Goal: Task Accomplishment & Management: Manage account settings

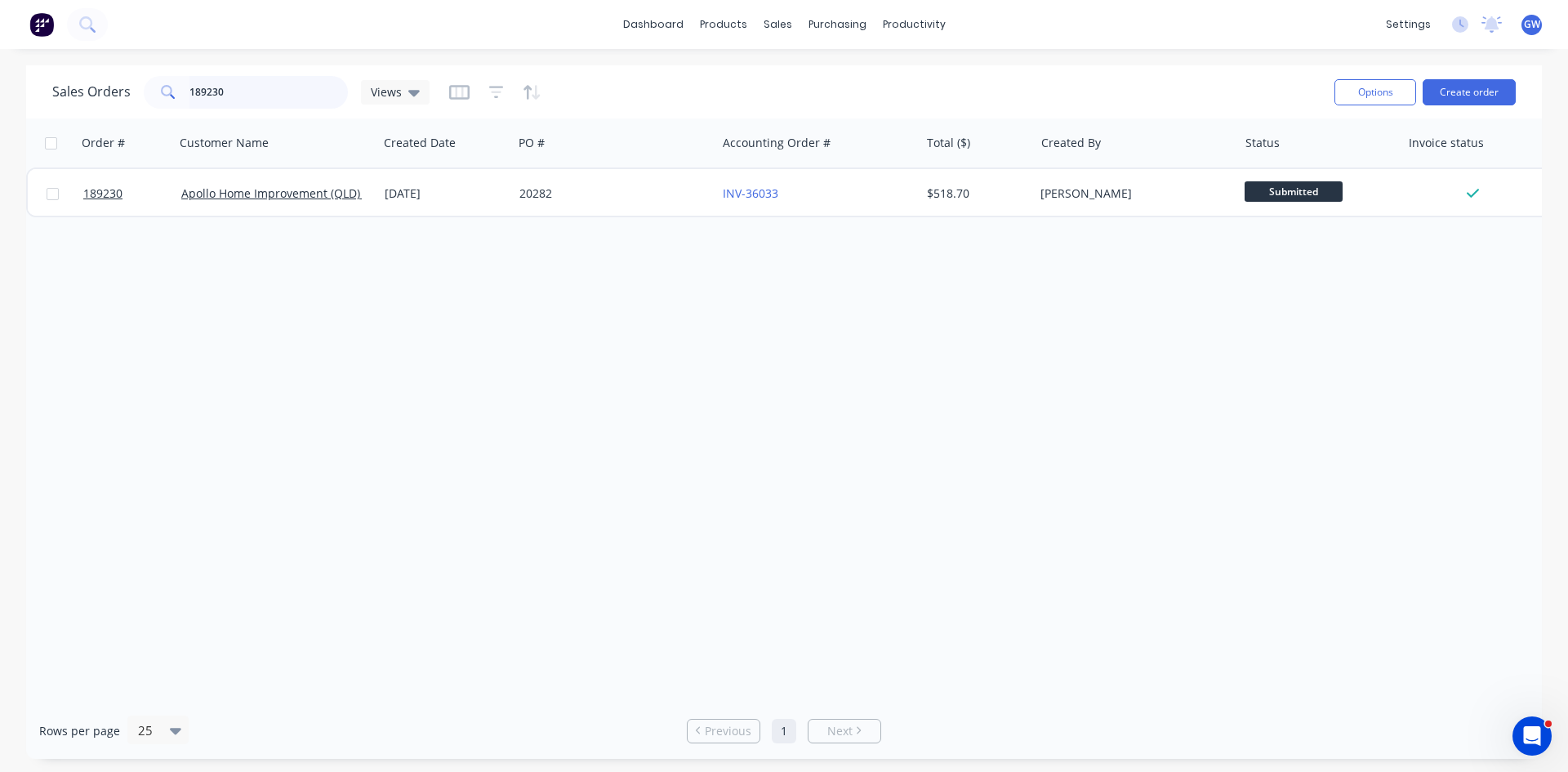
drag, startPoint x: 264, startPoint y: 85, endPoint x: 0, endPoint y: 41, distance: 267.6
click at [0, 41] on div "dashboard products sales purchasing productivity dashboard products Product Cat…" at bounding box center [784, 386] width 1568 height 772
type input "189471"
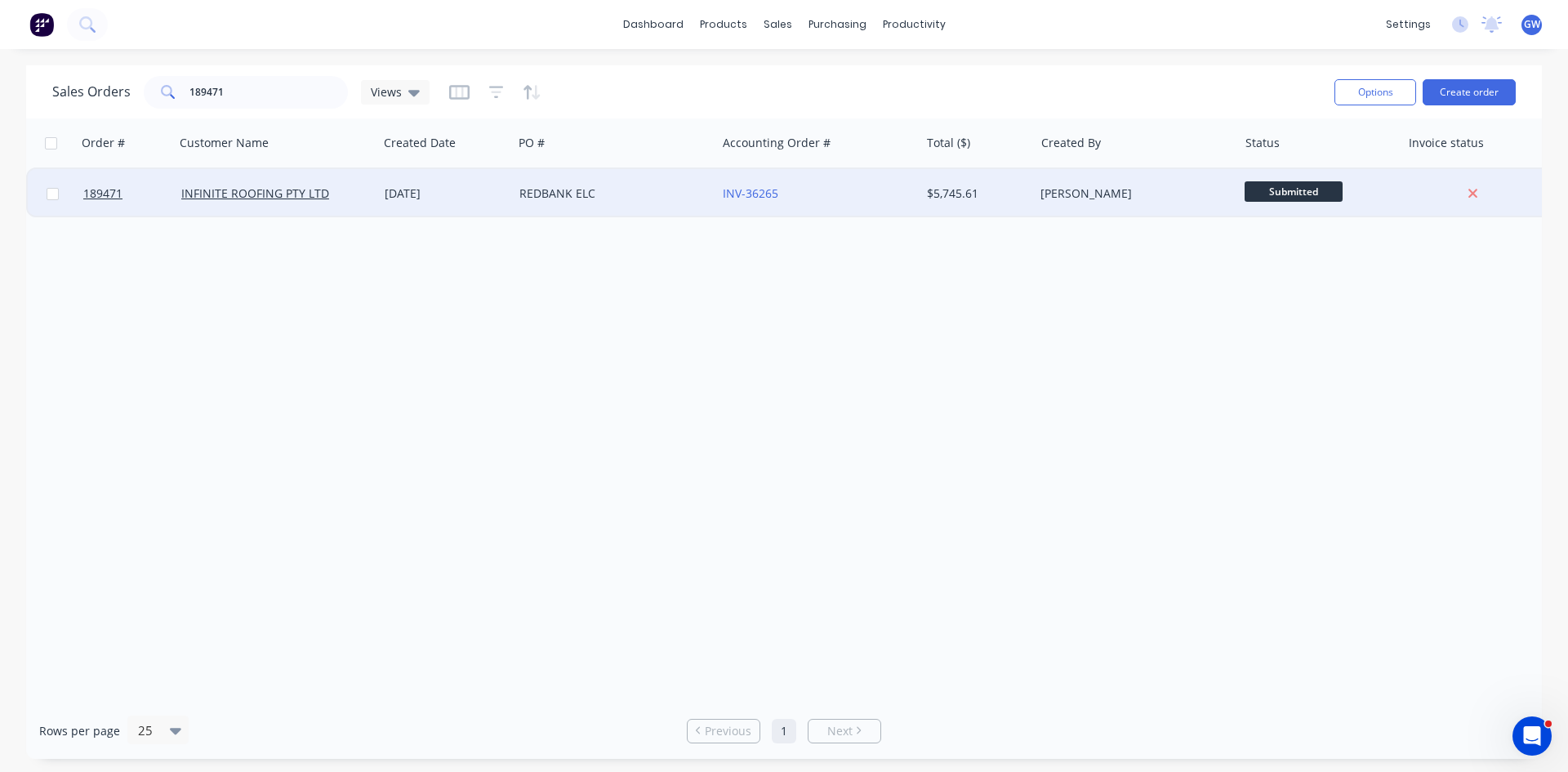
click at [1141, 198] on div "[PERSON_NAME]" at bounding box center [1131, 193] width 182 height 17
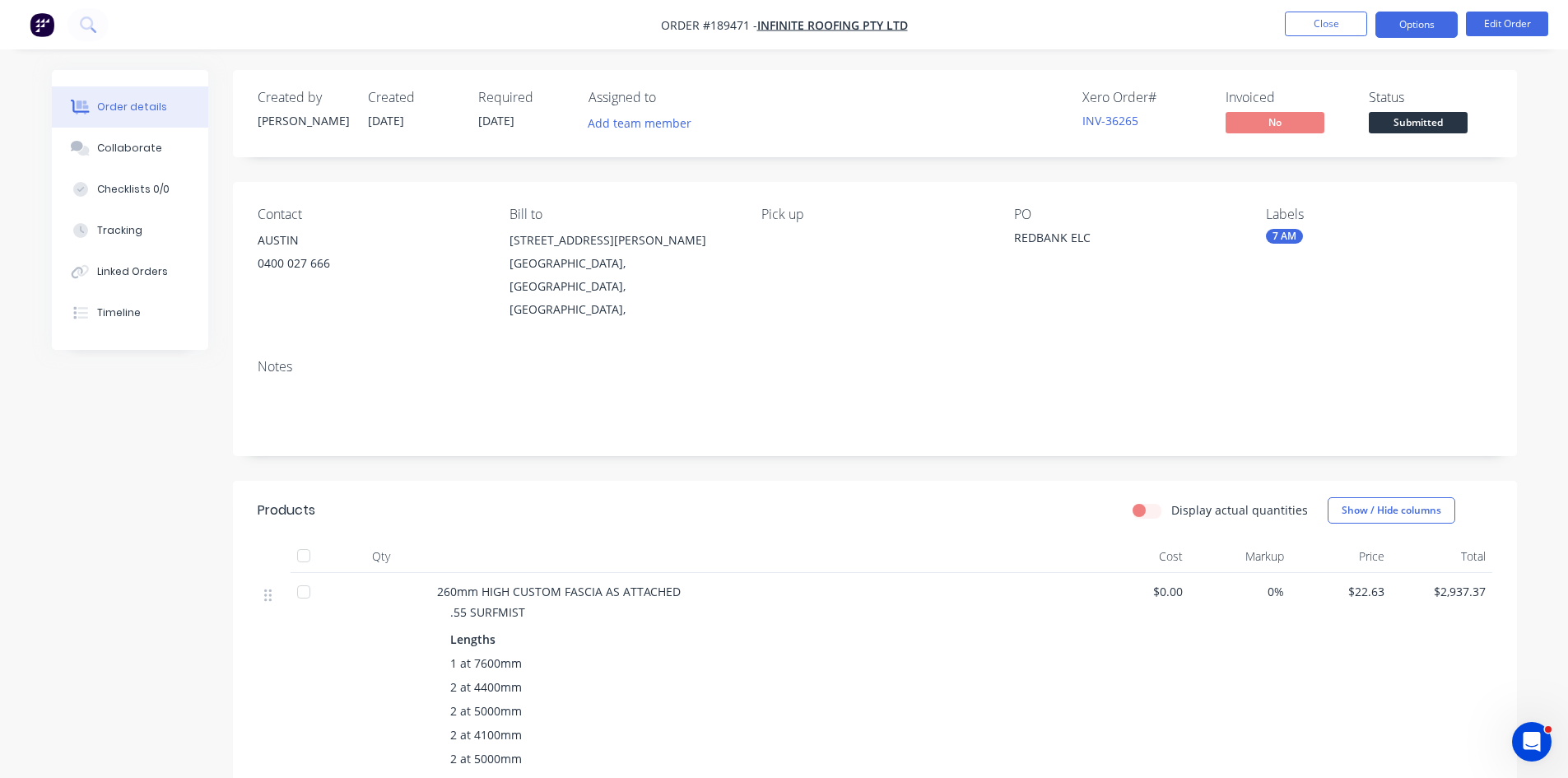
click at [1413, 22] on button "Options" at bounding box center [1416, 25] width 82 height 27
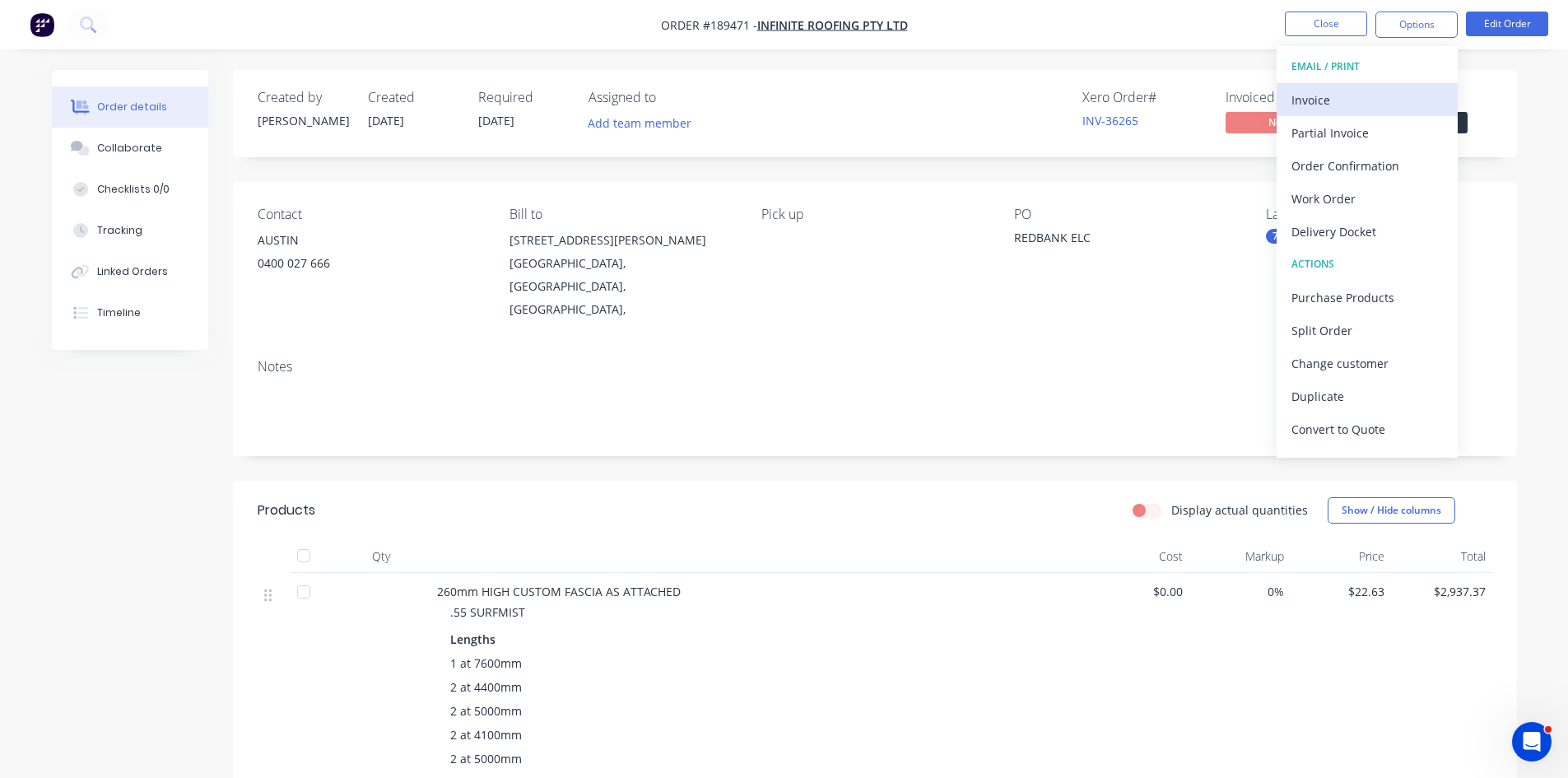
click at [1359, 106] on div "Invoice" at bounding box center [1366, 100] width 151 height 24
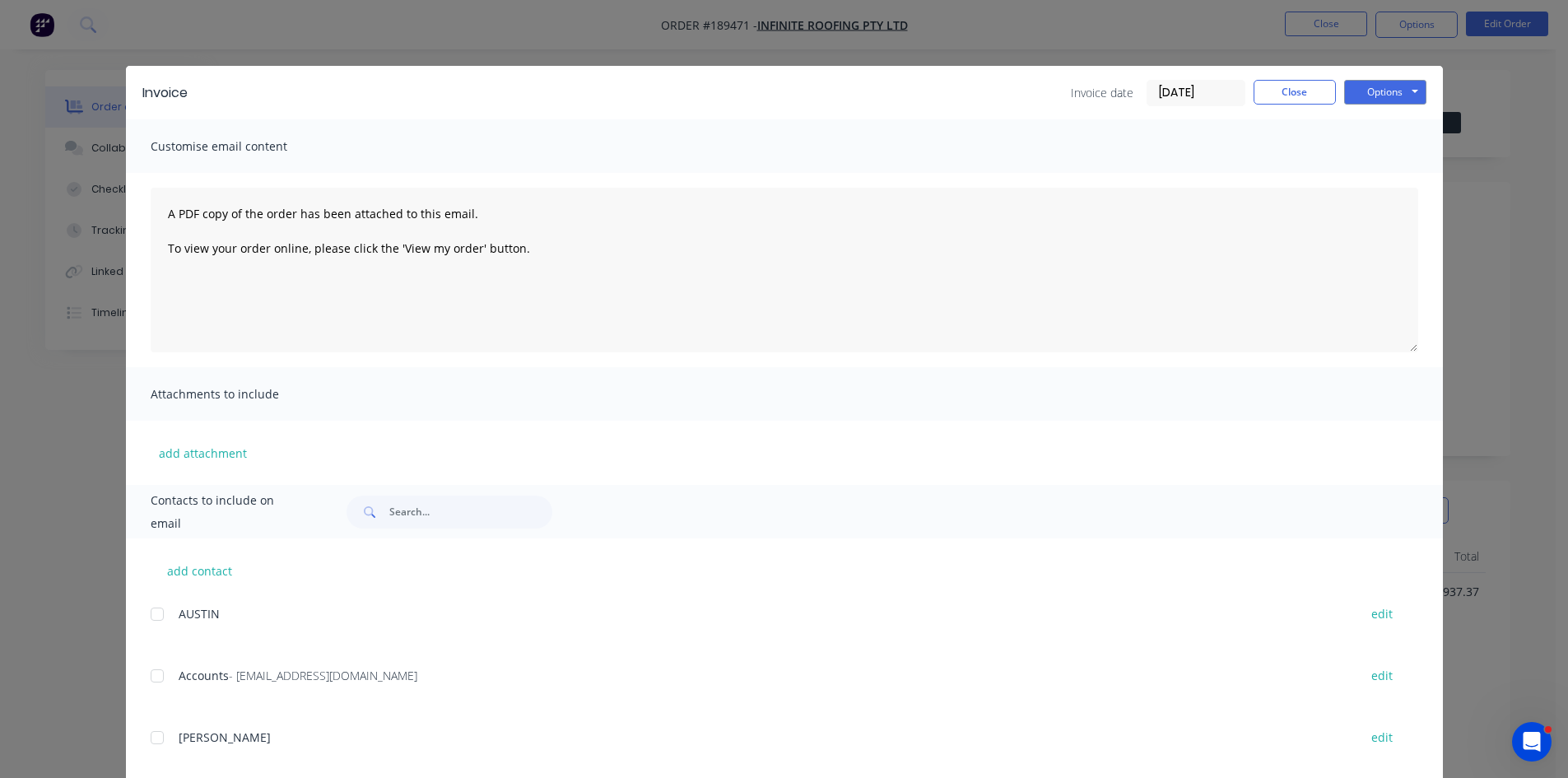
drag, startPoint x: 151, startPoint y: 676, endPoint x: 660, endPoint y: 425, distance: 567.5
click at [152, 676] on div at bounding box center [156, 675] width 33 height 33
click at [1367, 93] on button "Options" at bounding box center [1385, 92] width 82 height 25
click at [1371, 183] on button "Email" at bounding box center [1397, 175] width 105 height 27
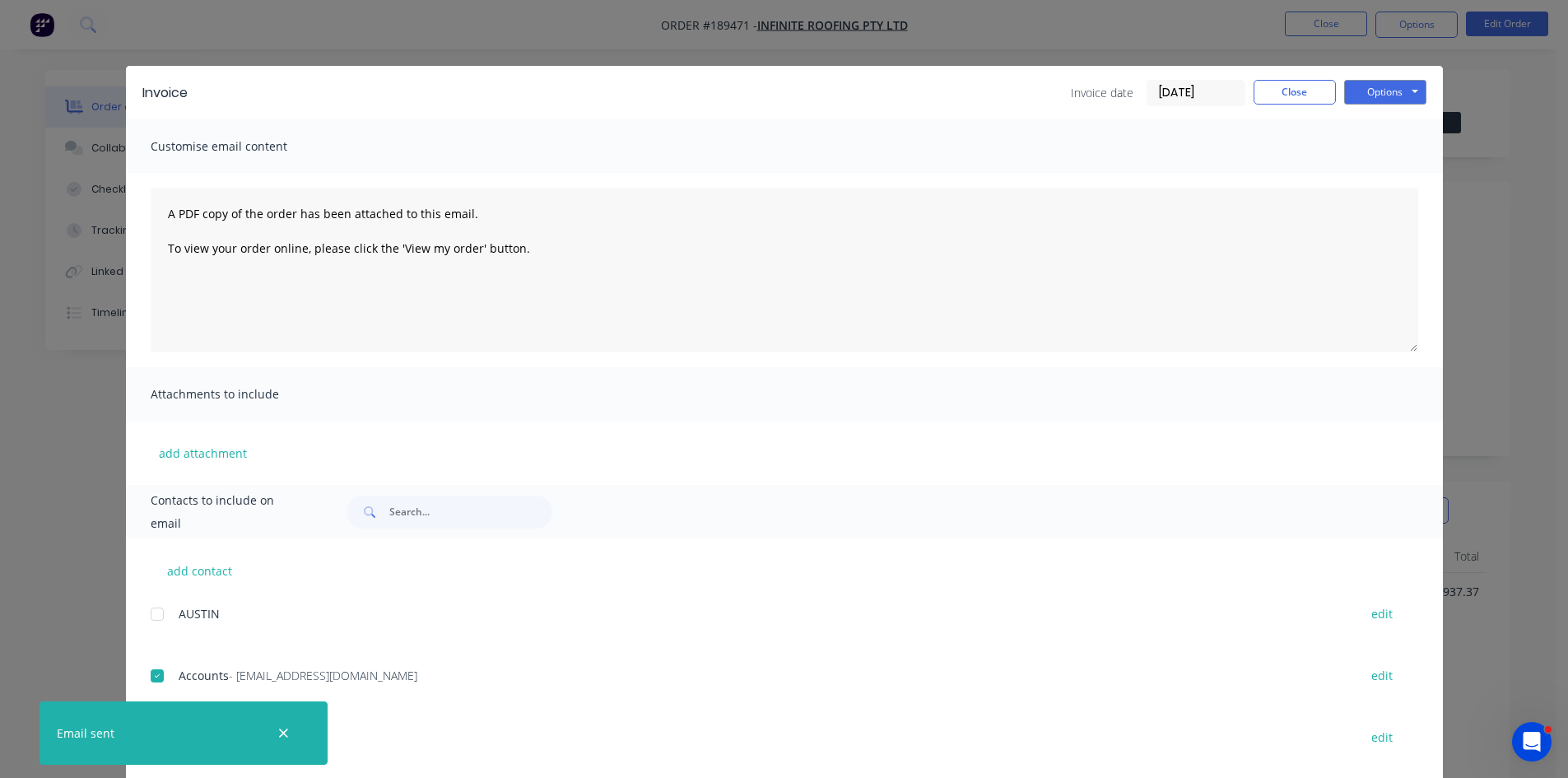
click at [1291, 78] on div "Invoice Invoice date [DATE] Close Options Preview Print Email" at bounding box center [784, 93] width 1317 height 53
click at [1281, 90] on button "Close" at bounding box center [1294, 92] width 82 height 25
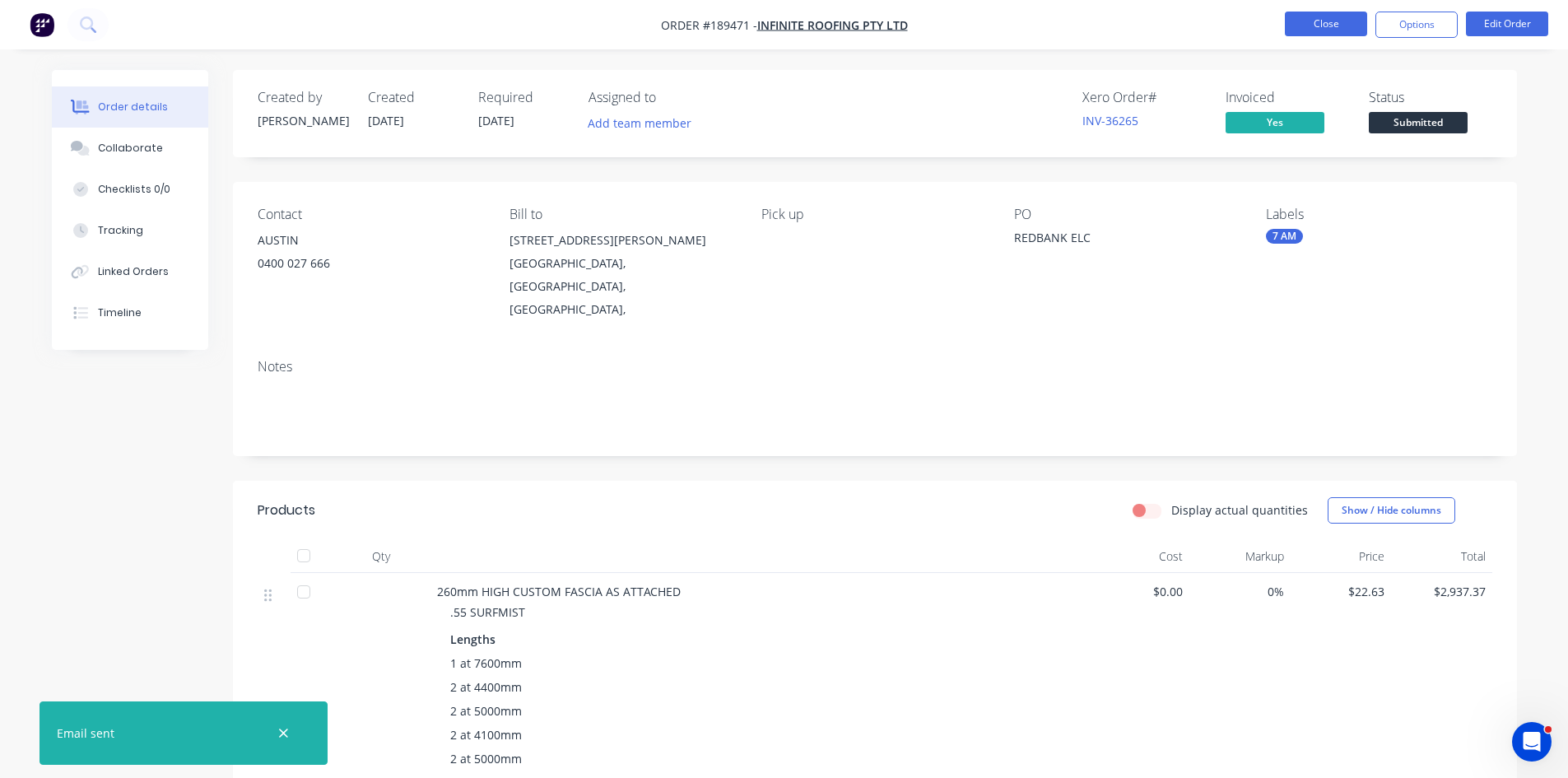
click at [1329, 17] on button "Close" at bounding box center [1325, 24] width 82 height 25
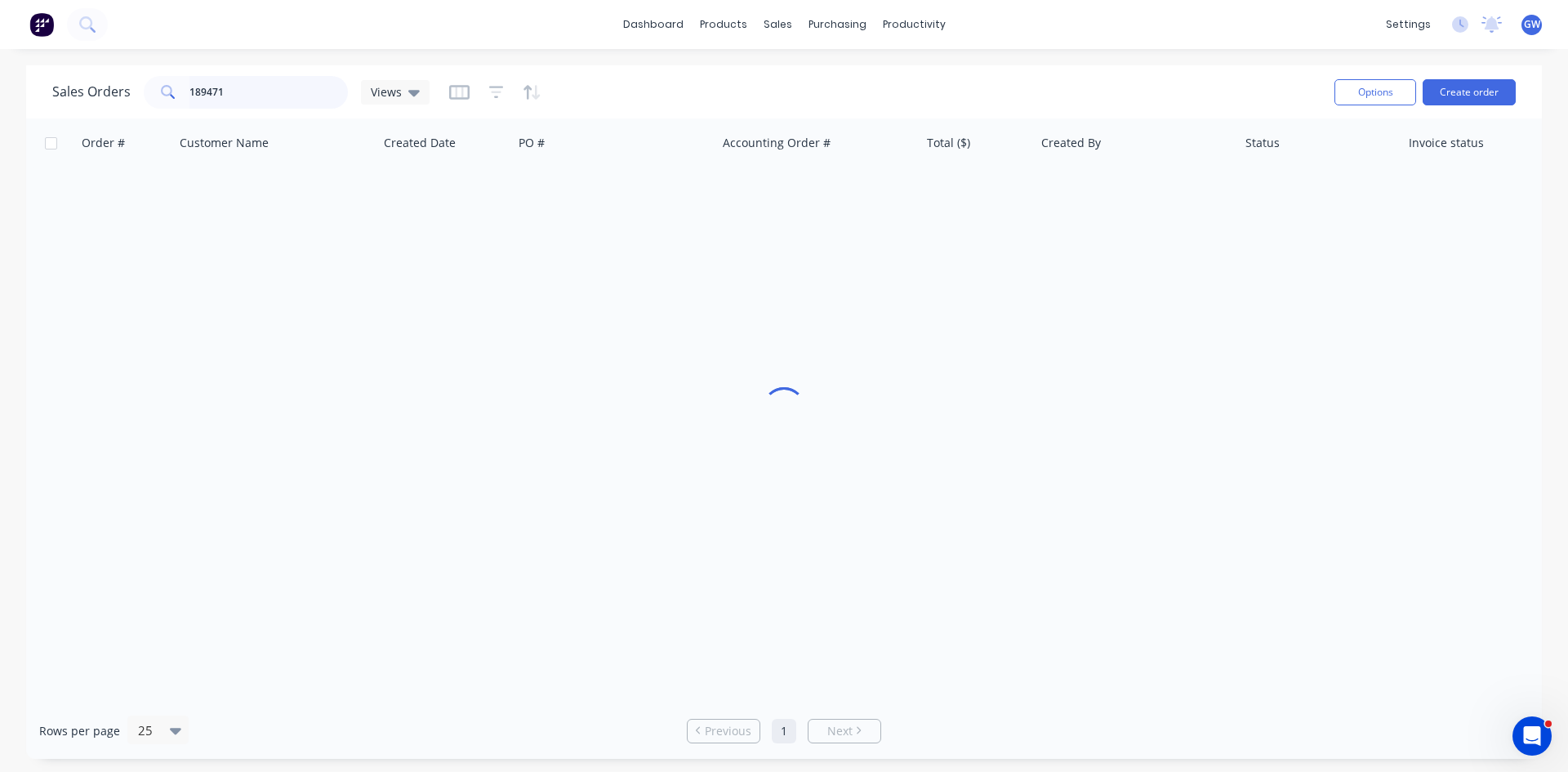
click at [289, 106] on input "189471" at bounding box center [269, 91] width 159 height 32
type input "189643"
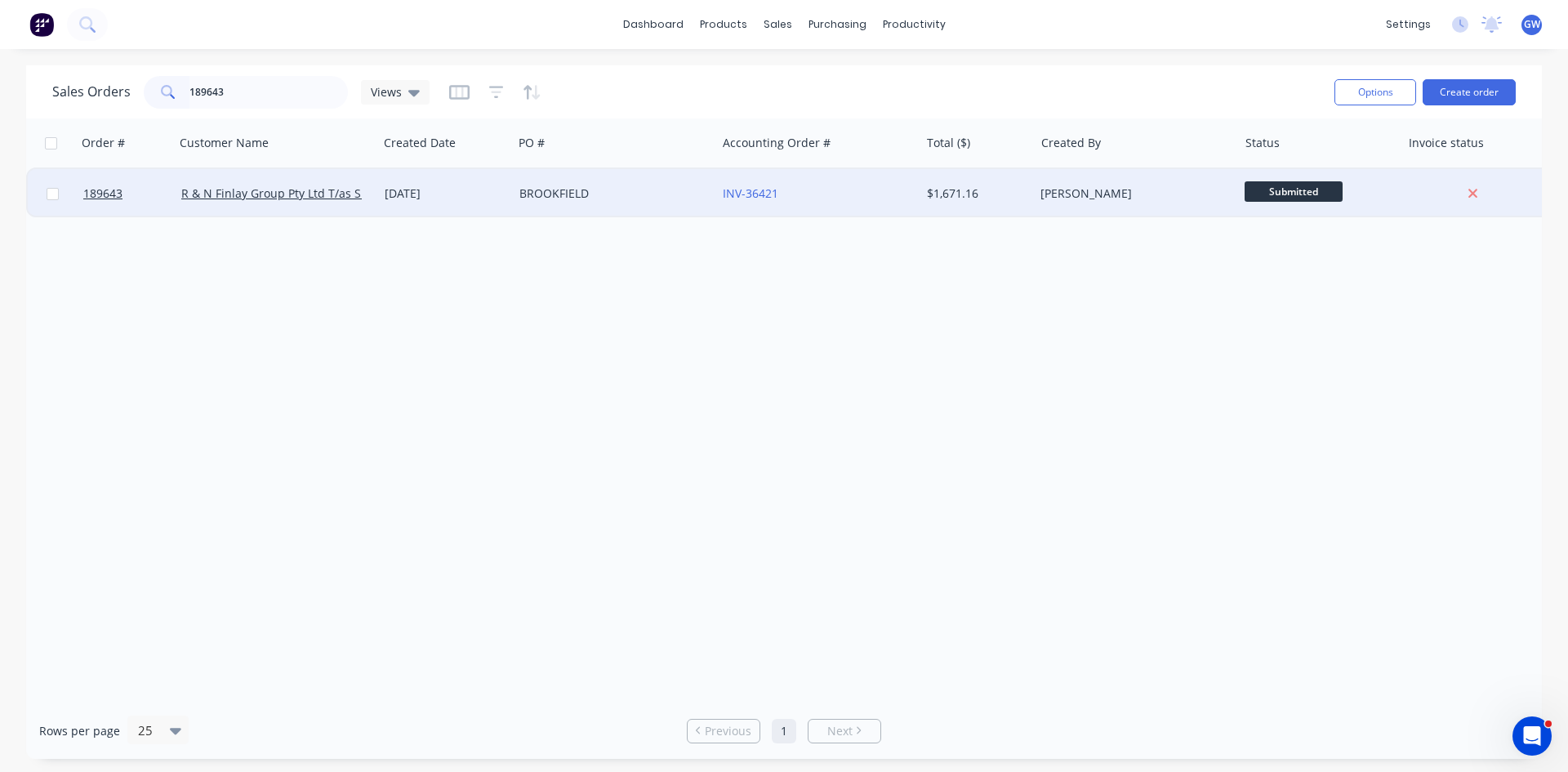
click at [1039, 188] on div "[PERSON_NAME]" at bounding box center [1136, 193] width 203 height 49
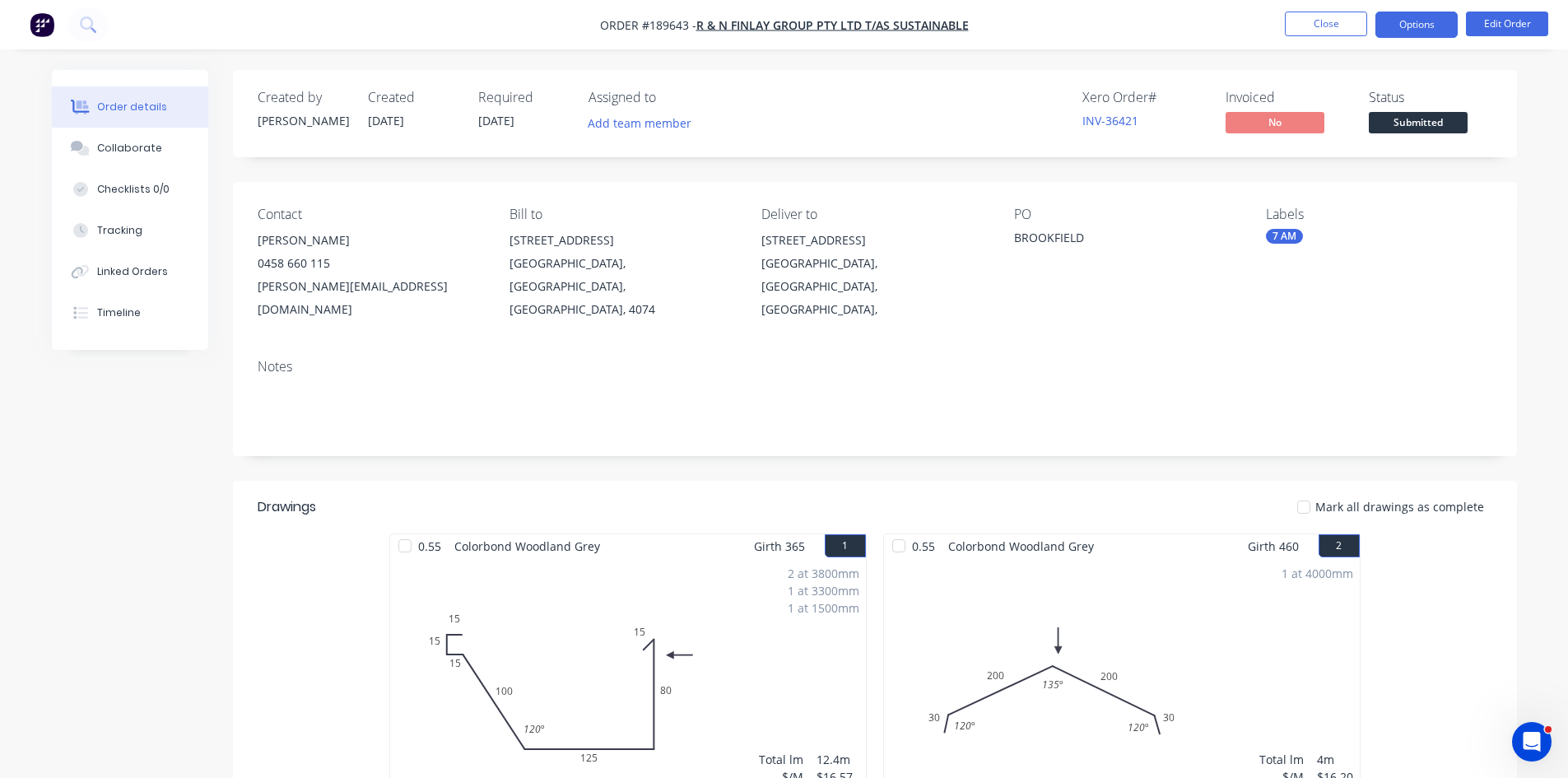
click at [1406, 27] on button "Options" at bounding box center [1416, 25] width 82 height 27
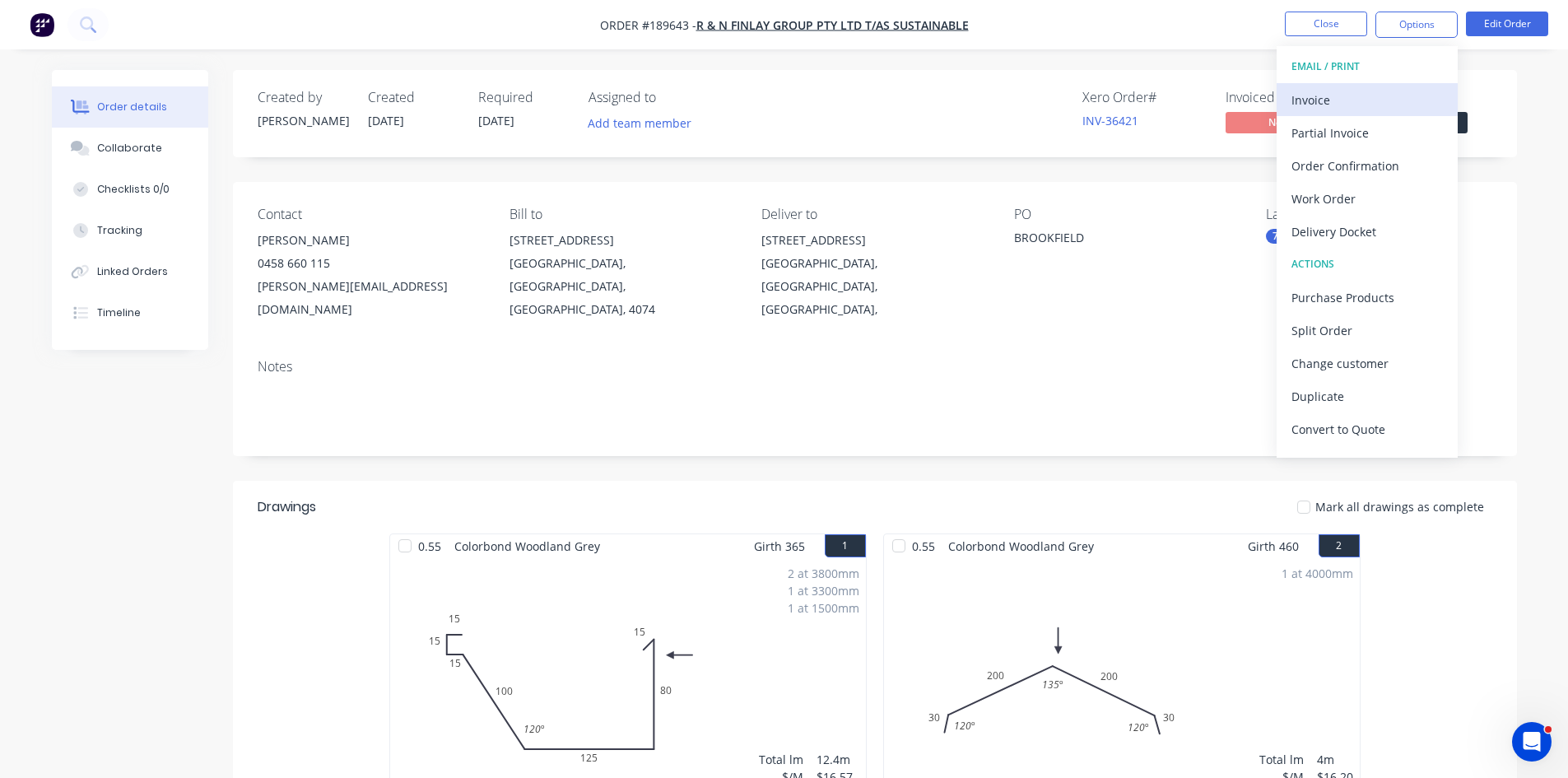
click at [1377, 85] on button "Invoice" at bounding box center [1367, 99] width 181 height 33
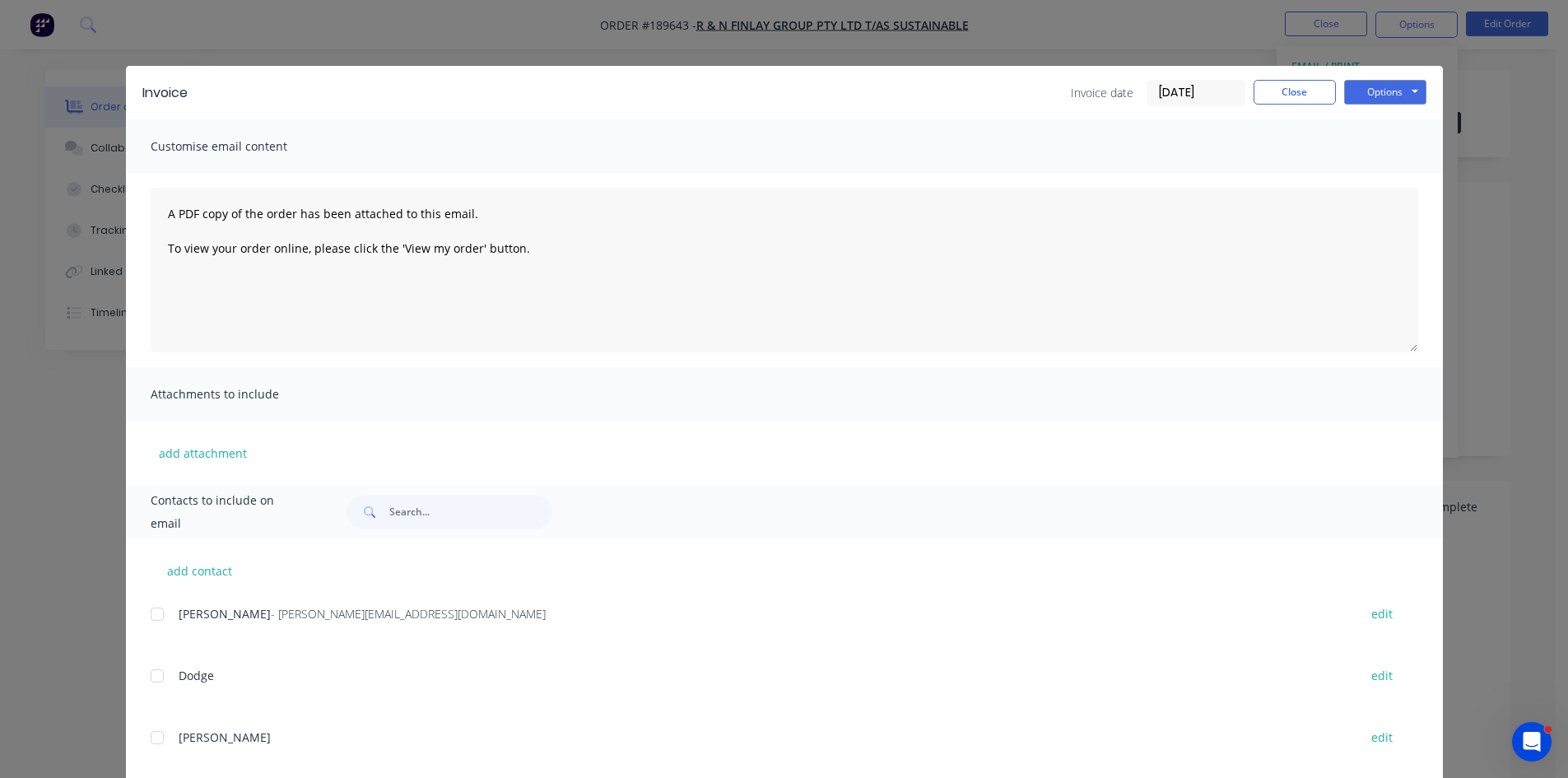
drag, startPoint x: 150, startPoint y: 613, endPoint x: 170, endPoint y: 606, distance: 21.2
click at [151, 613] on div at bounding box center [156, 614] width 33 height 33
click at [1362, 92] on button "Options" at bounding box center [1385, 92] width 82 height 25
click at [1379, 178] on button "Email" at bounding box center [1397, 175] width 105 height 27
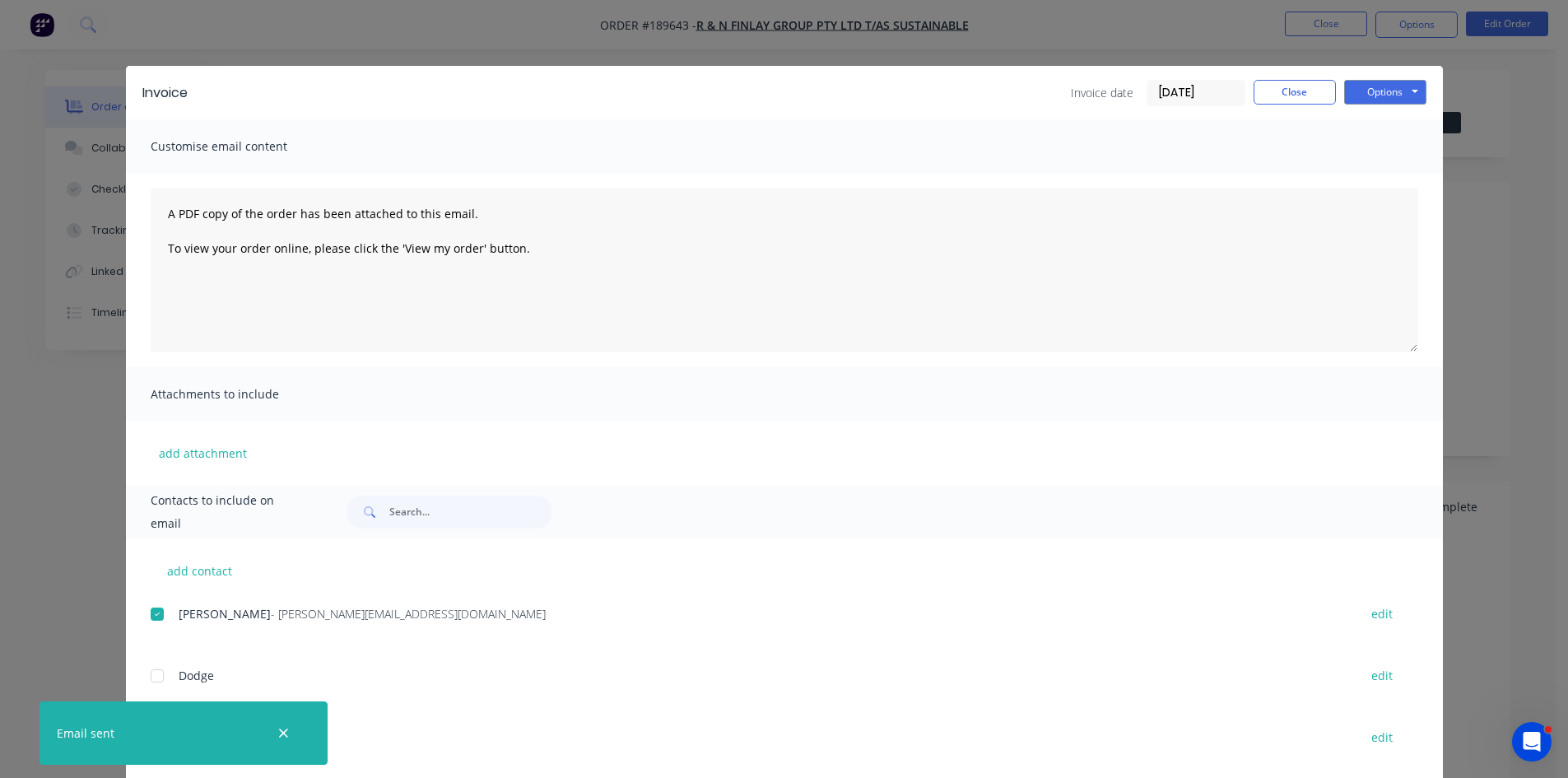
click at [1292, 114] on div "Invoice Invoice date [DATE] Close Options Preview Print Email" at bounding box center [784, 93] width 1317 height 53
click at [1293, 99] on button "Close" at bounding box center [1294, 92] width 82 height 25
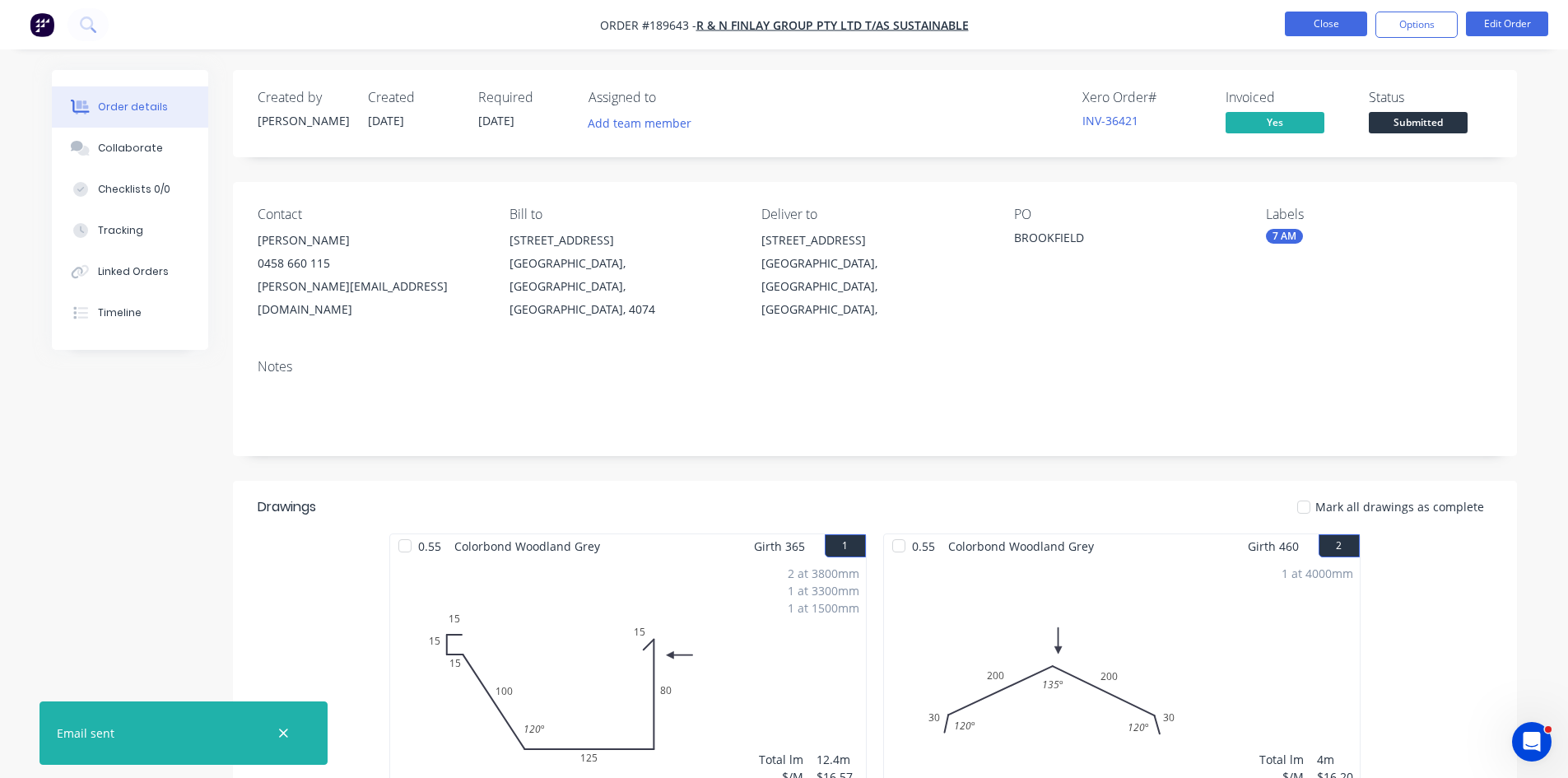
click at [1323, 31] on button "Close" at bounding box center [1325, 24] width 82 height 25
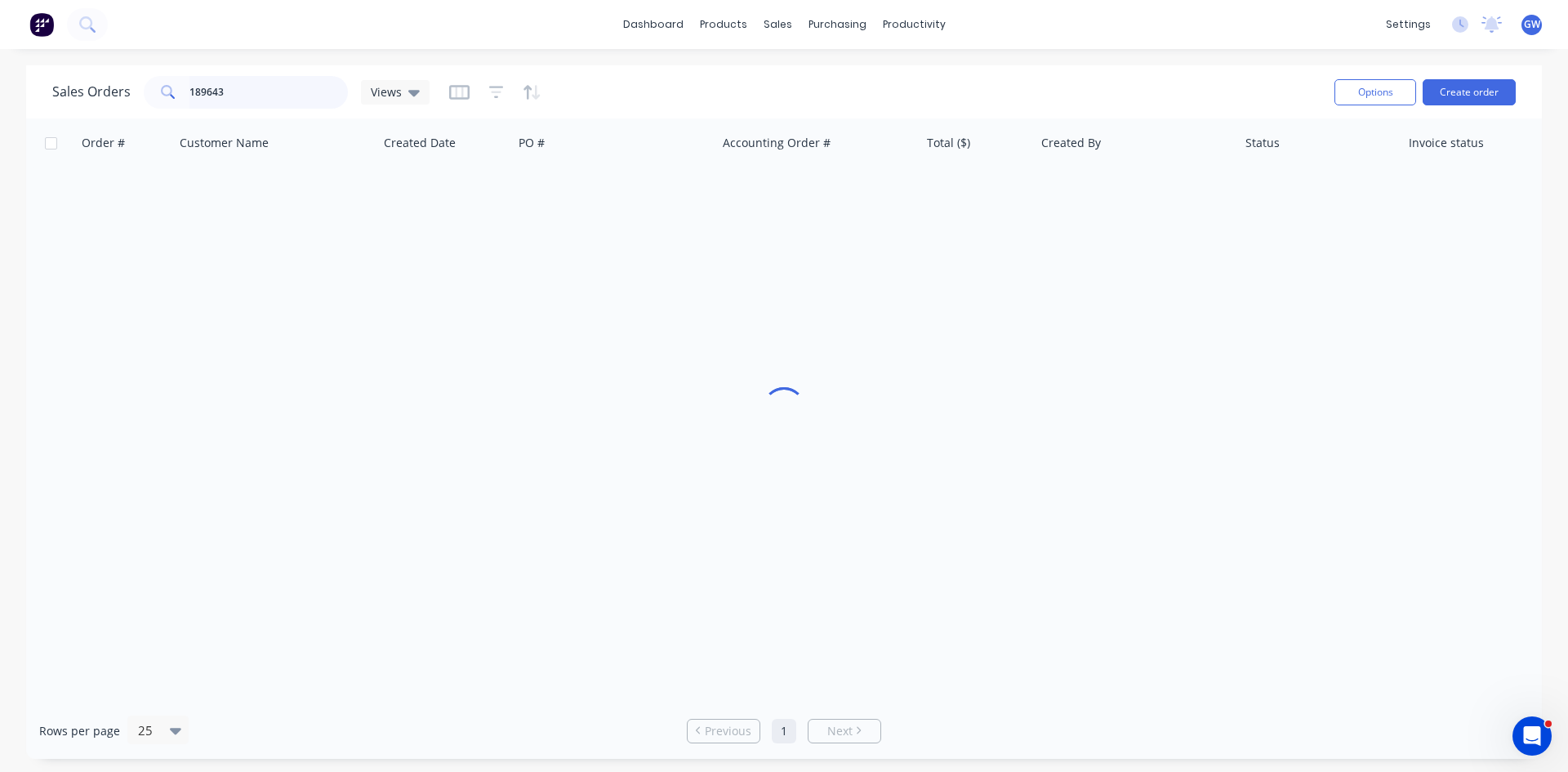
click at [266, 80] on input "189643" at bounding box center [269, 91] width 159 height 32
type input "189192"
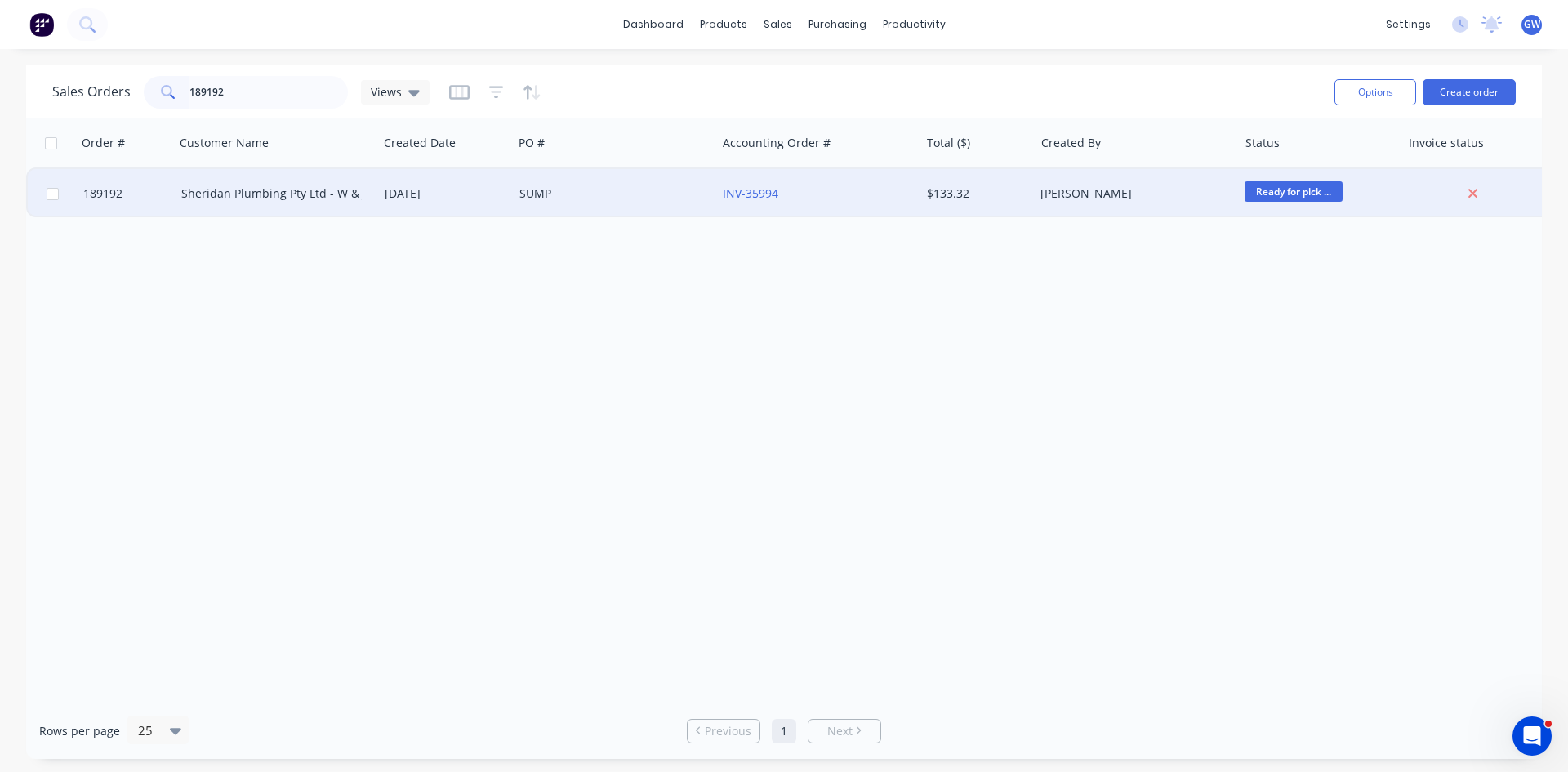
click at [818, 185] on div "INV-35994" at bounding box center [817, 193] width 203 height 49
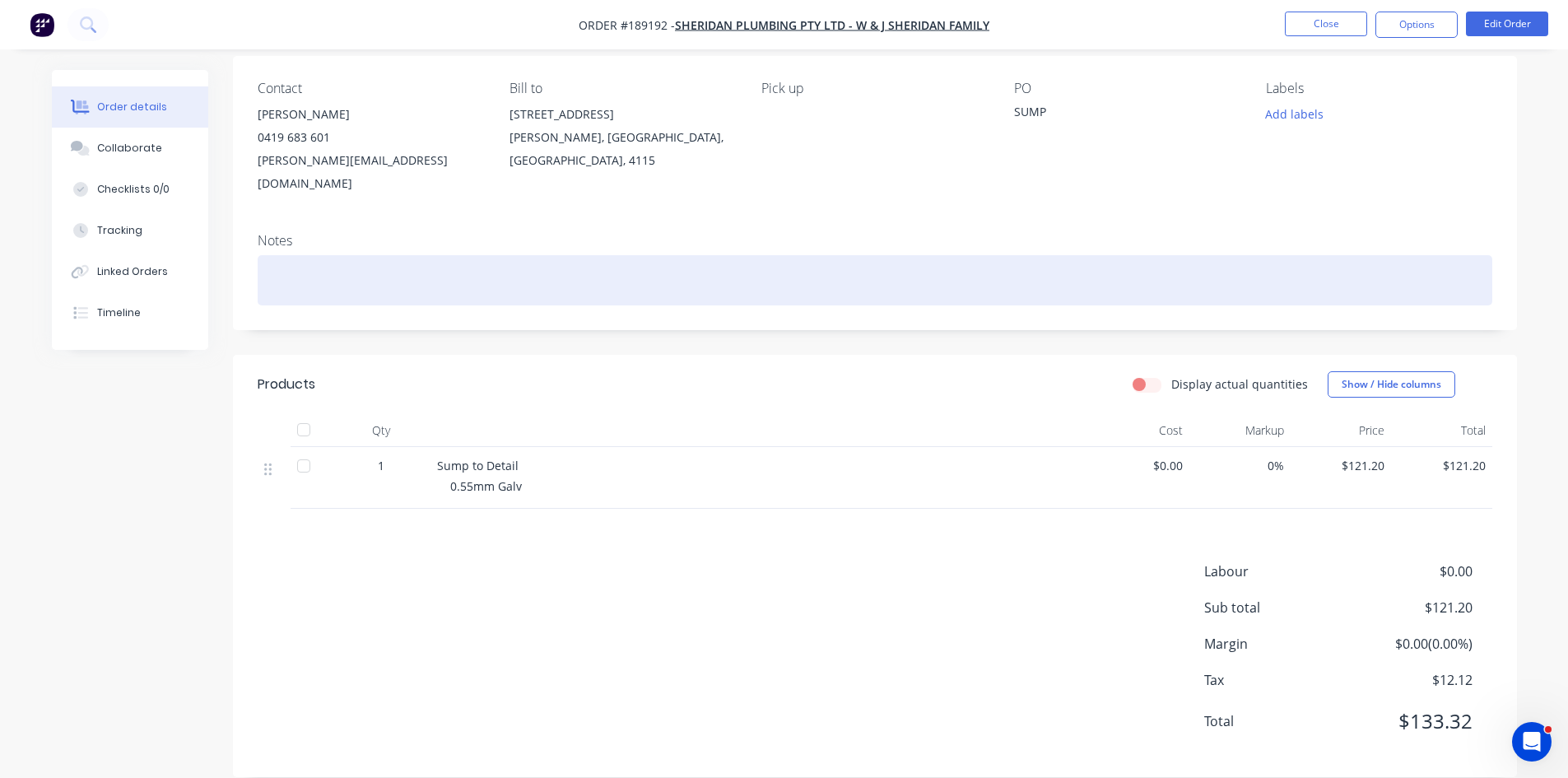
scroll to position [127, 0]
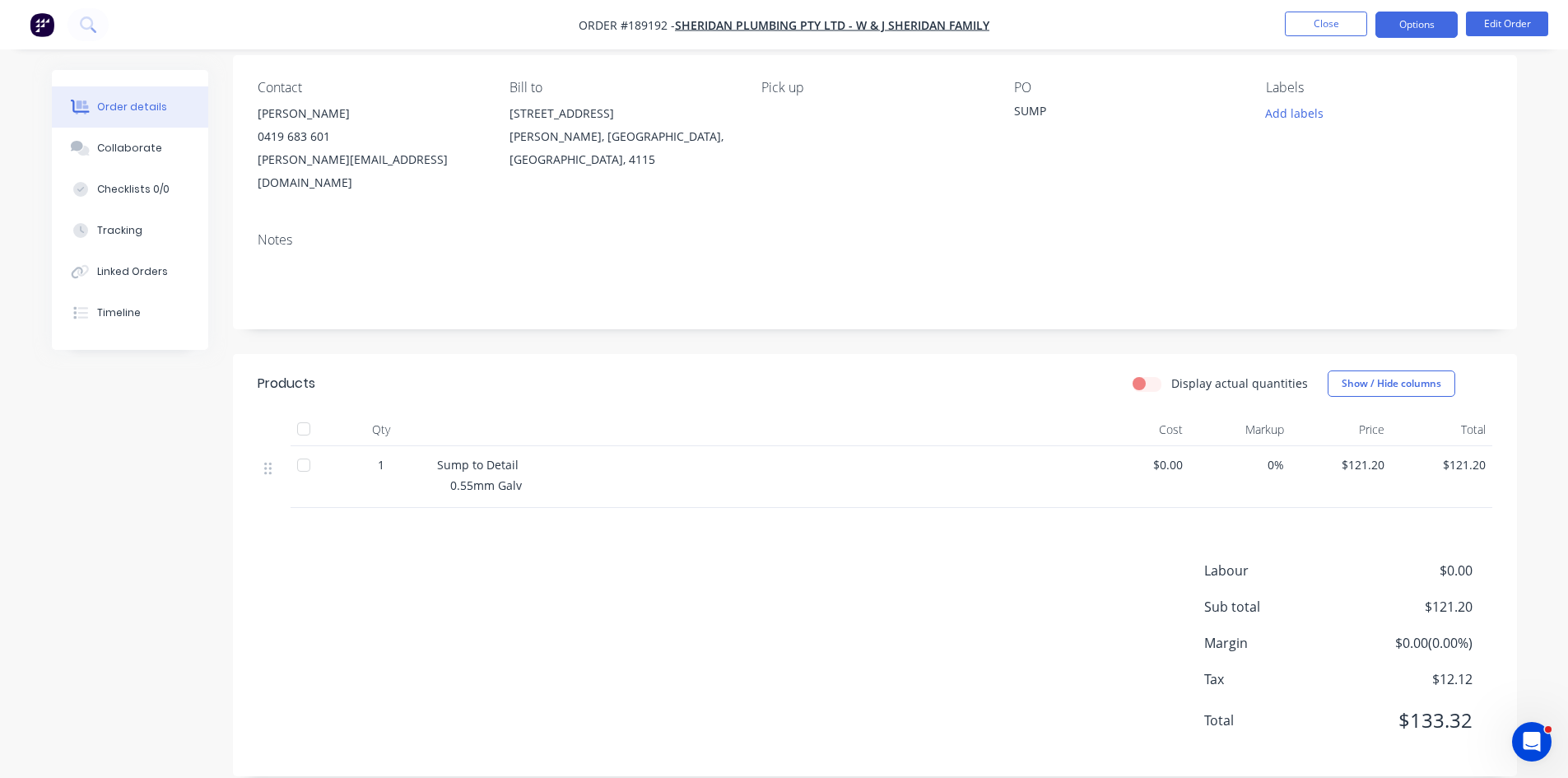
click at [1394, 22] on button "Options" at bounding box center [1416, 25] width 82 height 27
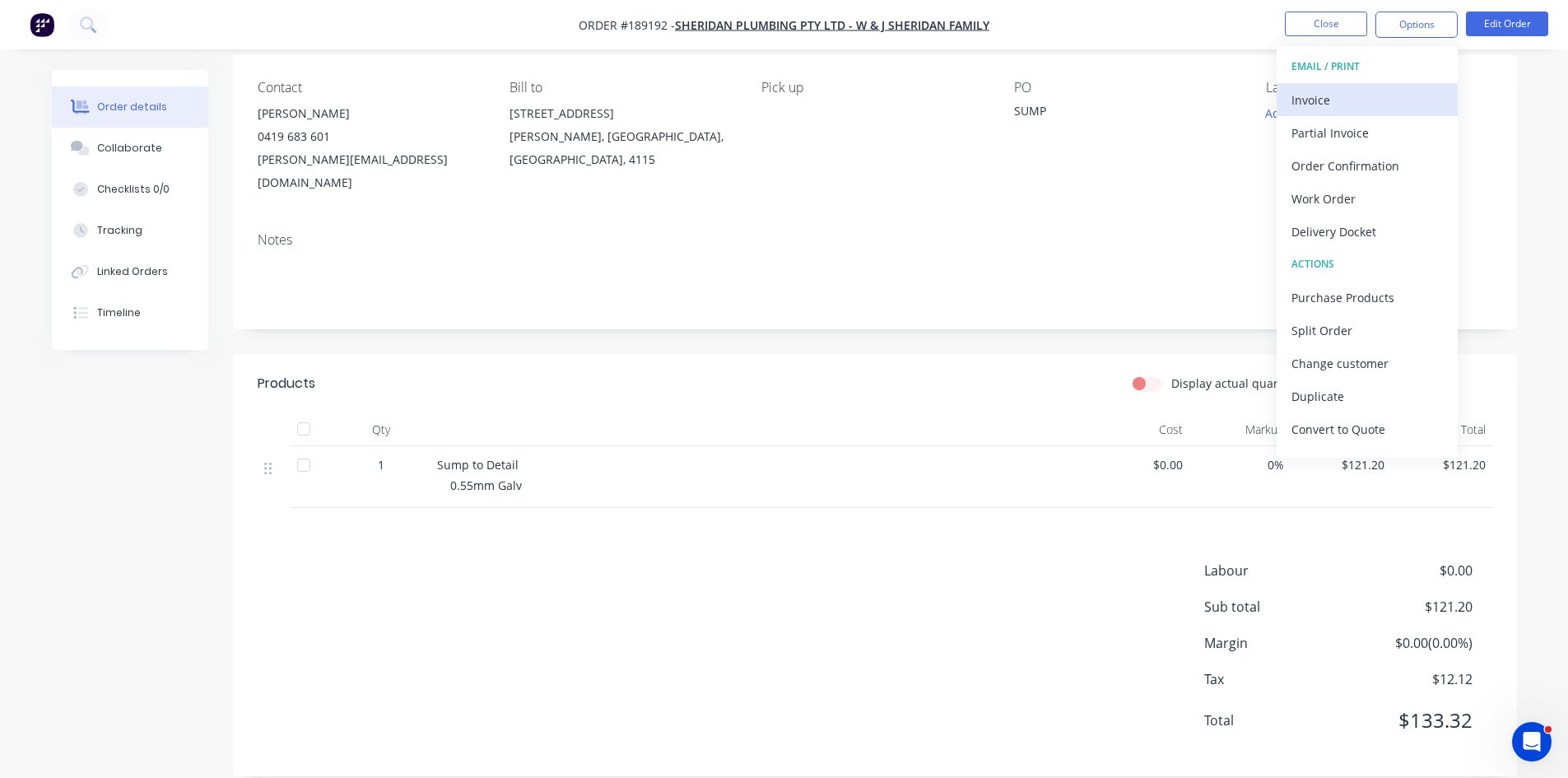
click at [1355, 97] on div "Invoice" at bounding box center [1366, 100] width 151 height 24
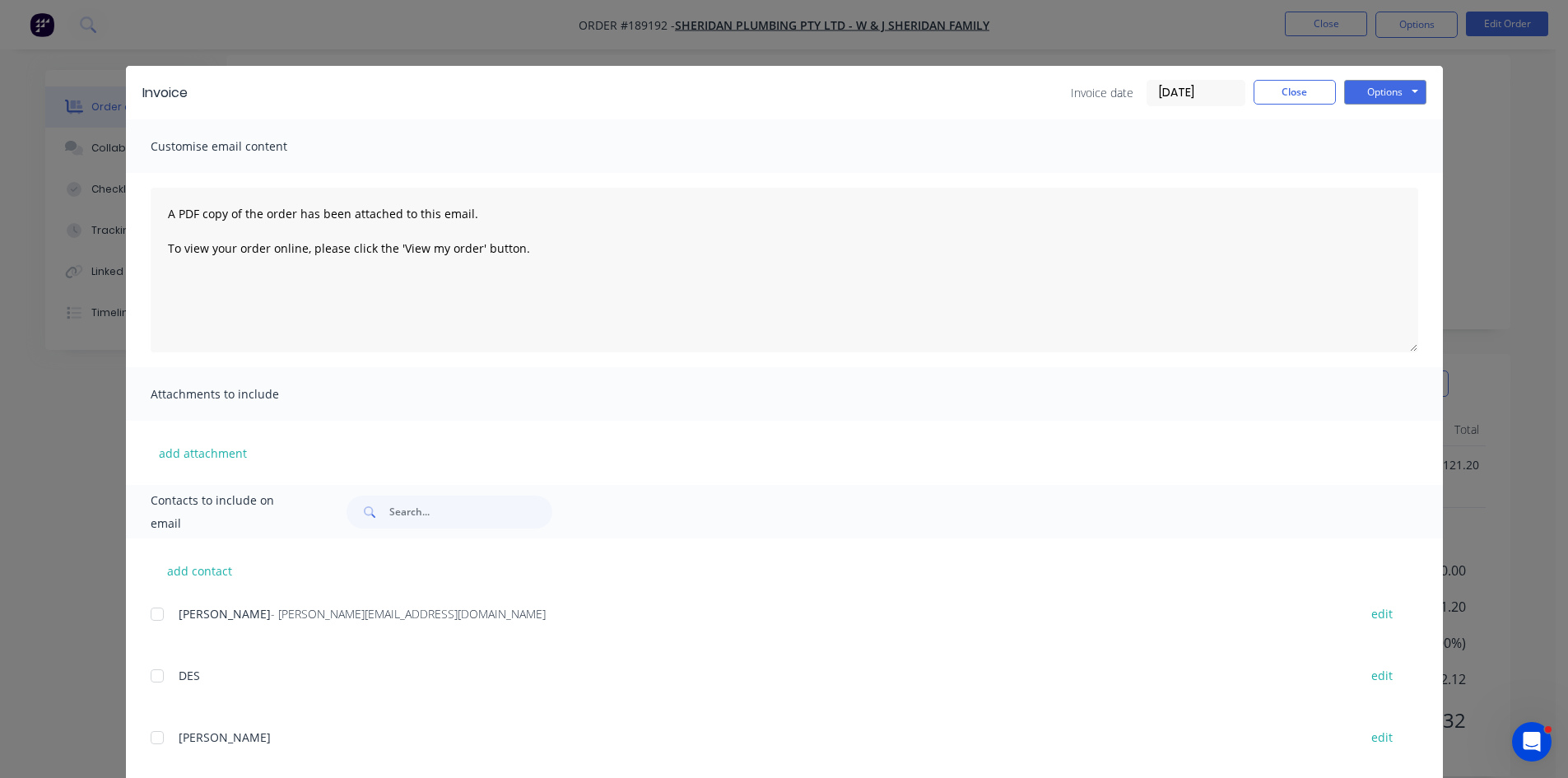
click at [155, 611] on div at bounding box center [156, 614] width 33 height 33
click at [1386, 88] on button "Options" at bounding box center [1385, 92] width 82 height 25
click at [1377, 172] on button "Email" at bounding box center [1397, 175] width 105 height 27
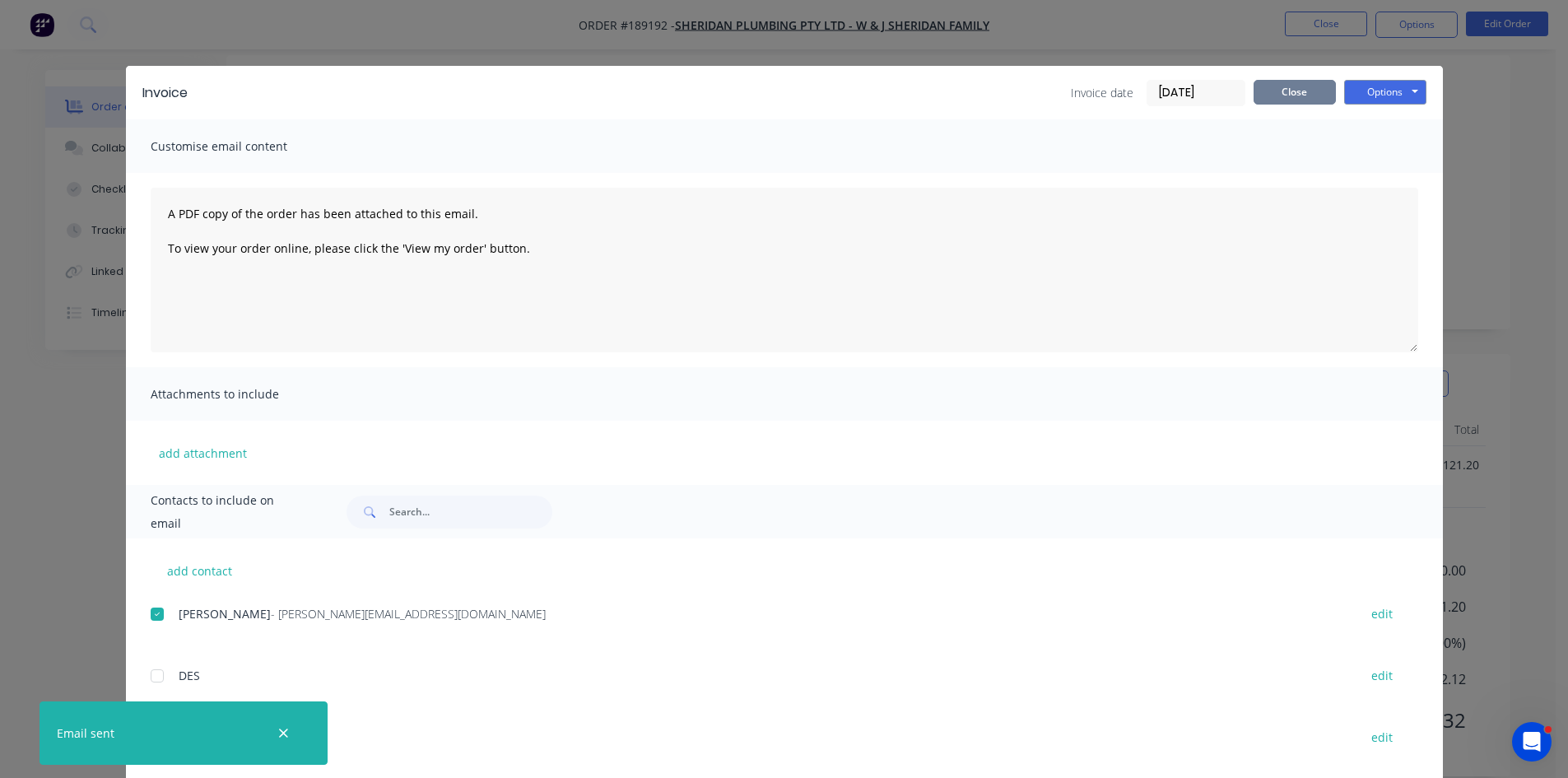
click at [1306, 93] on button "Close" at bounding box center [1294, 92] width 82 height 25
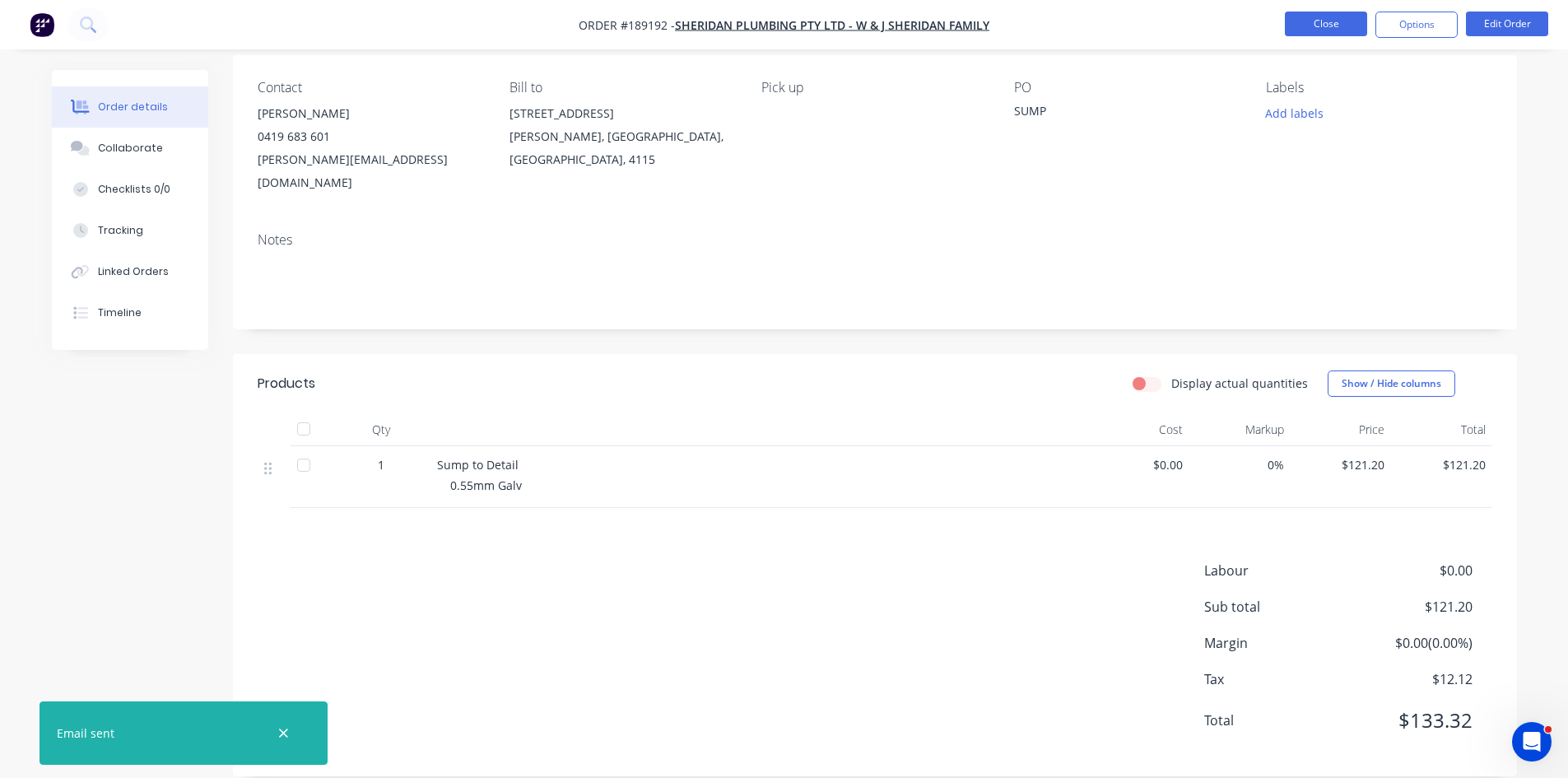
click at [1337, 29] on button "Close" at bounding box center [1325, 24] width 82 height 25
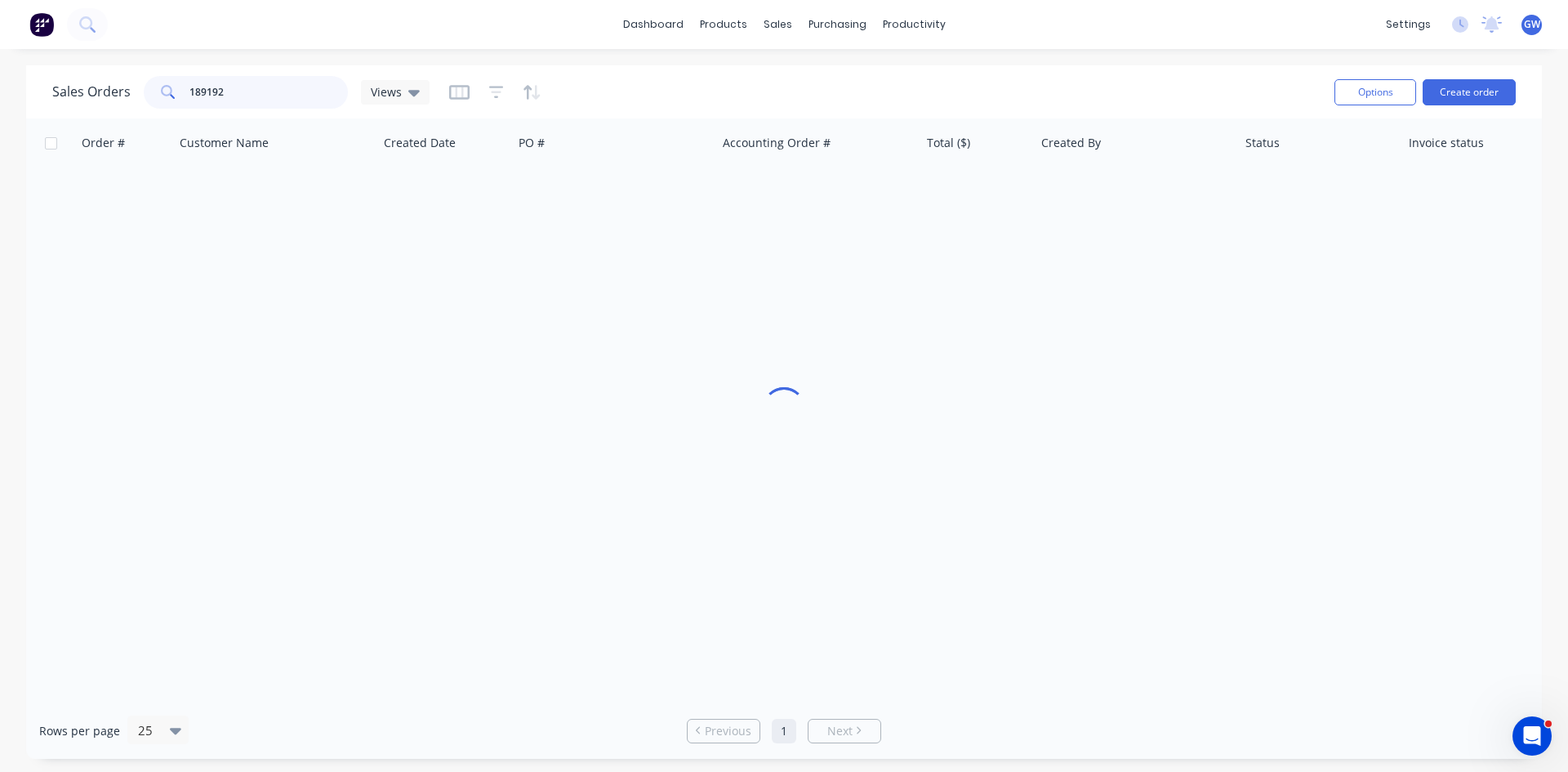
drag, startPoint x: 277, startPoint y: 99, endPoint x: 61, endPoint y: 86, distance: 216.4
click at [61, 86] on div "Sales Orders 189192 Views" at bounding box center [241, 91] width 377 height 32
type input "189598"
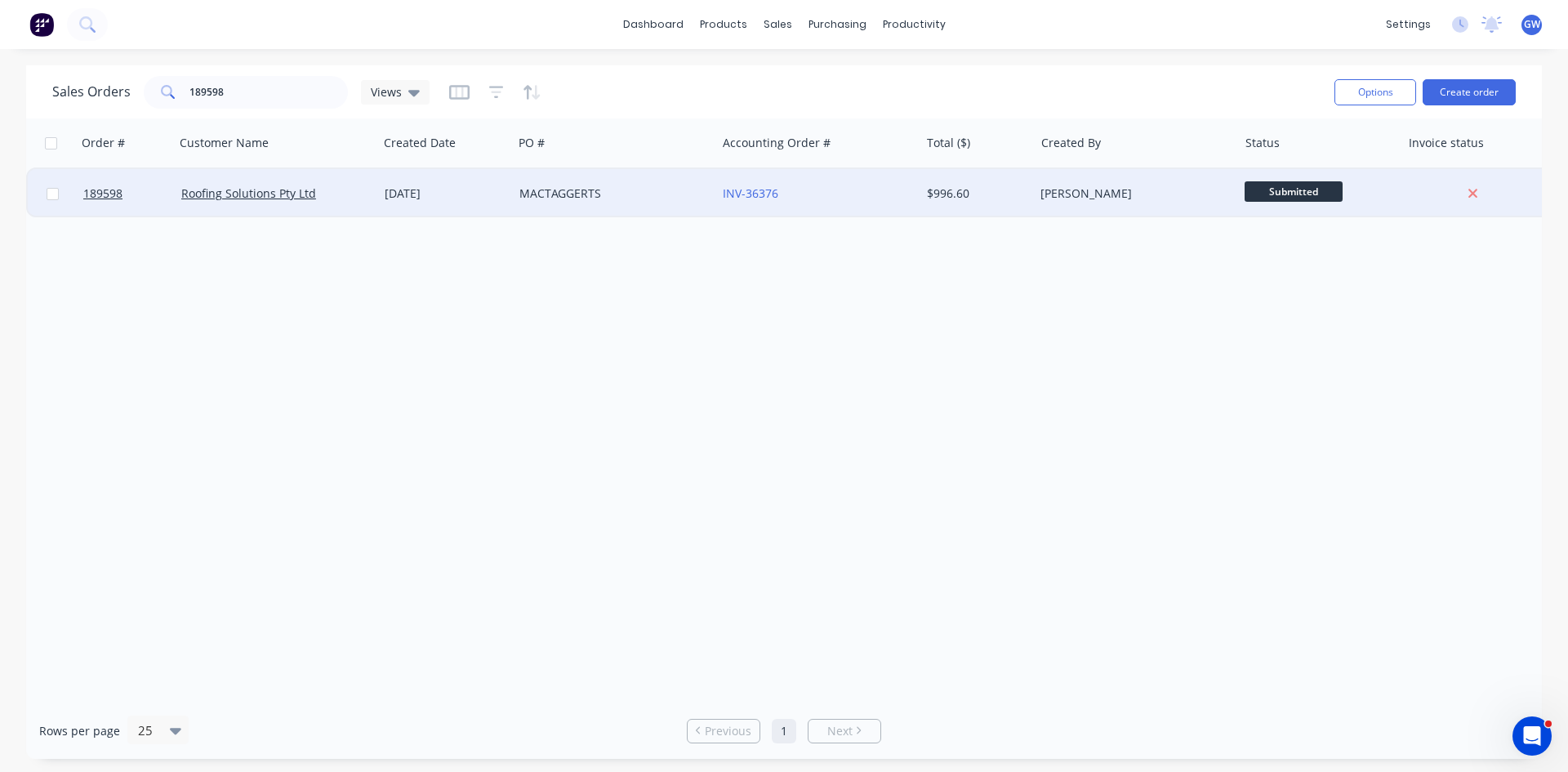
click at [998, 179] on div "$996.60" at bounding box center [978, 193] width 114 height 49
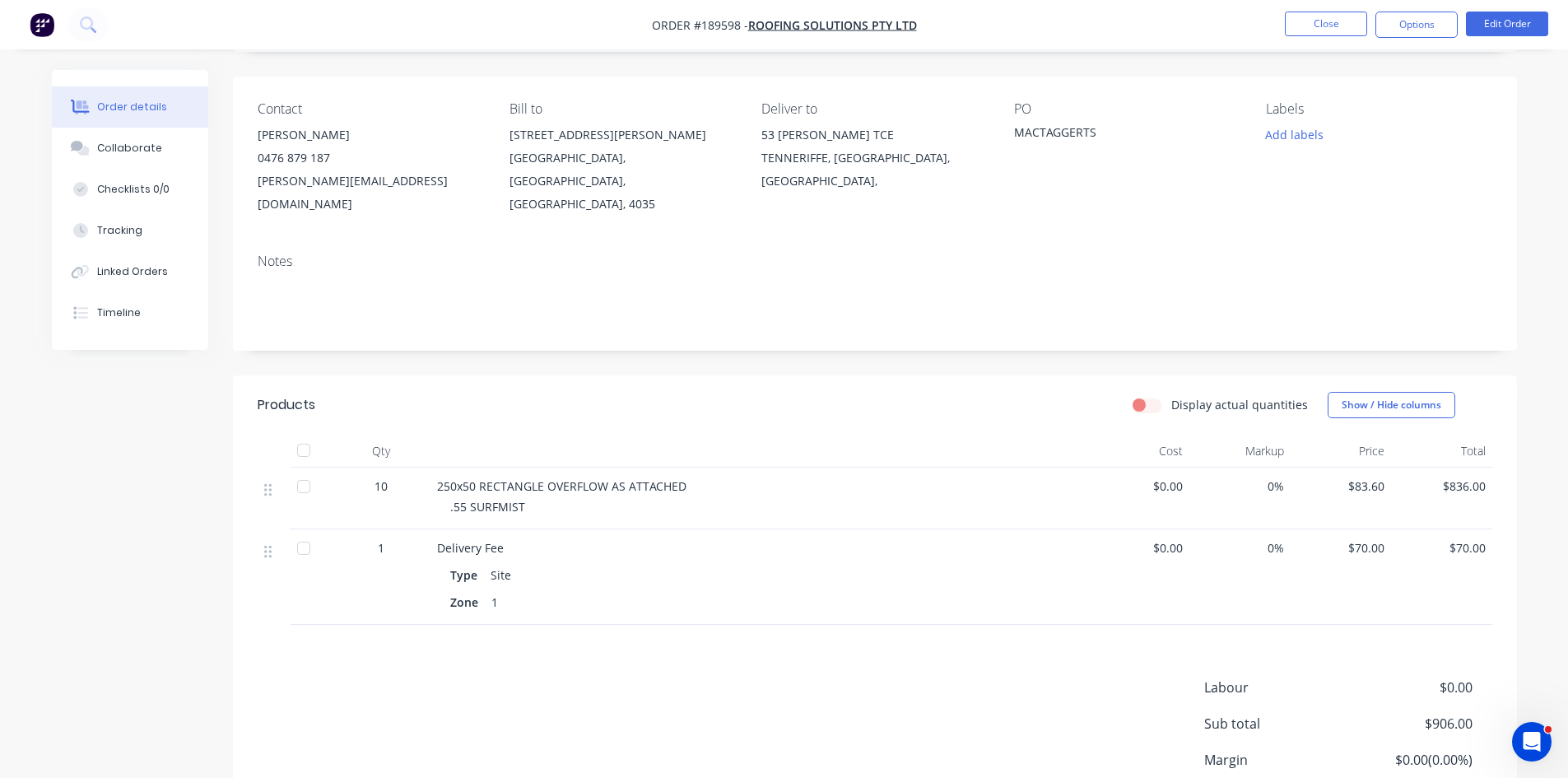
scroll to position [222, 0]
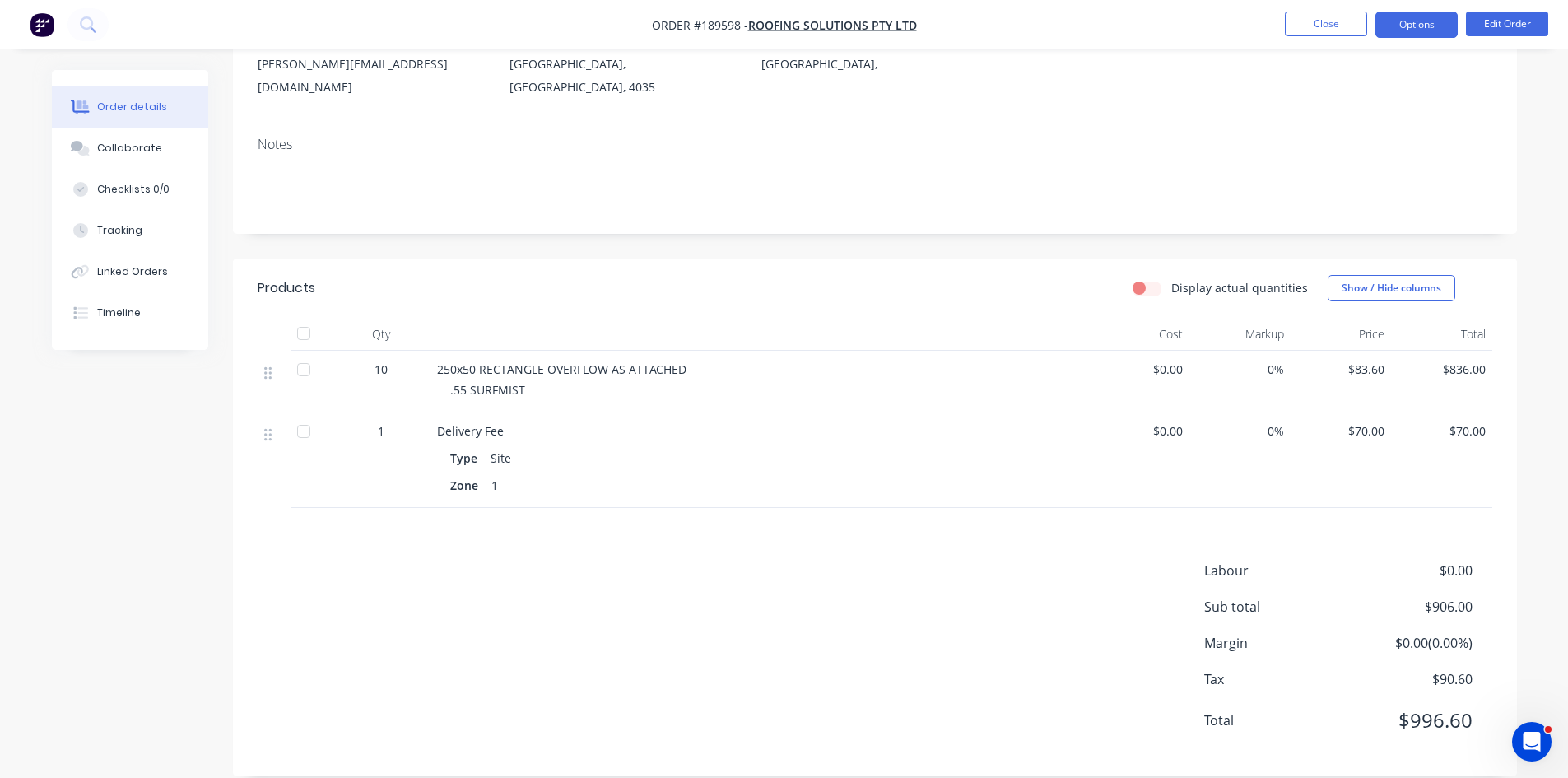
click at [1417, 16] on button "Options" at bounding box center [1416, 25] width 82 height 27
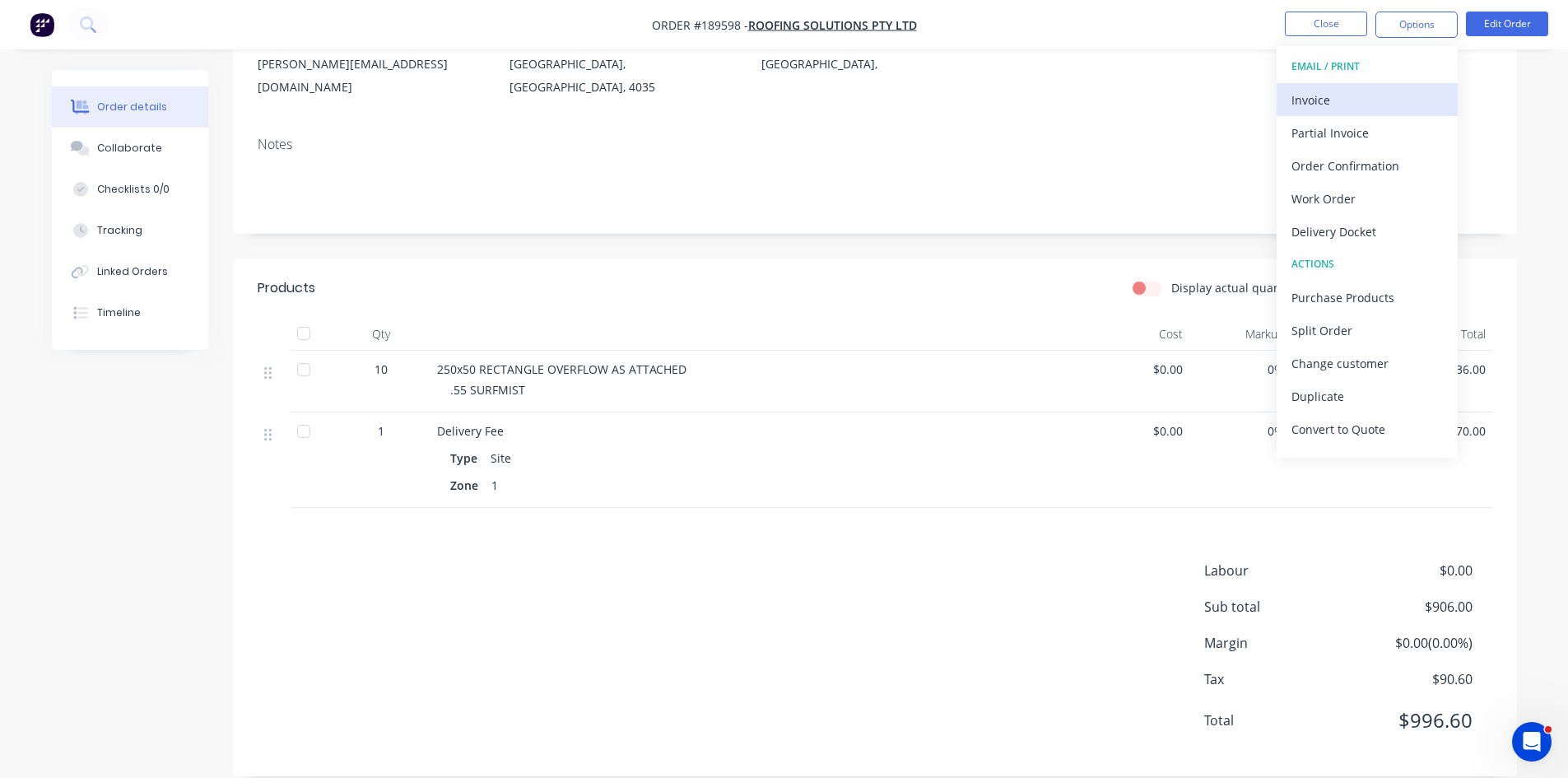
click at [1381, 93] on div "Invoice" at bounding box center [1366, 100] width 151 height 24
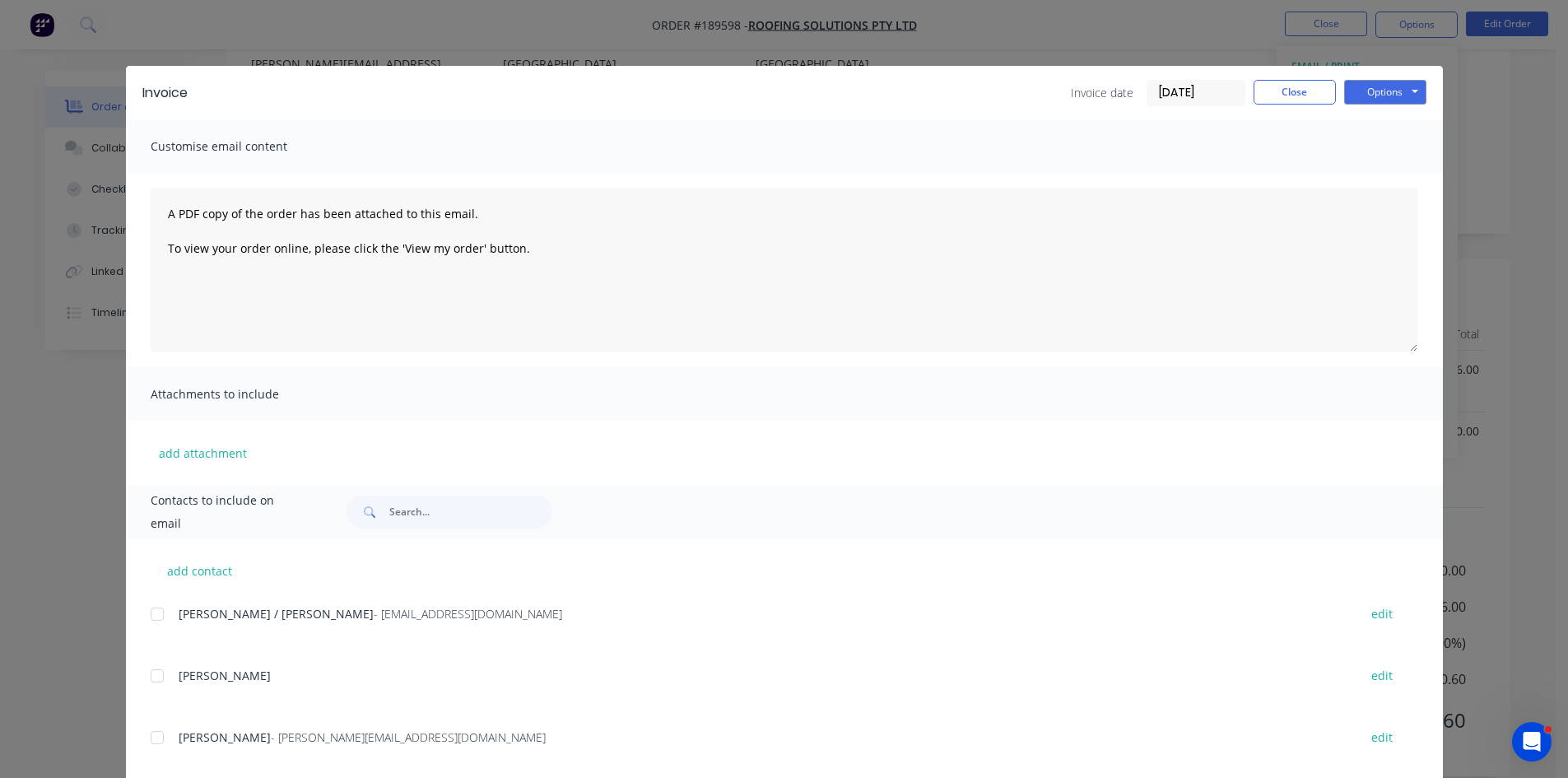
click at [147, 611] on div at bounding box center [156, 614] width 33 height 33
click at [1394, 95] on button "Options" at bounding box center [1385, 92] width 82 height 25
click at [1373, 171] on button "Email" at bounding box center [1397, 175] width 105 height 27
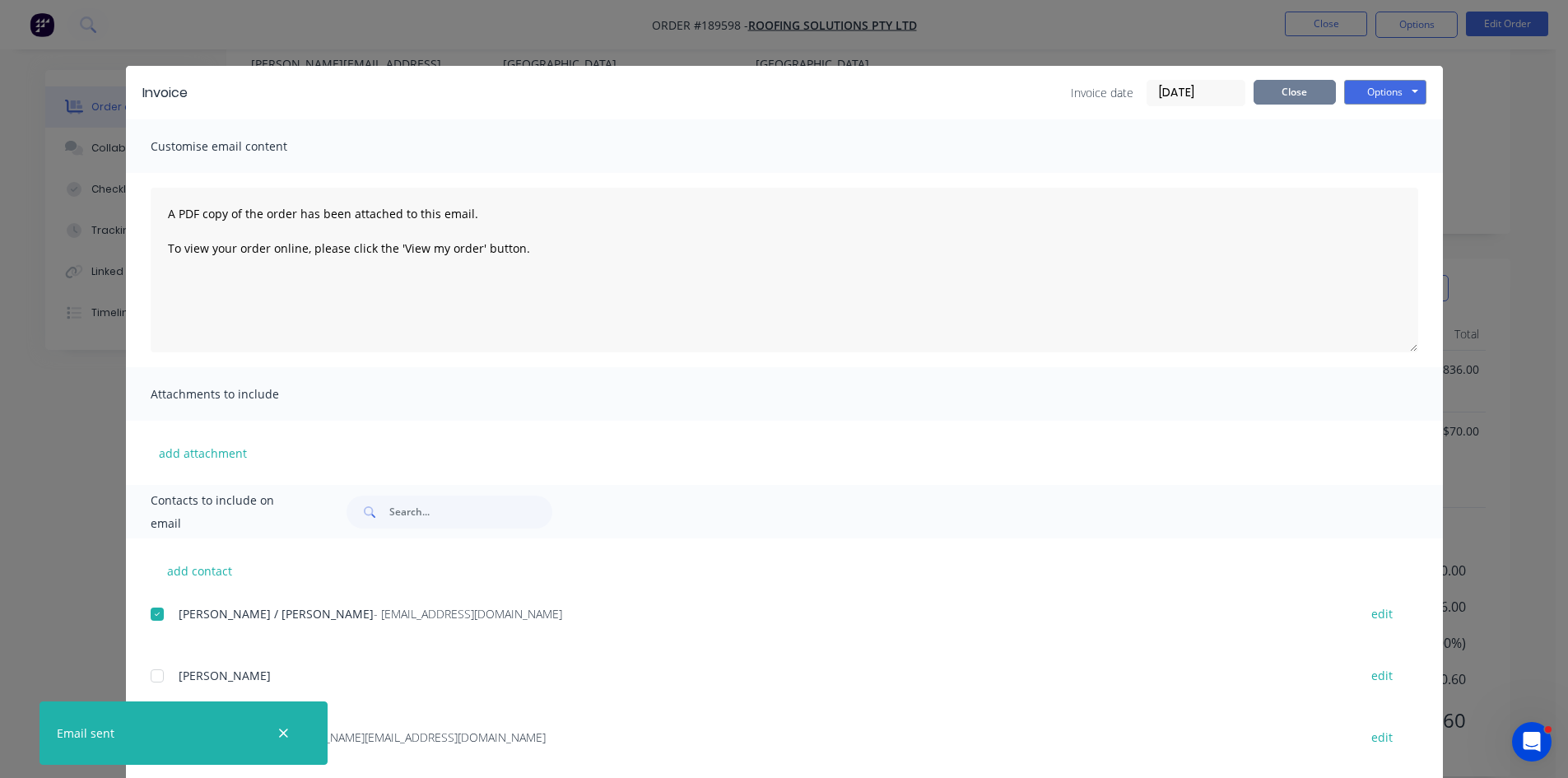
click at [1293, 98] on button "Close" at bounding box center [1294, 92] width 82 height 25
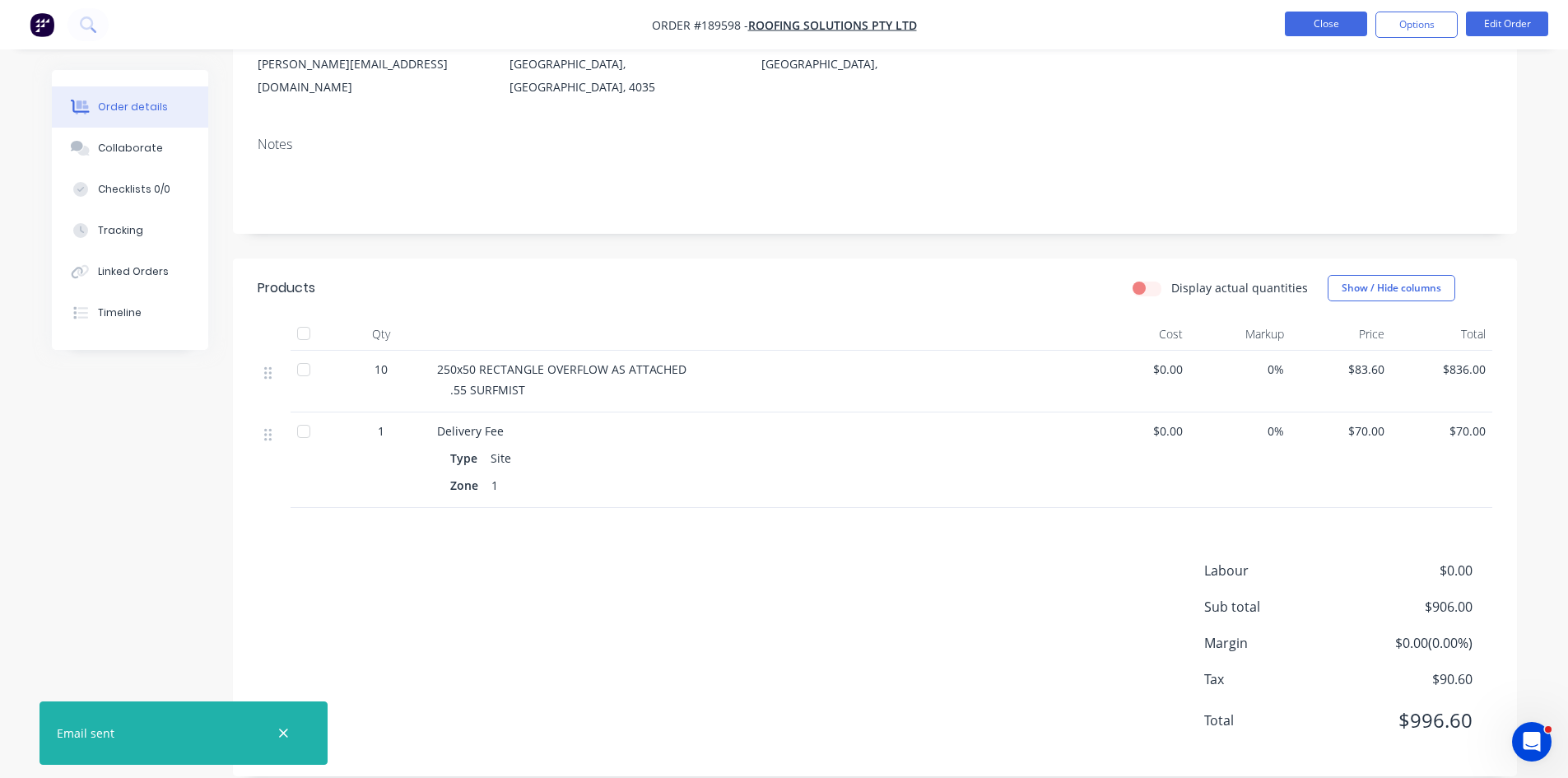
click at [1314, 27] on button "Close" at bounding box center [1325, 24] width 82 height 25
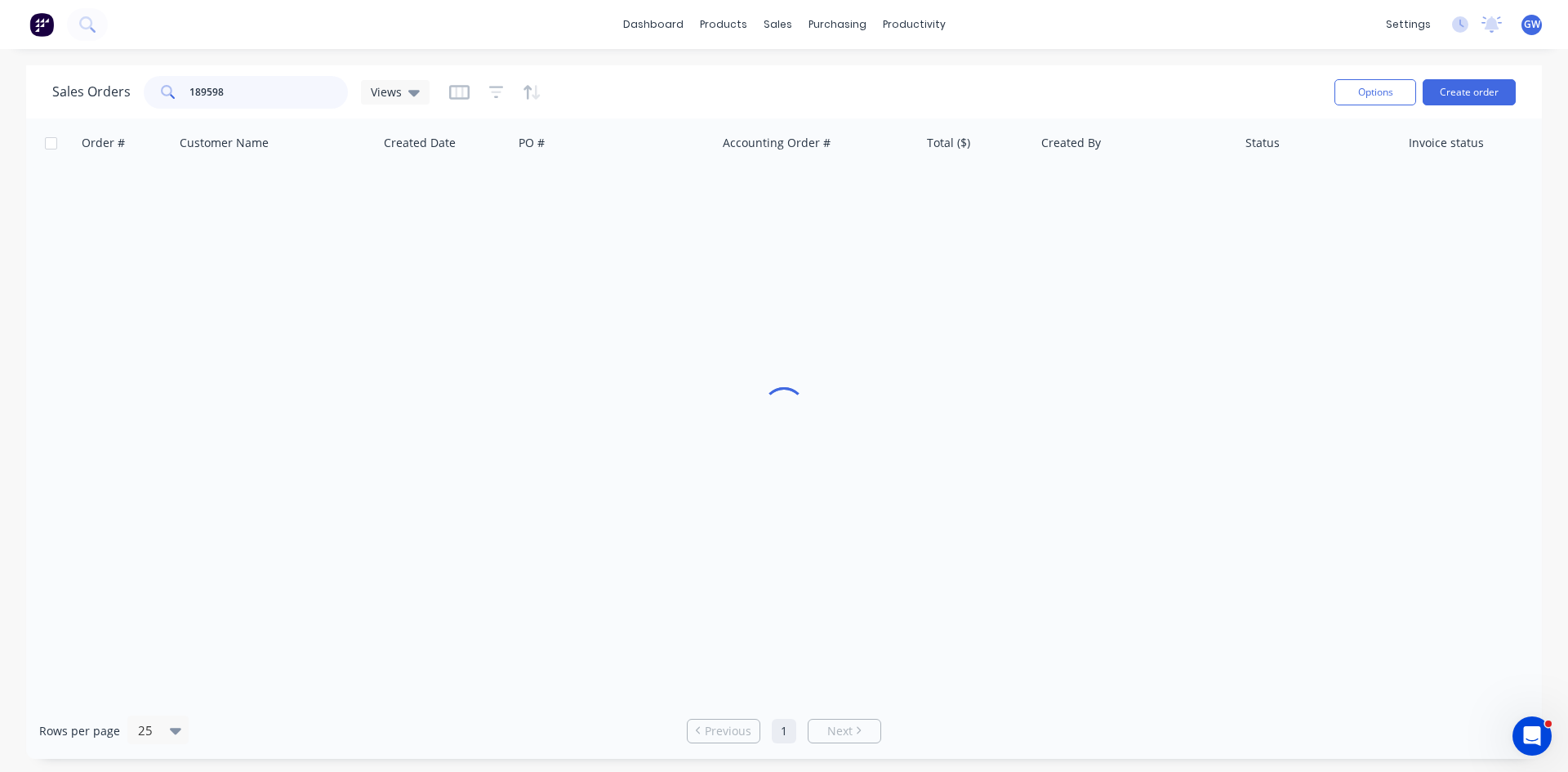
click at [237, 94] on input "189598" at bounding box center [269, 91] width 159 height 32
type input "189723"
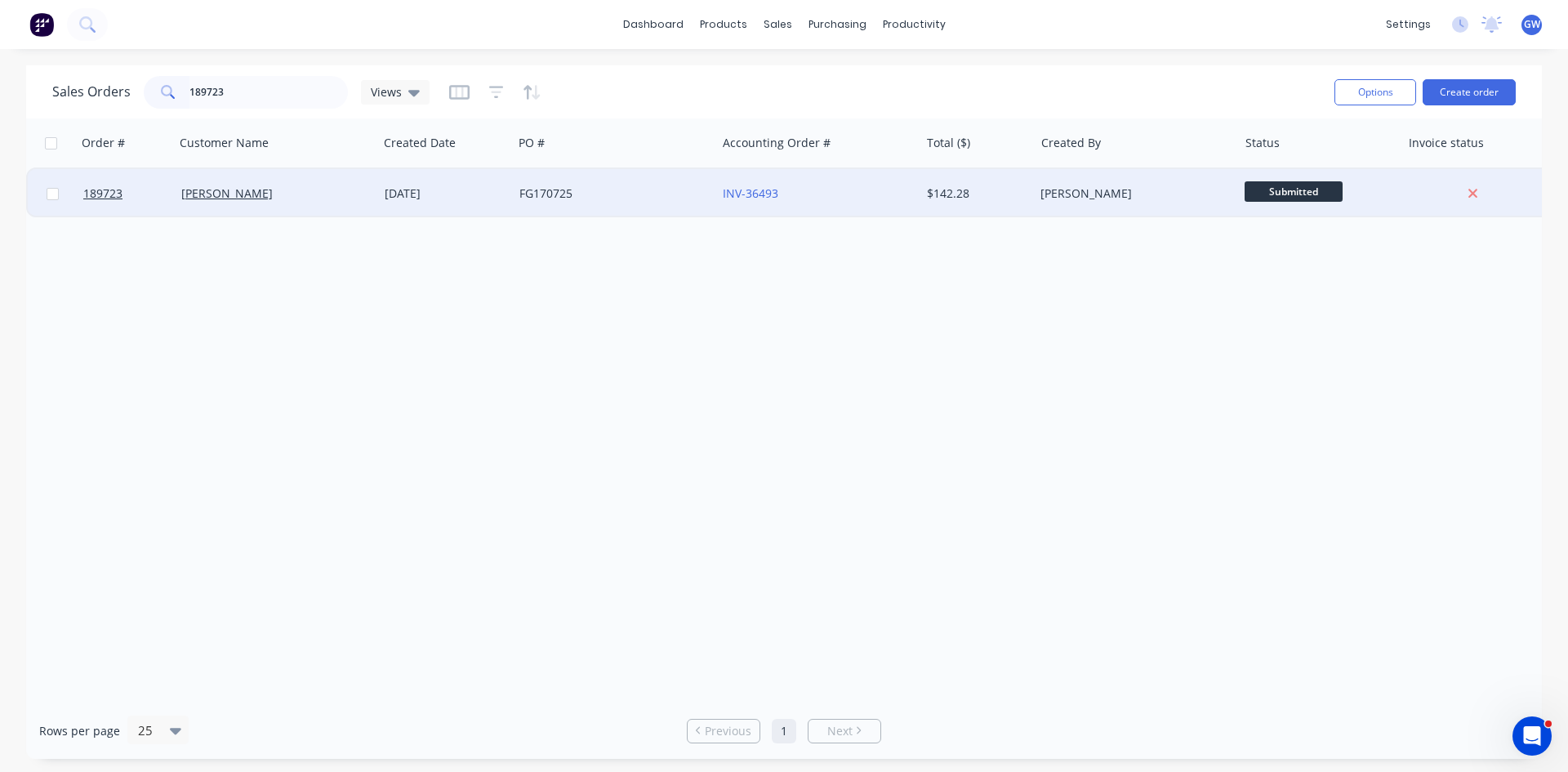
click at [1055, 201] on div "[PERSON_NAME]" at bounding box center [1131, 193] width 182 height 17
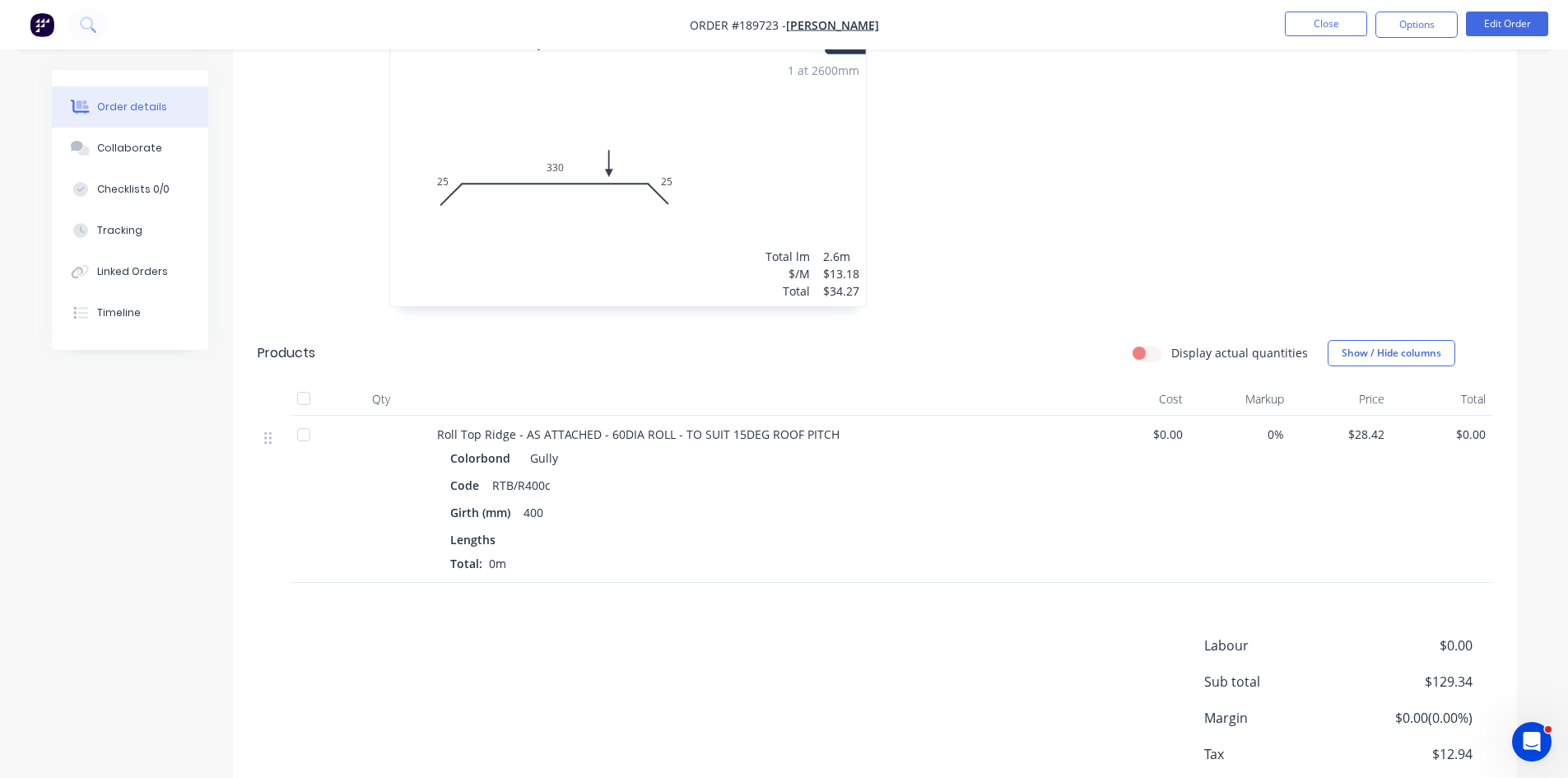
scroll to position [823, 0]
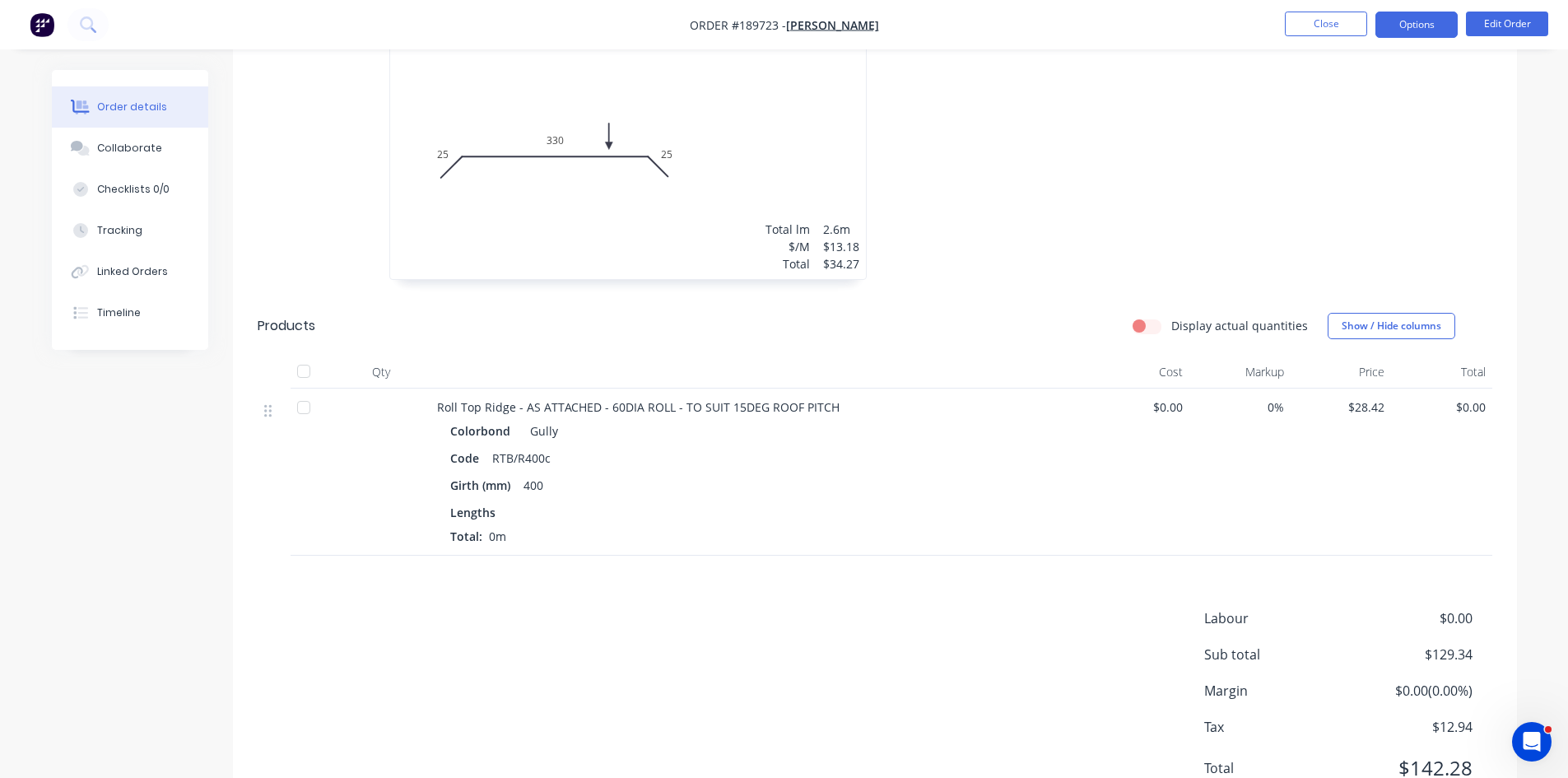
click at [1414, 12] on button "Options" at bounding box center [1416, 25] width 82 height 27
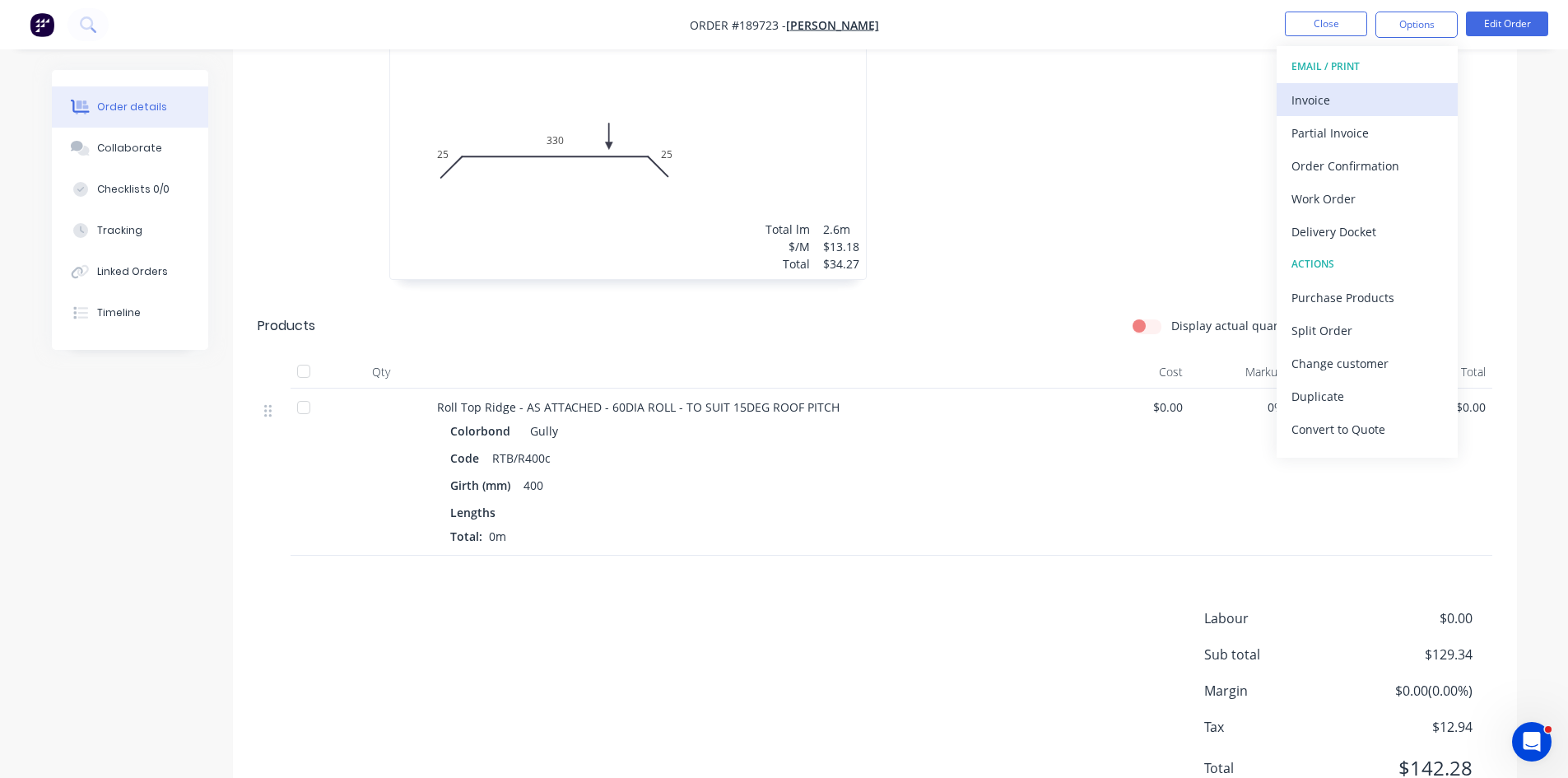
click at [1345, 99] on div "Invoice" at bounding box center [1366, 100] width 151 height 24
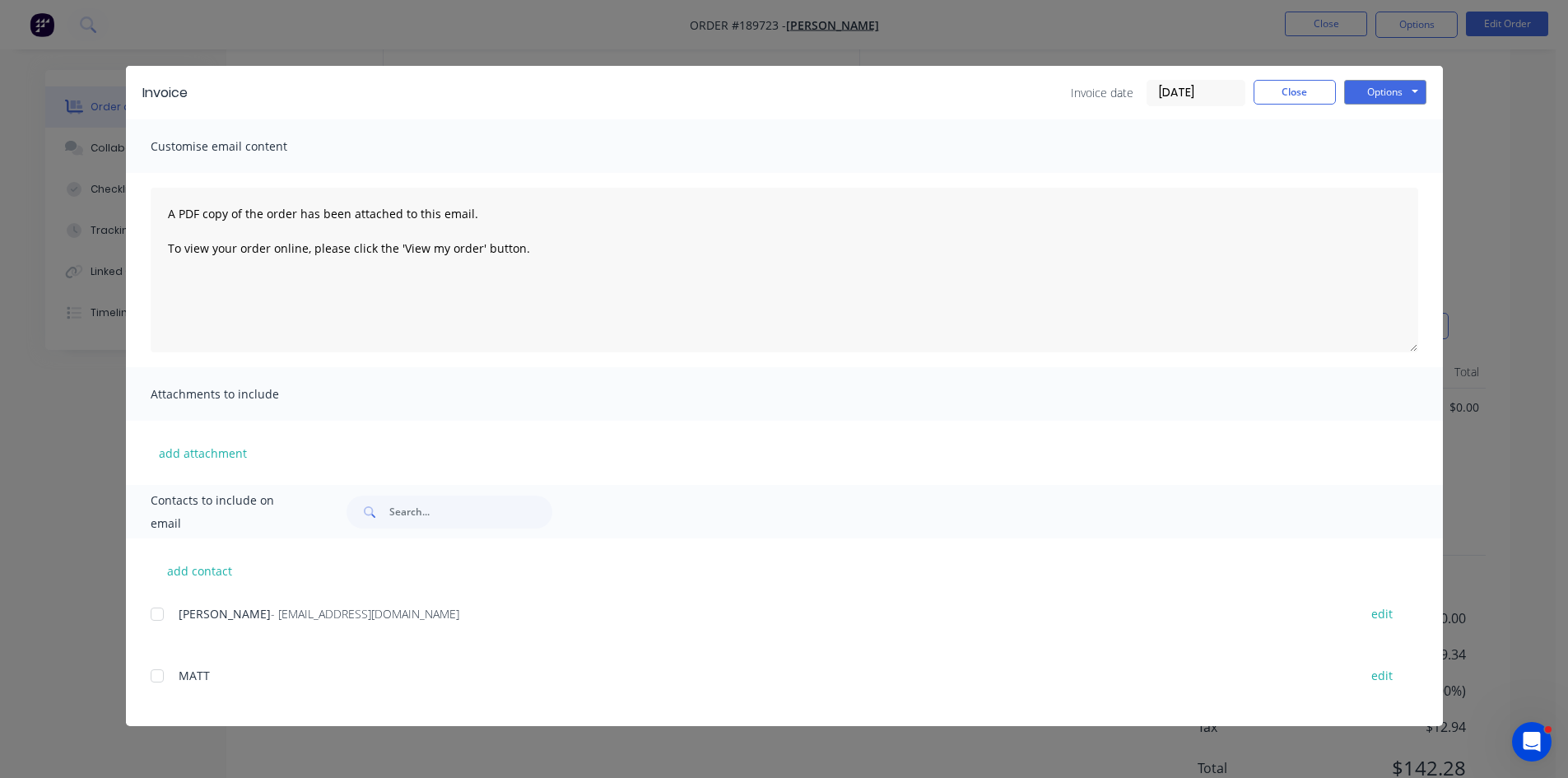
click at [177, 608] on div "[PERSON_NAME] - [EMAIL_ADDRESS][DOMAIN_NAME] edit" at bounding box center [796, 614] width 1292 height 22
click at [161, 611] on div at bounding box center [156, 614] width 33 height 33
click at [1362, 78] on div "Invoice Invoice date [DATE] Close Options Preview Print Email" at bounding box center [784, 93] width 1317 height 53
drag, startPoint x: 1364, startPoint y: 83, endPoint x: 1374, endPoint y: 87, distance: 10.8
click at [1368, 85] on button "Options" at bounding box center [1385, 92] width 82 height 25
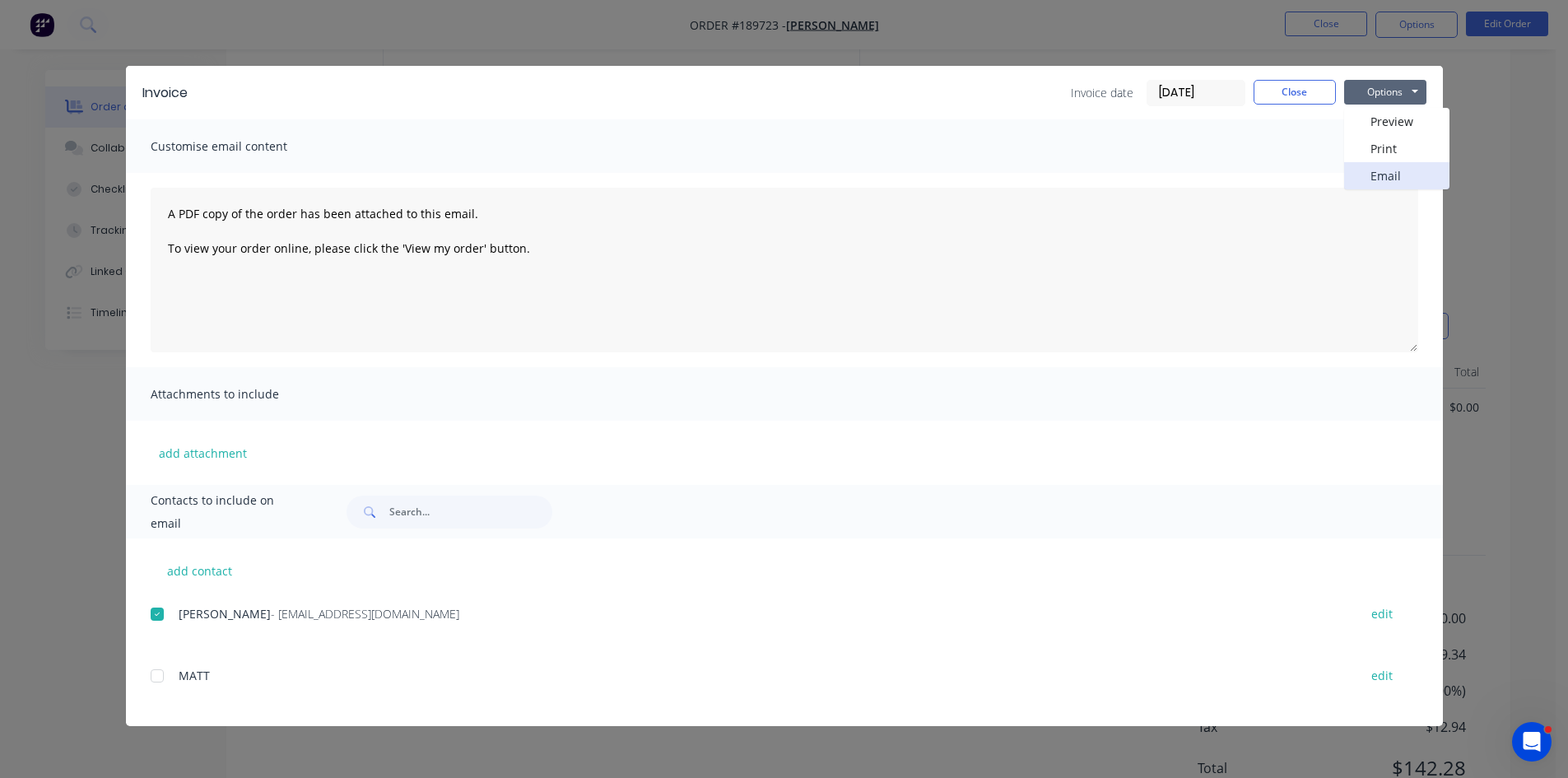
click at [1371, 175] on button "Email" at bounding box center [1397, 175] width 105 height 27
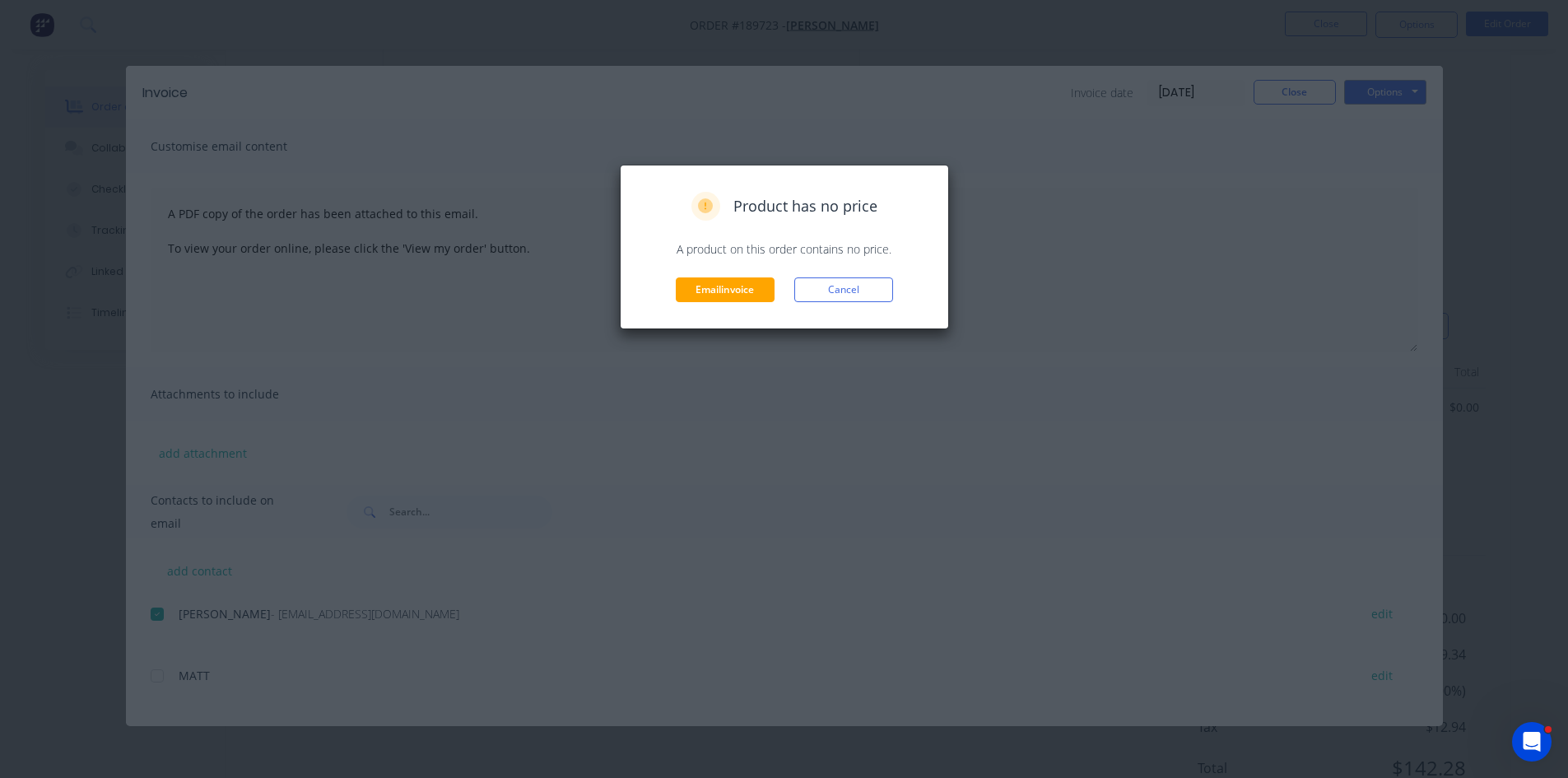
click at [869, 250] on p "A product on this order contains no price." at bounding box center [785, 248] width 295 height 17
click at [888, 56] on div "Product has no price A product on this order contains no price. Email invoice C…" at bounding box center [784, 389] width 1568 height 778
drag, startPoint x: 858, startPoint y: 294, endPoint x: 903, endPoint y: 135, distance: 165.2
click at [855, 291] on button "Cancel" at bounding box center [843, 289] width 99 height 25
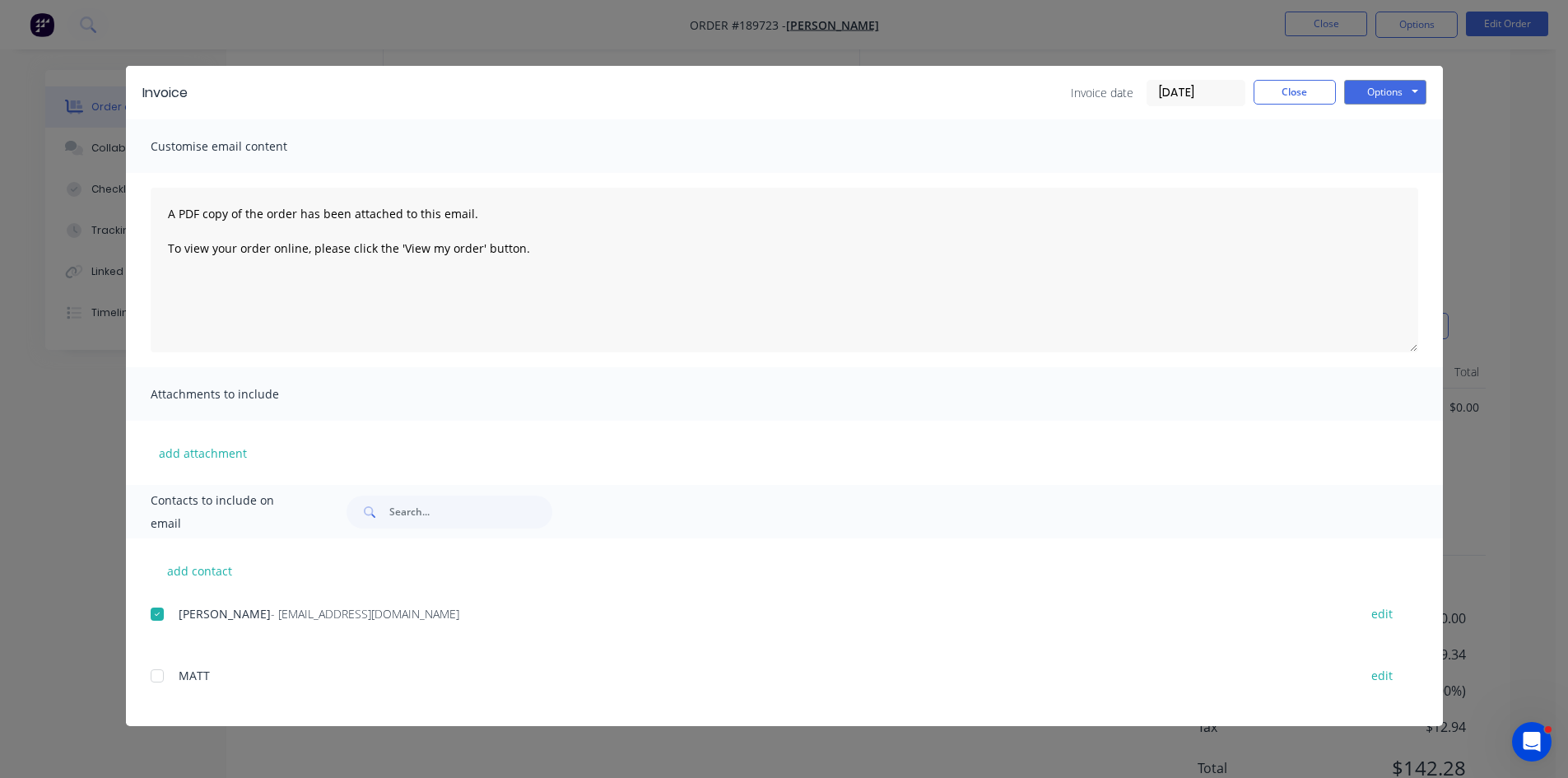
click at [907, 37] on div "Invoice Invoice date [DATE] Close Options Preview Print Email Customise email c…" at bounding box center [784, 389] width 1568 height 778
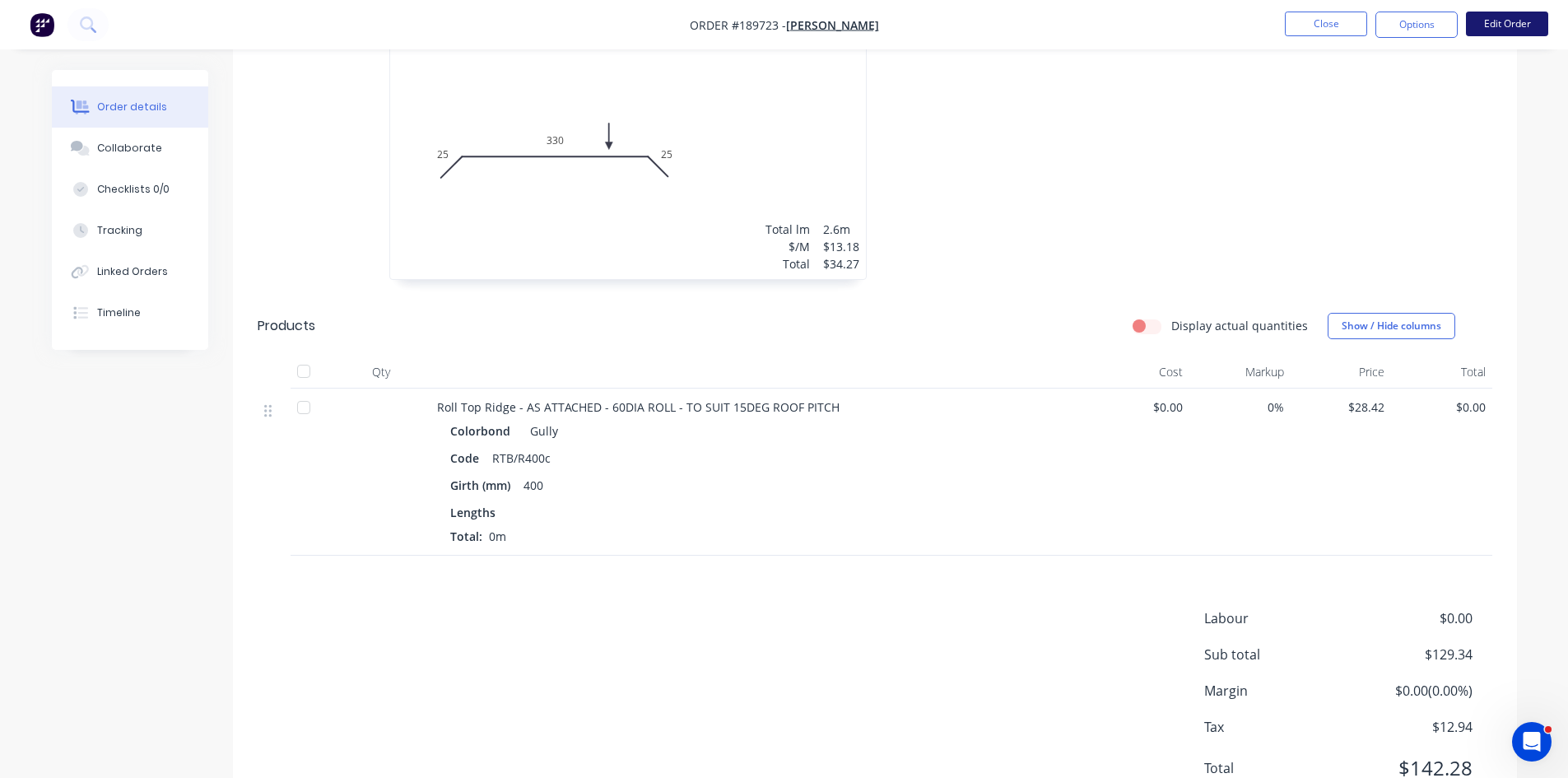
click at [1492, 17] on button "Edit Order" at bounding box center [1507, 24] width 82 height 25
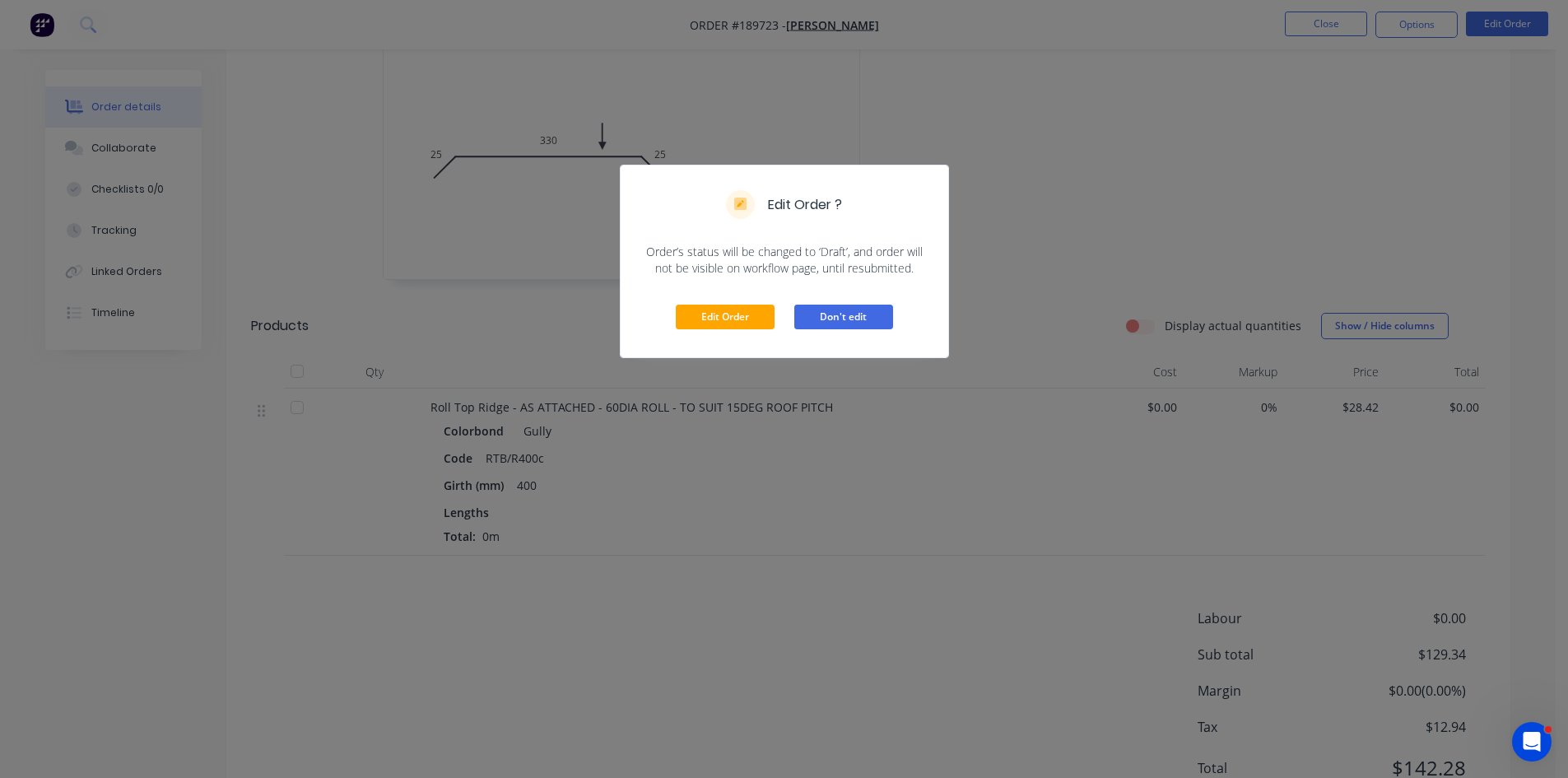
click at [828, 313] on button "Don't edit" at bounding box center [843, 317] width 99 height 25
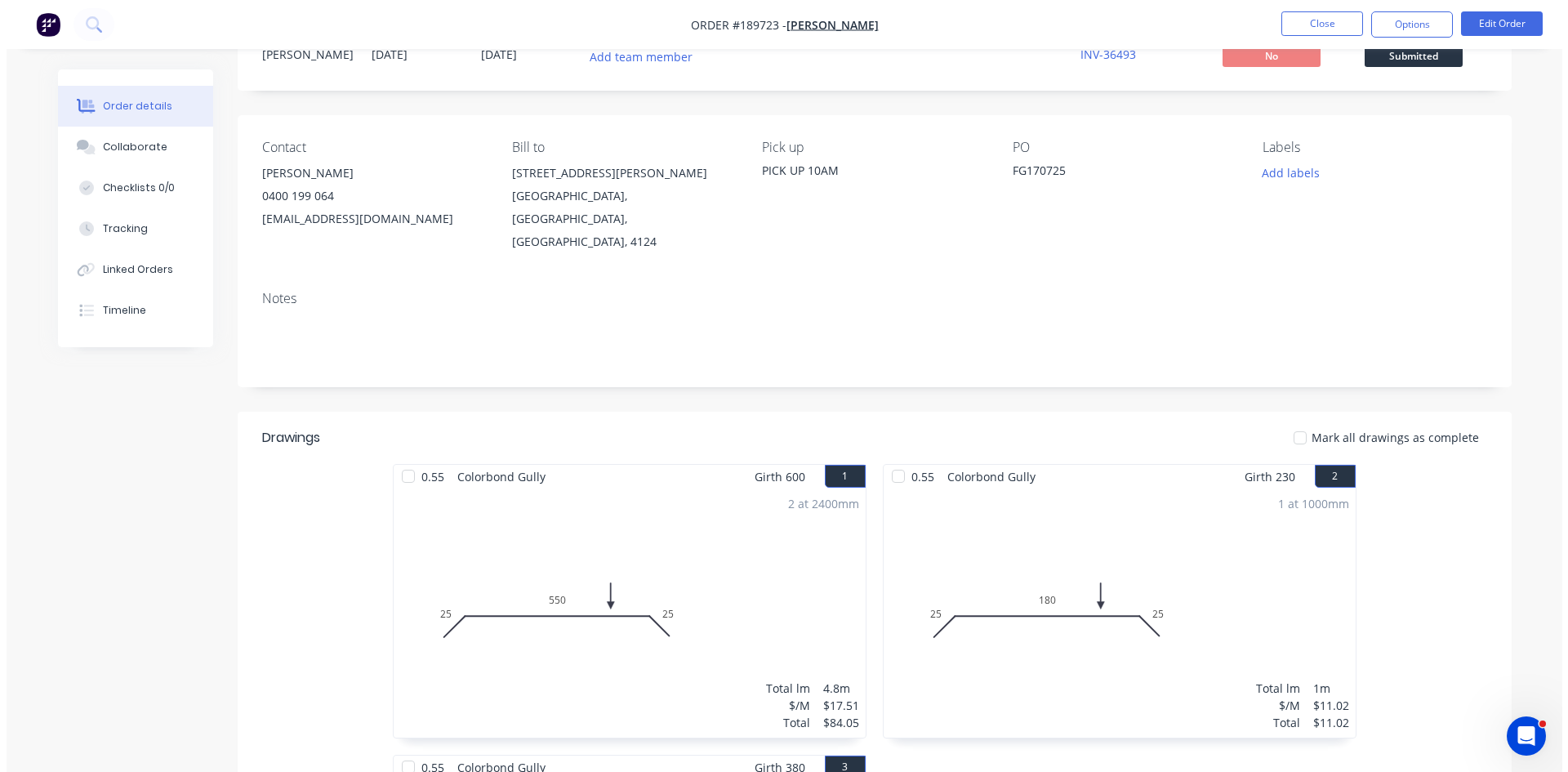
scroll to position [0, 0]
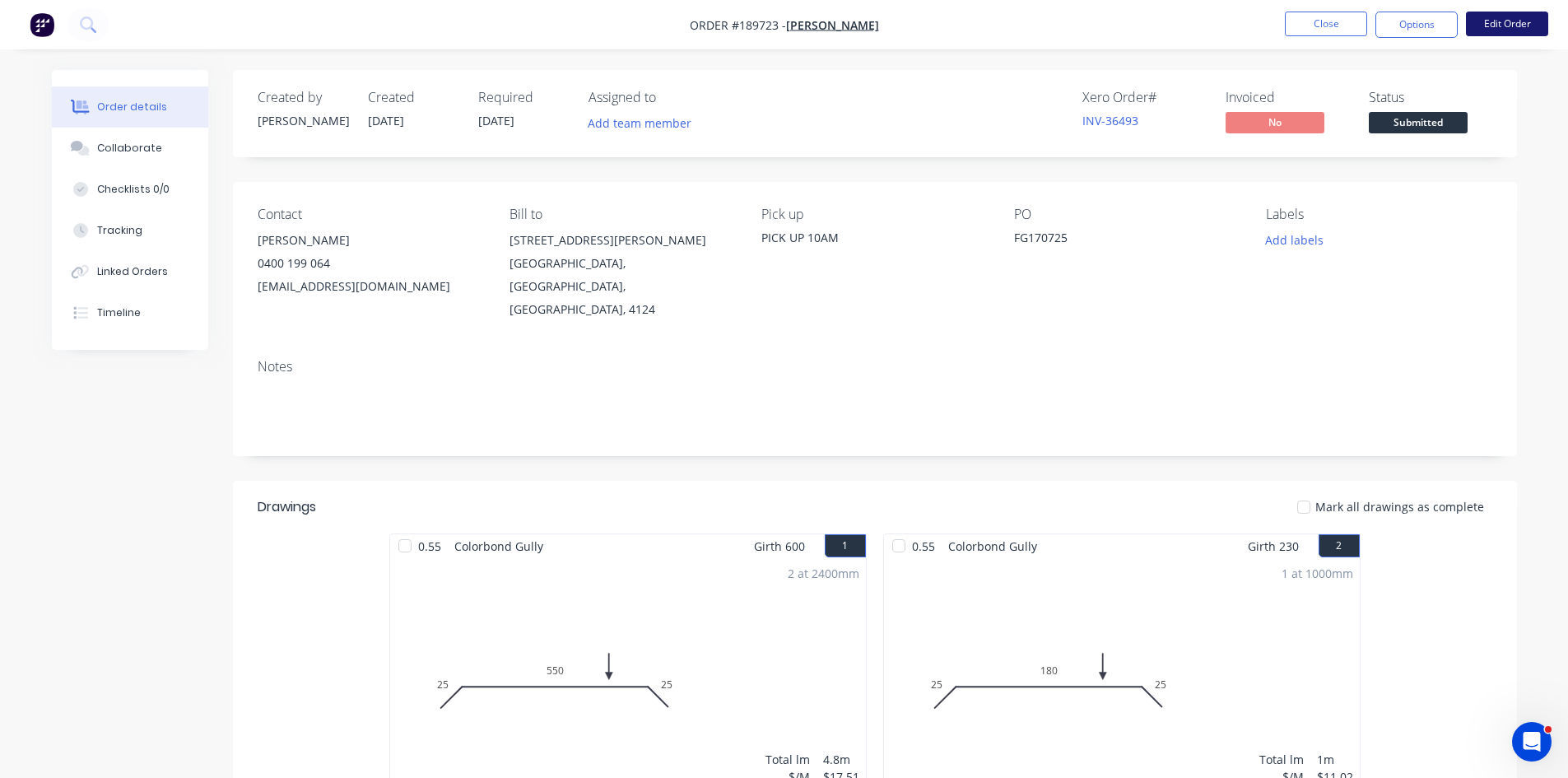
click at [1511, 24] on button "Edit Order" at bounding box center [1507, 24] width 82 height 25
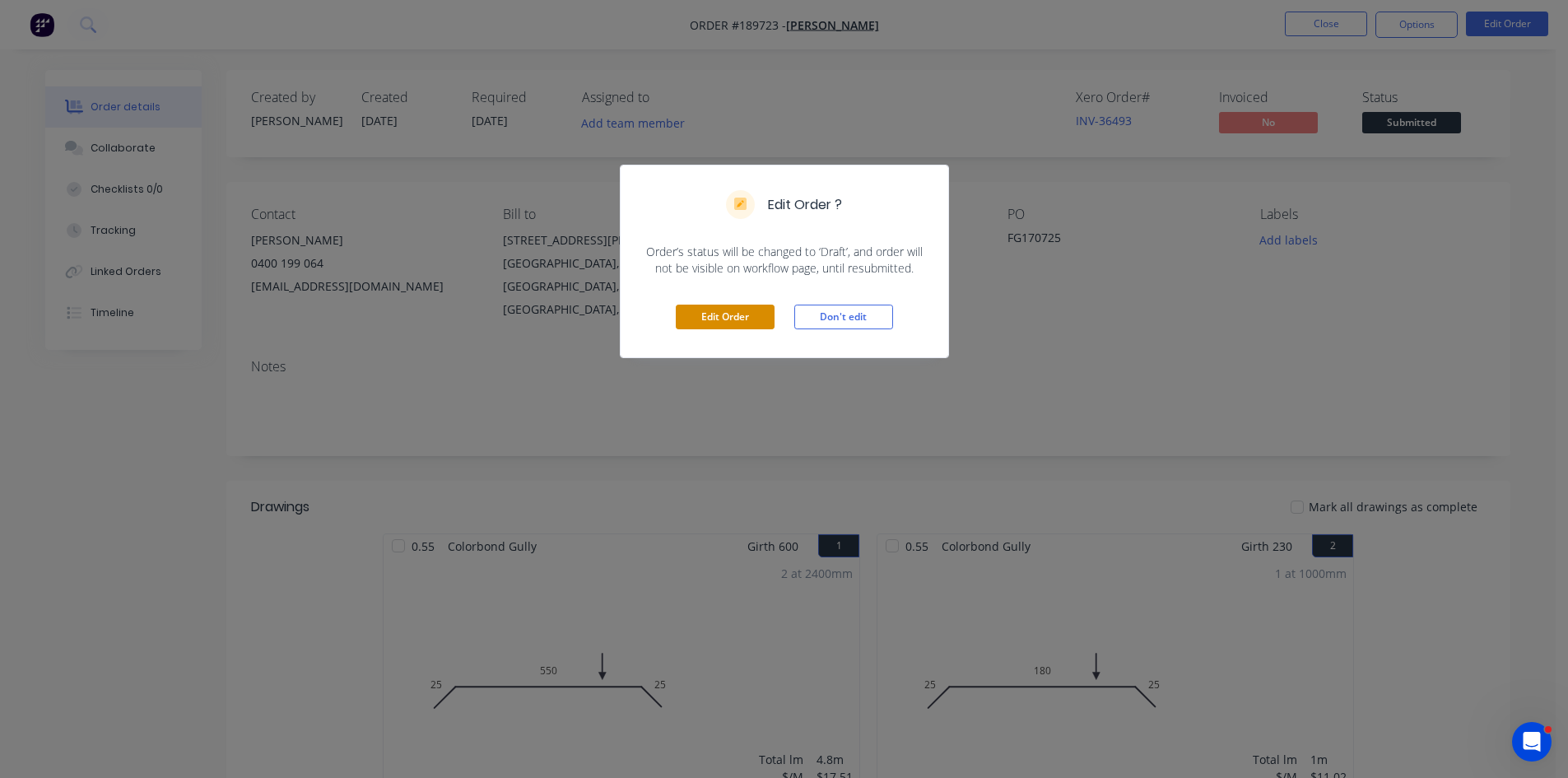
click at [735, 309] on button "Edit Order" at bounding box center [726, 317] width 99 height 25
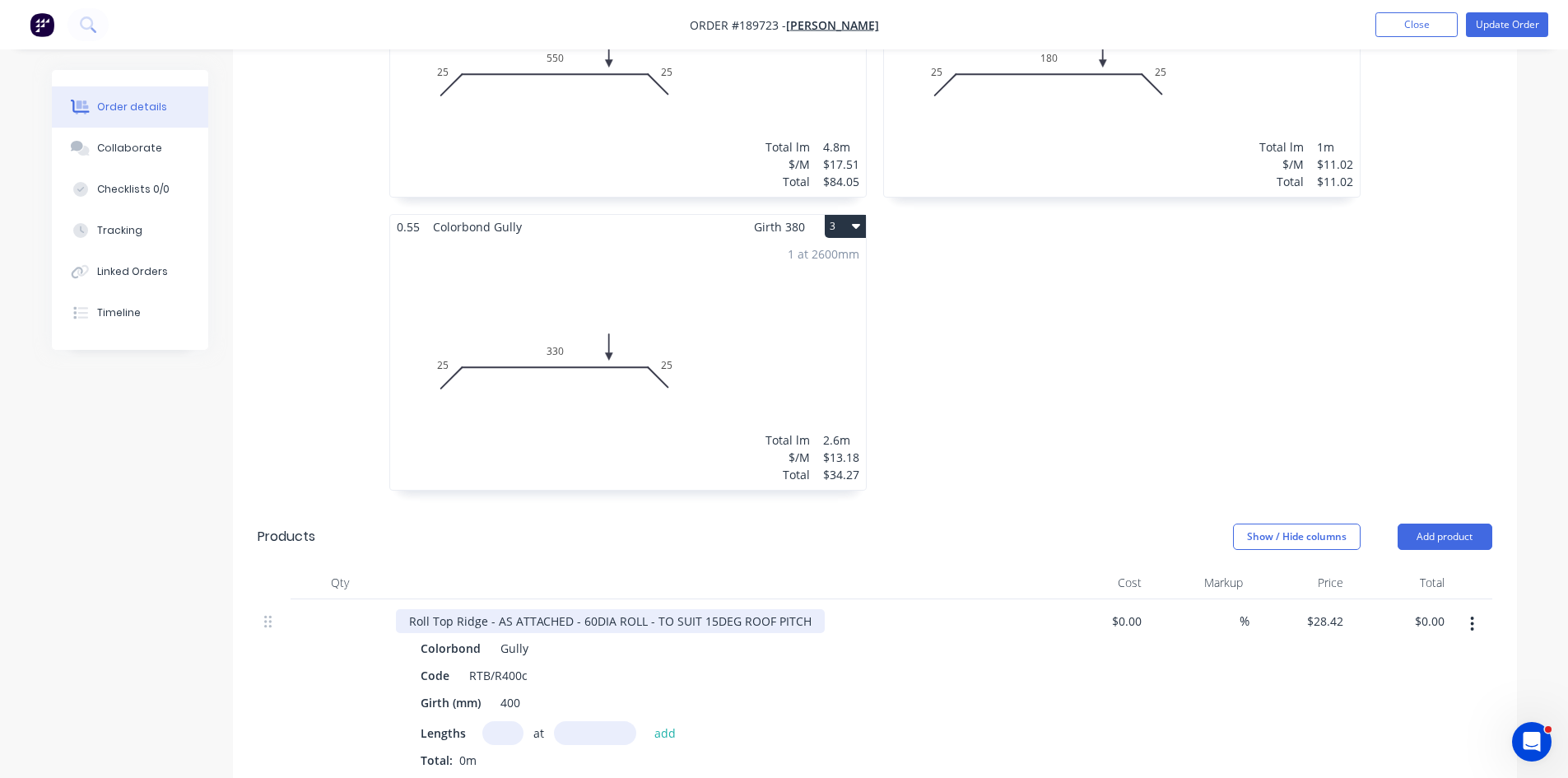
scroll to position [823, 0]
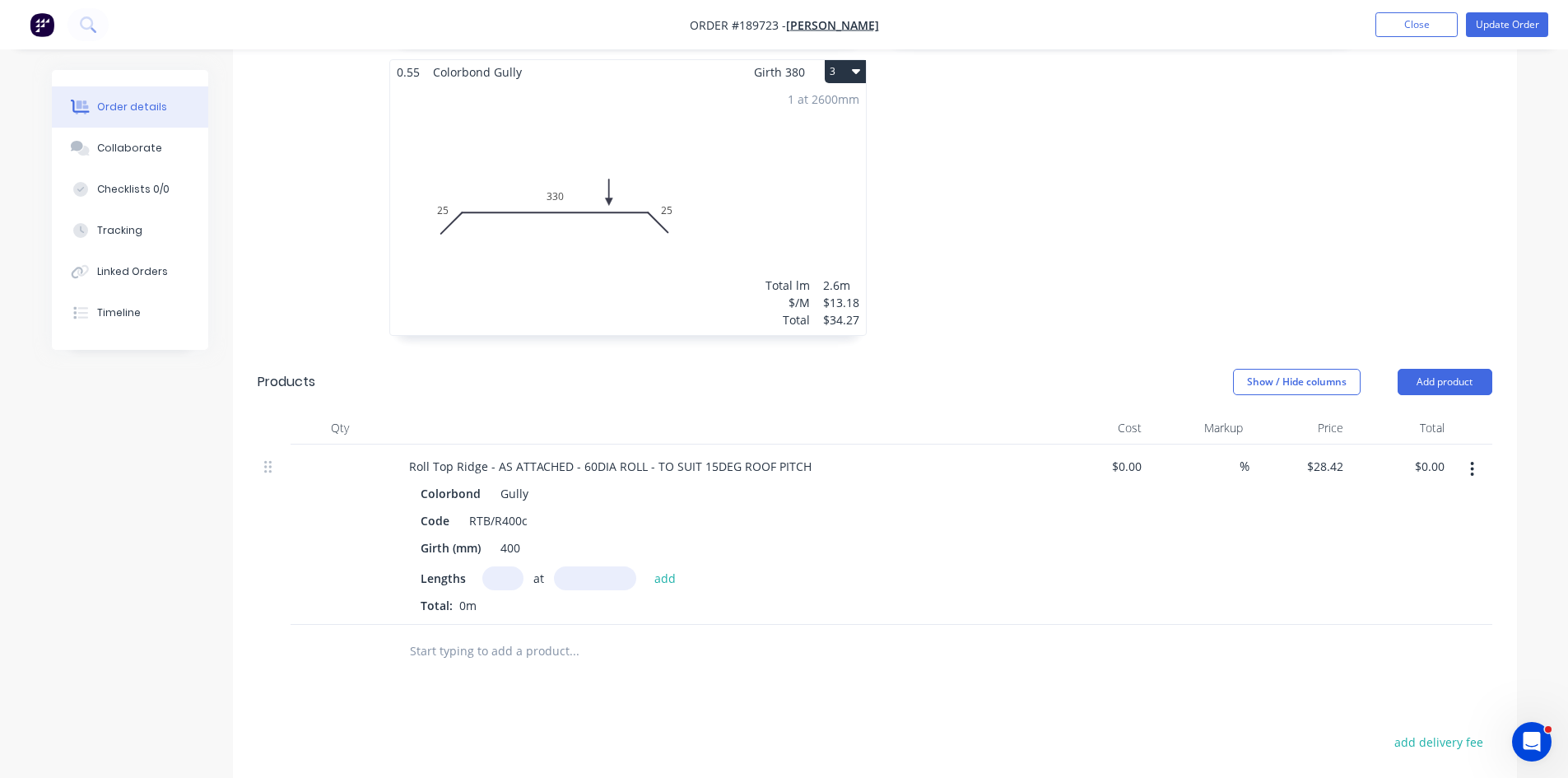
click at [506, 566] on input "text" at bounding box center [503, 578] width 42 height 24
type input "1"
type input "3900"
click at [646, 566] on button "add" at bounding box center [665, 577] width 39 height 22
type input "$110.84"
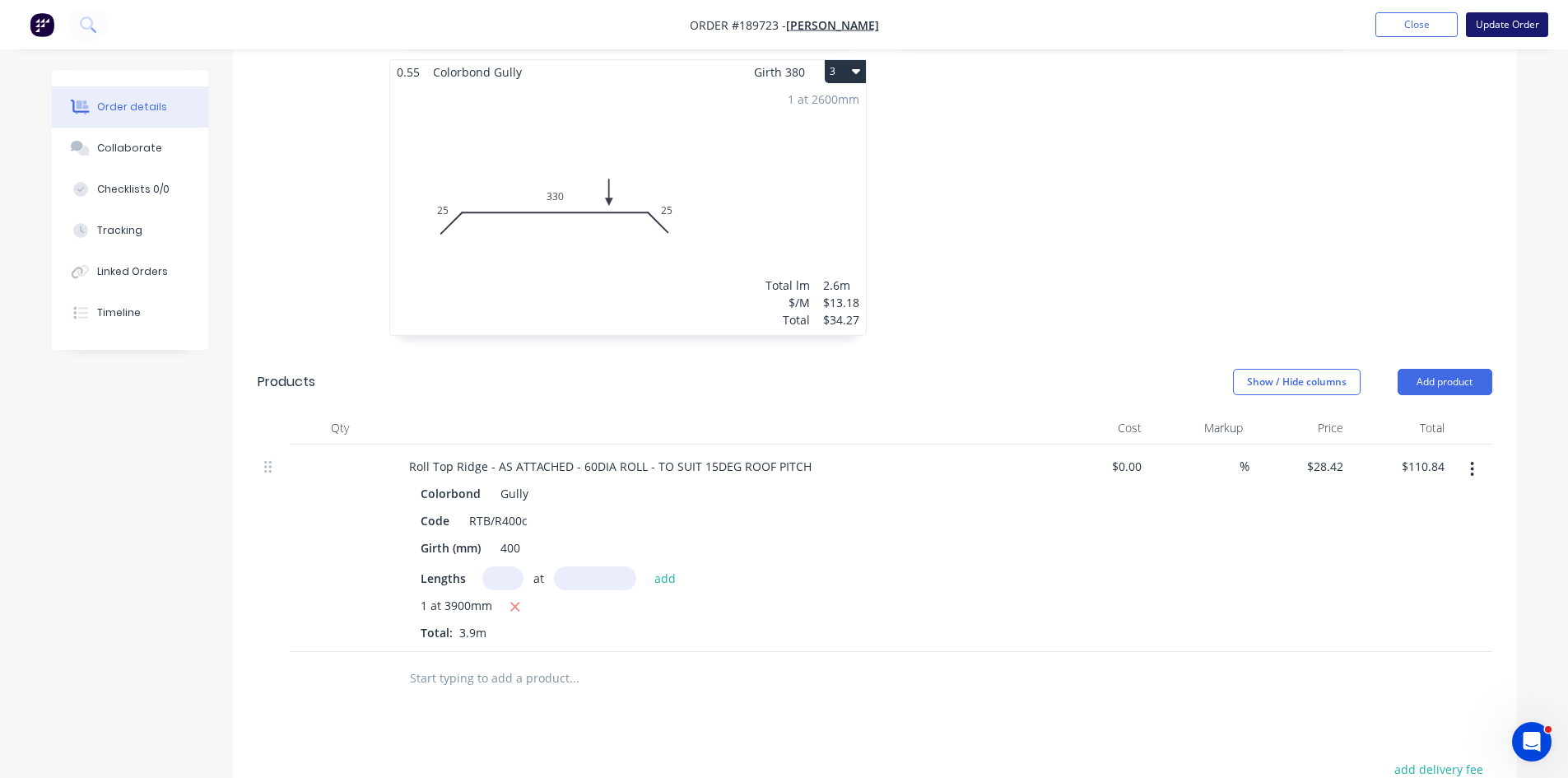
click at [1503, 30] on button "Update Order" at bounding box center [1507, 24] width 82 height 25
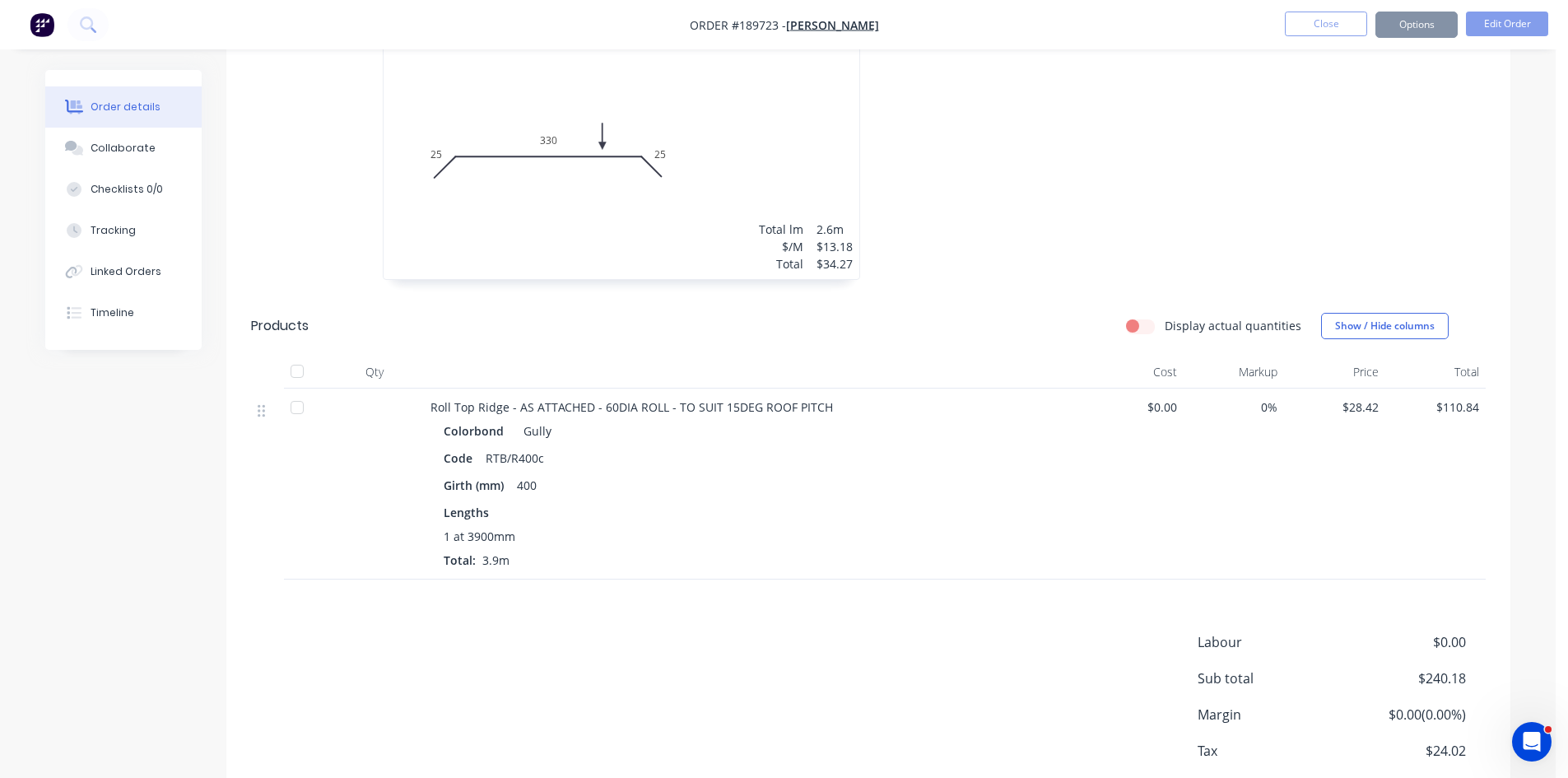
scroll to position [0, 0]
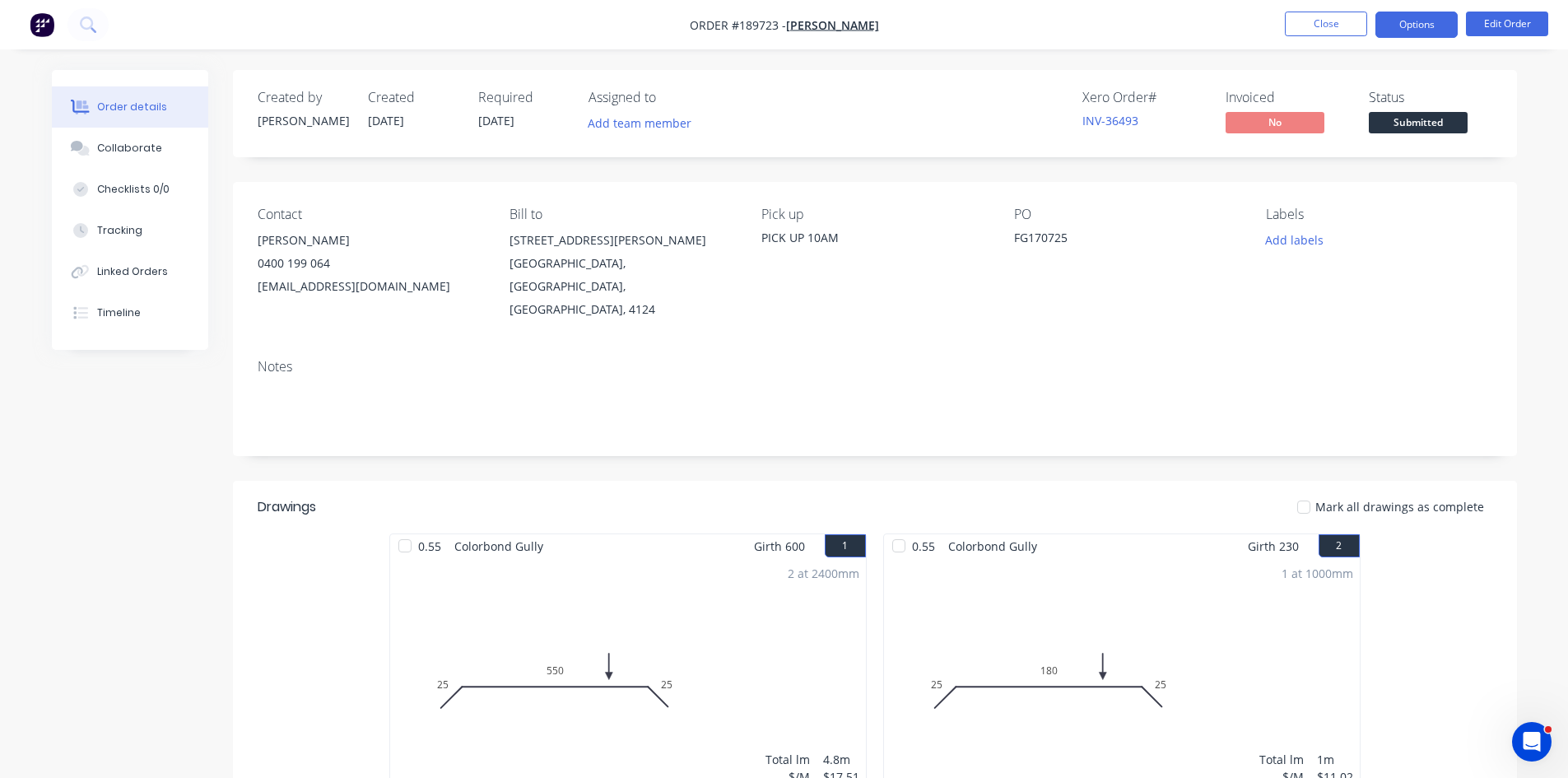
click at [1423, 20] on button "Options" at bounding box center [1416, 25] width 82 height 27
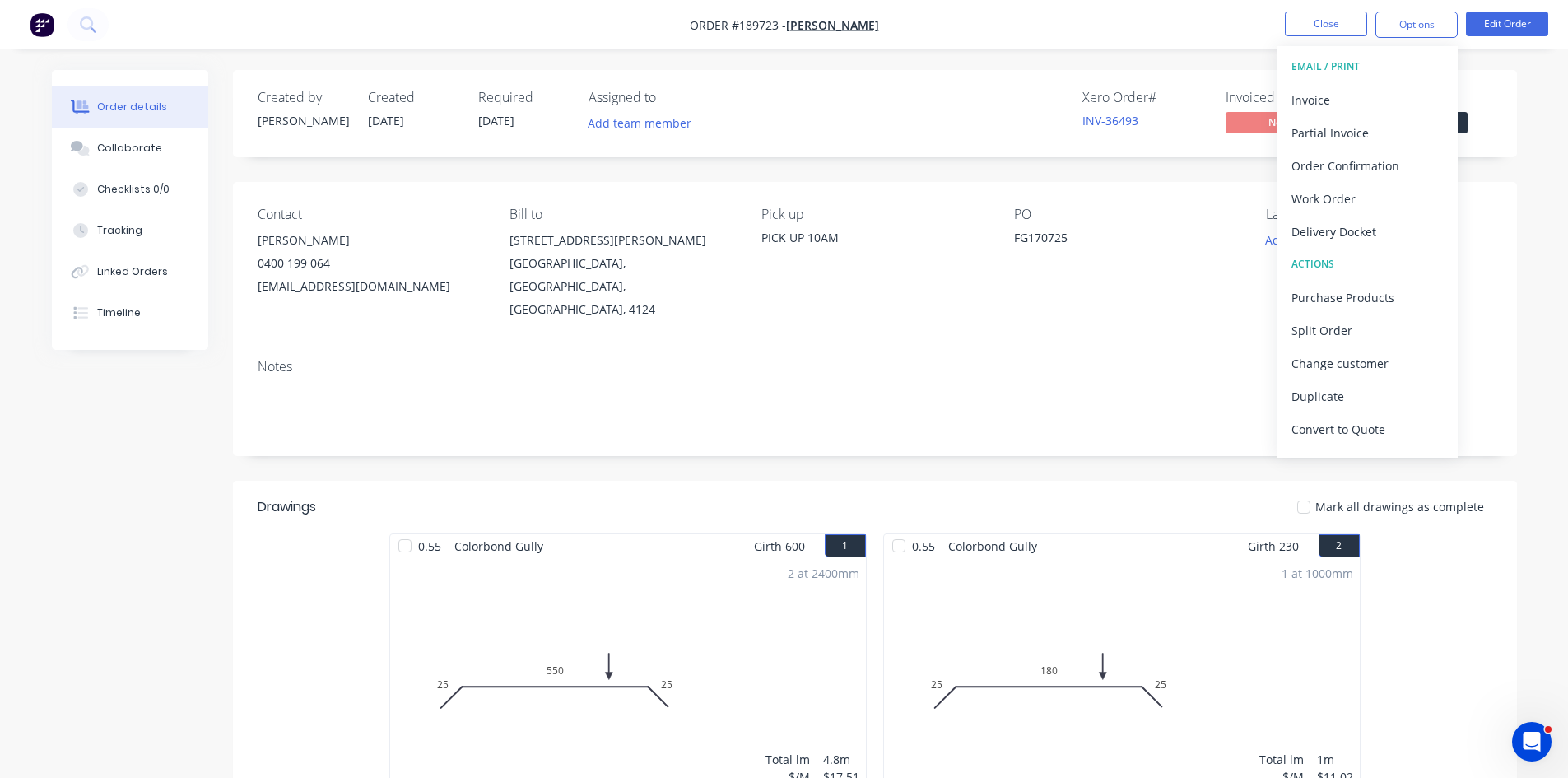
click at [1366, 81] on button "EMAIL / PRINT" at bounding box center [1367, 66] width 181 height 33
click at [1344, 97] on div "Invoice" at bounding box center [1366, 100] width 151 height 24
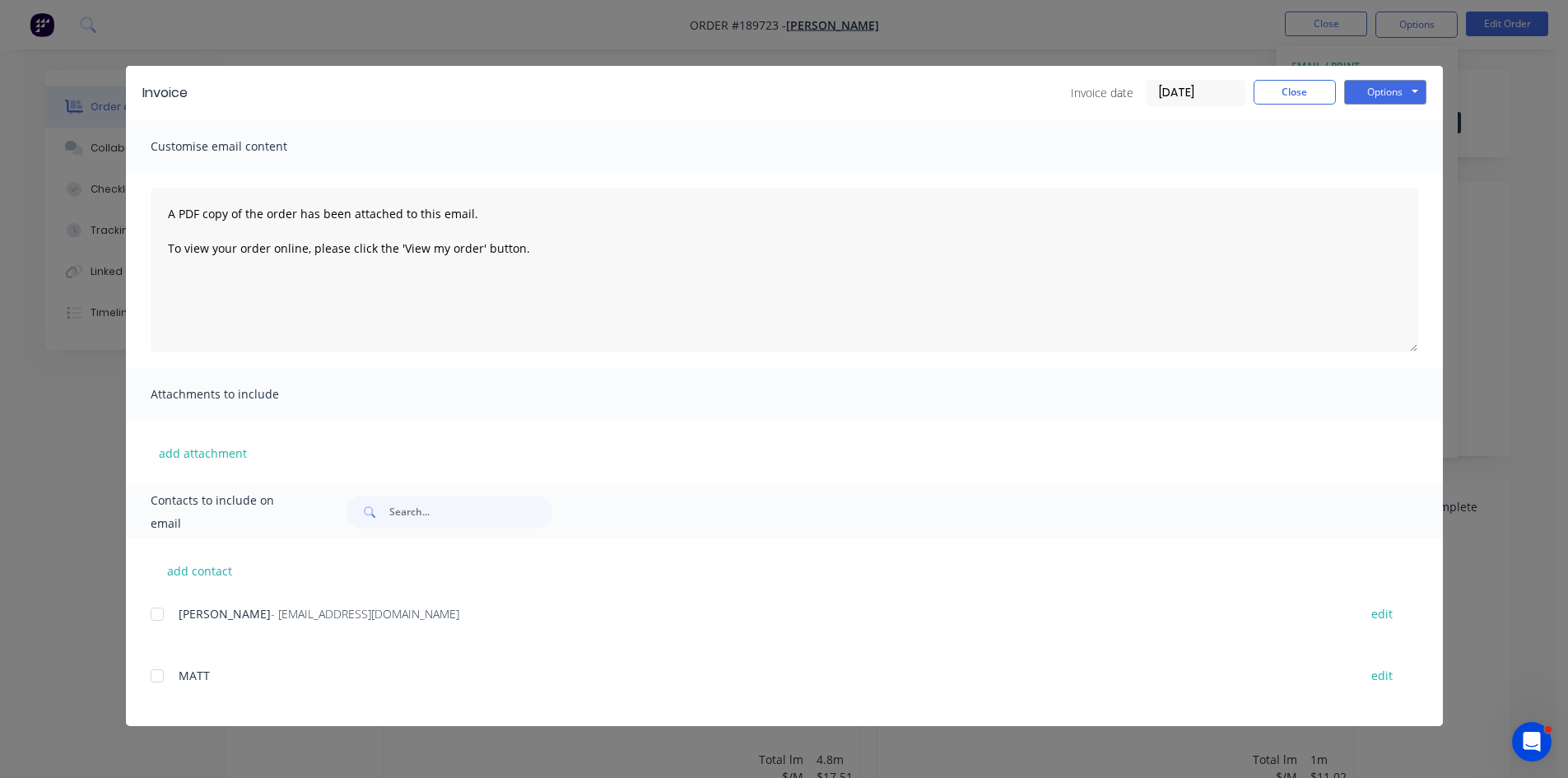
click at [166, 608] on div at bounding box center [156, 614] width 33 height 33
drag, startPoint x: 1409, startPoint y: 82, endPoint x: 1409, endPoint y: 100, distance: 18.0
click at [1409, 82] on button "Options" at bounding box center [1385, 92] width 82 height 25
click at [1386, 174] on button "Email" at bounding box center [1397, 175] width 105 height 27
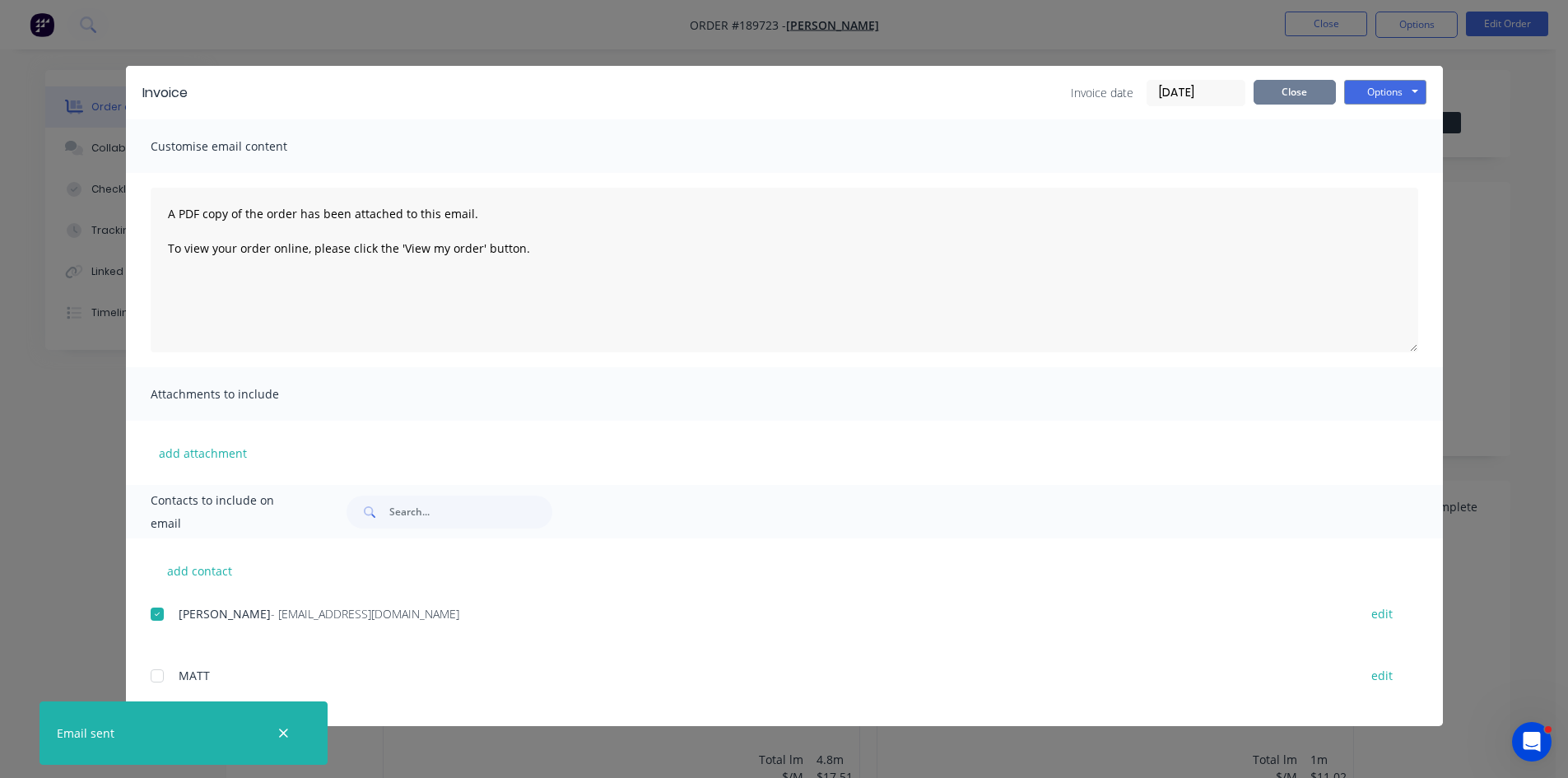
click at [1299, 95] on button "Close" at bounding box center [1294, 92] width 82 height 25
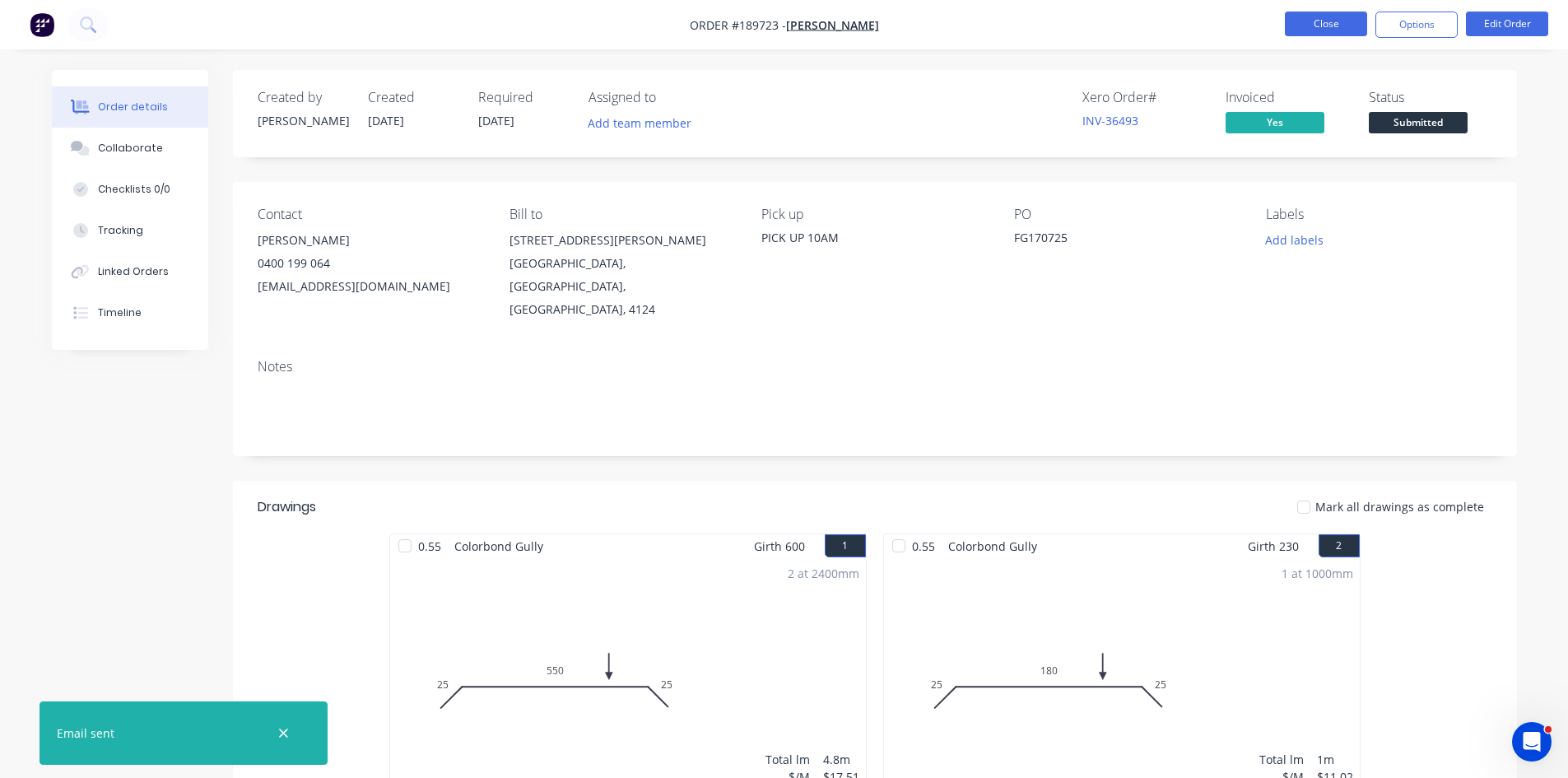
click at [1335, 16] on button "Close" at bounding box center [1325, 24] width 82 height 25
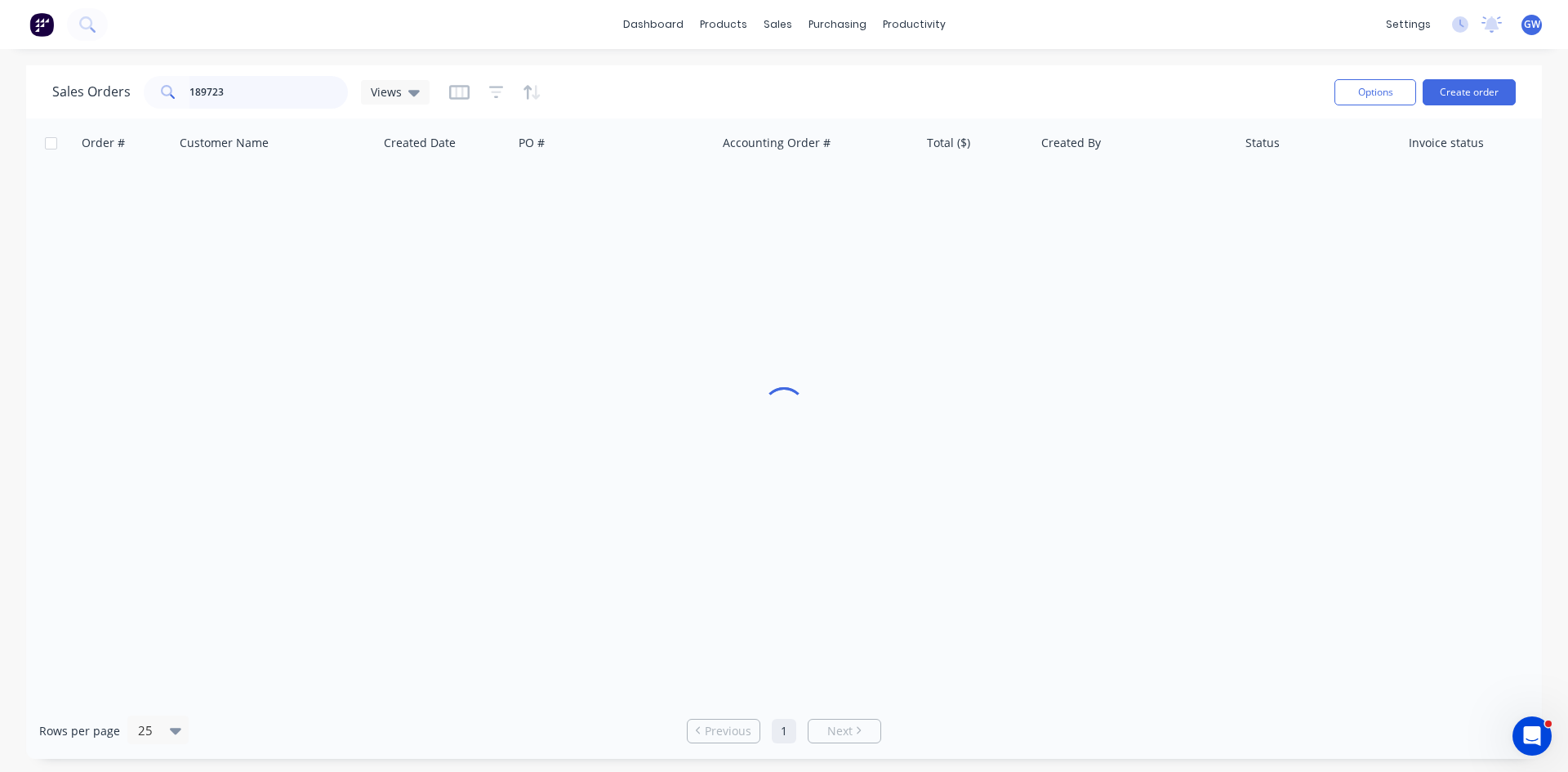
click at [270, 84] on input "189723" at bounding box center [269, 91] width 159 height 32
type input "189579"
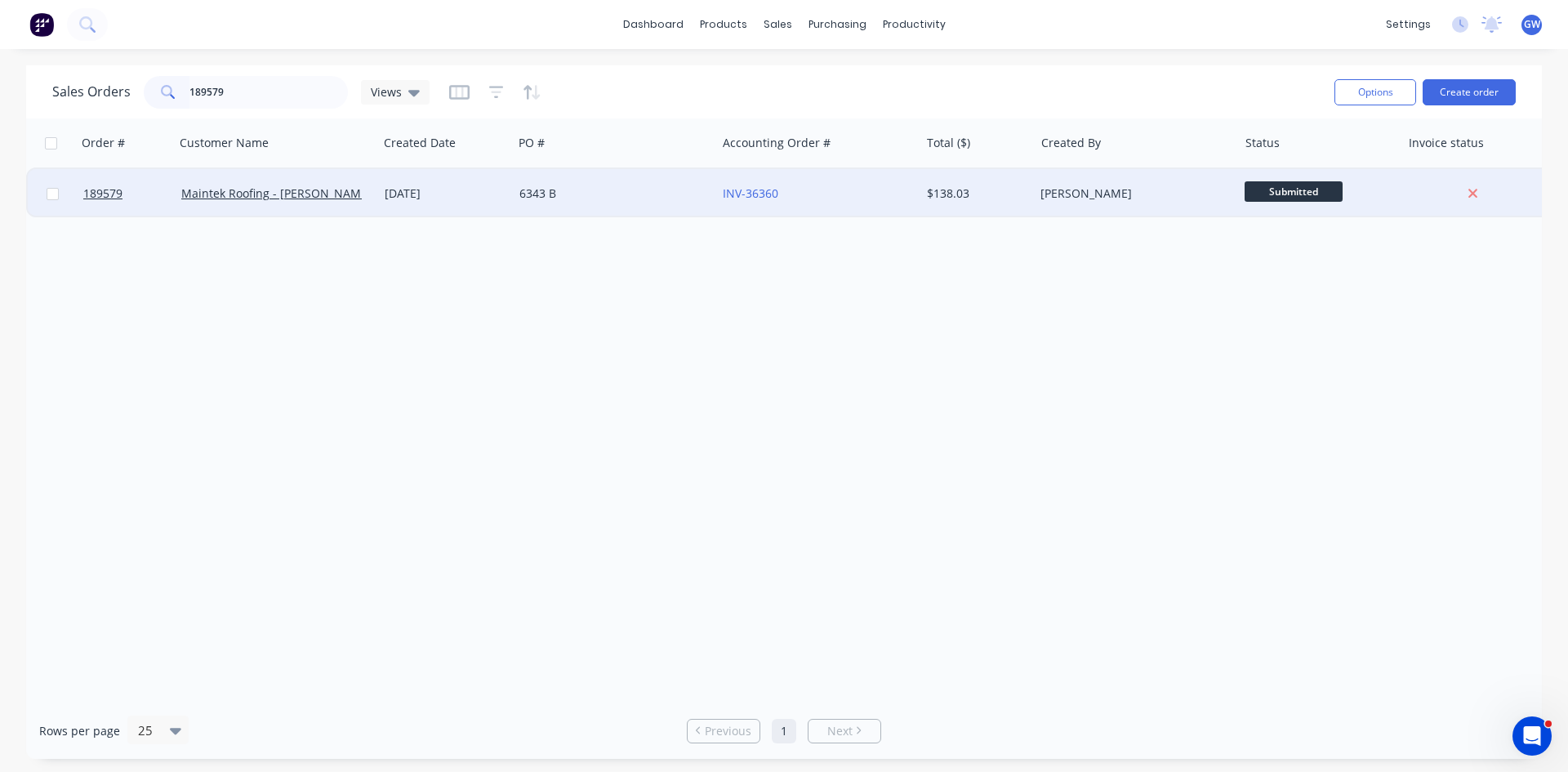
click at [1059, 201] on div "[PERSON_NAME]" at bounding box center [1136, 193] width 203 height 49
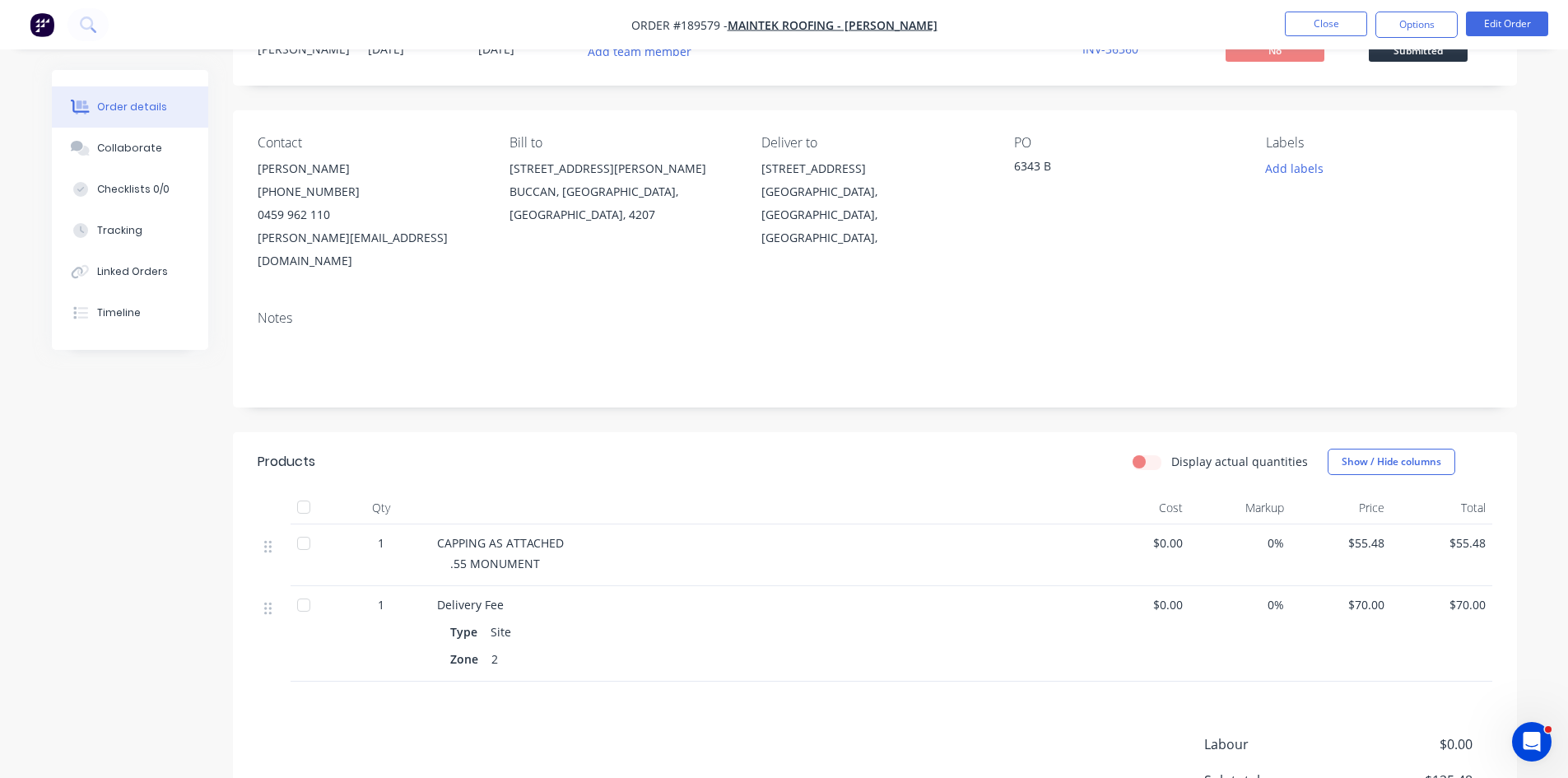
scroll to position [164, 0]
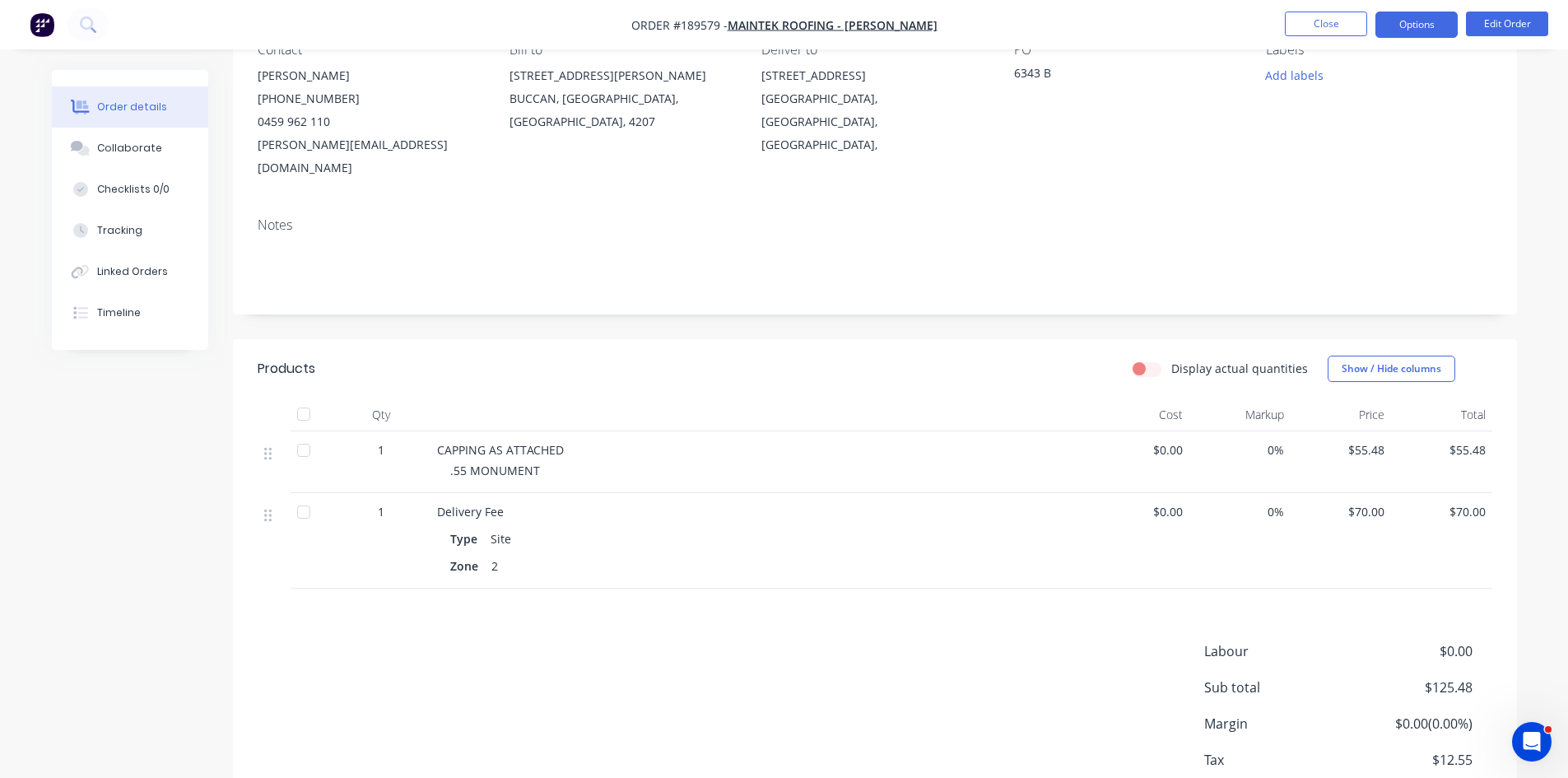
click at [1424, 20] on button "Options" at bounding box center [1416, 25] width 82 height 27
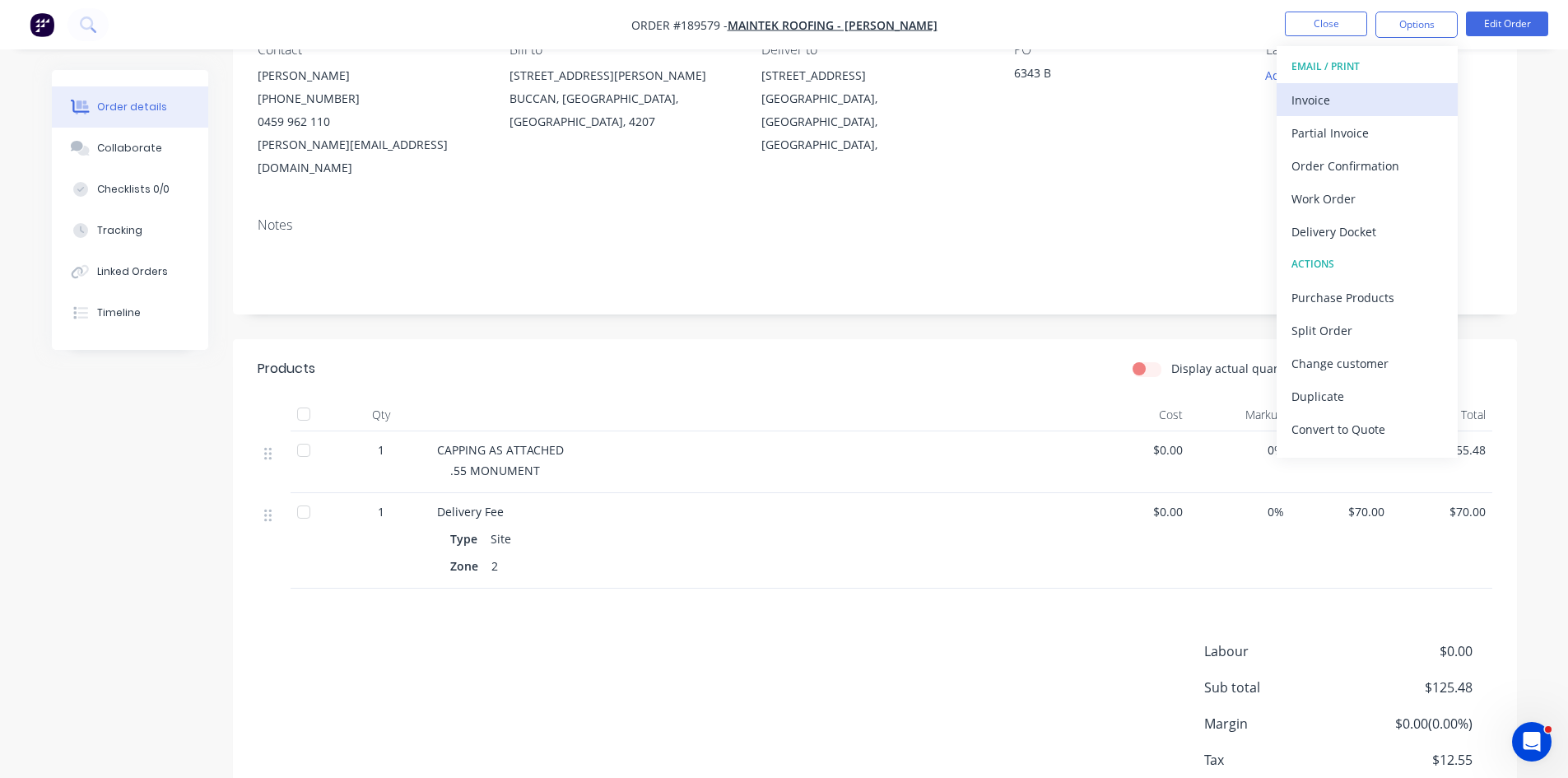
click at [1319, 111] on div "Invoice" at bounding box center [1366, 100] width 151 height 24
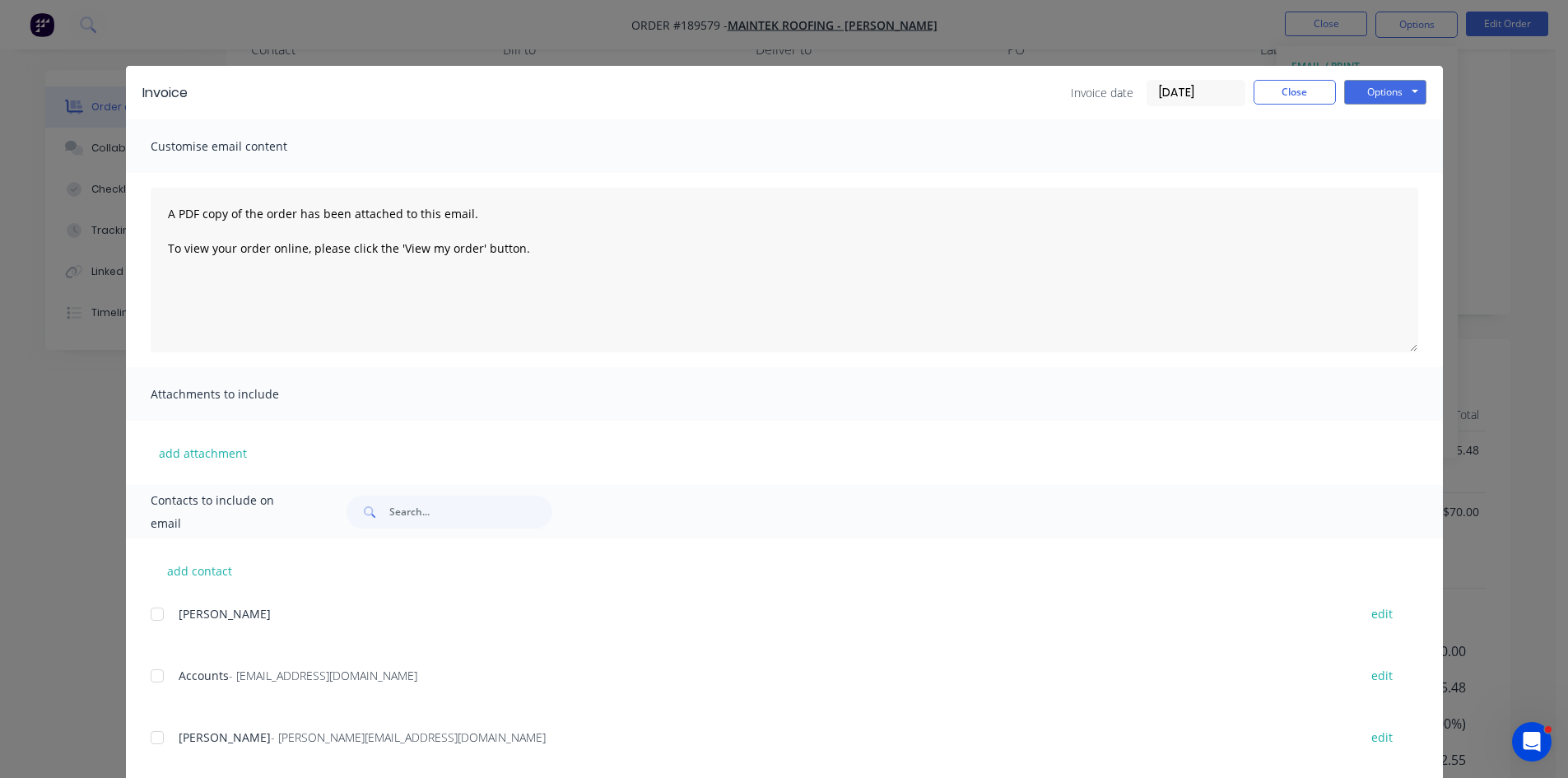
click at [163, 681] on div at bounding box center [156, 675] width 33 height 33
drag, startPoint x: 156, startPoint y: 737, endPoint x: 266, endPoint y: 661, distance: 133.7
click at [157, 737] on div at bounding box center [156, 736] width 33 height 33
click at [1379, 87] on button "Options" at bounding box center [1385, 92] width 82 height 25
click at [1376, 172] on button "Email" at bounding box center [1397, 175] width 105 height 27
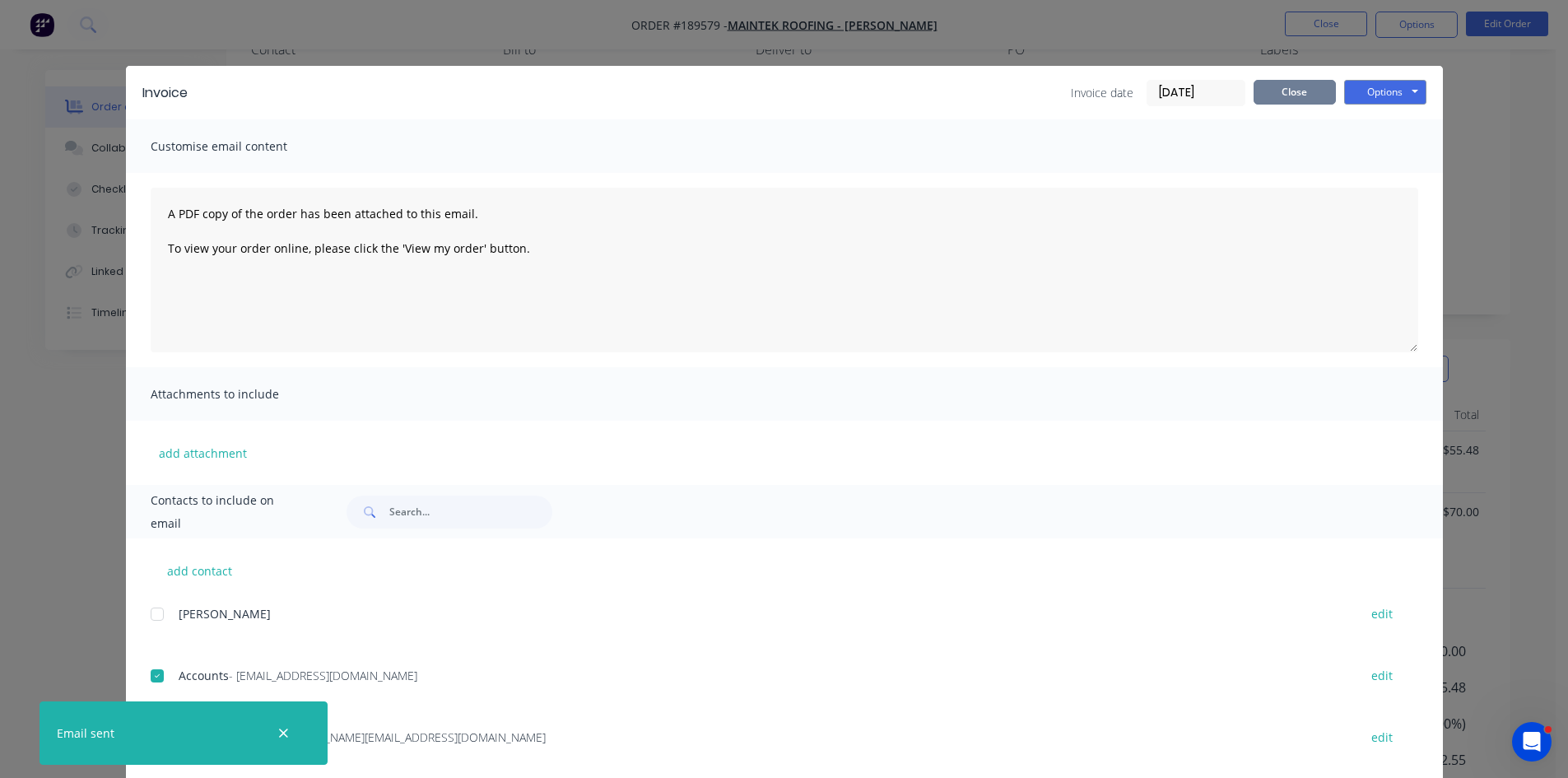
click at [1282, 85] on button "Close" at bounding box center [1294, 92] width 82 height 25
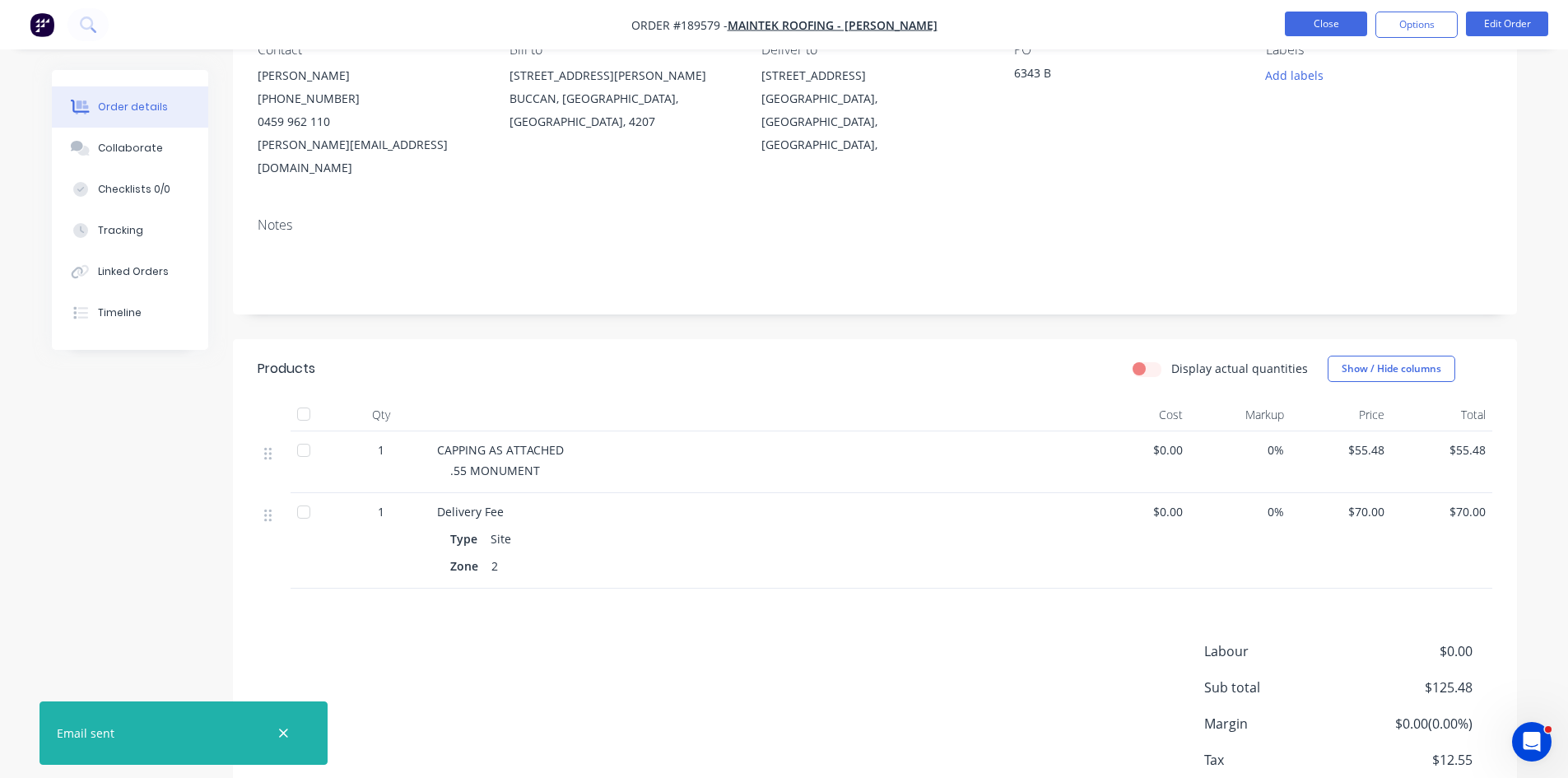
click at [1343, 20] on button "Close" at bounding box center [1325, 24] width 82 height 25
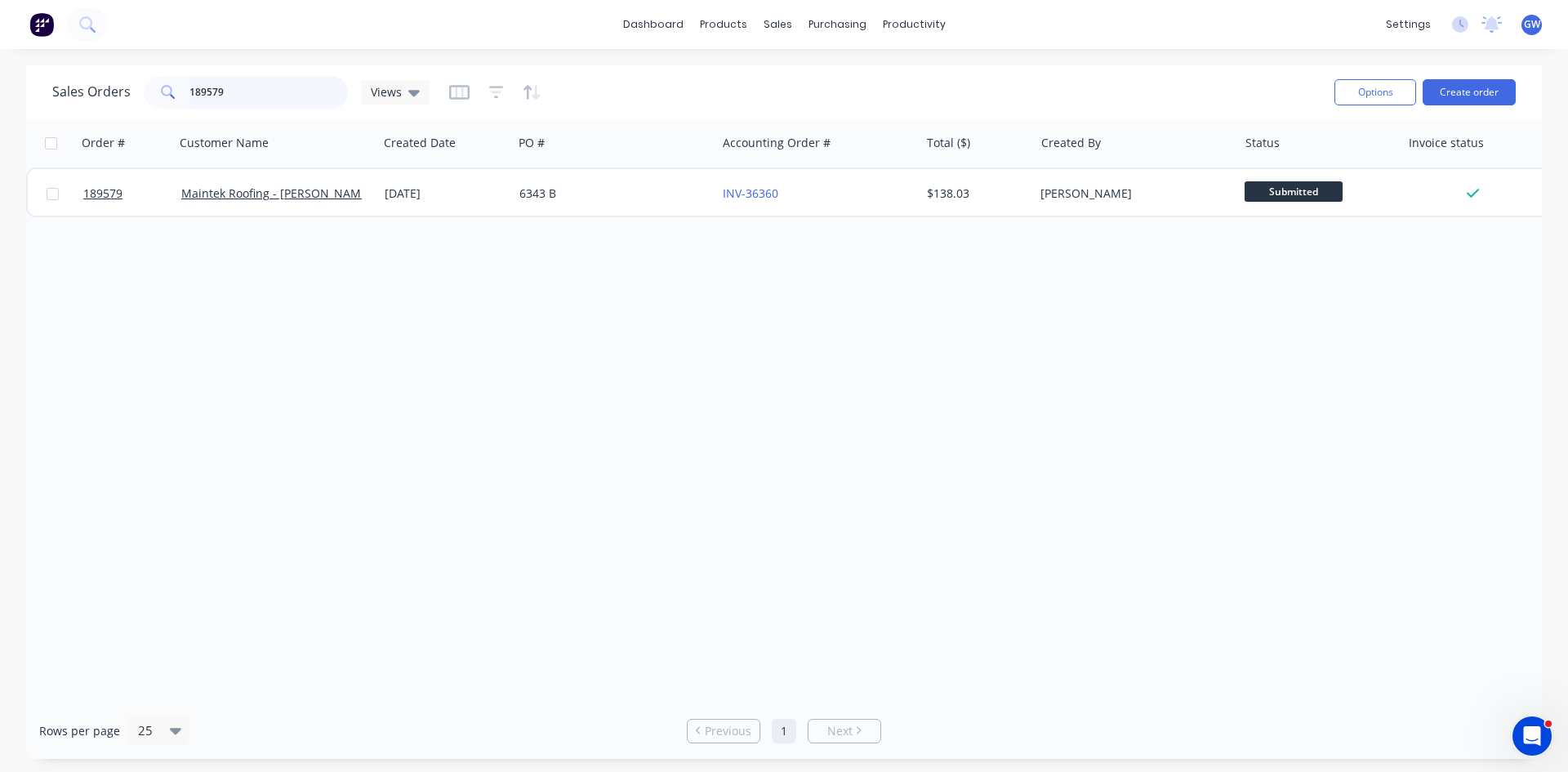
click at [279, 91] on input "189579" at bounding box center [269, 91] width 159 height 32
type input "189632"
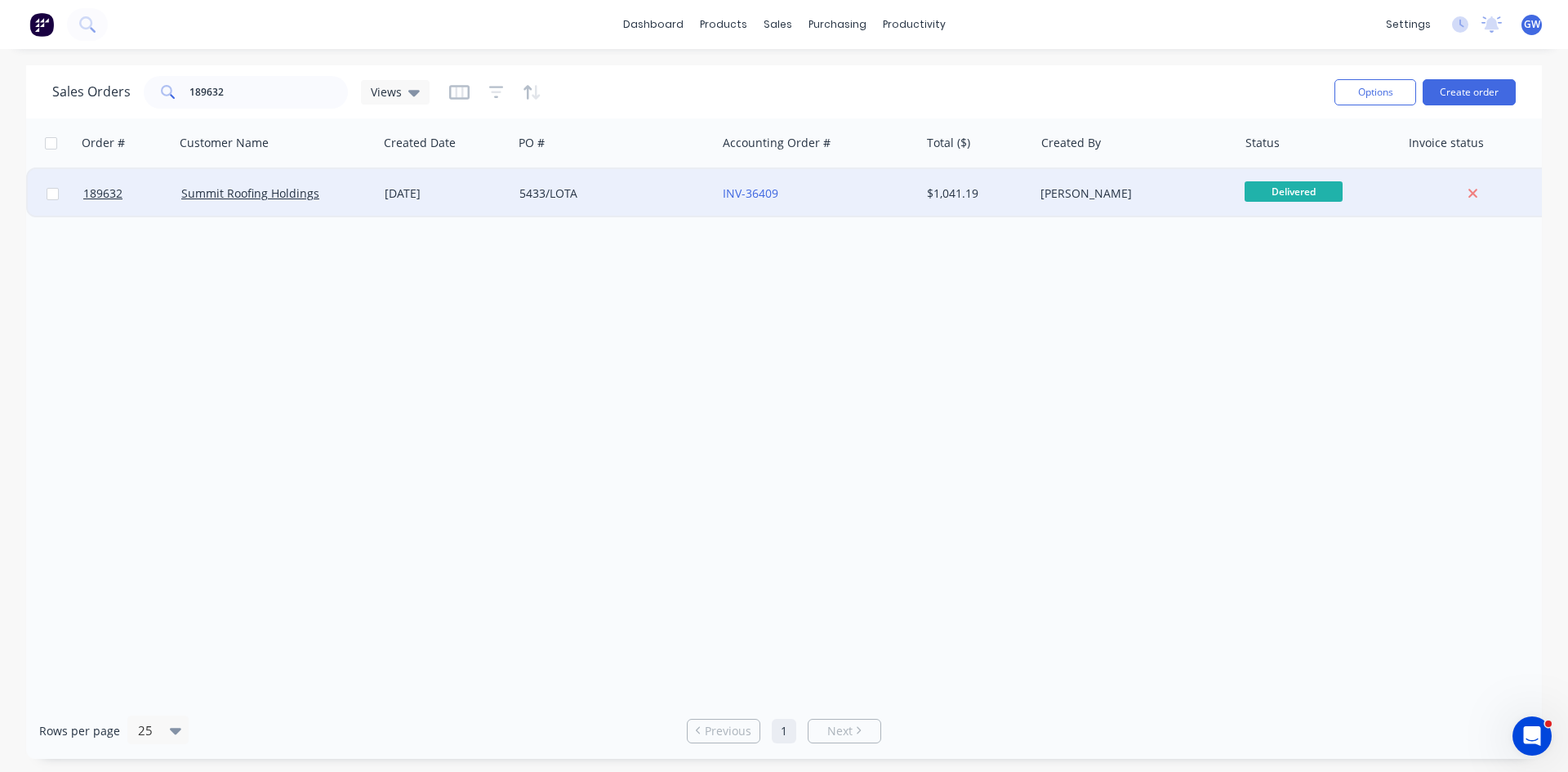
click at [735, 201] on div "INV-36409" at bounding box center [813, 193] width 182 height 17
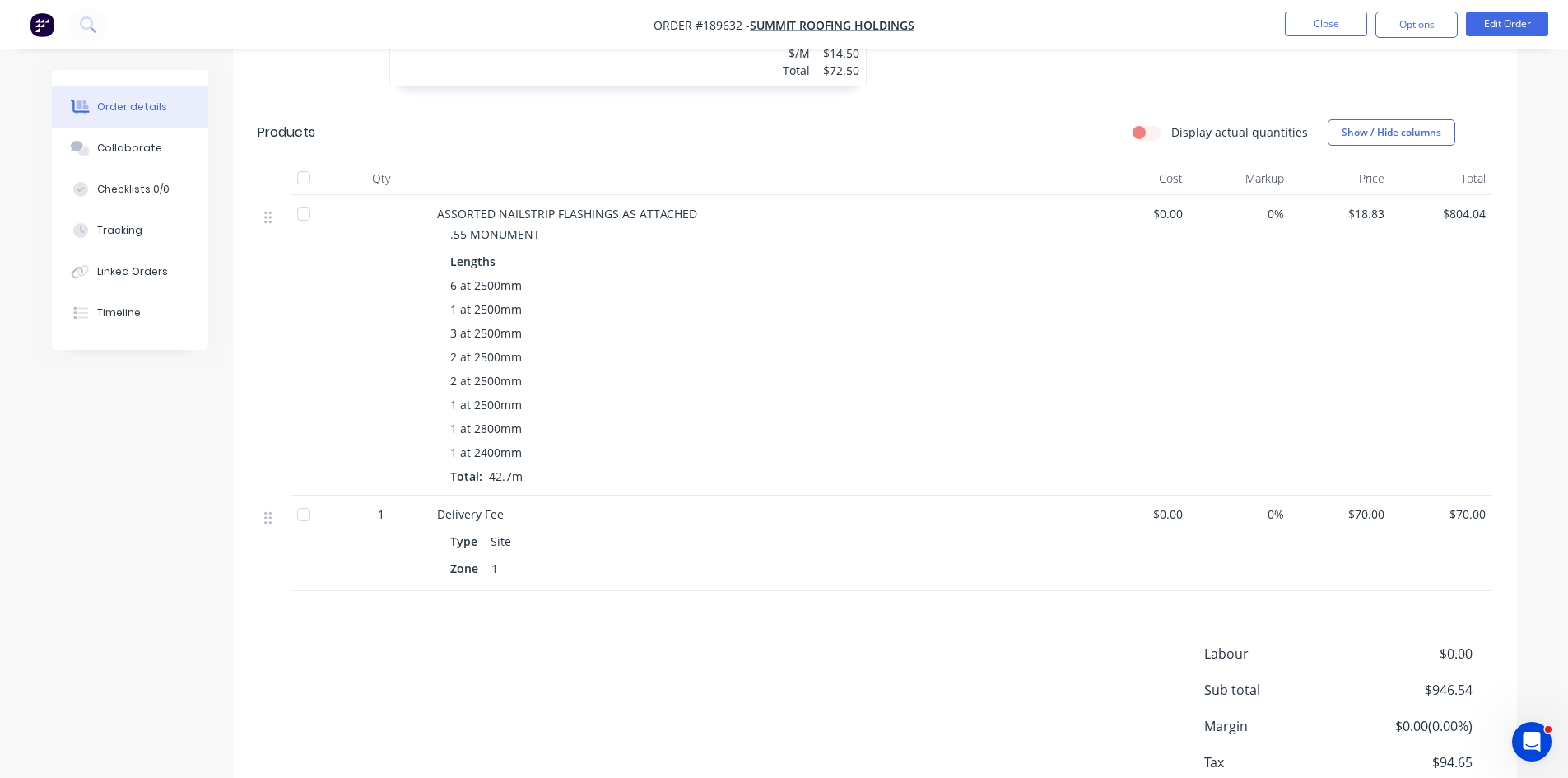
scroll to position [790, 0]
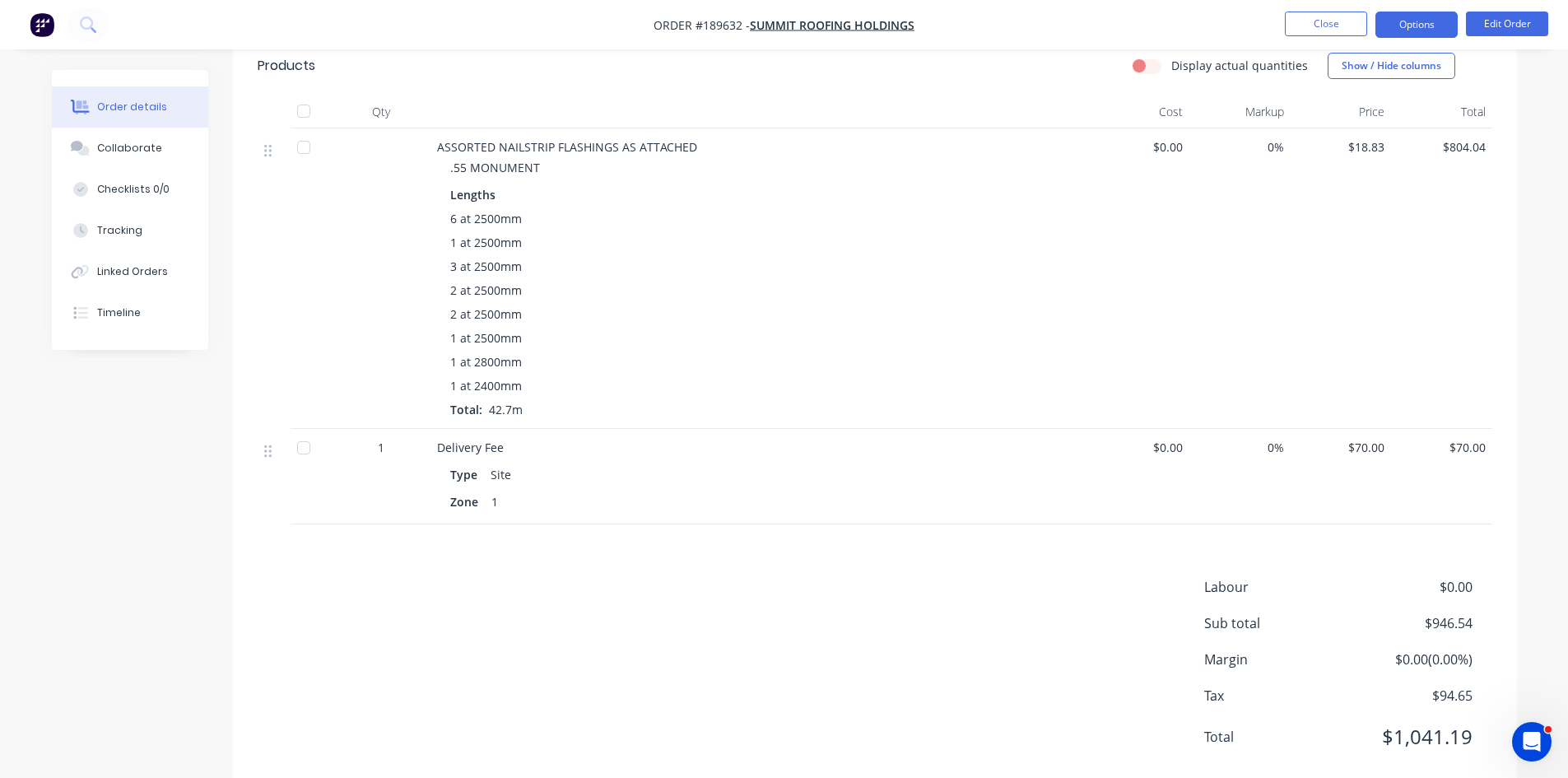
click at [1395, 25] on button "Options" at bounding box center [1416, 25] width 82 height 27
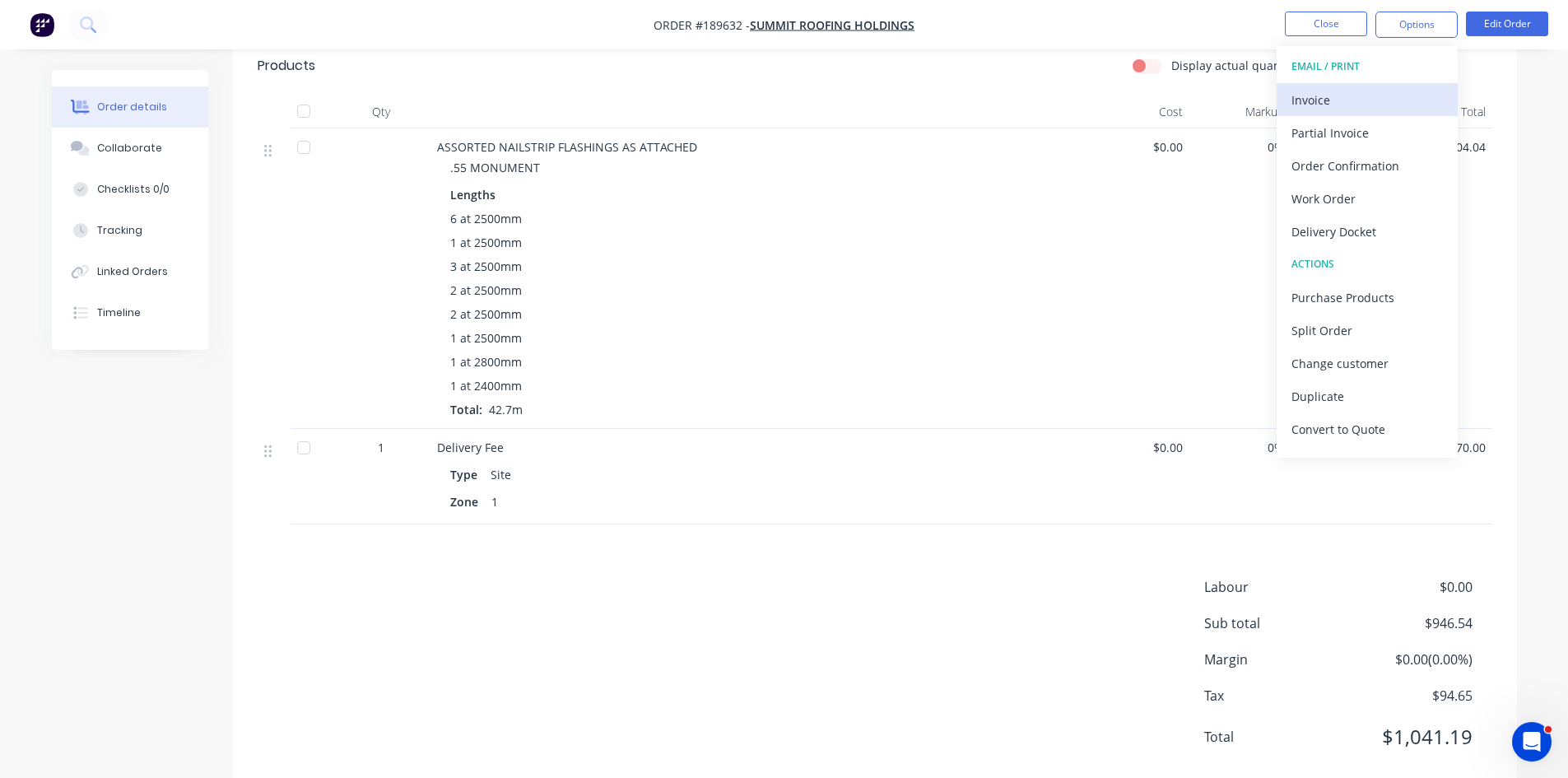
click at [1337, 98] on div "Invoice" at bounding box center [1366, 100] width 151 height 24
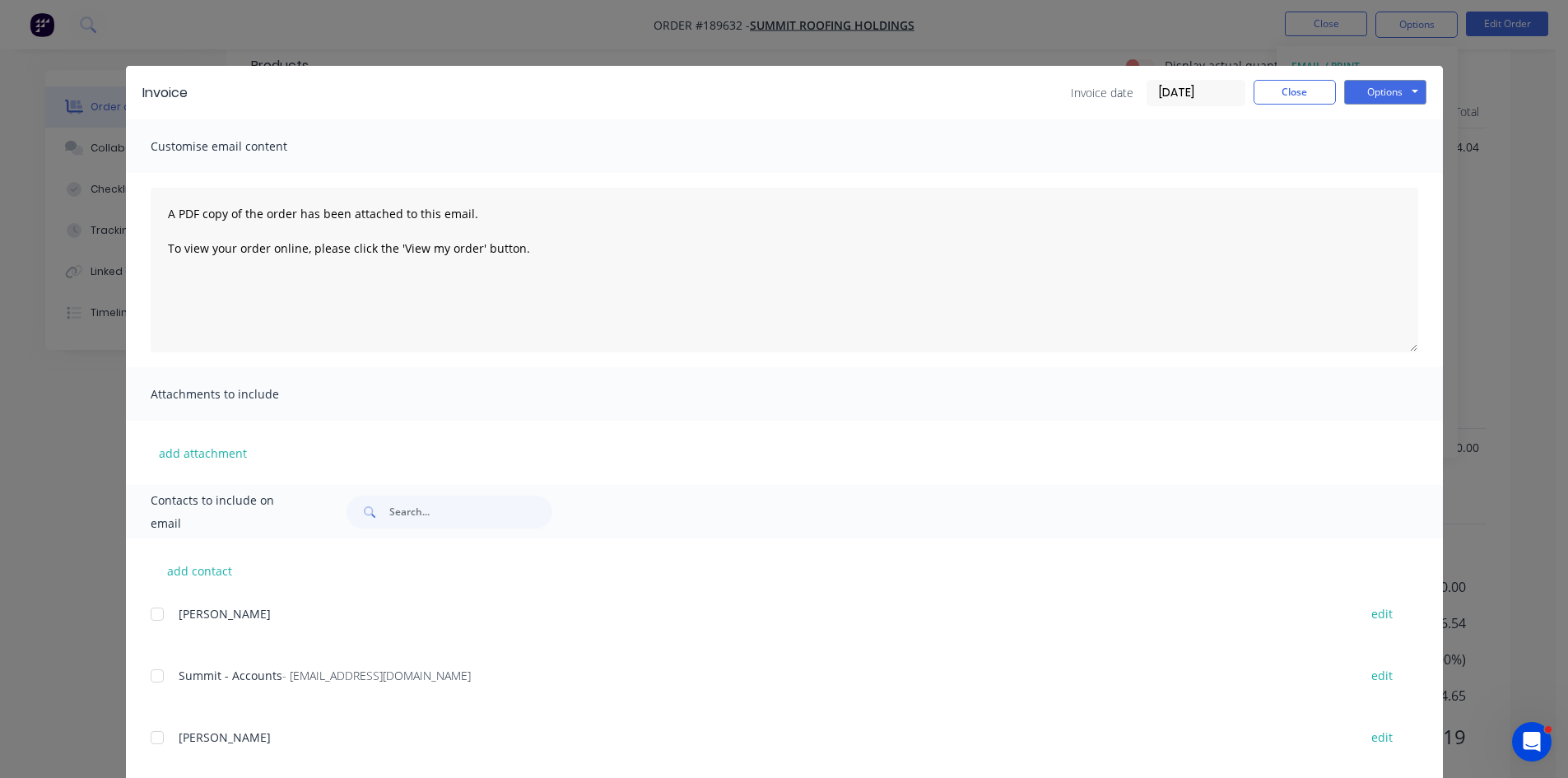
click at [159, 663] on div at bounding box center [156, 675] width 33 height 33
click at [1379, 91] on button "Options" at bounding box center [1385, 92] width 82 height 25
click at [1399, 176] on button "Email" at bounding box center [1397, 175] width 105 height 27
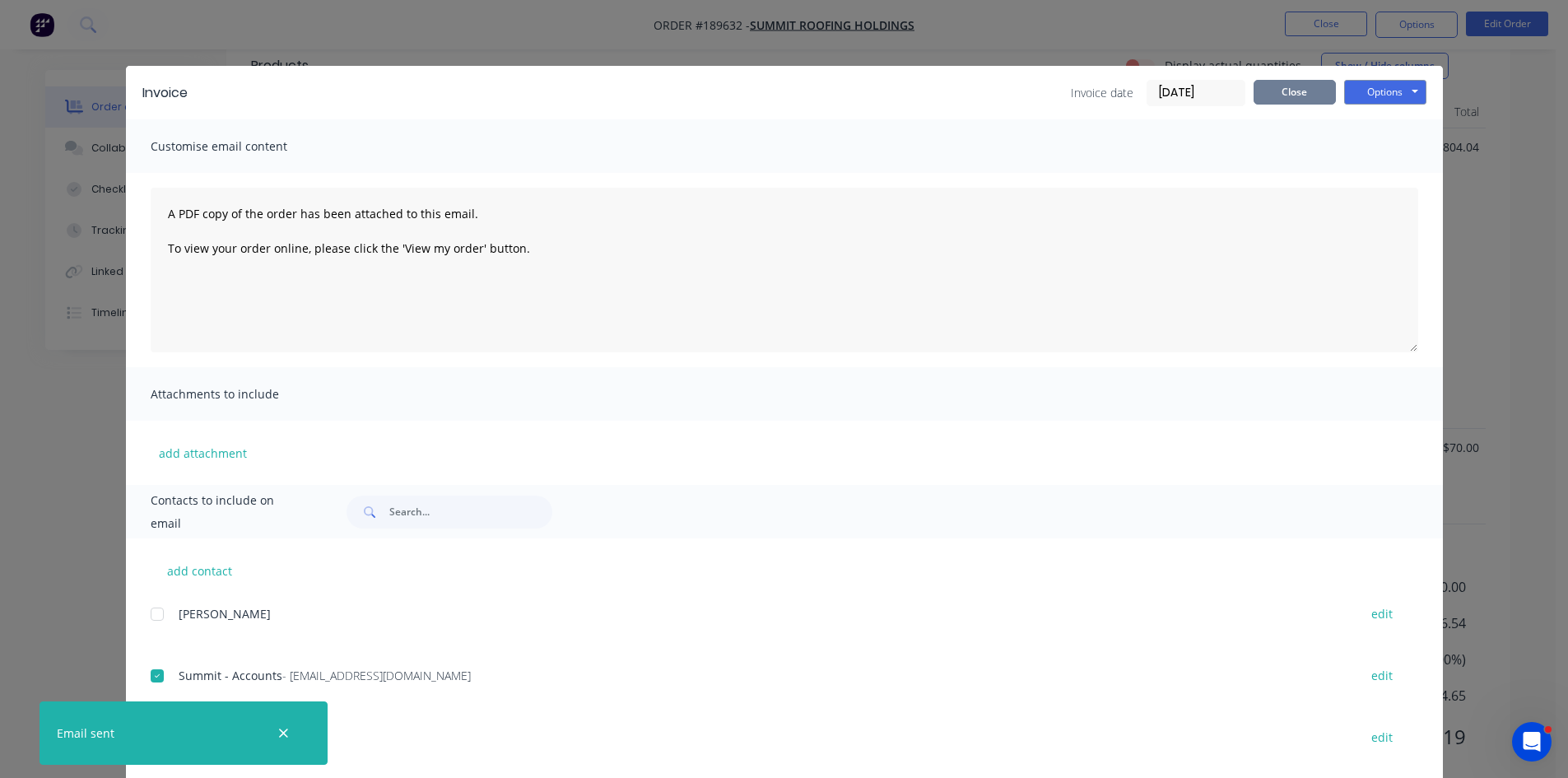
click at [1276, 81] on button "Close" at bounding box center [1294, 92] width 82 height 25
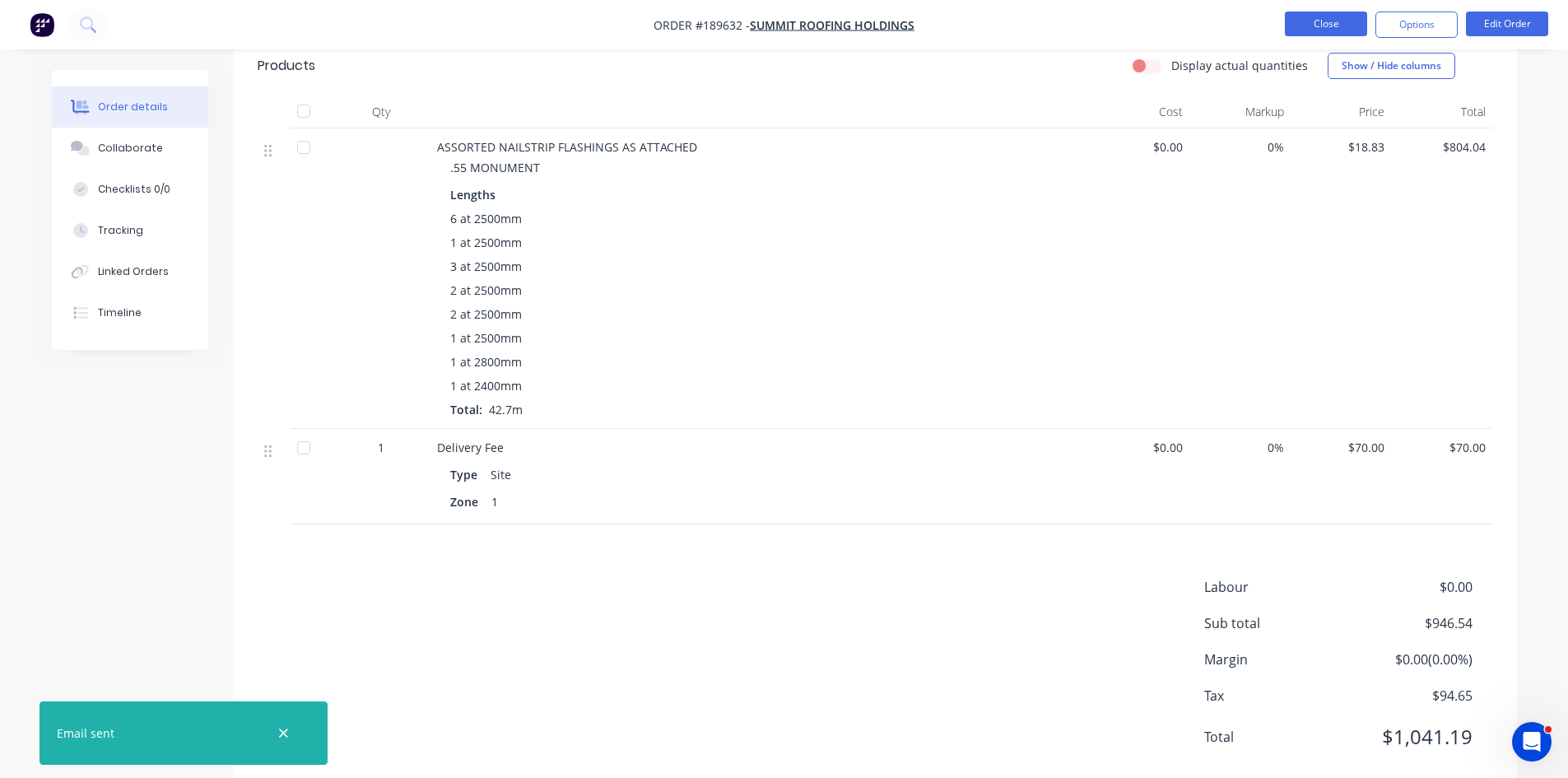
click at [1312, 13] on button "Close" at bounding box center [1325, 24] width 82 height 25
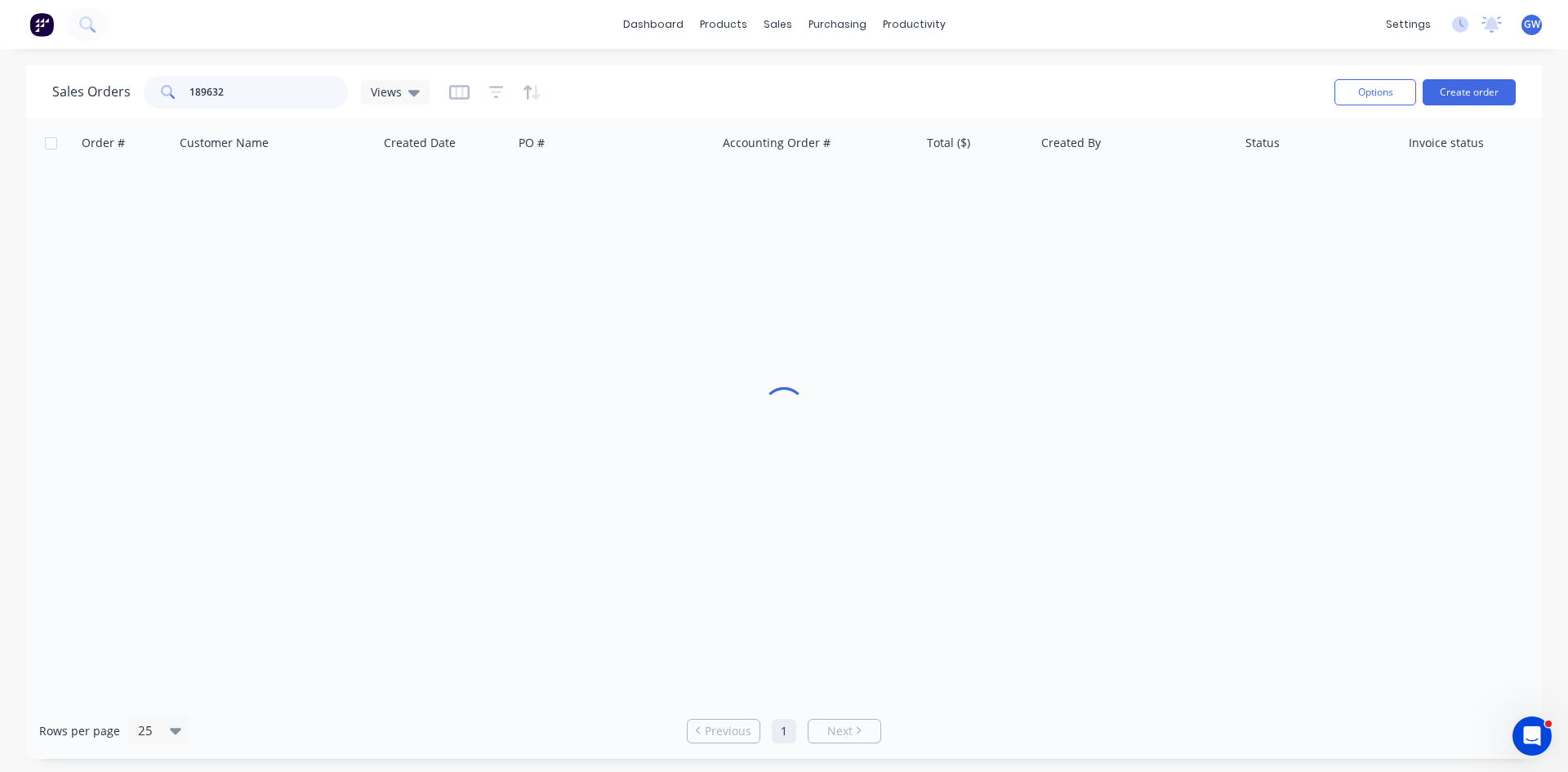
click at [270, 99] on input "189632" at bounding box center [269, 91] width 159 height 32
type input "189258"
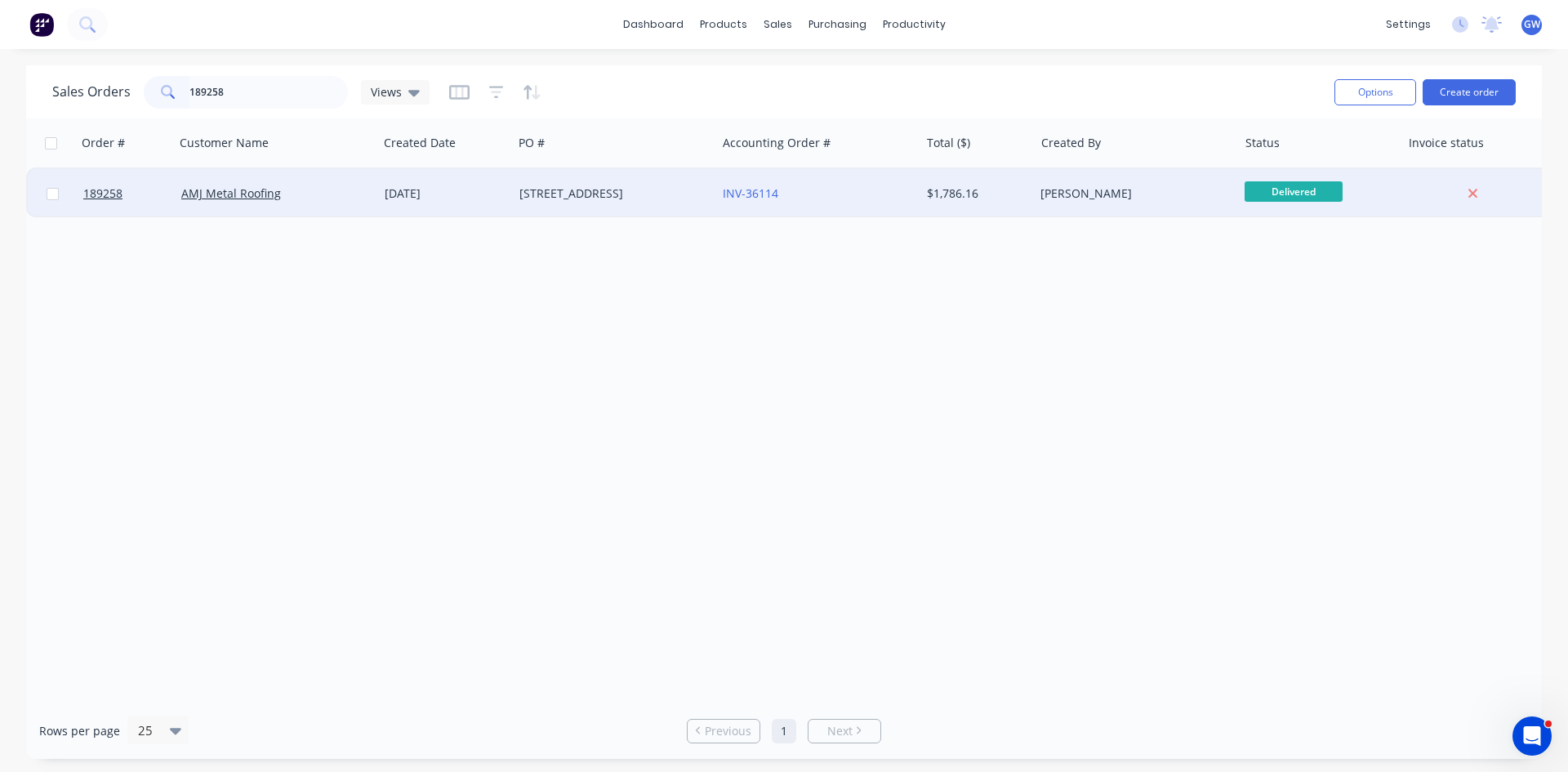
click at [1107, 185] on div "[PERSON_NAME]" at bounding box center [1136, 193] width 203 height 49
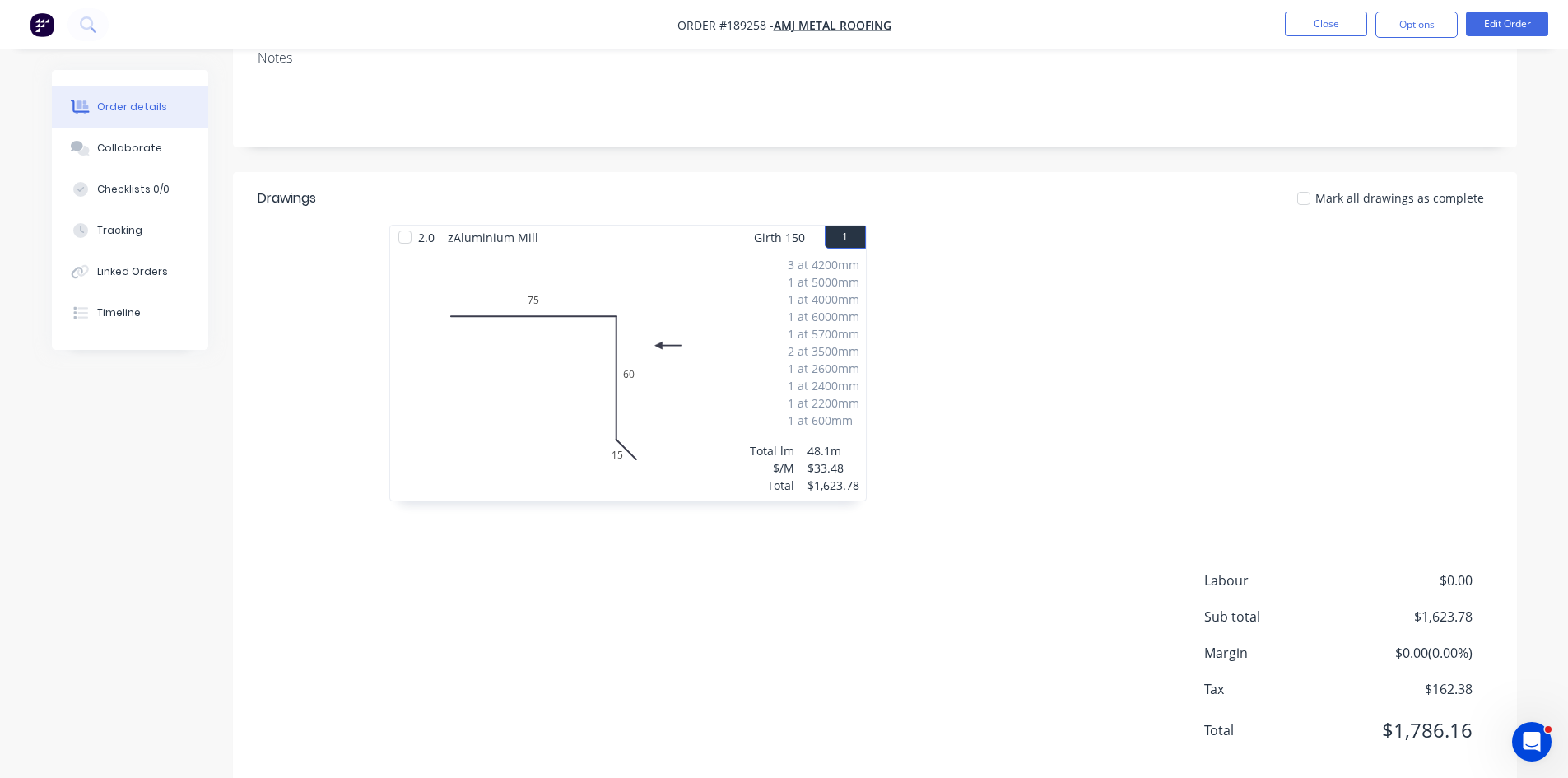
scroll to position [341, 0]
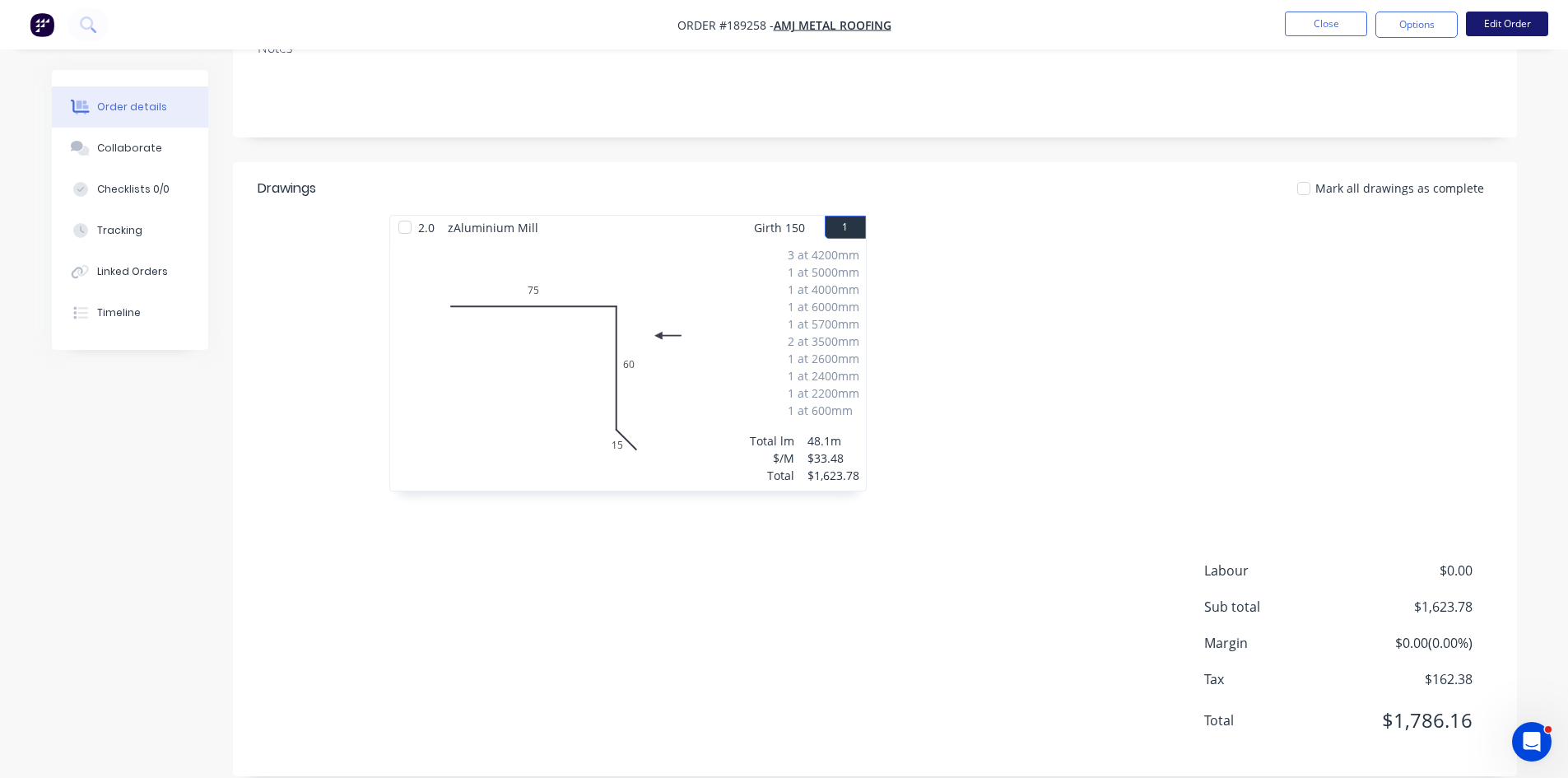
click at [1502, 19] on button "Edit Order" at bounding box center [1507, 24] width 82 height 25
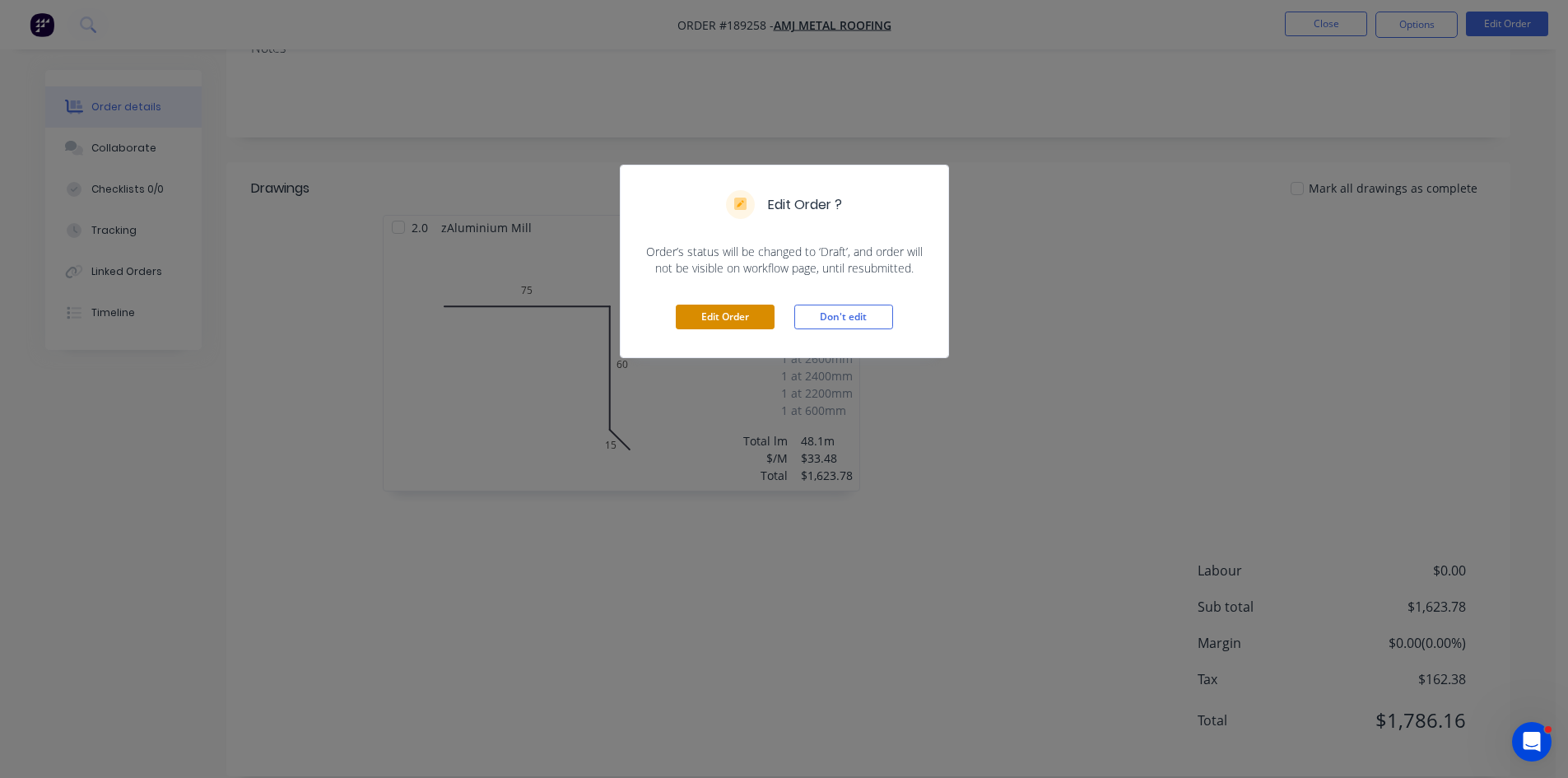
click at [726, 318] on button "Edit Order" at bounding box center [726, 317] width 99 height 25
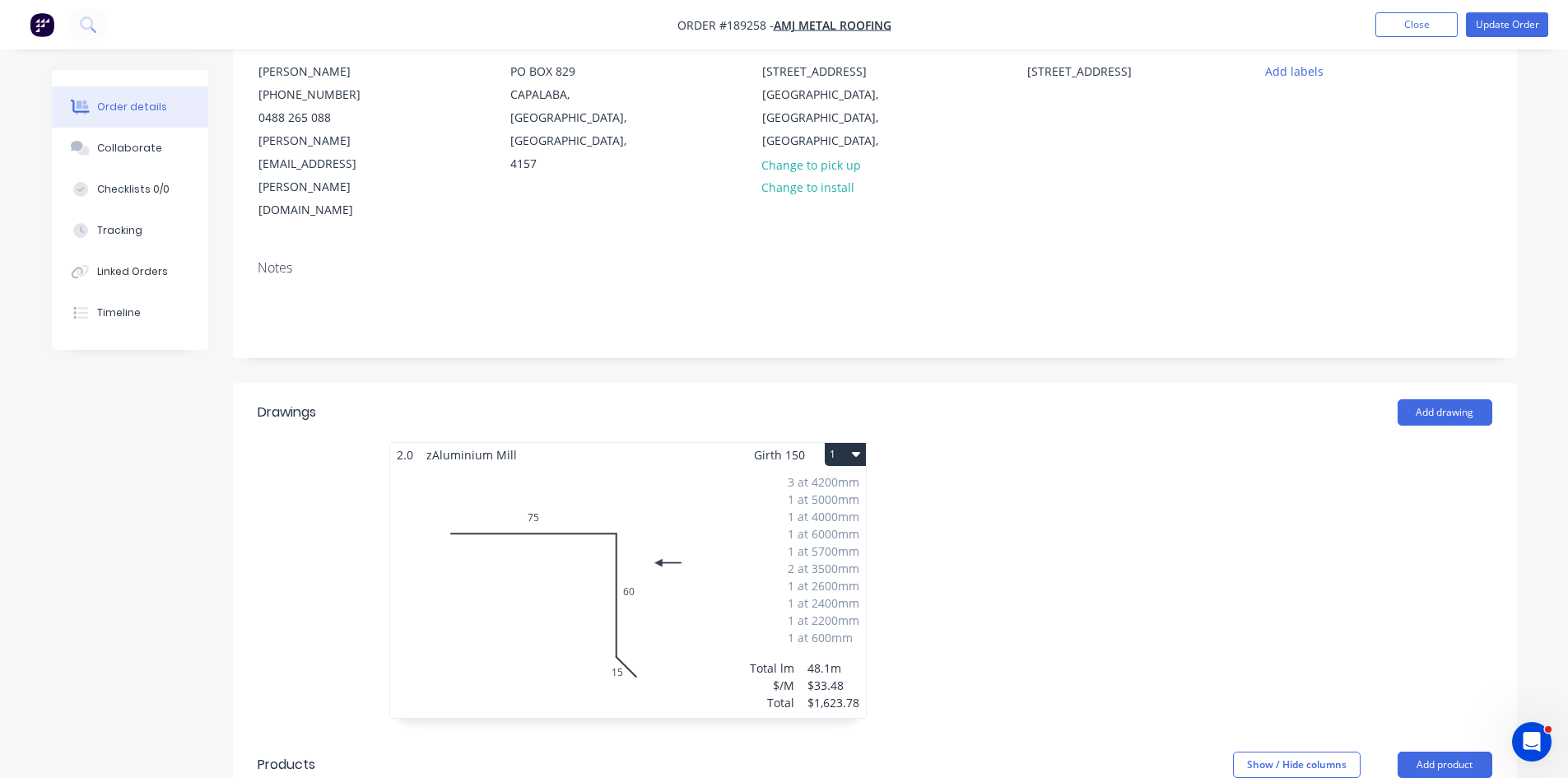
scroll to position [330, 0]
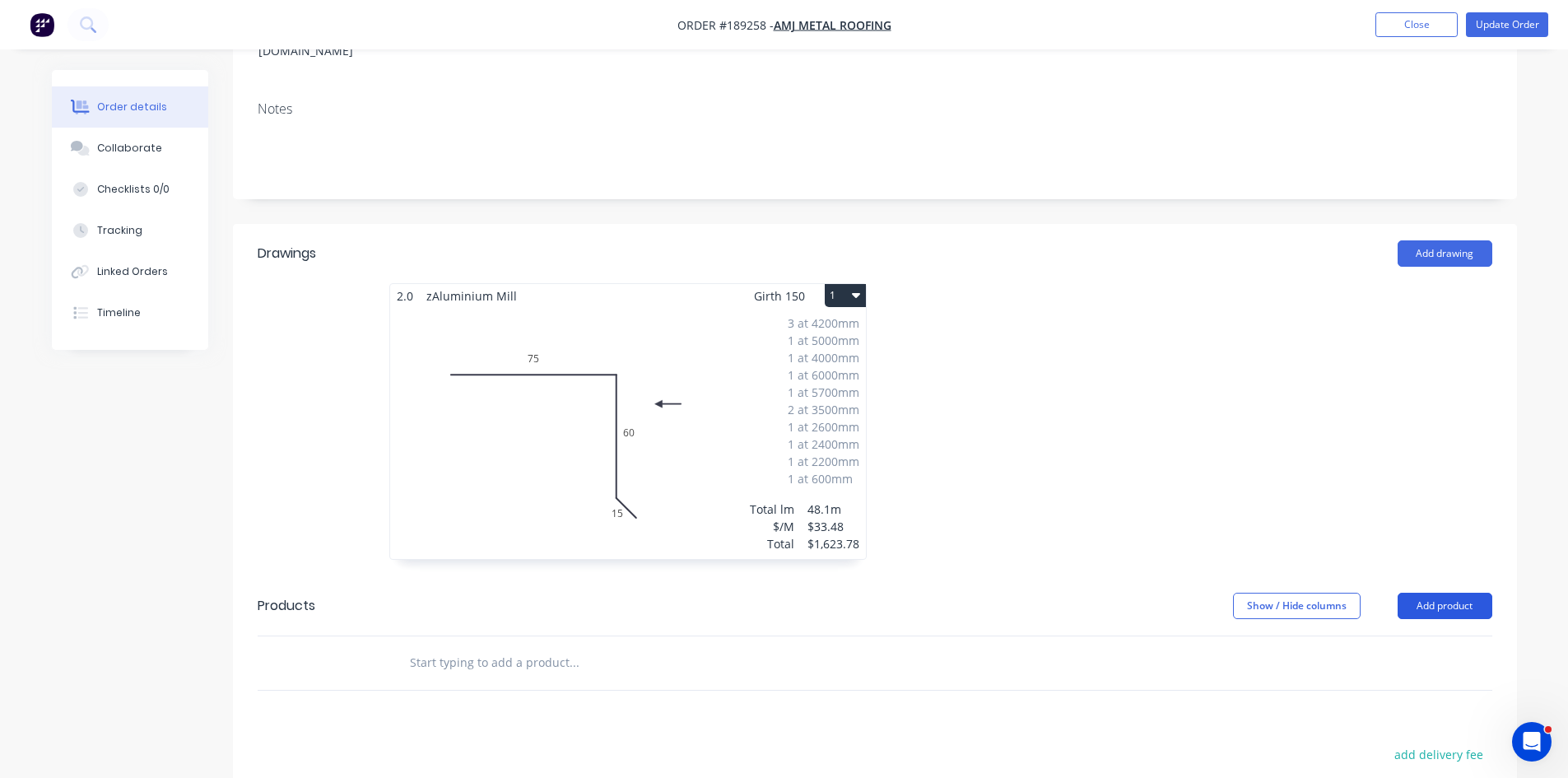
click at [1447, 593] on button "Add product" at bounding box center [1445, 606] width 95 height 27
click at [1400, 635] on div "Product catalogue" at bounding box center [1414, 647] width 127 height 24
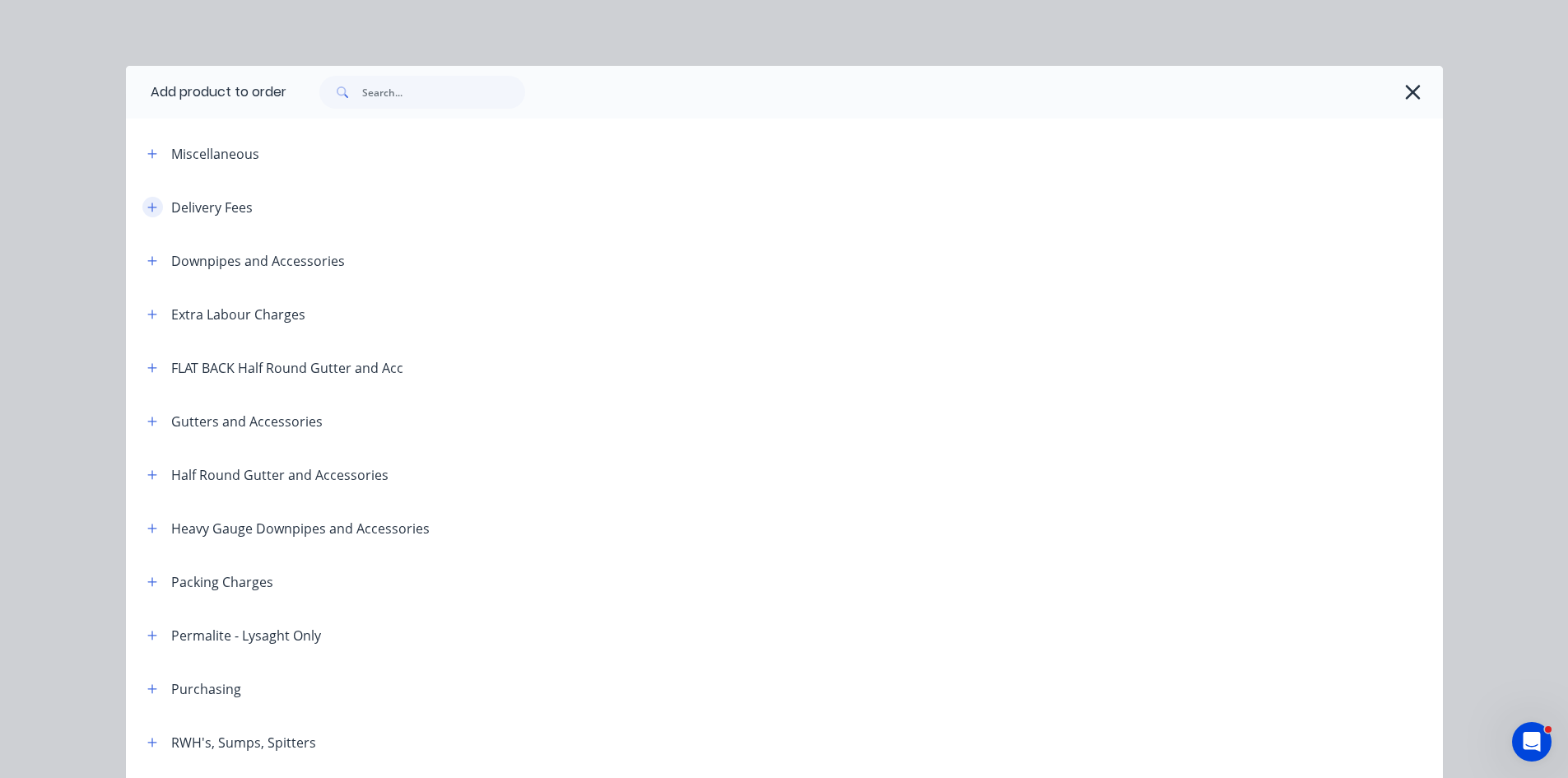
click at [147, 202] on icon "button" at bounding box center [152, 208] width 10 height 12
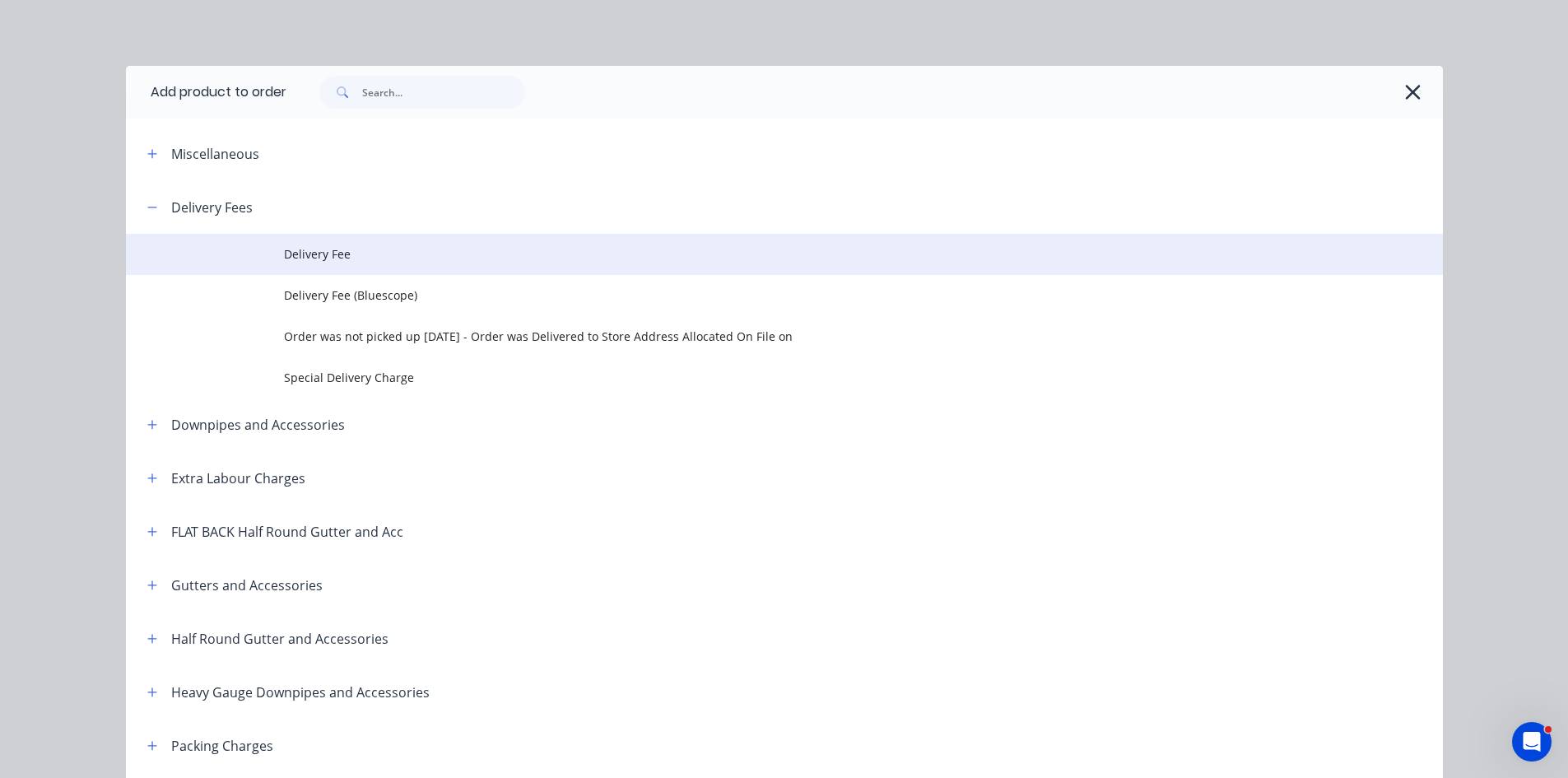
click at [303, 257] on span "Delivery Fee" at bounding box center [747, 253] width 927 height 17
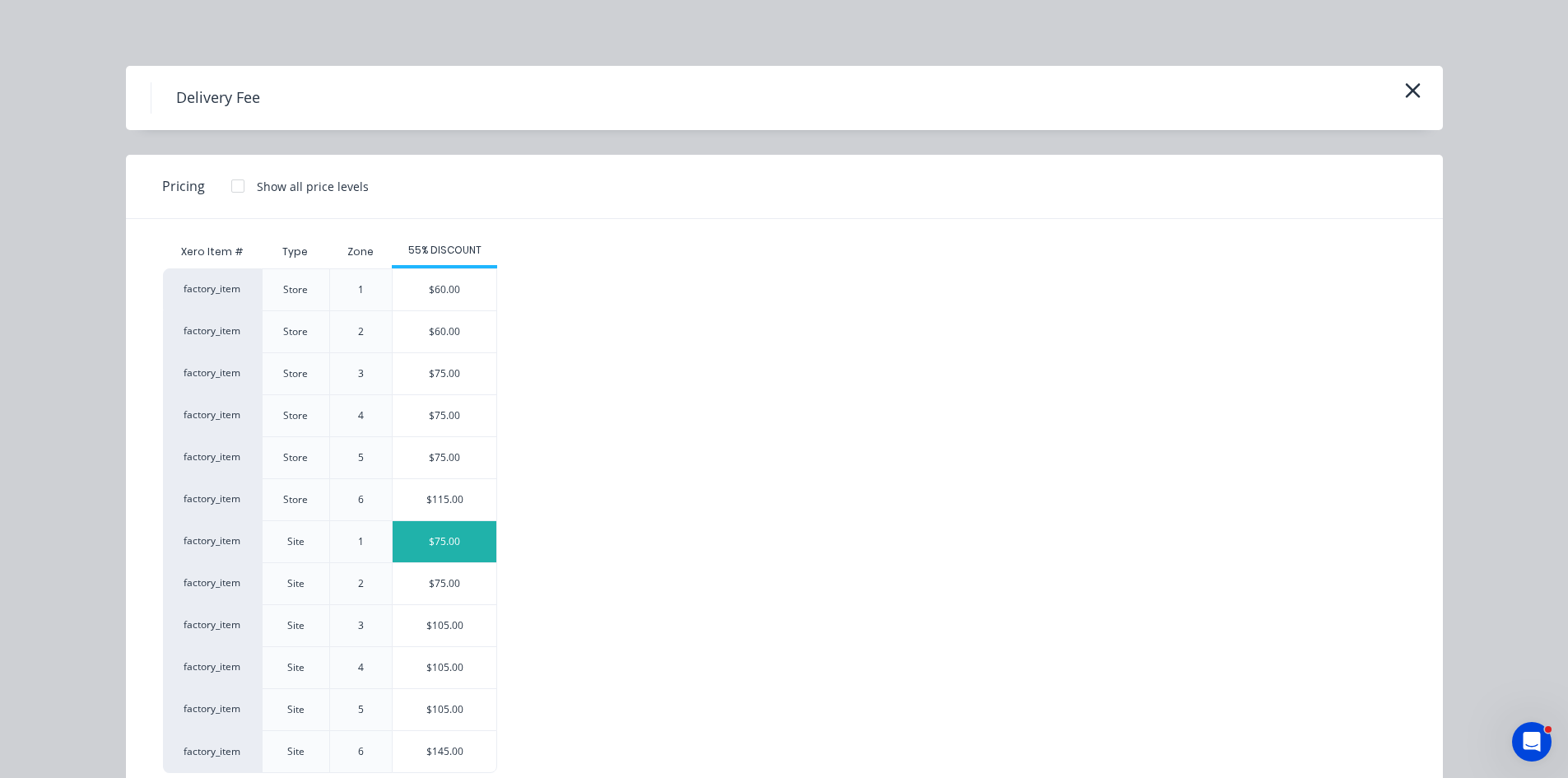
click at [468, 523] on div "$75.00" at bounding box center [444, 541] width 104 height 42
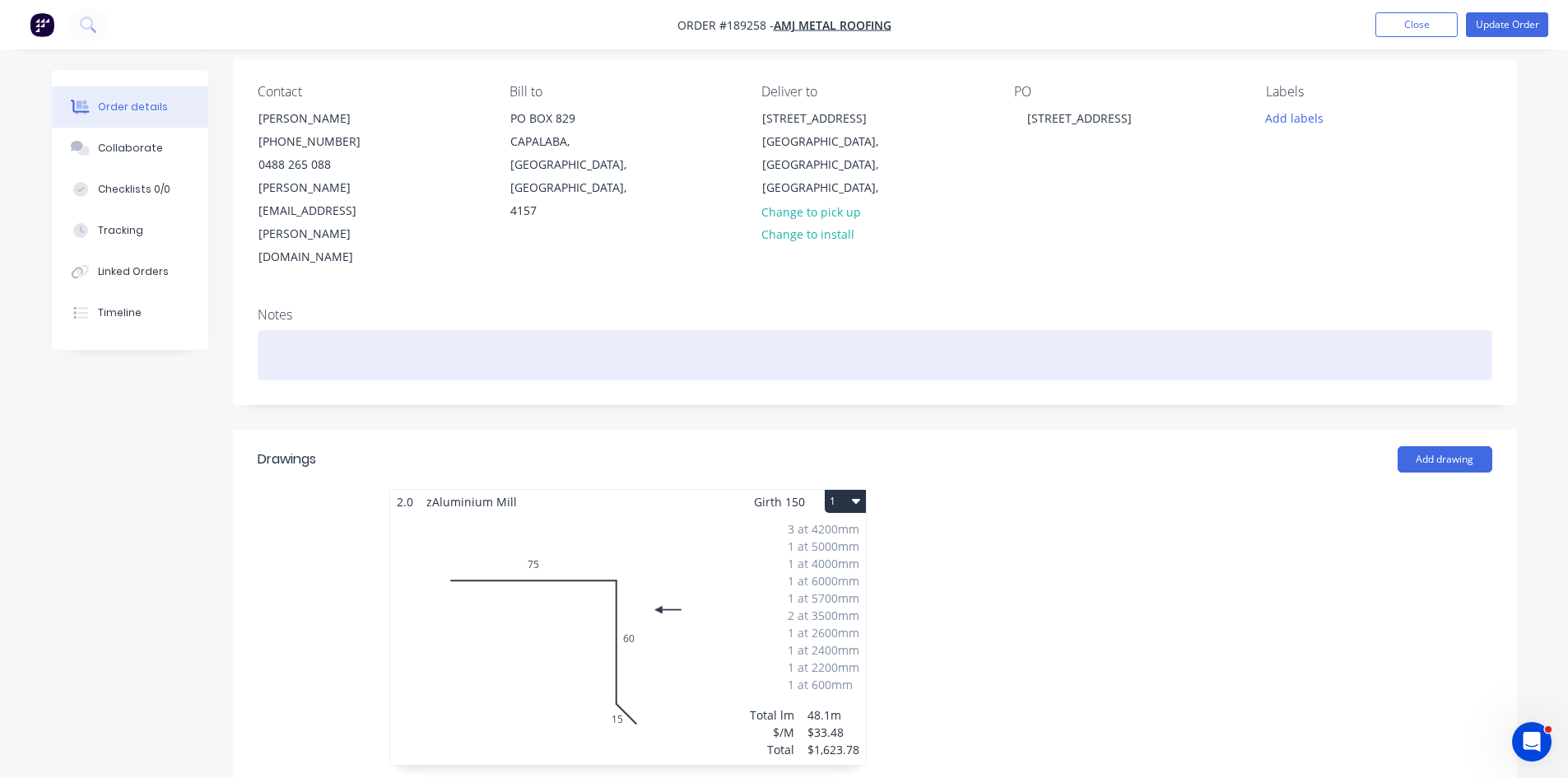
scroll to position [0, 0]
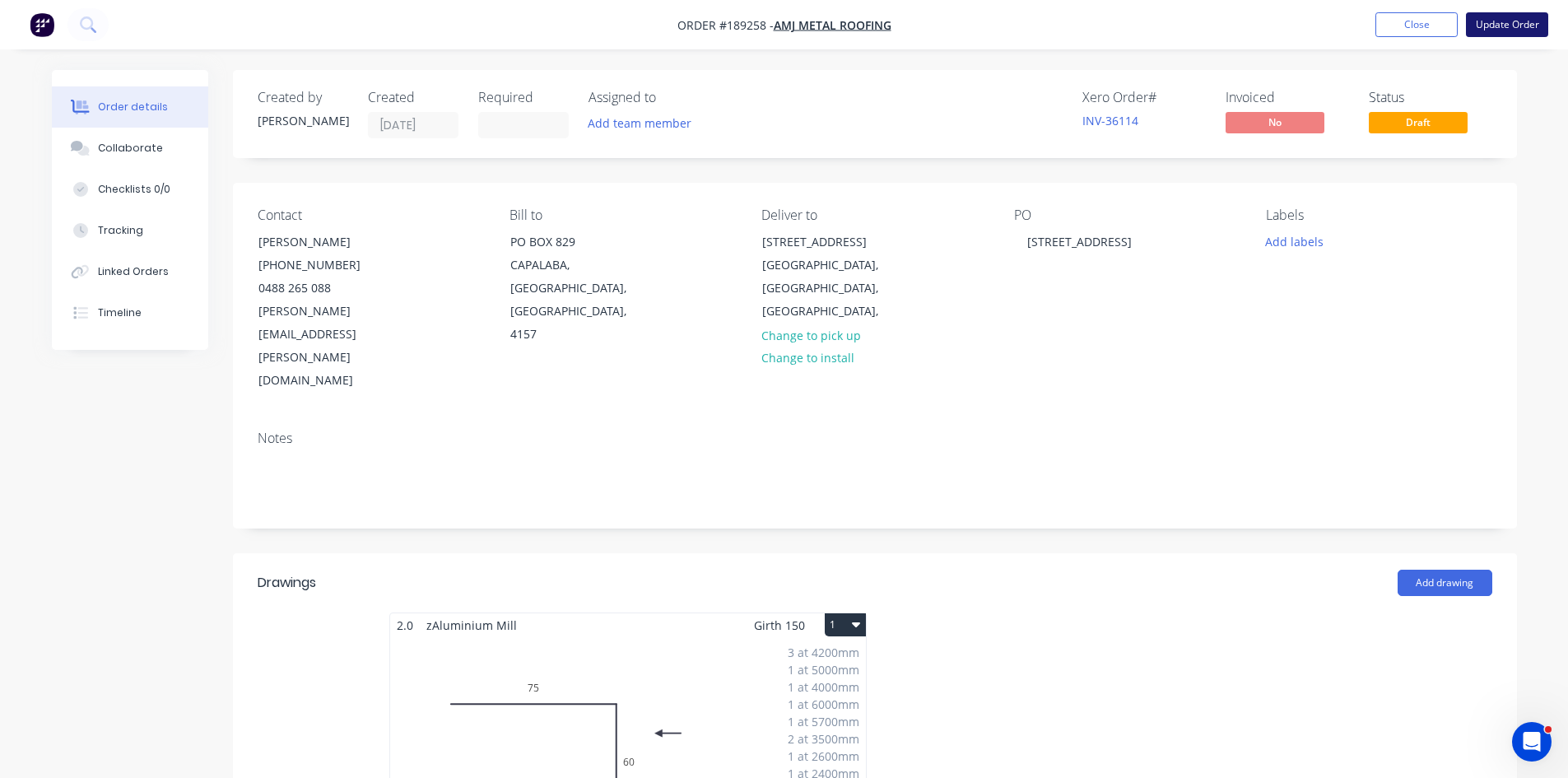
click at [1492, 20] on button "Update Order" at bounding box center [1507, 24] width 82 height 25
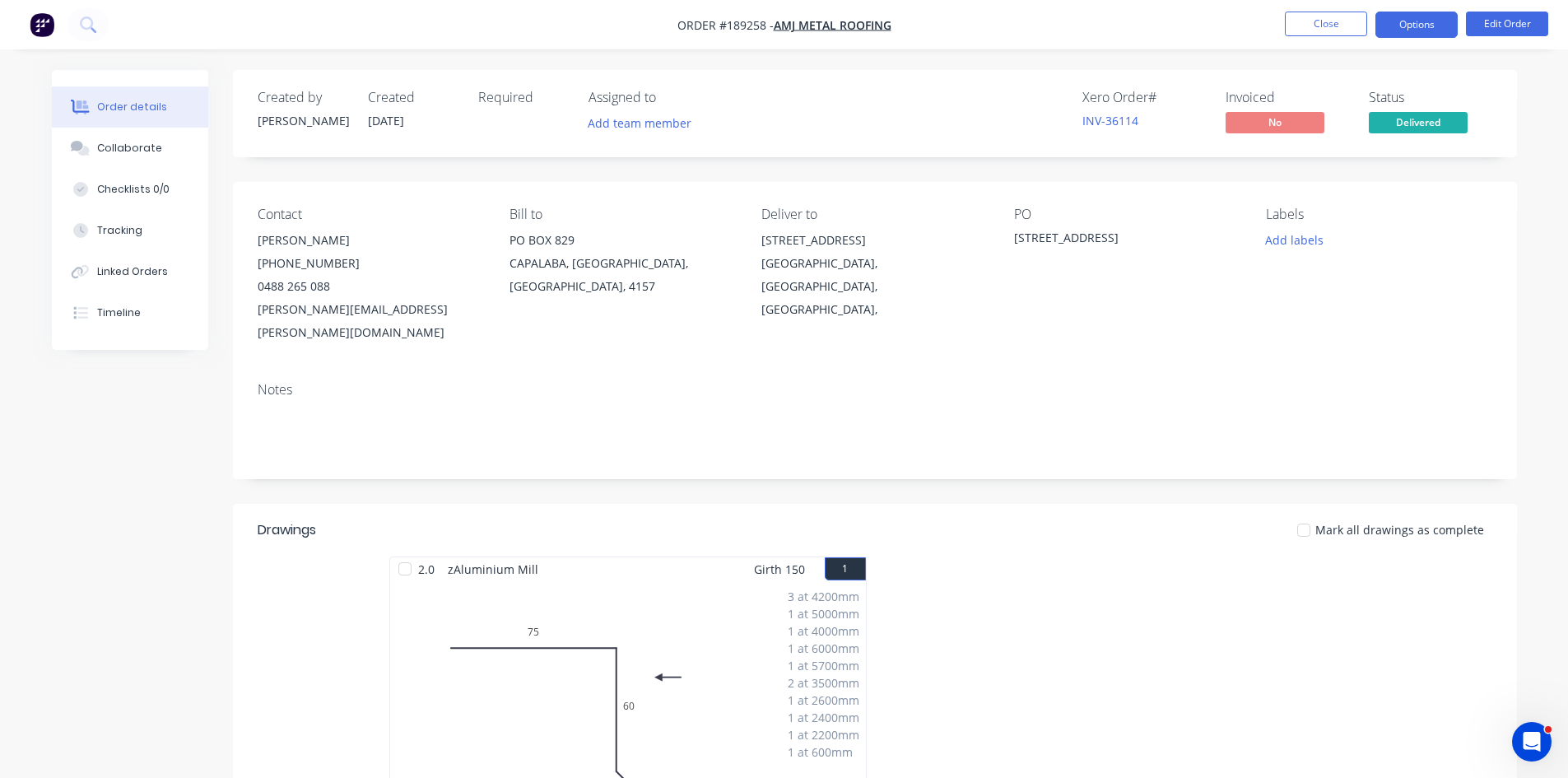
click at [1430, 22] on button "Options" at bounding box center [1416, 25] width 82 height 27
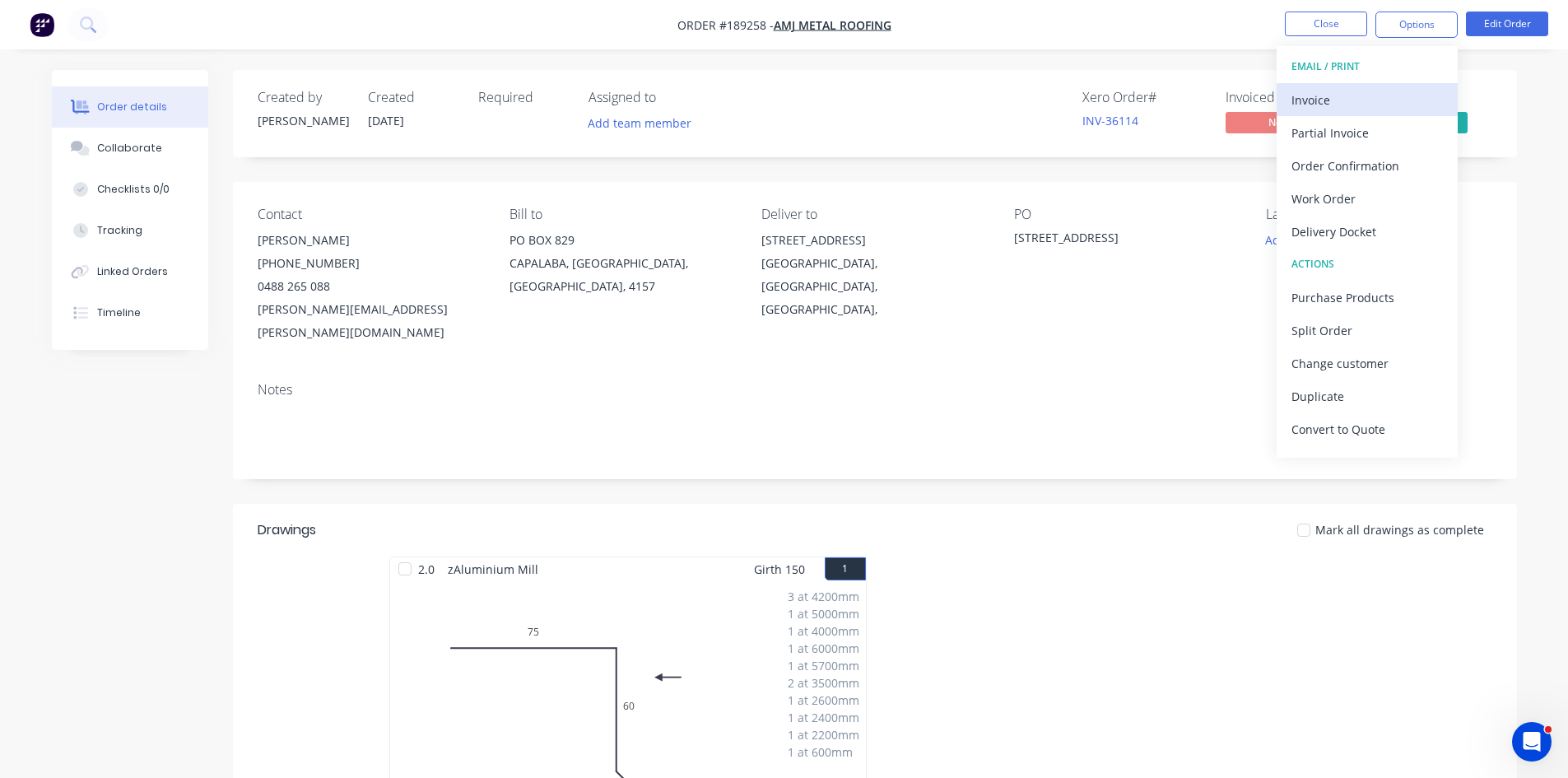
click at [1359, 92] on div "Invoice" at bounding box center [1366, 100] width 151 height 24
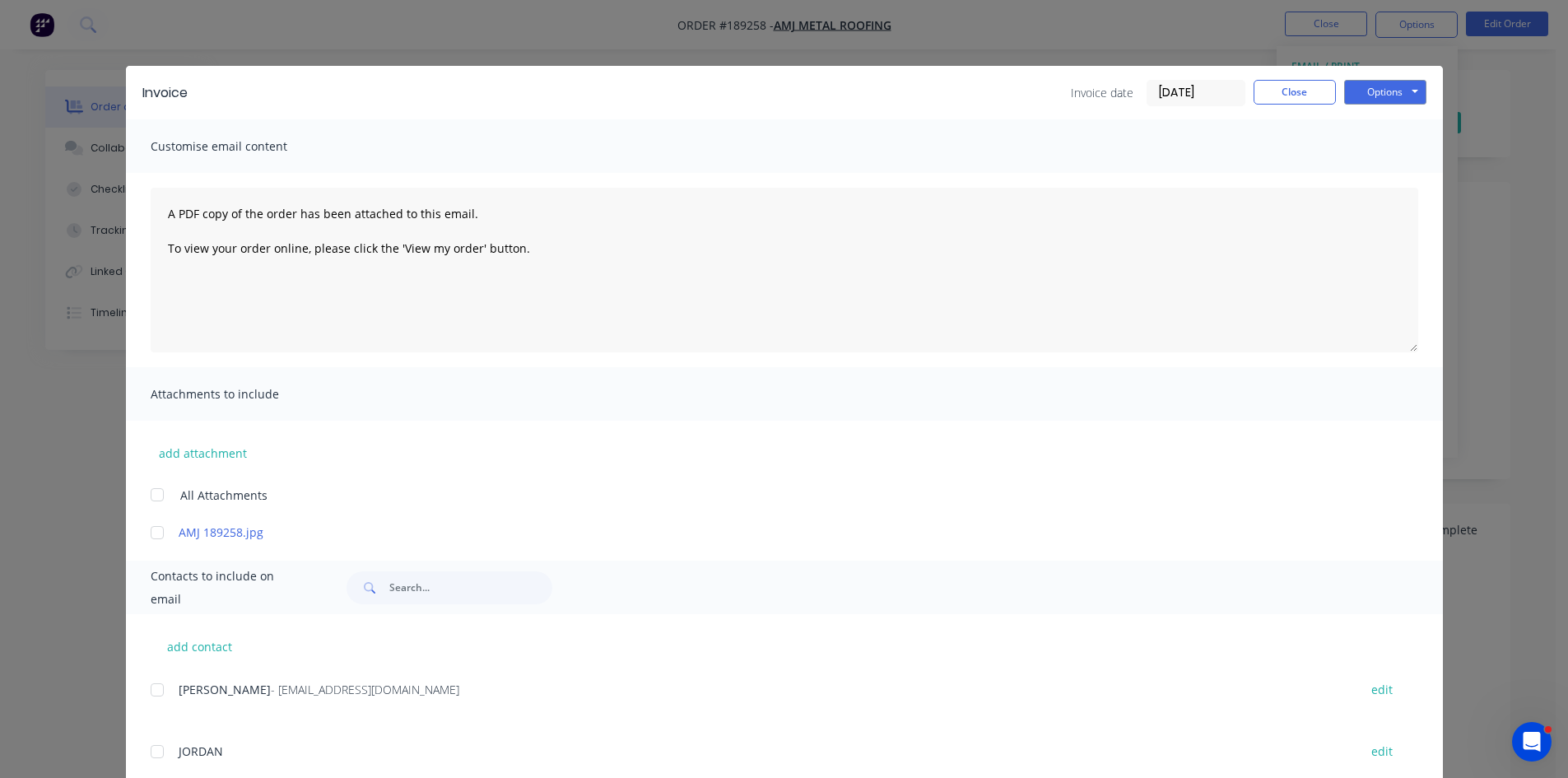
click at [165, 689] on div at bounding box center [156, 689] width 33 height 33
click at [1362, 88] on button "Options" at bounding box center [1385, 92] width 82 height 25
click at [1363, 181] on button "Email" at bounding box center [1397, 175] width 105 height 27
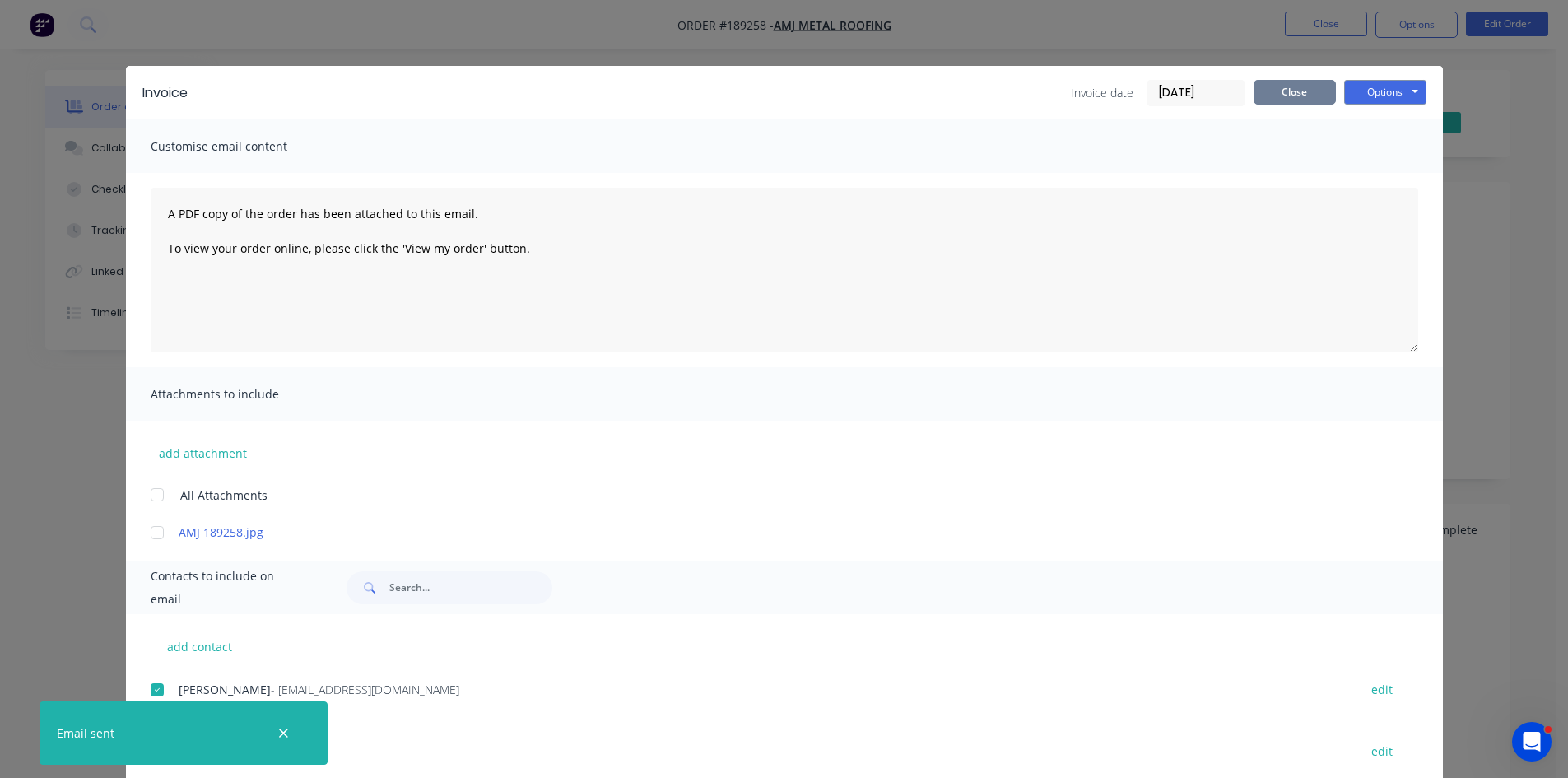
click at [1288, 85] on button "Close" at bounding box center [1294, 92] width 82 height 25
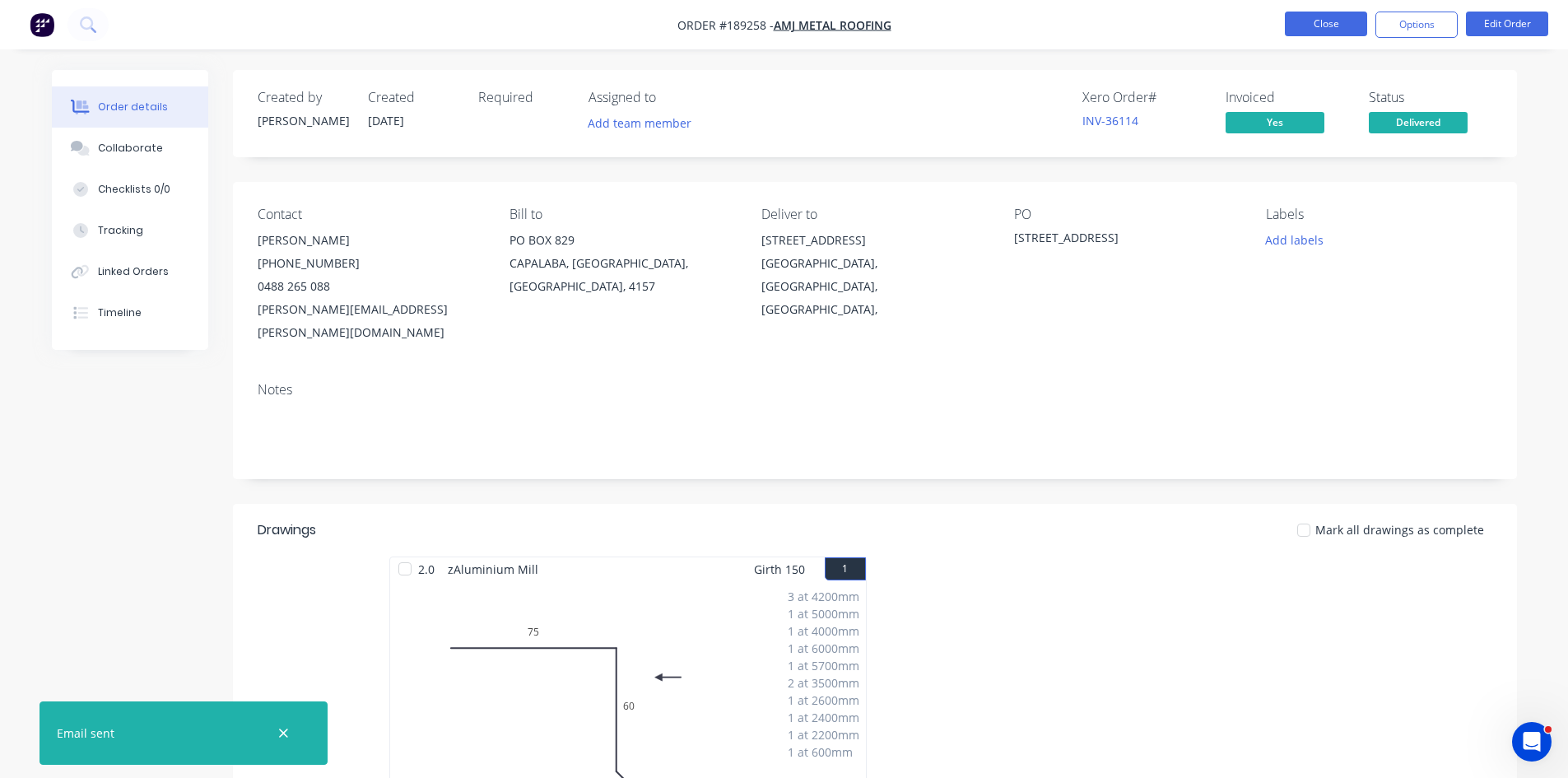
click at [1327, 34] on button "Close" at bounding box center [1325, 24] width 82 height 25
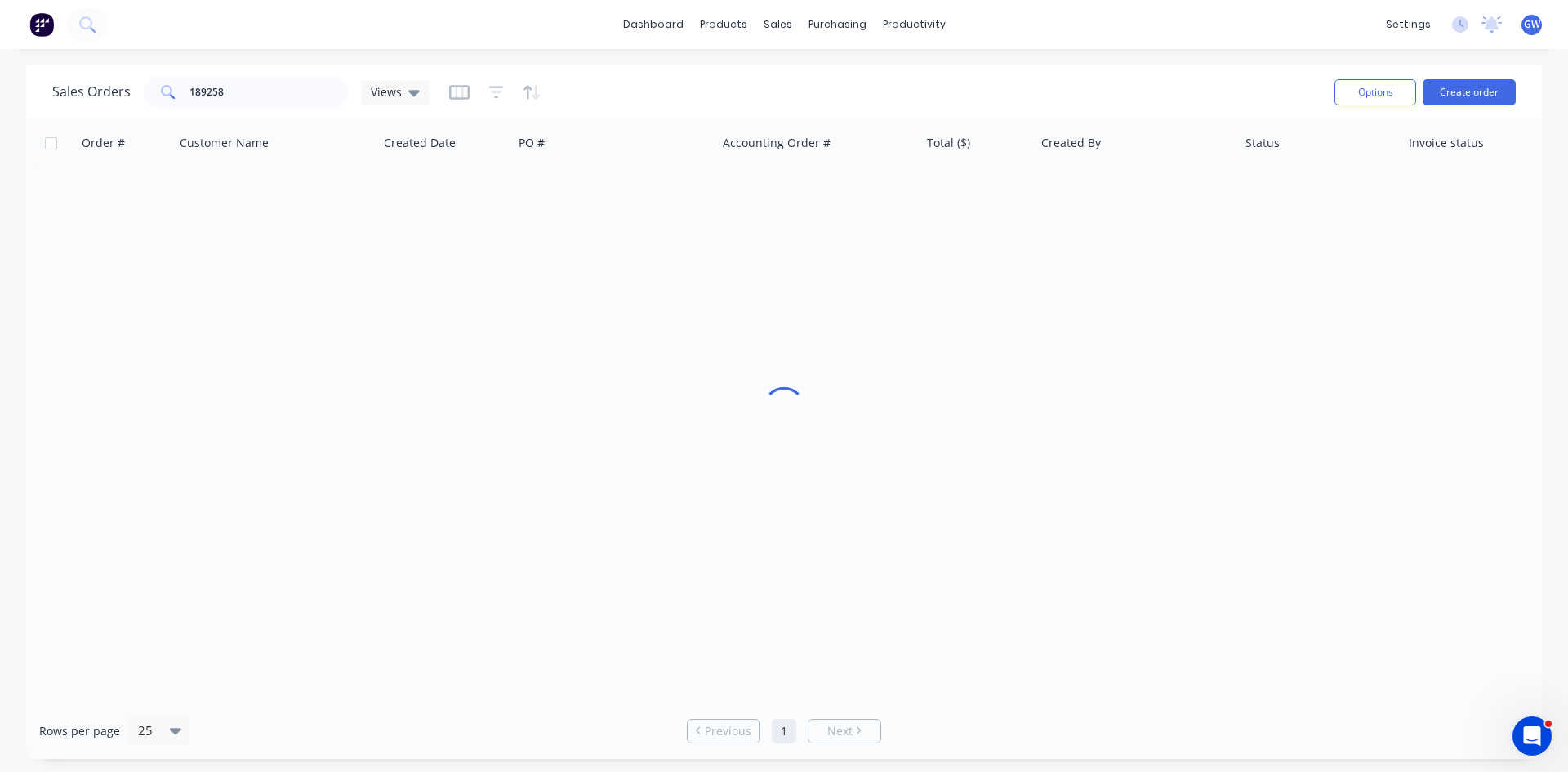
click at [1327, 17] on div "dashboard products sales purchasing productivity dashboard products Product Cat…" at bounding box center [784, 25] width 1568 height 49
click at [245, 84] on input "189258" at bounding box center [269, 91] width 159 height 32
type input "189663"
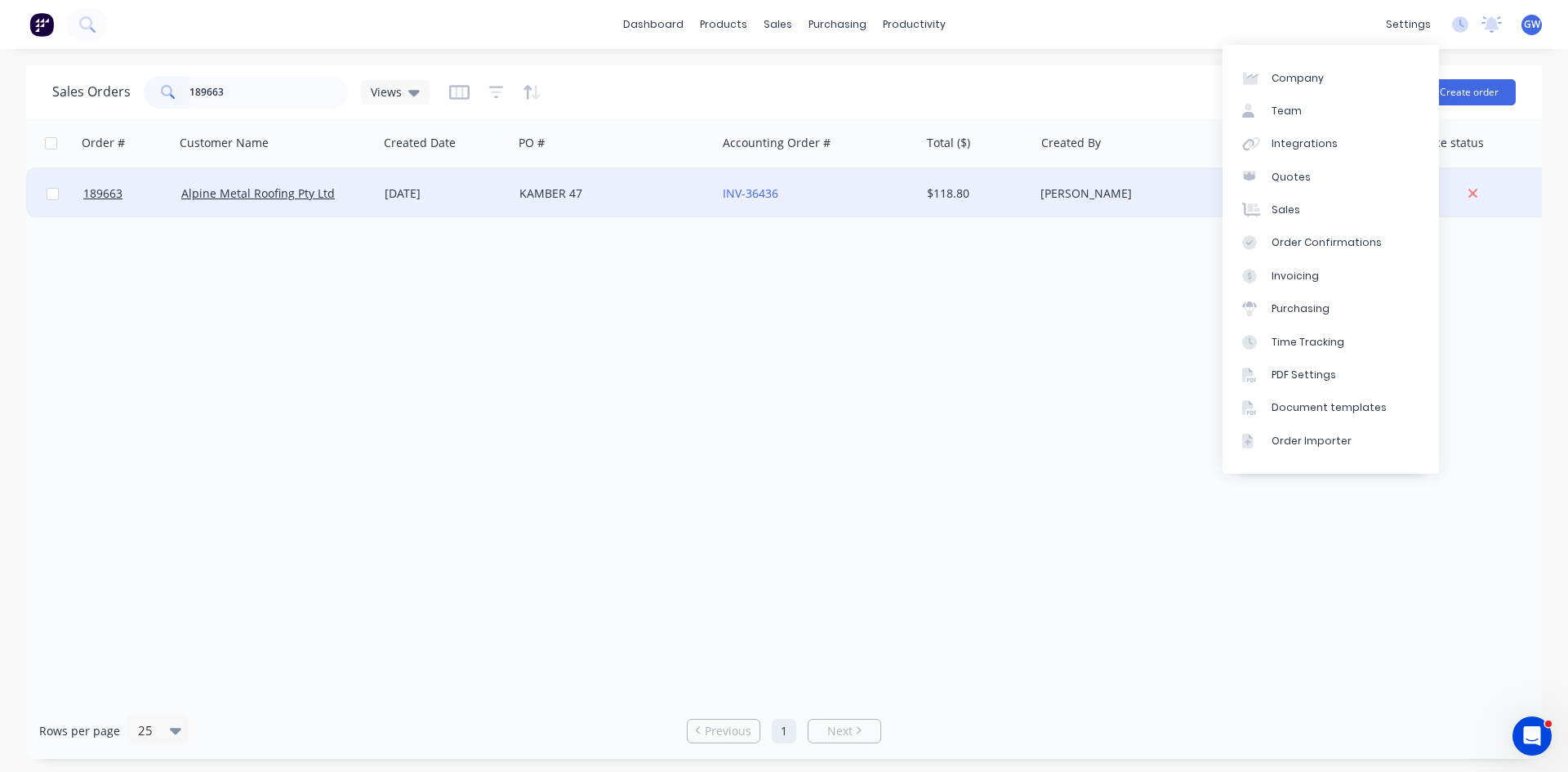
click at [1092, 212] on div "[PERSON_NAME]" at bounding box center [1136, 193] width 203 height 49
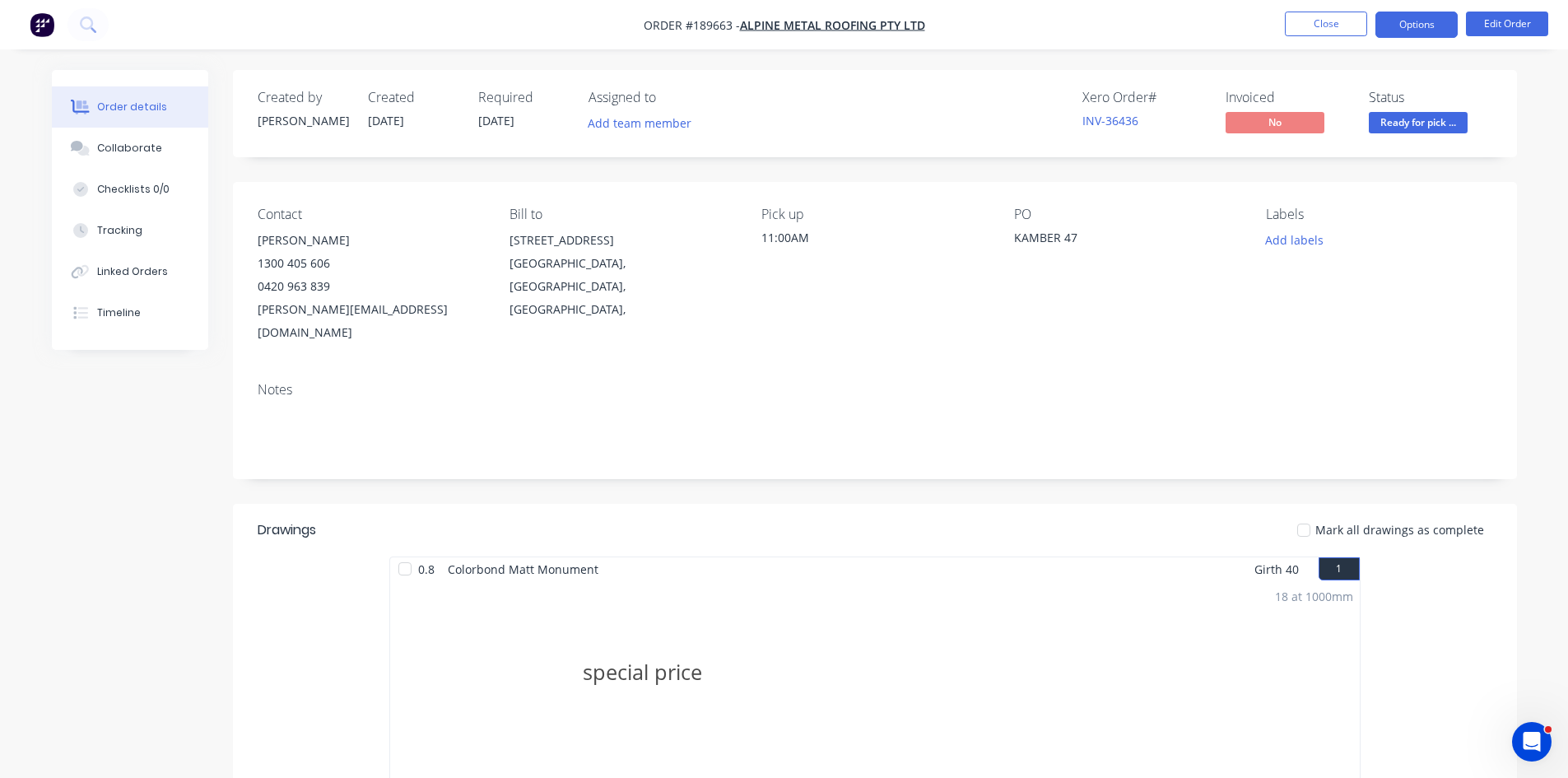
click at [1378, 17] on button "Options" at bounding box center [1416, 25] width 82 height 27
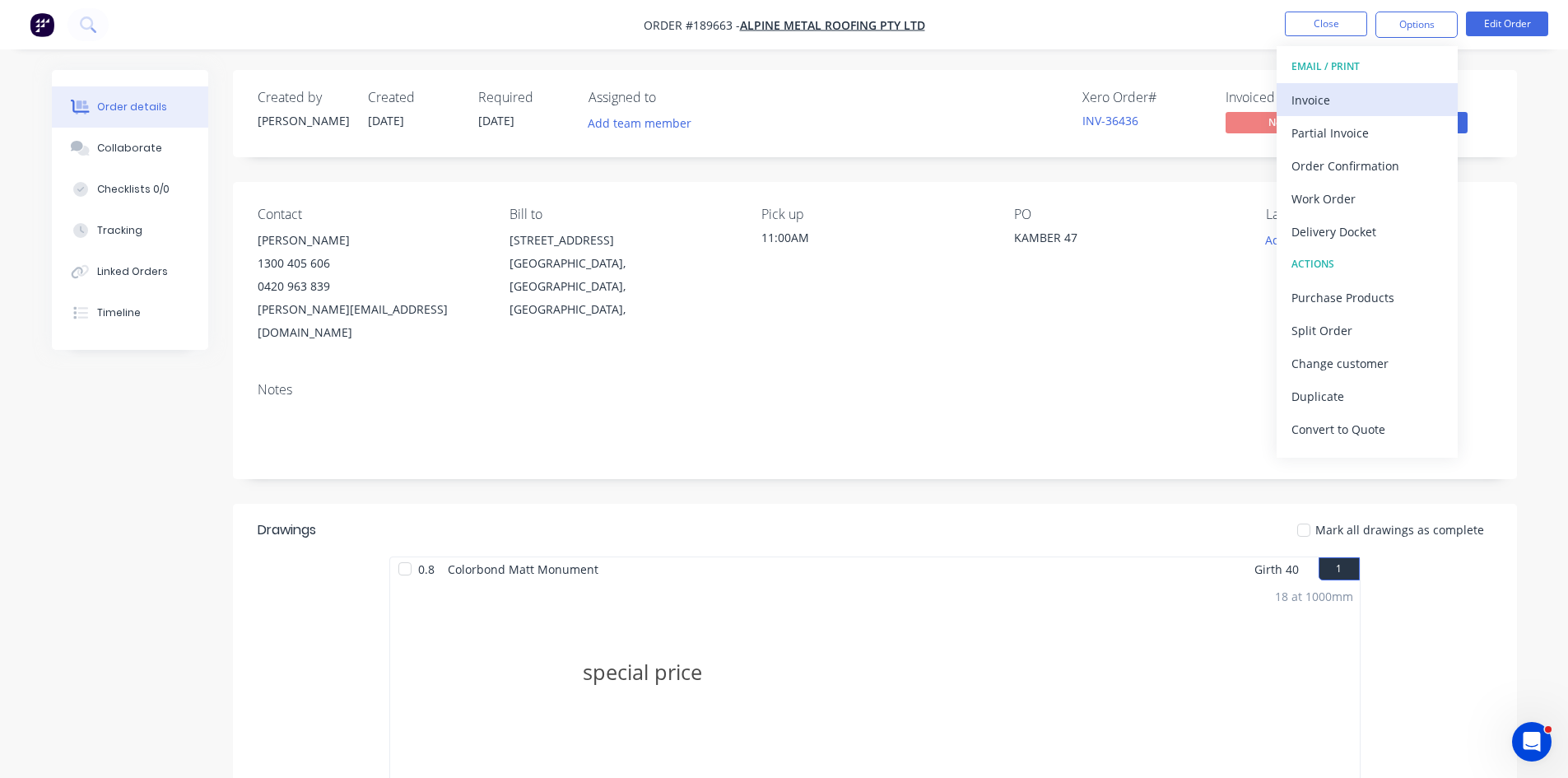
click at [1345, 109] on div "Invoice" at bounding box center [1366, 100] width 151 height 24
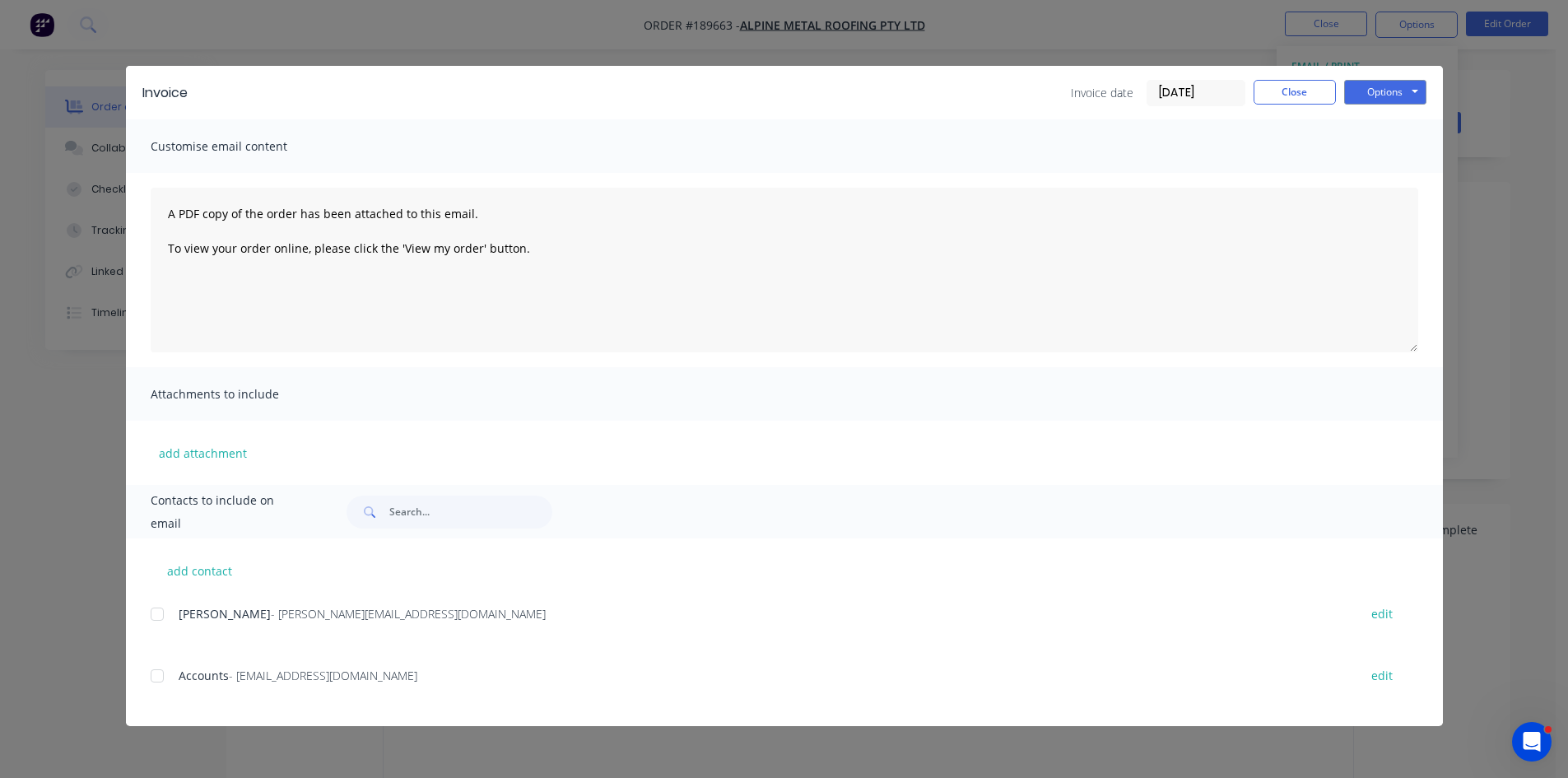
click at [161, 617] on div at bounding box center [156, 614] width 33 height 33
click at [169, 682] on div at bounding box center [156, 675] width 33 height 33
click at [1397, 86] on button "Options" at bounding box center [1385, 92] width 82 height 25
click at [1392, 167] on button "Email" at bounding box center [1397, 175] width 105 height 27
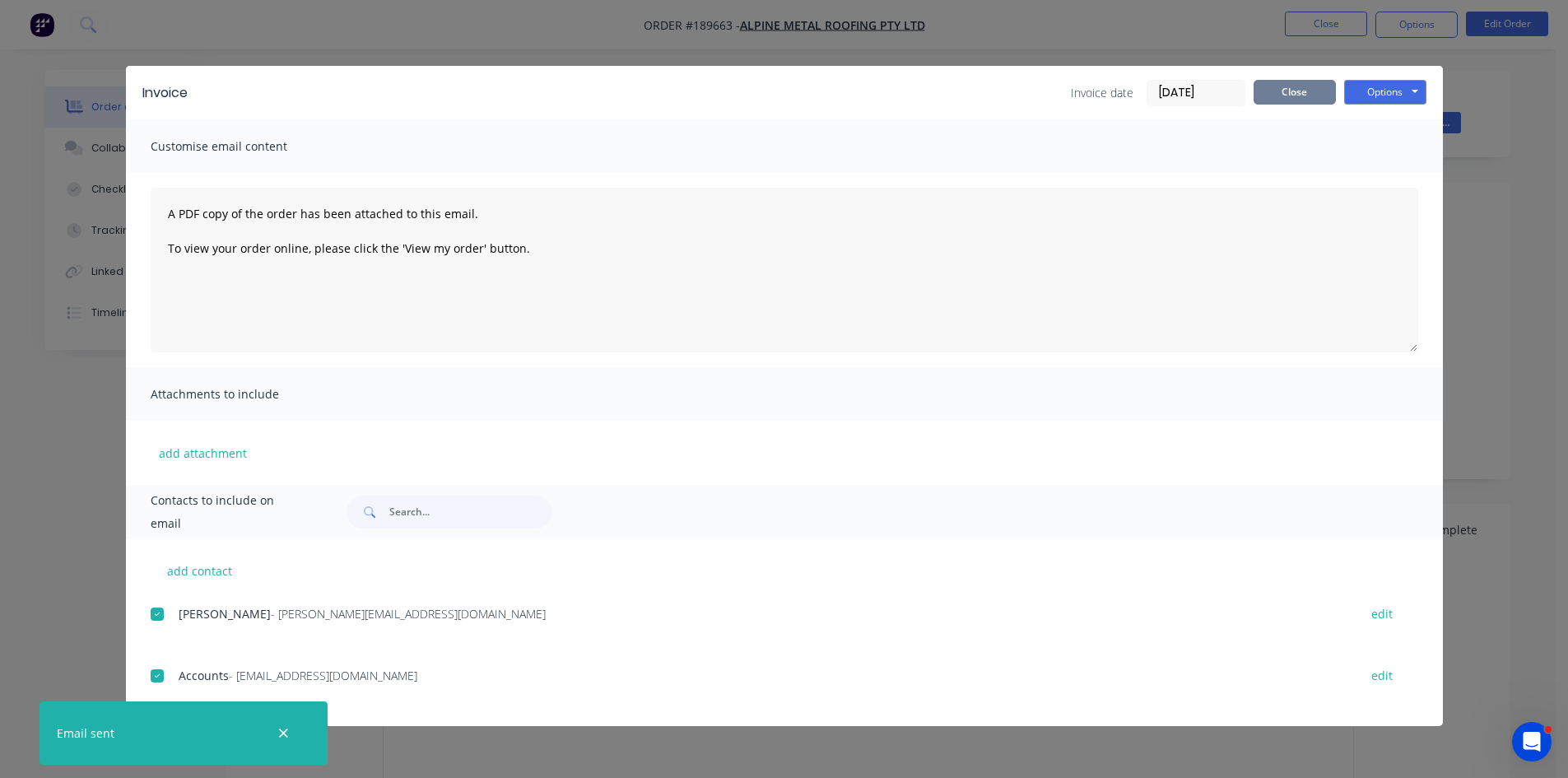
click at [1287, 97] on button "Close" at bounding box center [1294, 92] width 82 height 25
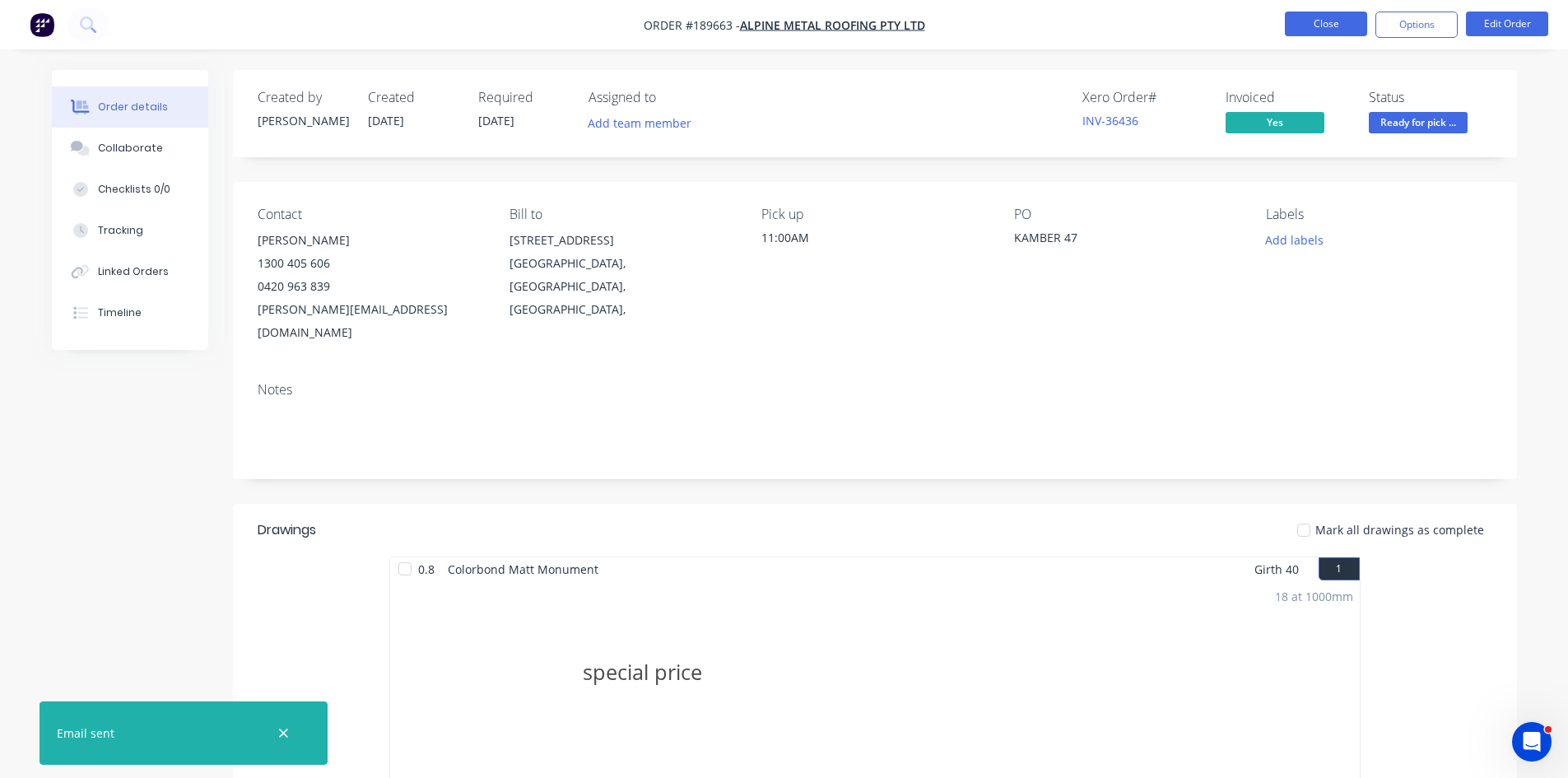
click at [1330, 22] on button "Close" at bounding box center [1325, 24] width 82 height 25
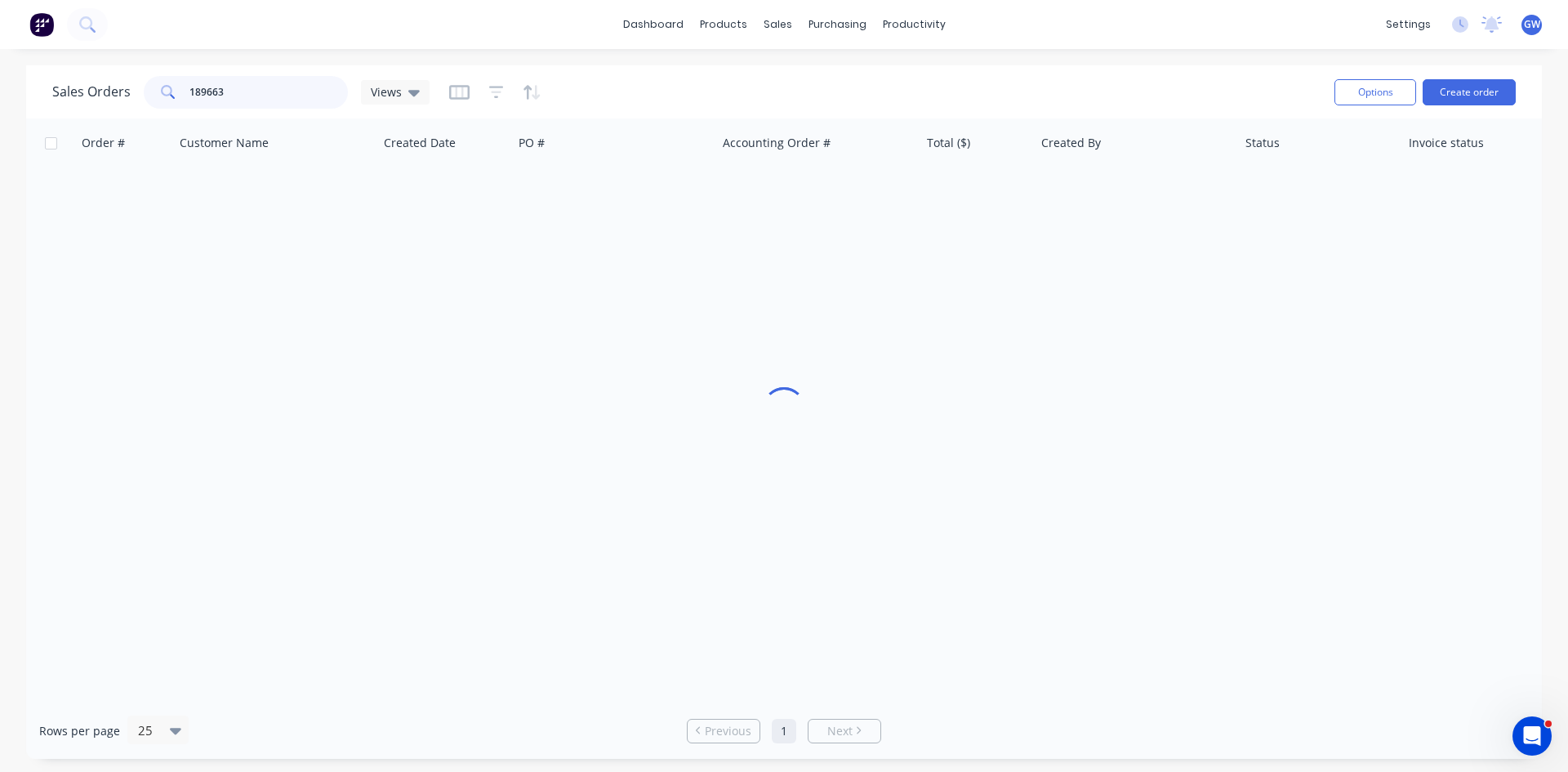
click at [241, 99] on input "189663" at bounding box center [269, 91] width 159 height 32
type input "189630"
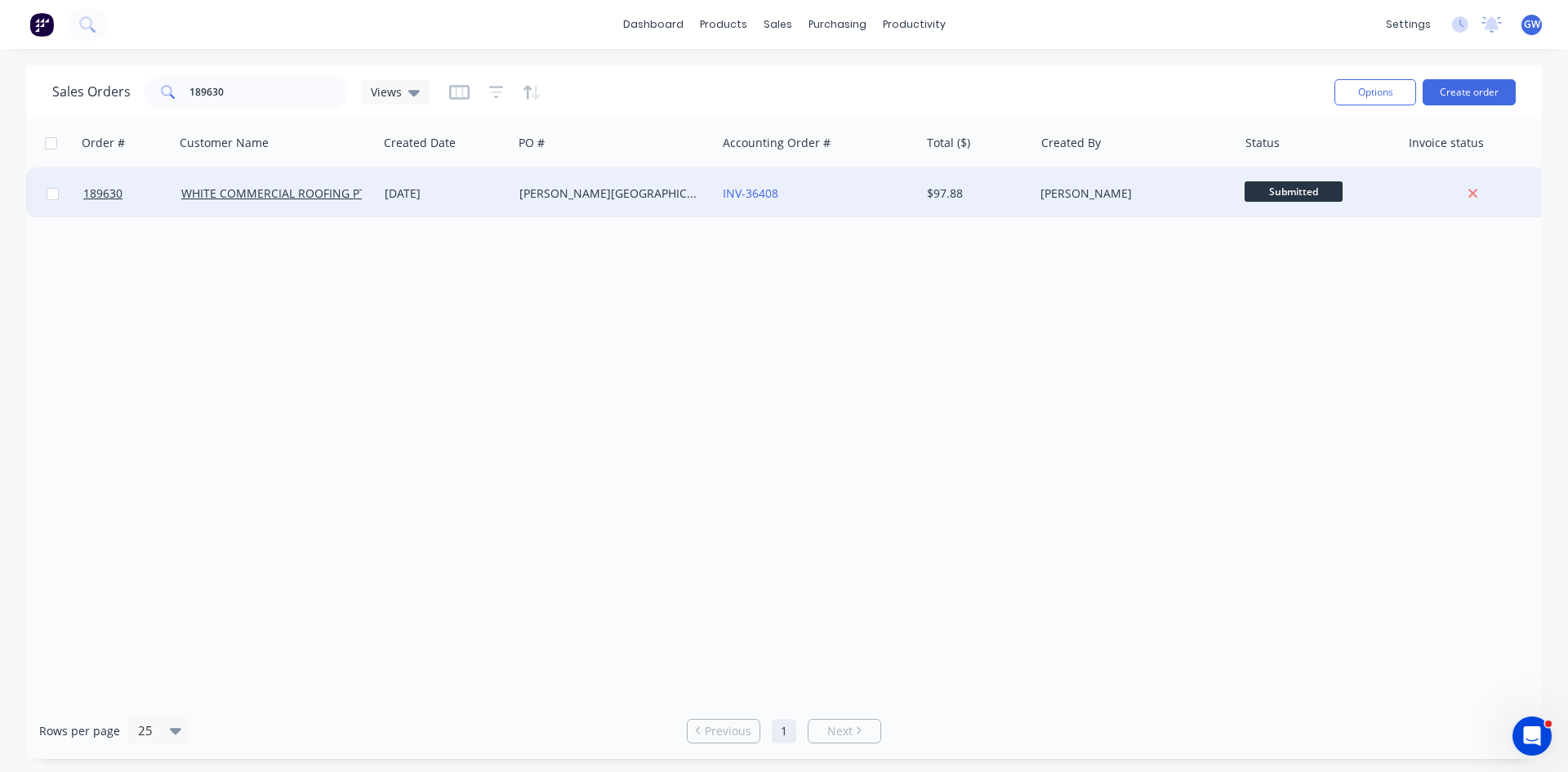
click at [1071, 188] on div "[PERSON_NAME]" at bounding box center [1131, 193] width 182 height 17
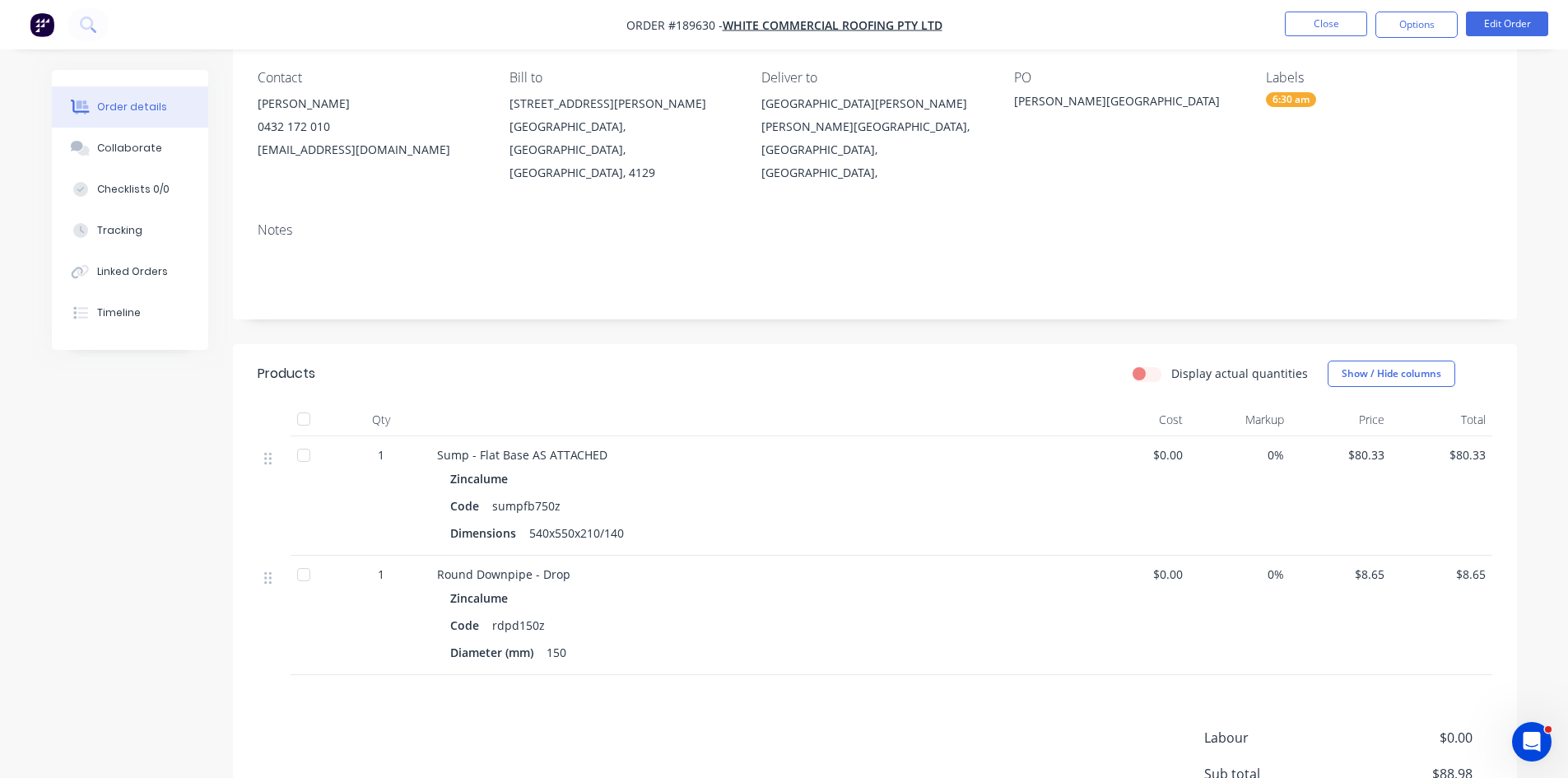
scroll to position [304, 0]
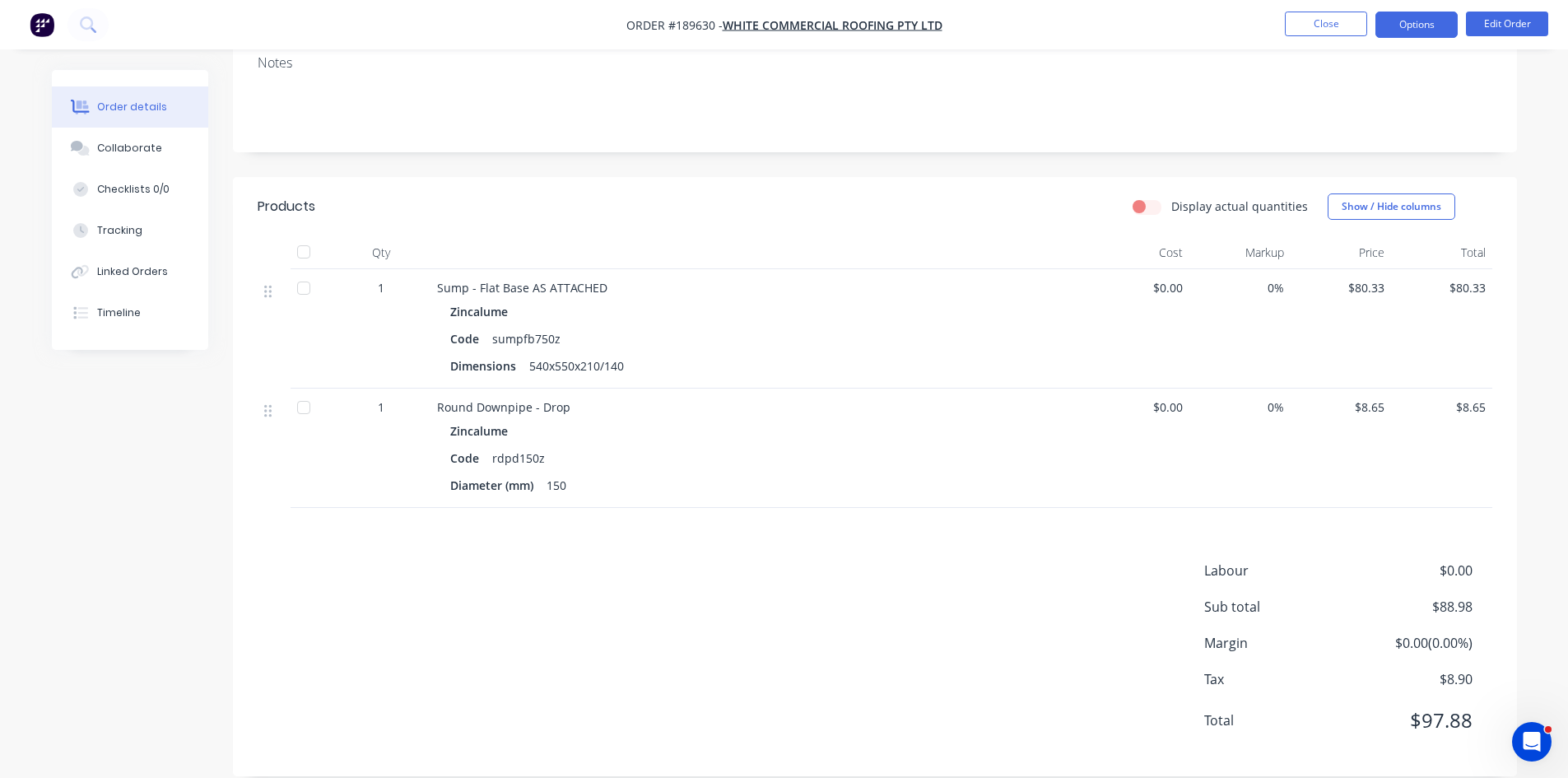
click at [1431, 17] on button "Options" at bounding box center [1416, 25] width 82 height 27
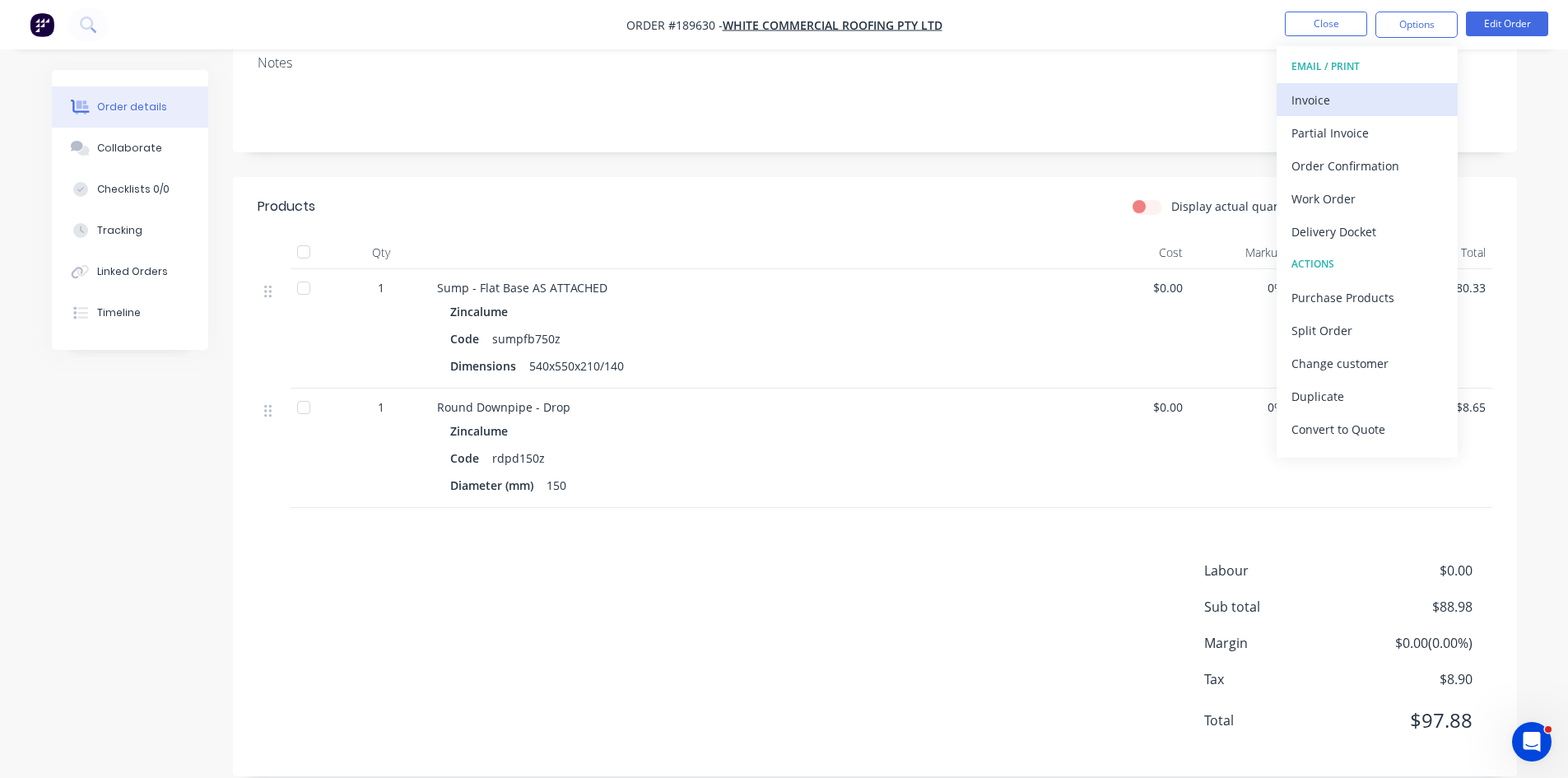
click at [1359, 94] on div "Invoice" at bounding box center [1366, 100] width 151 height 24
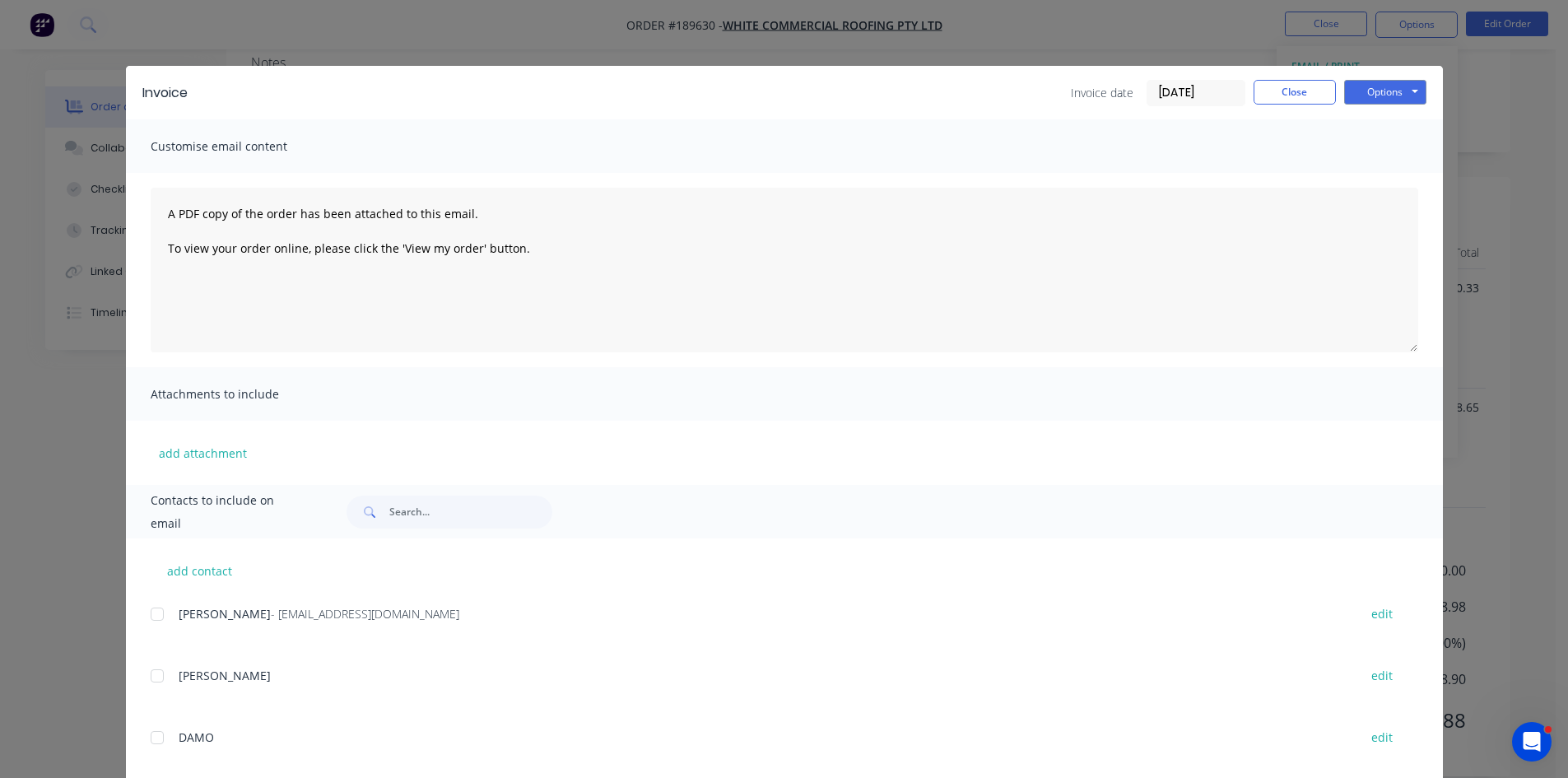
drag, startPoint x: 156, startPoint y: 622, endPoint x: 537, endPoint y: 466, distance: 411.7
click at [155, 622] on div at bounding box center [156, 614] width 33 height 33
click at [1378, 77] on div "Invoice Invoice date [DATE] Close Options Preview Print Email" at bounding box center [784, 93] width 1317 height 53
click at [1379, 88] on button "Options" at bounding box center [1385, 92] width 82 height 25
click at [1386, 164] on button "Email" at bounding box center [1397, 175] width 105 height 27
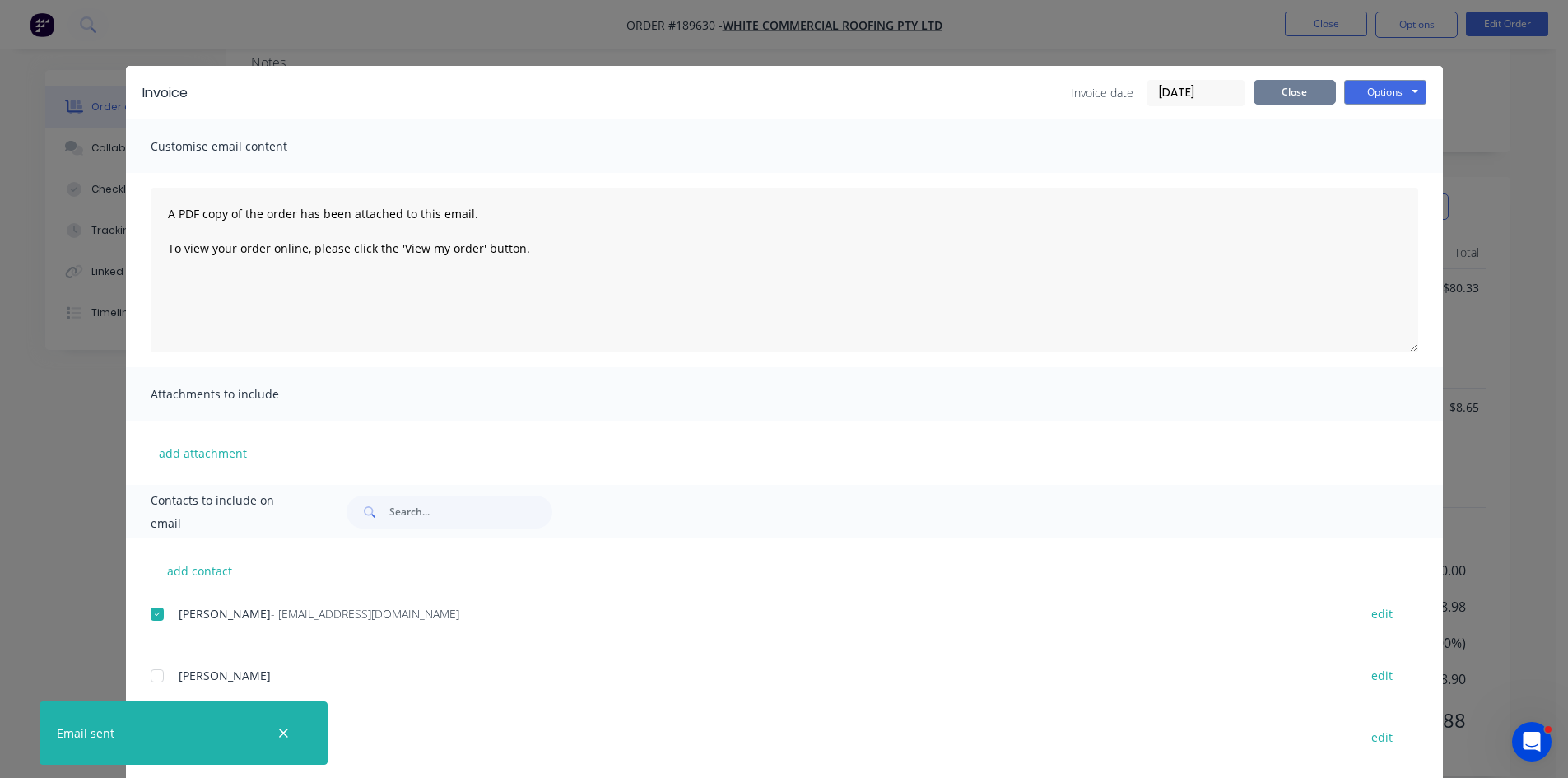
click at [1304, 83] on button "Close" at bounding box center [1294, 92] width 82 height 25
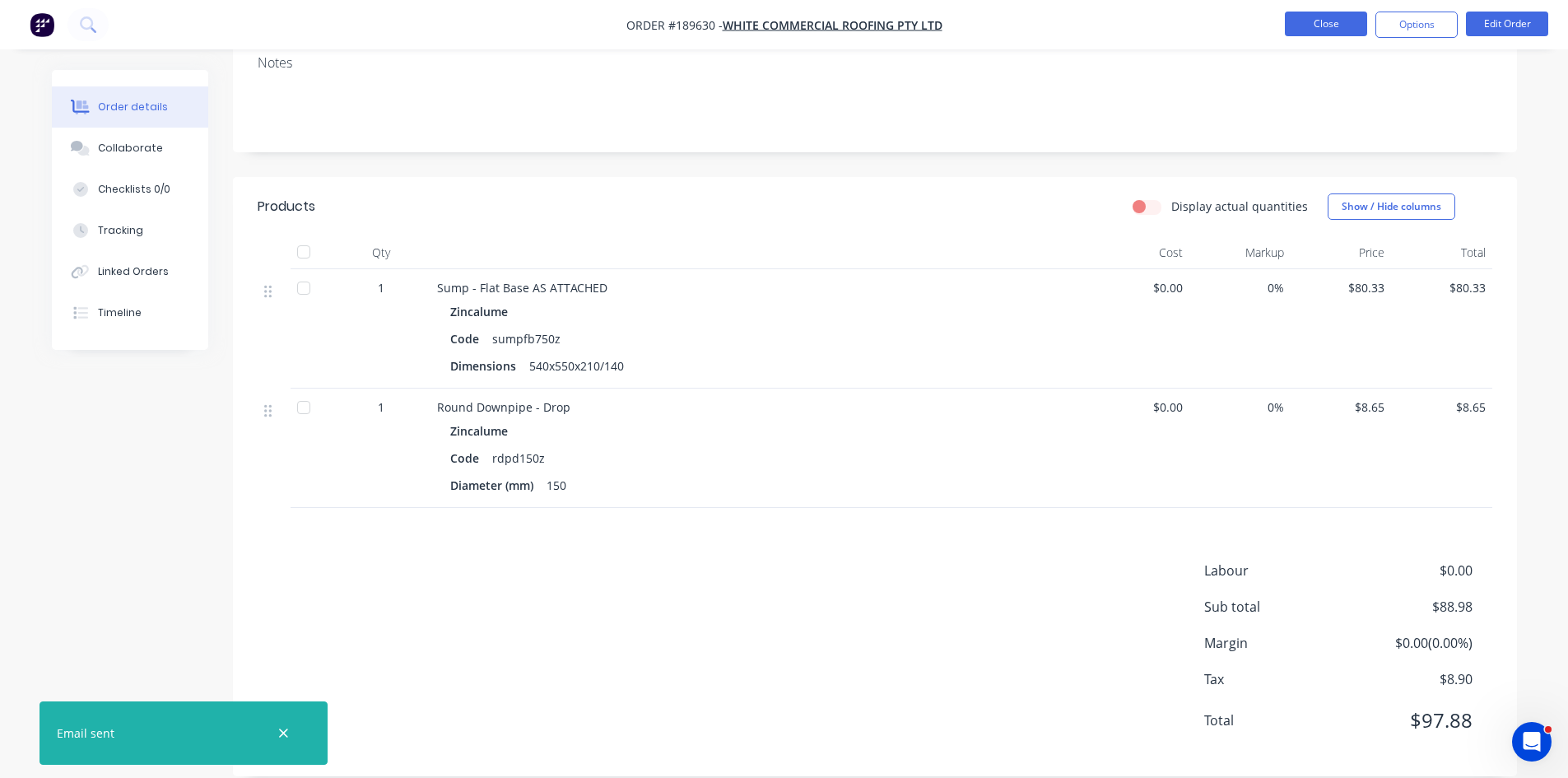
click at [1319, 36] on nav "Order #189630 - WHITE COMMERCIAL ROOFING PTY LTD Close Options Edit Order" at bounding box center [784, 25] width 1568 height 49
click at [1325, 32] on button "Close" at bounding box center [1325, 24] width 82 height 25
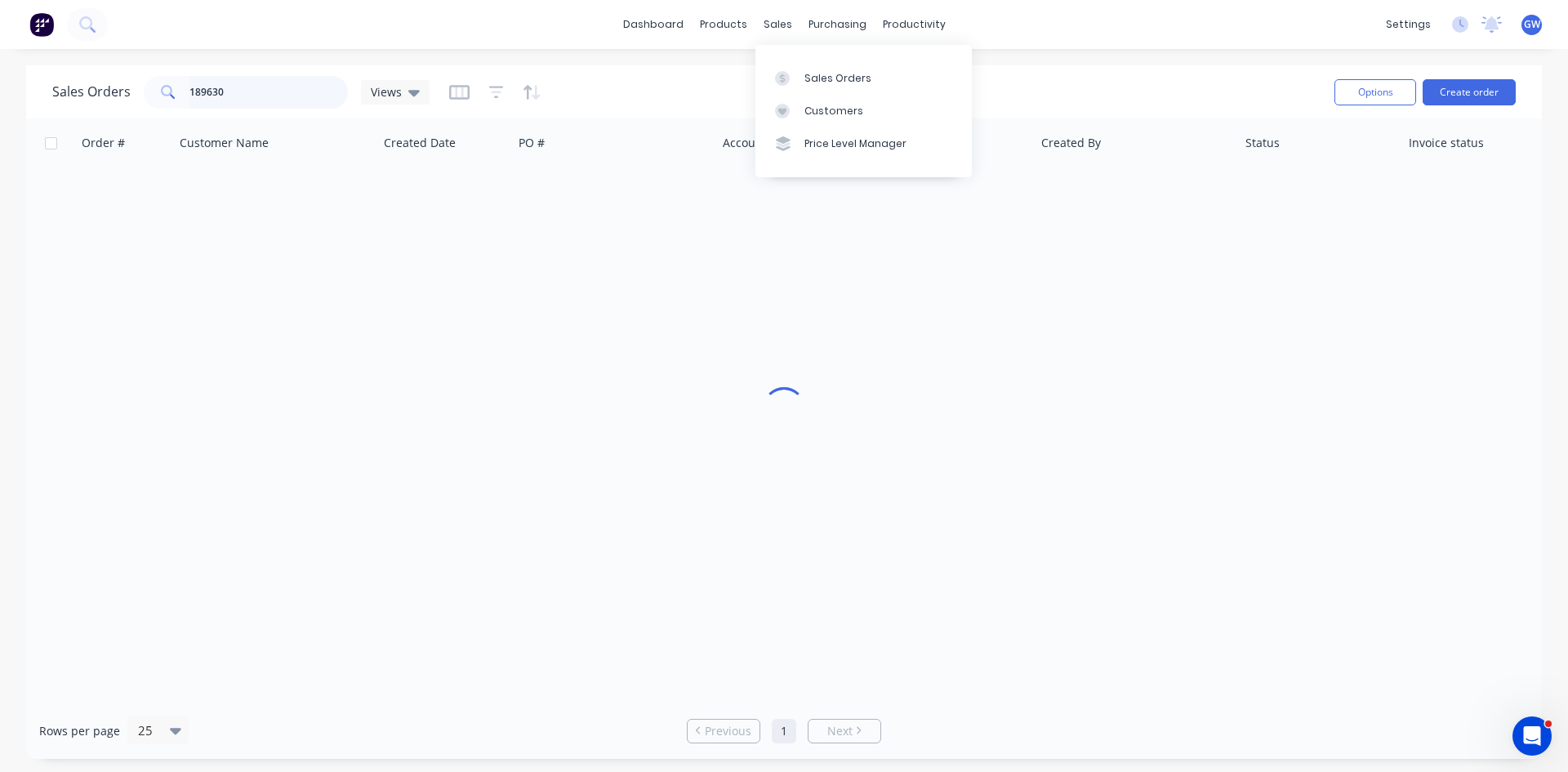
click at [249, 91] on input "189630" at bounding box center [269, 91] width 159 height 32
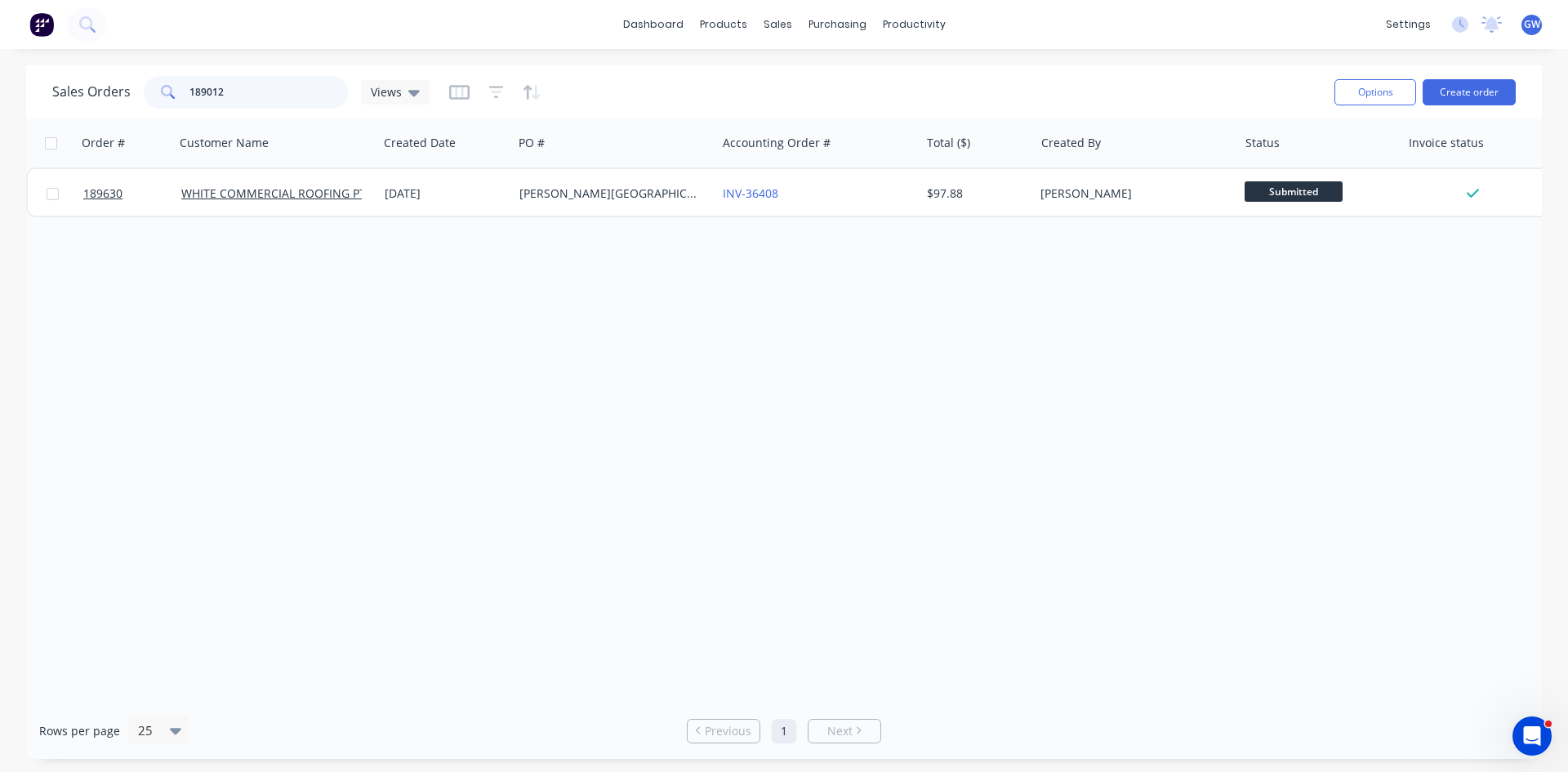
type input "189012"
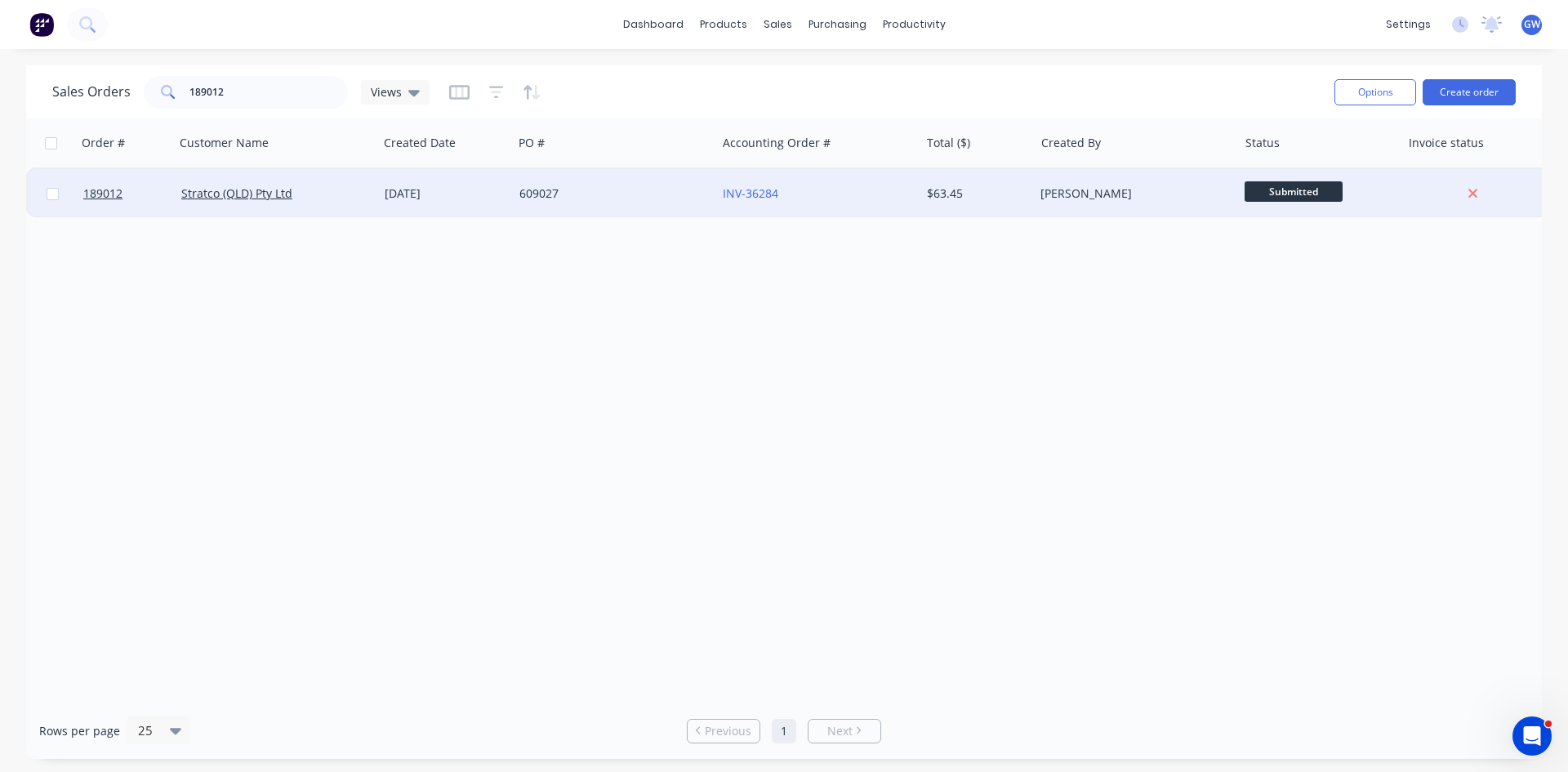
click at [979, 179] on div "$63.45" at bounding box center [978, 193] width 114 height 49
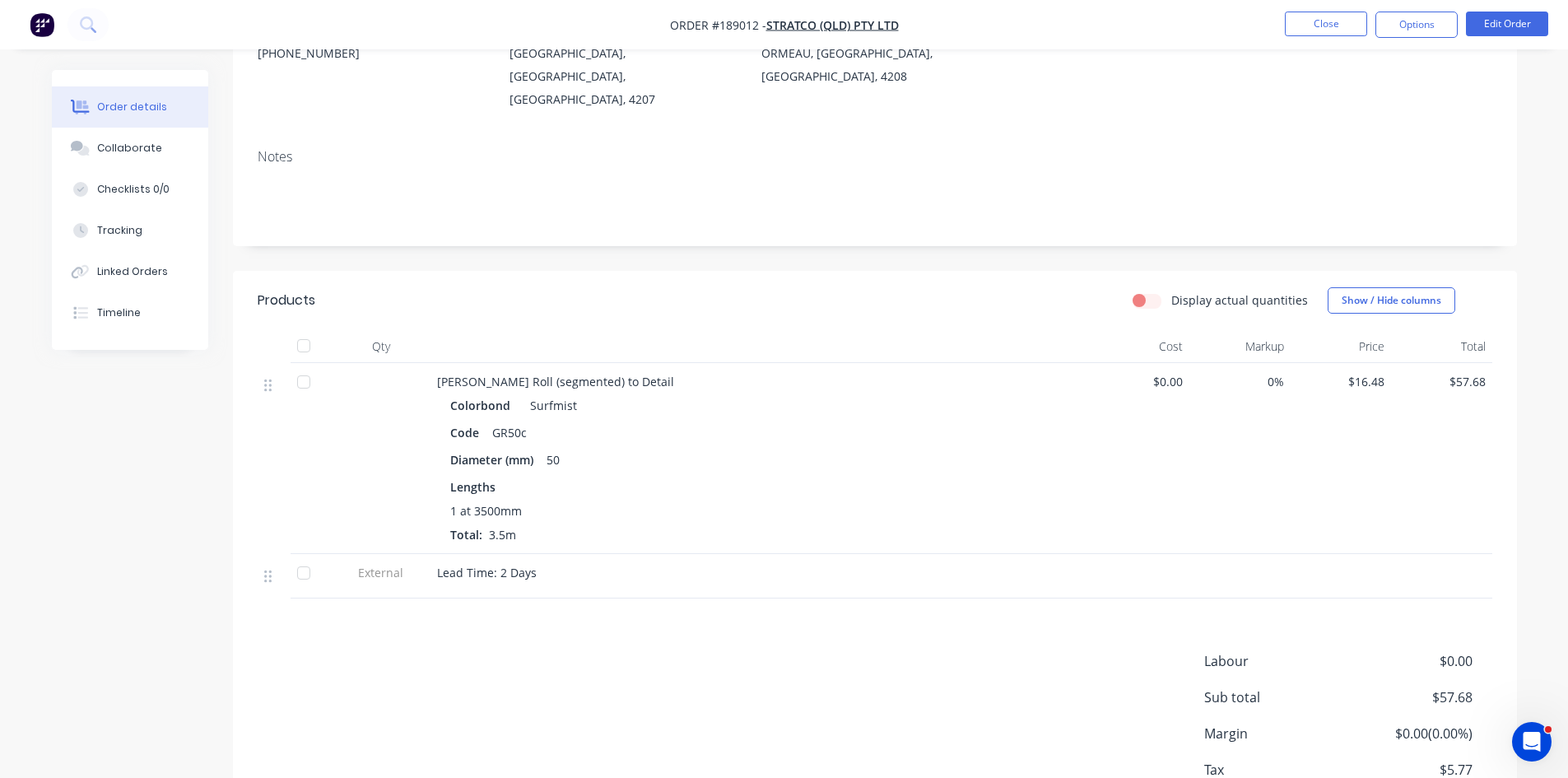
scroll to position [246, 0]
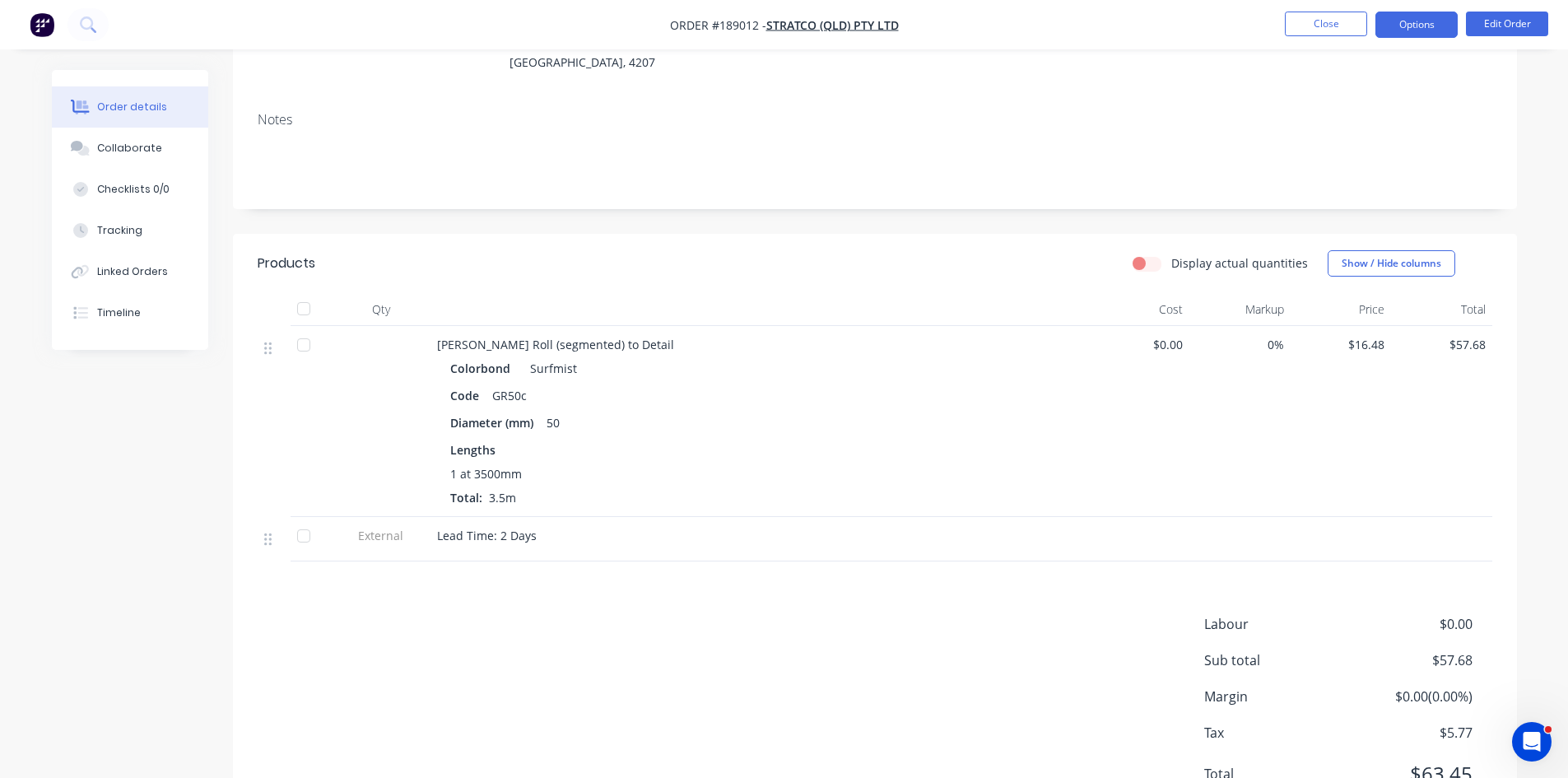
click at [1435, 23] on button "Options" at bounding box center [1416, 25] width 82 height 27
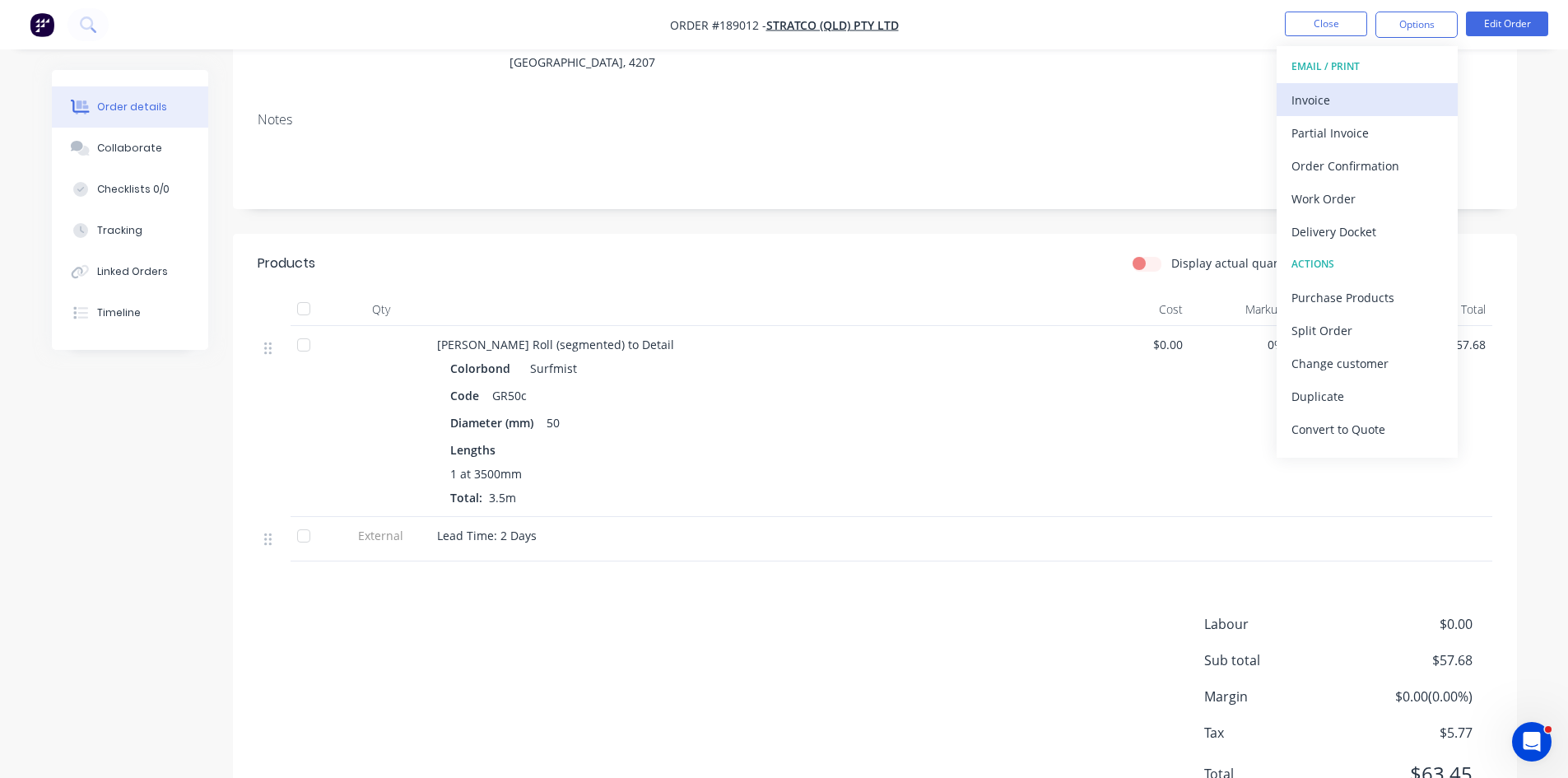
click at [1360, 94] on div "Invoice" at bounding box center [1366, 100] width 151 height 24
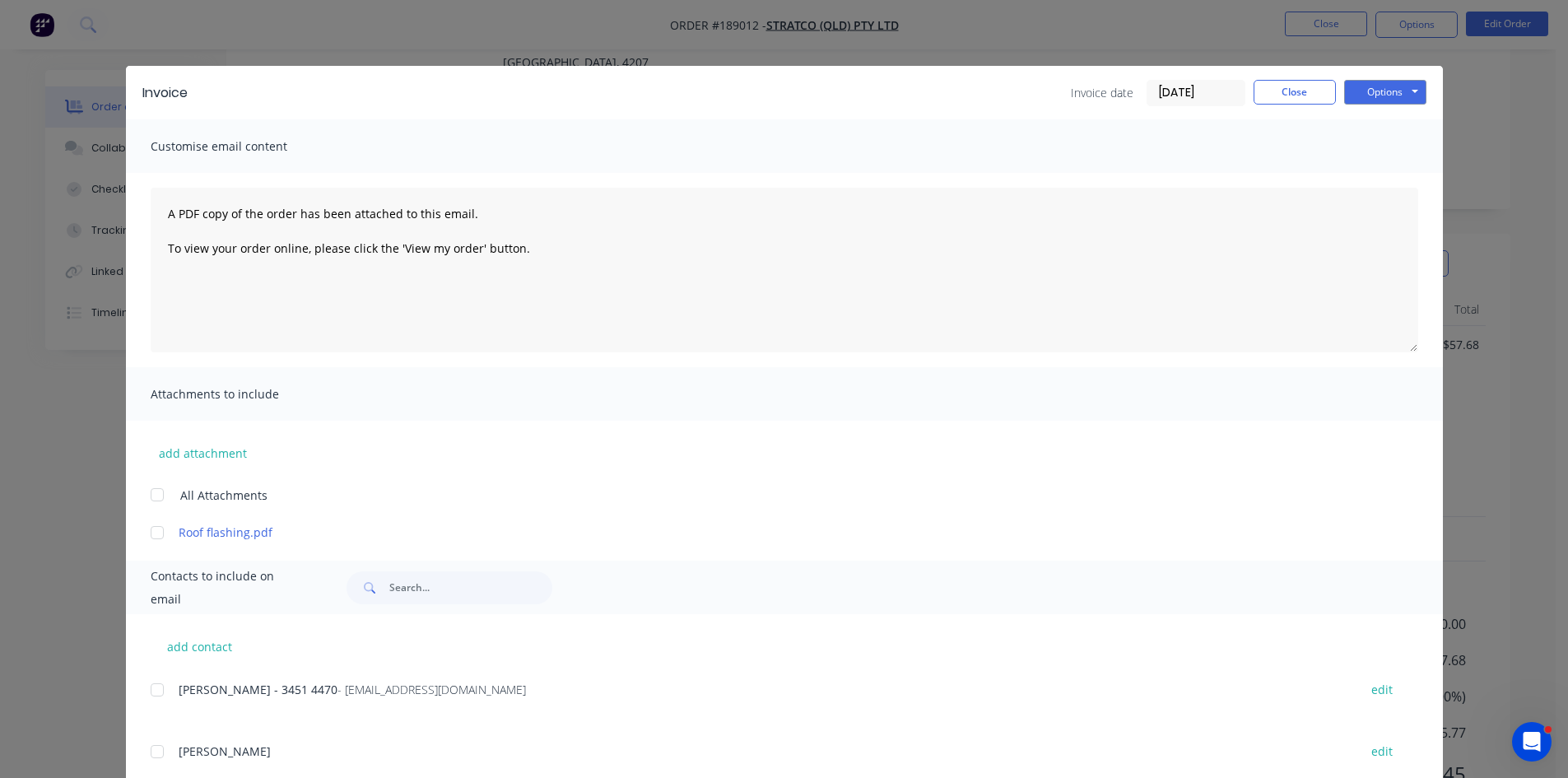
click at [163, 686] on div at bounding box center [156, 689] width 33 height 33
click at [1409, 95] on button "Options" at bounding box center [1385, 92] width 82 height 25
click at [1366, 178] on button "Email" at bounding box center [1397, 175] width 105 height 27
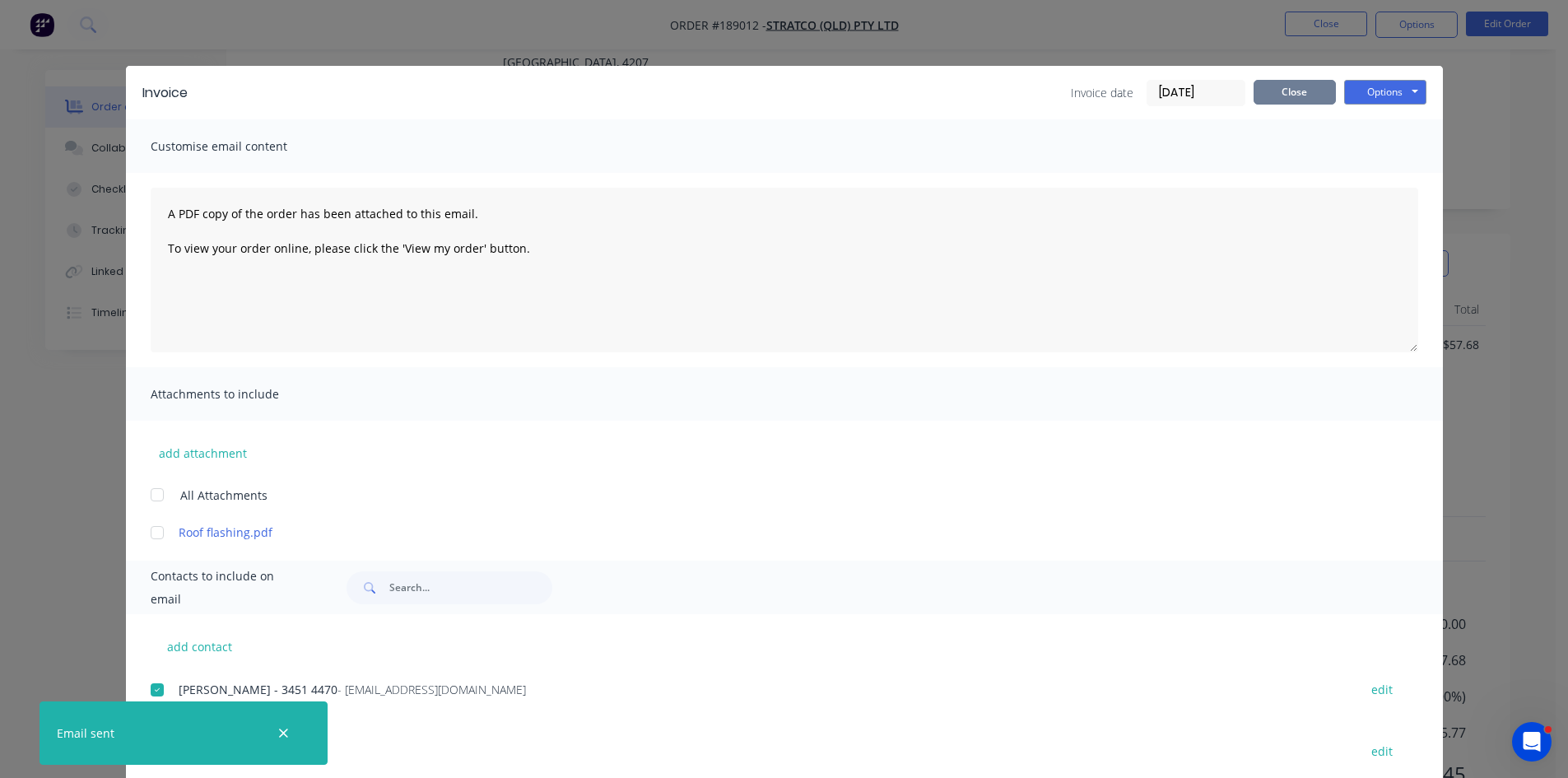
click at [1282, 88] on button "Close" at bounding box center [1294, 92] width 82 height 25
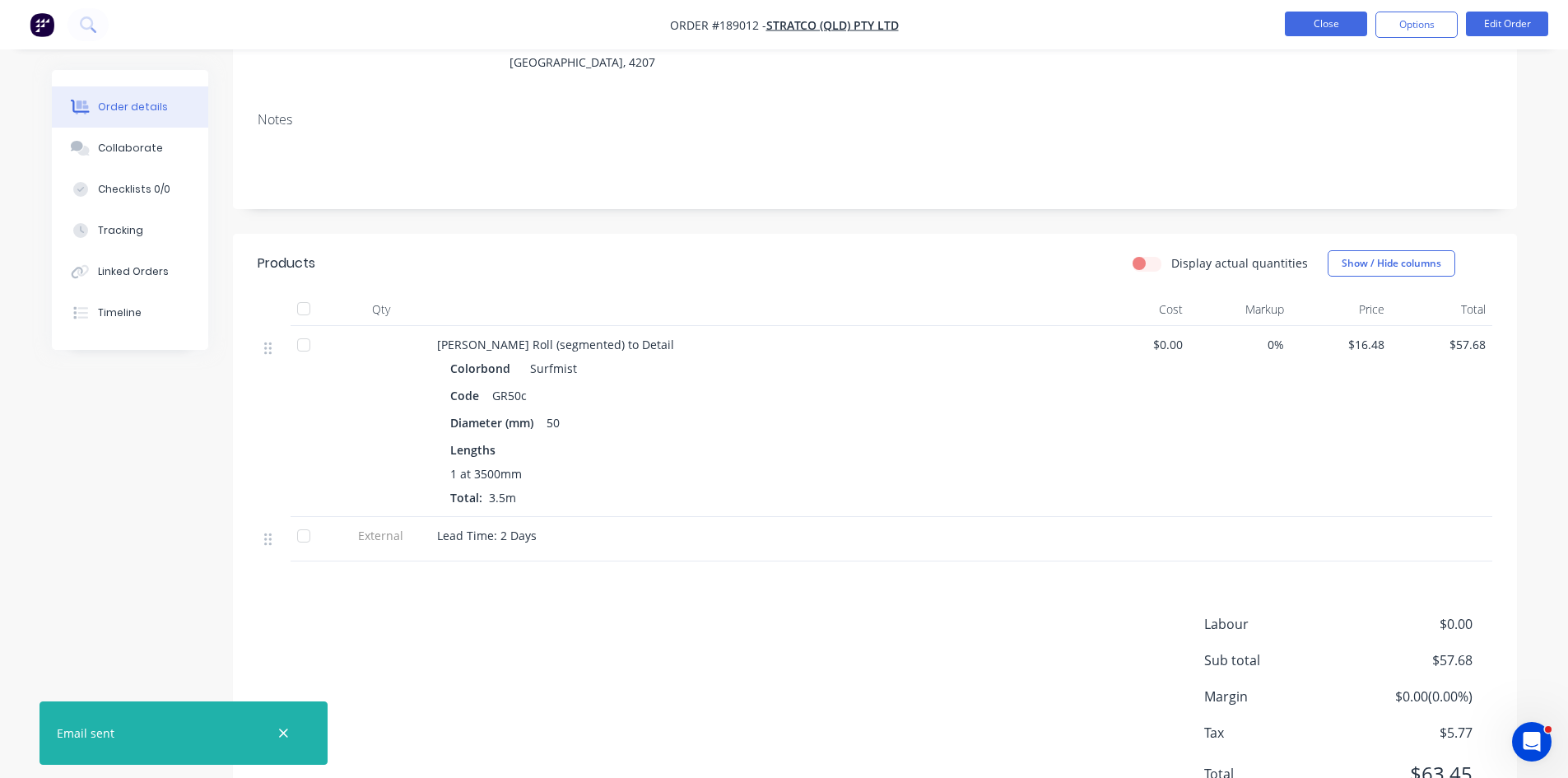
click at [1330, 28] on button "Close" at bounding box center [1325, 24] width 82 height 25
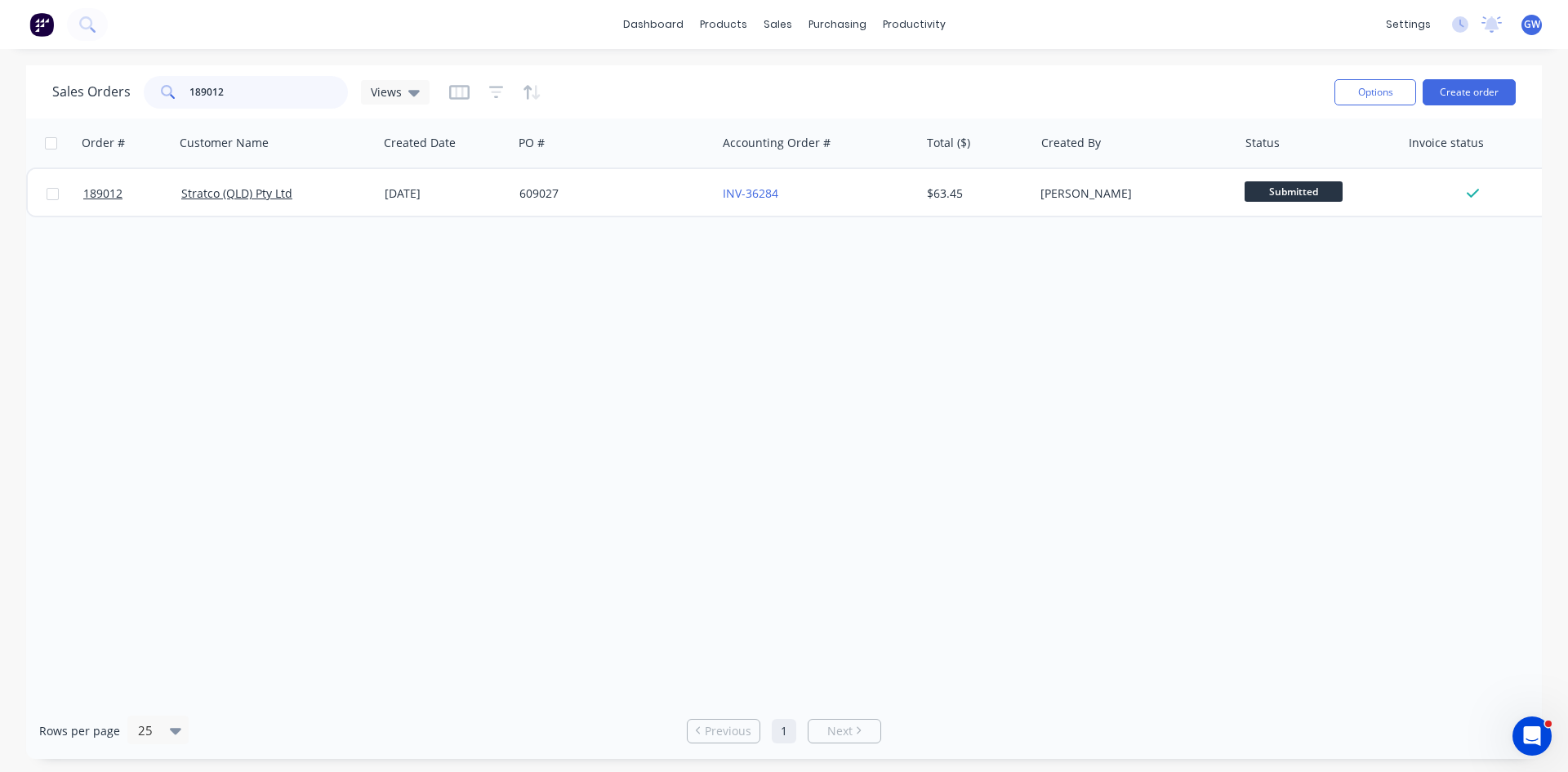
click at [245, 103] on input "189012" at bounding box center [269, 91] width 159 height 32
type input "189641"
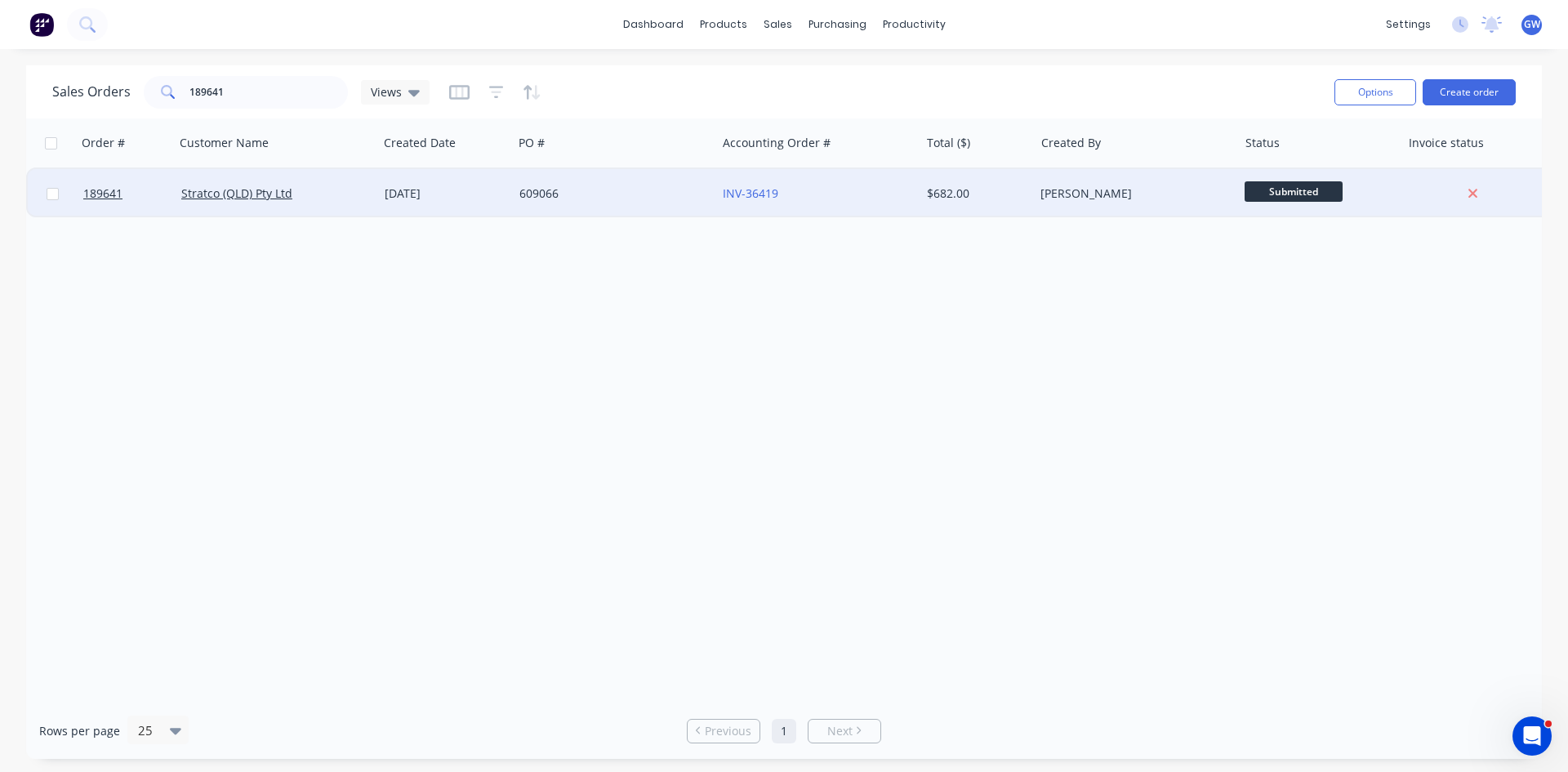
click at [1078, 196] on div "[PERSON_NAME]" at bounding box center [1131, 193] width 182 height 17
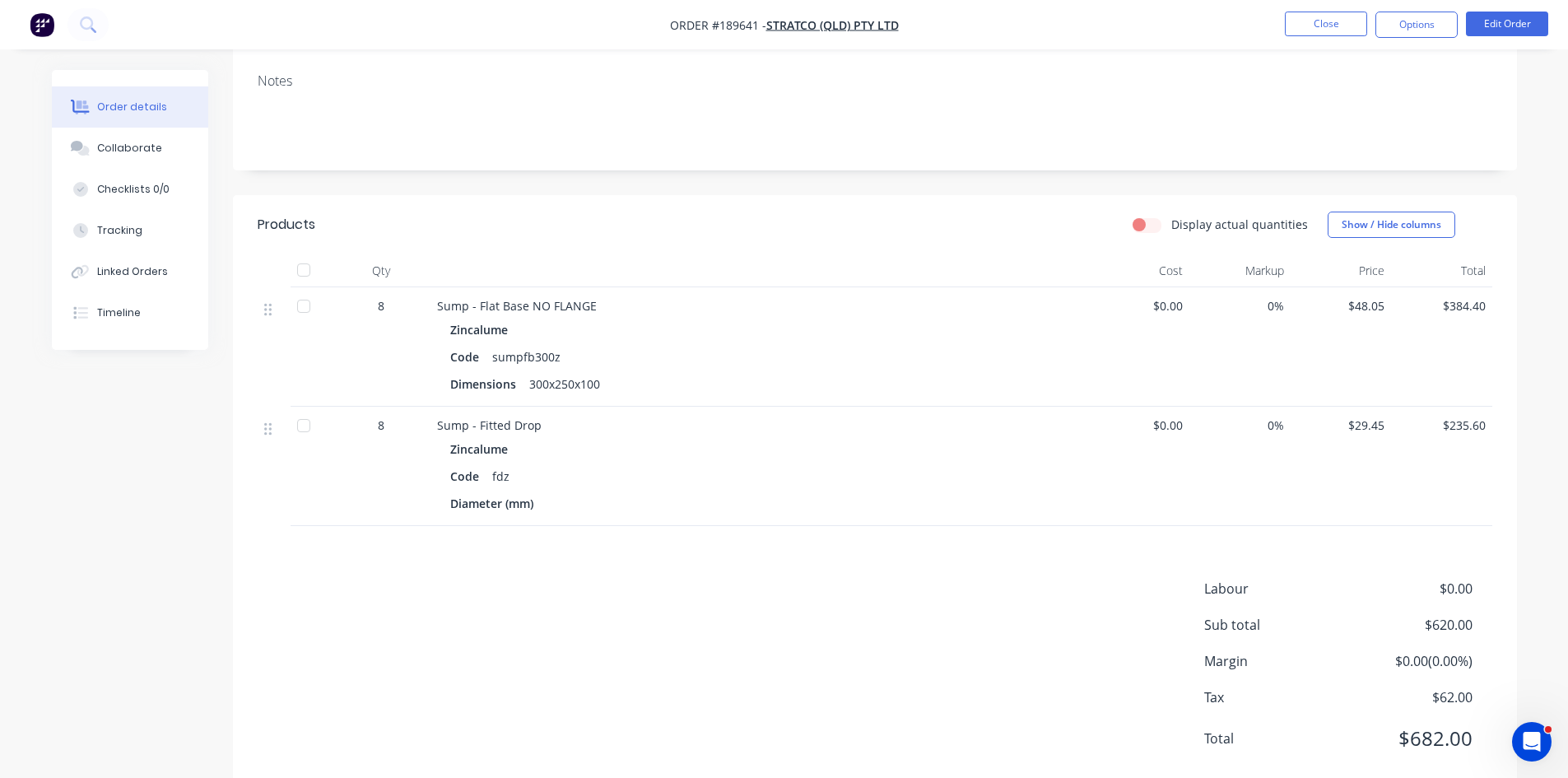
scroll to position [287, 0]
click at [1432, 33] on button "Options" at bounding box center [1416, 25] width 82 height 27
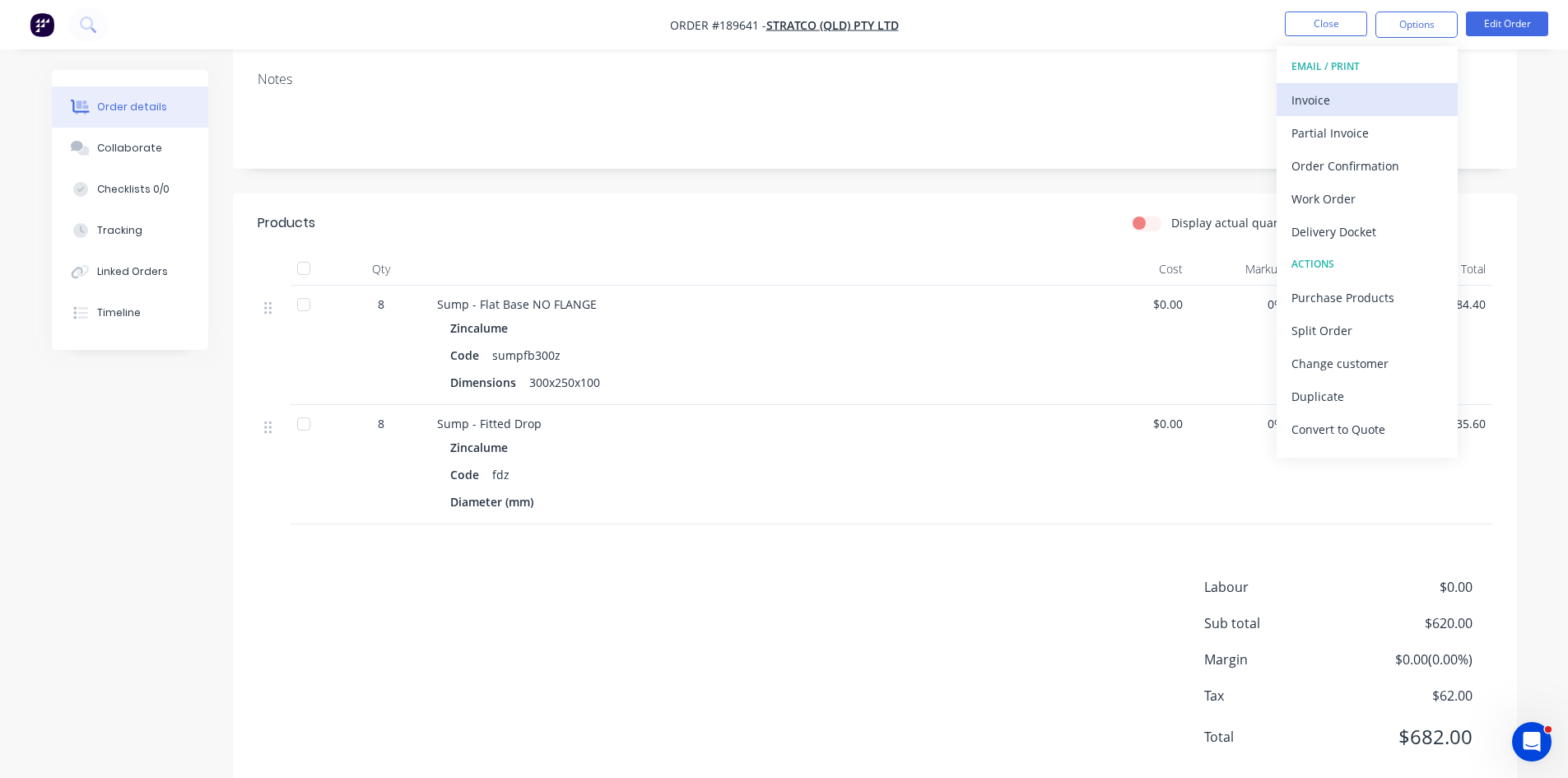
click at [1373, 84] on button "Invoice" at bounding box center [1367, 99] width 181 height 33
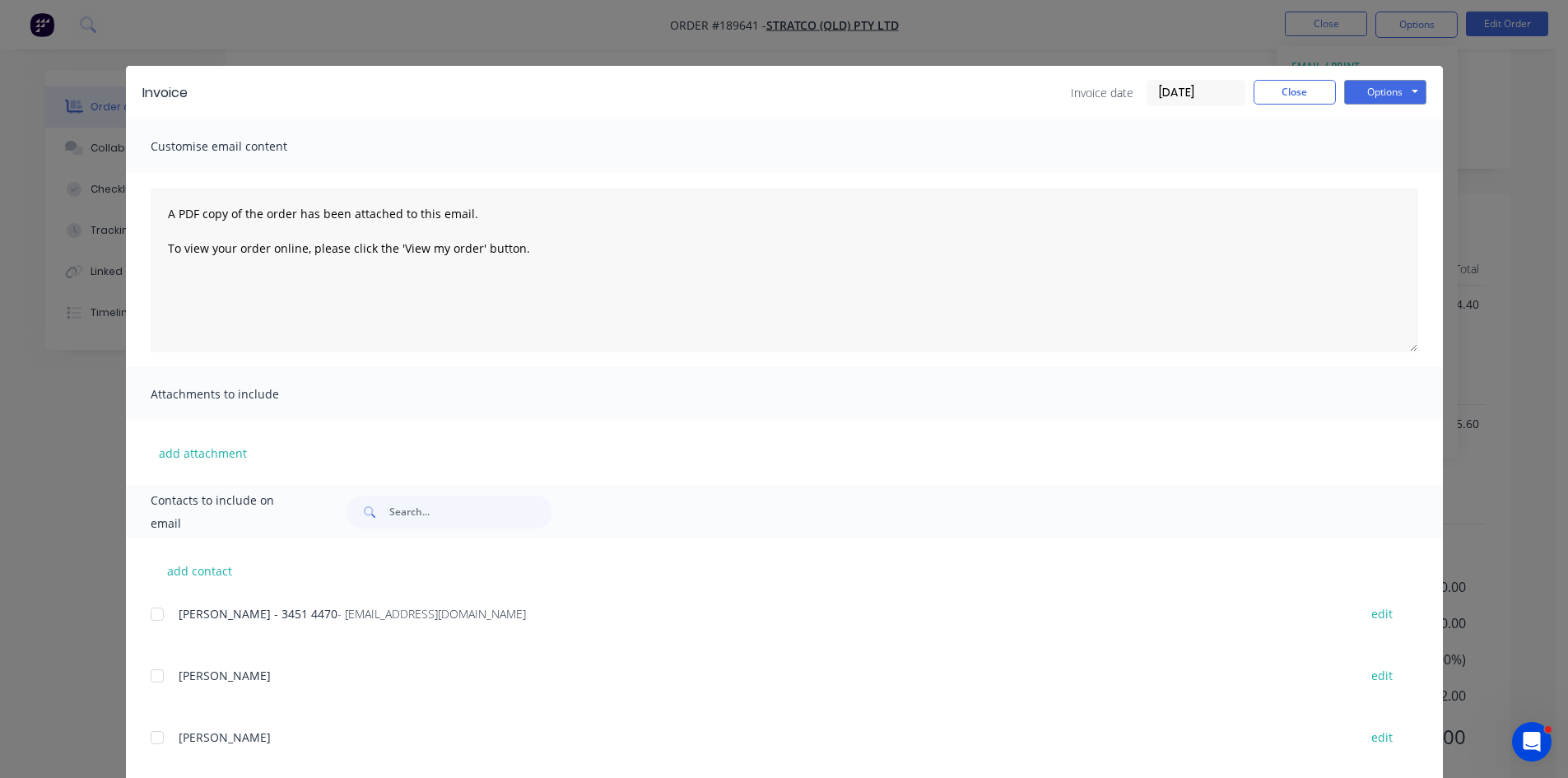
click at [153, 614] on div at bounding box center [156, 614] width 33 height 33
click at [1359, 83] on button "Options" at bounding box center [1385, 92] width 82 height 25
click at [1395, 178] on button "Email" at bounding box center [1397, 175] width 105 height 27
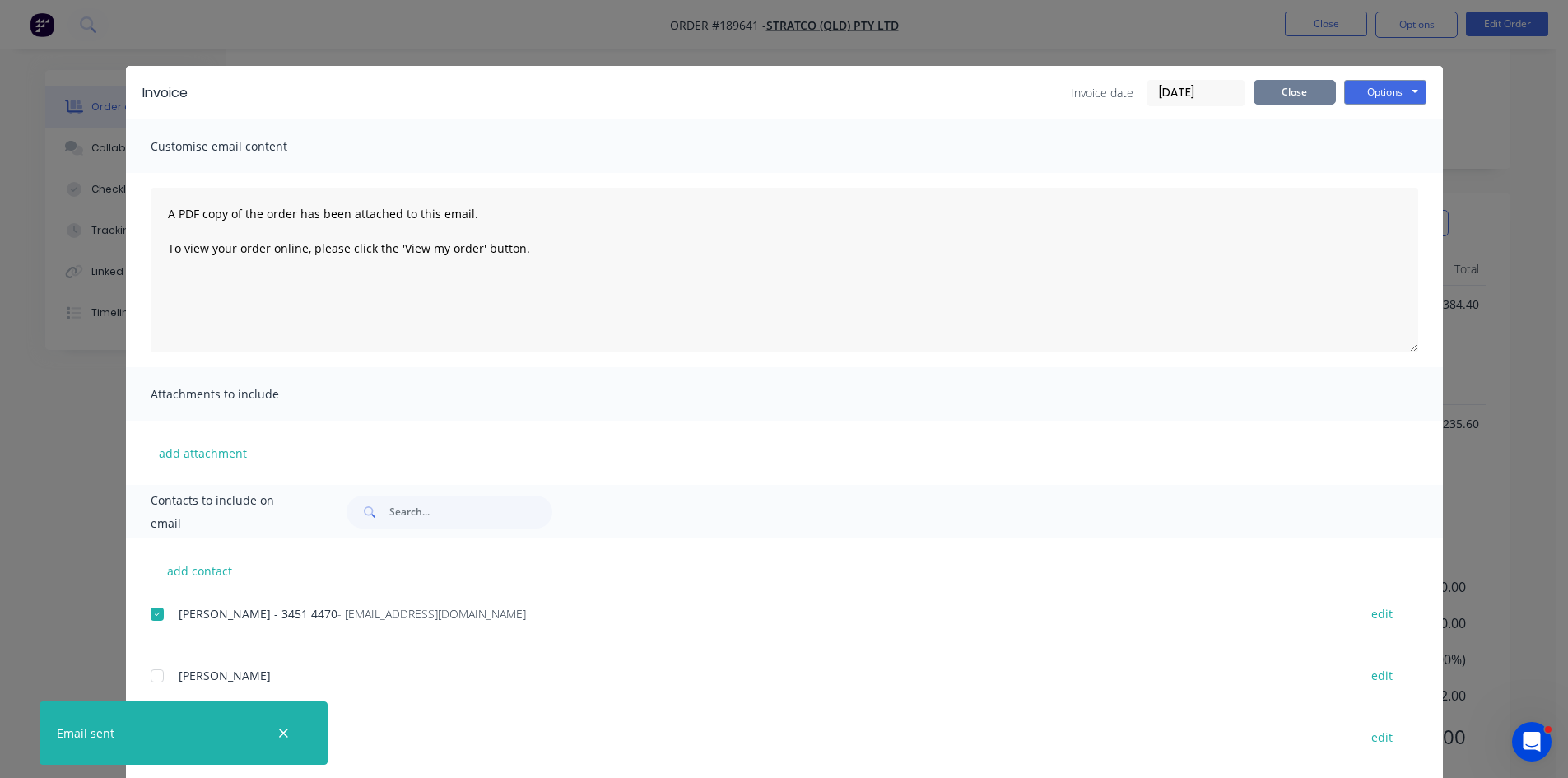
click at [1296, 84] on button "Close" at bounding box center [1294, 92] width 82 height 25
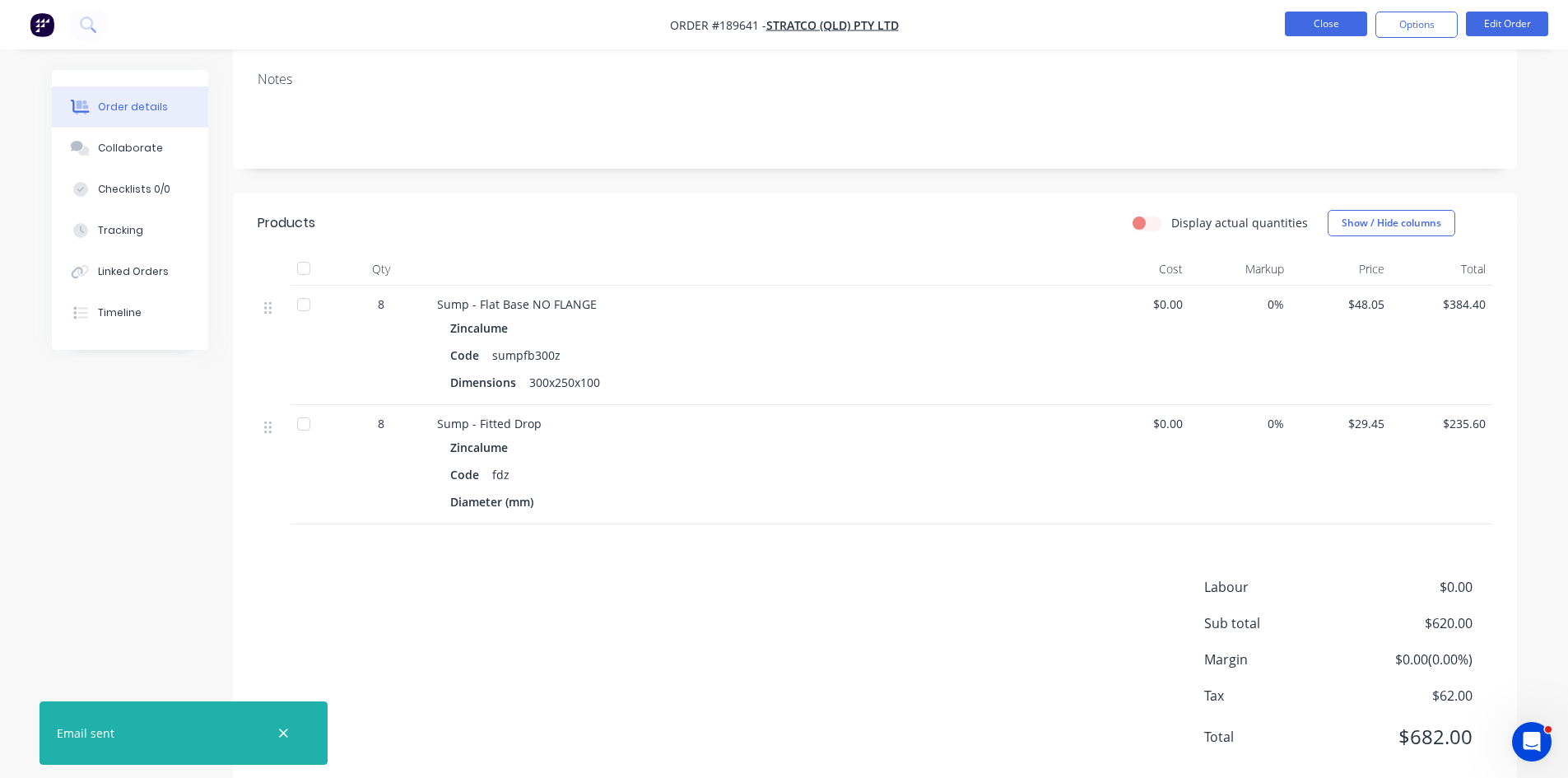
click at [1330, 12] on button "Close" at bounding box center [1325, 24] width 82 height 25
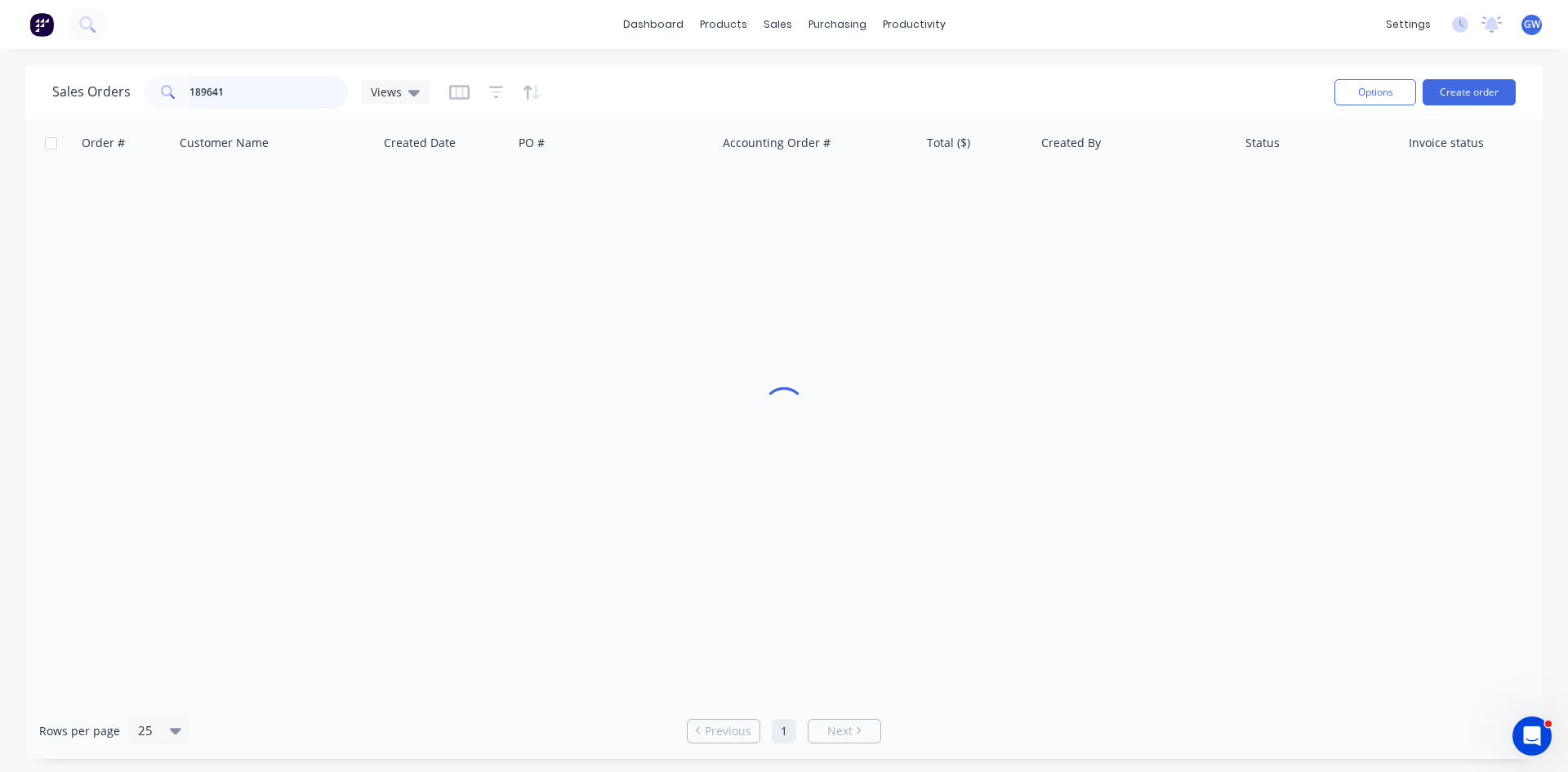
click at [240, 81] on input "189641" at bounding box center [269, 91] width 159 height 32
type input "189220"
click at [791, 182] on div "INV-36189" at bounding box center [817, 193] width 203 height 49
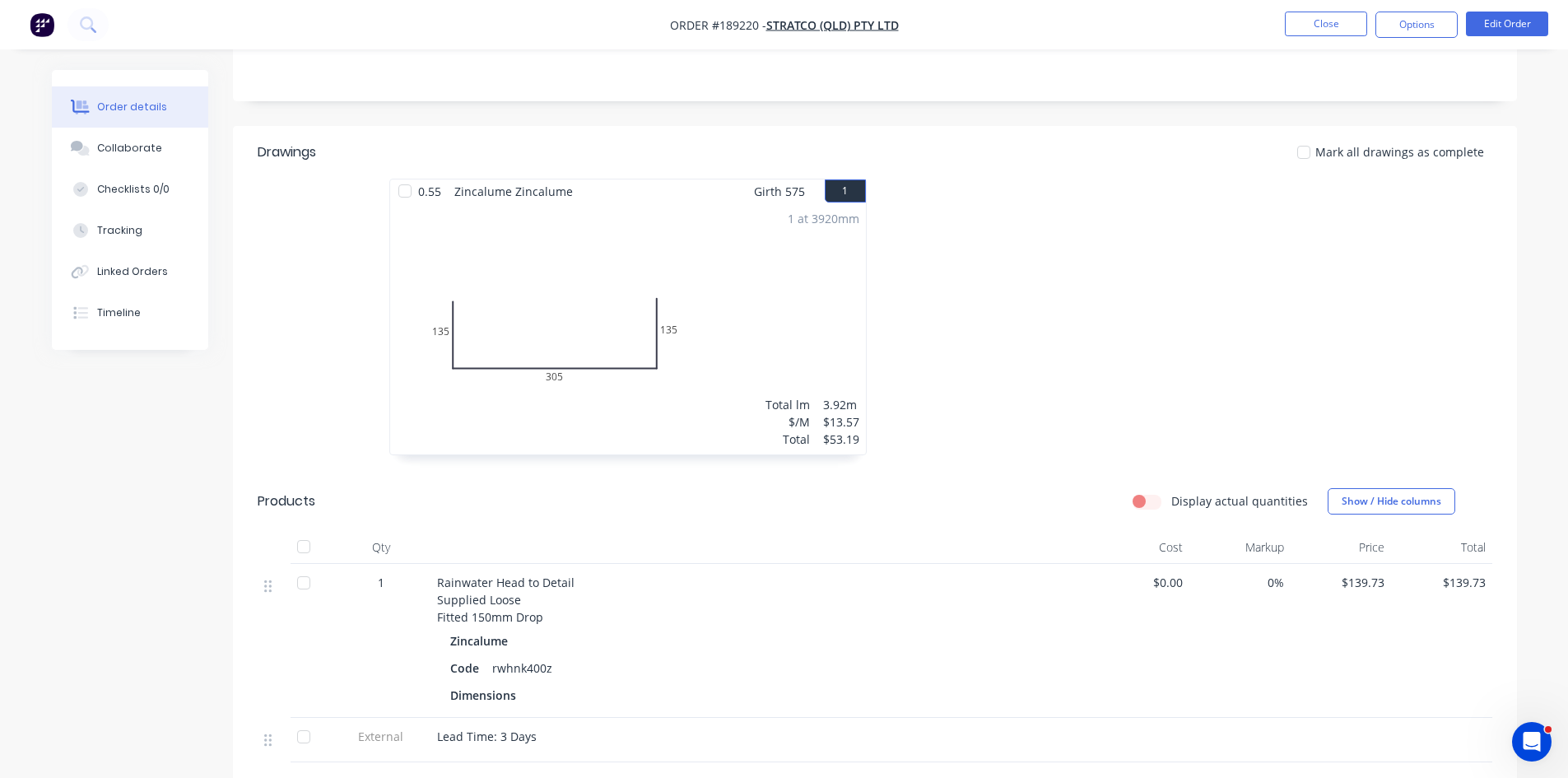
scroll to position [576, 0]
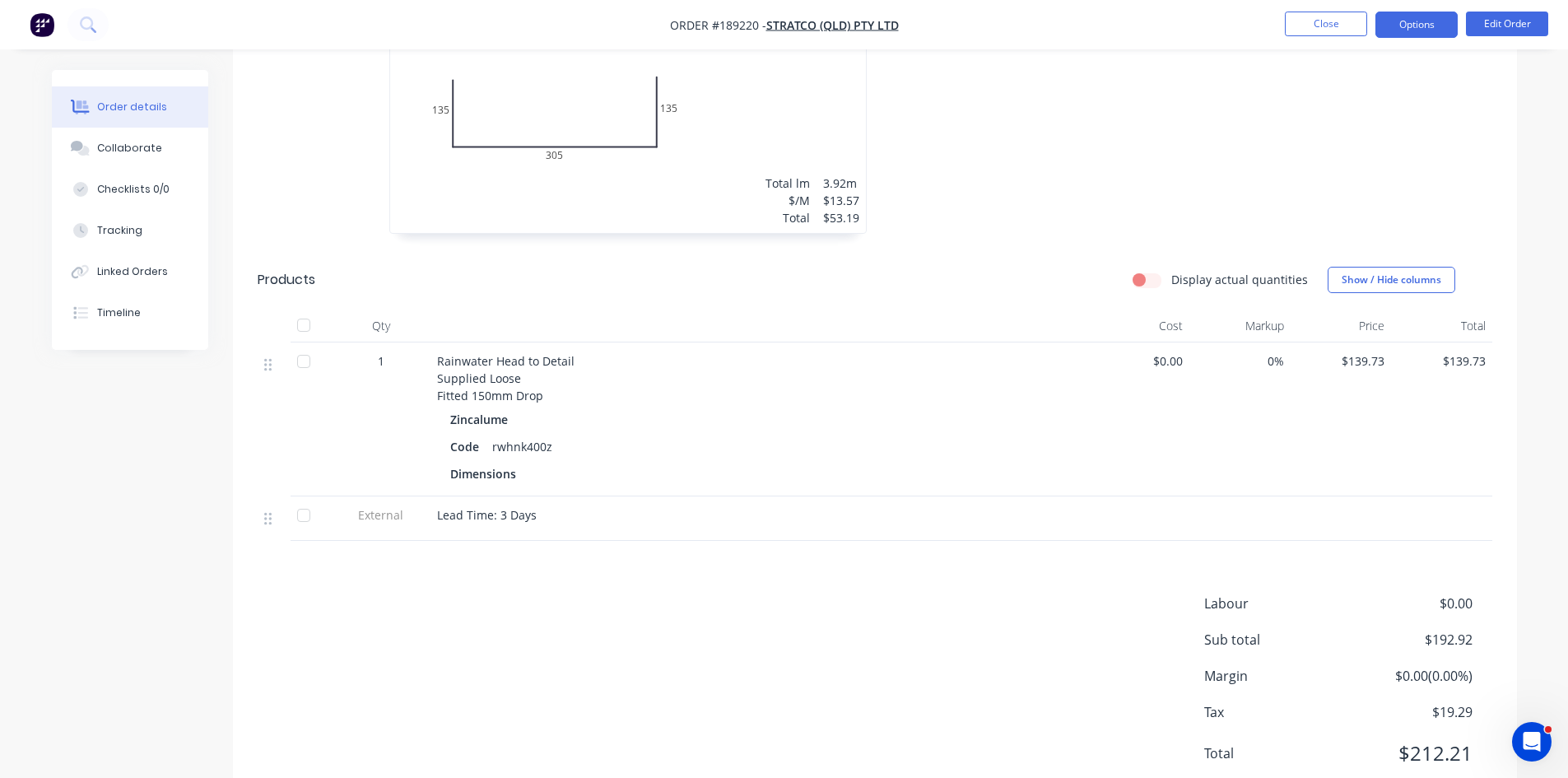
click at [1428, 28] on button "Options" at bounding box center [1416, 25] width 82 height 27
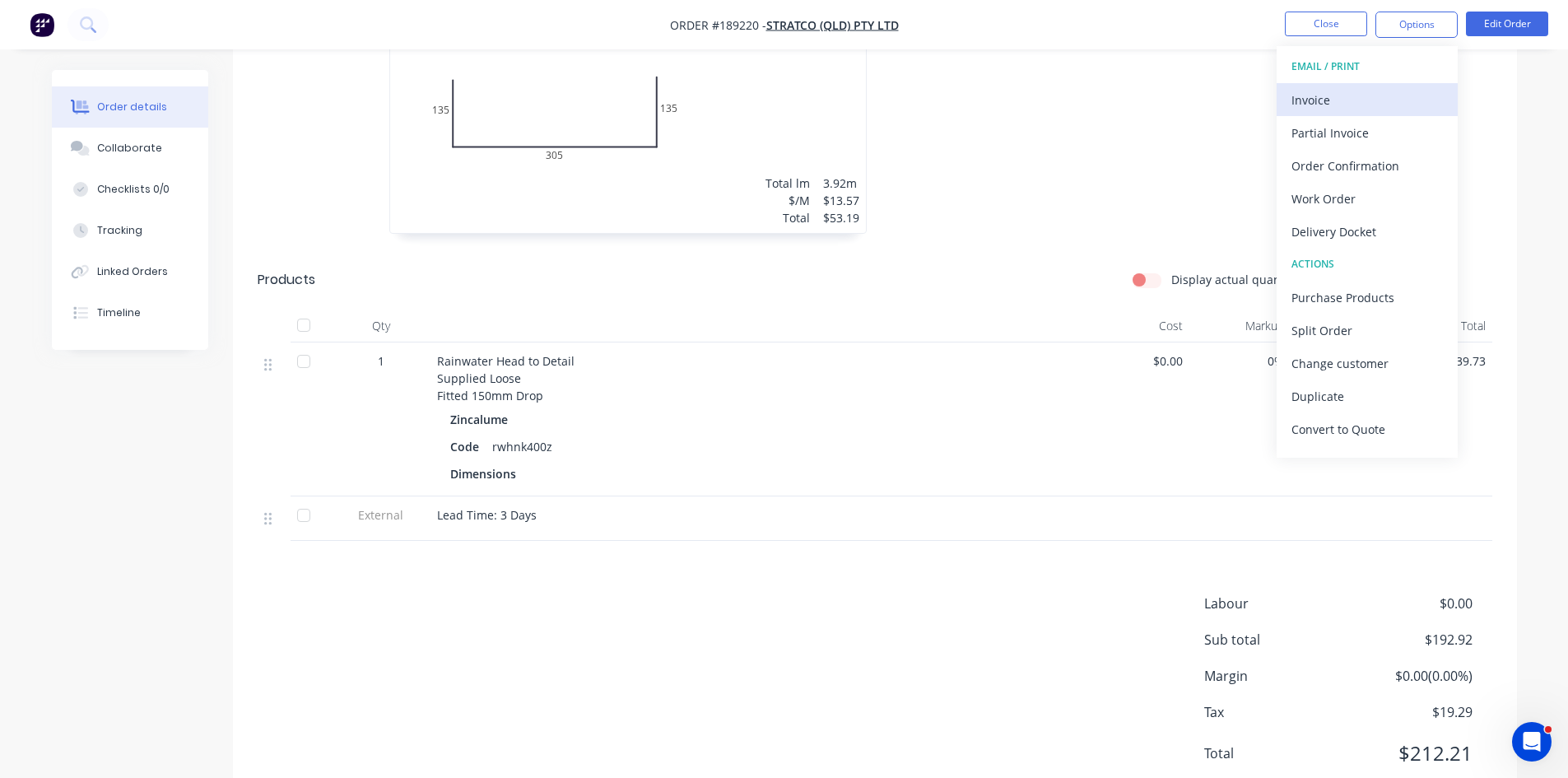
click at [1413, 108] on div "Invoice" at bounding box center [1366, 100] width 151 height 24
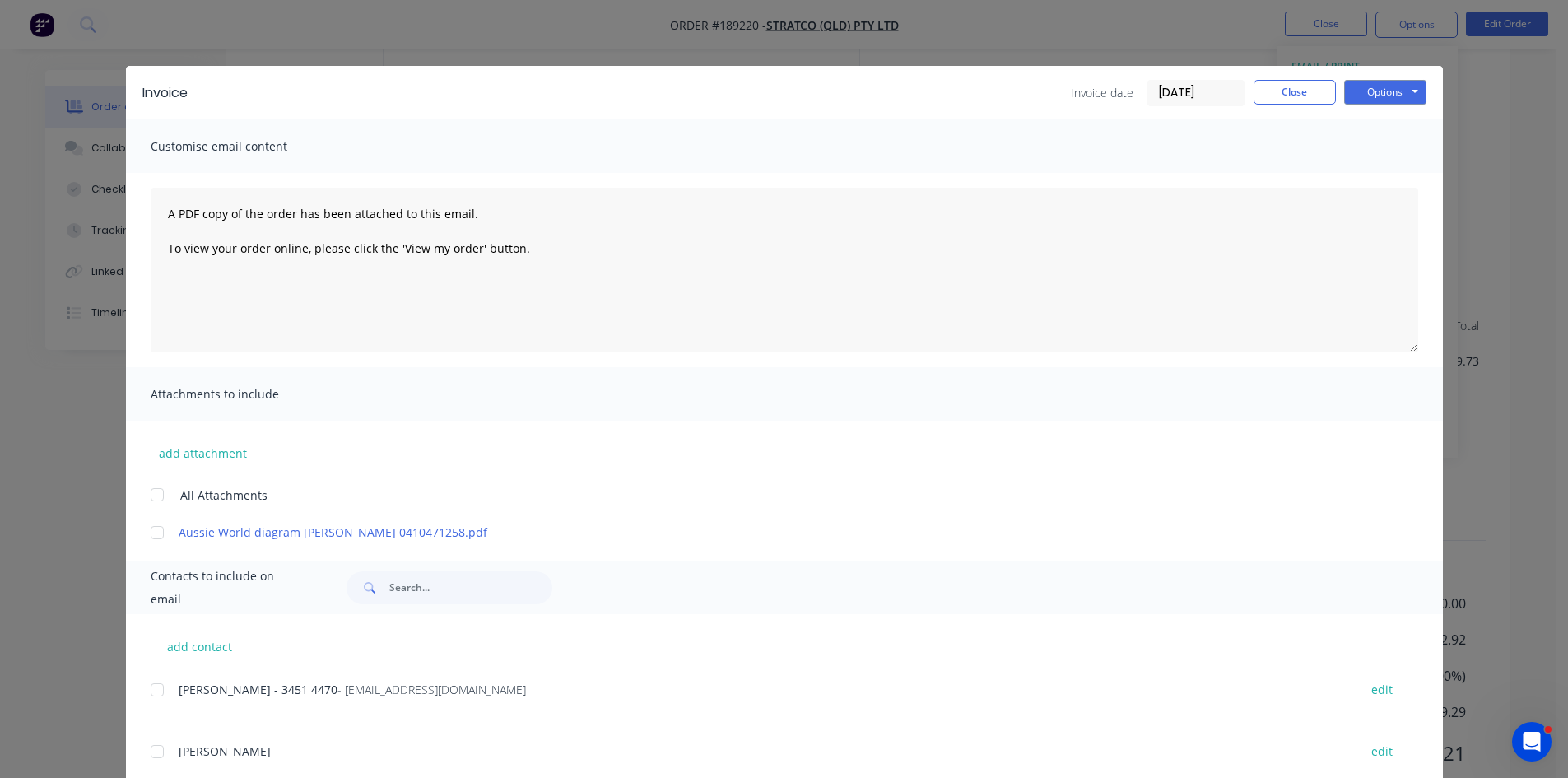
click at [144, 681] on div at bounding box center [156, 689] width 33 height 33
click at [1397, 92] on button "Options" at bounding box center [1385, 92] width 82 height 25
click at [1379, 179] on button "Email" at bounding box center [1397, 175] width 105 height 27
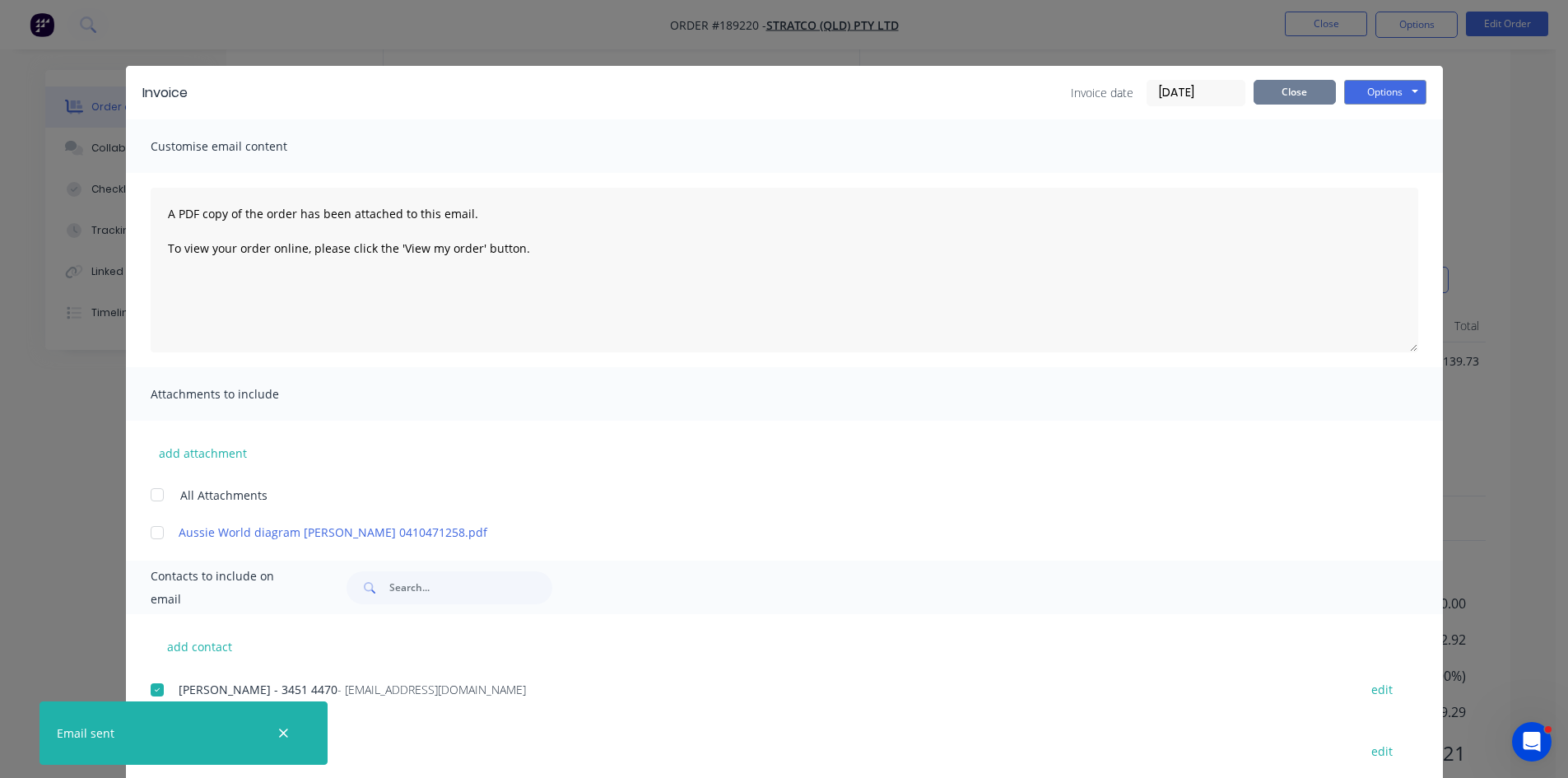
click at [1293, 88] on button "Close" at bounding box center [1294, 92] width 82 height 25
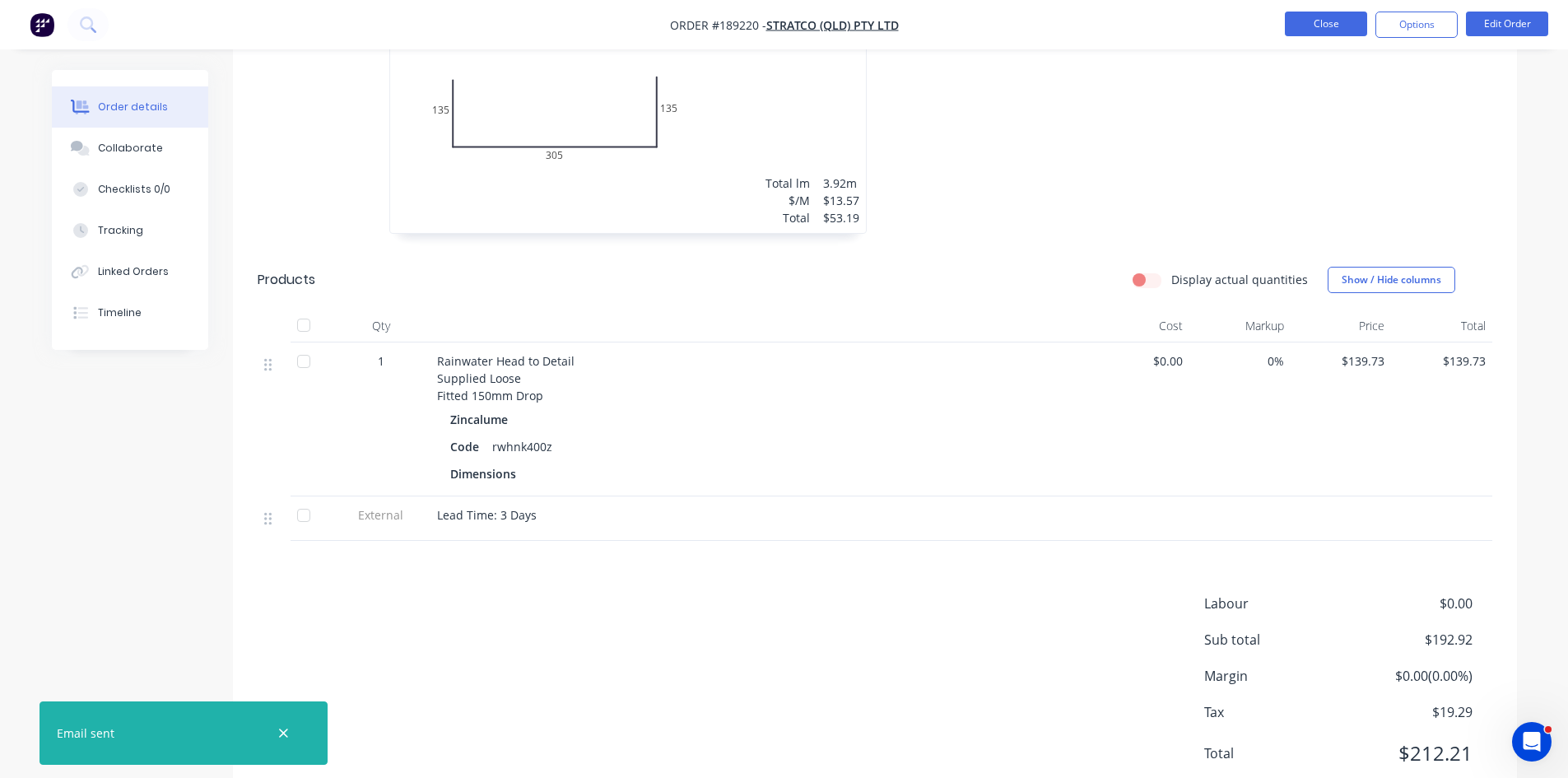
click at [1335, 27] on button "Close" at bounding box center [1325, 24] width 82 height 25
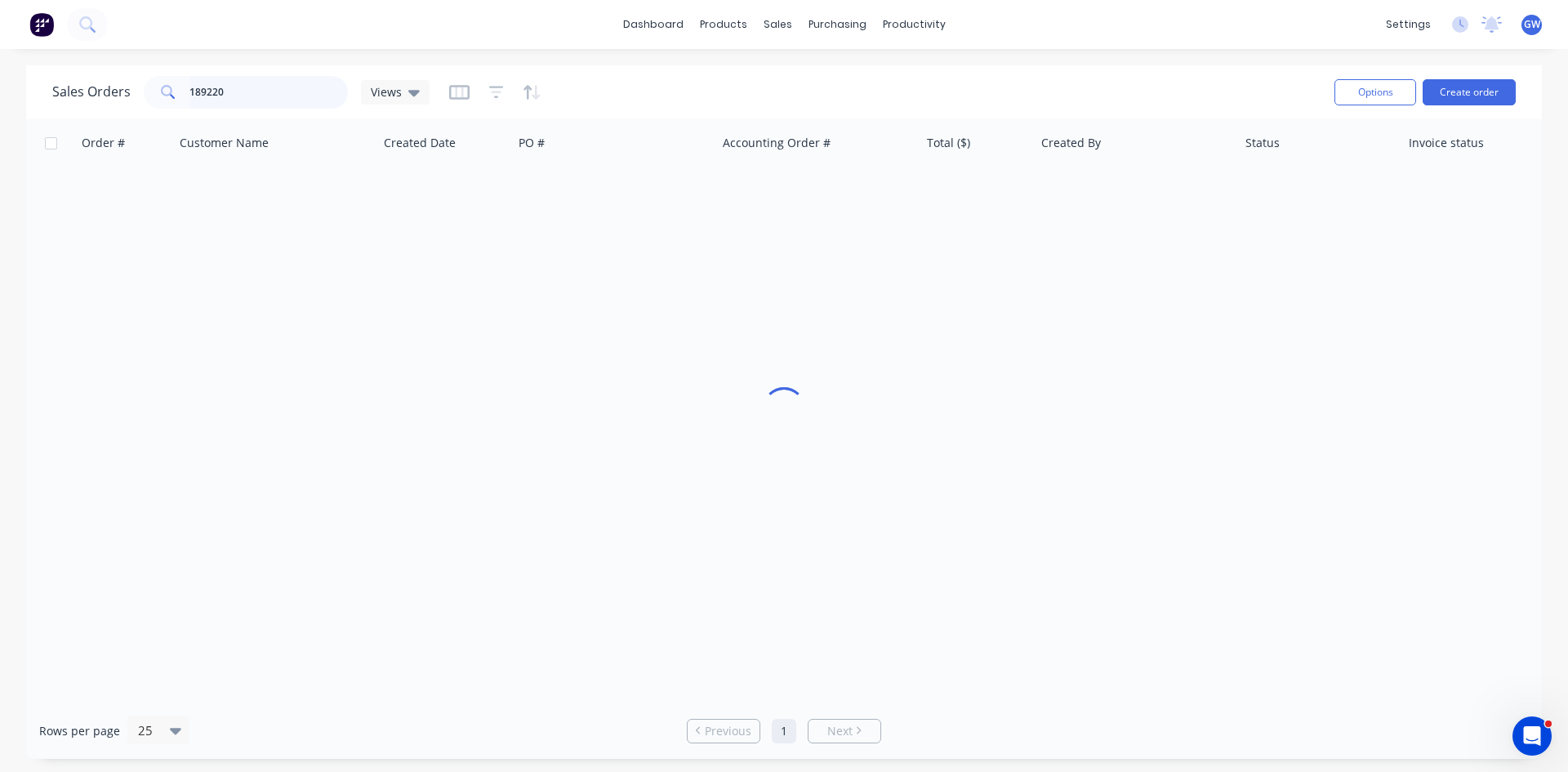
click at [256, 92] on input "189220" at bounding box center [269, 91] width 159 height 32
type input "189626"
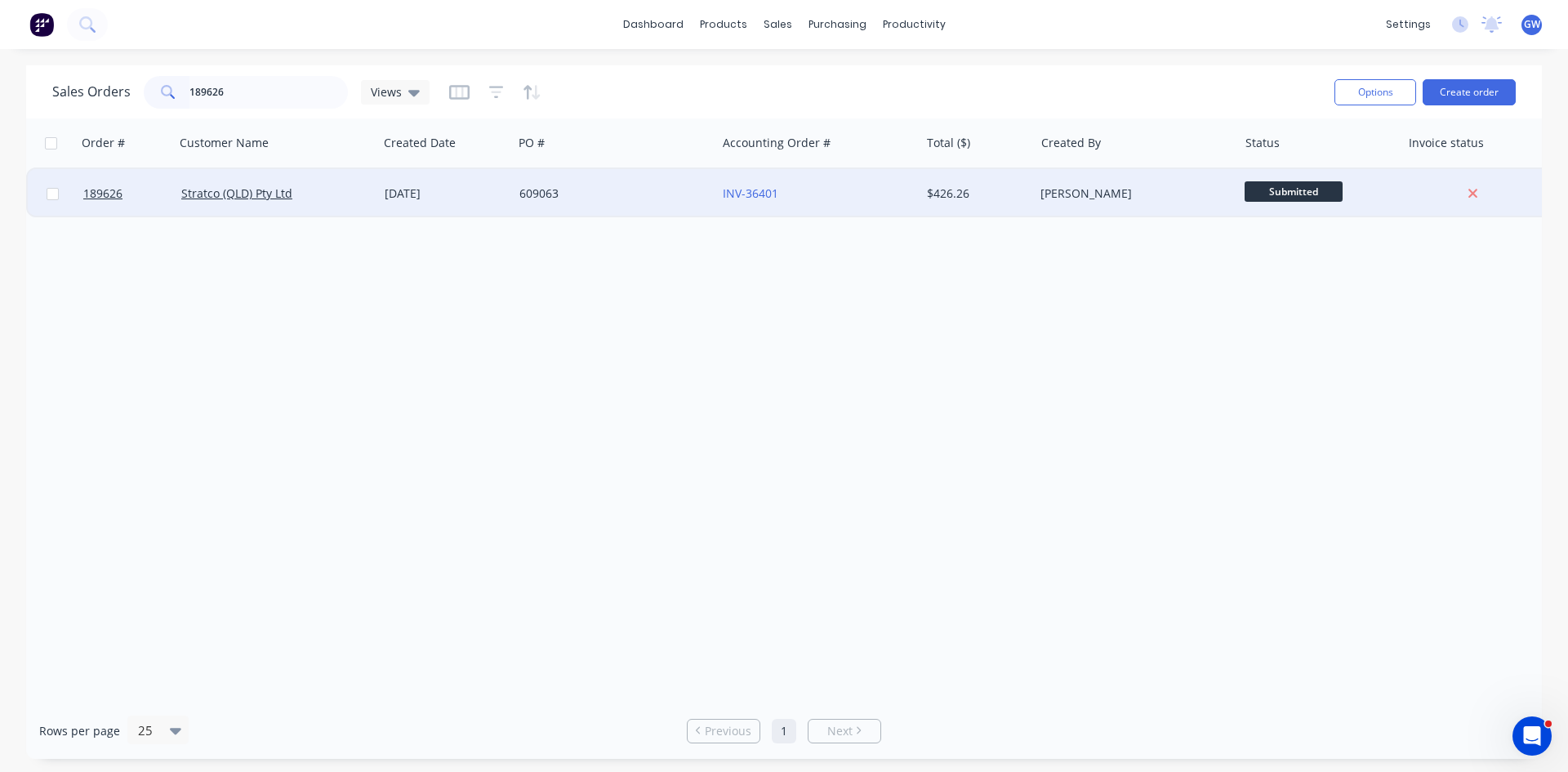
click at [841, 190] on div "INV-36401" at bounding box center [813, 193] width 182 height 17
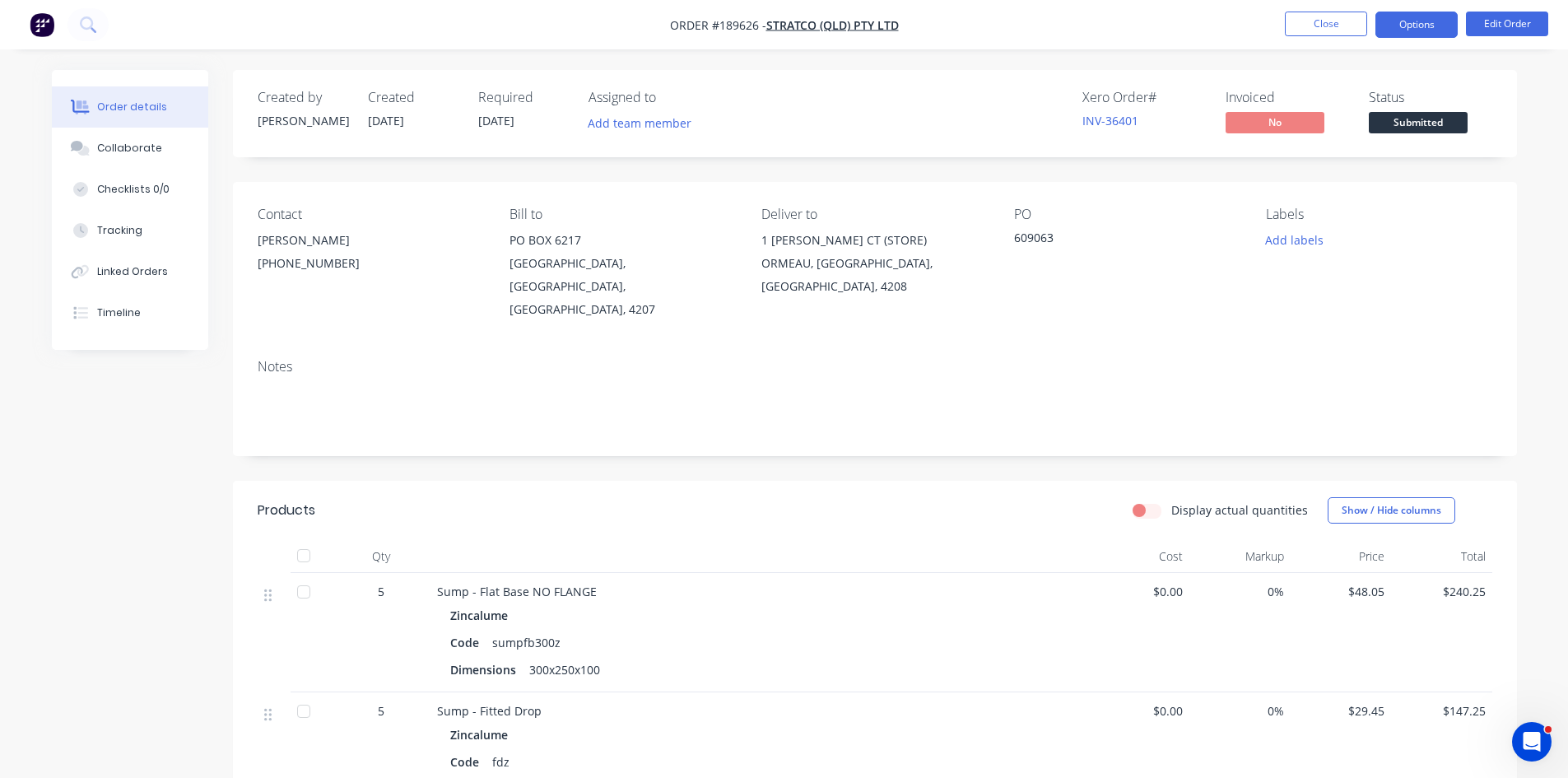
click at [1426, 22] on button "Options" at bounding box center [1416, 25] width 82 height 27
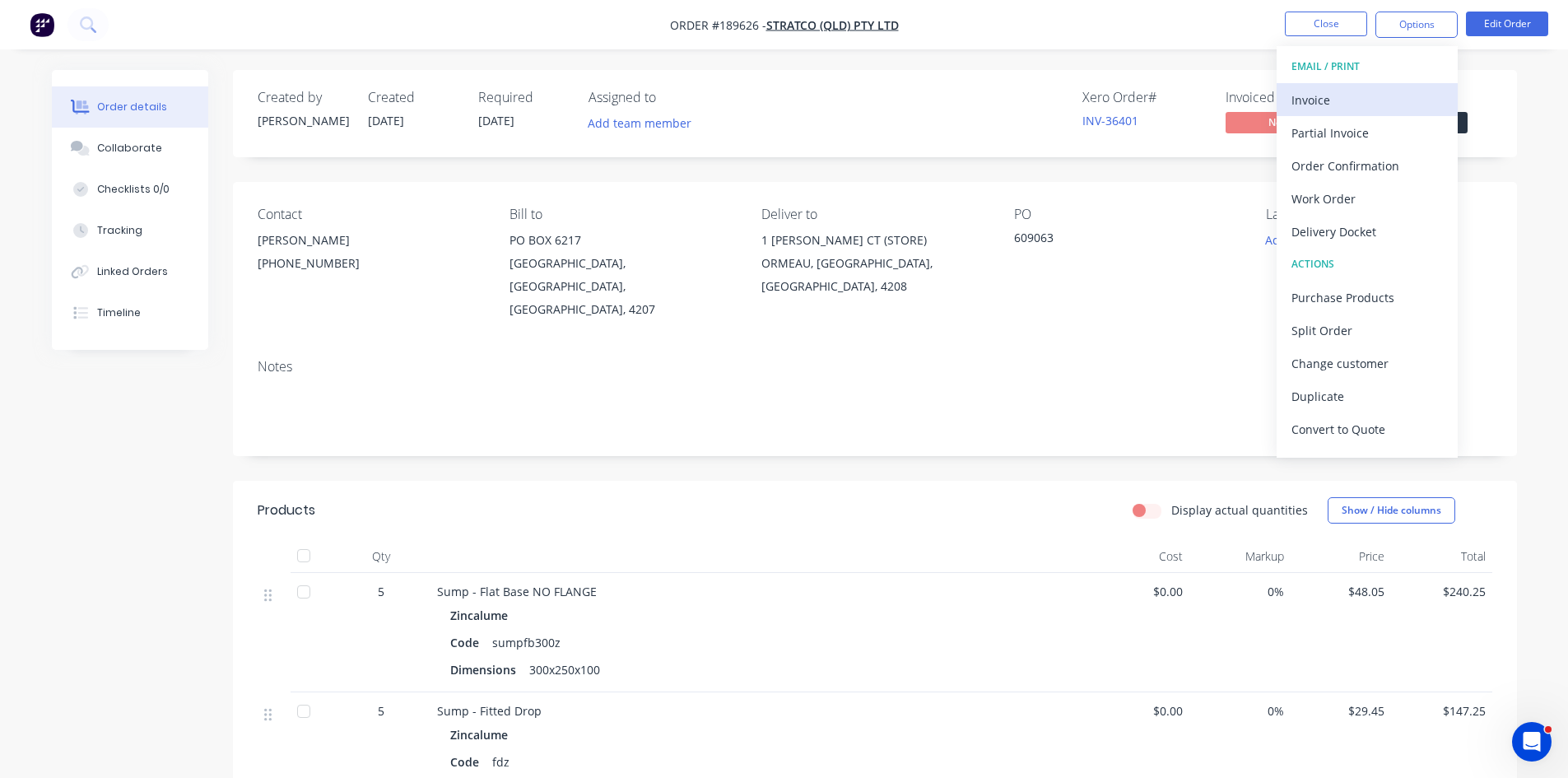
click at [1369, 90] on div "Invoice" at bounding box center [1366, 100] width 151 height 24
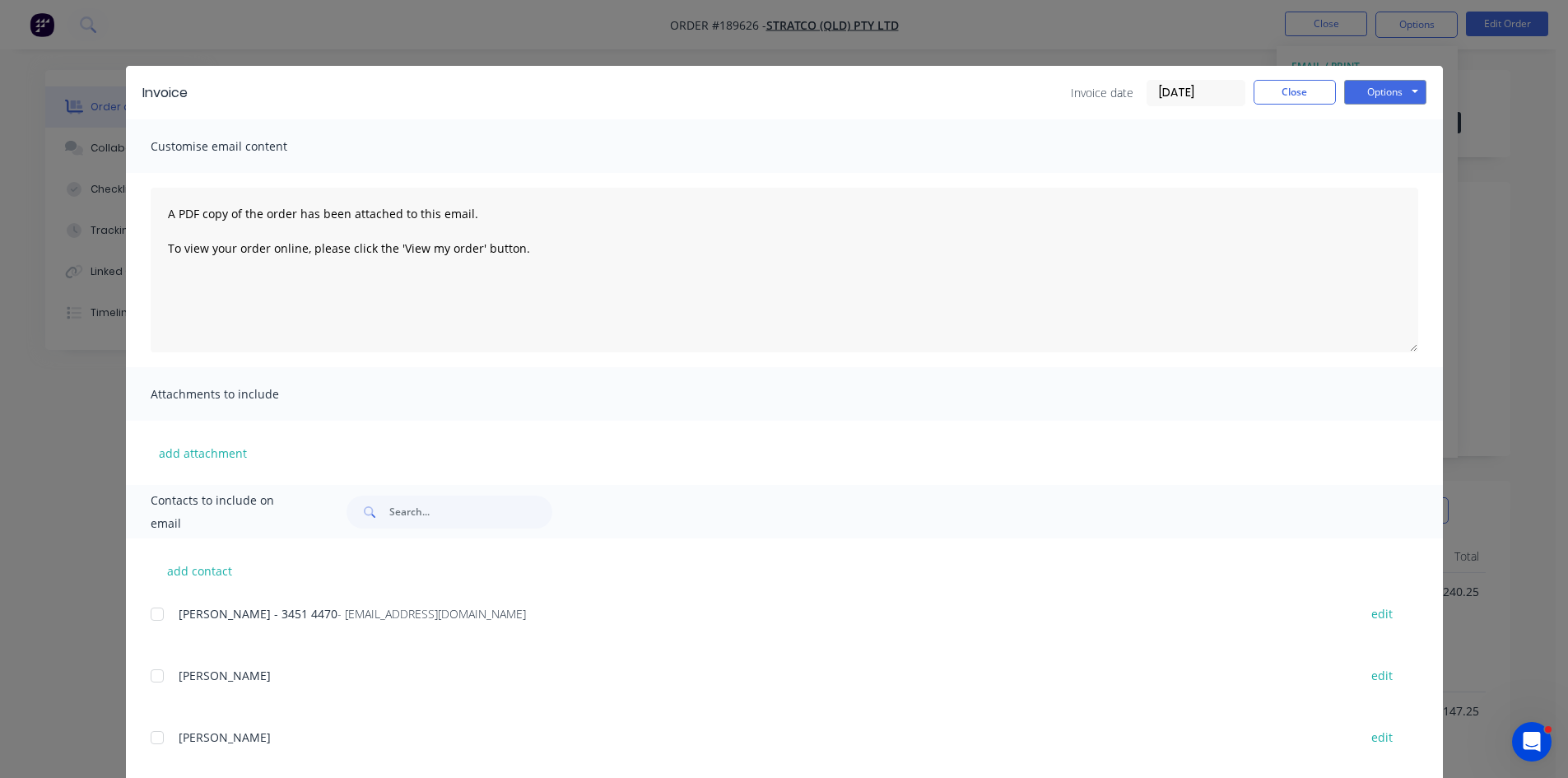
click at [146, 613] on div at bounding box center [156, 614] width 33 height 33
click at [1384, 83] on button "Options" at bounding box center [1385, 92] width 82 height 25
click at [1374, 172] on button "Email" at bounding box center [1397, 175] width 105 height 27
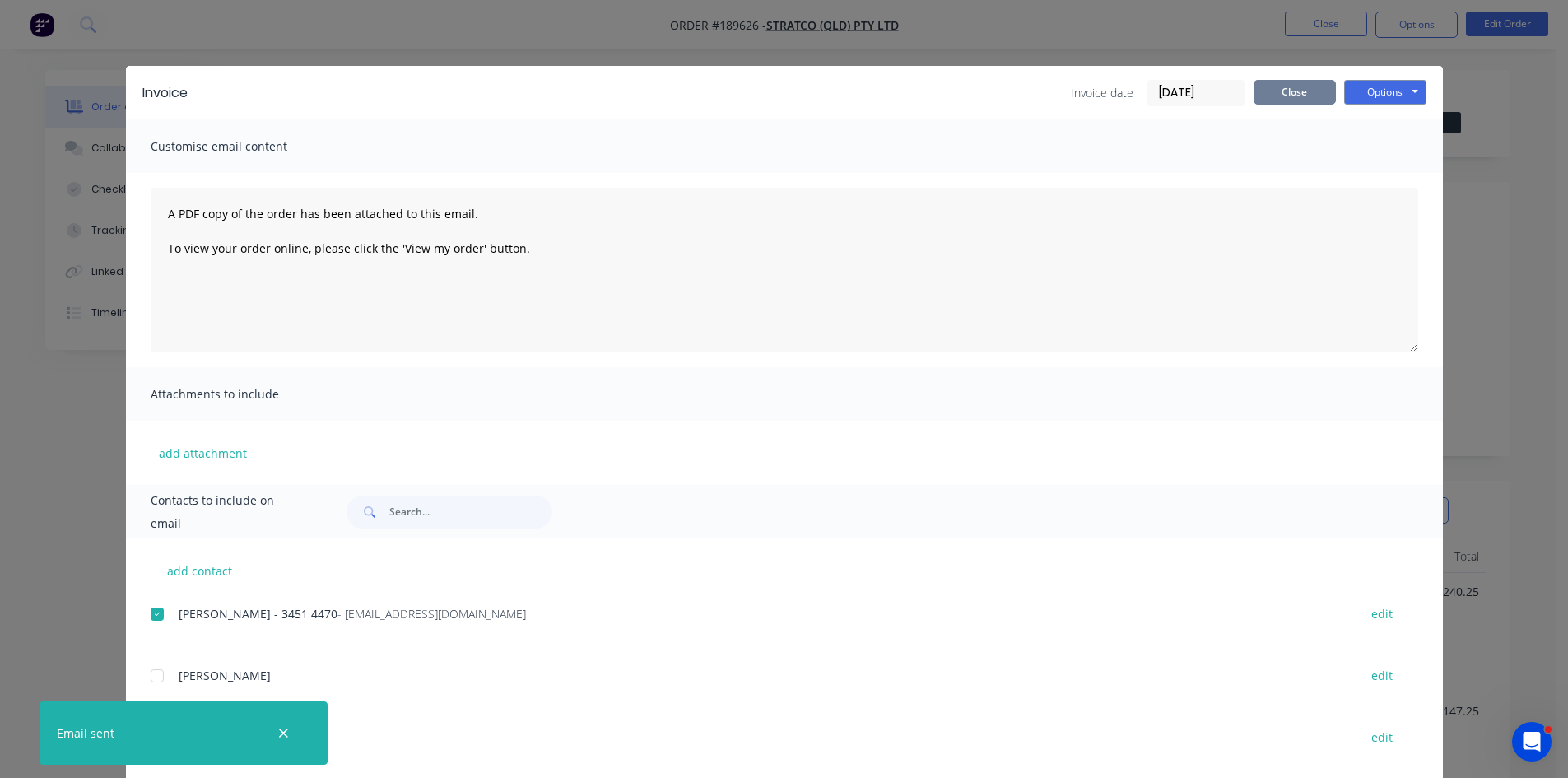
click at [1301, 90] on button "Close" at bounding box center [1294, 92] width 82 height 25
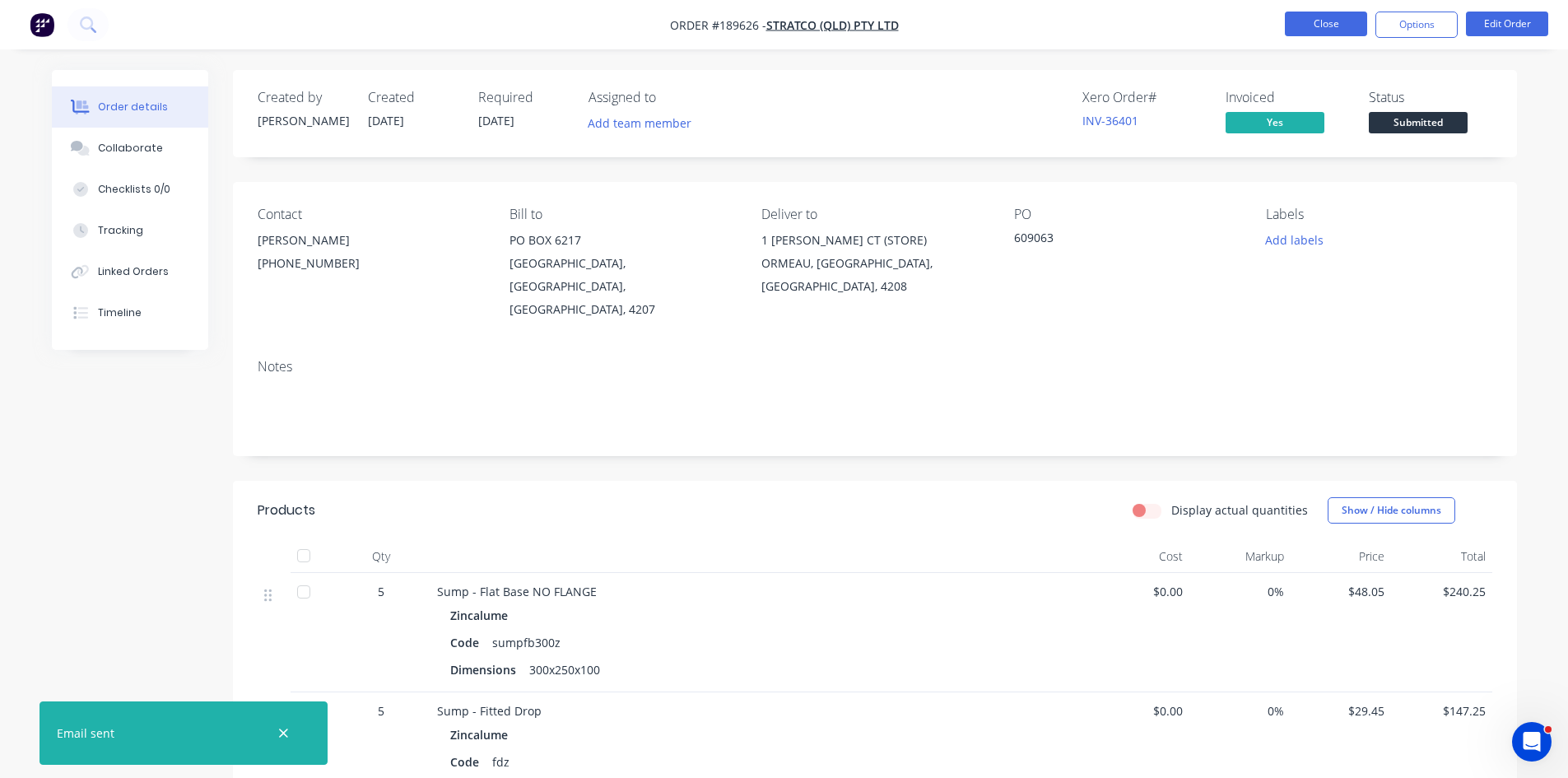
click at [1323, 24] on button "Close" at bounding box center [1325, 24] width 82 height 25
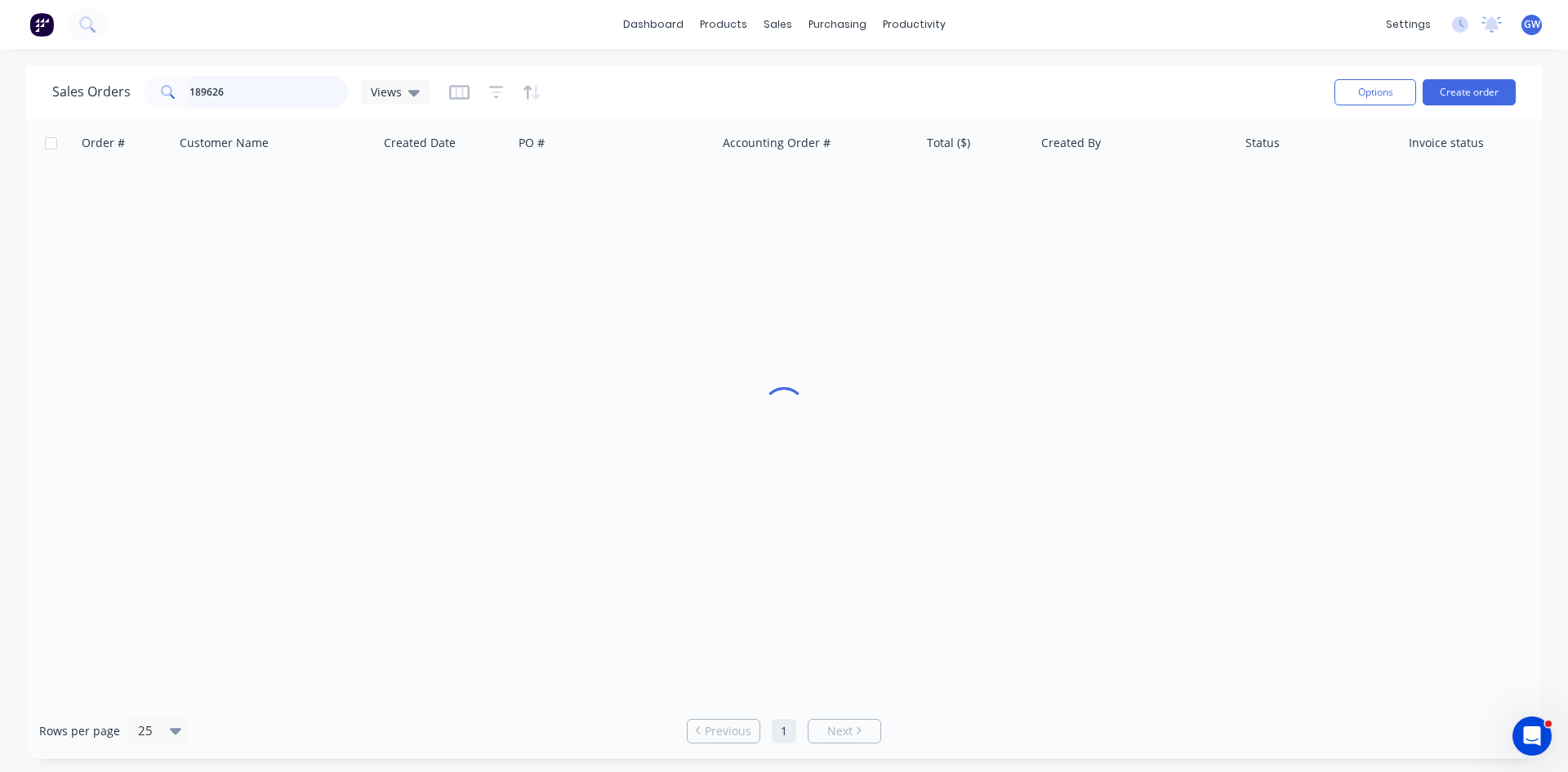
click at [235, 90] on input "189626" at bounding box center [269, 91] width 159 height 32
type input "189421"
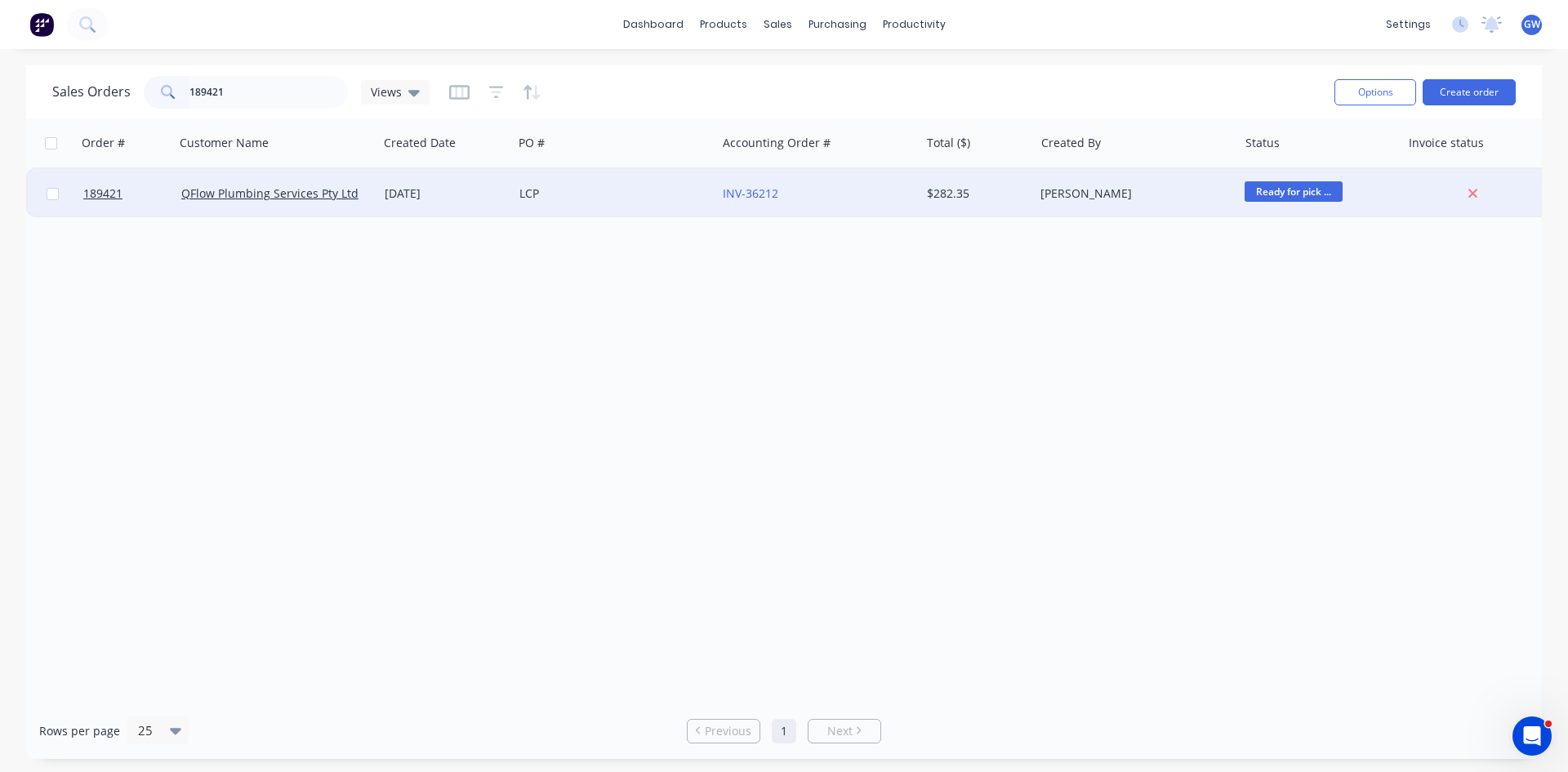
click at [810, 187] on div "INV-36212" at bounding box center [813, 193] width 182 height 17
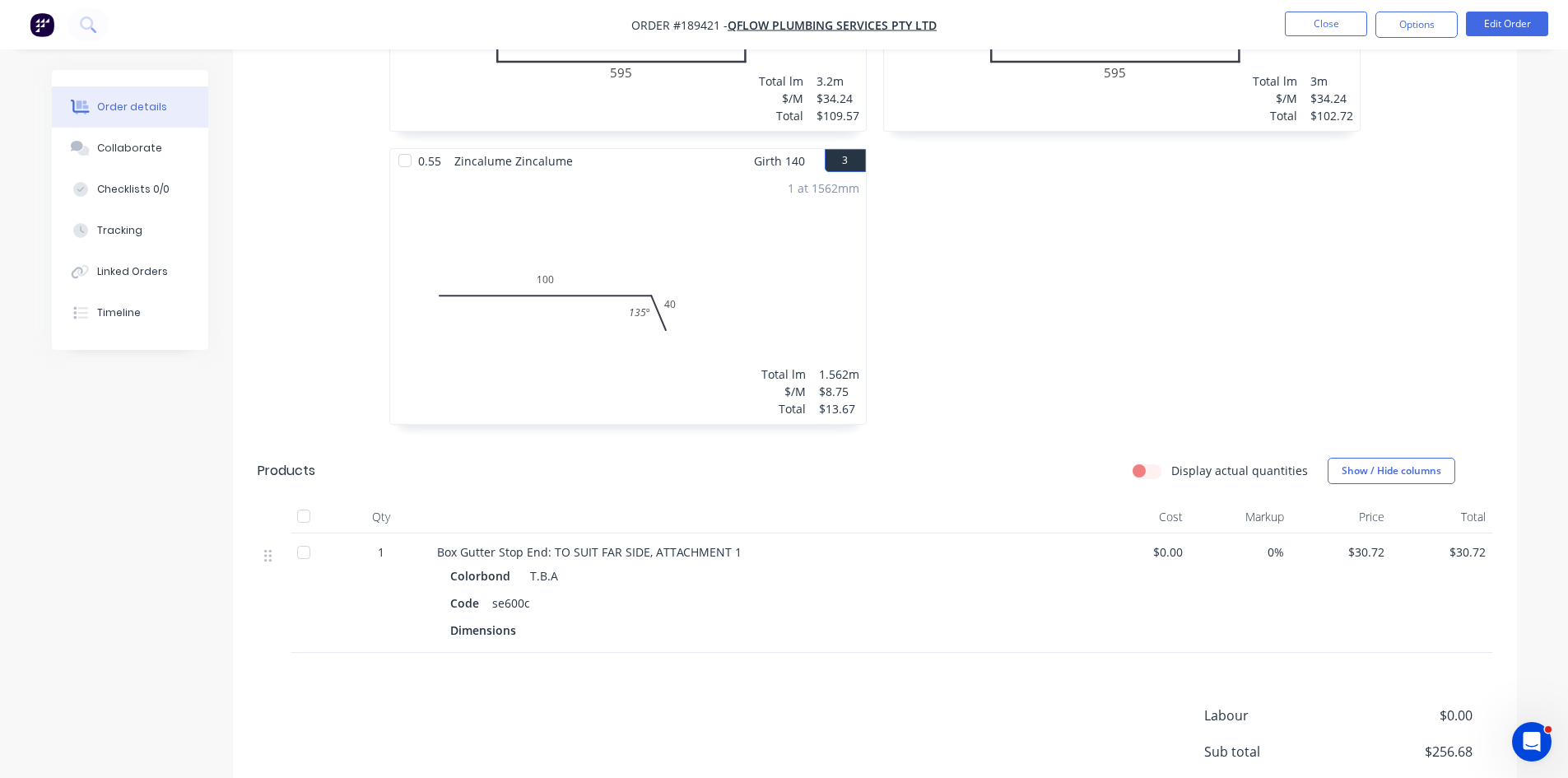
scroll to position [1115, 0]
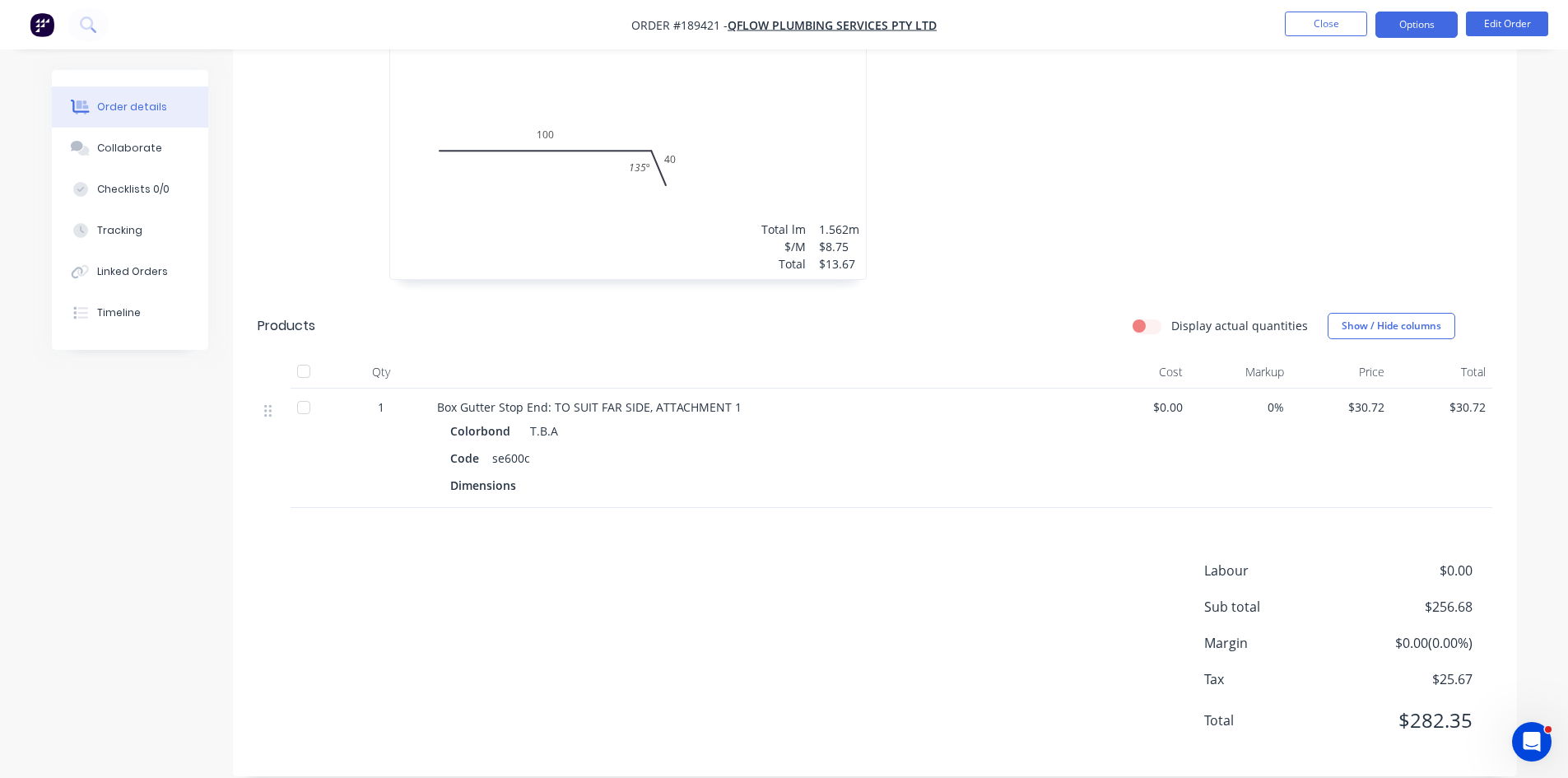
click at [1422, 30] on button "Options" at bounding box center [1416, 25] width 82 height 27
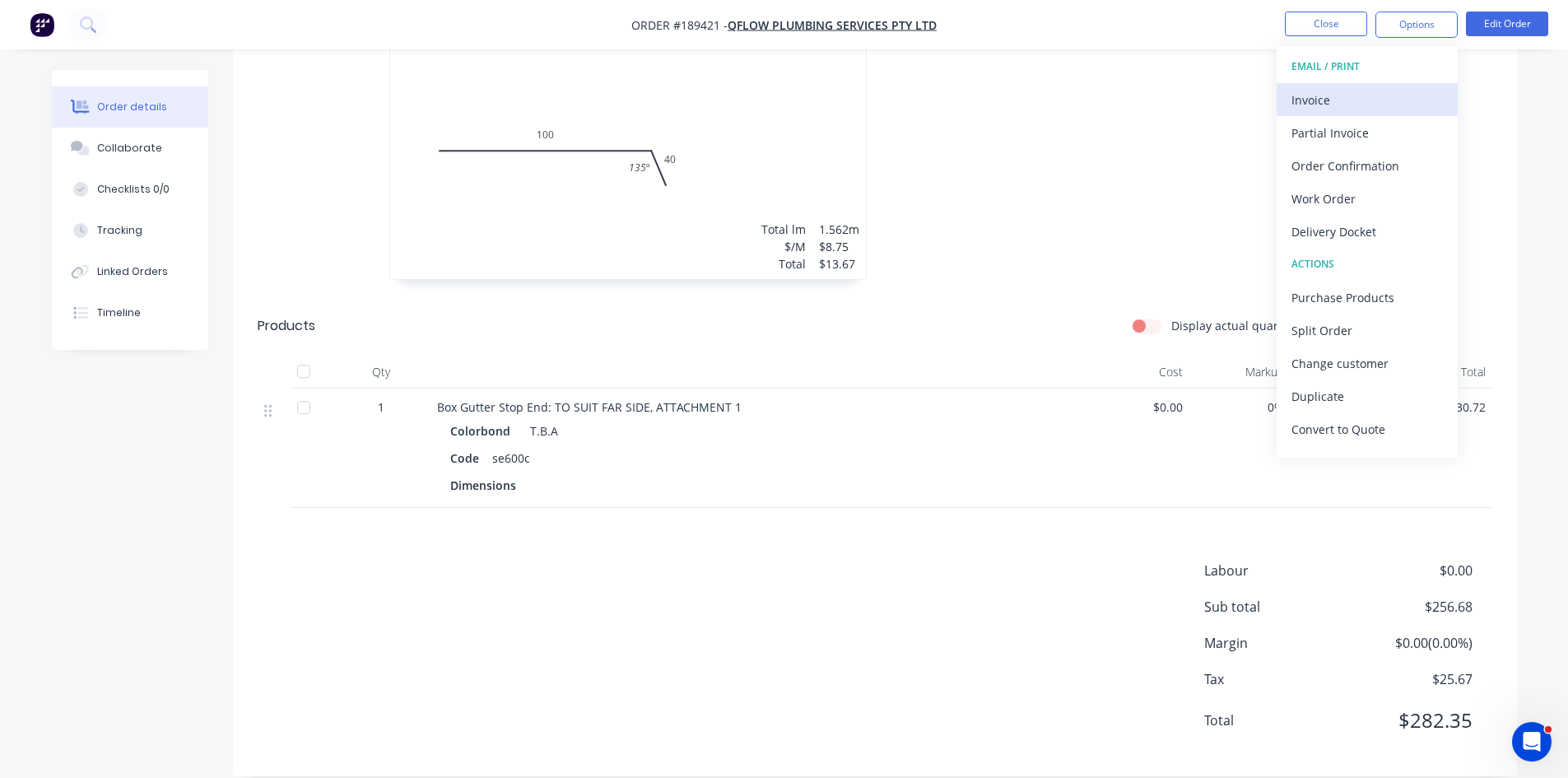
click at [1358, 99] on div "Invoice" at bounding box center [1366, 100] width 151 height 24
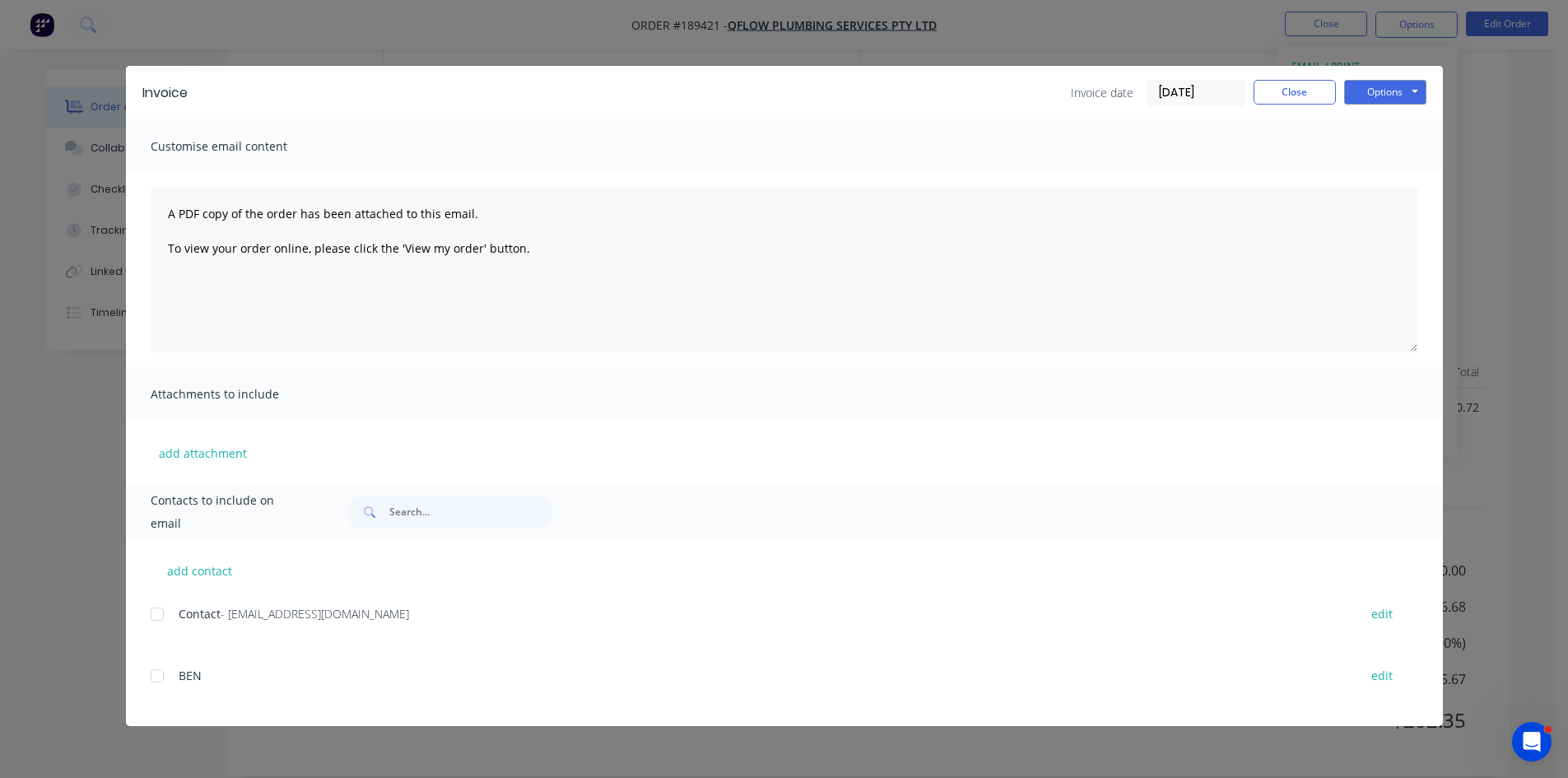
click at [153, 622] on div at bounding box center [156, 614] width 33 height 33
click at [1377, 90] on button "Options" at bounding box center [1385, 92] width 82 height 25
click at [1385, 178] on button "Email" at bounding box center [1397, 175] width 105 height 27
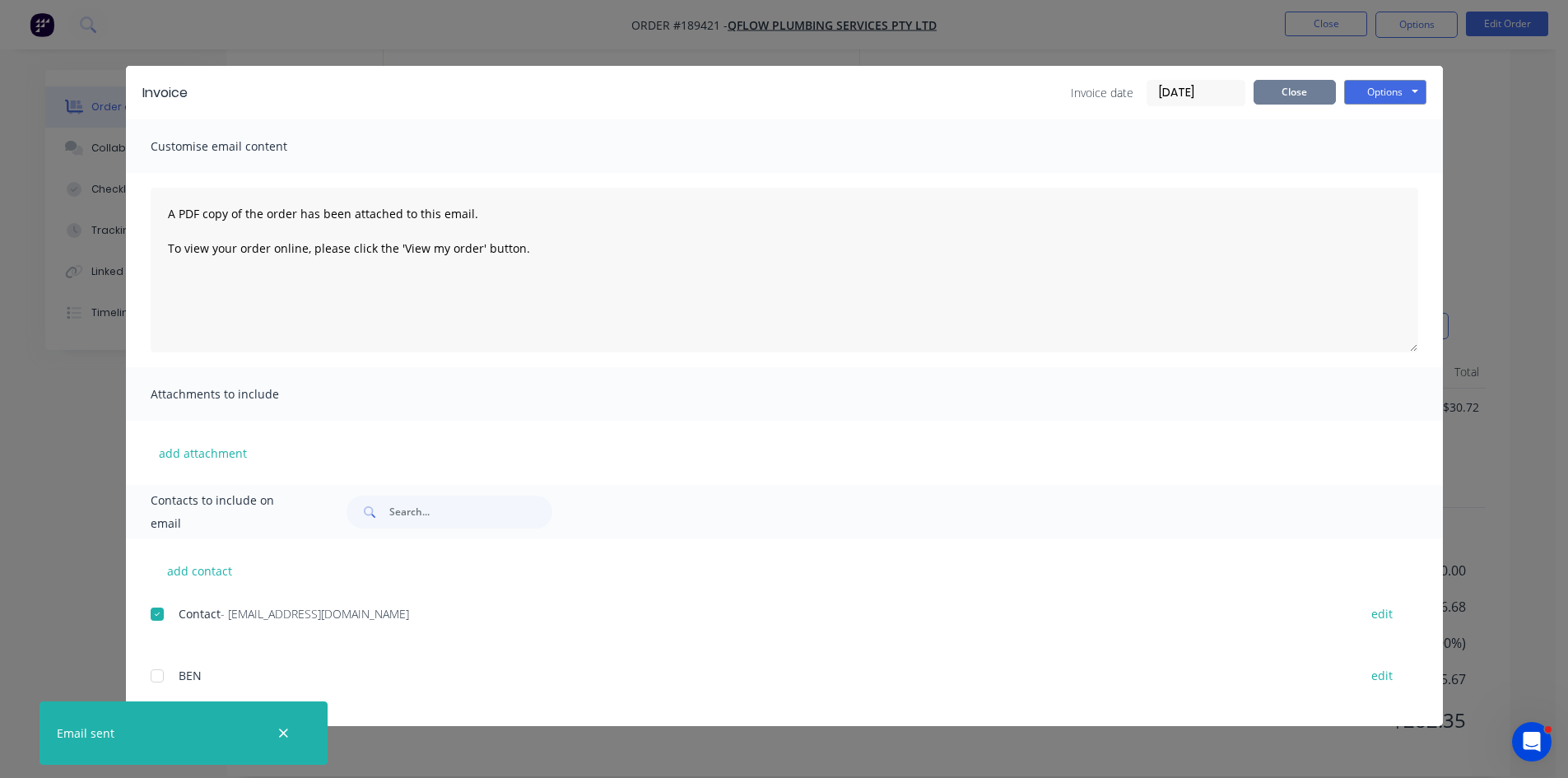
click at [1292, 100] on button "Close" at bounding box center [1294, 92] width 82 height 25
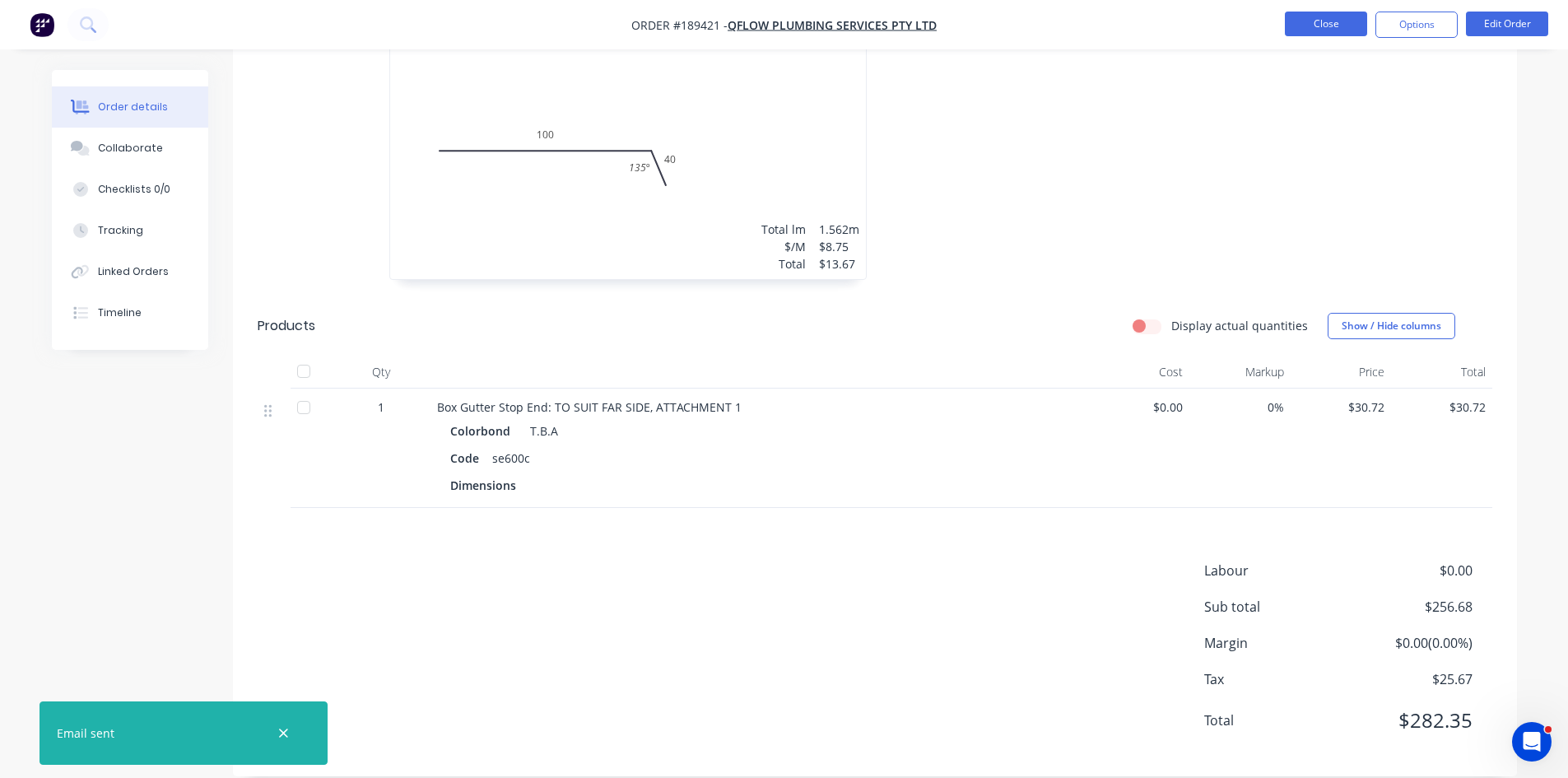
click at [1310, 24] on button "Close" at bounding box center [1325, 24] width 82 height 25
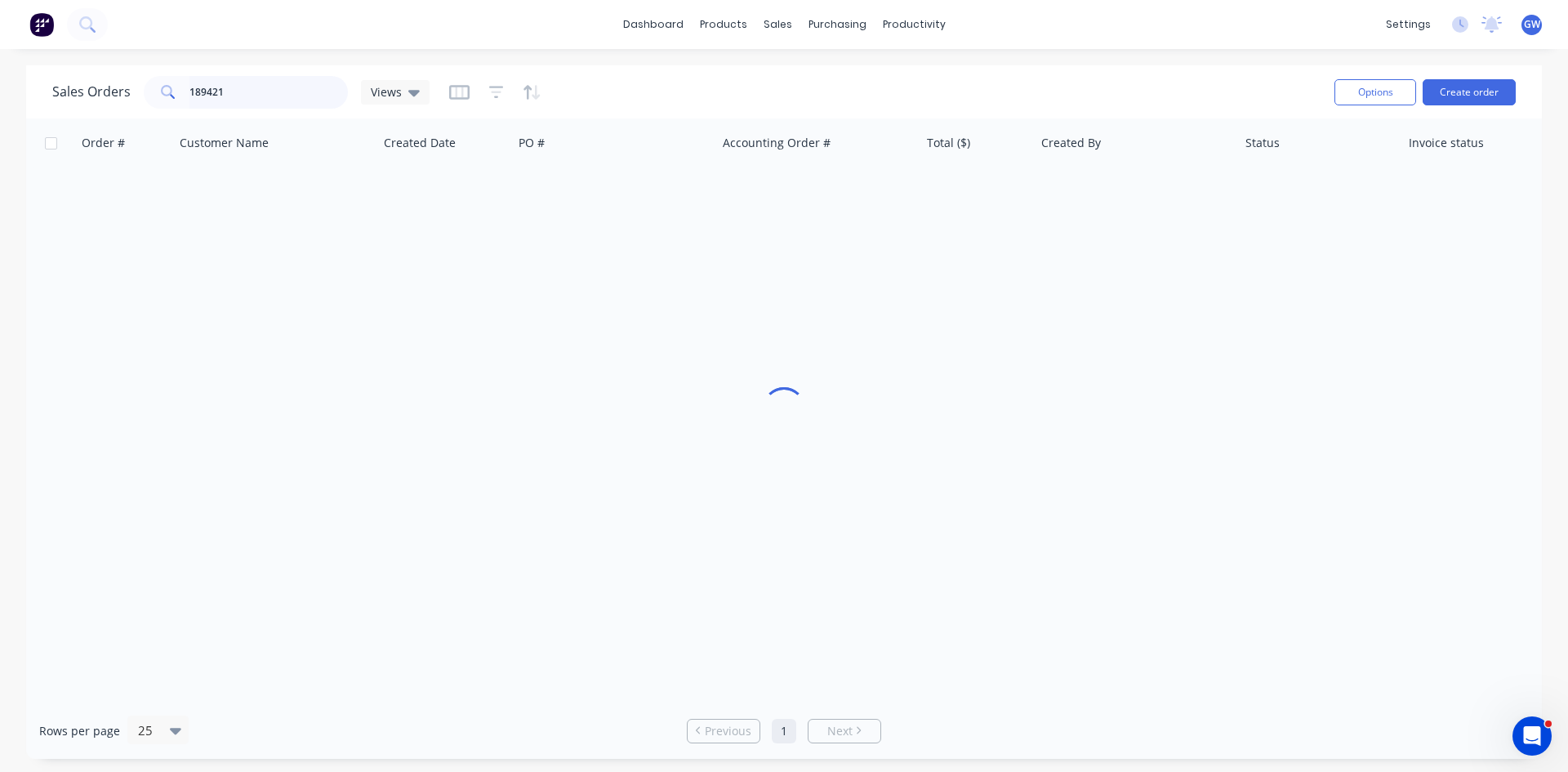
click at [311, 94] on input "189421" at bounding box center [269, 91] width 159 height 32
type input "189595"
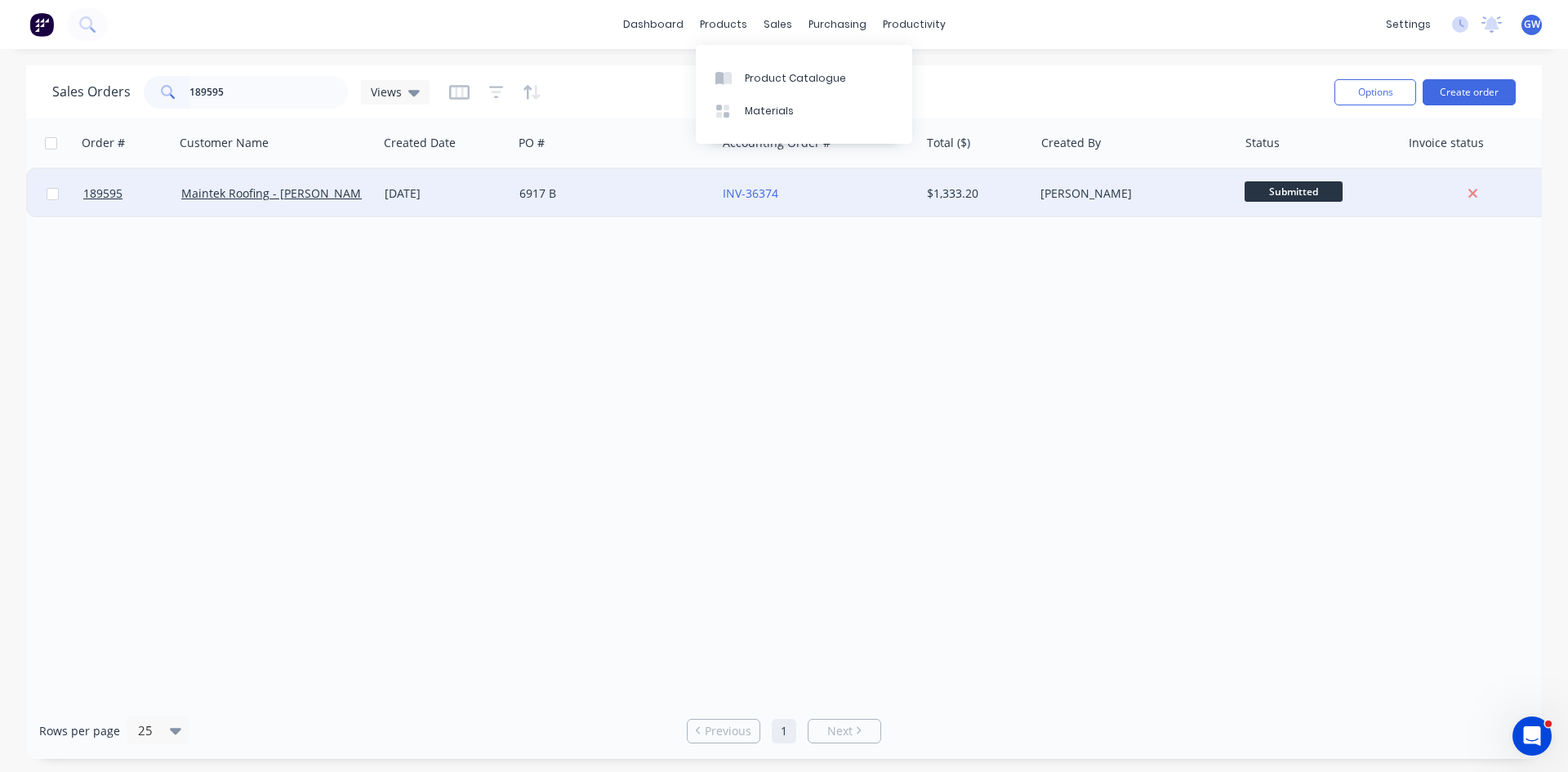
click at [903, 181] on div "INV-36374" at bounding box center [817, 193] width 203 height 49
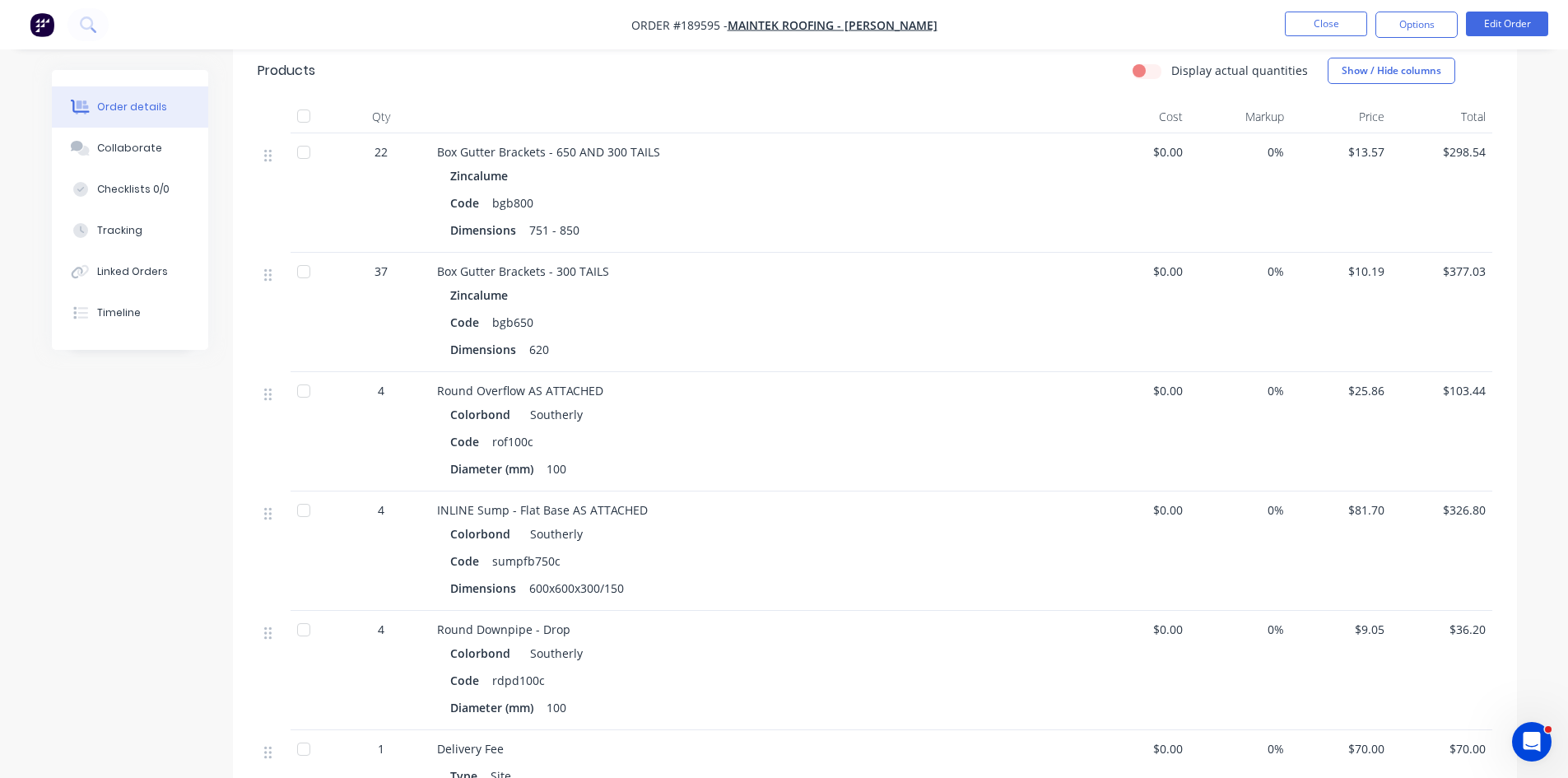
scroll to position [412, 0]
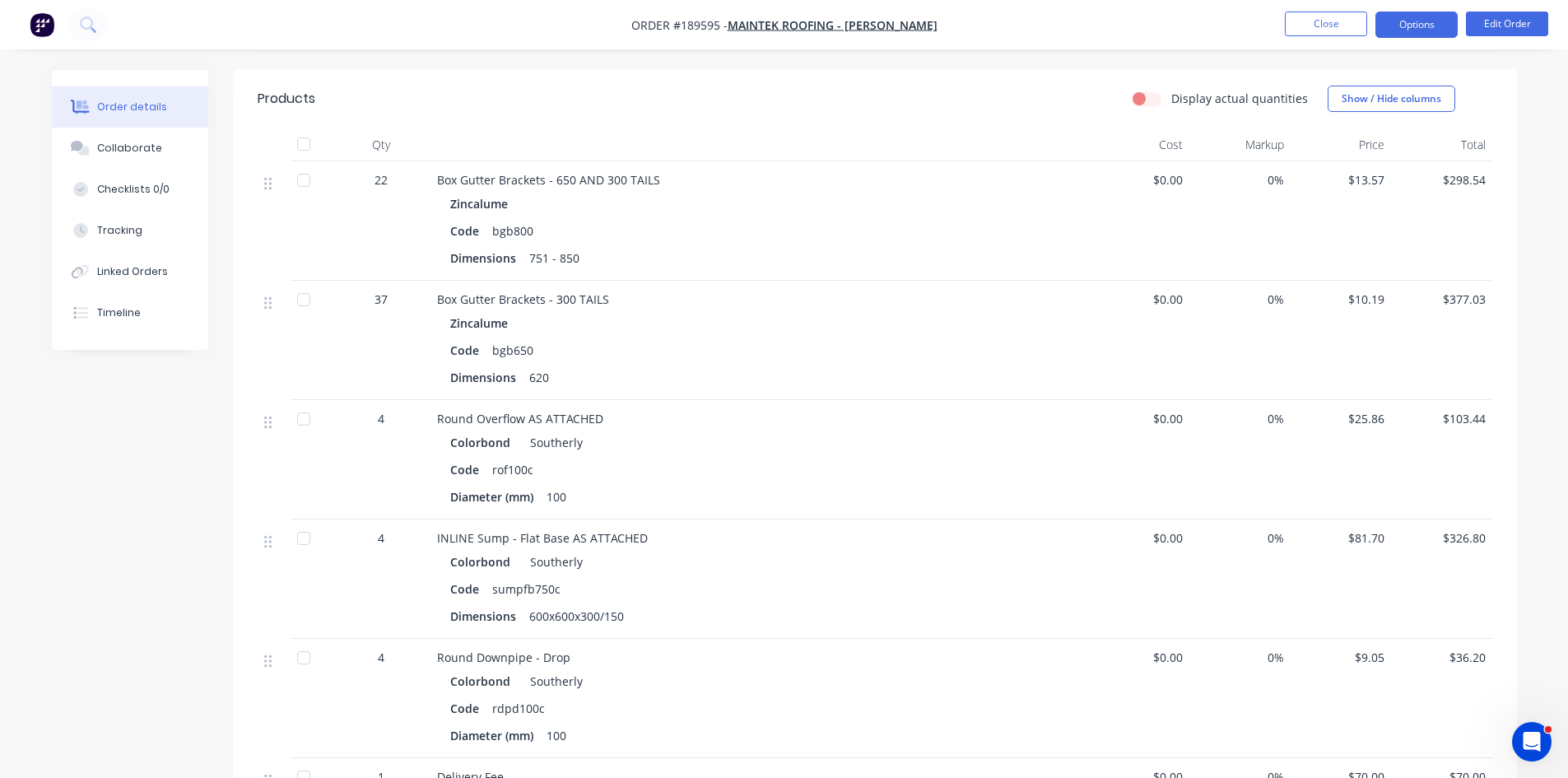
click at [1420, 17] on button "Options" at bounding box center [1416, 25] width 82 height 27
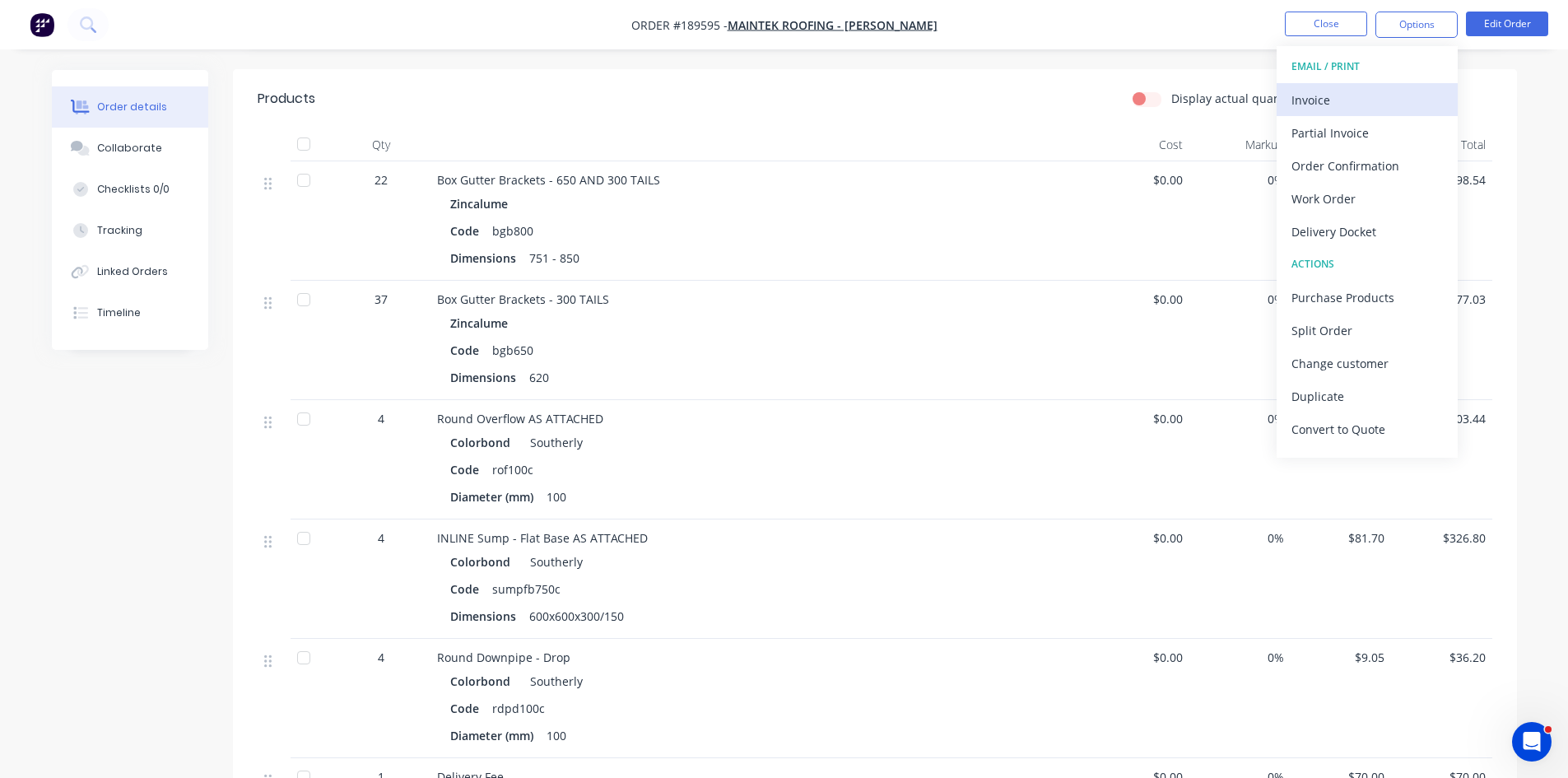
click at [1337, 115] on button "Invoice" at bounding box center [1367, 99] width 181 height 33
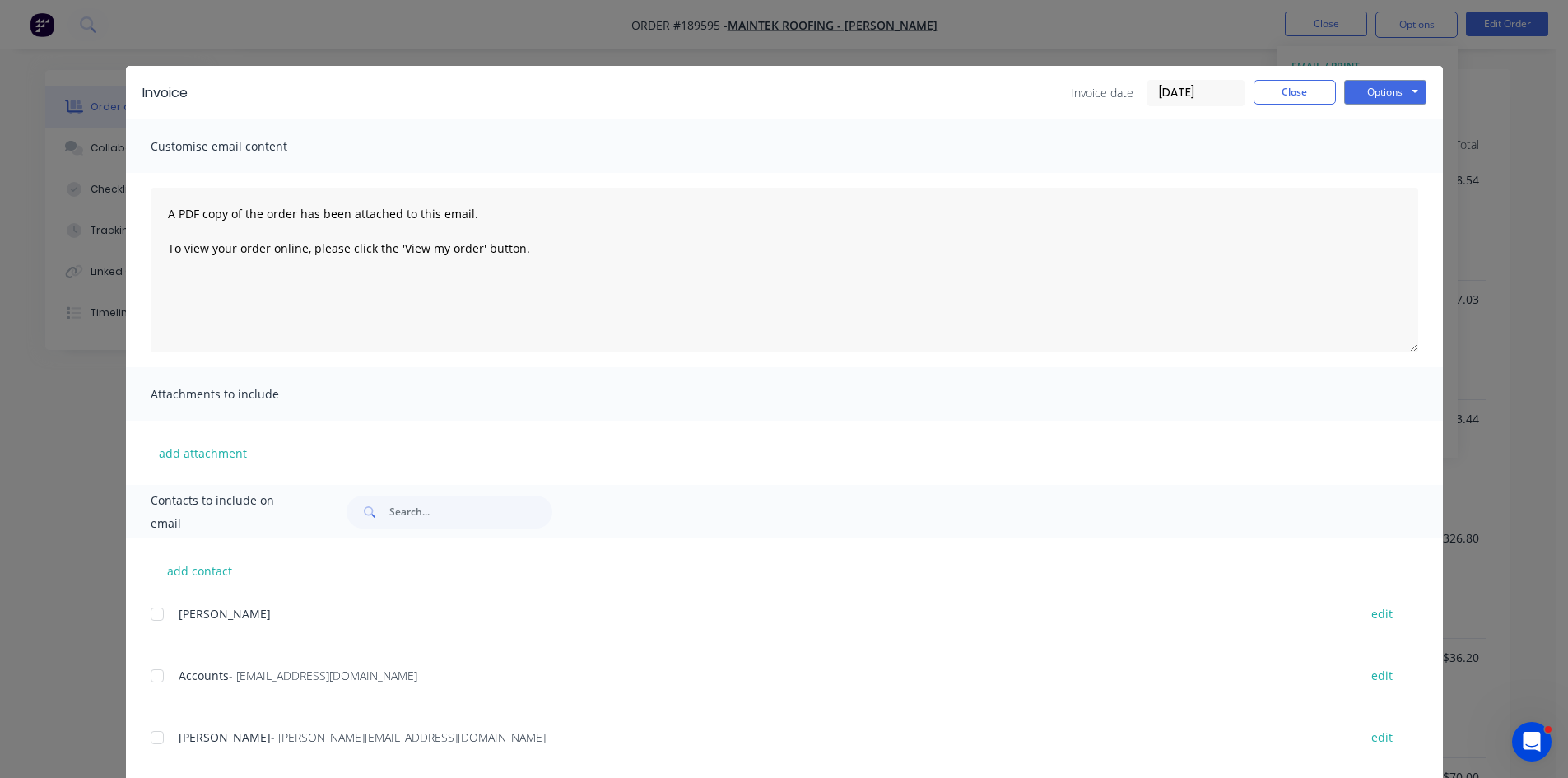
click at [158, 678] on div at bounding box center [156, 675] width 33 height 33
click at [158, 734] on div at bounding box center [156, 736] width 33 height 33
drag, startPoint x: 1350, startPoint y: 87, endPoint x: 1352, endPoint y: 97, distance: 10.2
click at [1350, 88] on button "Options" at bounding box center [1385, 92] width 82 height 25
click at [1366, 175] on button "Email" at bounding box center [1397, 175] width 105 height 27
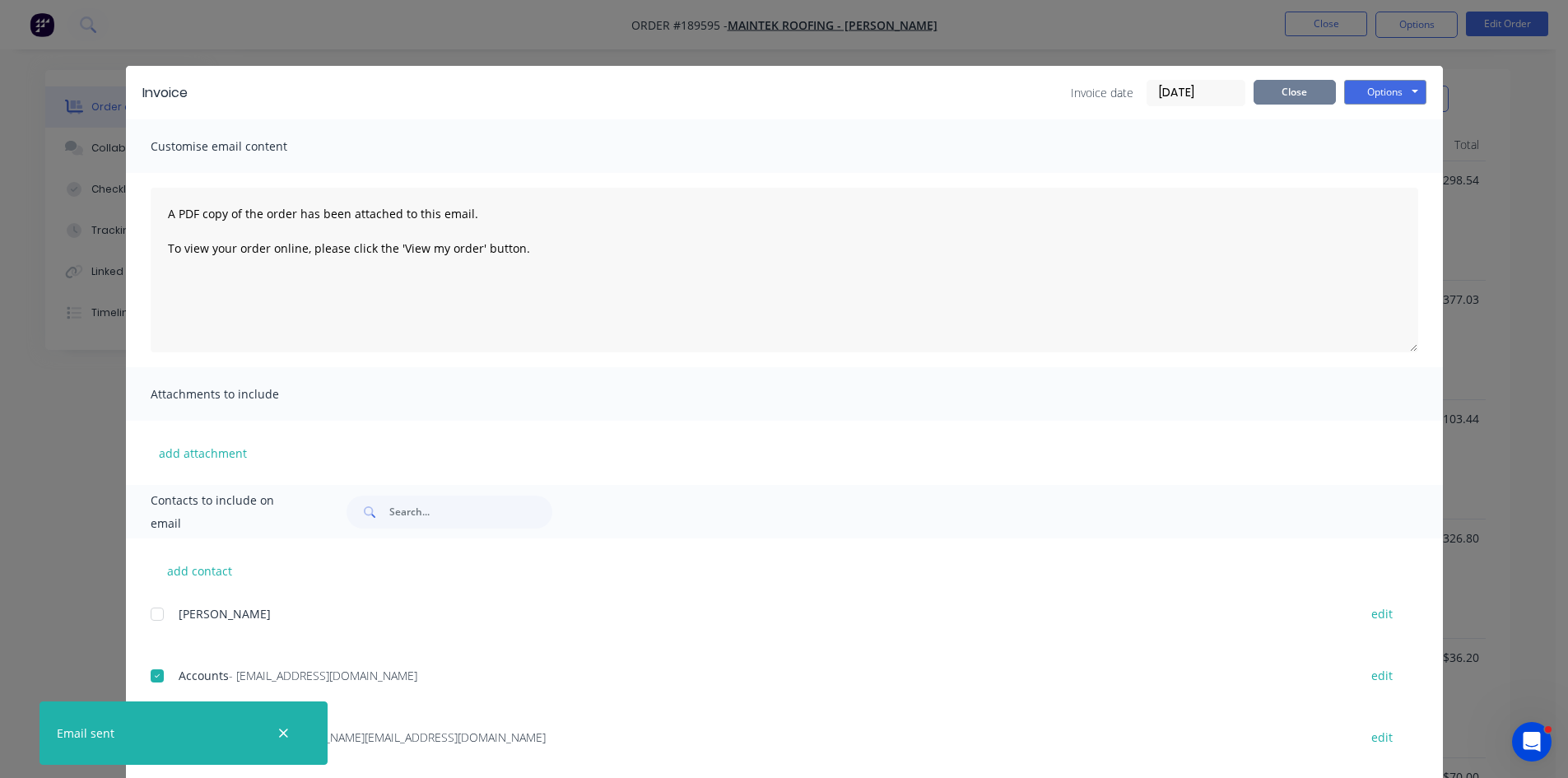
click at [1318, 93] on button "Close" at bounding box center [1294, 92] width 82 height 25
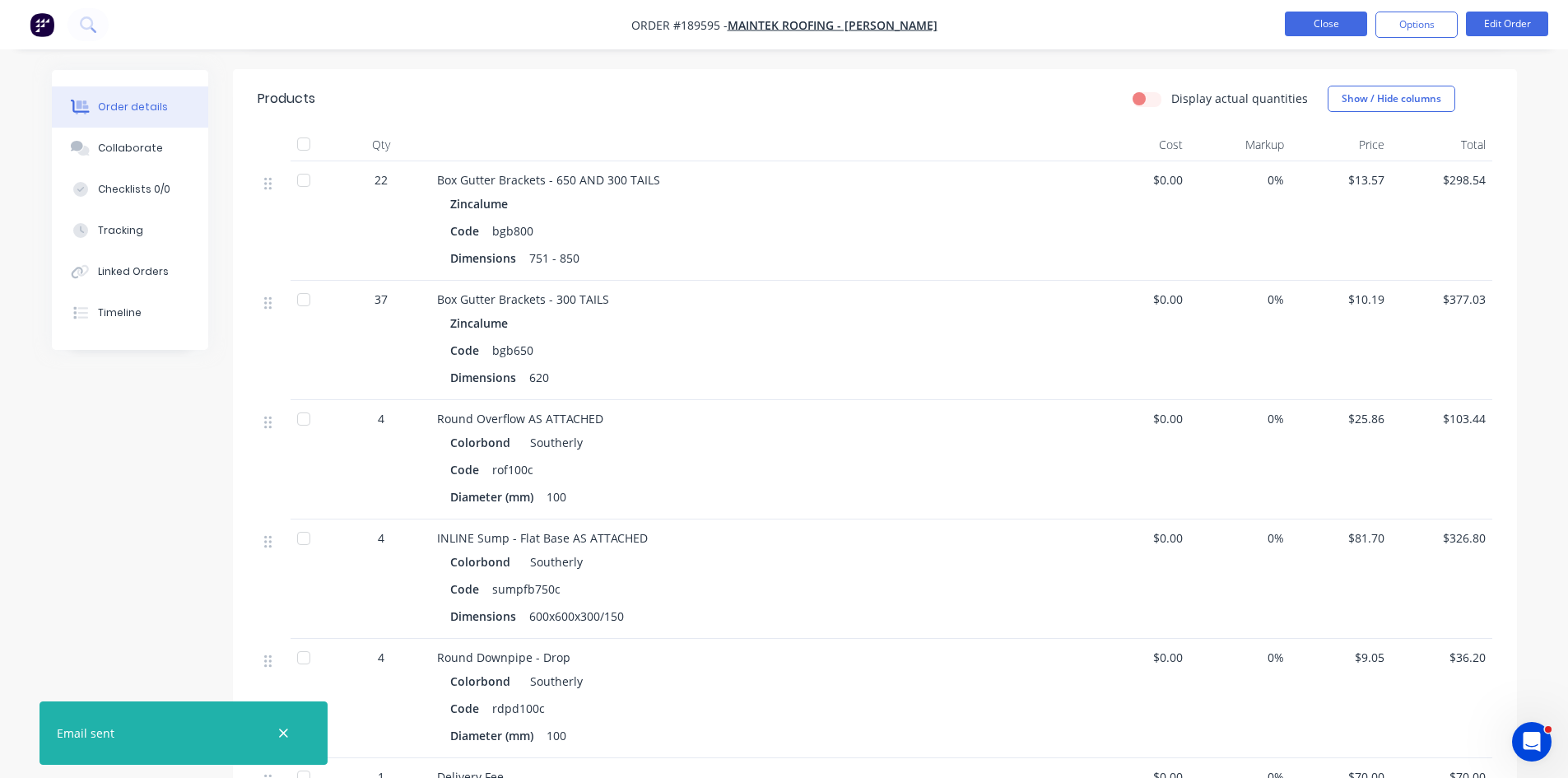
click at [1322, 21] on button "Close" at bounding box center [1325, 24] width 82 height 25
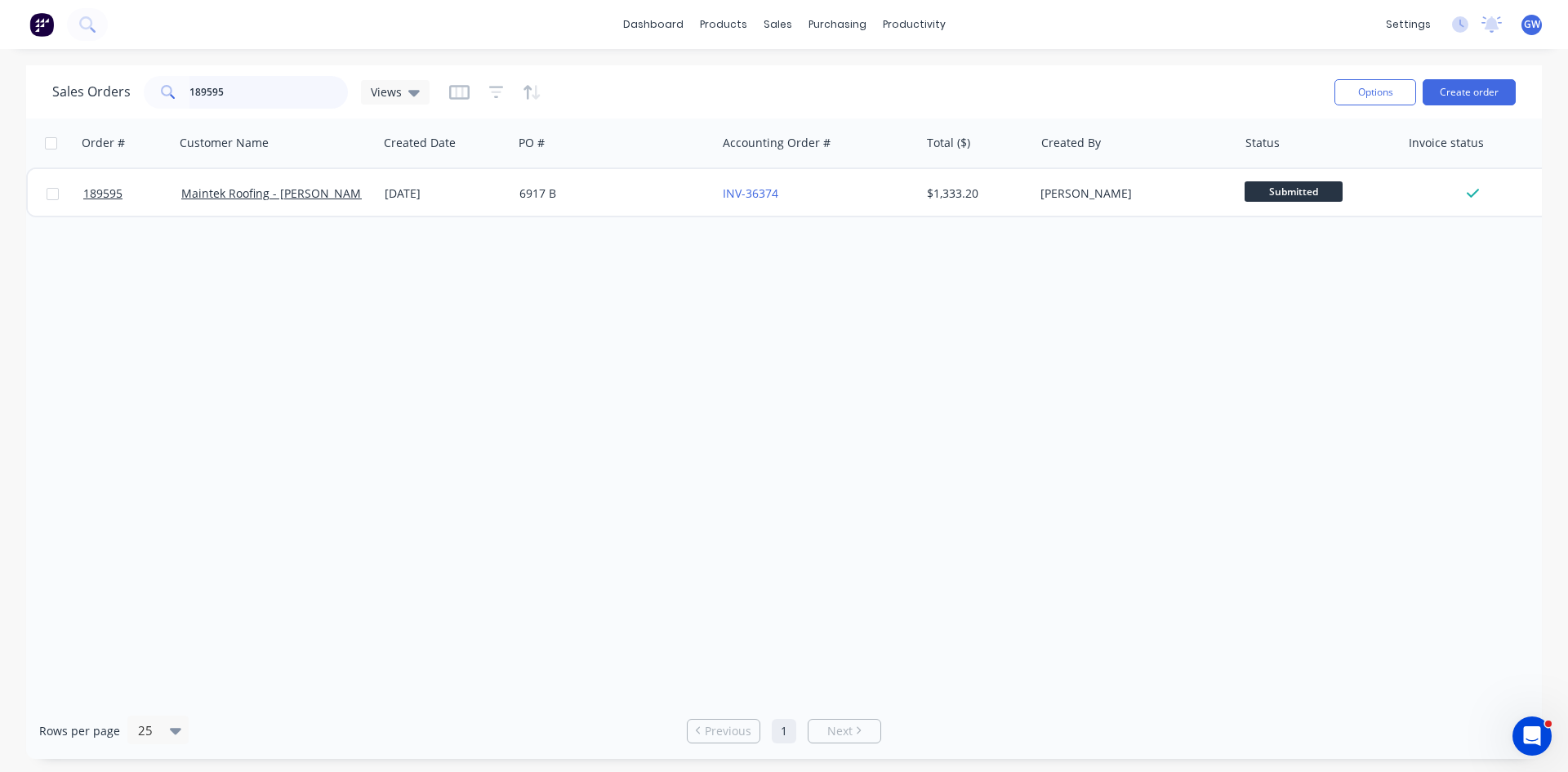
click at [247, 95] on input "189595" at bounding box center [269, 91] width 159 height 32
type input "187653"
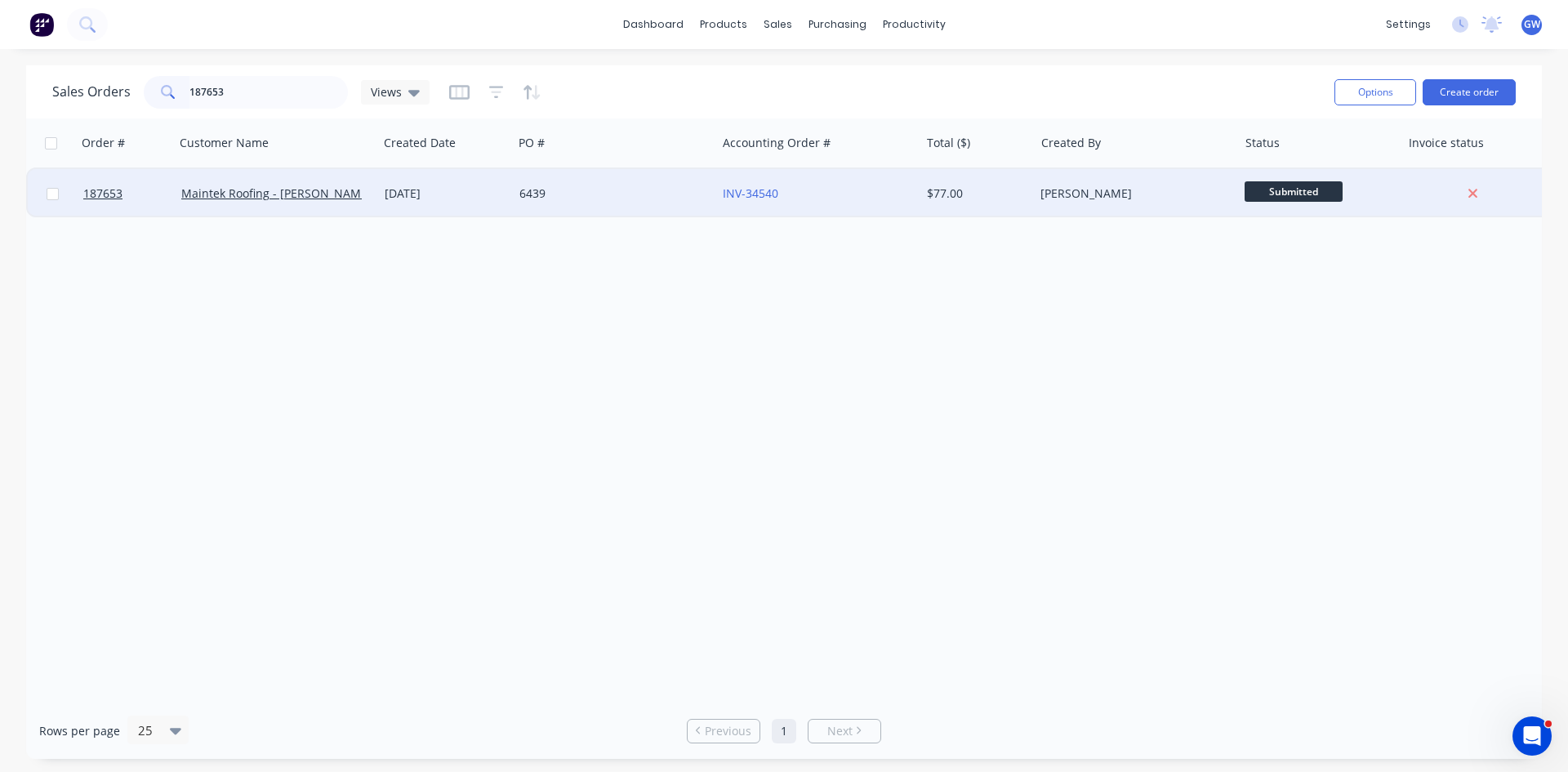
click at [1045, 209] on div "[PERSON_NAME]" at bounding box center [1136, 193] width 203 height 49
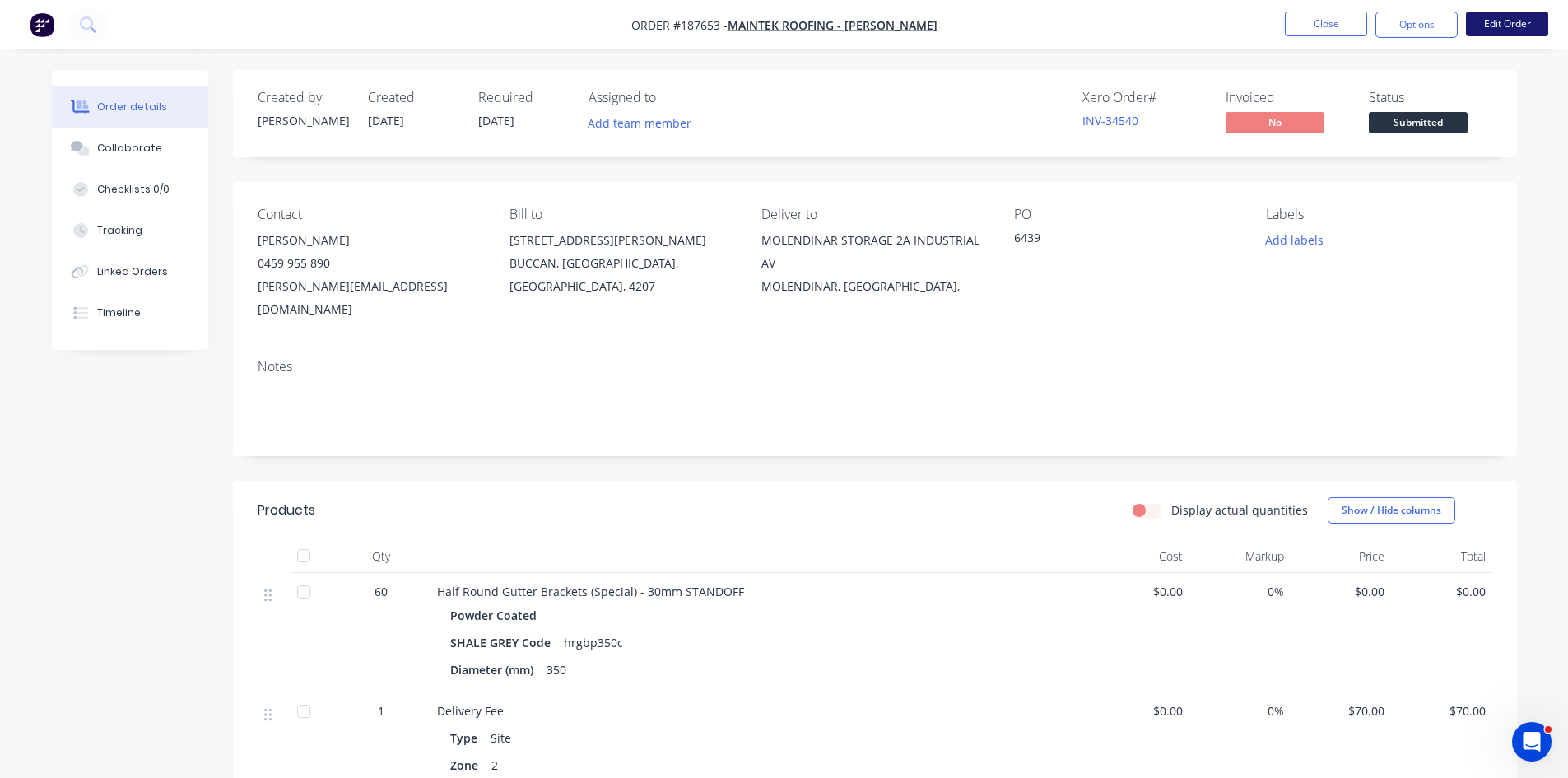
click at [1536, 25] on button "Edit Order" at bounding box center [1507, 24] width 82 height 25
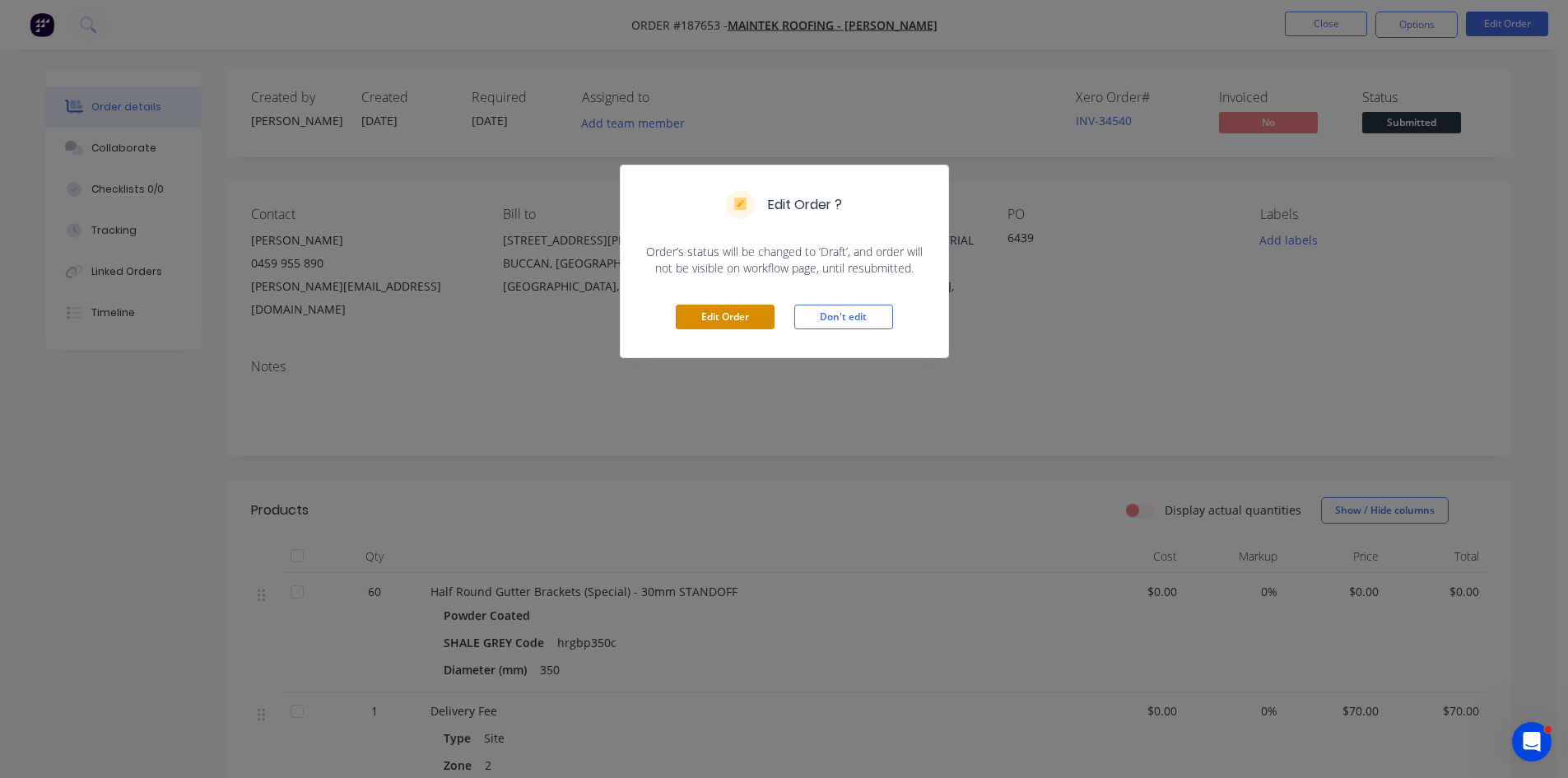
click at [710, 310] on button "Edit Order" at bounding box center [726, 317] width 99 height 25
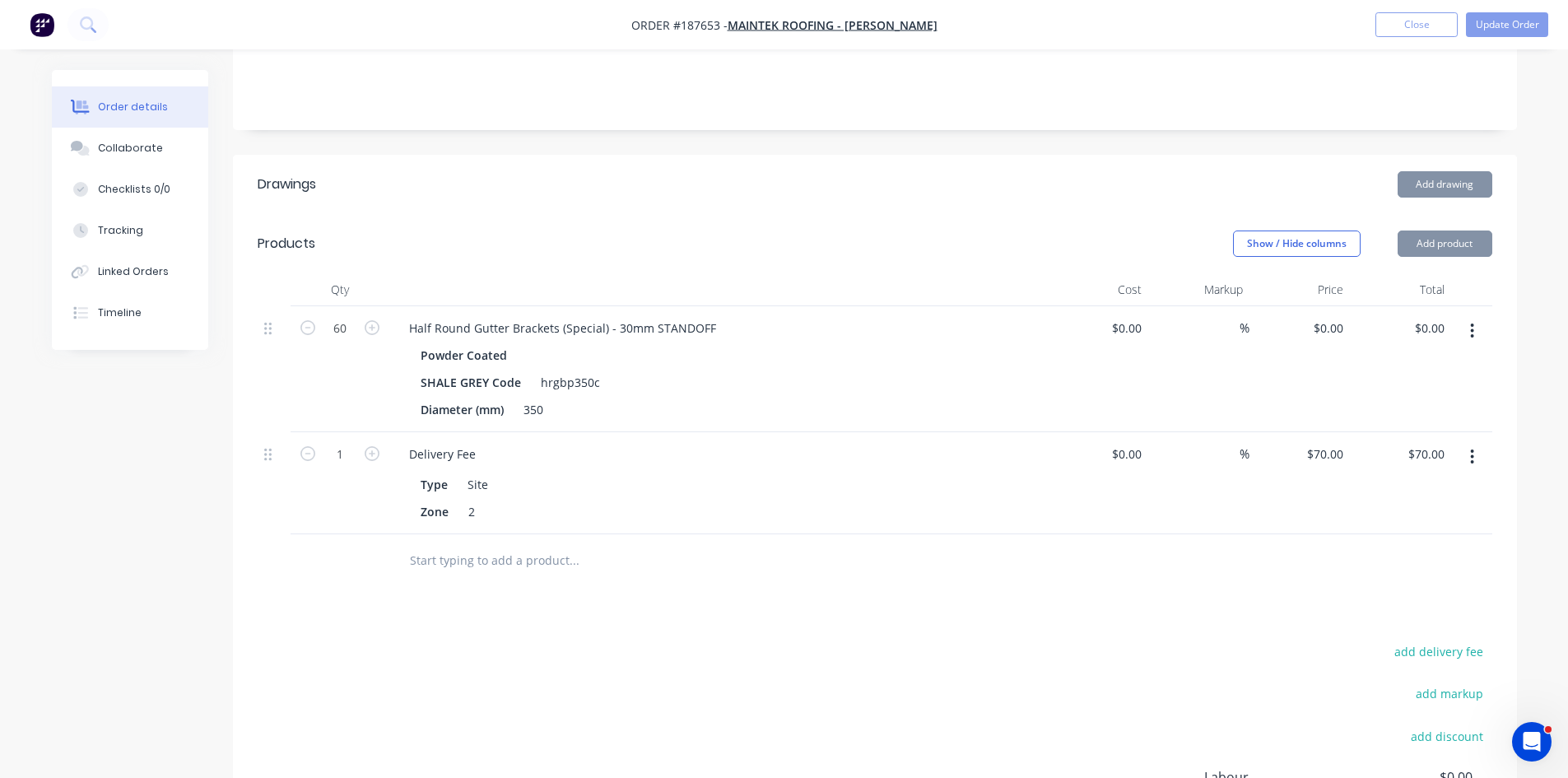
scroll to position [412, 0]
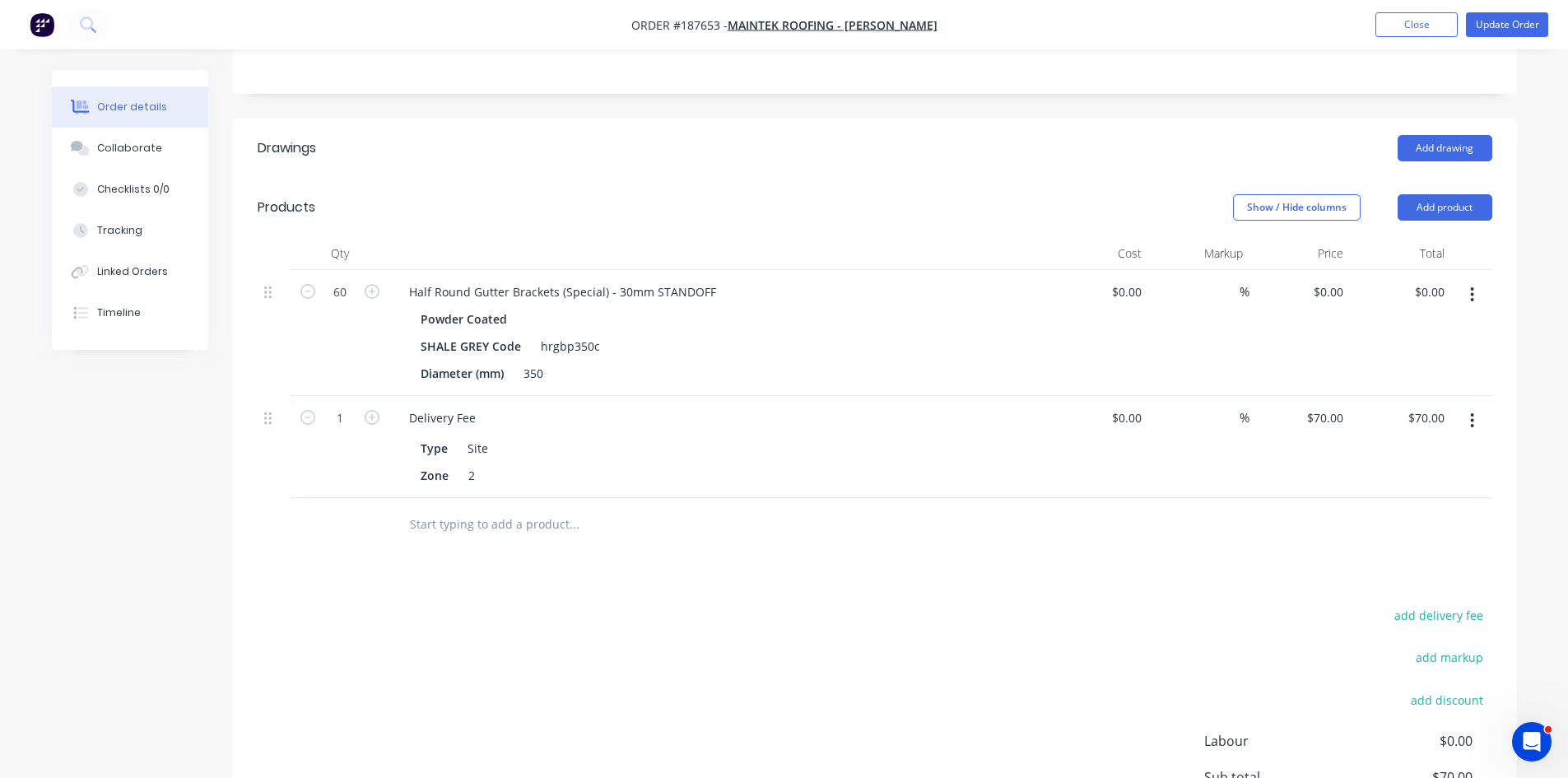
click at [1477, 406] on button "button" at bounding box center [1471, 421] width 39 height 30
click at [1422, 550] on div "Delete" at bounding box center [1414, 562] width 127 height 24
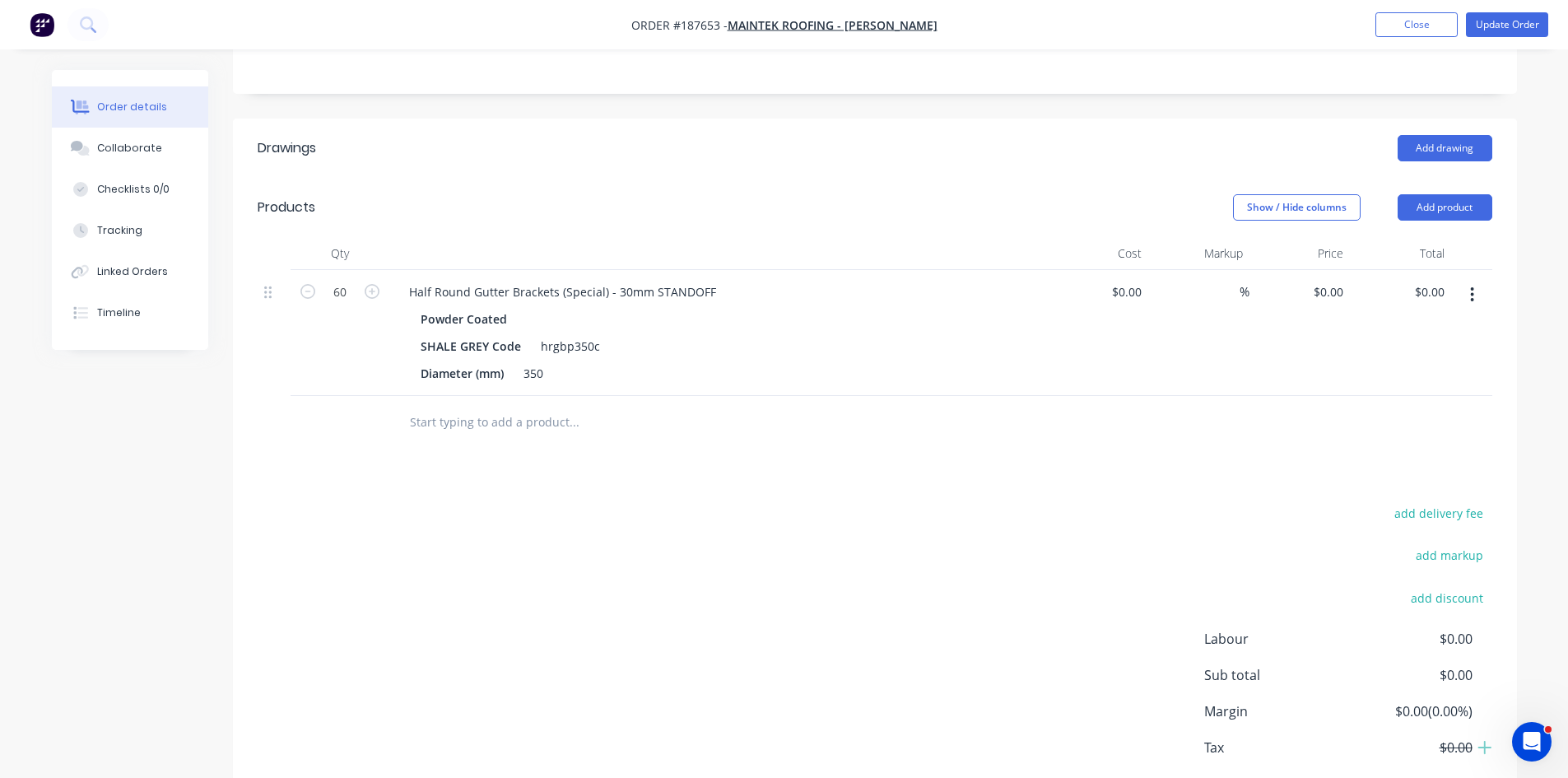
click at [1467, 280] on button "button" at bounding box center [1471, 295] width 39 height 30
click at [1384, 326] on div "Edit" at bounding box center [1414, 338] width 127 height 24
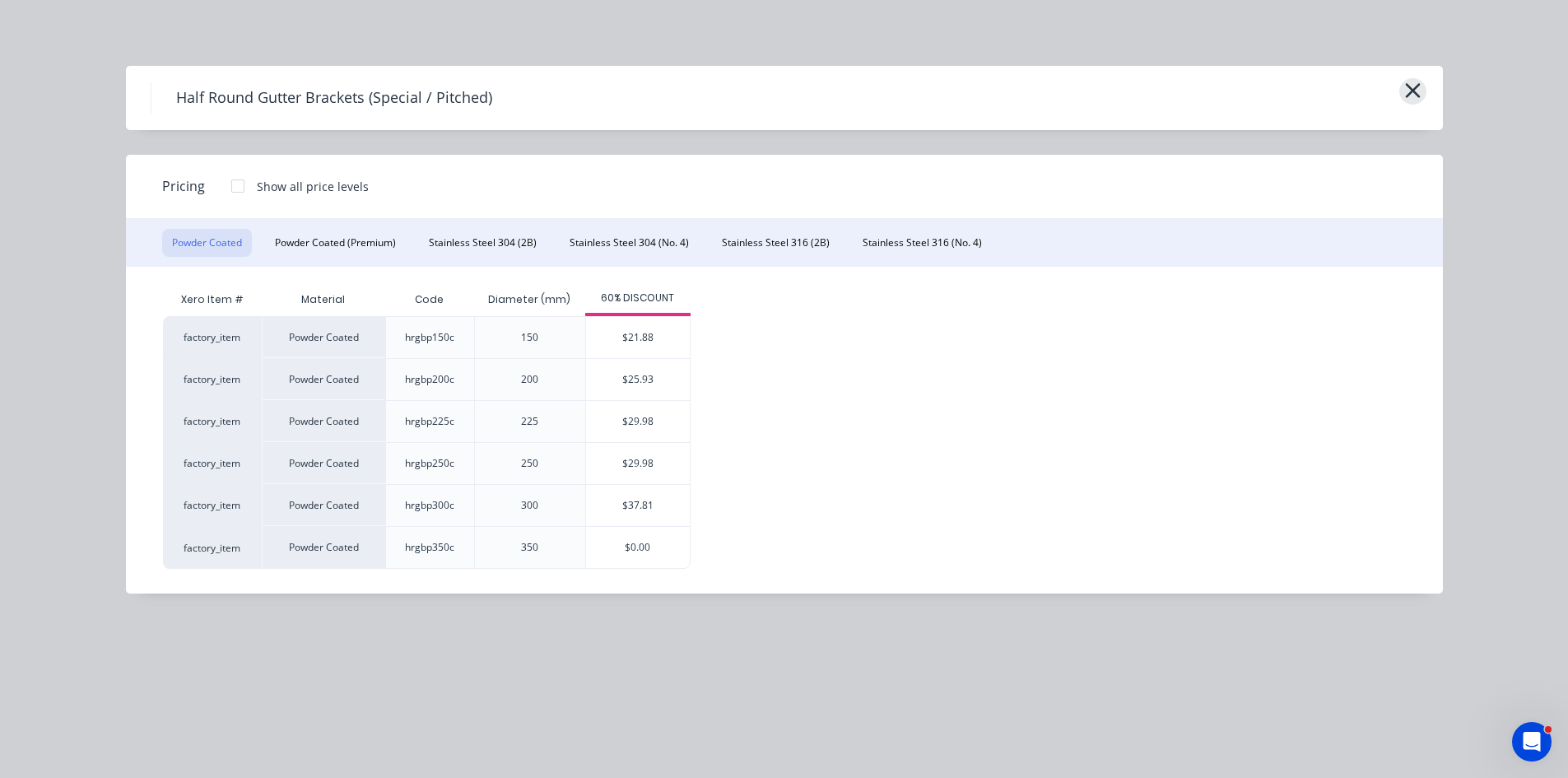
click at [1421, 81] on button "button" at bounding box center [1412, 91] width 27 height 27
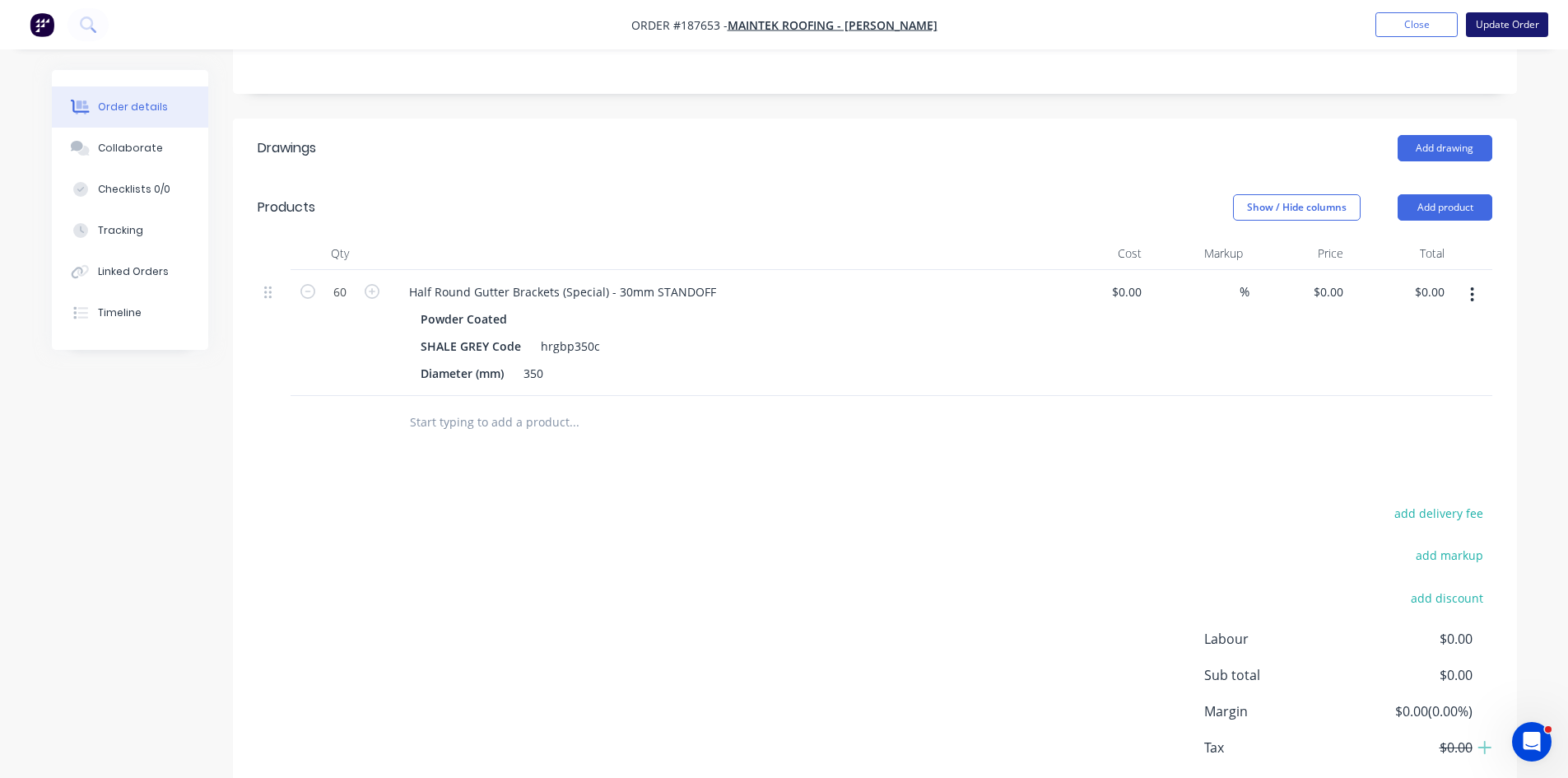
click at [1510, 32] on button "Update Order" at bounding box center [1507, 24] width 82 height 25
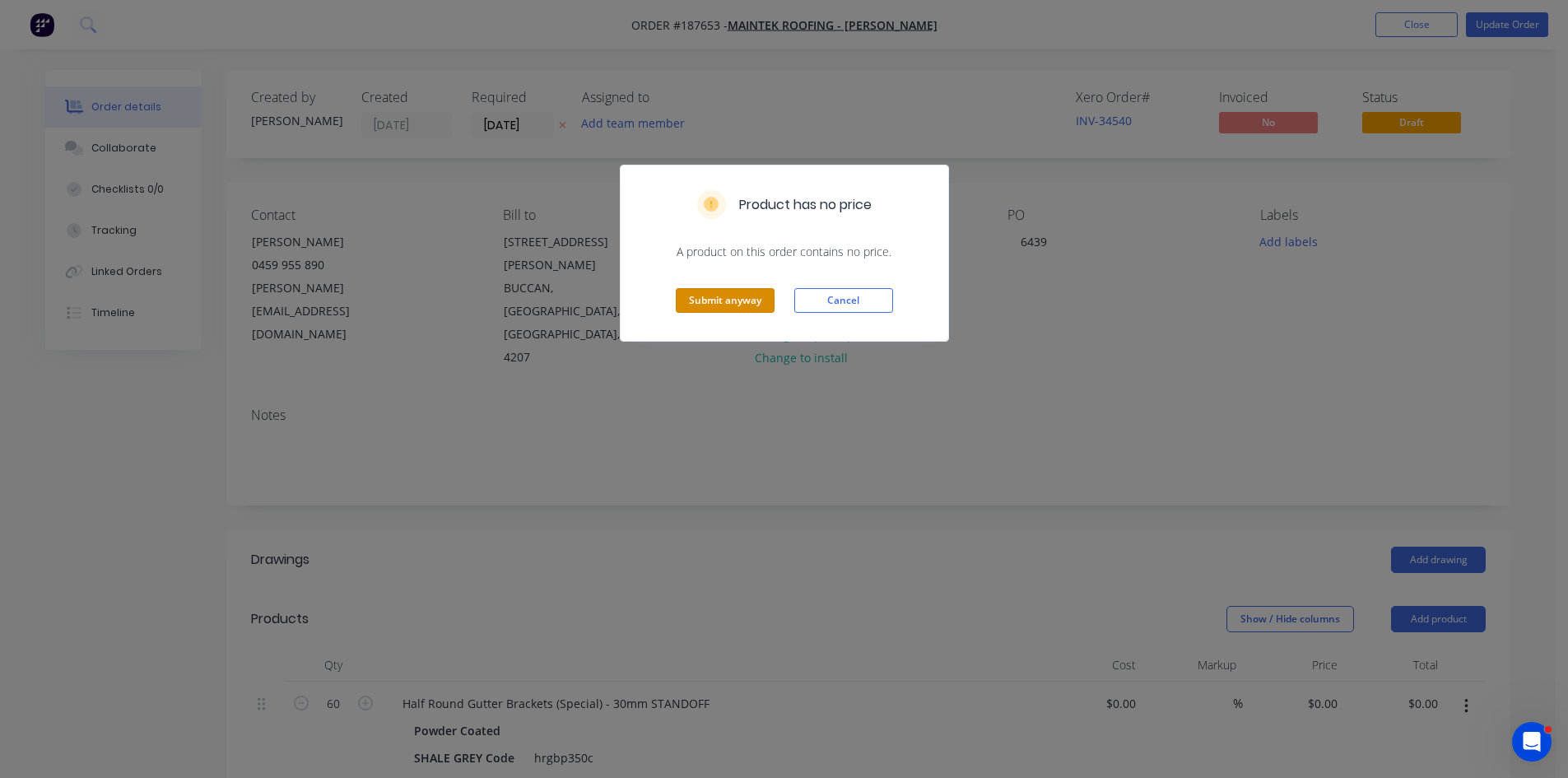
click at [748, 316] on div "Submit anyway Cancel" at bounding box center [784, 300] width 328 height 80
click at [749, 295] on button "Submit anyway" at bounding box center [726, 300] width 99 height 25
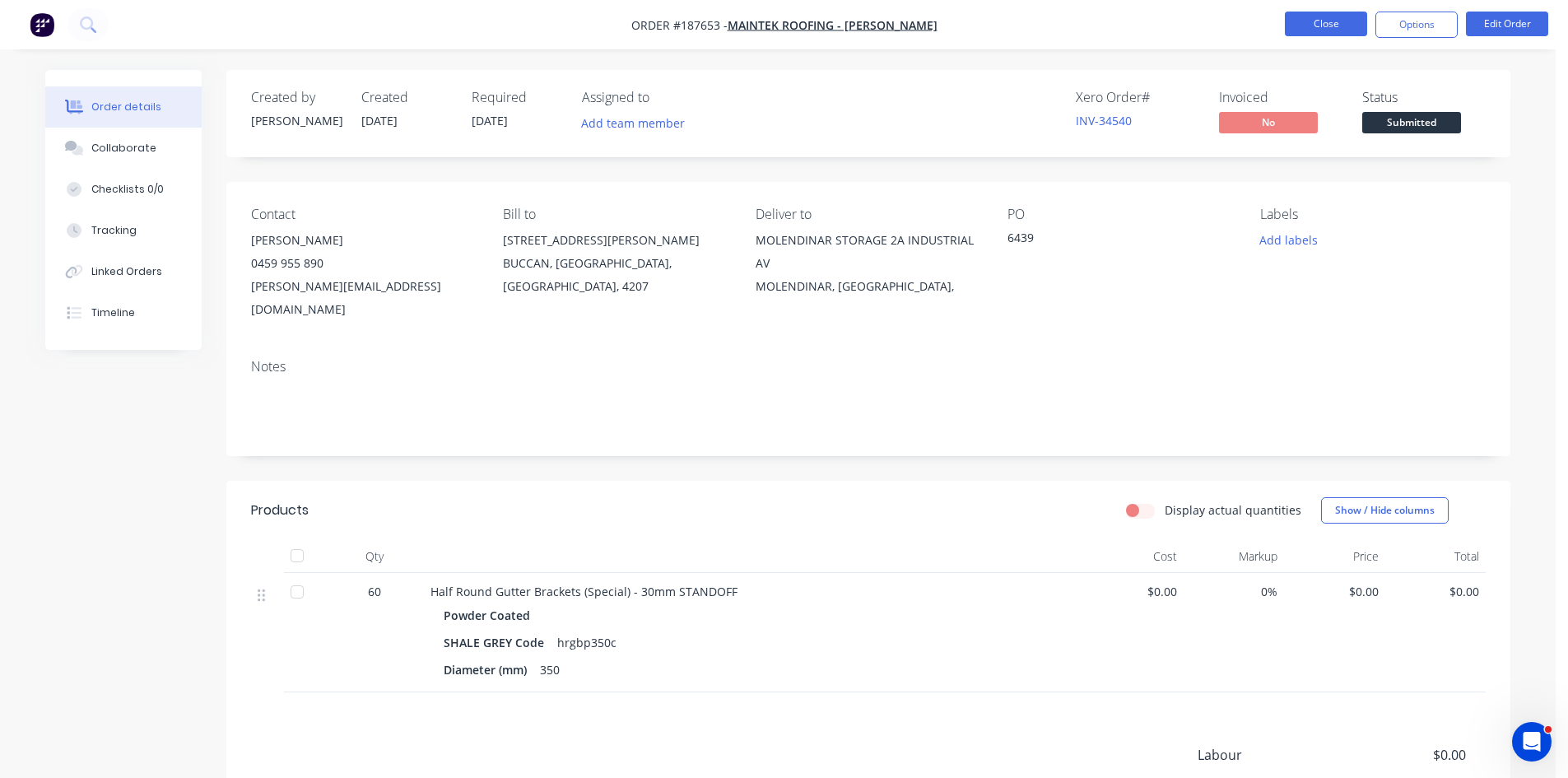
click at [1332, 29] on button "Close" at bounding box center [1325, 24] width 82 height 25
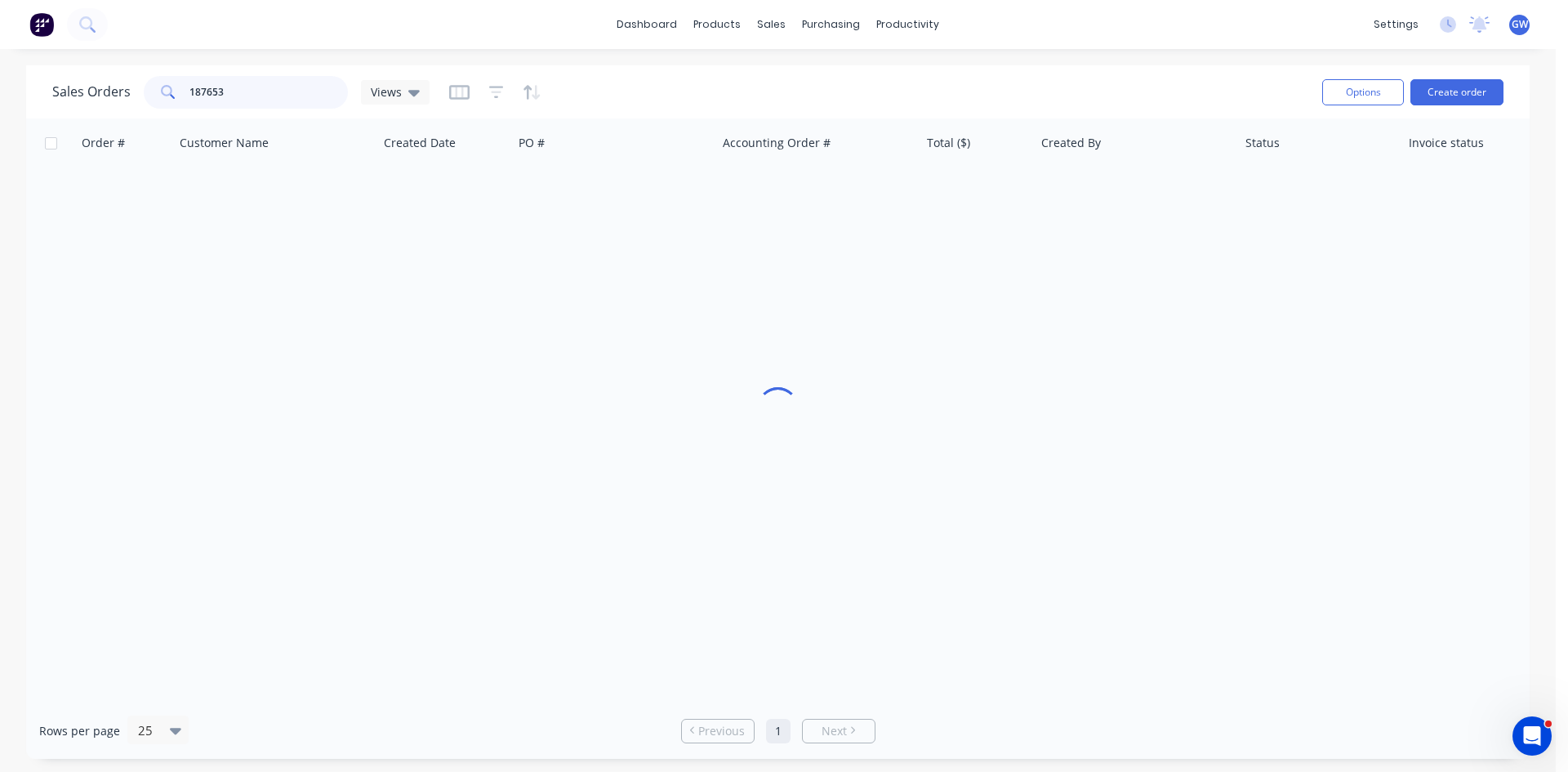
drag, startPoint x: 296, startPoint y: 95, endPoint x: 119, endPoint y: 84, distance: 177.3
click at [119, 84] on div "Sales Orders 187653 Views" at bounding box center [241, 91] width 377 height 32
type input "hrgbp350"
click at [814, 119] on link "Customers" at bounding box center [858, 110] width 216 height 32
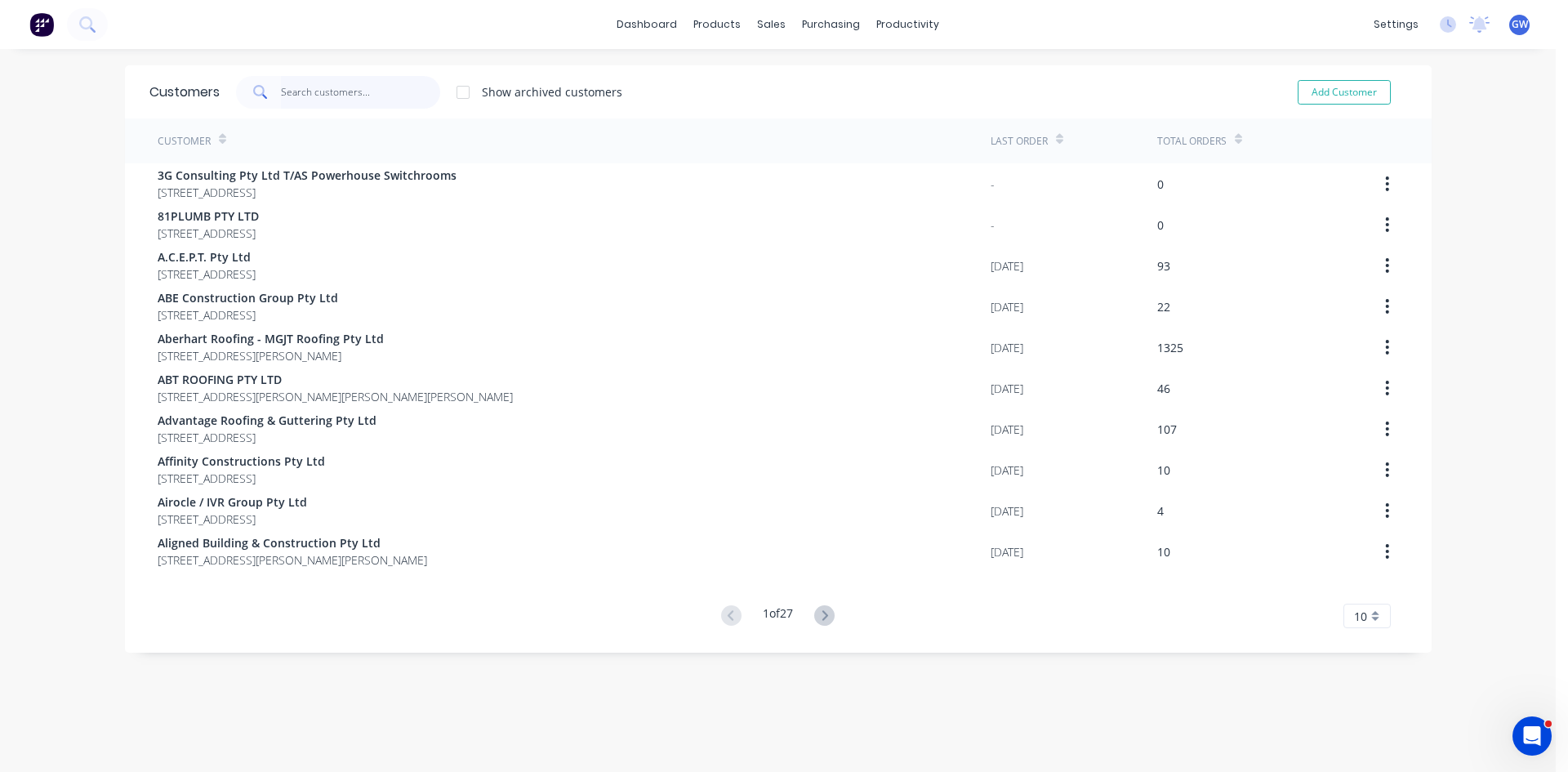
click at [299, 94] on input "text" at bounding box center [361, 91] width 159 height 32
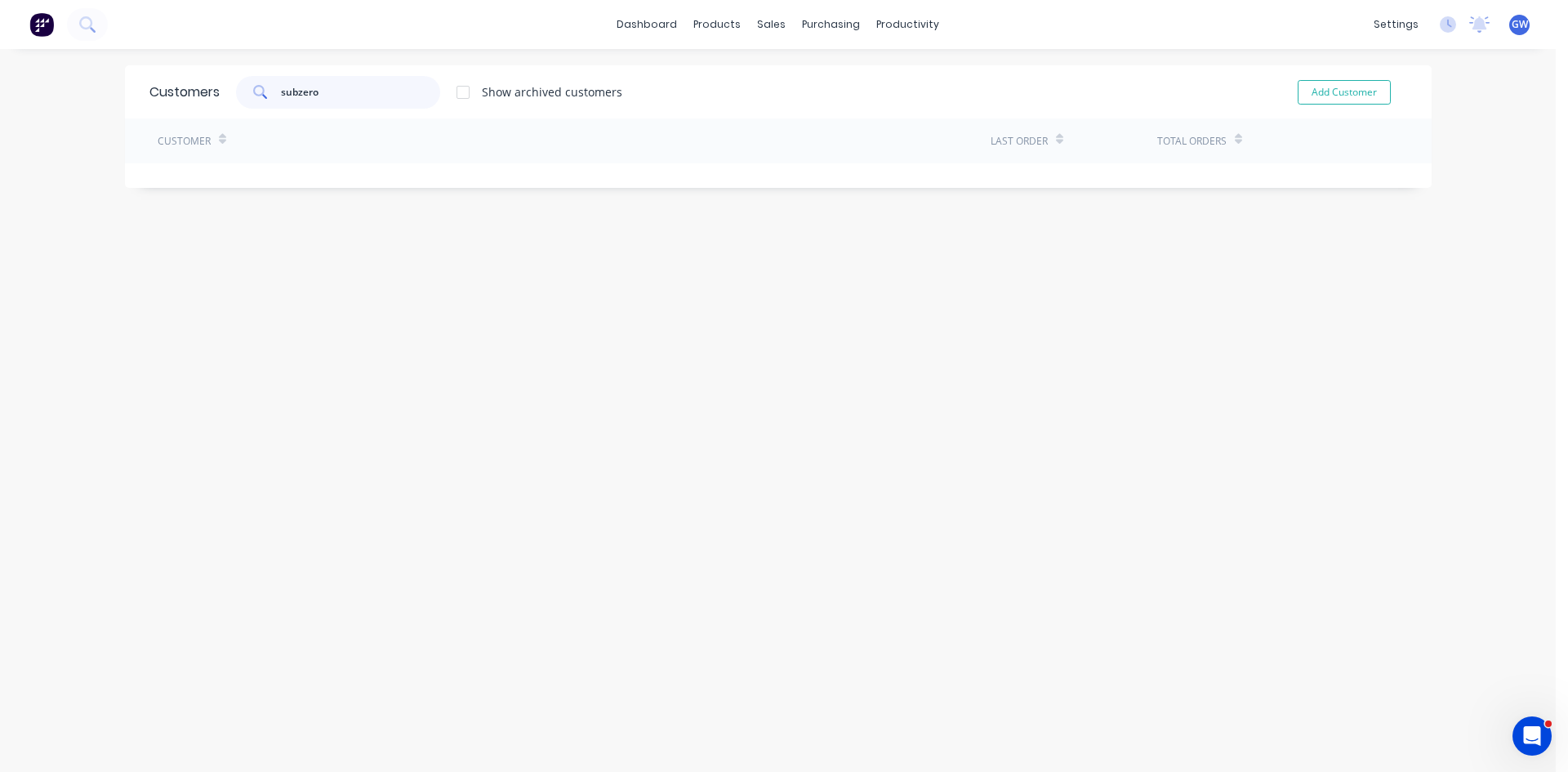
type input "subzero"
click at [457, 99] on div at bounding box center [463, 91] width 32 height 32
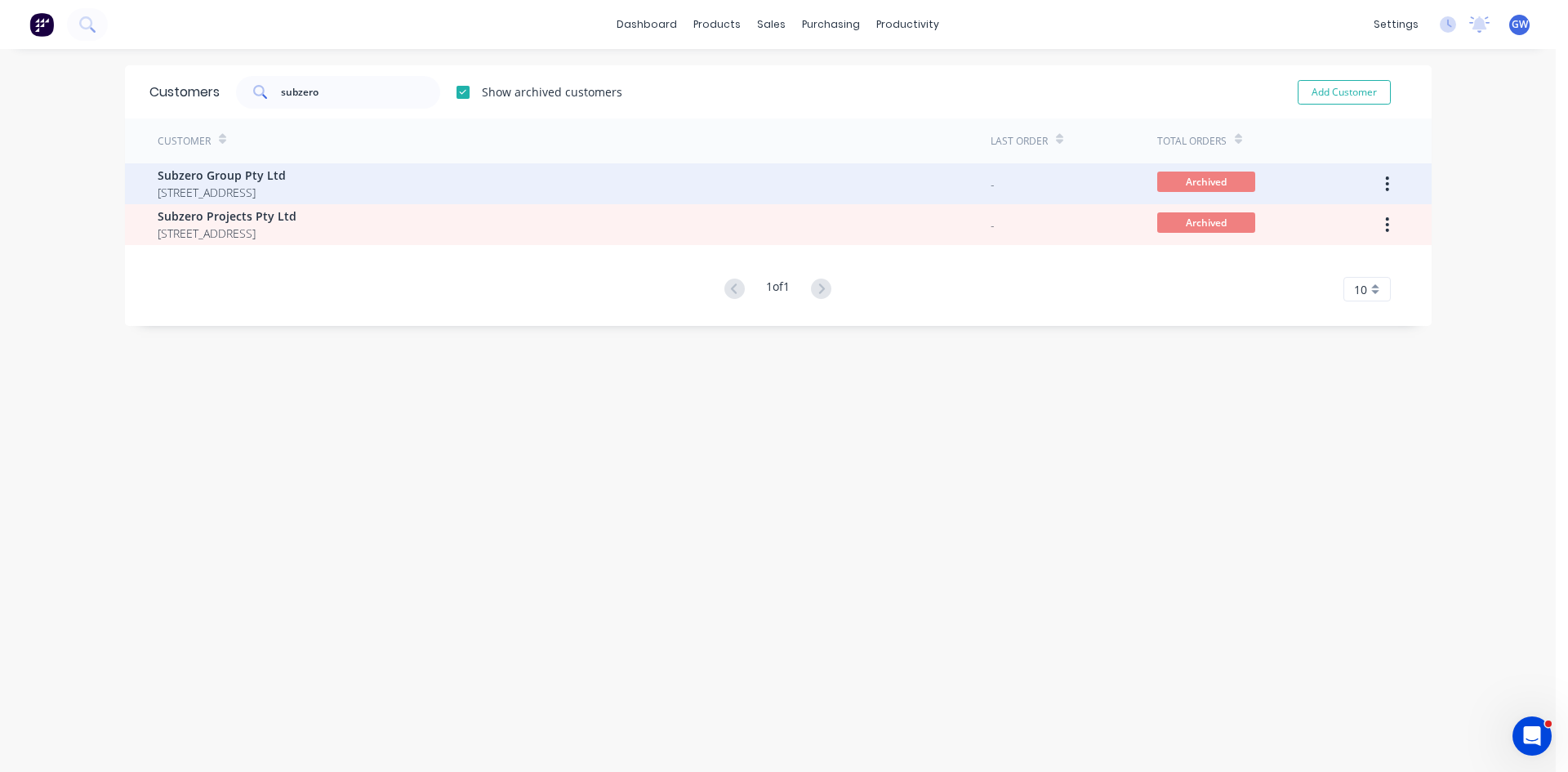
click at [1377, 177] on button "button" at bounding box center [1387, 184] width 38 height 29
click at [1342, 220] on div "Unarchive" at bounding box center [1330, 227] width 126 height 24
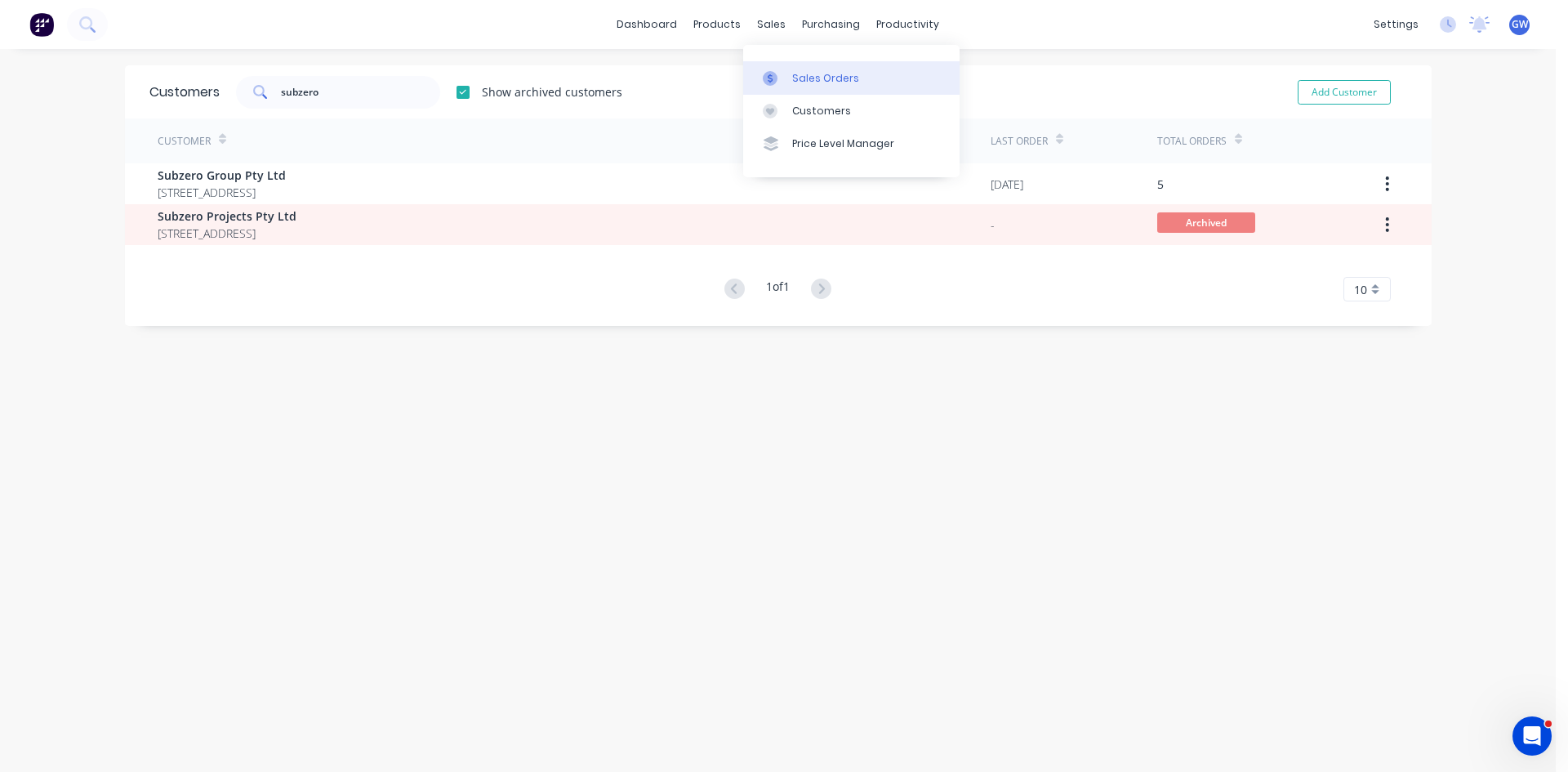
click at [763, 75] on icon at bounding box center [770, 78] width 15 height 15
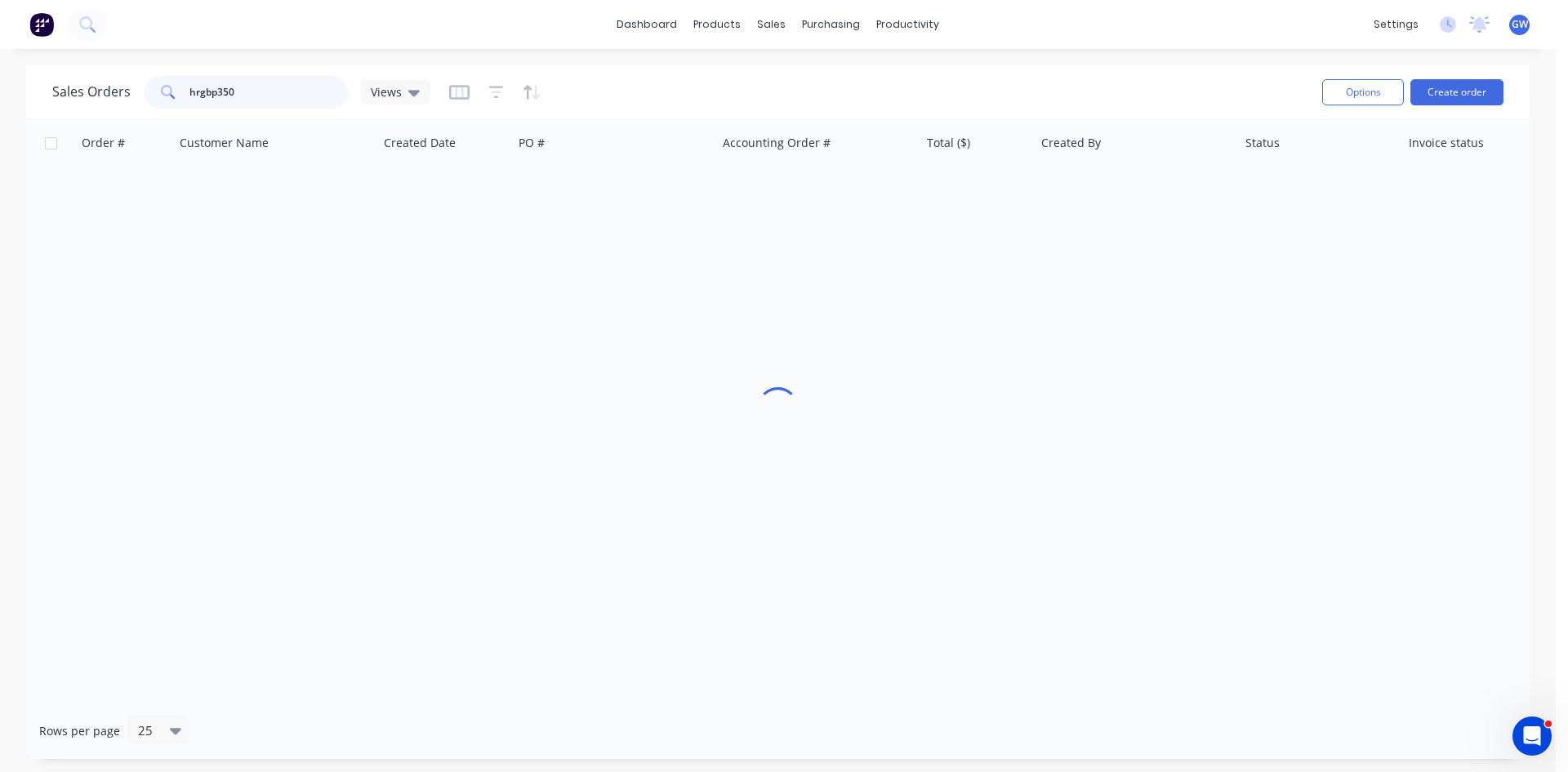
drag, startPoint x: 270, startPoint y: 88, endPoint x: 0, endPoint y: 72, distance: 270.5
click at [0, 72] on div "Sales Orders hrgbp350 Views Options Create order Order # Customer Name Created …" at bounding box center [778, 413] width 1556 height 693
type input "189625"
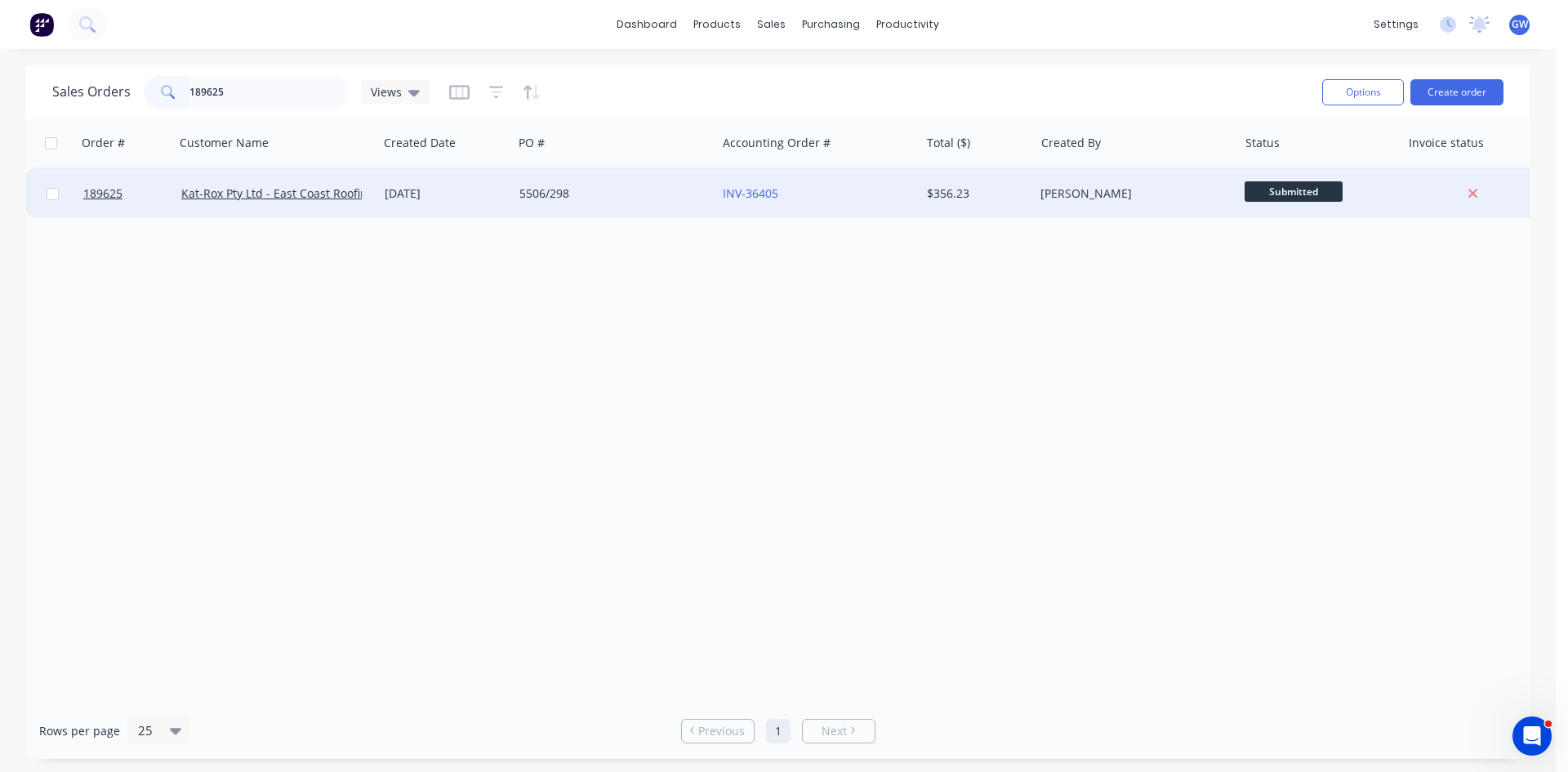
click at [967, 188] on div "$356.23" at bounding box center [975, 193] width 95 height 17
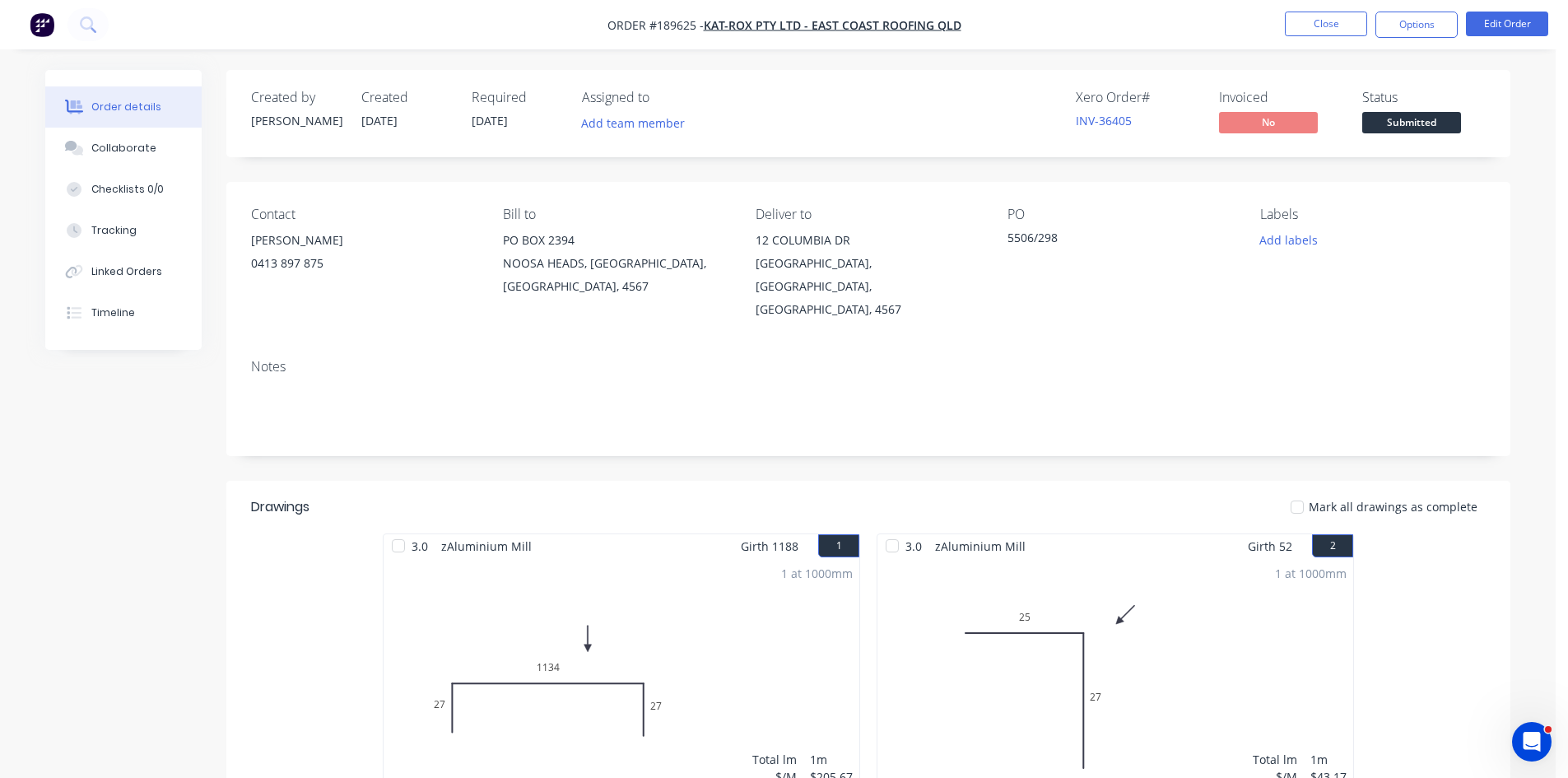
click at [1421, 11] on nav "Order #189625 - Kat-Rox Pty Ltd - East Coast Roofing QLD Close Options Edit Ord…" at bounding box center [784, 25] width 1568 height 49
click at [1425, 25] on button "Options" at bounding box center [1416, 25] width 82 height 27
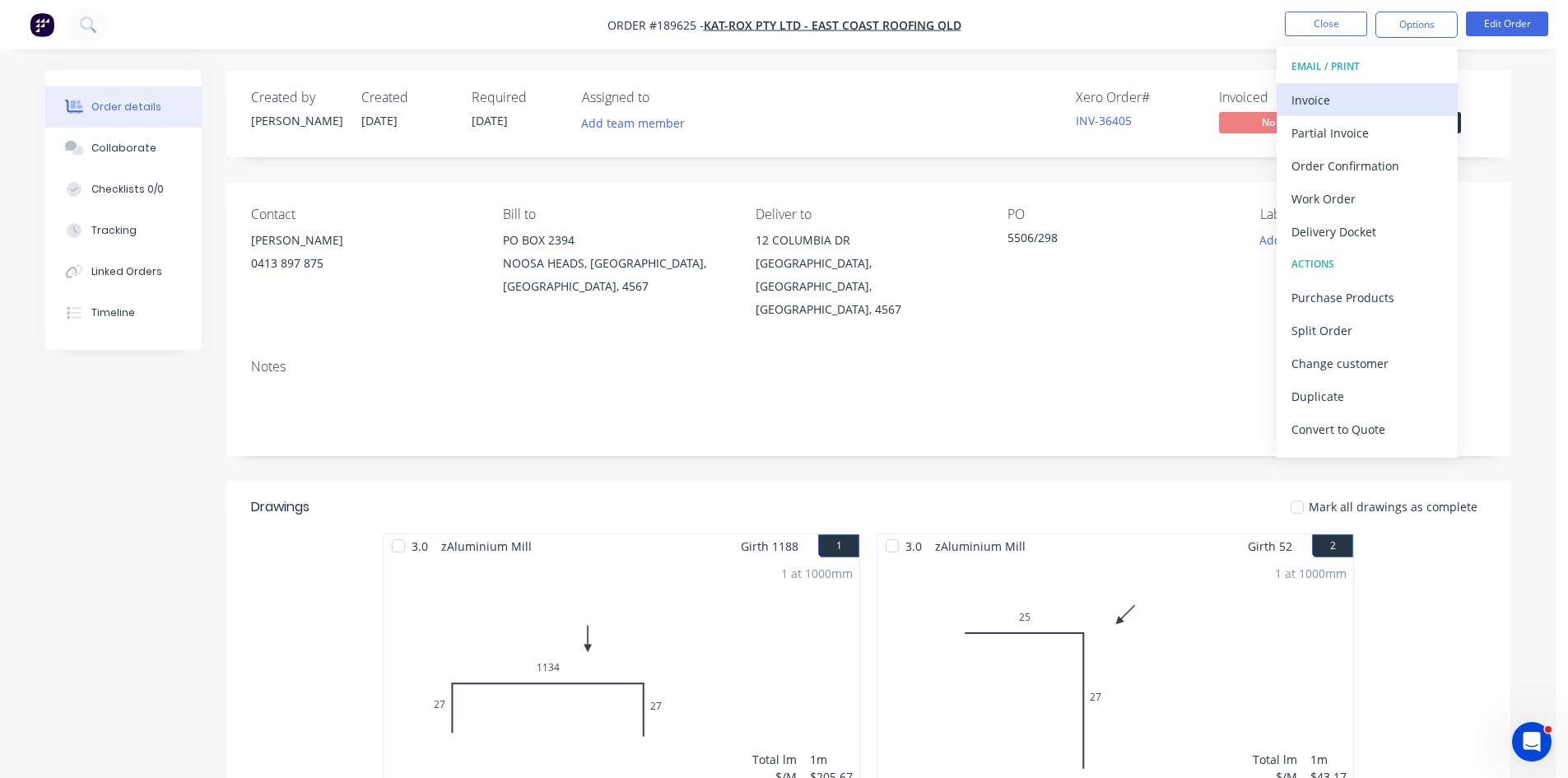
click at [1354, 93] on div "Invoice" at bounding box center [1366, 100] width 151 height 24
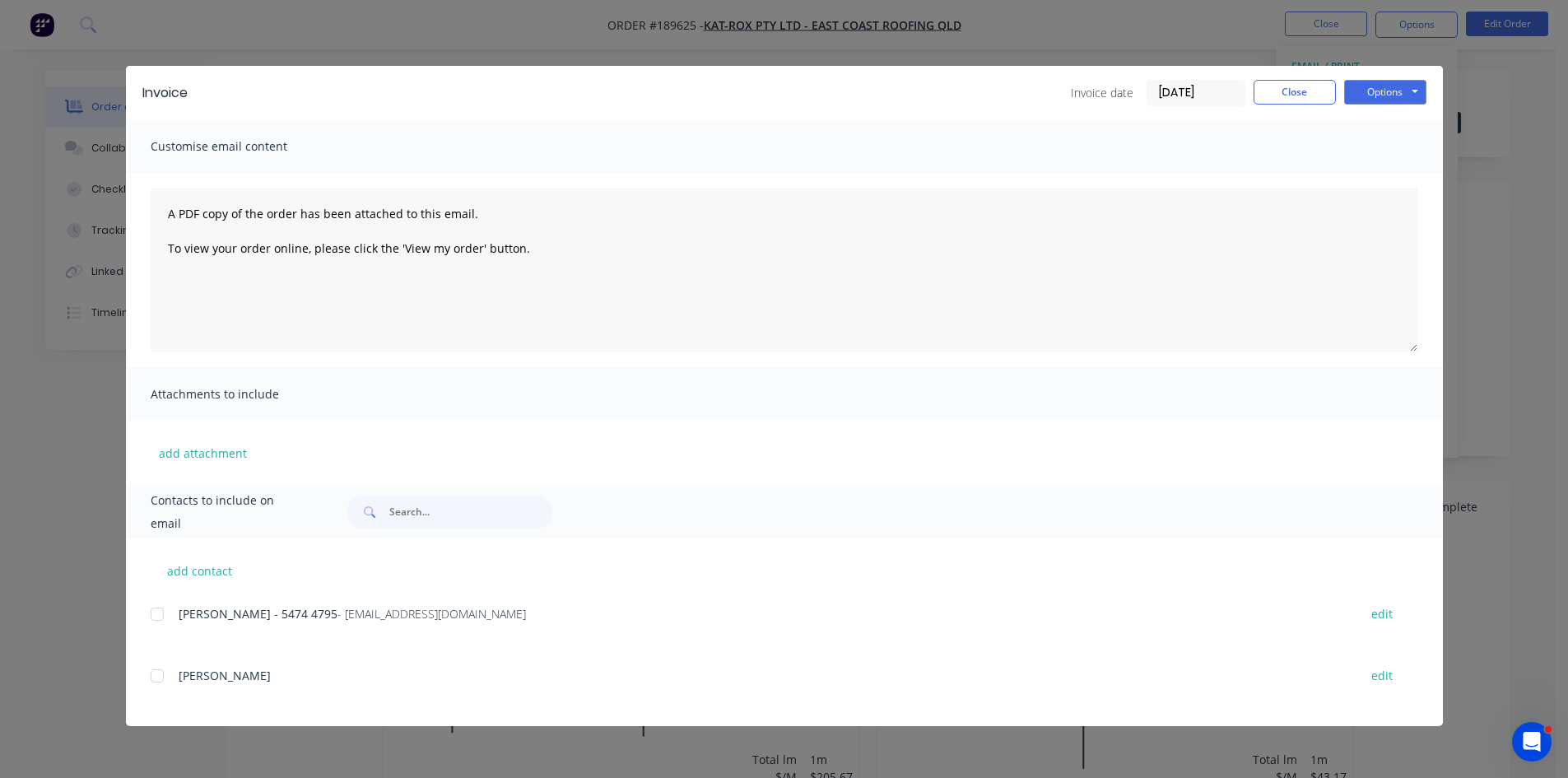
click at [144, 618] on div "add contact [PERSON_NAME] - [PHONE_NUMBER] - [EMAIL_ADDRESS][DOMAIN_NAME] edit …" at bounding box center [784, 632] width 1317 height 188
click at [159, 622] on div at bounding box center [156, 614] width 33 height 33
drag, startPoint x: 1386, startPoint y: 92, endPoint x: 1388, endPoint y: 104, distance: 12.2
click at [1387, 93] on button "Options" at bounding box center [1385, 92] width 82 height 25
click at [1384, 182] on button "Email" at bounding box center [1397, 175] width 105 height 27
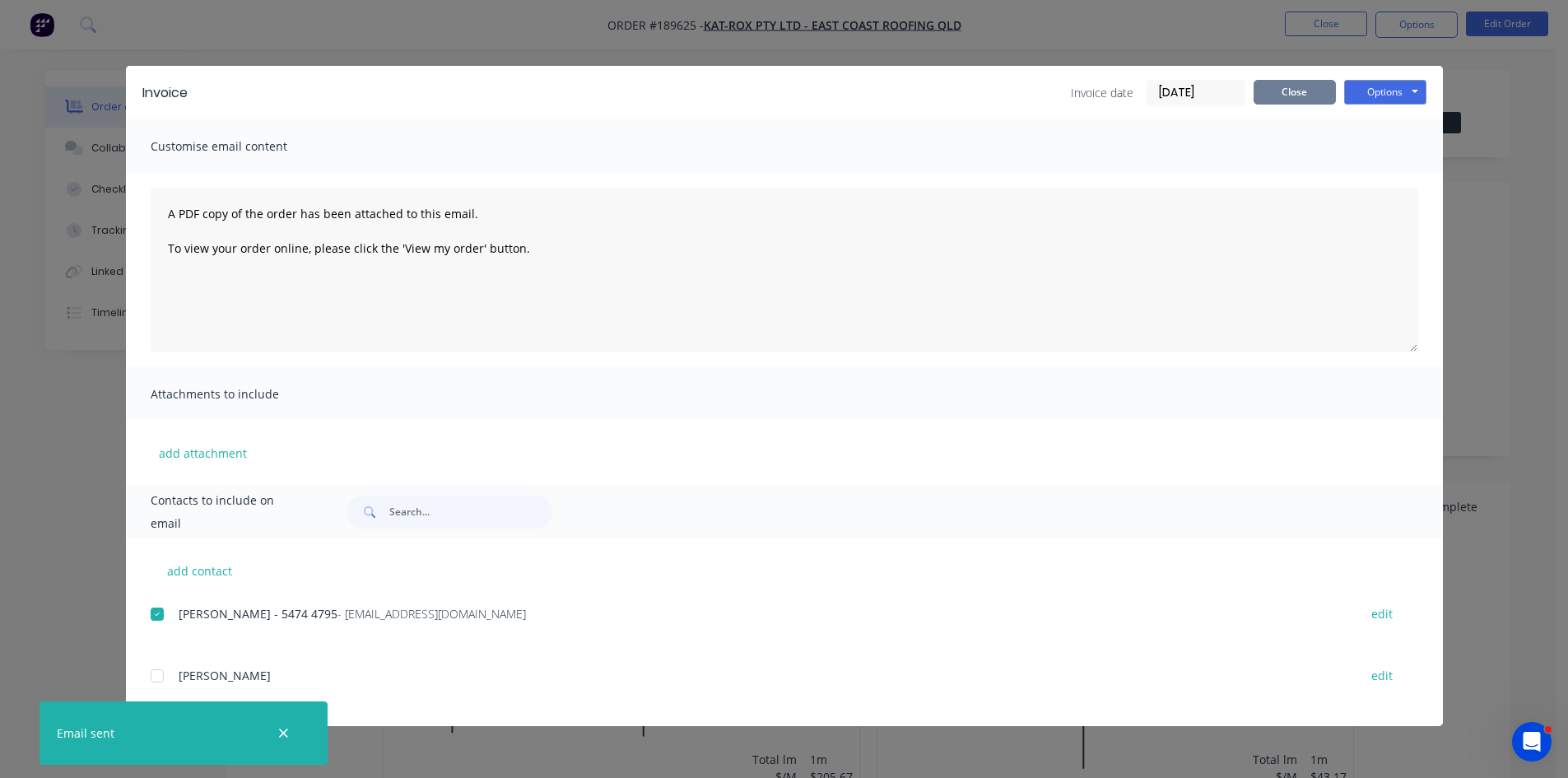
click at [1288, 96] on button "Close" at bounding box center [1294, 92] width 82 height 25
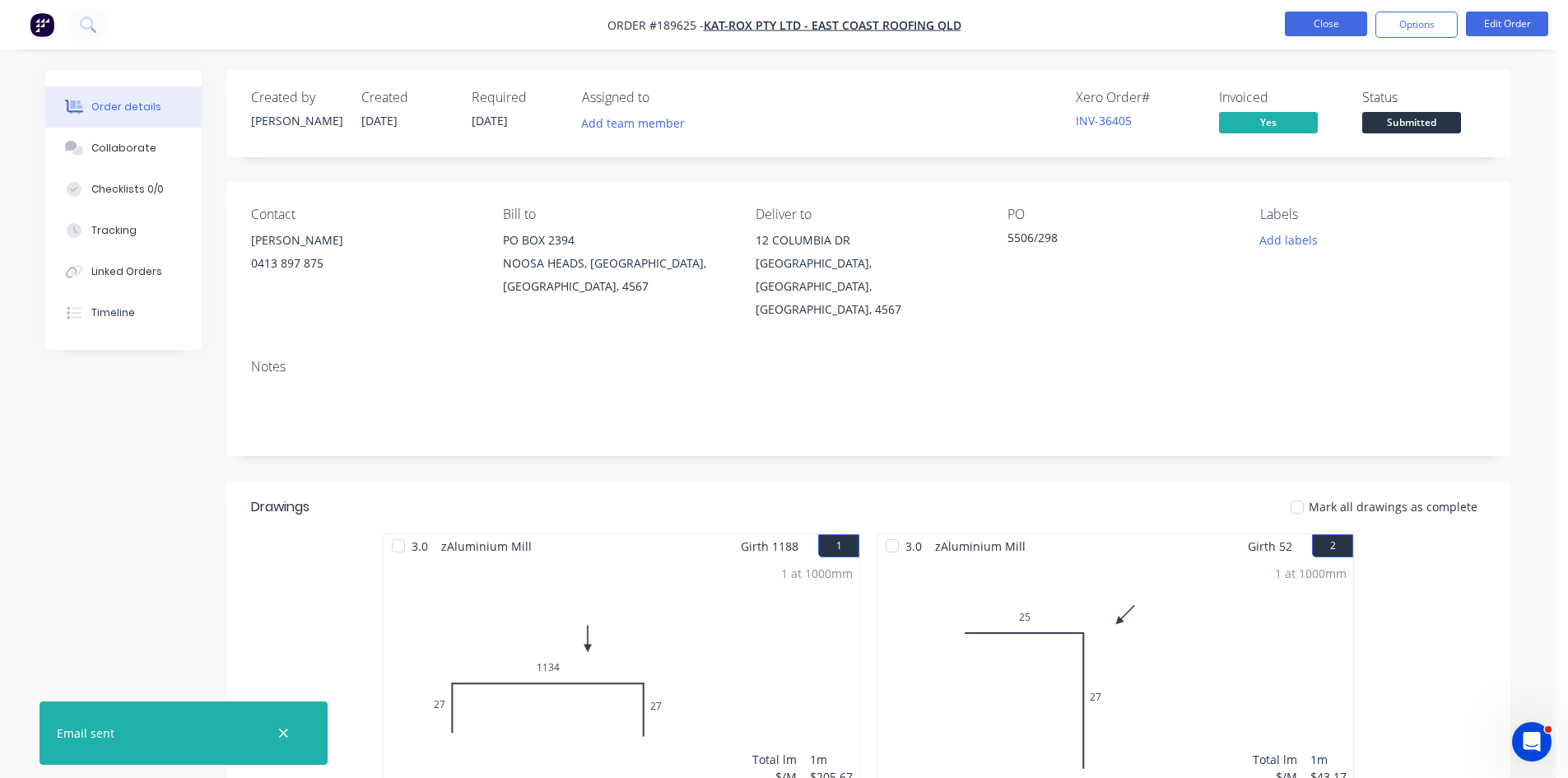
click at [1335, 22] on button "Close" at bounding box center [1325, 24] width 82 height 25
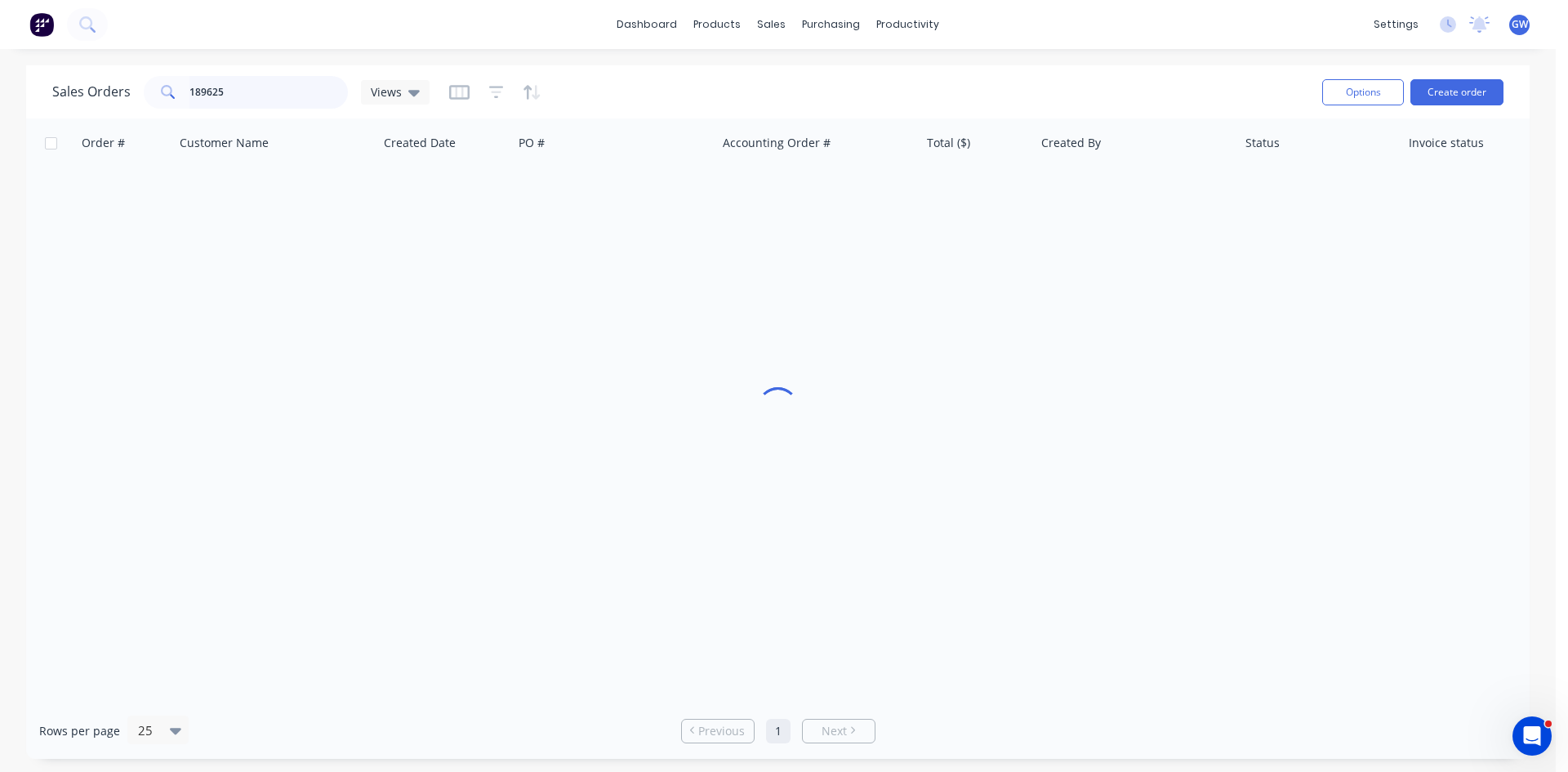
click at [225, 82] on input "189625" at bounding box center [269, 91] width 159 height 32
type input "189786"
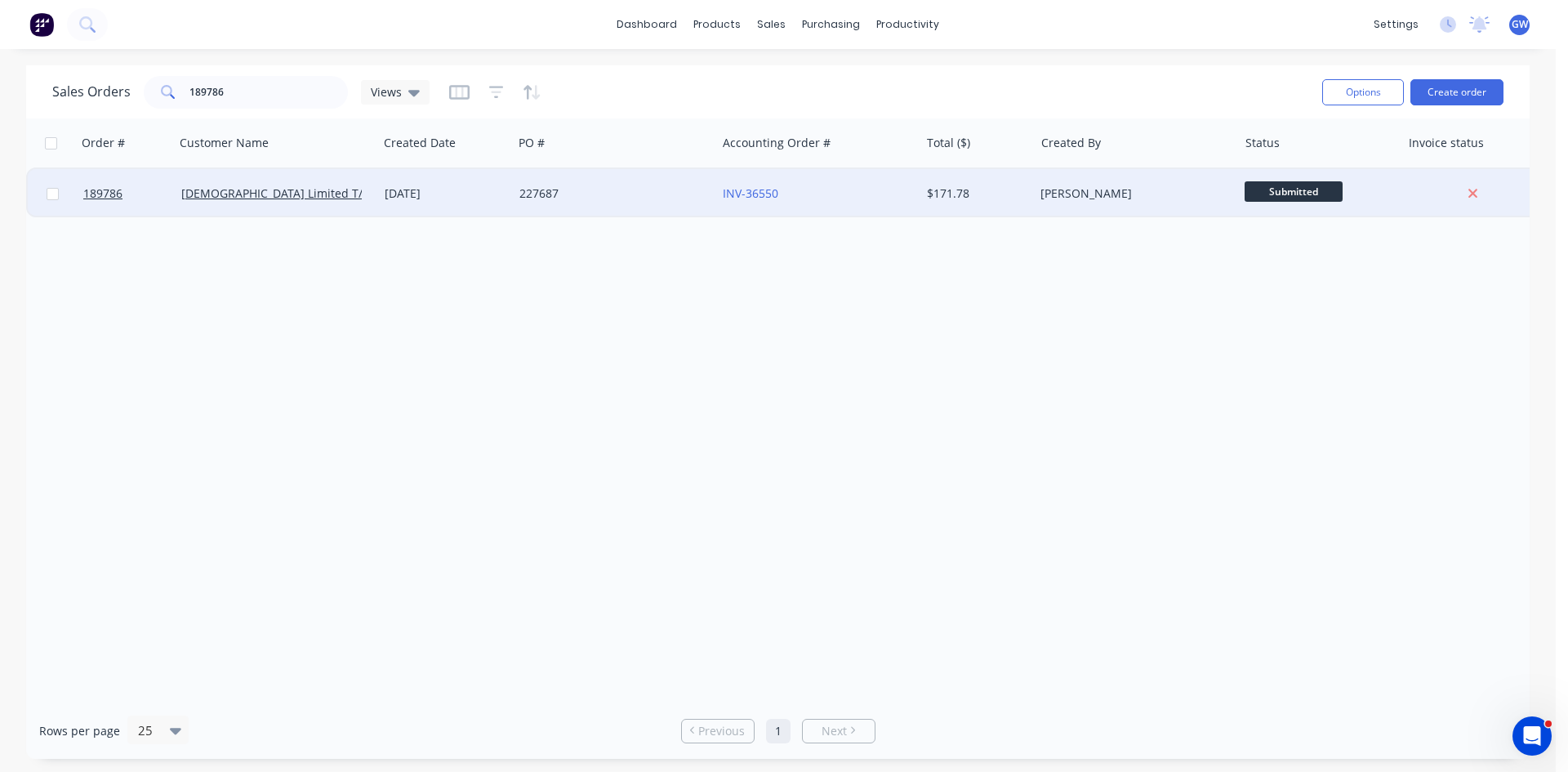
click at [1075, 192] on div "[PERSON_NAME]" at bounding box center [1131, 193] width 182 height 17
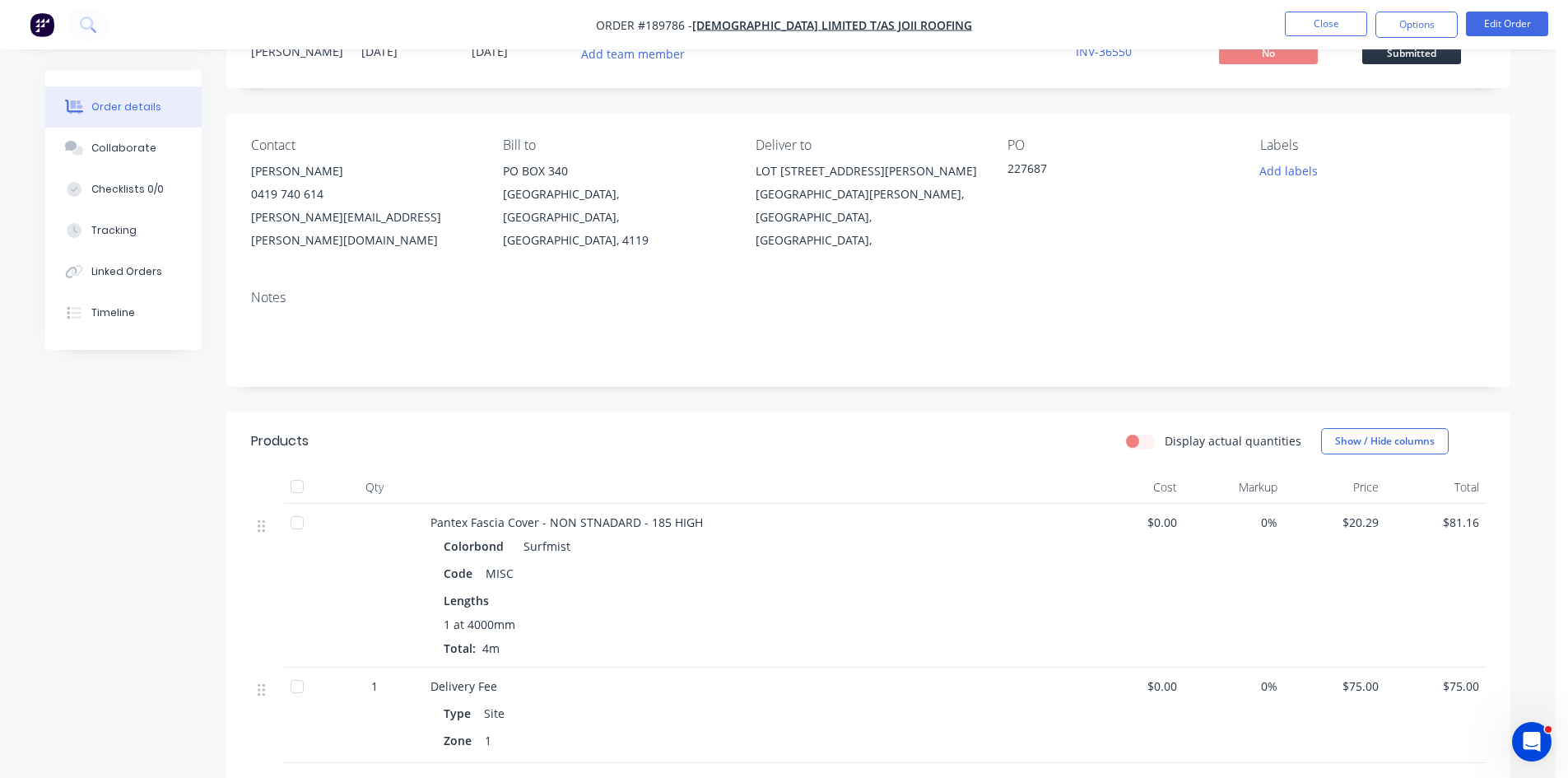
scroll to position [164, 0]
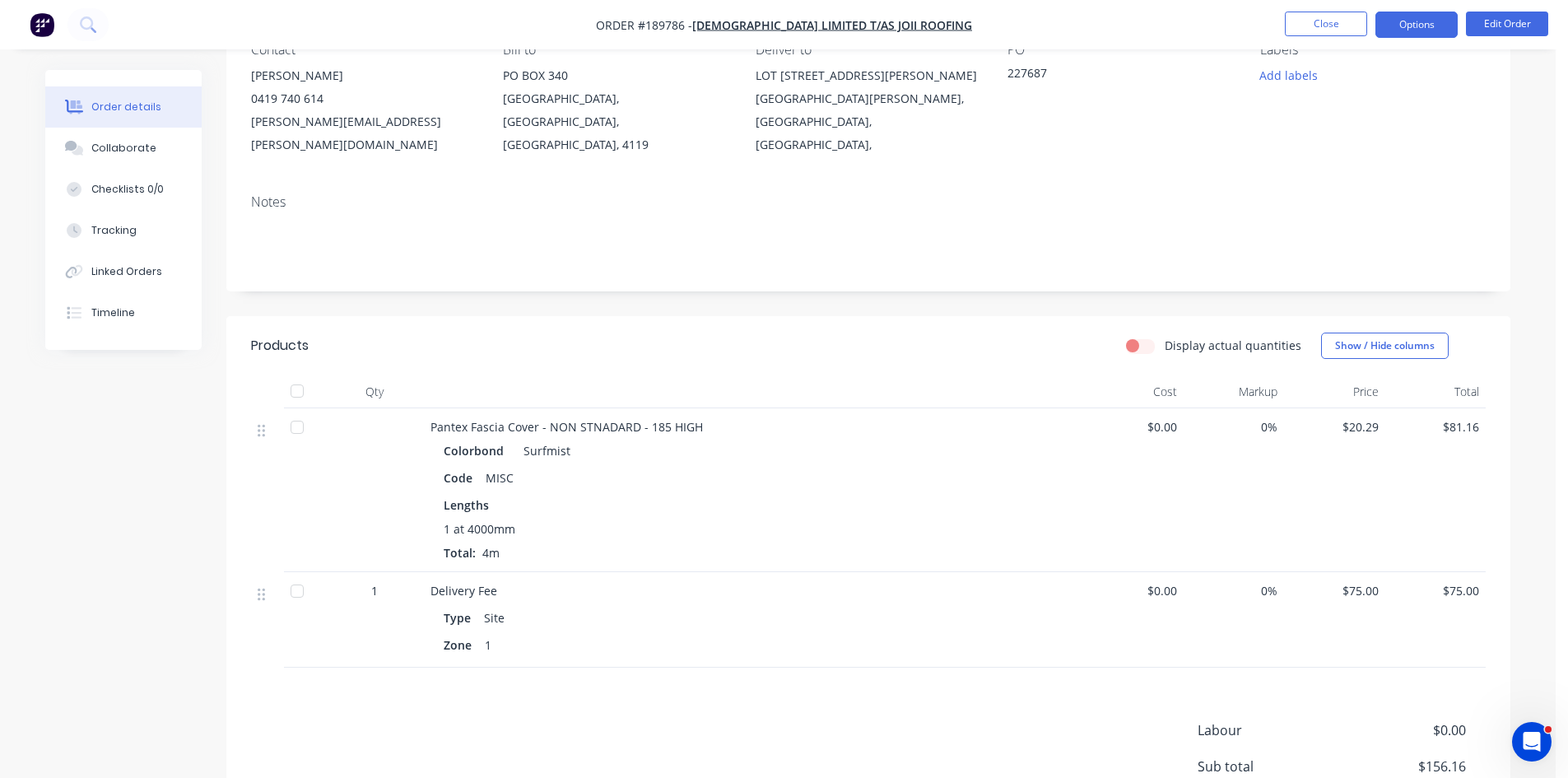
click at [1455, 24] on button "Options" at bounding box center [1416, 25] width 82 height 27
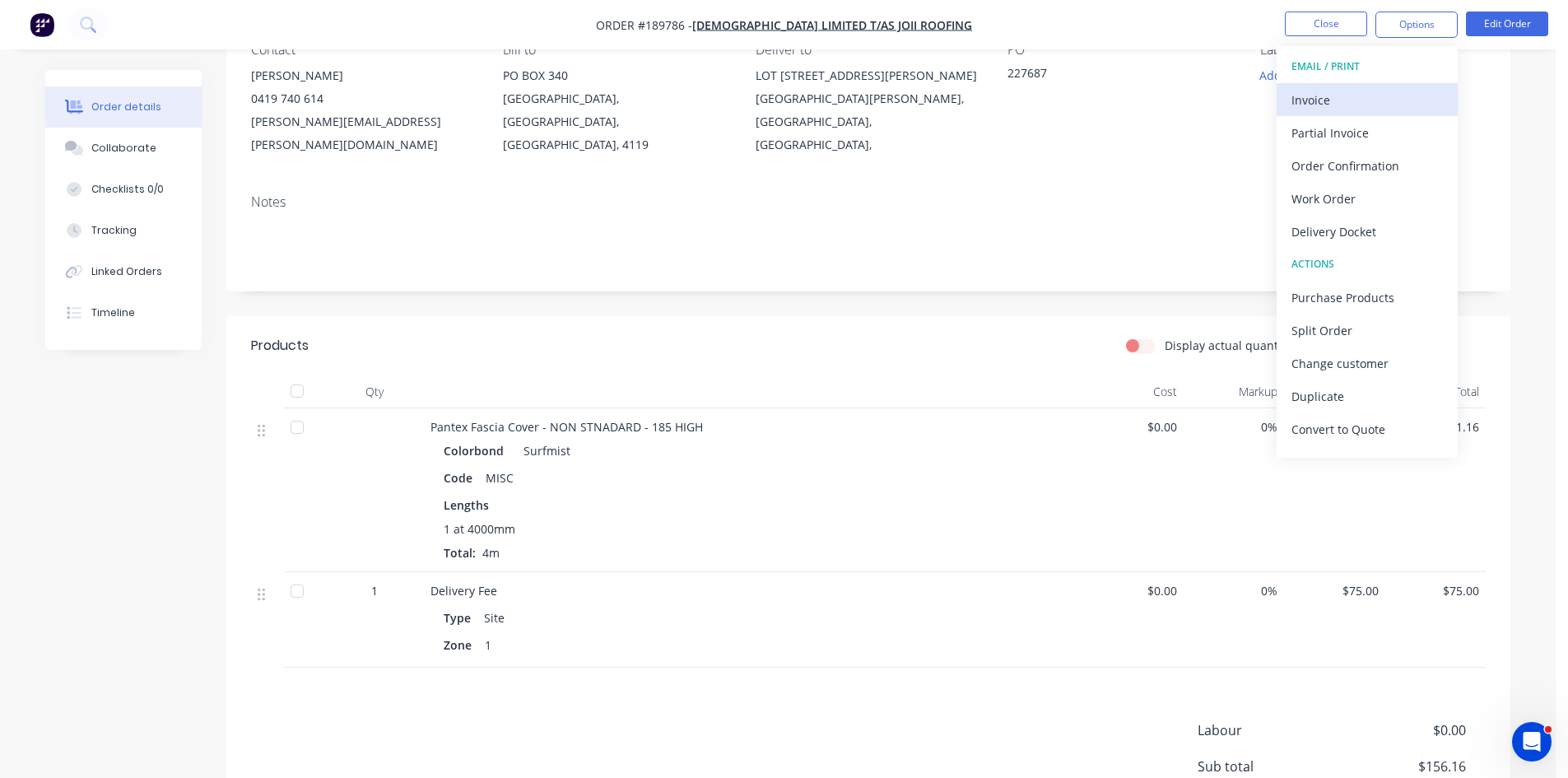
click at [1298, 114] on button "Invoice" at bounding box center [1367, 99] width 181 height 33
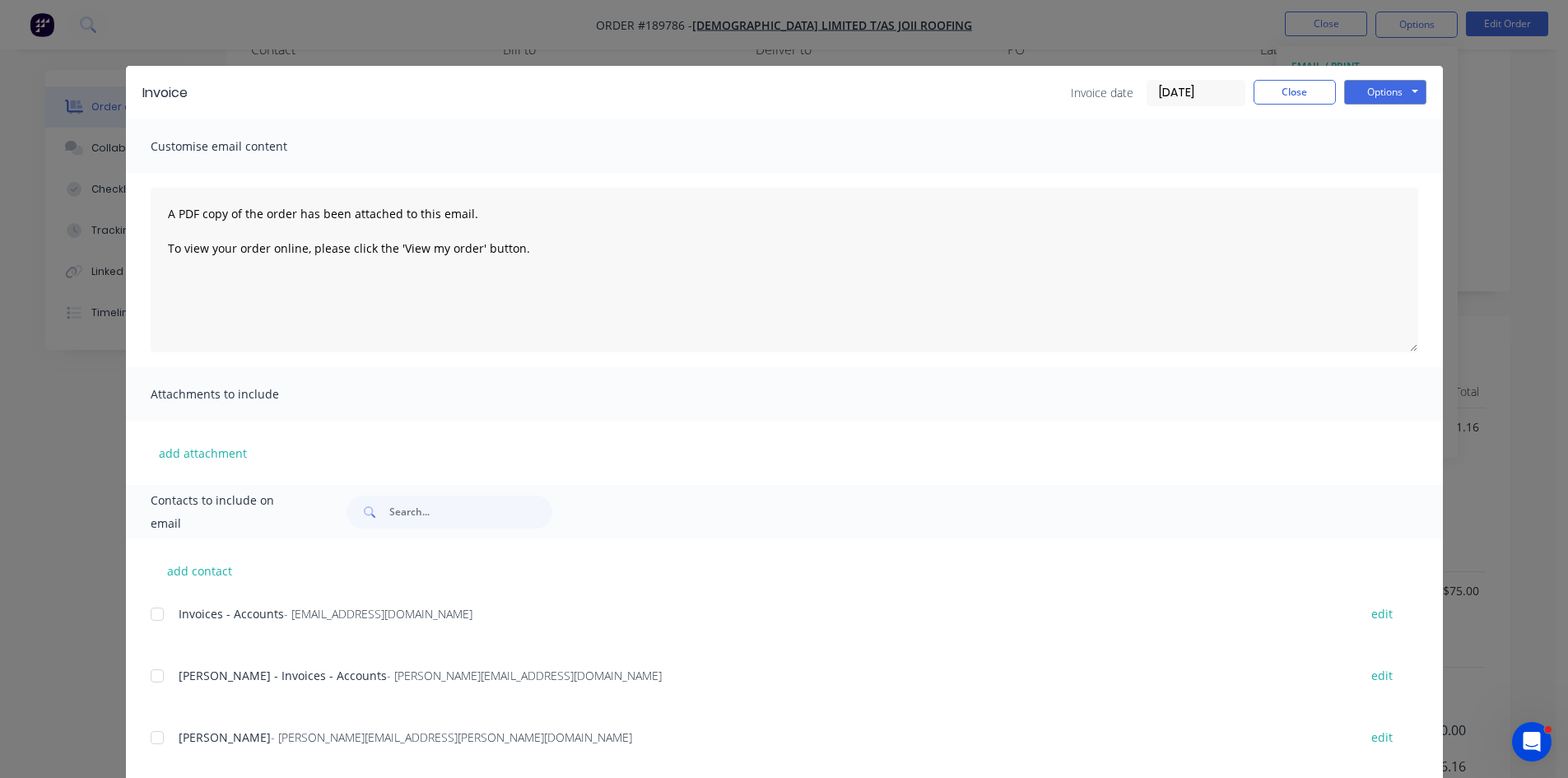
drag, startPoint x: 157, startPoint y: 616, endPoint x: 158, endPoint y: 648, distance: 32.0
click at [157, 618] on div at bounding box center [156, 614] width 33 height 33
click at [158, 660] on div at bounding box center [156, 675] width 33 height 33
click at [1381, 90] on button "Options" at bounding box center [1385, 92] width 82 height 25
click at [1383, 164] on button "Email" at bounding box center [1397, 175] width 105 height 27
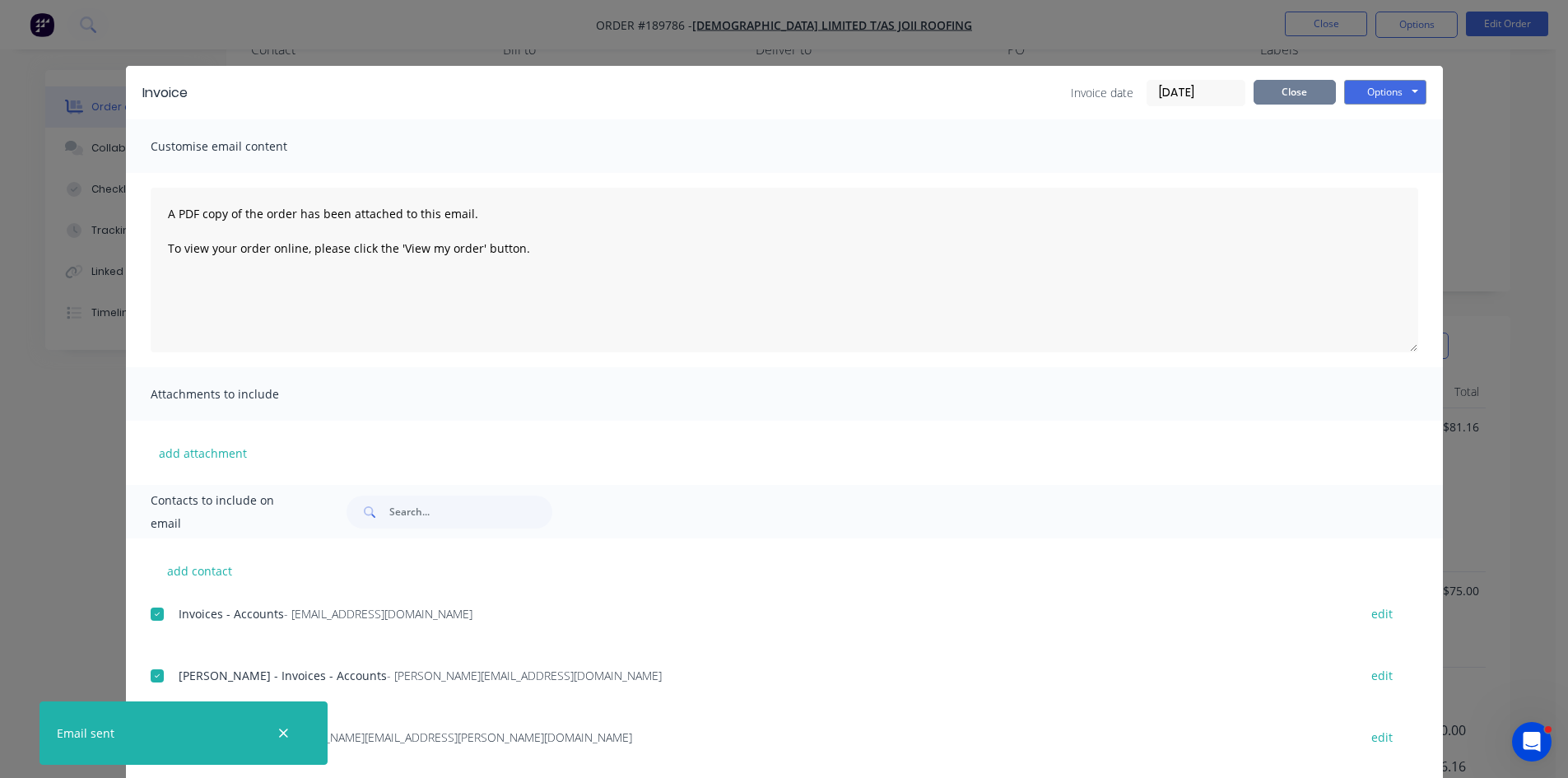
click at [1286, 97] on button "Close" at bounding box center [1294, 92] width 82 height 25
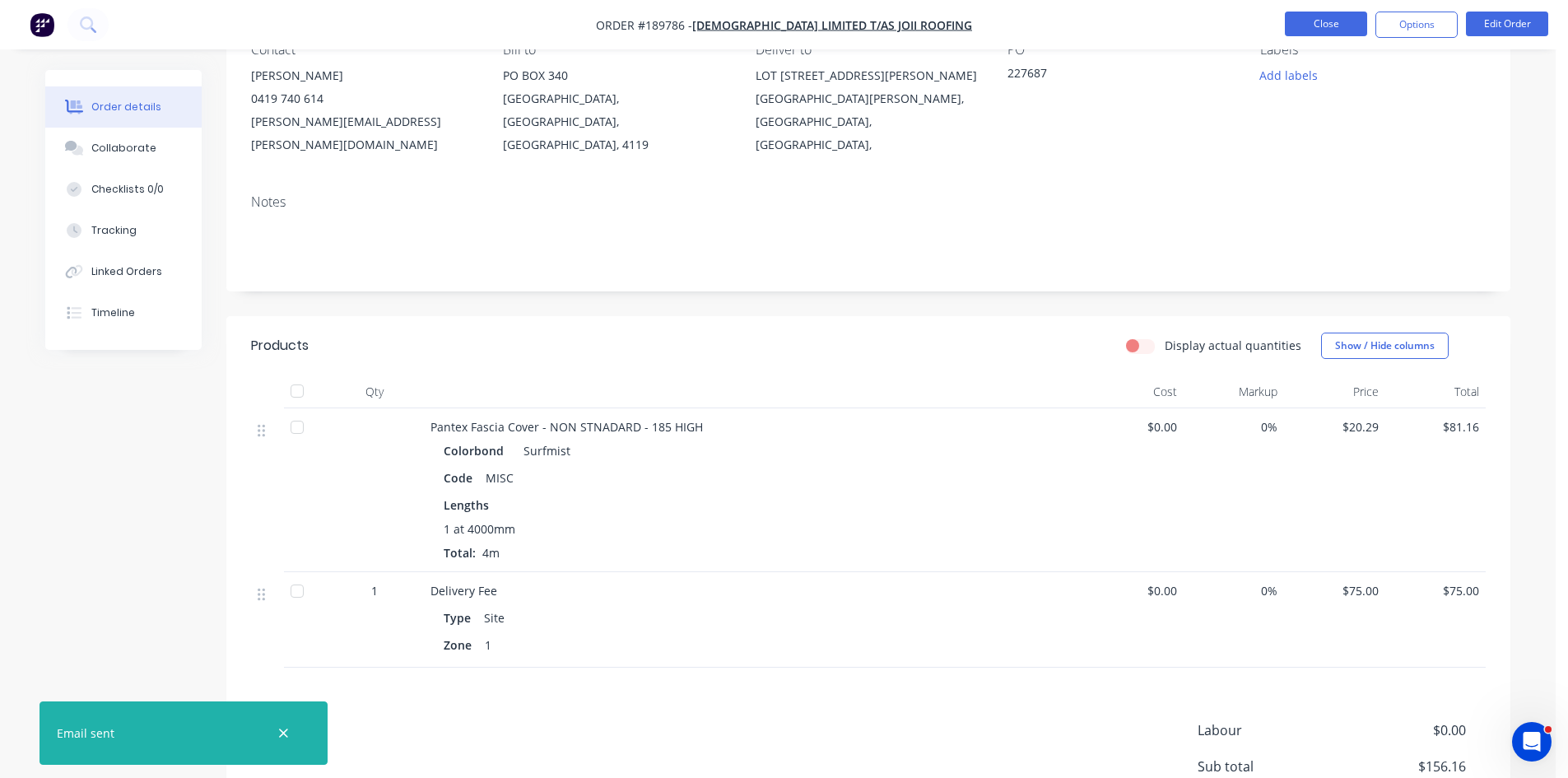
click at [1322, 32] on button "Close" at bounding box center [1325, 24] width 82 height 25
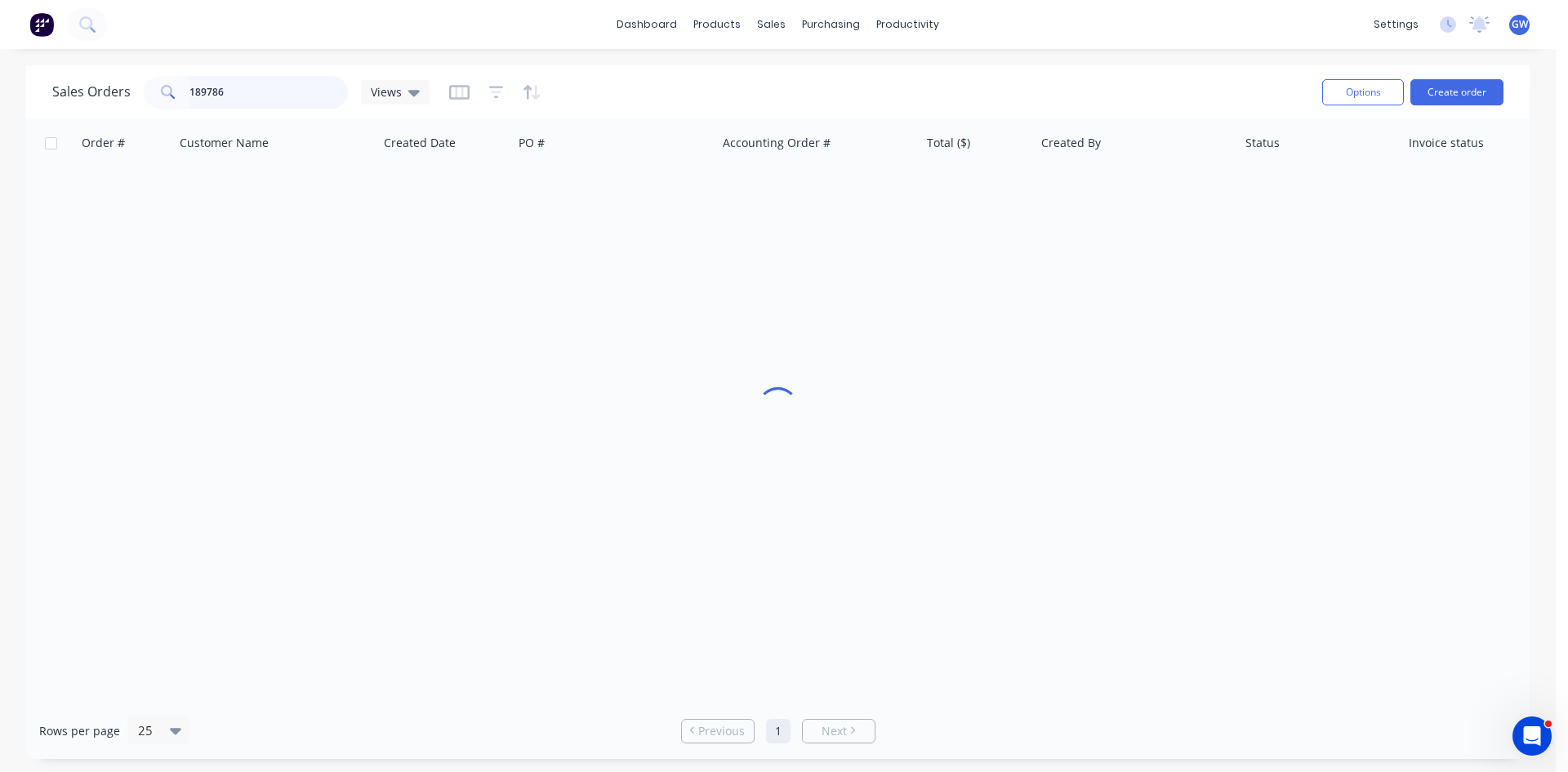
click at [262, 84] on input "189786" at bounding box center [269, 91] width 159 height 32
type input "189535"
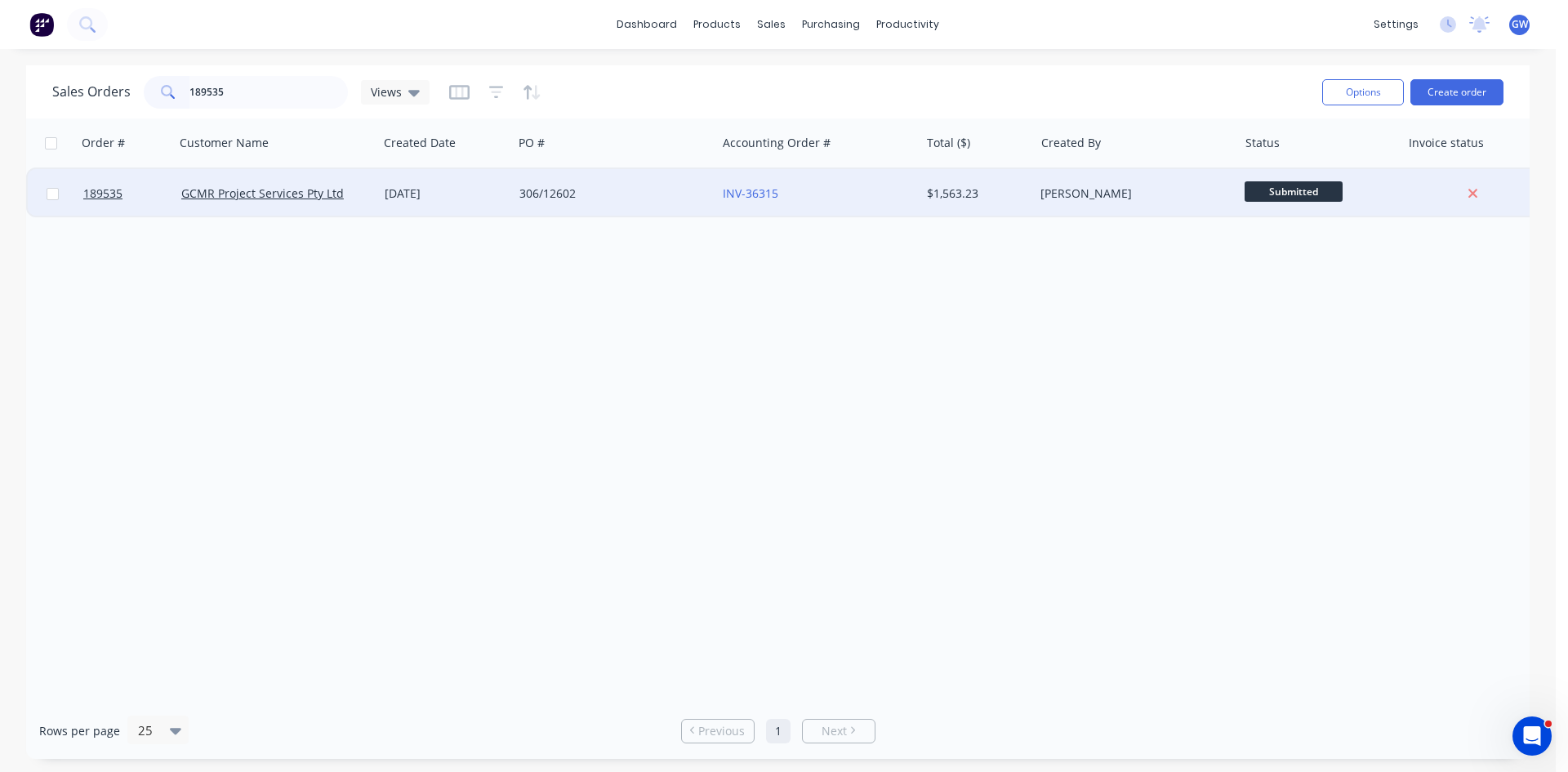
click at [852, 214] on div "INV-36315" at bounding box center [817, 193] width 203 height 49
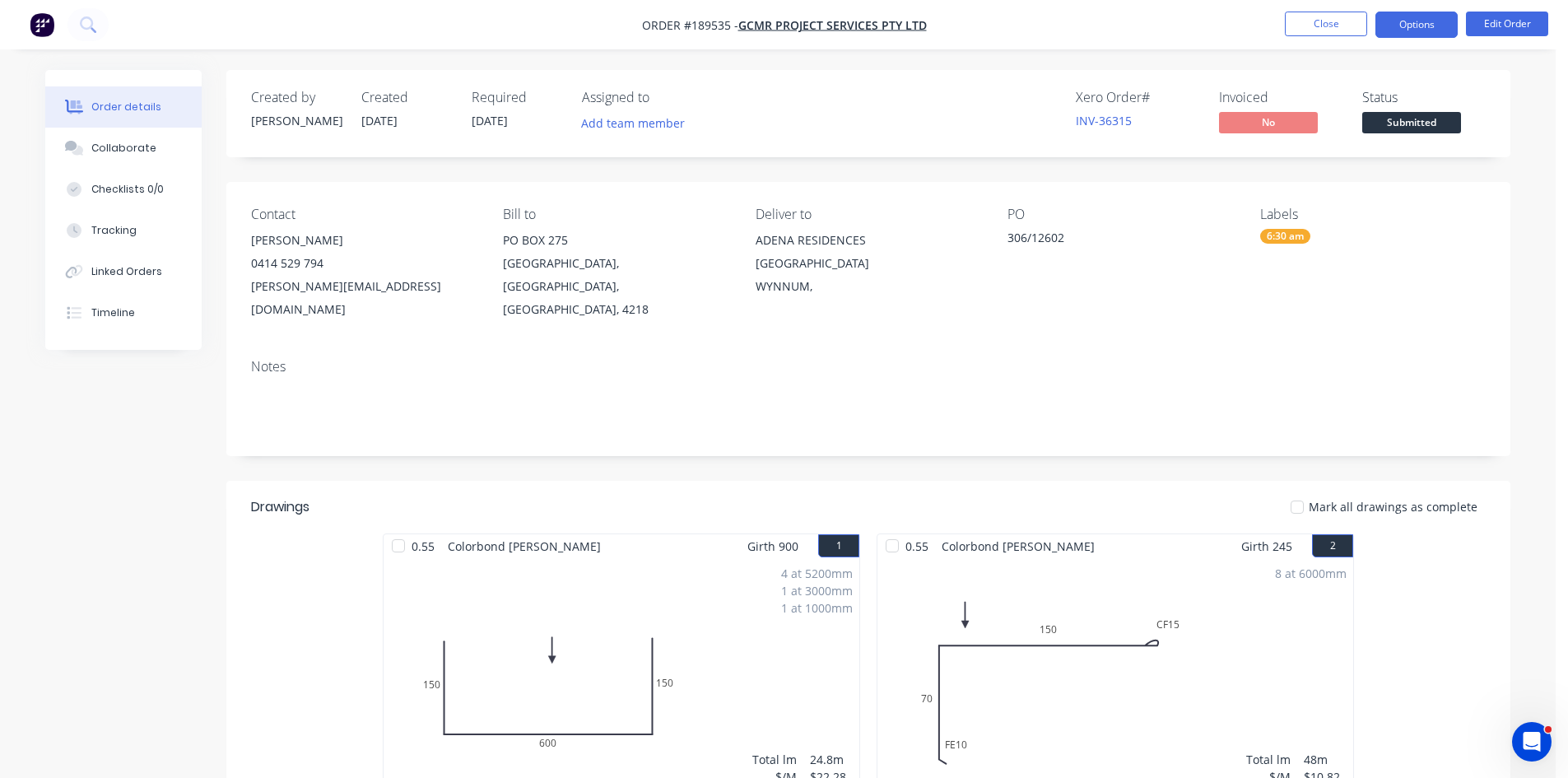
click at [1425, 22] on button "Options" at bounding box center [1416, 25] width 82 height 27
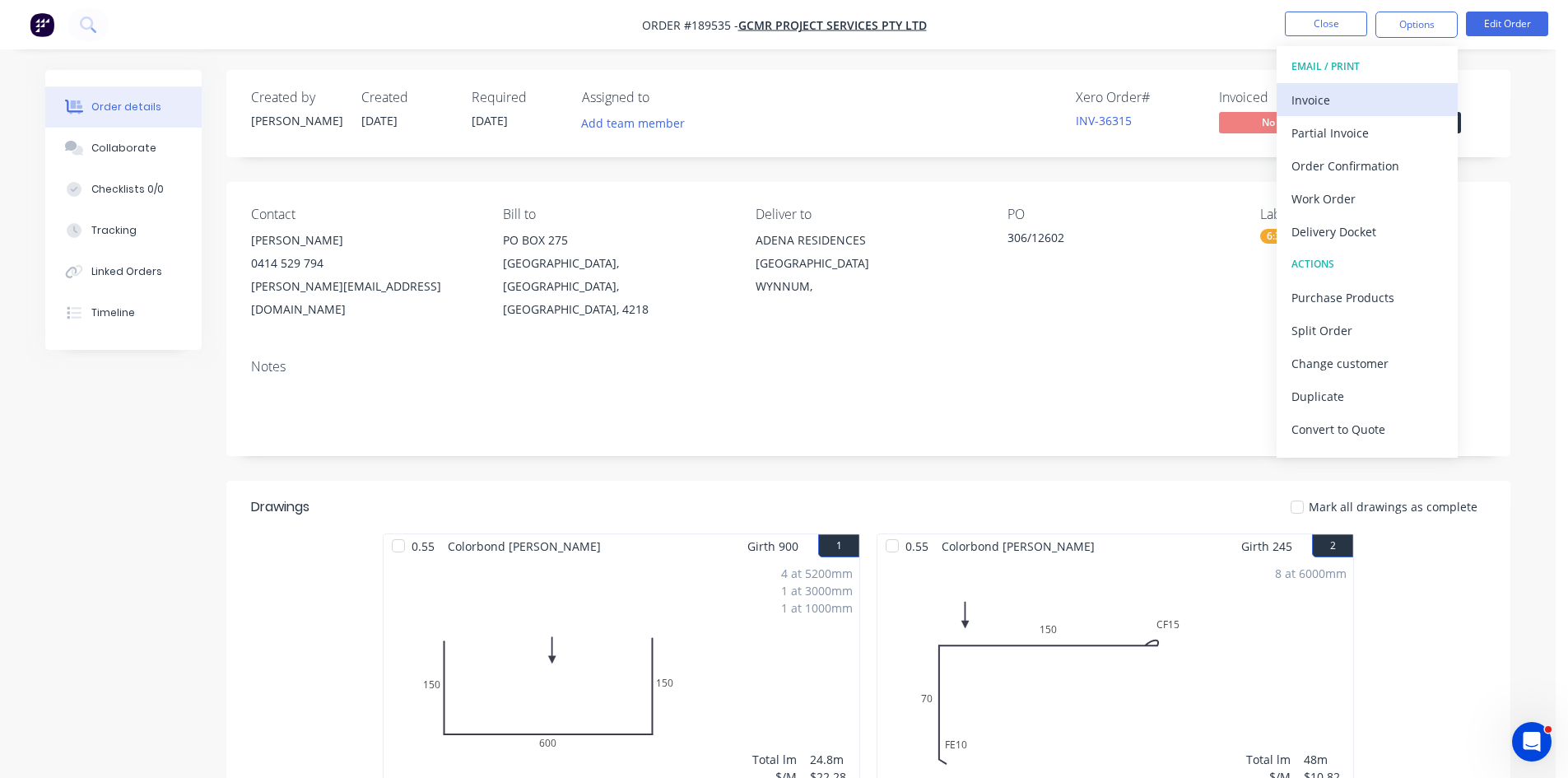
click at [1333, 102] on div "Invoice" at bounding box center [1366, 100] width 151 height 24
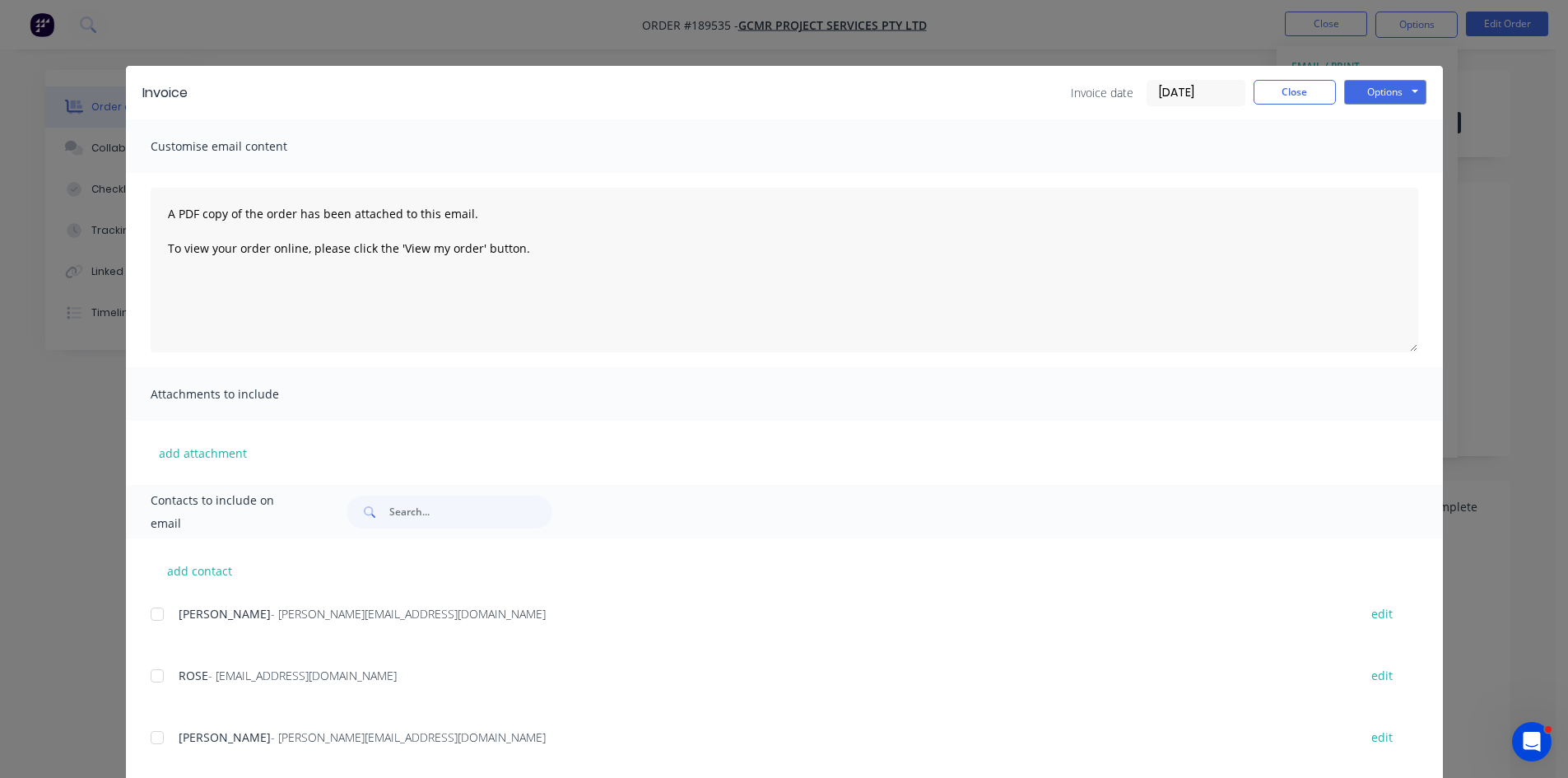
click at [148, 610] on div at bounding box center [156, 614] width 33 height 33
click at [165, 681] on div at bounding box center [156, 675] width 33 height 33
click at [1376, 92] on button "Options" at bounding box center [1385, 92] width 82 height 25
click at [1377, 173] on button "Email" at bounding box center [1397, 175] width 105 height 27
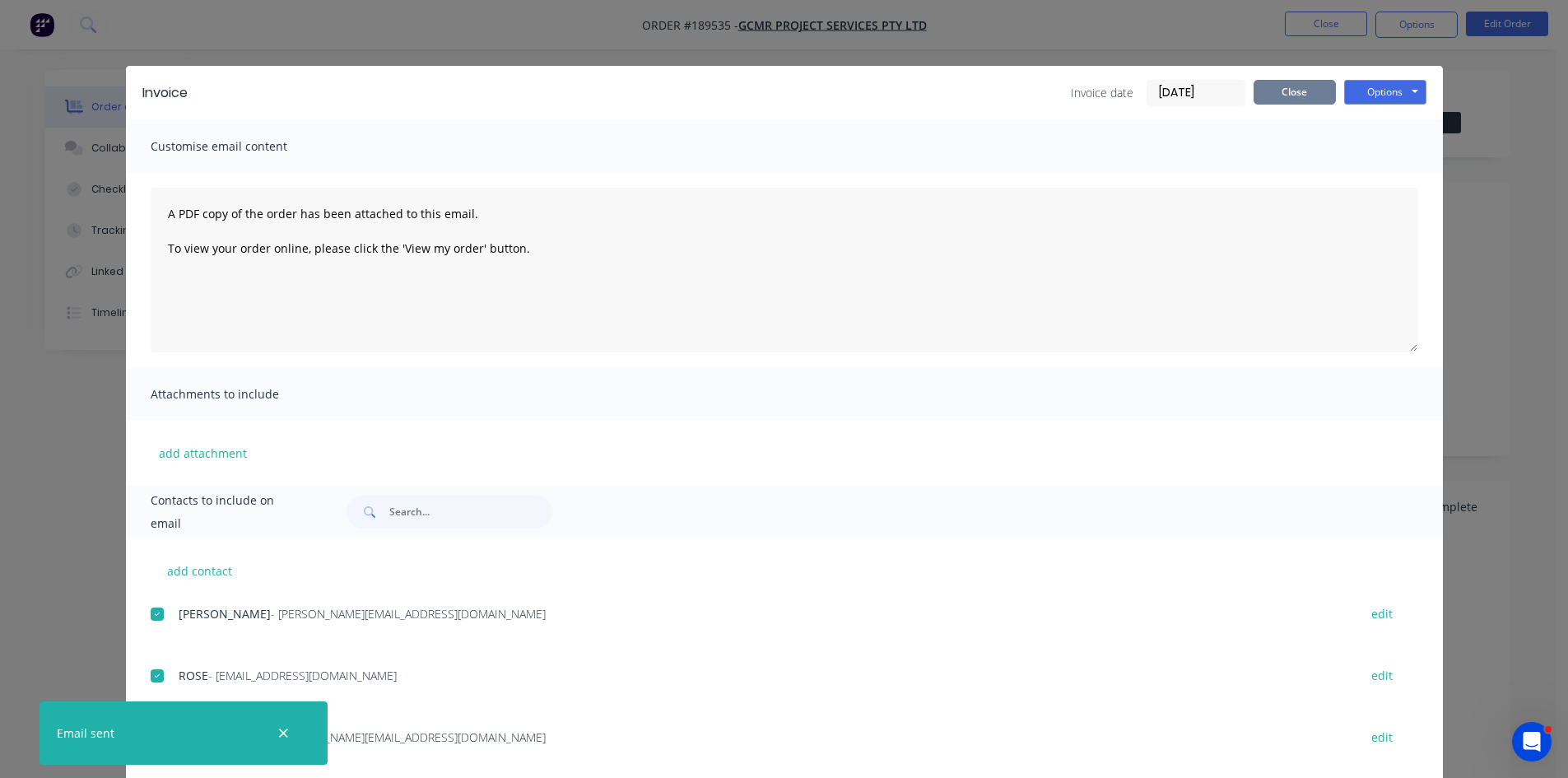
click at [1291, 86] on button "Close" at bounding box center [1294, 92] width 82 height 25
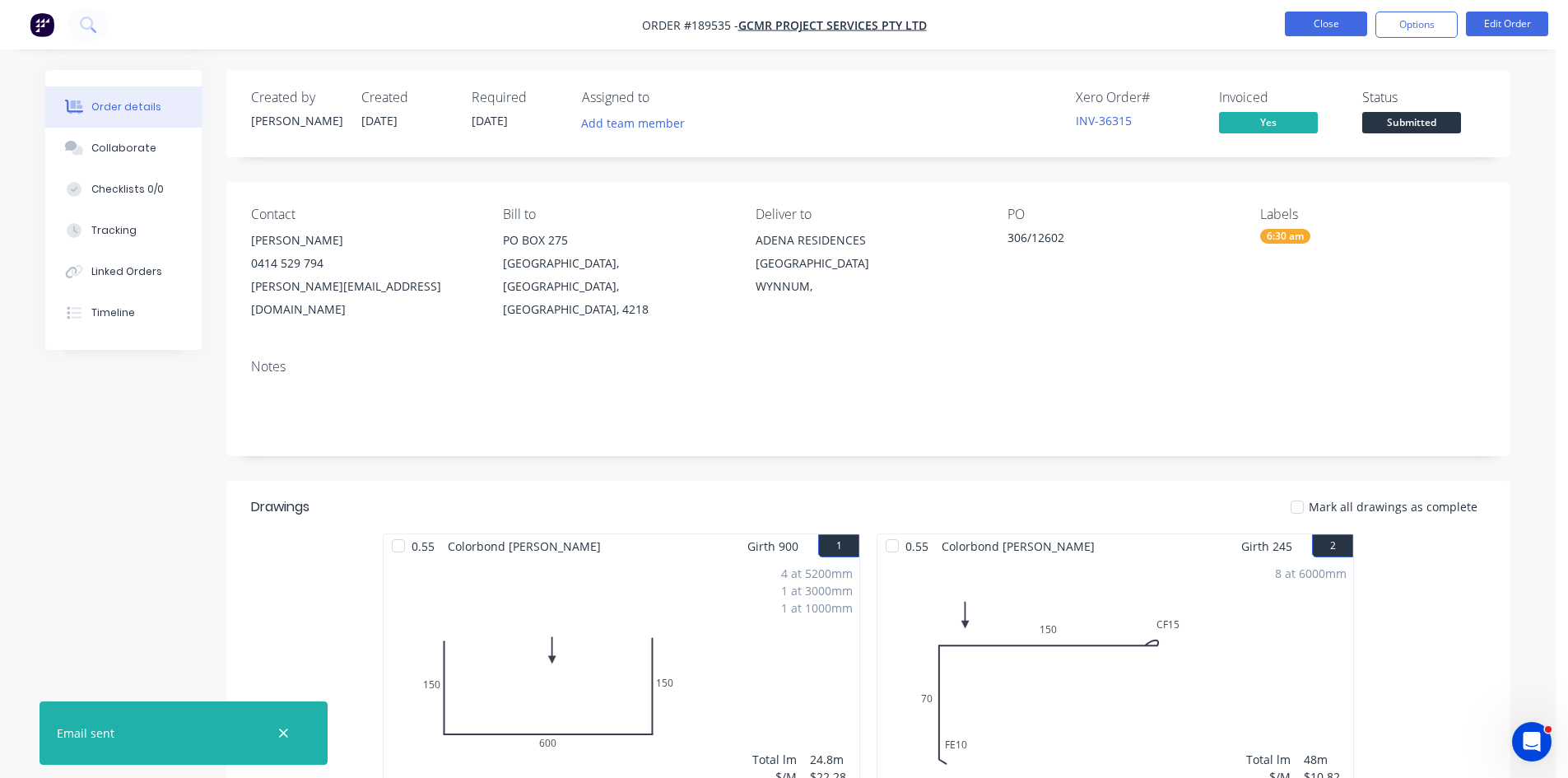
click at [1312, 35] on button "Close" at bounding box center [1325, 24] width 82 height 25
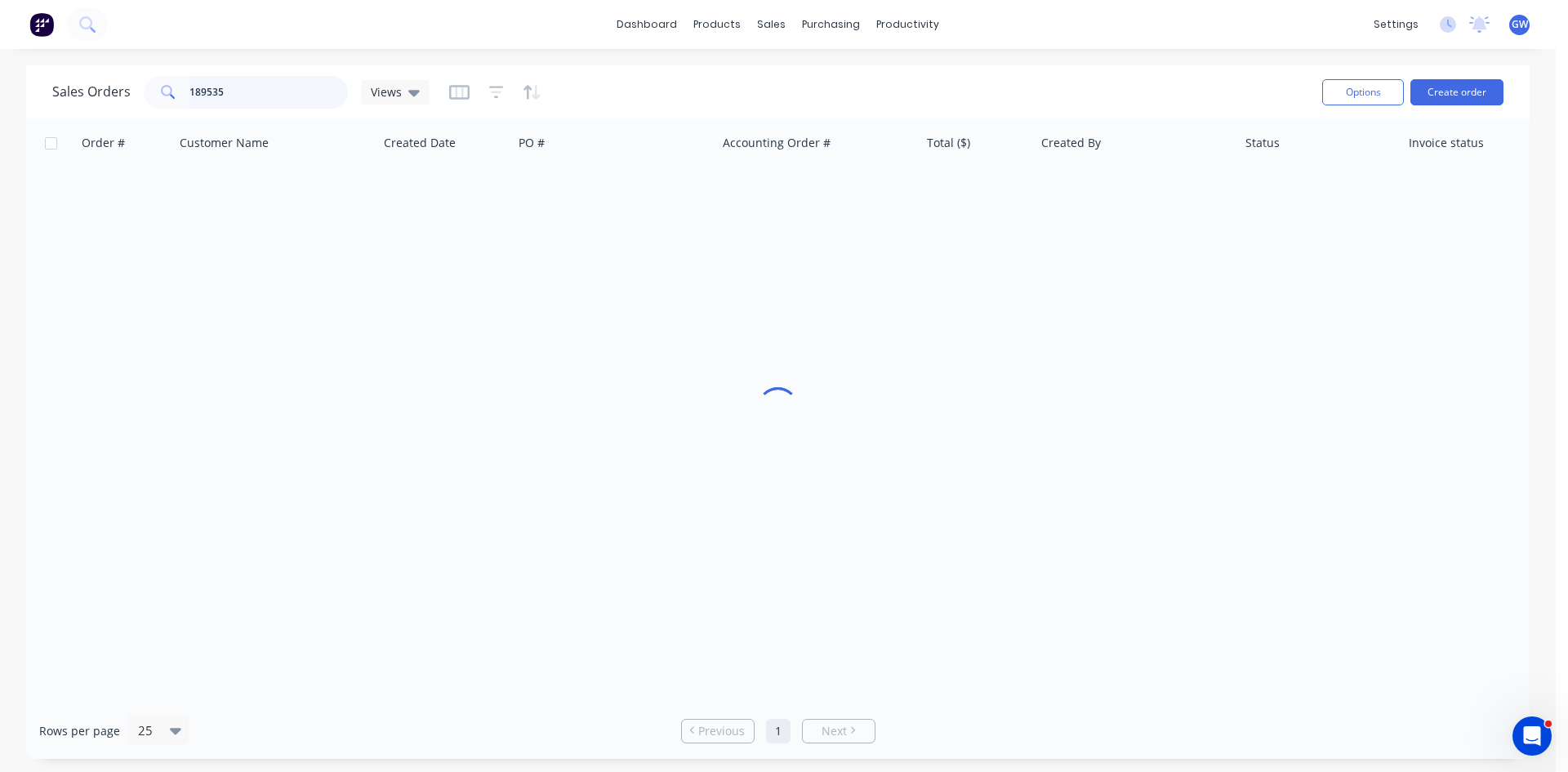
click at [250, 88] on input "189535" at bounding box center [269, 91] width 159 height 32
type input "189548"
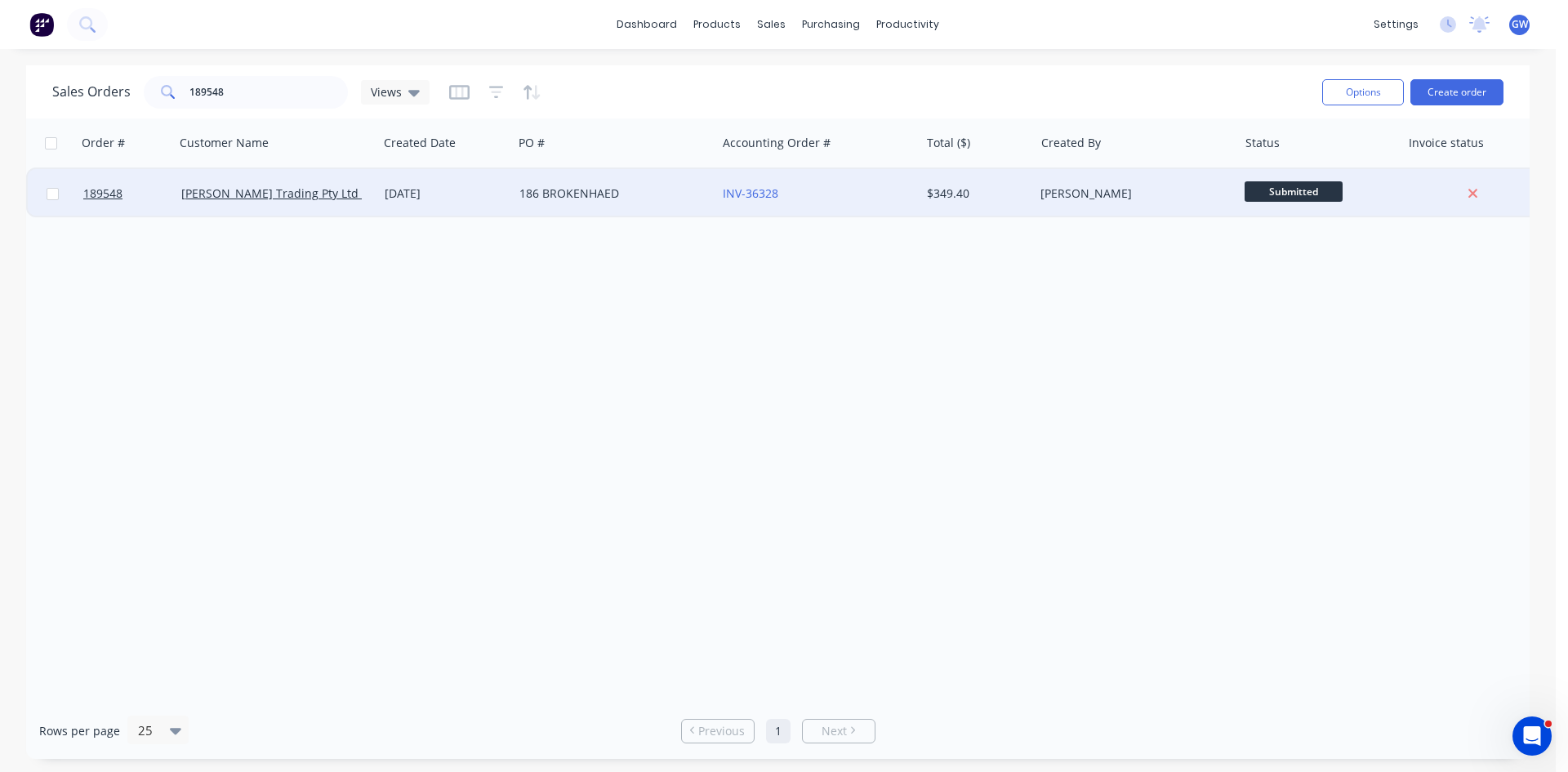
click at [1192, 185] on div "[PERSON_NAME]" at bounding box center [1136, 193] width 203 height 49
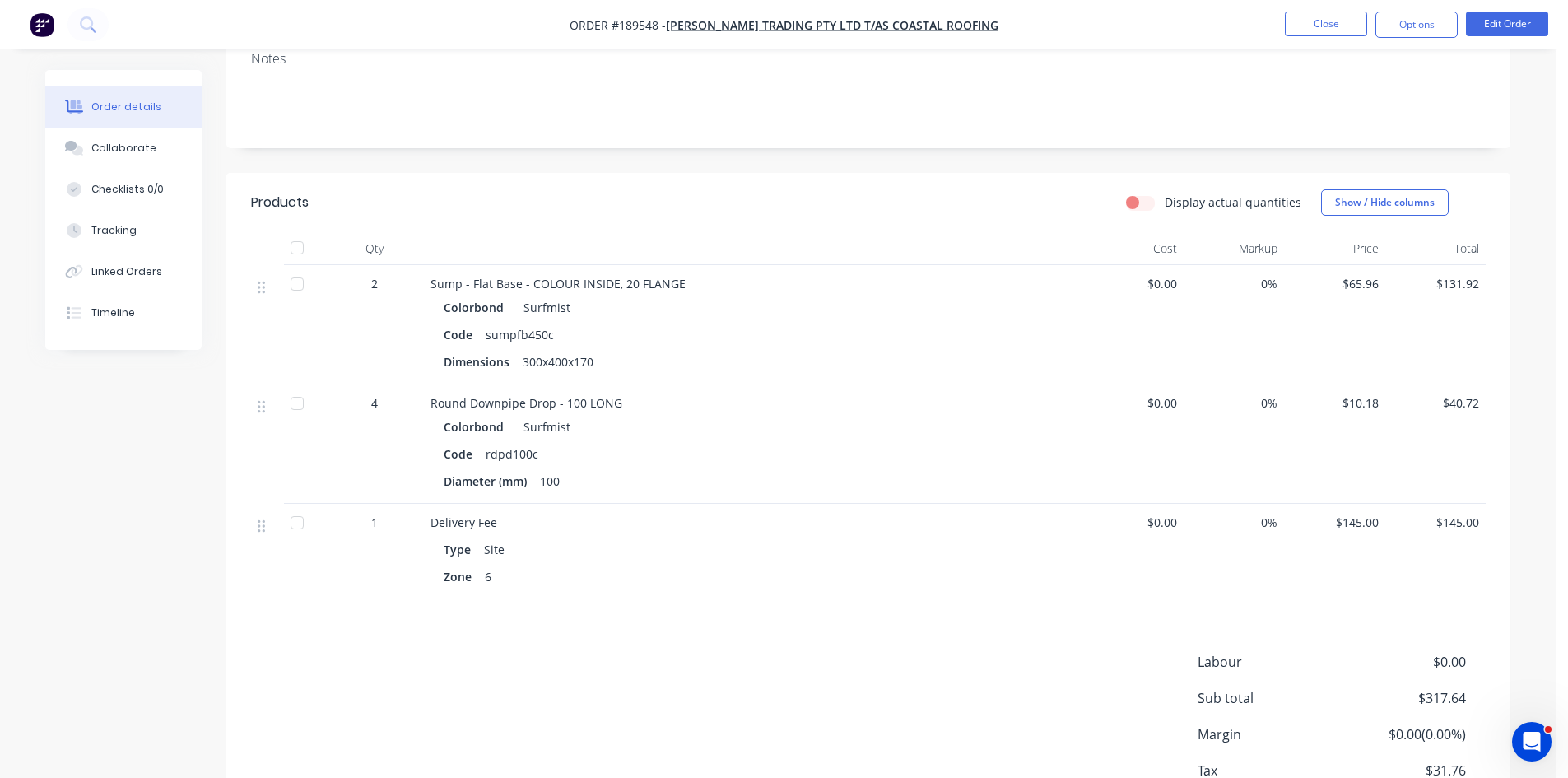
scroll to position [399, 0]
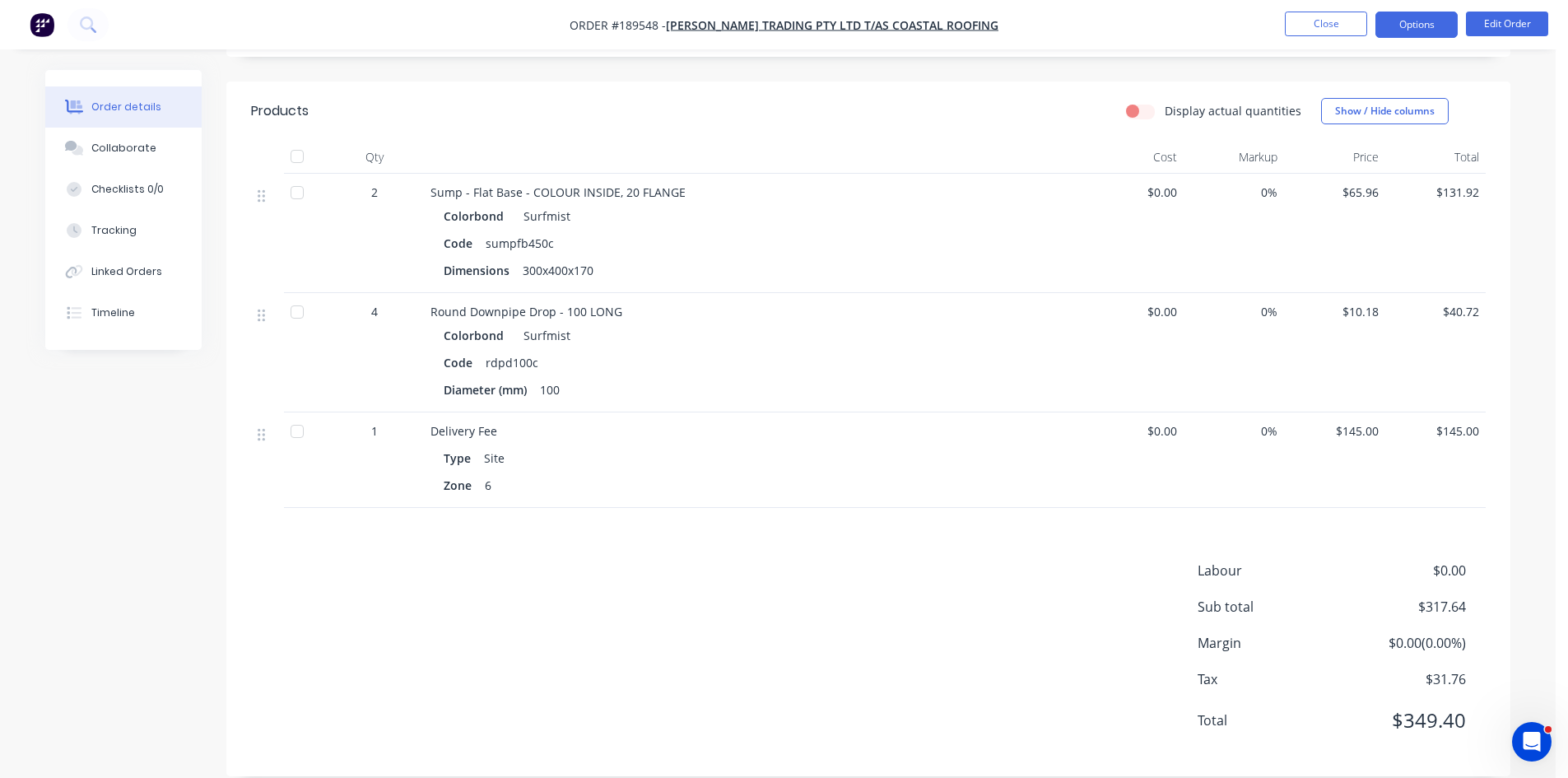
click at [1421, 25] on button "Options" at bounding box center [1416, 25] width 82 height 27
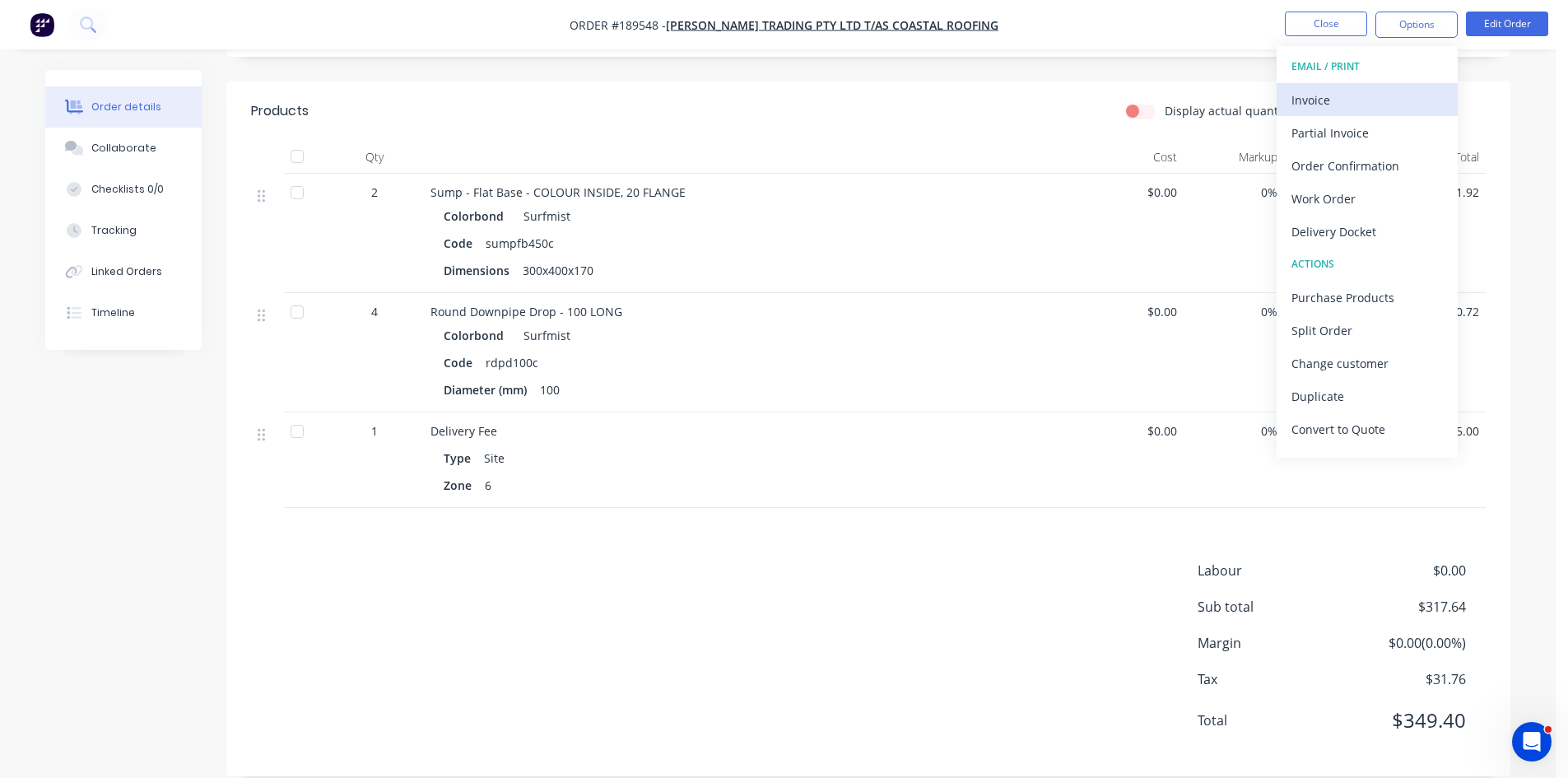
click at [1334, 97] on div "Invoice" at bounding box center [1366, 100] width 151 height 24
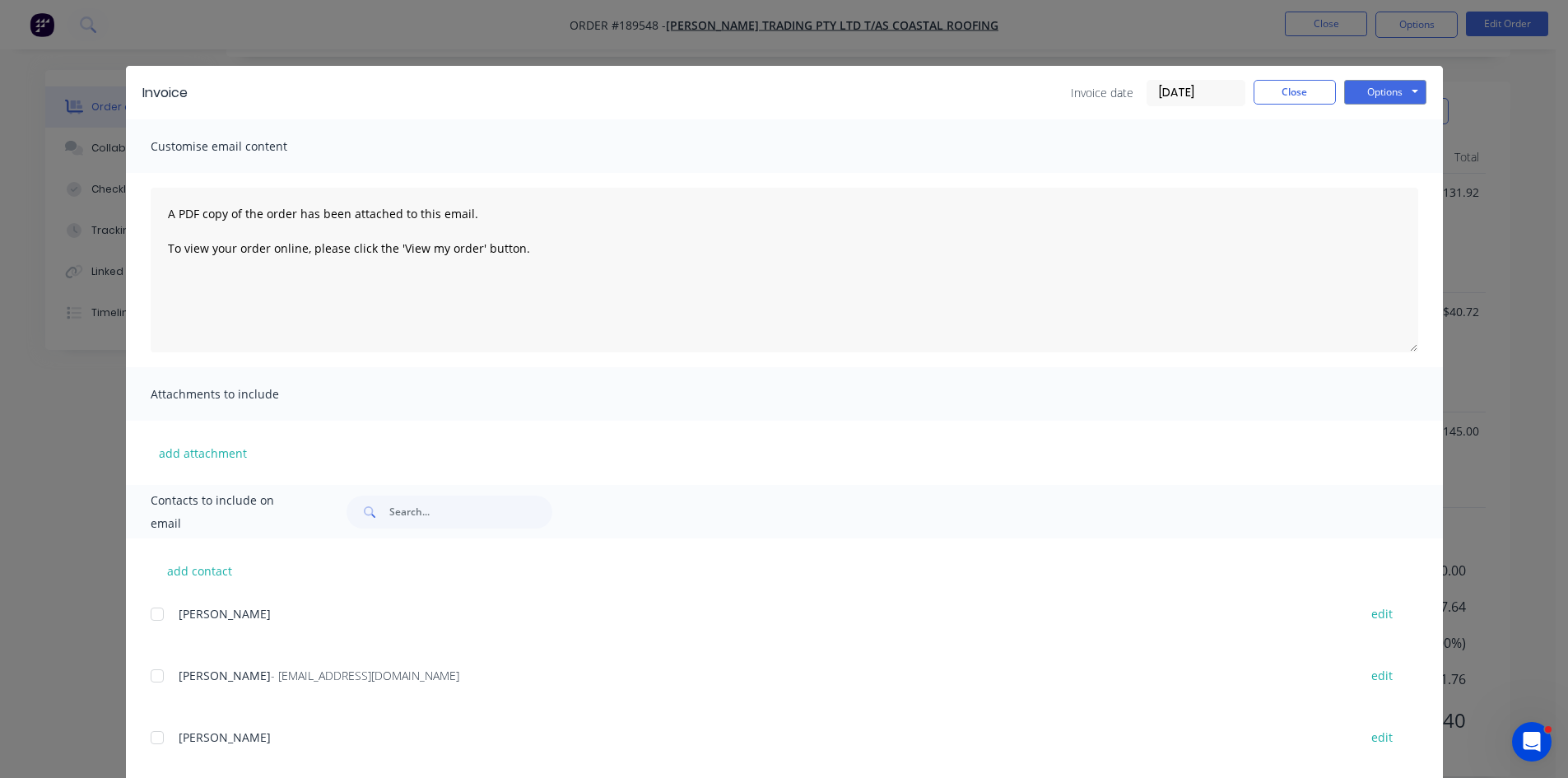
click at [148, 670] on div at bounding box center [156, 675] width 33 height 33
click at [1374, 88] on button "Options" at bounding box center [1385, 92] width 82 height 25
click at [1376, 175] on button "Email" at bounding box center [1397, 175] width 105 height 27
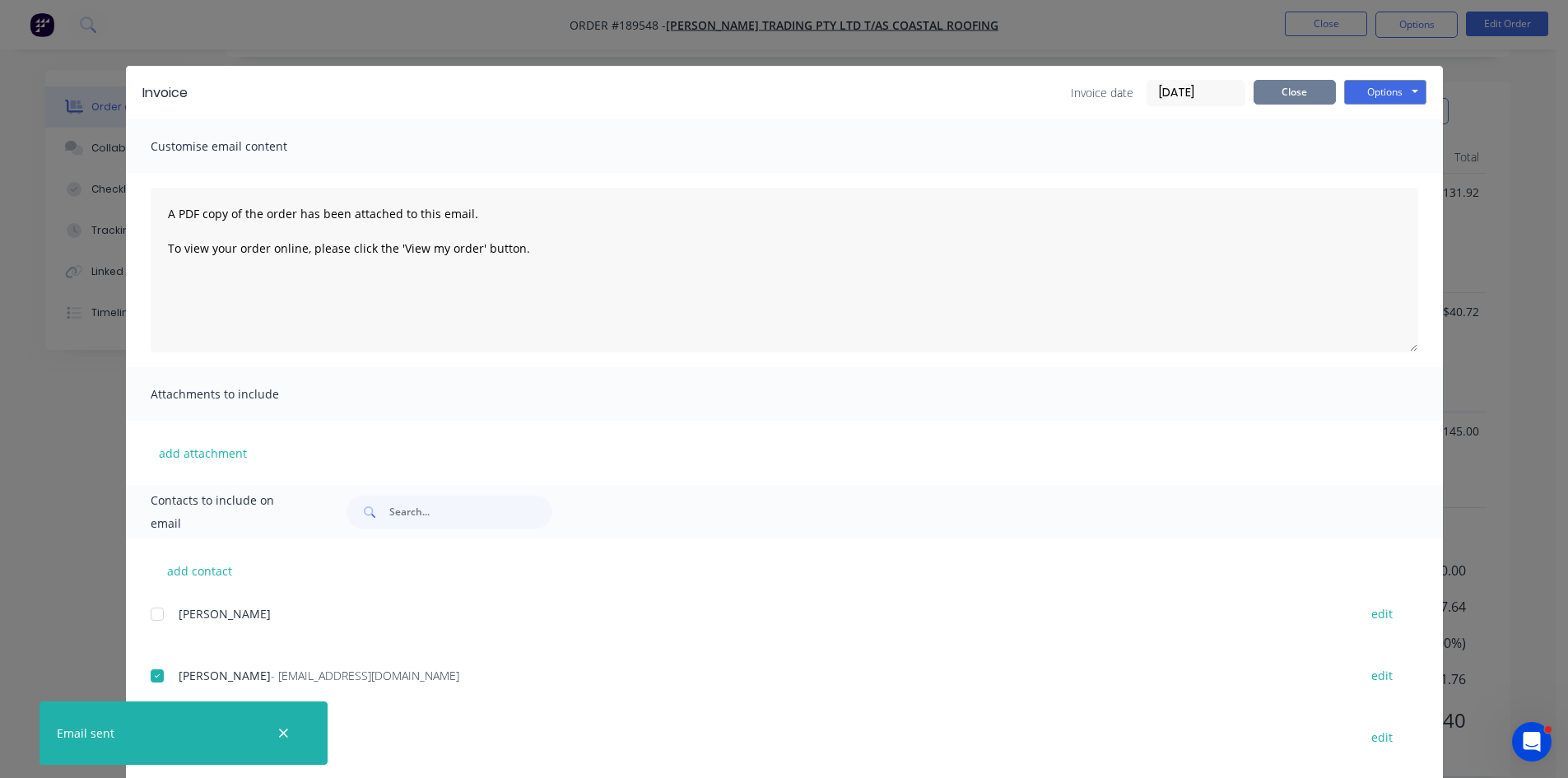
click at [1309, 90] on button "Close" at bounding box center [1294, 92] width 82 height 25
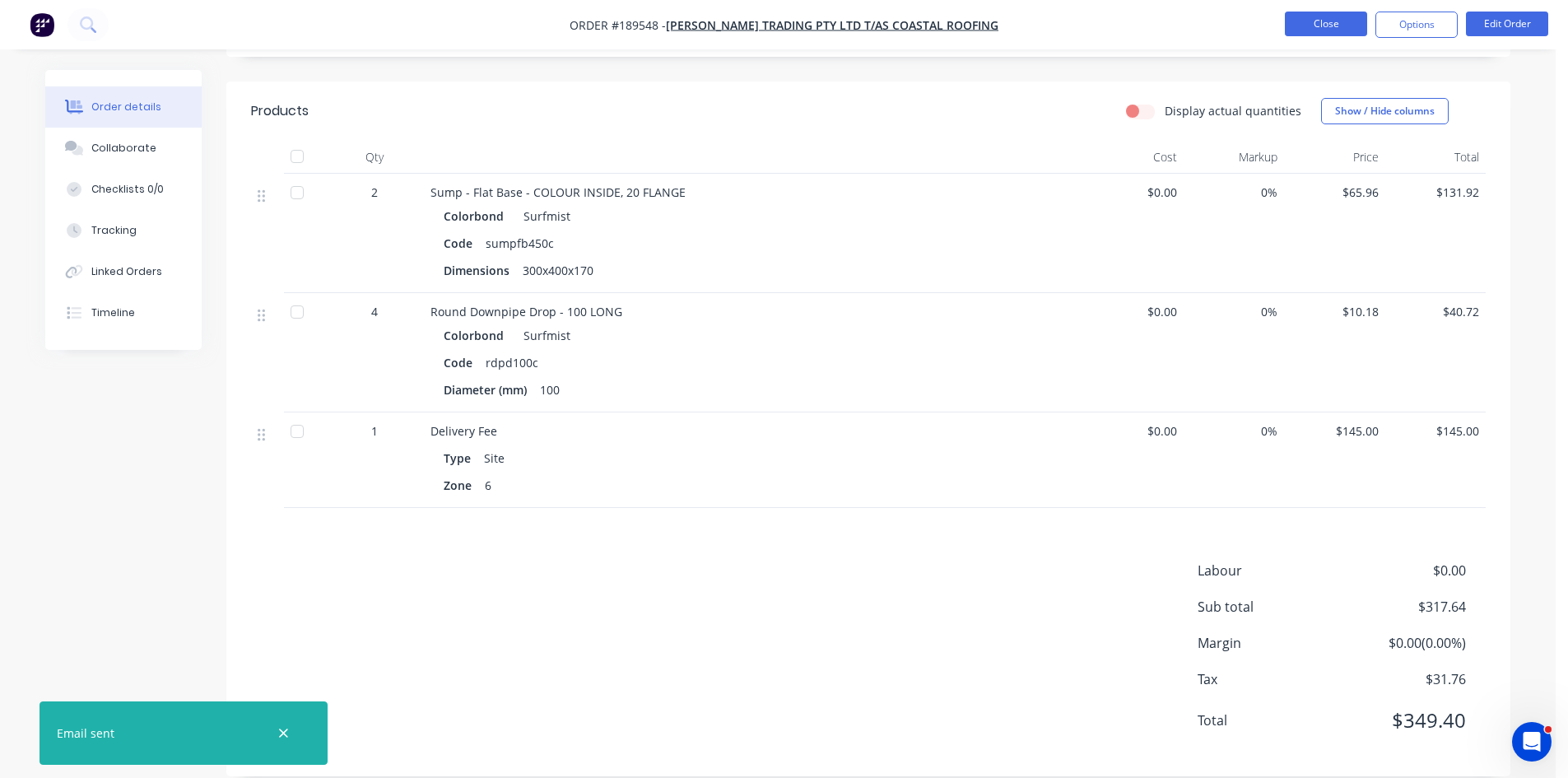
click at [1340, 29] on button "Close" at bounding box center [1325, 24] width 82 height 25
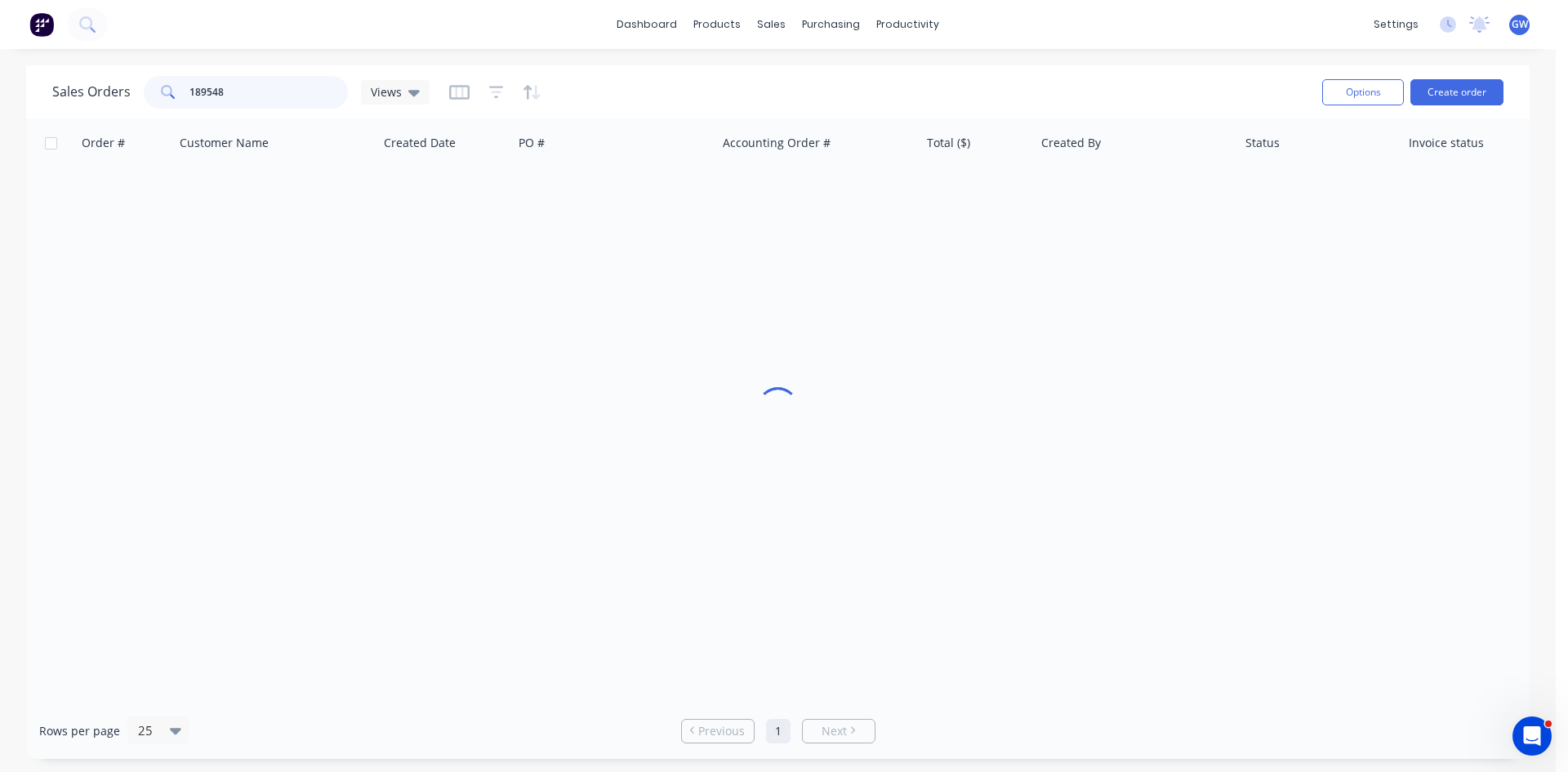
click at [205, 85] on input "189548" at bounding box center [269, 91] width 159 height 32
type input "189624"
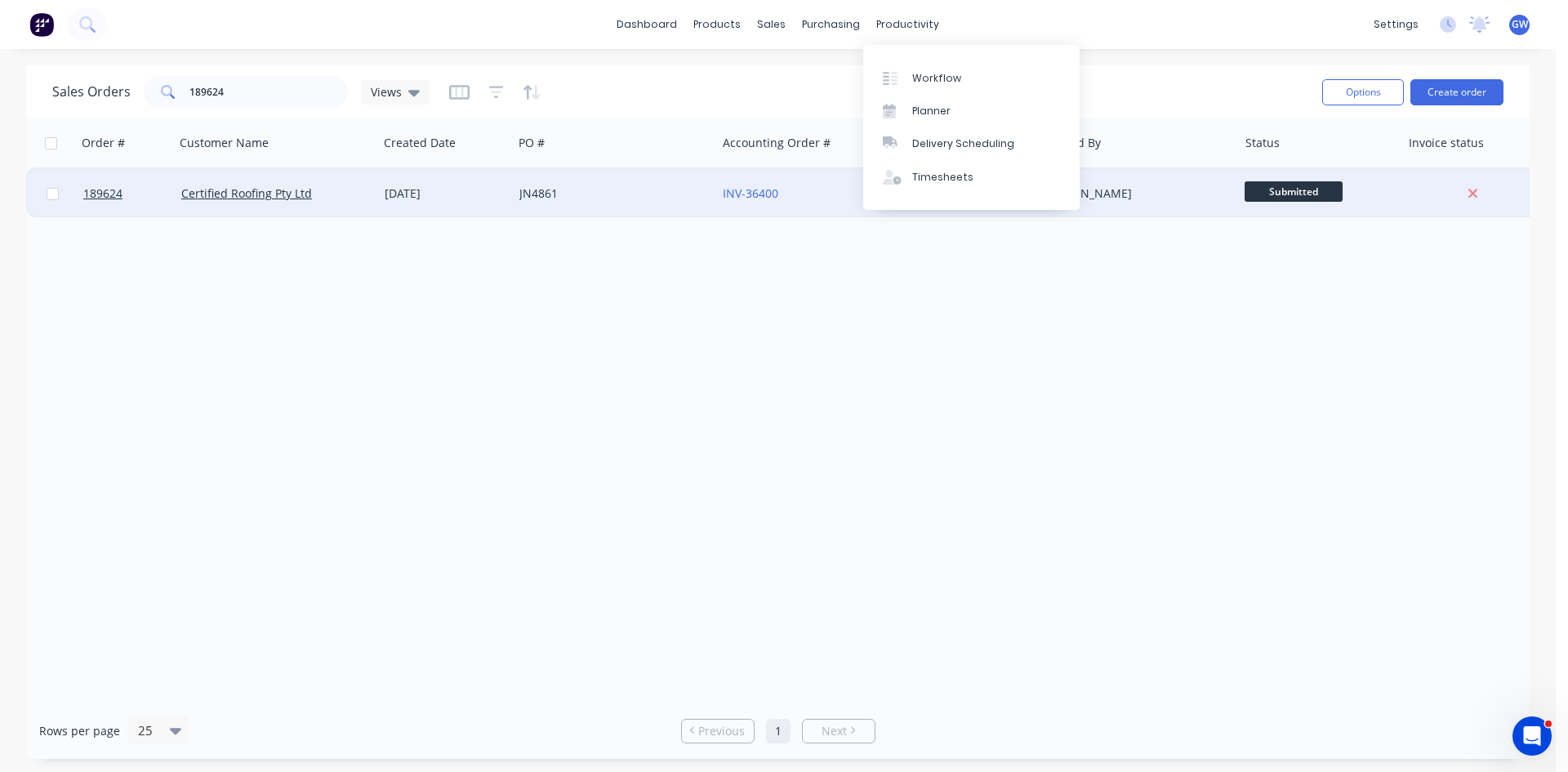
click at [1190, 206] on div "[PERSON_NAME]" at bounding box center [1136, 193] width 203 height 49
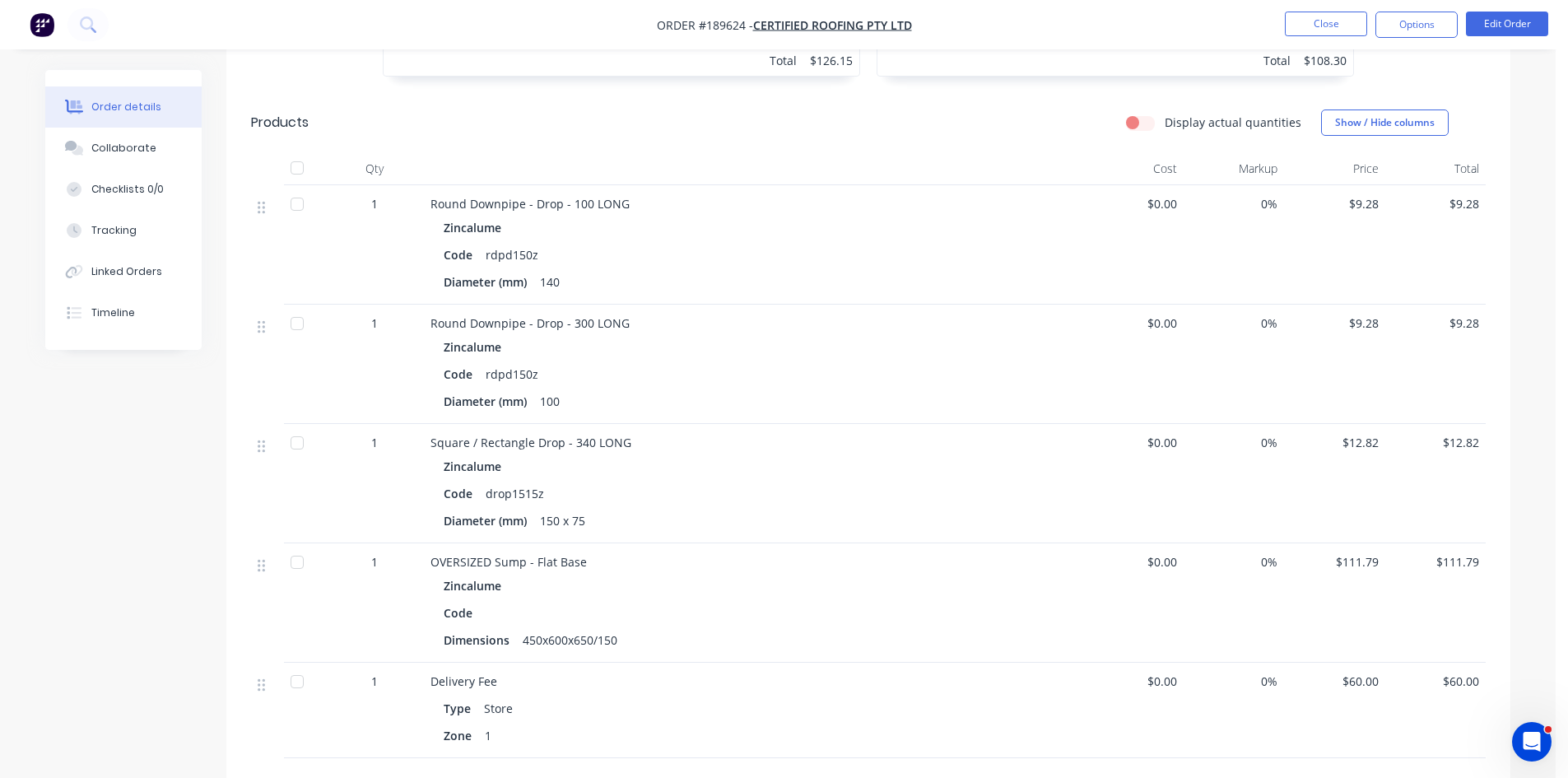
scroll to position [2222, 0]
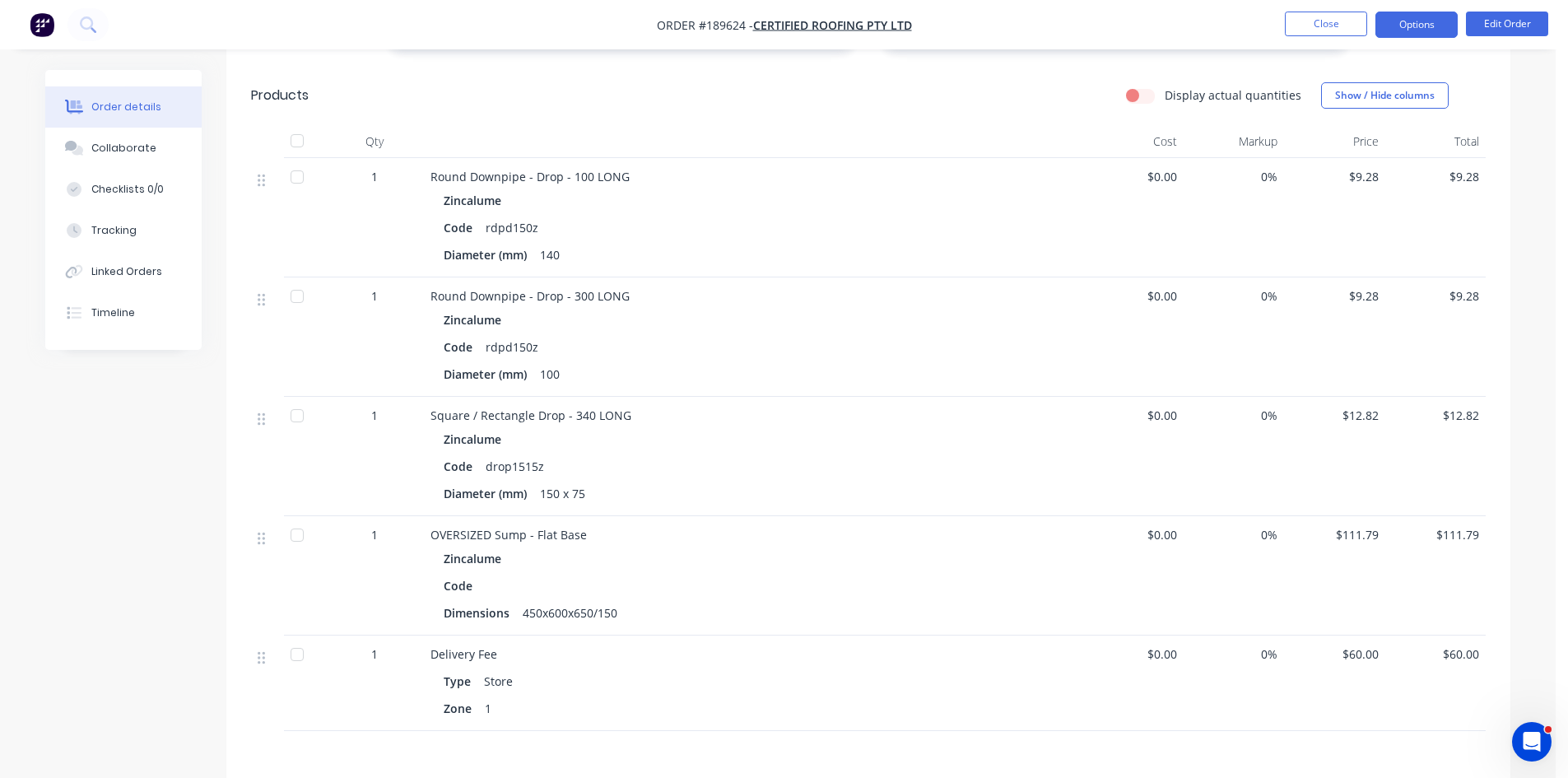
click at [1392, 21] on button "Options" at bounding box center [1416, 25] width 82 height 27
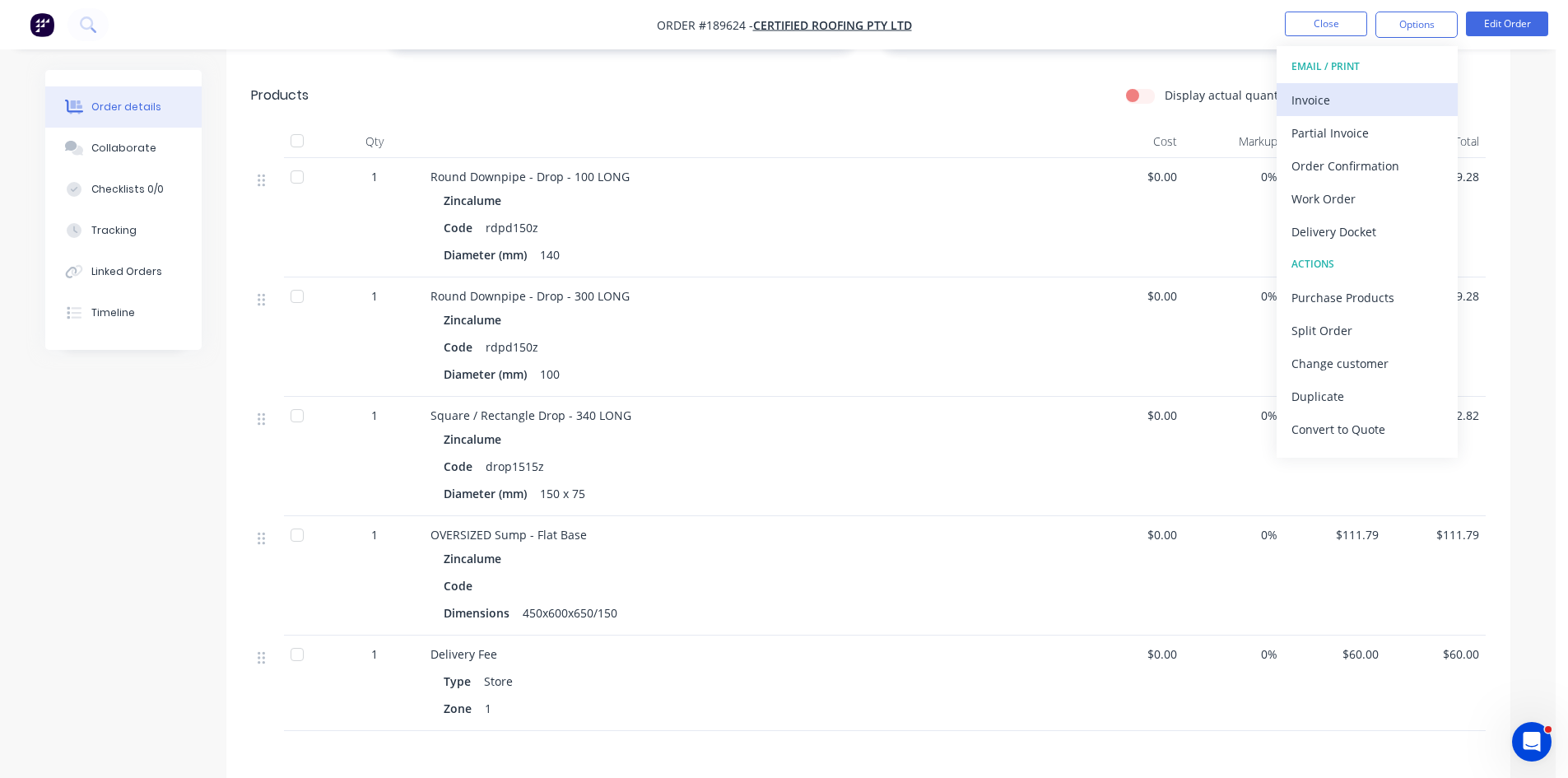
click at [1363, 85] on button "Invoice" at bounding box center [1367, 99] width 181 height 33
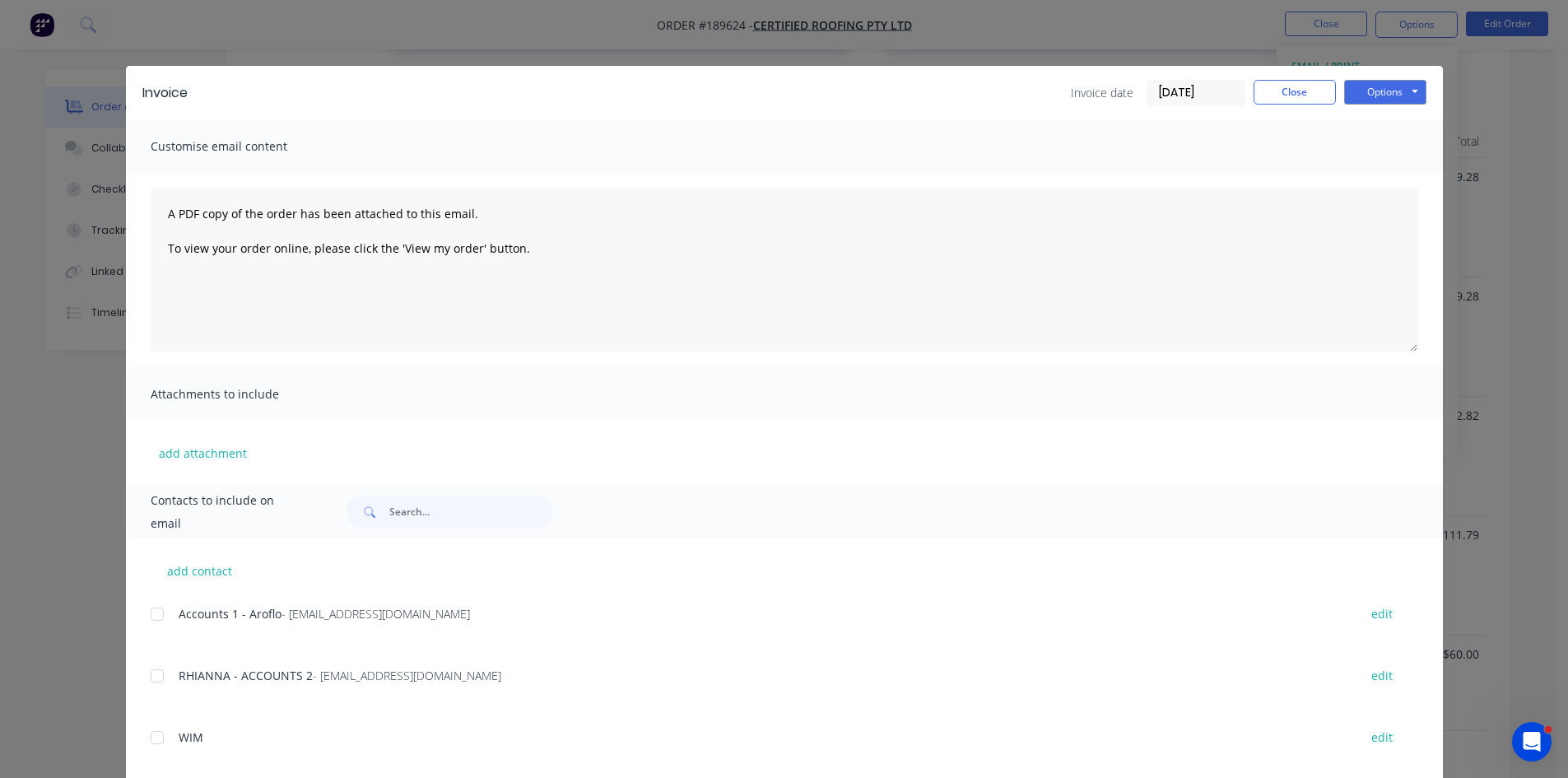
click at [153, 672] on div at bounding box center [156, 675] width 33 height 33
click at [158, 611] on div at bounding box center [156, 614] width 33 height 33
click at [1425, 85] on div "Invoice Invoice date [DATE] Close Options Preview Print Email" at bounding box center [784, 93] width 1317 height 53
click at [1381, 87] on button "Options" at bounding box center [1385, 92] width 82 height 25
click at [1399, 180] on button "Email" at bounding box center [1397, 175] width 105 height 27
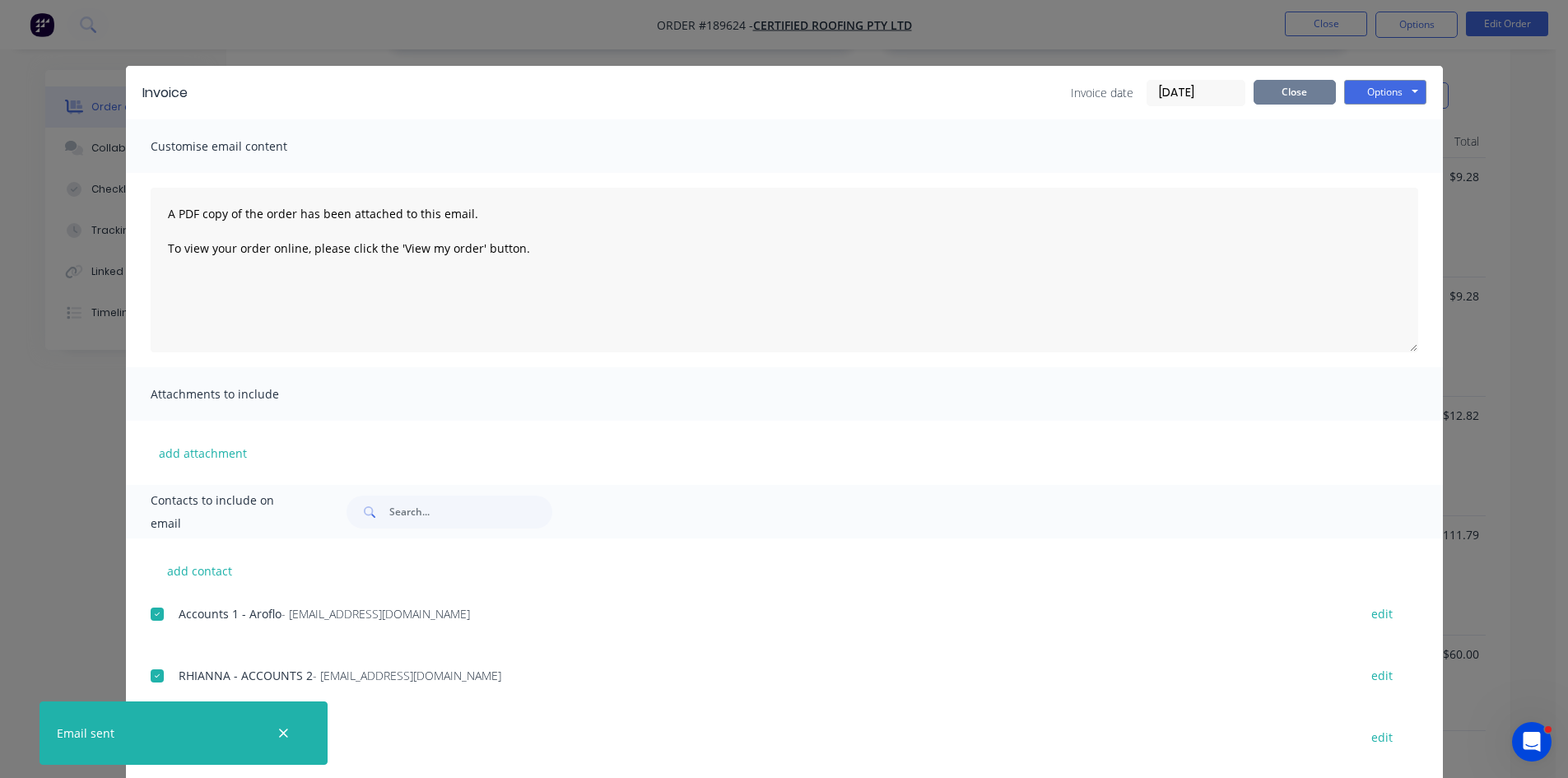
drag, startPoint x: 1328, startPoint y: 105, endPoint x: 1321, endPoint y: 99, distance: 9.2
click at [1327, 105] on div "Invoice date [DATE] Close Options Preview Print Email" at bounding box center [1248, 93] width 355 height 27
click at [1308, 92] on button "Close" at bounding box center [1294, 92] width 82 height 25
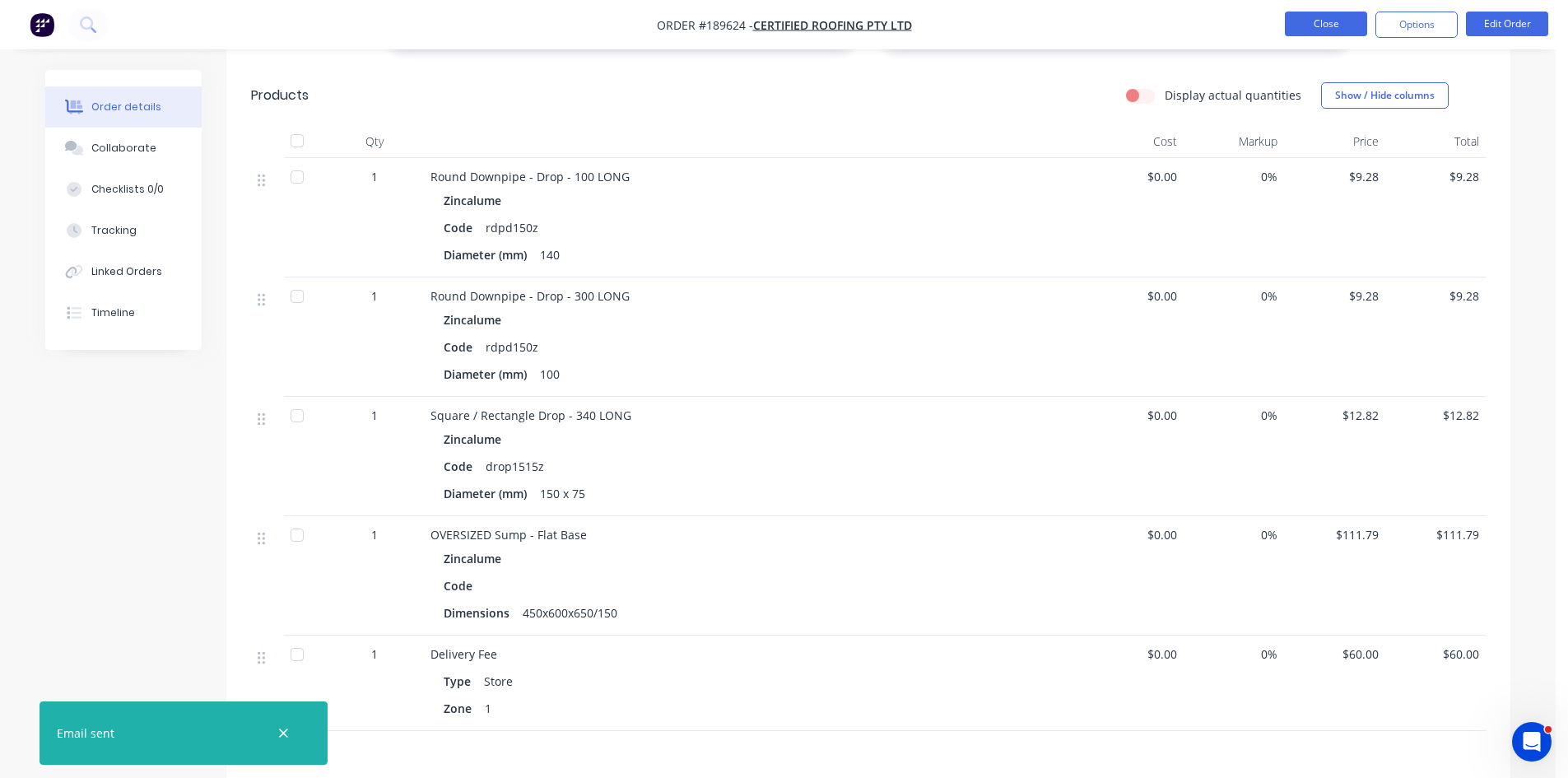
click at [1330, 12] on button "Close" at bounding box center [1325, 24] width 82 height 25
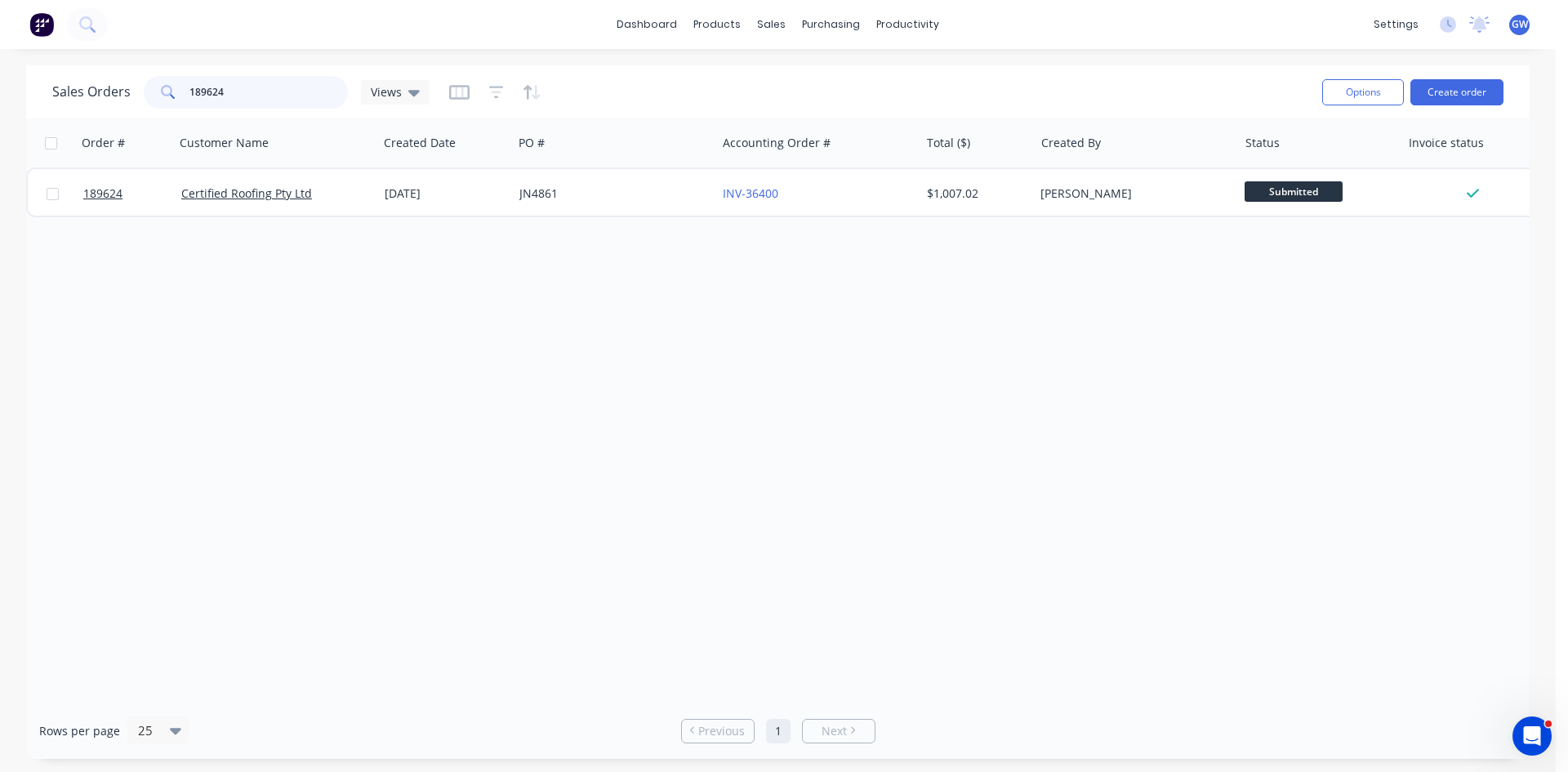
drag, startPoint x: 258, startPoint y: 99, endPoint x: 128, endPoint y: 85, distance: 130.8
click at [128, 85] on div "Sales Orders 189624 Views" at bounding box center [241, 91] width 377 height 32
type input "189496"
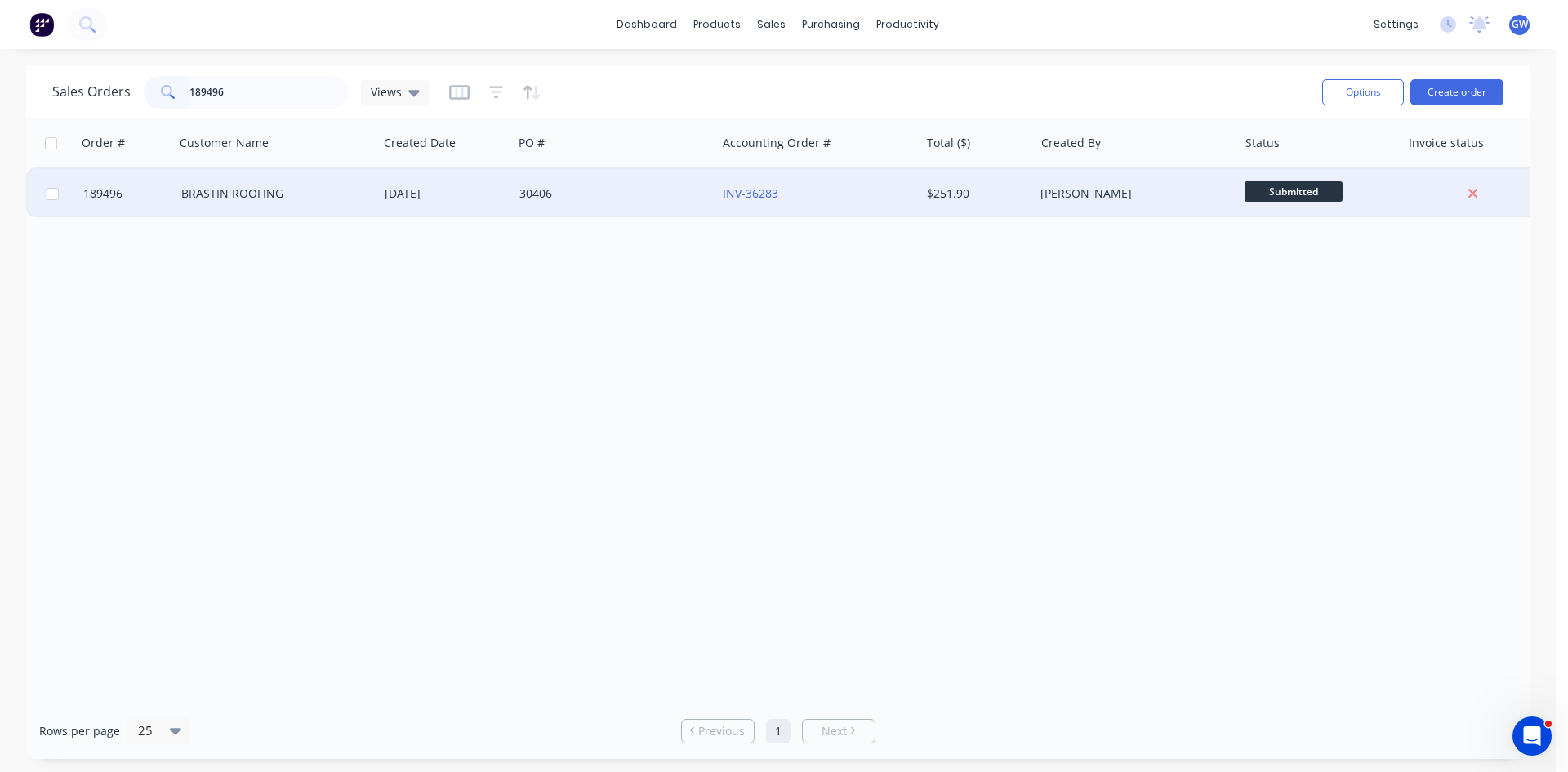
click at [846, 190] on div "INV-36283" at bounding box center [813, 193] width 182 height 17
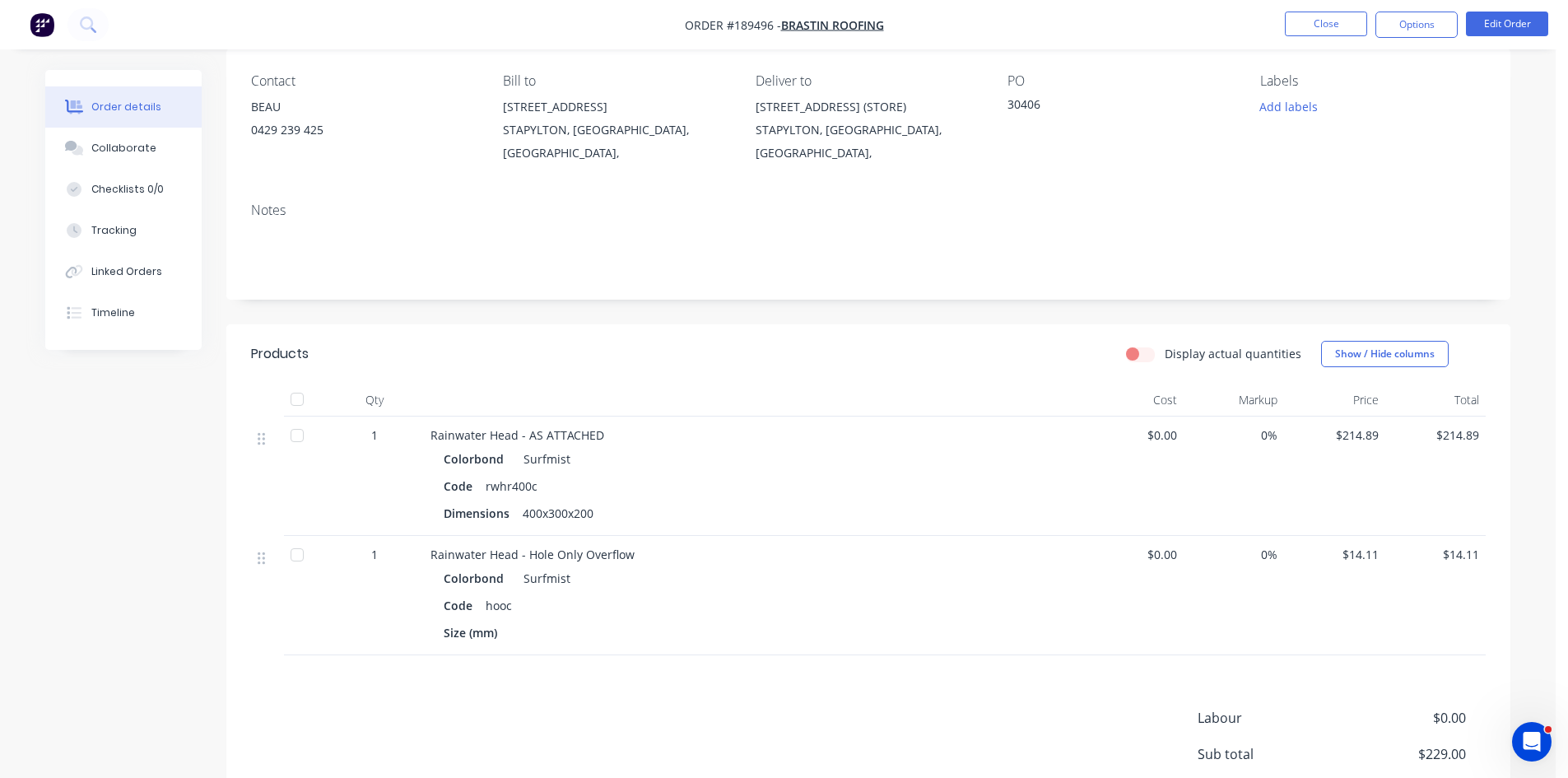
scroll to position [164, 0]
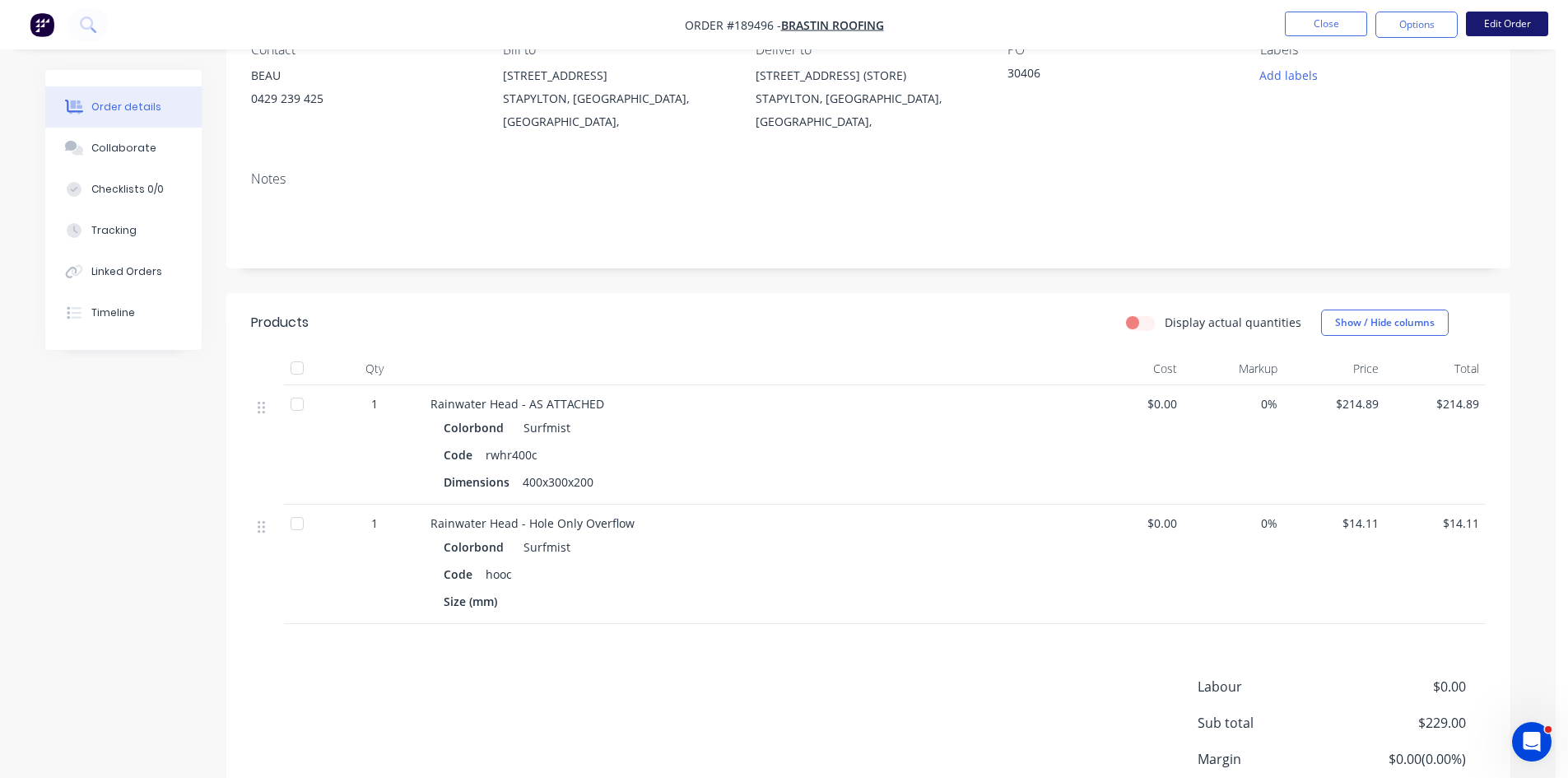
click at [1517, 25] on button "Edit Order" at bounding box center [1507, 24] width 82 height 25
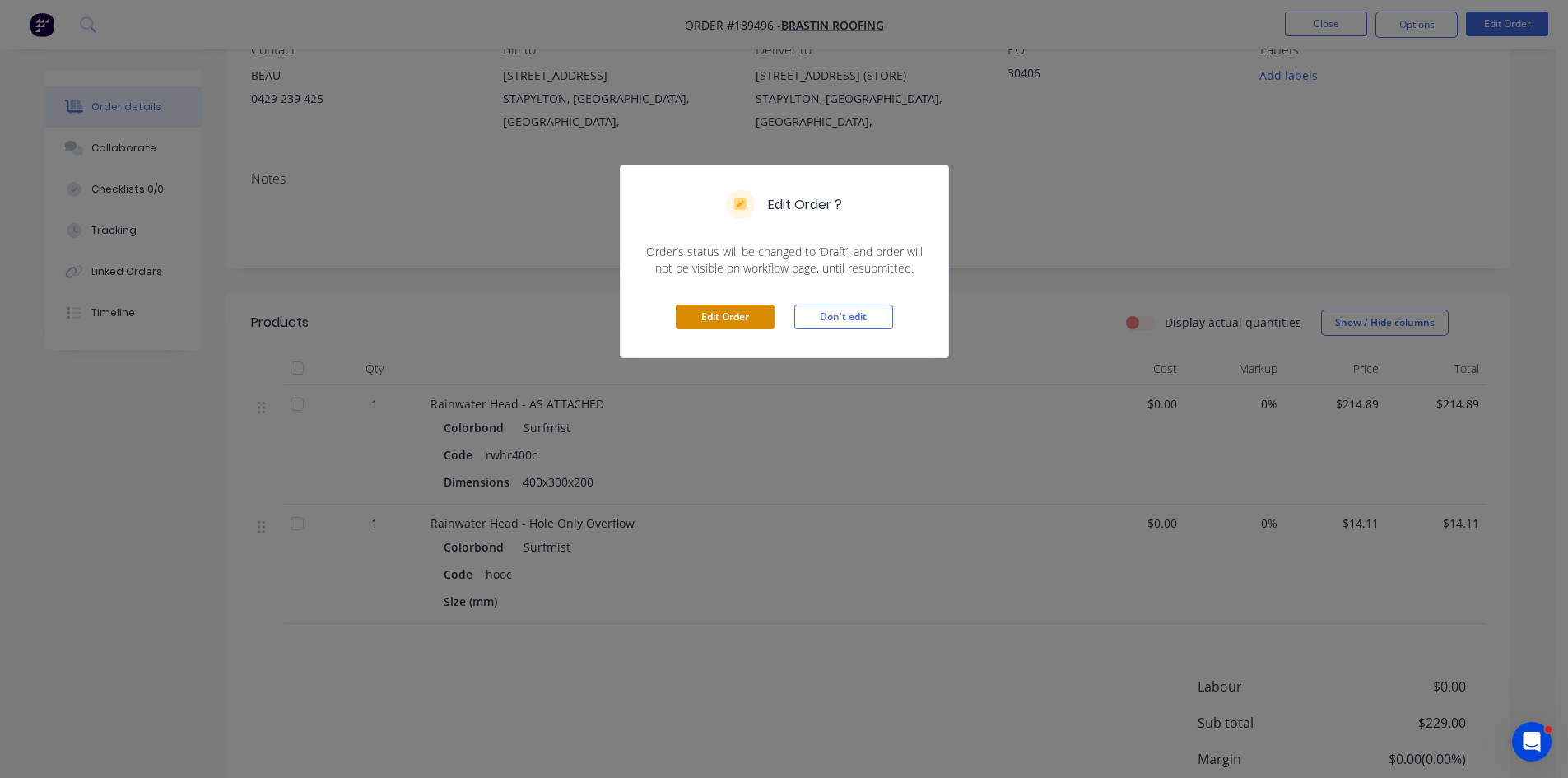
click at [681, 327] on button "Edit Order" at bounding box center [726, 317] width 99 height 25
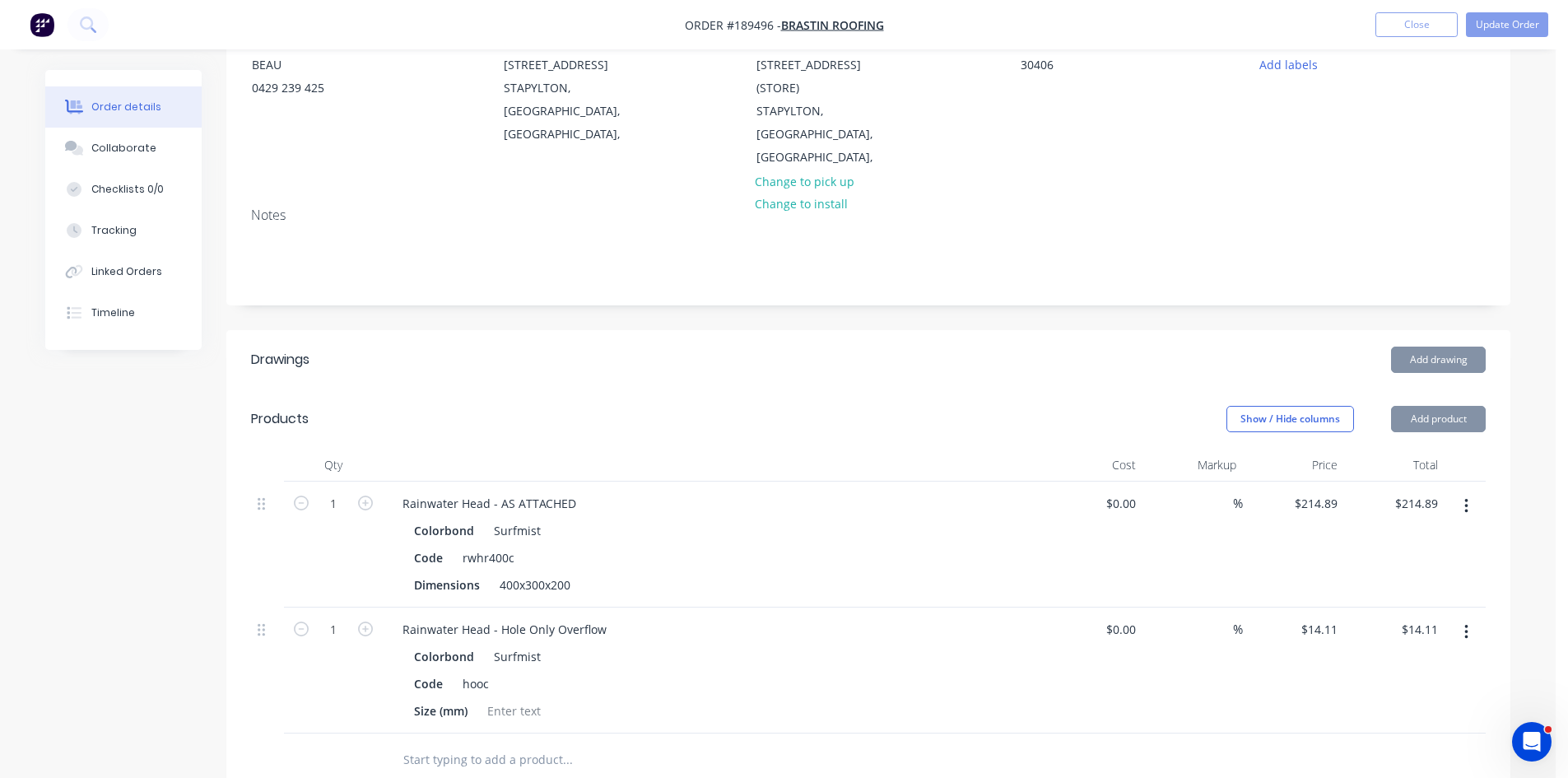
scroll to position [412, 0]
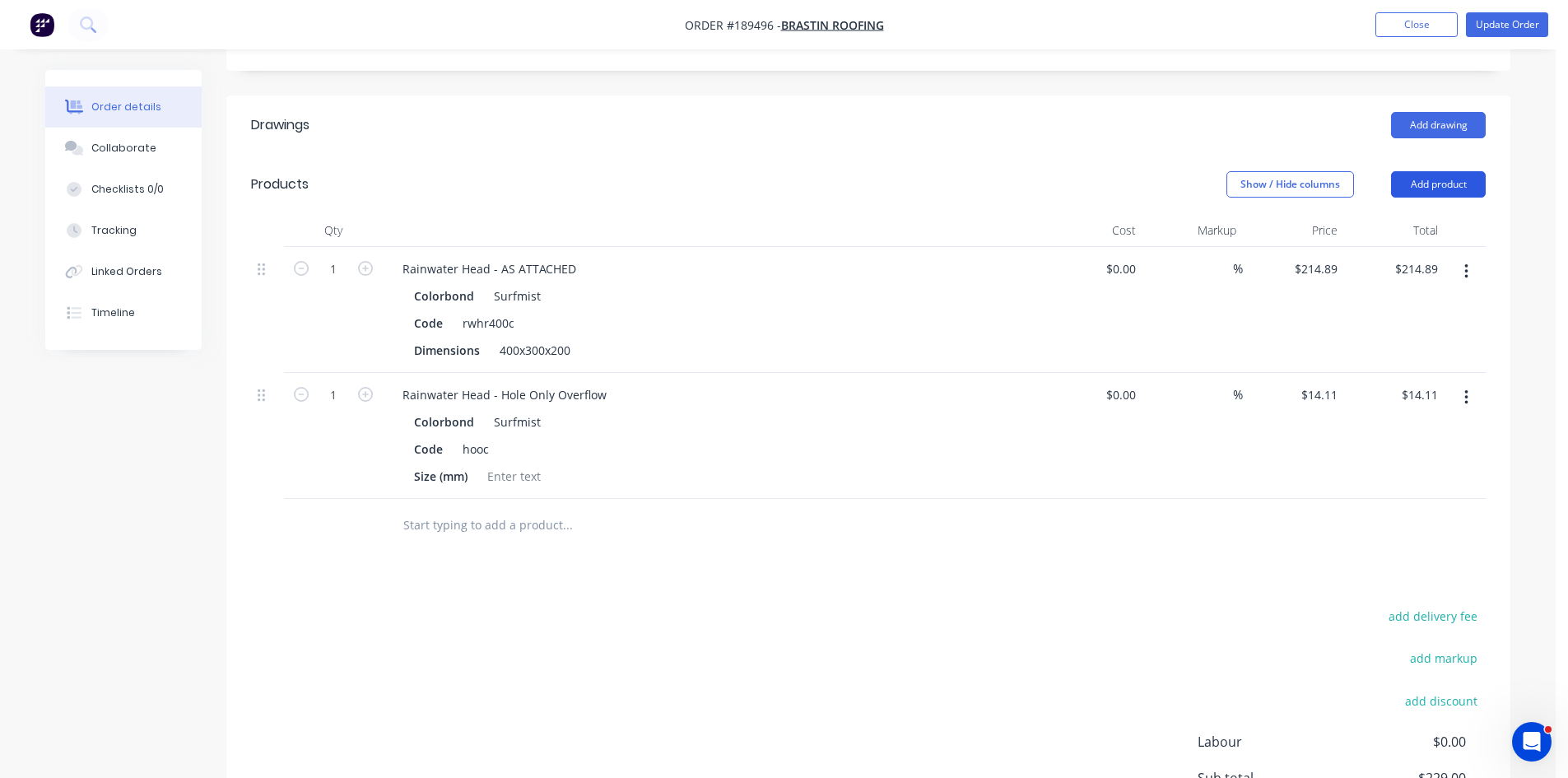
click at [1461, 171] on button "Add product" at bounding box center [1438, 184] width 95 height 27
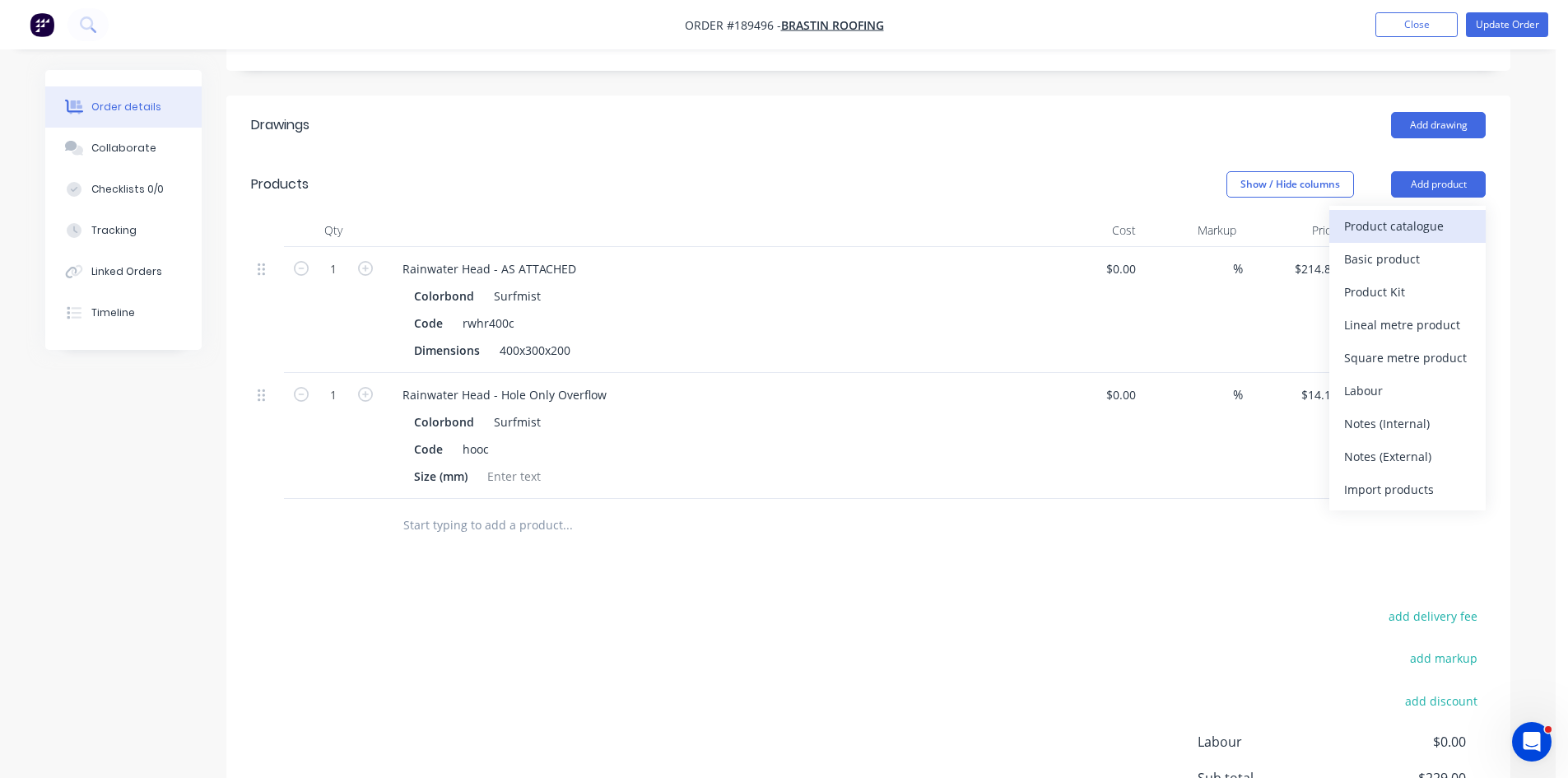
click at [1399, 214] on div "Product catalogue" at bounding box center [1408, 226] width 127 height 24
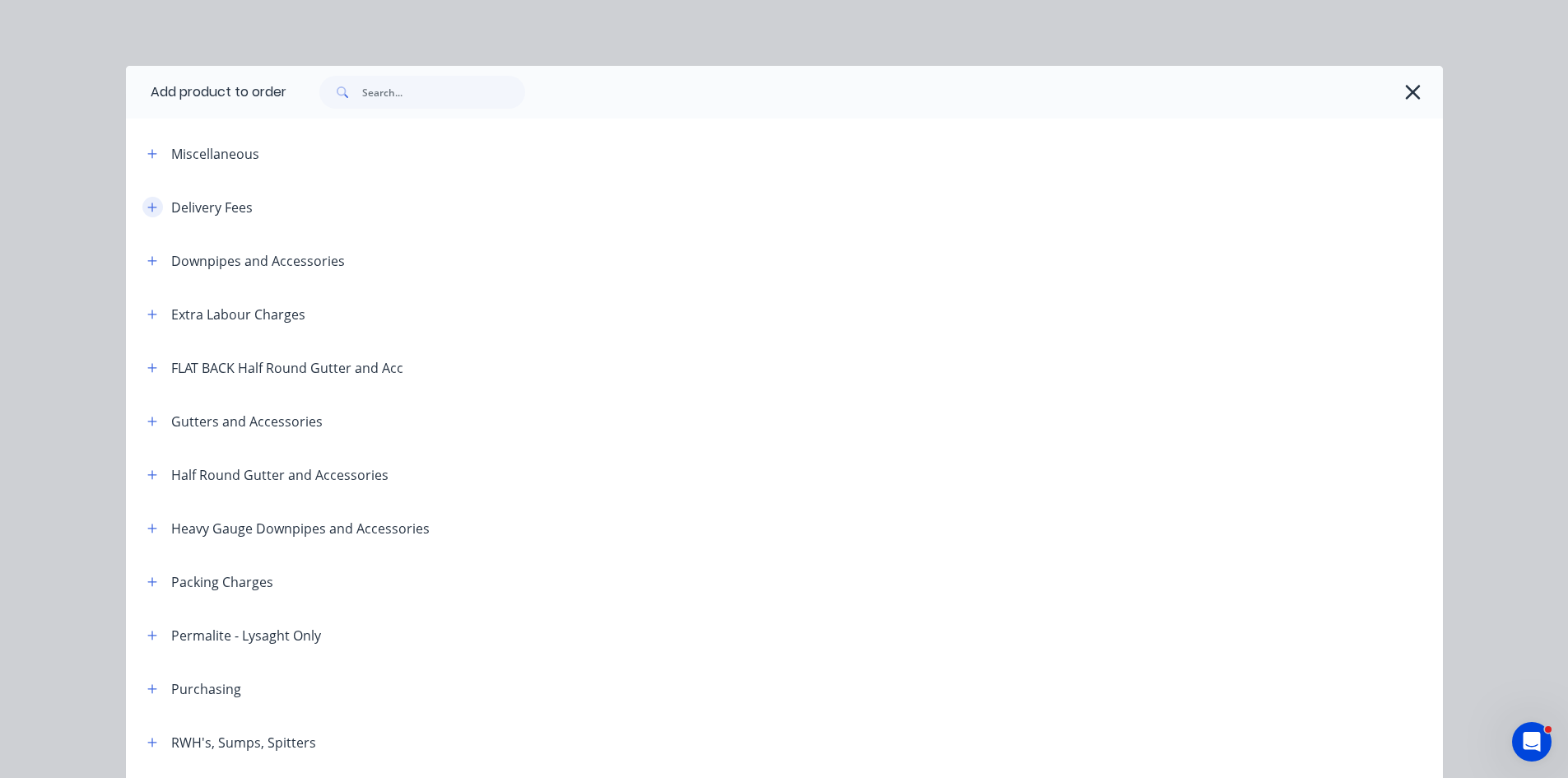
click at [147, 212] on icon "button" at bounding box center [152, 208] width 10 height 12
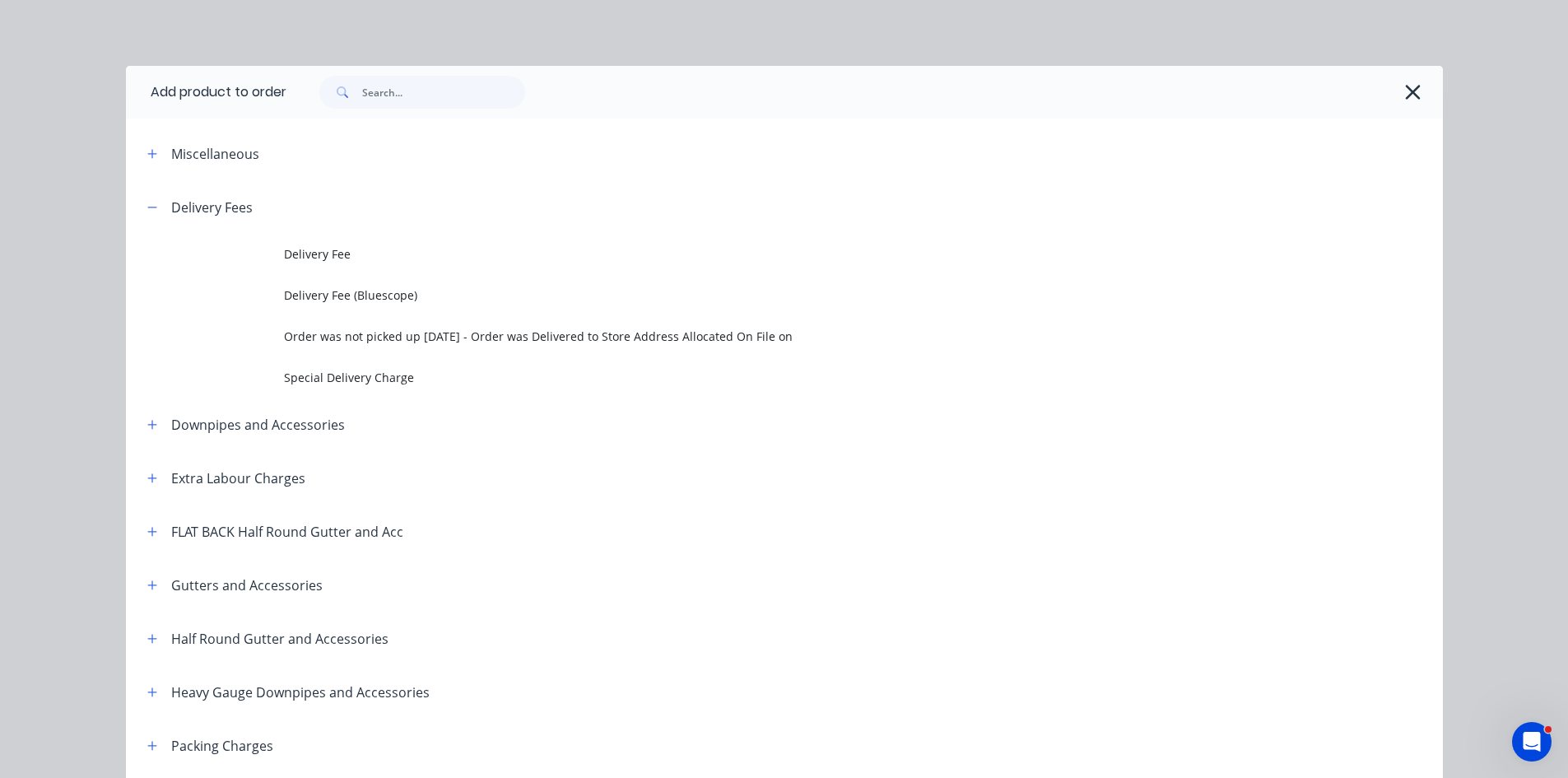
drag, startPoint x: 281, startPoint y: 252, endPoint x: 293, endPoint y: 263, distance: 16.3
click at [284, 252] on span "Delivery Fee" at bounding box center [747, 253] width 927 height 17
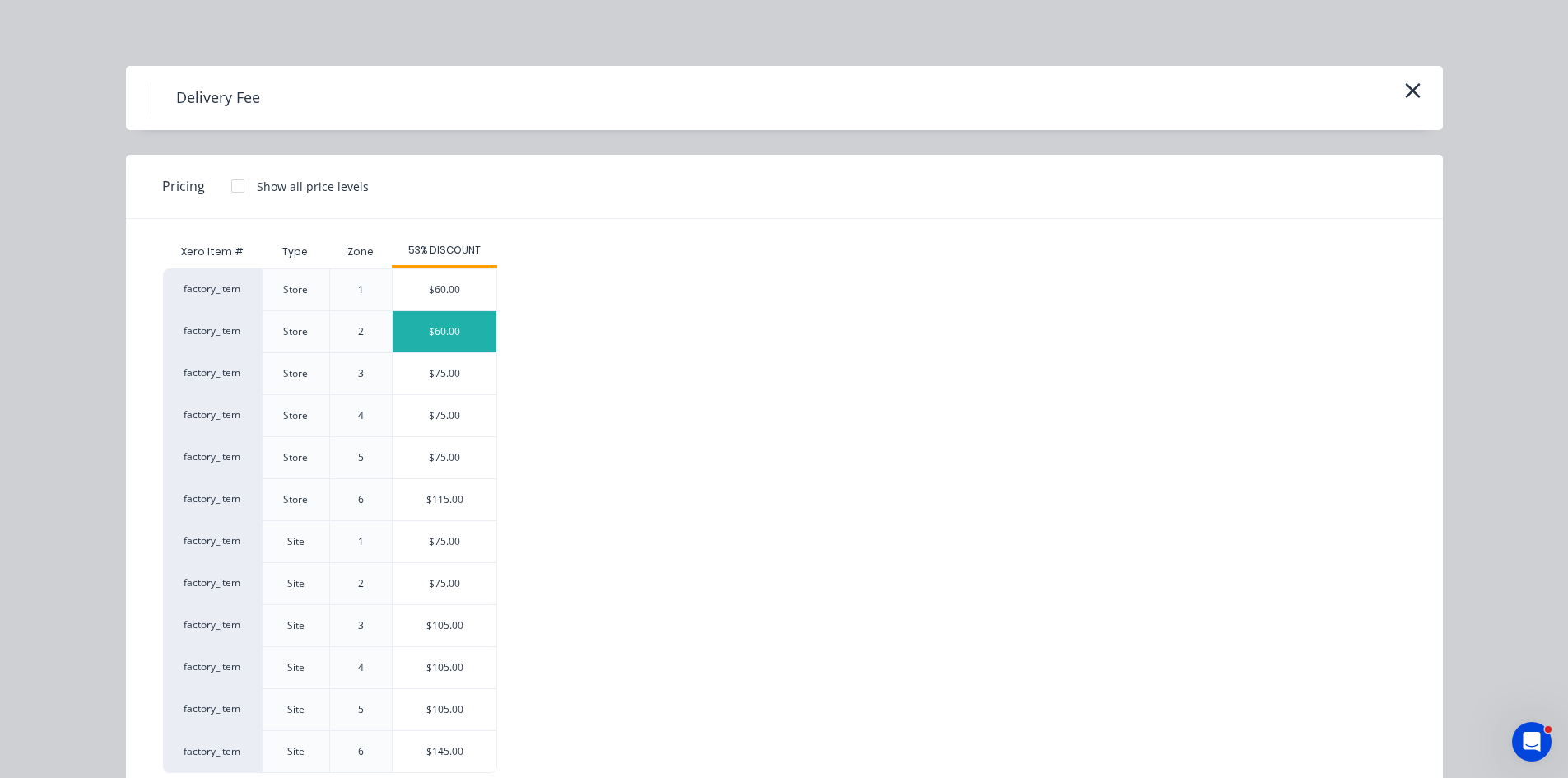
click at [453, 325] on div "$60.00" at bounding box center [444, 332] width 104 height 42
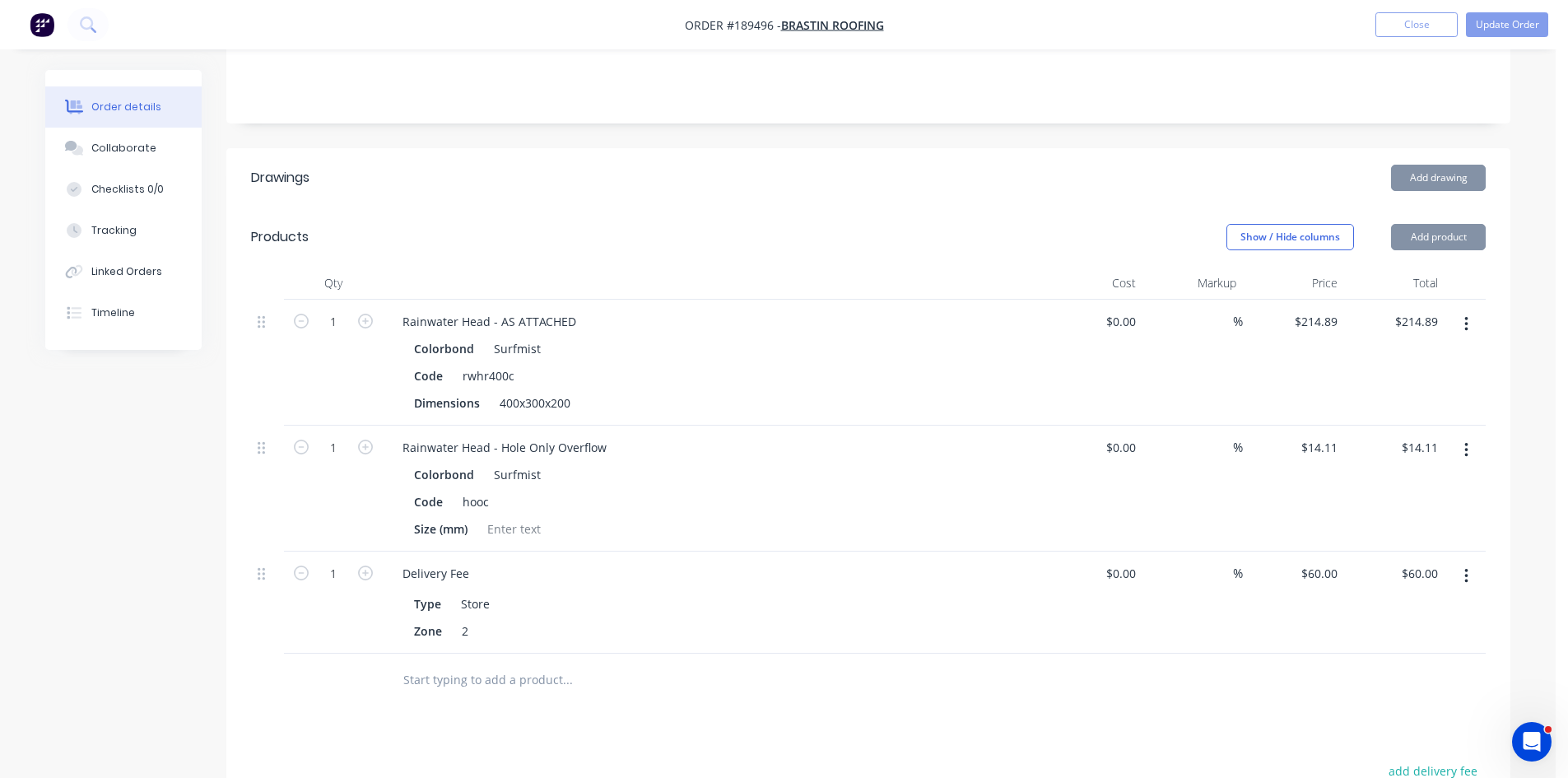
scroll to position [330, 0]
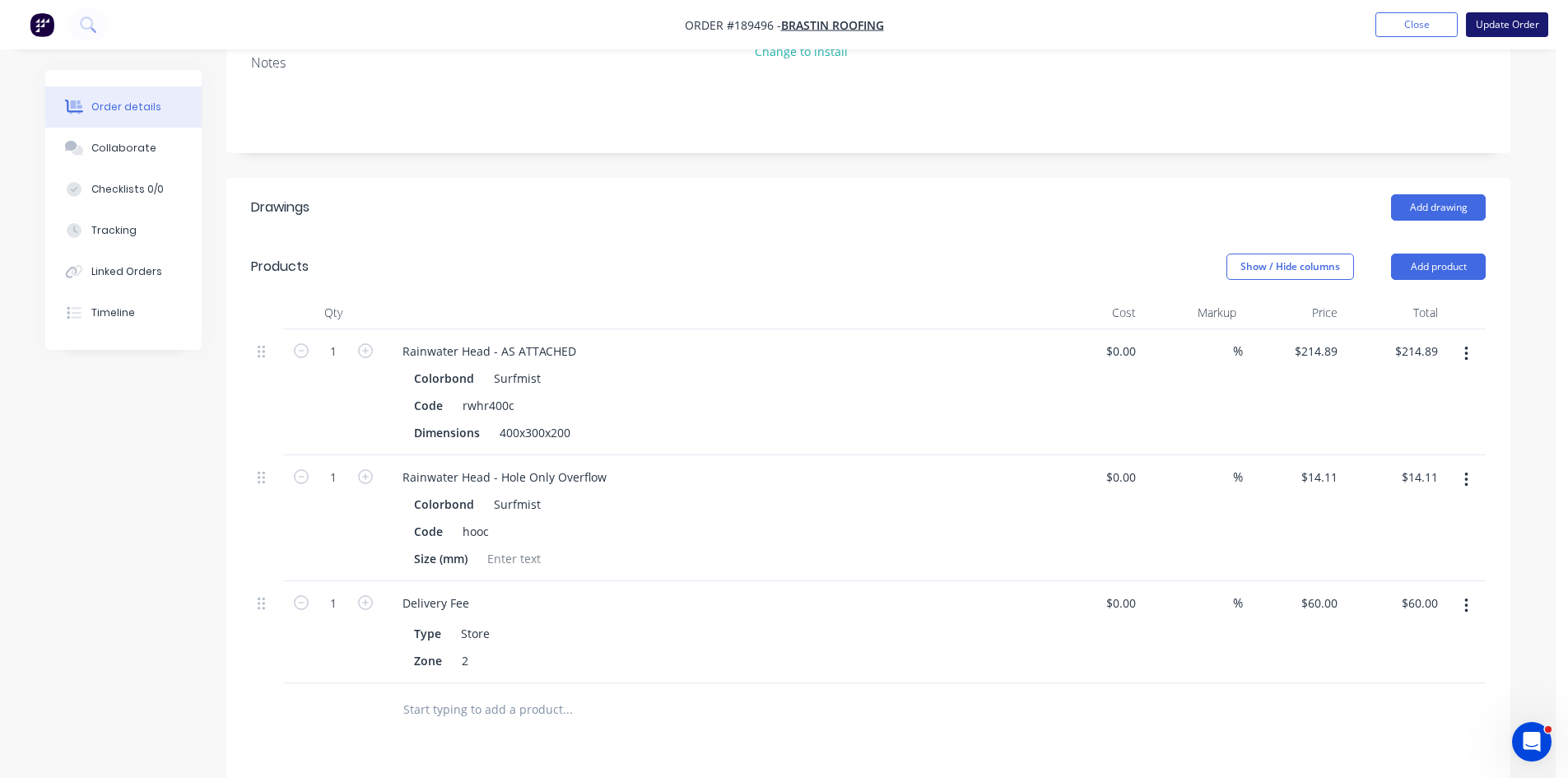
click at [1517, 28] on button "Update Order" at bounding box center [1507, 24] width 82 height 25
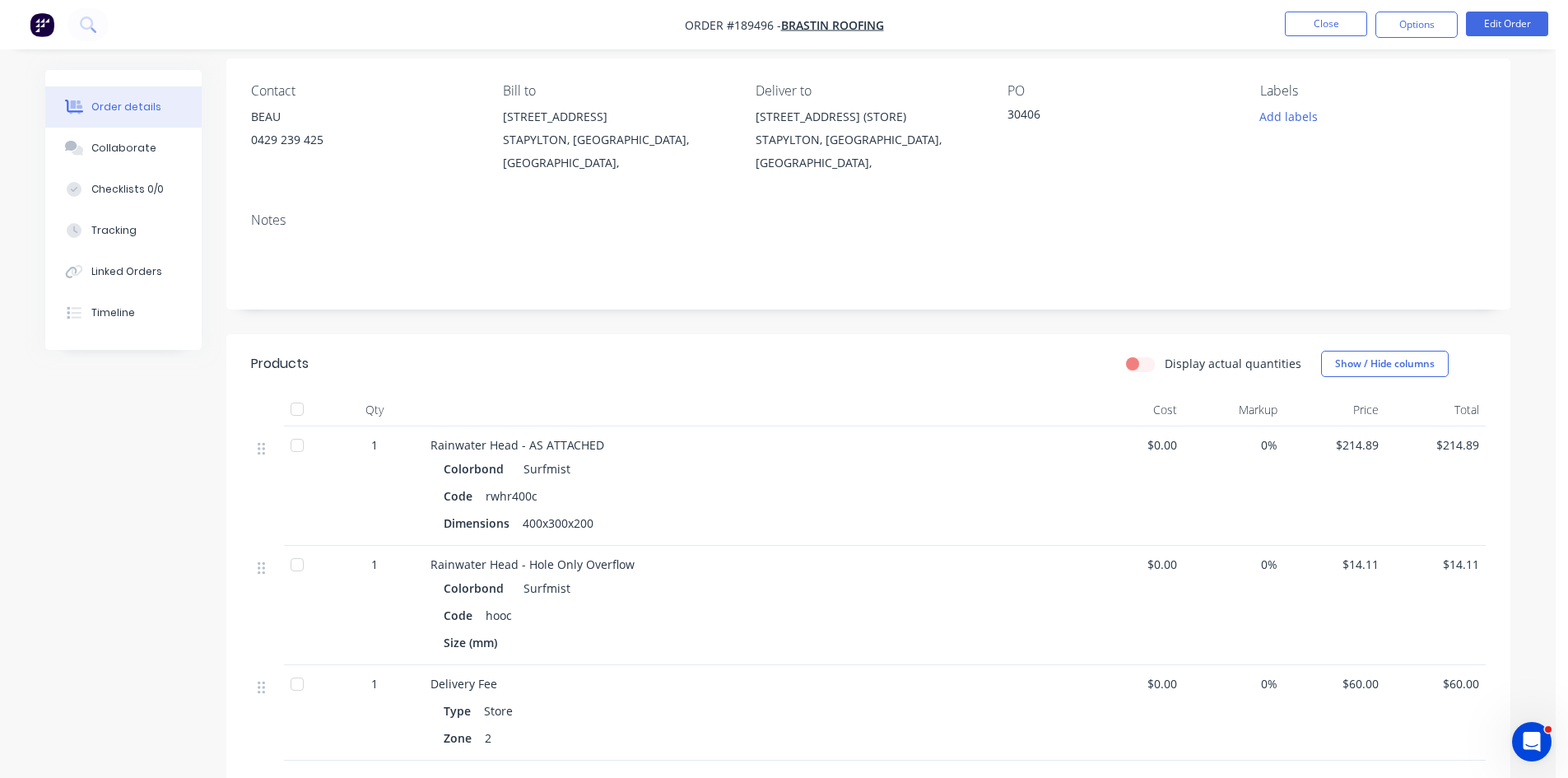
scroll to position [0, 0]
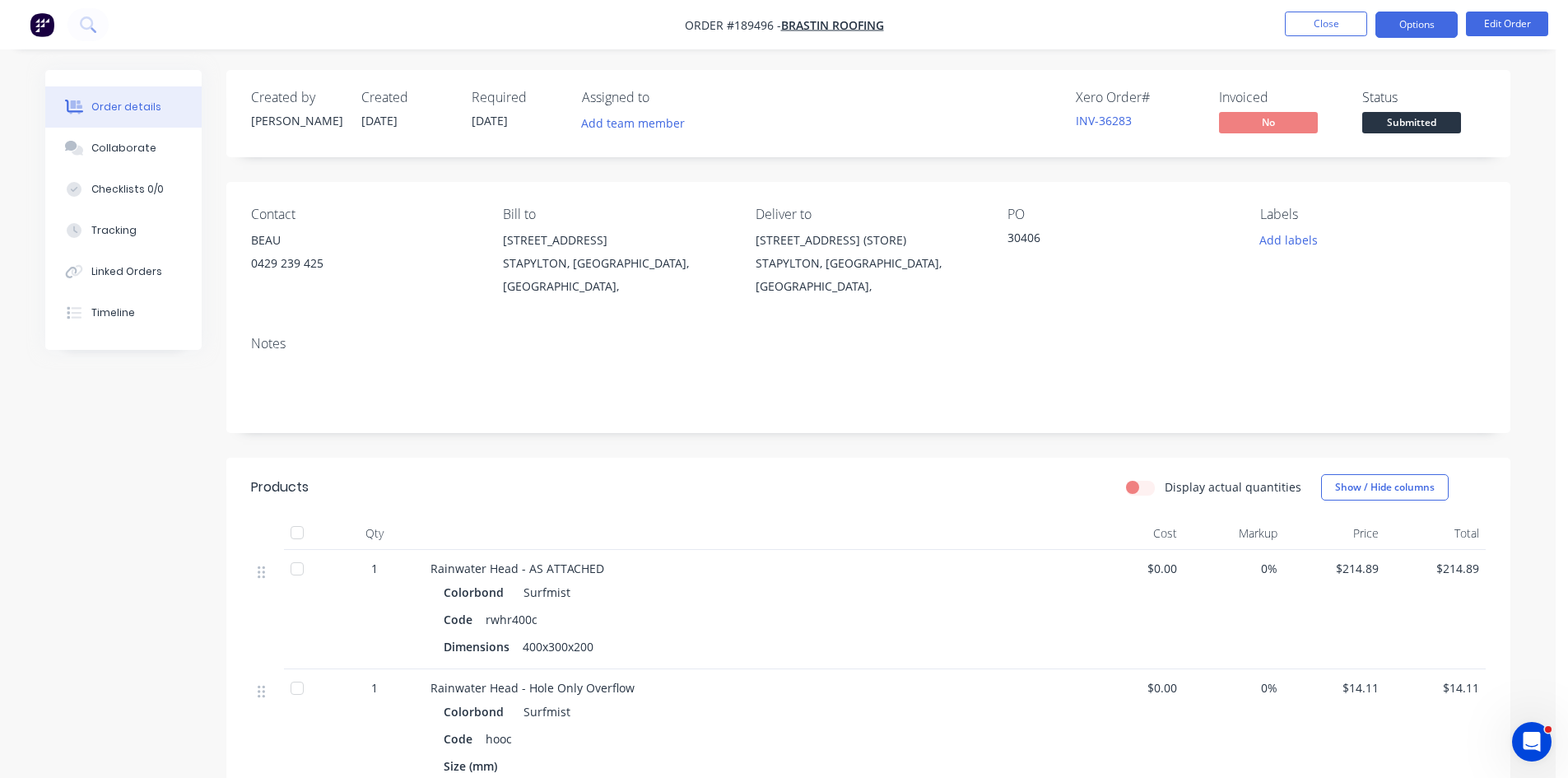
click at [1405, 27] on button "Options" at bounding box center [1416, 25] width 82 height 27
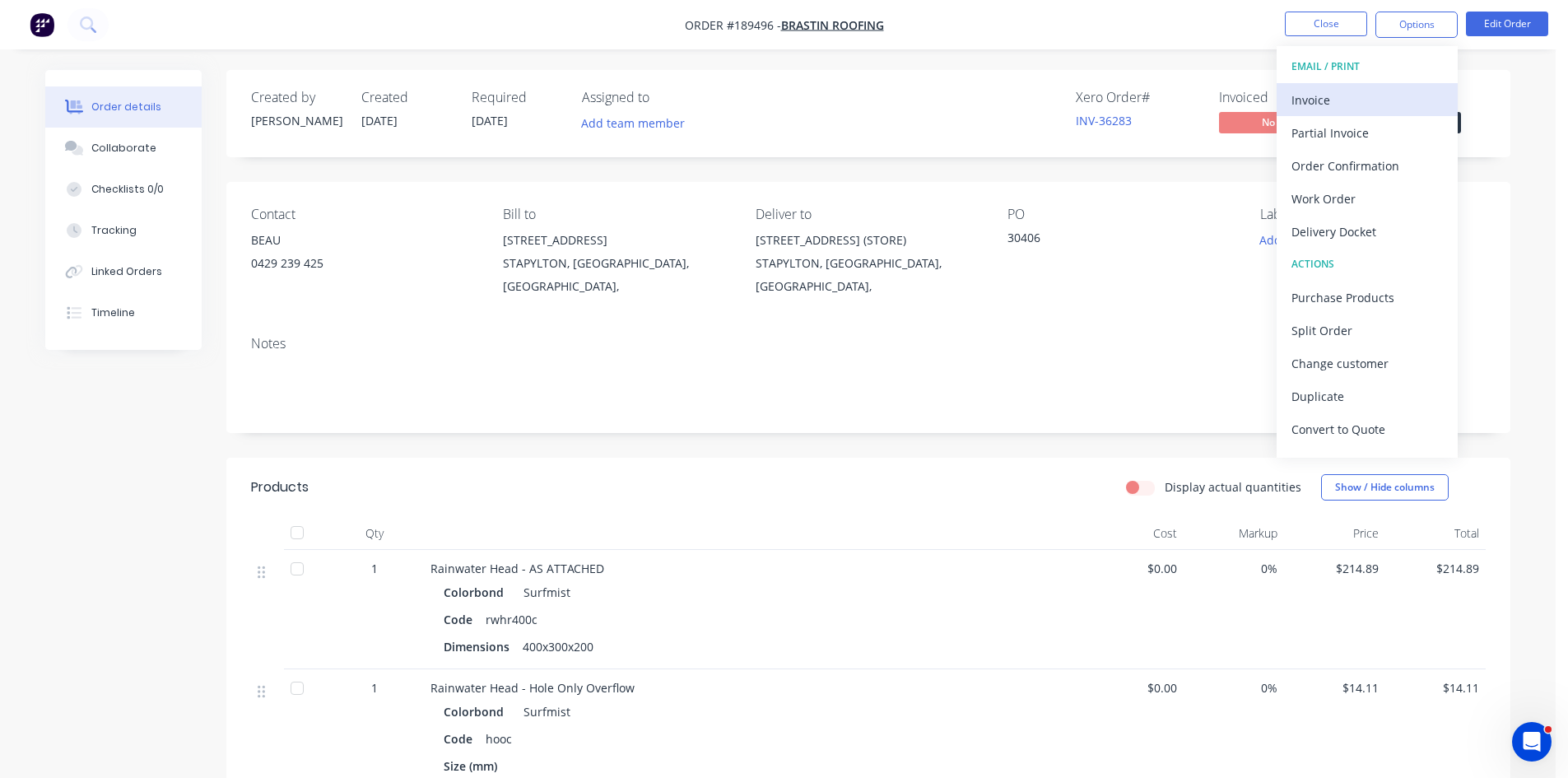
click at [1365, 100] on div "Invoice" at bounding box center [1366, 100] width 151 height 24
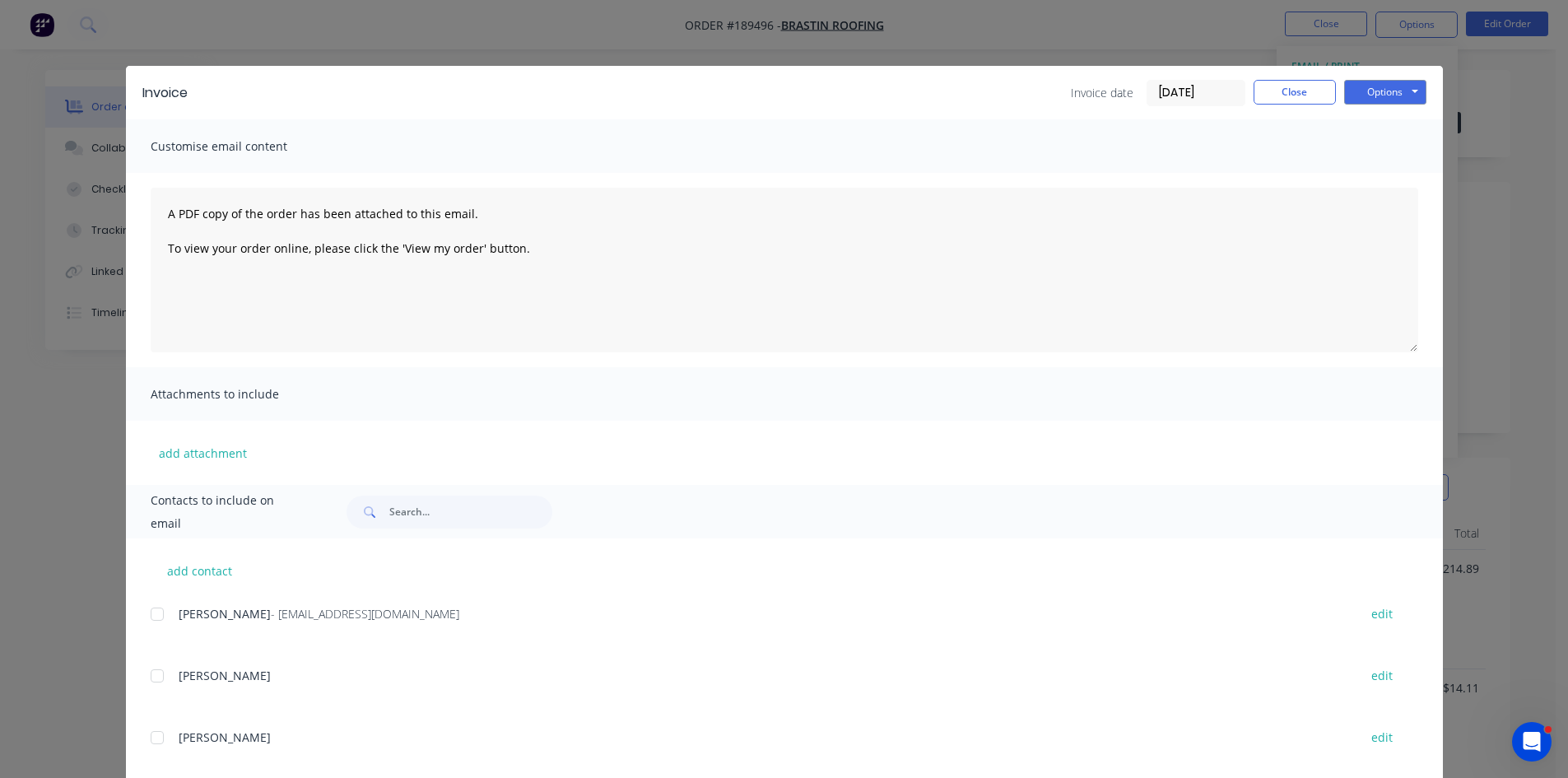
click at [144, 622] on div at bounding box center [156, 614] width 33 height 33
click at [1401, 90] on button "Options" at bounding box center [1385, 92] width 82 height 25
click at [1389, 175] on button "Email" at bounding box center [1397, 175] width 105 height 27
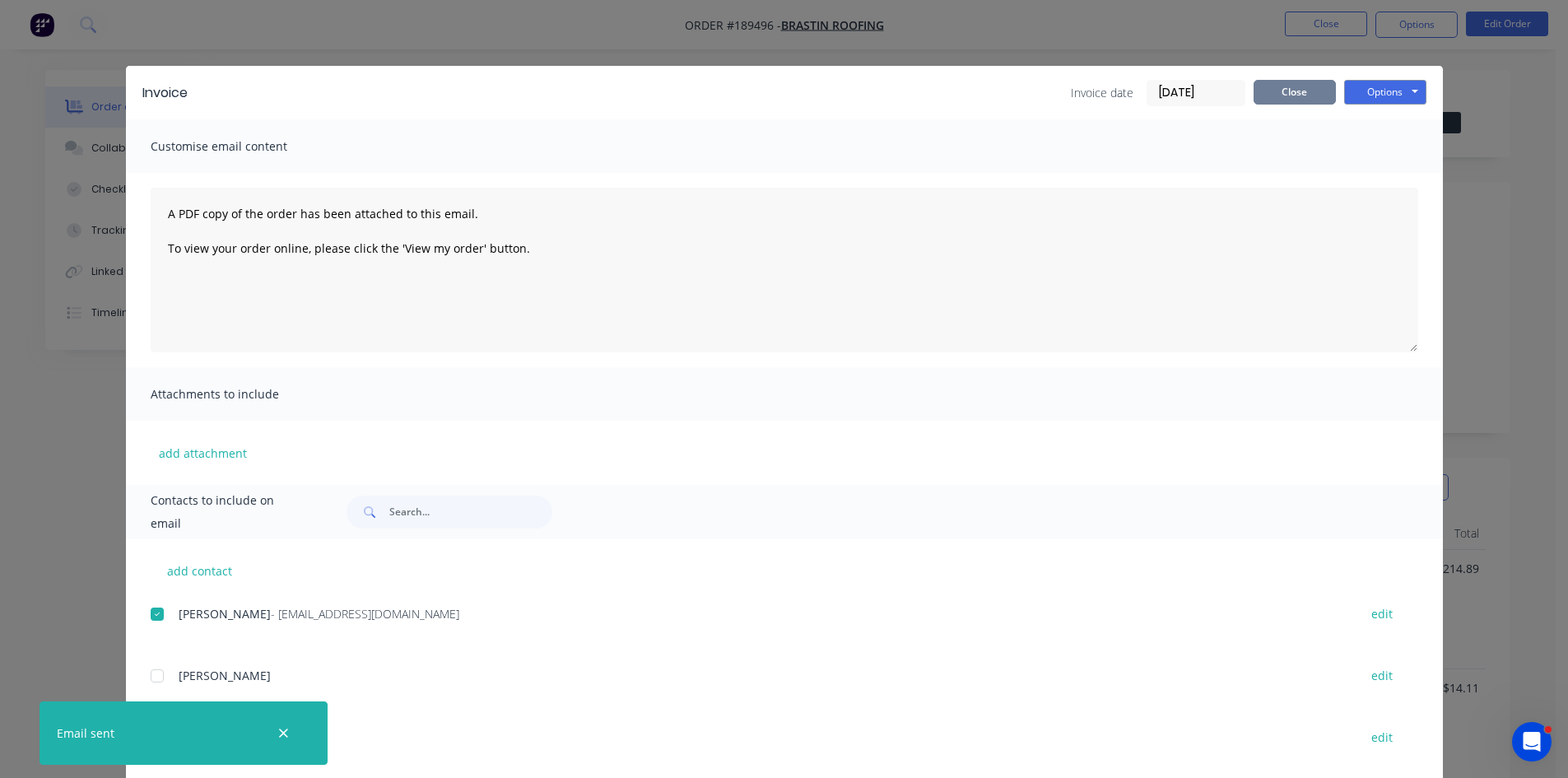
click at [1297, 100] on button "Close" at bounding box center [1294, 92] width 82 height 25
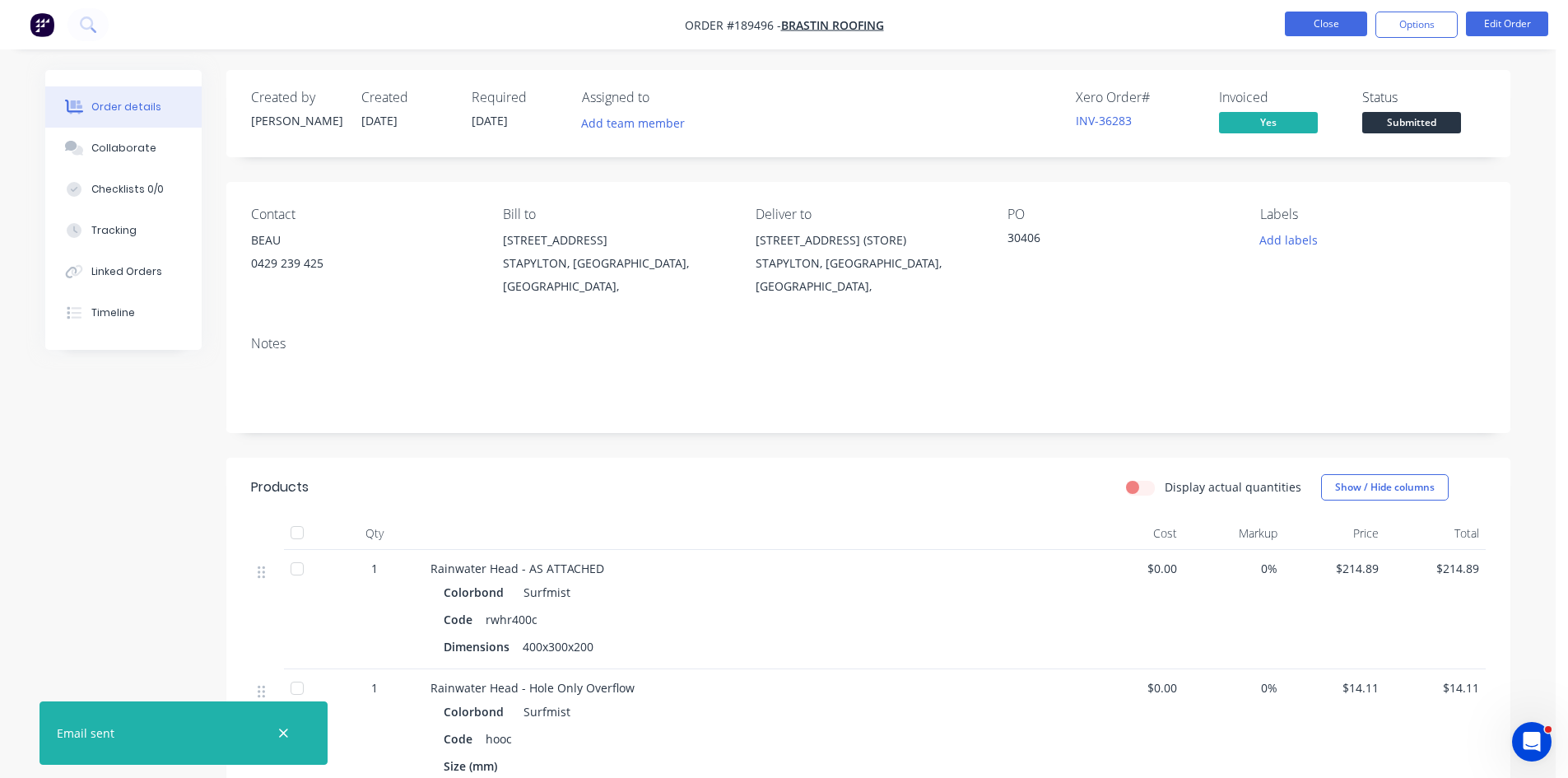
click at [1349, 26] on button "Close" at bounding box center [1325, 24] width 82 height 25
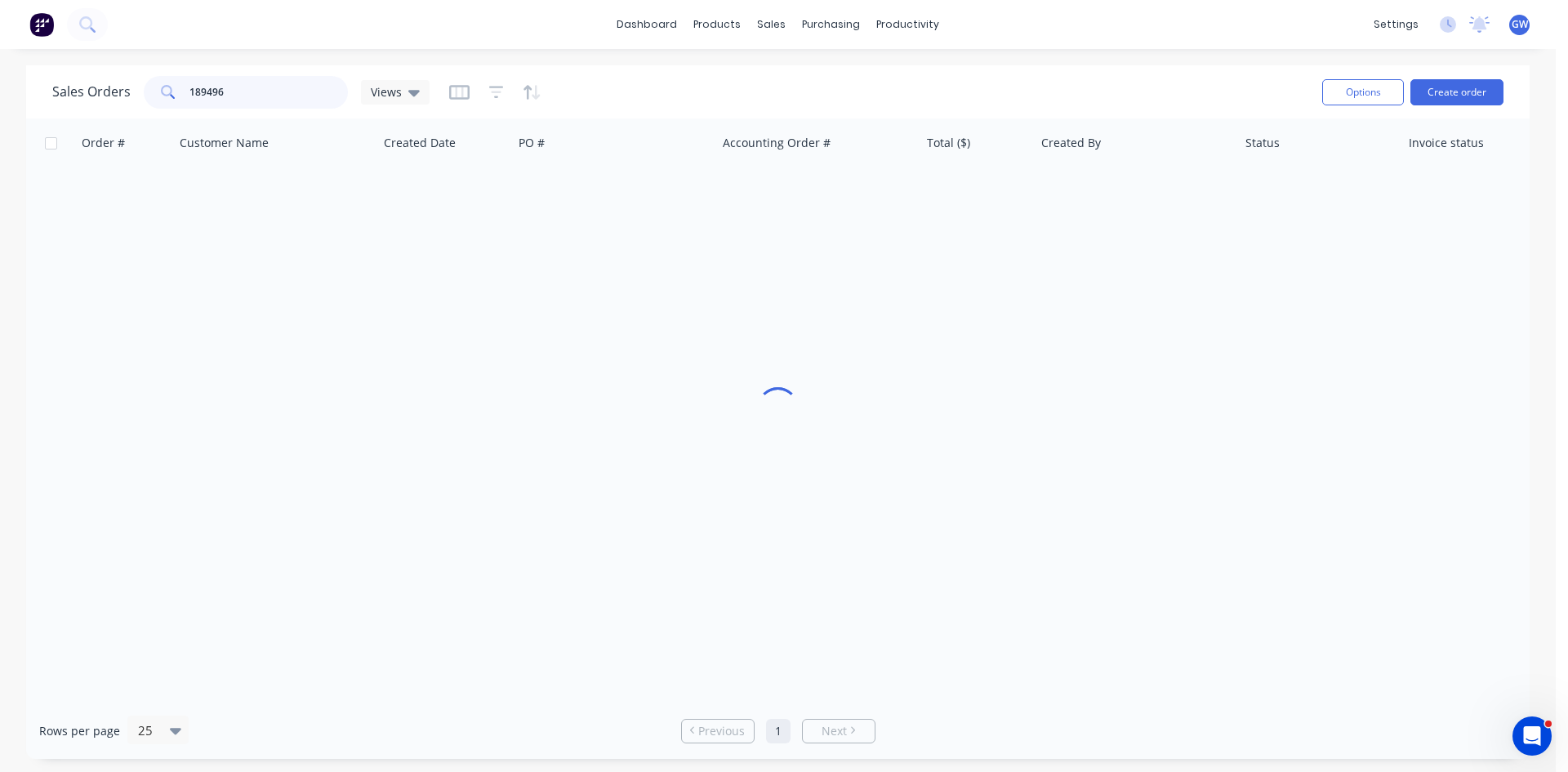
click at [251, 96] on input "189496" at bounding box center [269, 91] width 159 height 32
type input "189642"
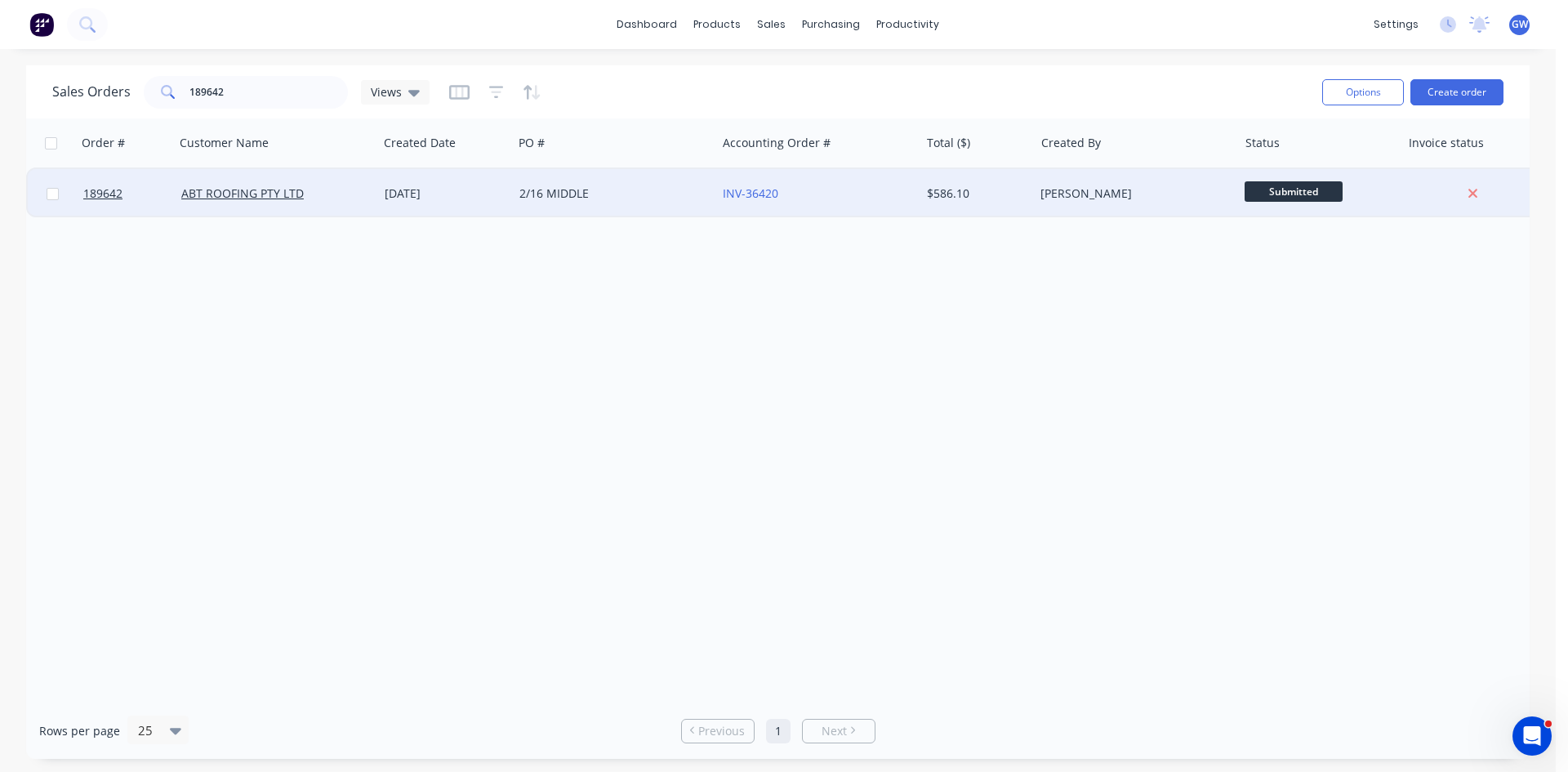
click at [1067, 187] on div "[PERSON_NAME]" at bounding box center [1131, 193] width 182 height 17
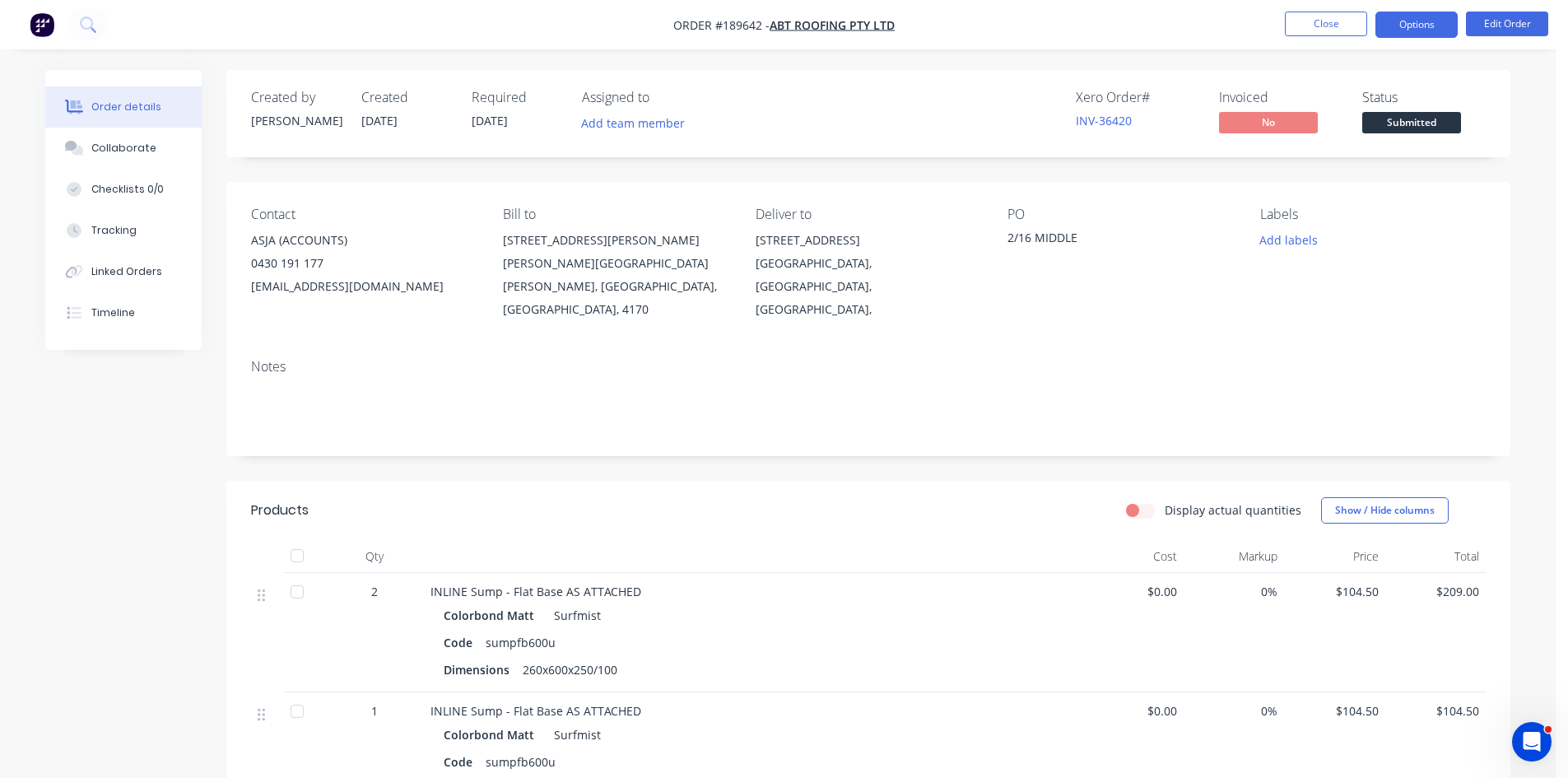
click at [1425, 23] on button "Options" at bounding box center [1416, 25] width 82 height 27
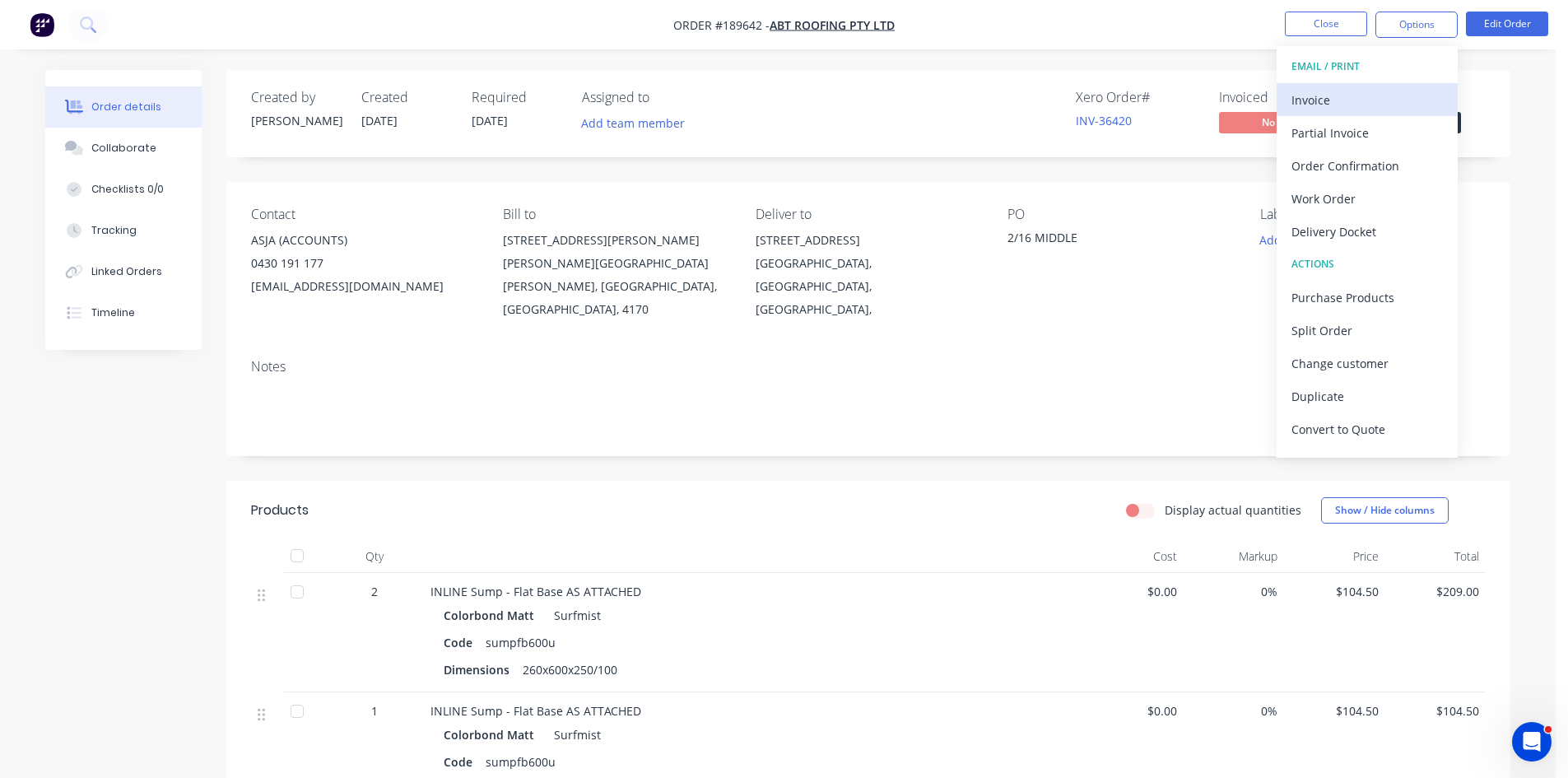
click at [1351, 89] on div "Invoice" at bounding box center [1366, 100] width 151 height 24
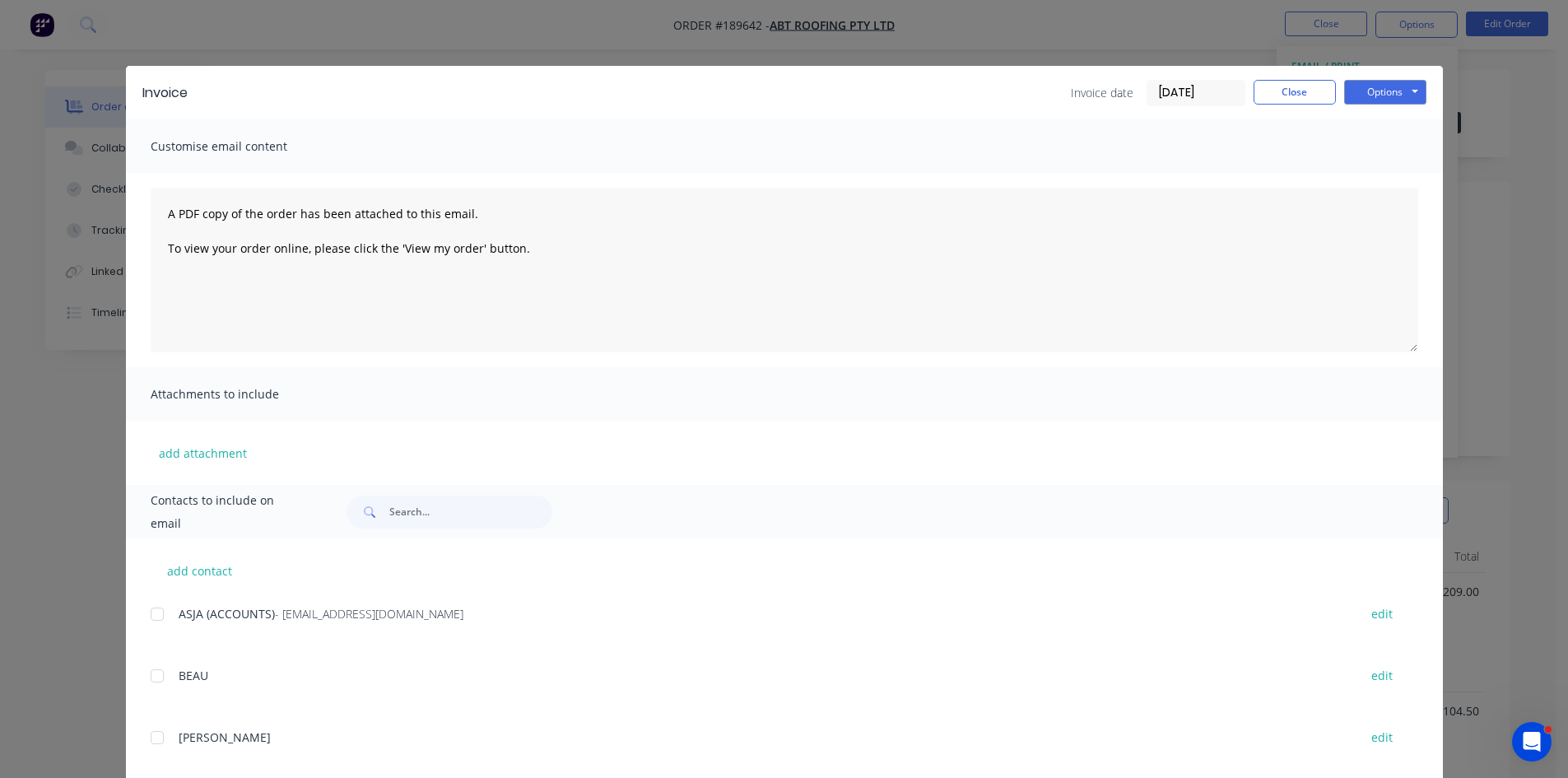
click at [159, 610] on div at bounding box center [156, 614] width 33 height 33
click at [1394, 82] on button "Options" at bounding box center [1385, 92] width 82 height 25
click at [1403, 178] on button "Email" at bounding box center [1397, 175] width 105 height 27
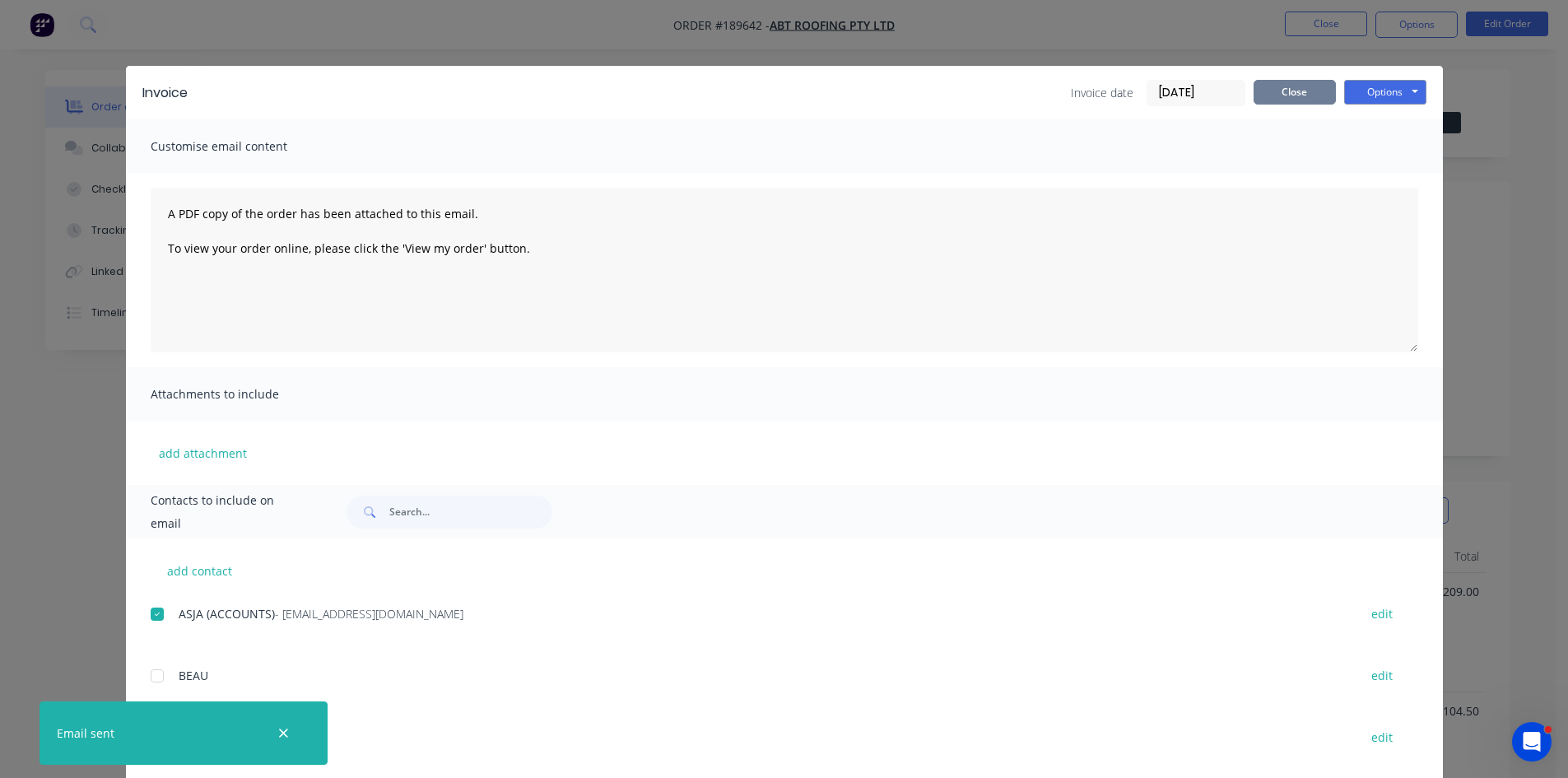
click at [1291, 103] on button "Close" at bounding box center [1294, 92] width 82 height 25
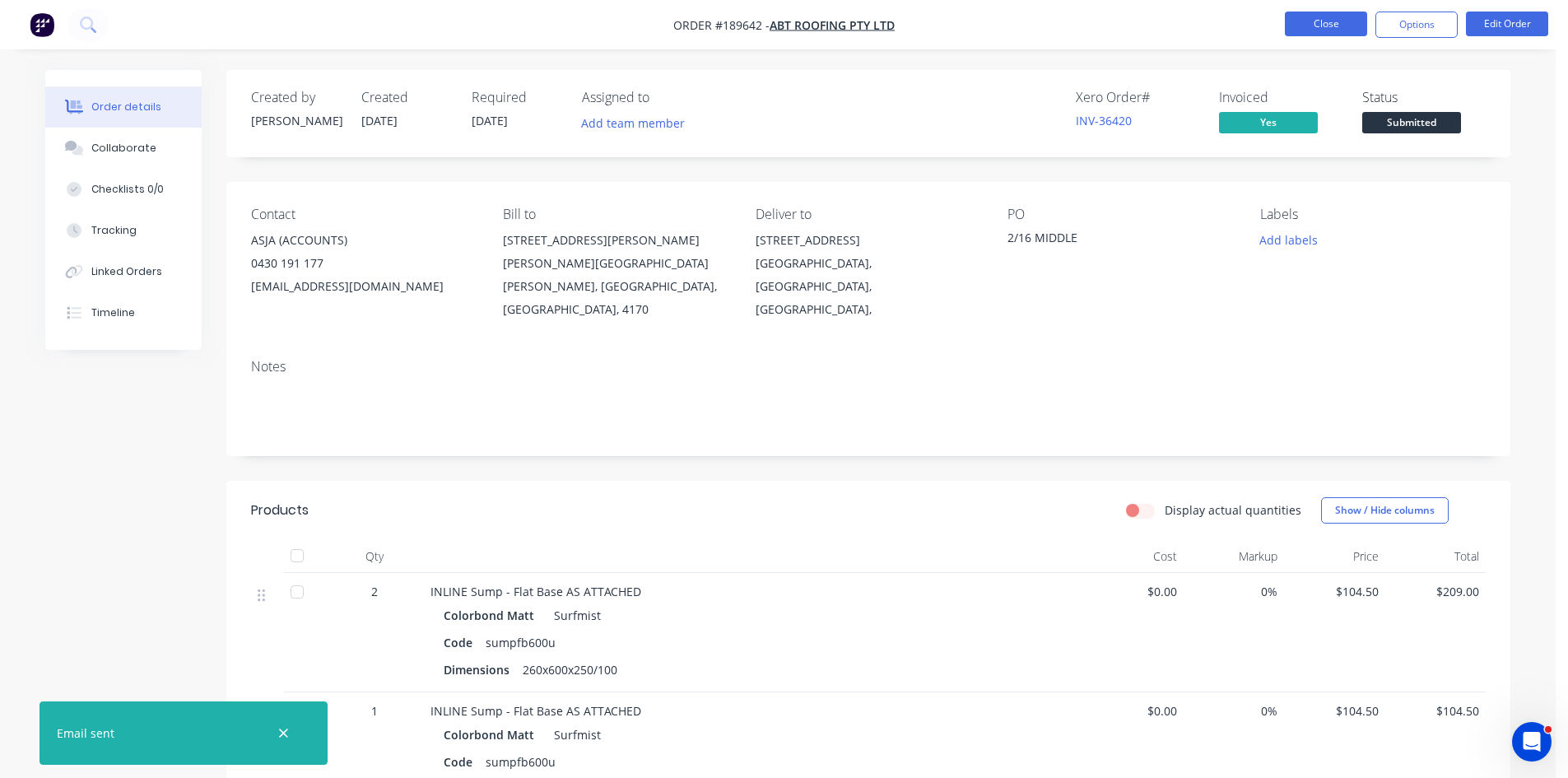
click at [1321, 27] on button "Close" at bounding box center [1325, 24] width 82 height 25
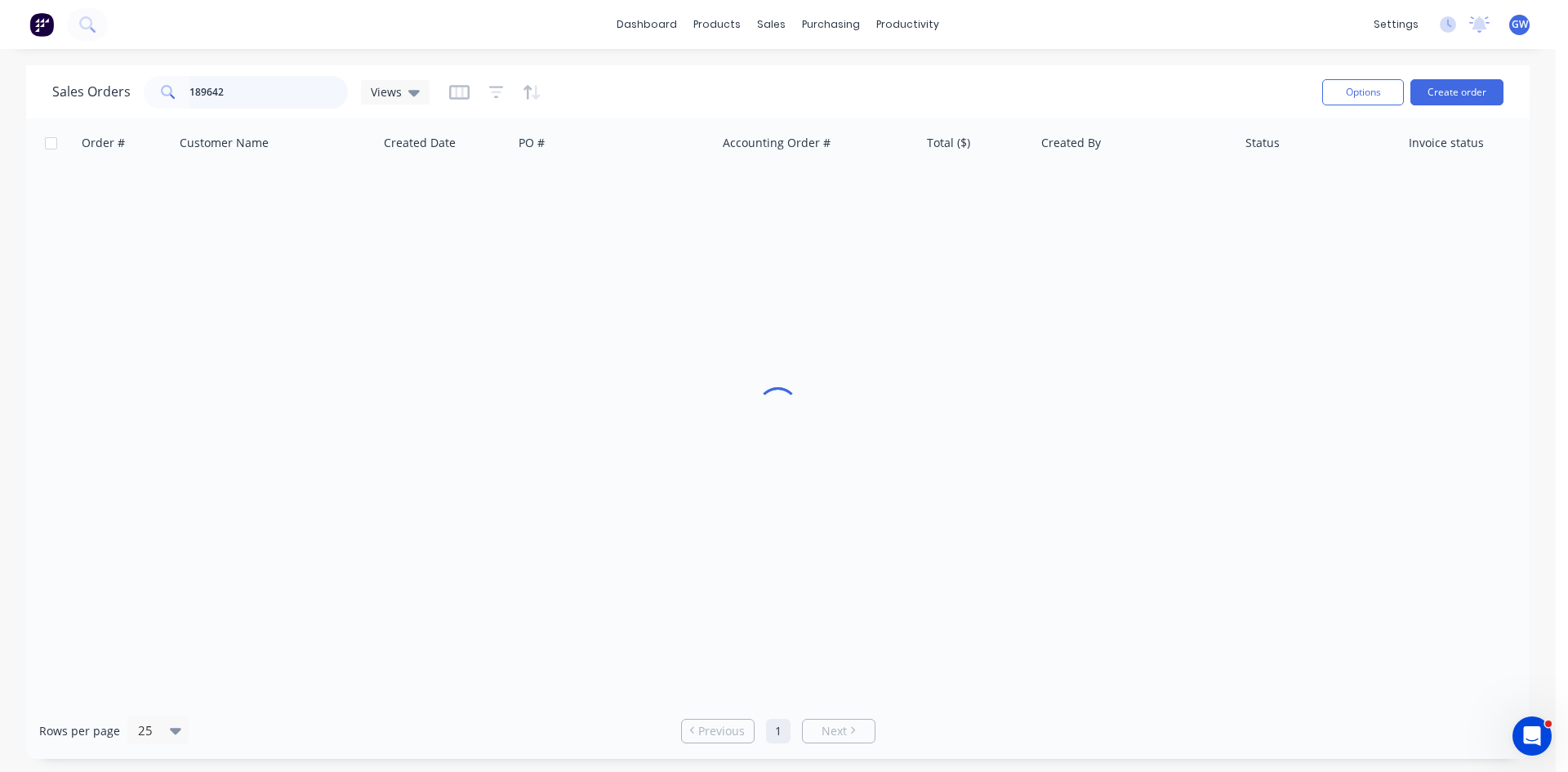
click at [240, 86] on input "189642" at bounding box center [269, 91] width 159 height 32
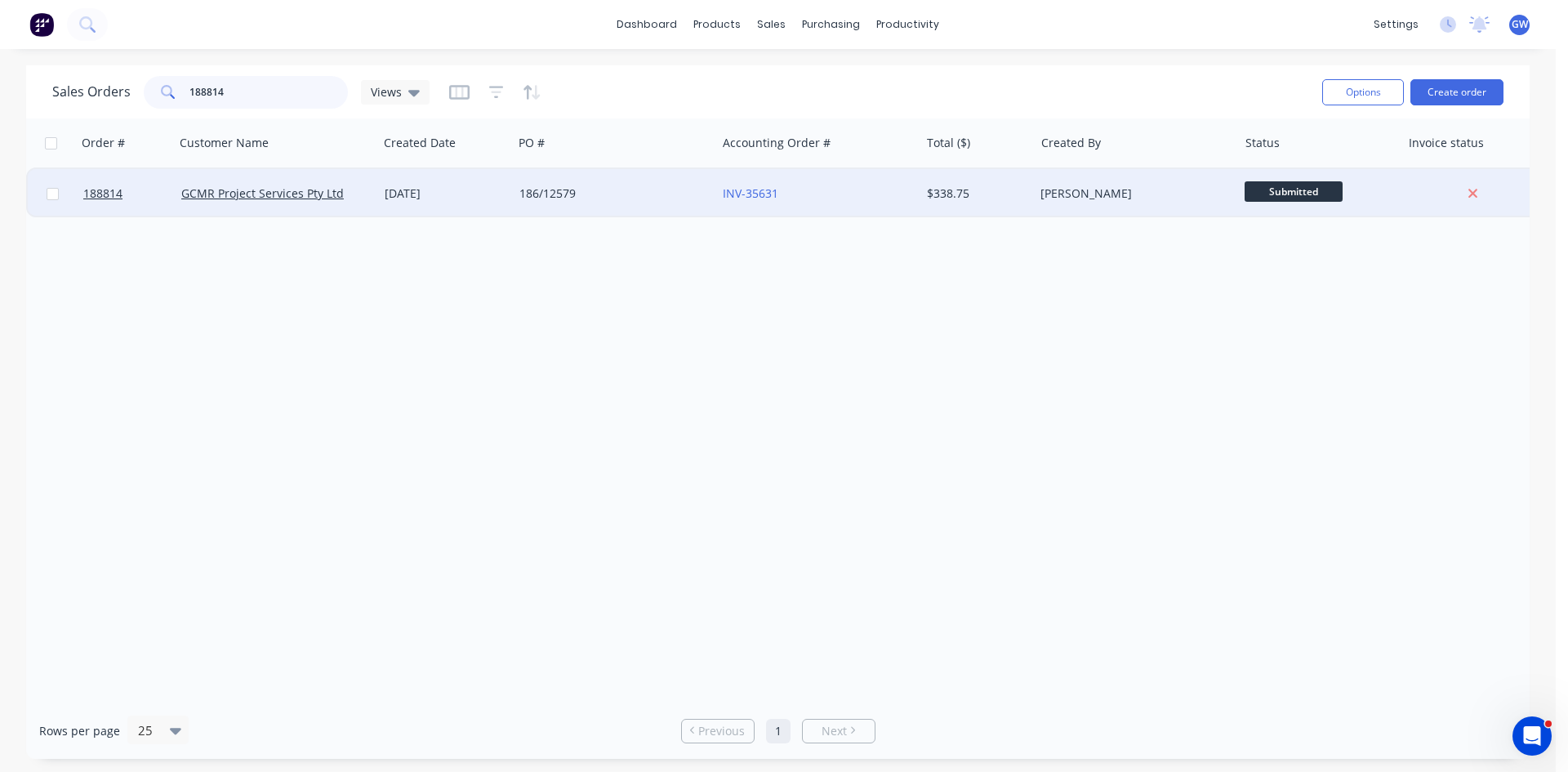
type input "188814"
click at [999, 203] on div "$338.75" at bounding box center [978, 193] width 114 height 49
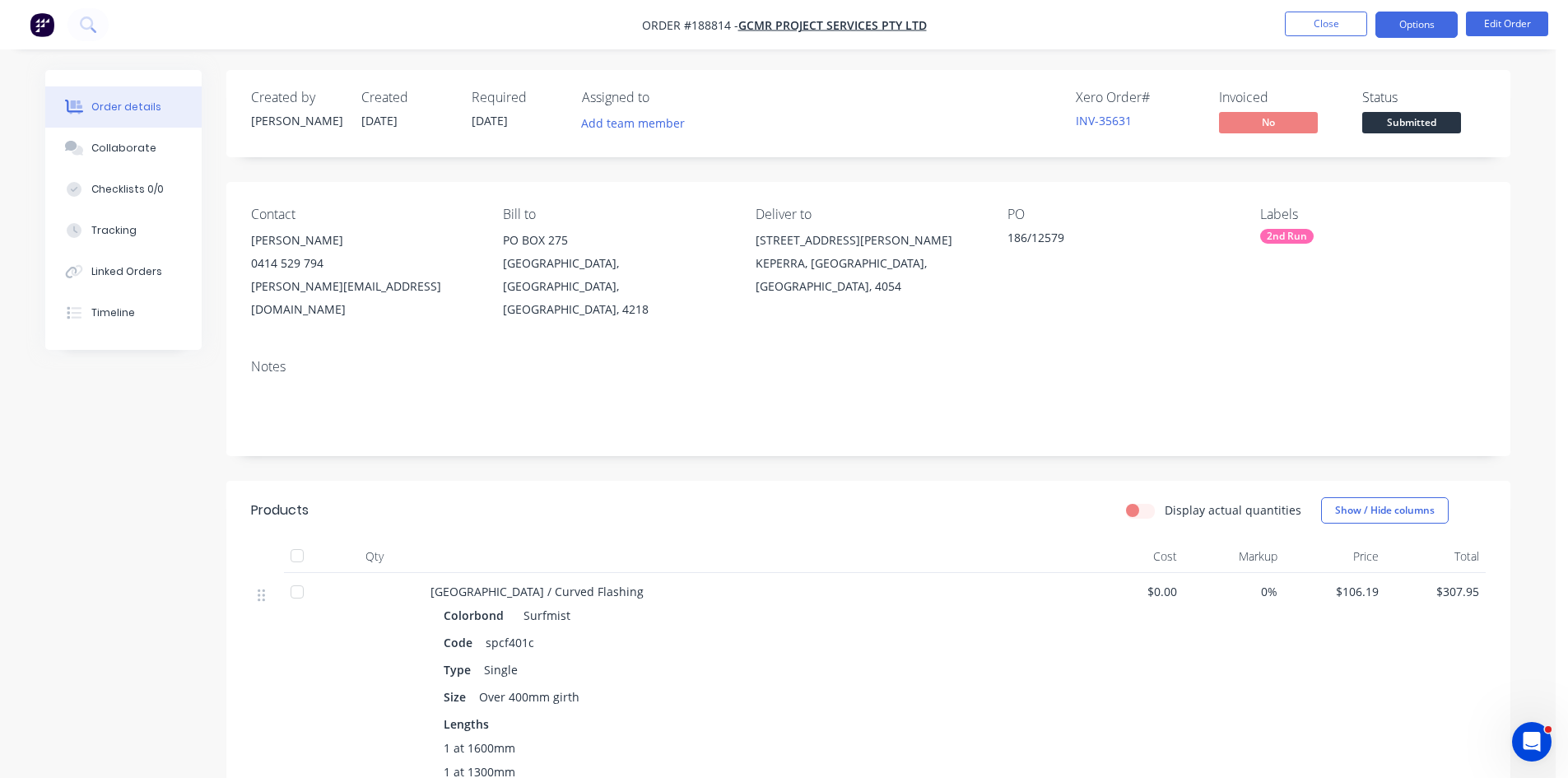
click at [1400, 15] on button "Options" at bounding box center [1416, 25] width 82 height 27
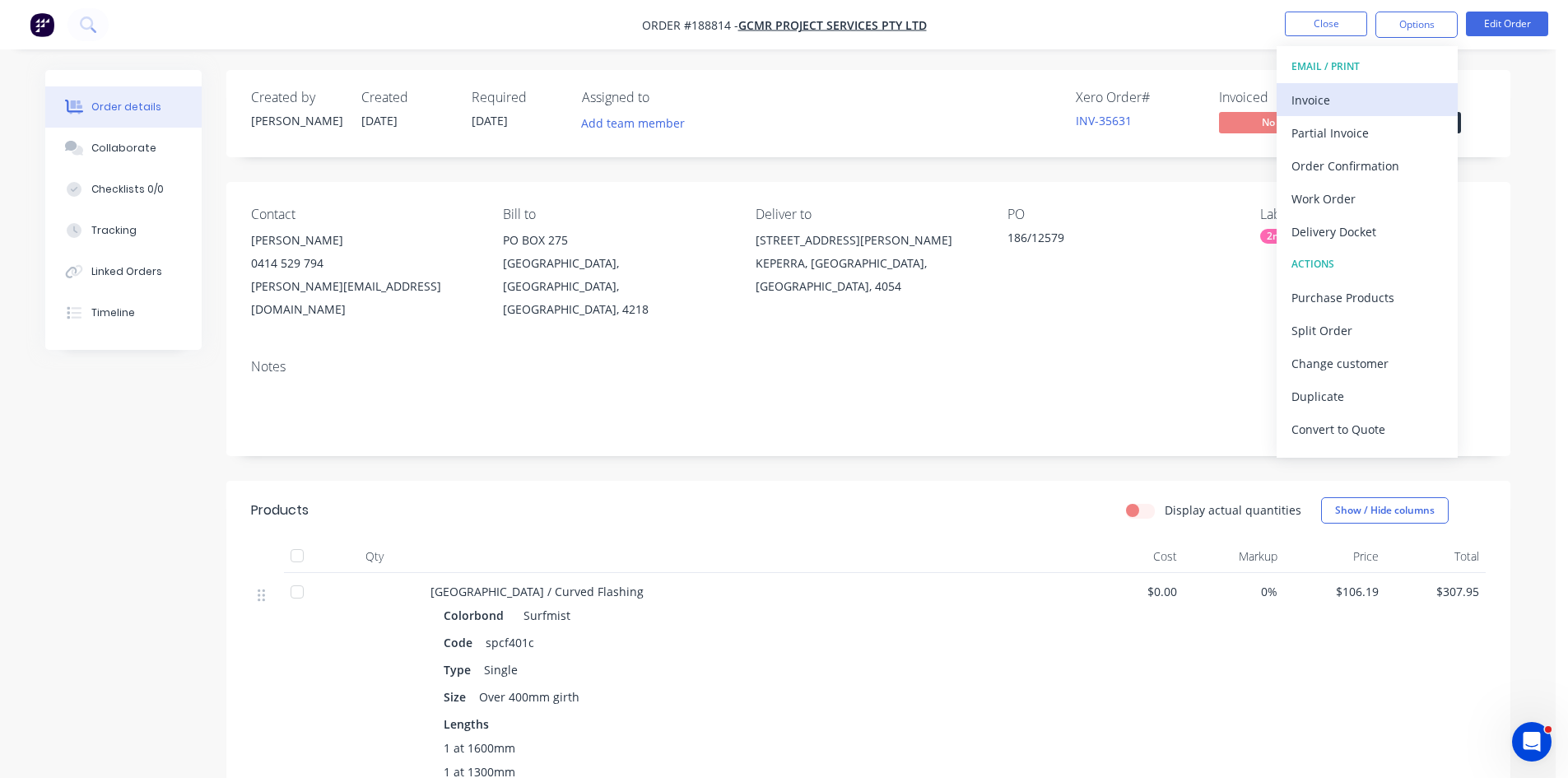
click at [1336, 108] on div "Invoice" at bounding box center [1366, 100] width 151 height 24
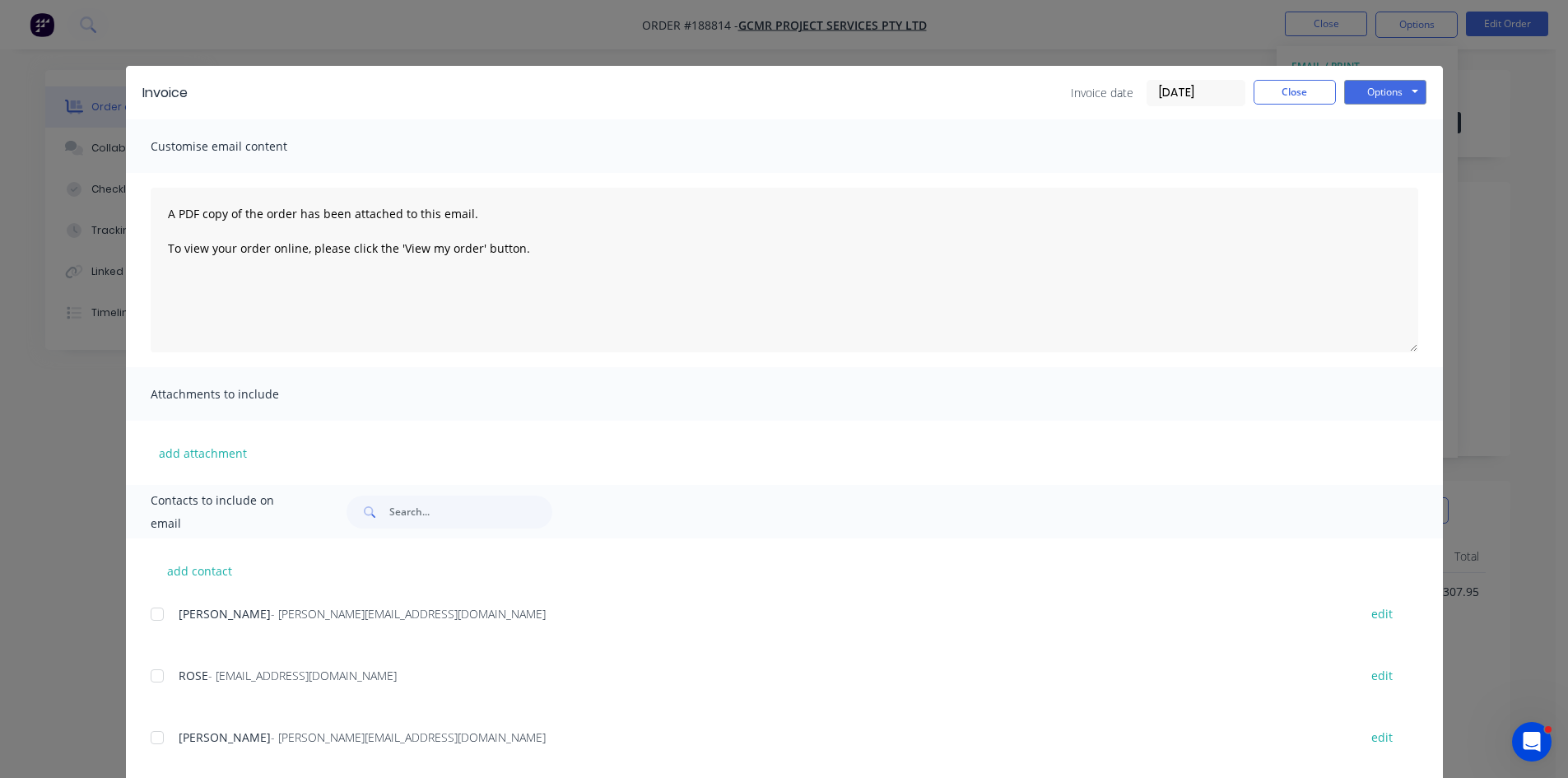
click at [155, 613] on div at bounding box center [156, 614] width 33 height 33
click at [149, 675] on div at bounding box center [156, 675] width 33 height 33
click at [1377, 100] on button "Options" at bounding box center [1385, 92] width 82 height 25
click at [1376, 183] on button "Email" at bounding box center [1397, 175] width 105 height 27
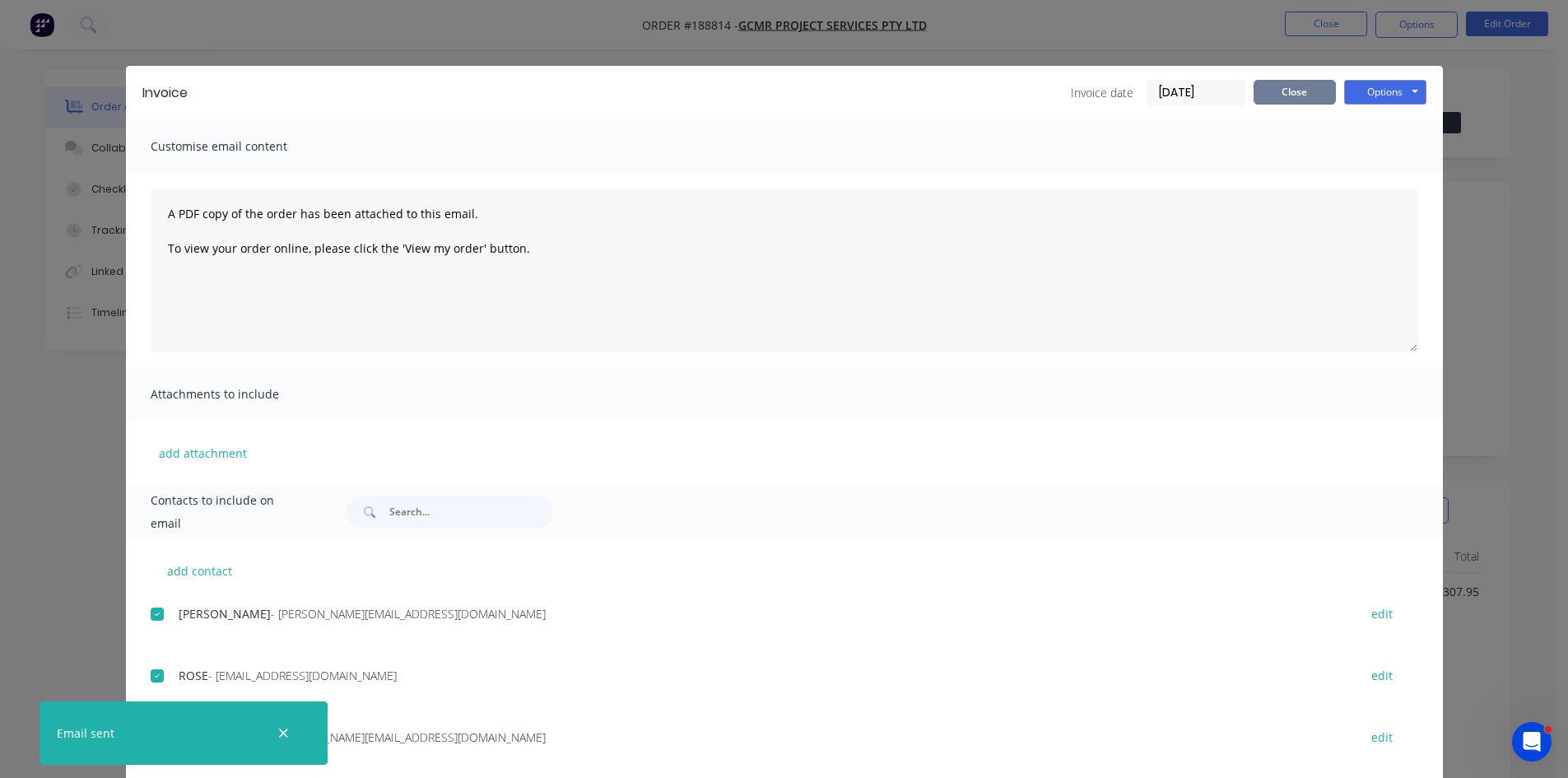
click at [1295, 90] on button "Close" at bounding box center [1294, 92] width 82 height 25
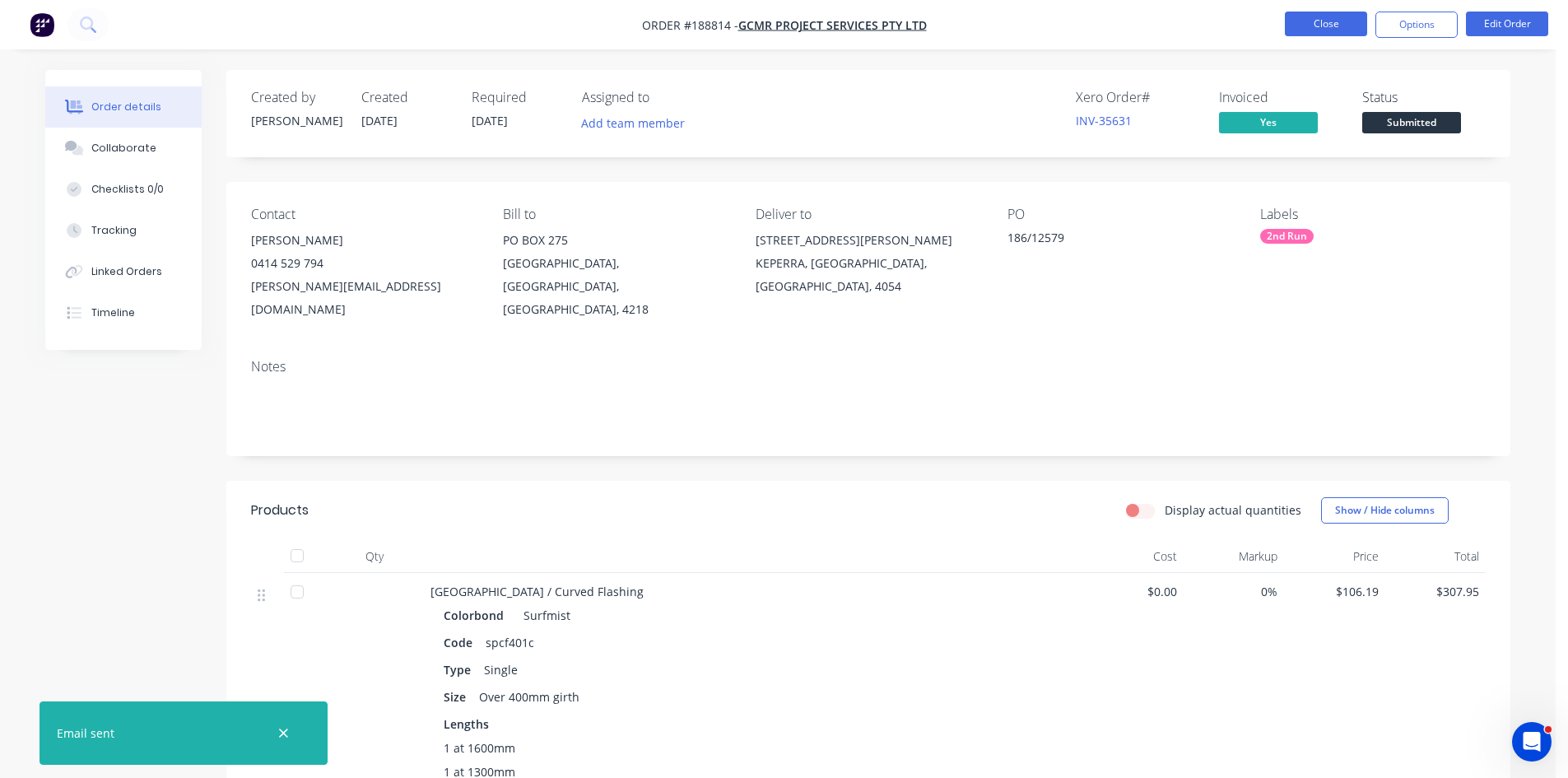
click at [1302, 20] on button "Close" at bounding box center [1325, 24] width 82 height 25
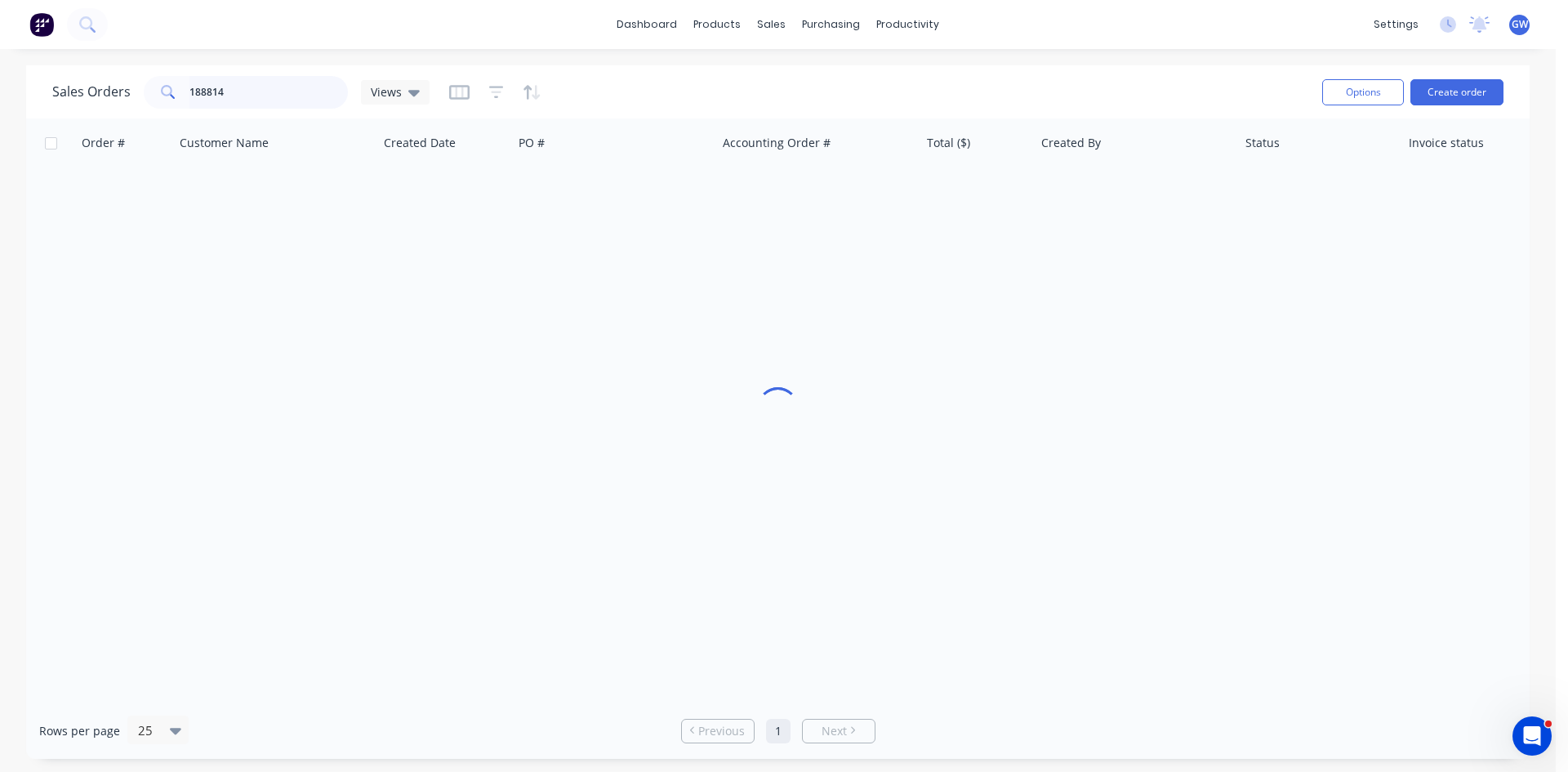
click at [230, 87] on input "188814" at bounding box center [269, 91] width 159 height 32
type input "188565"
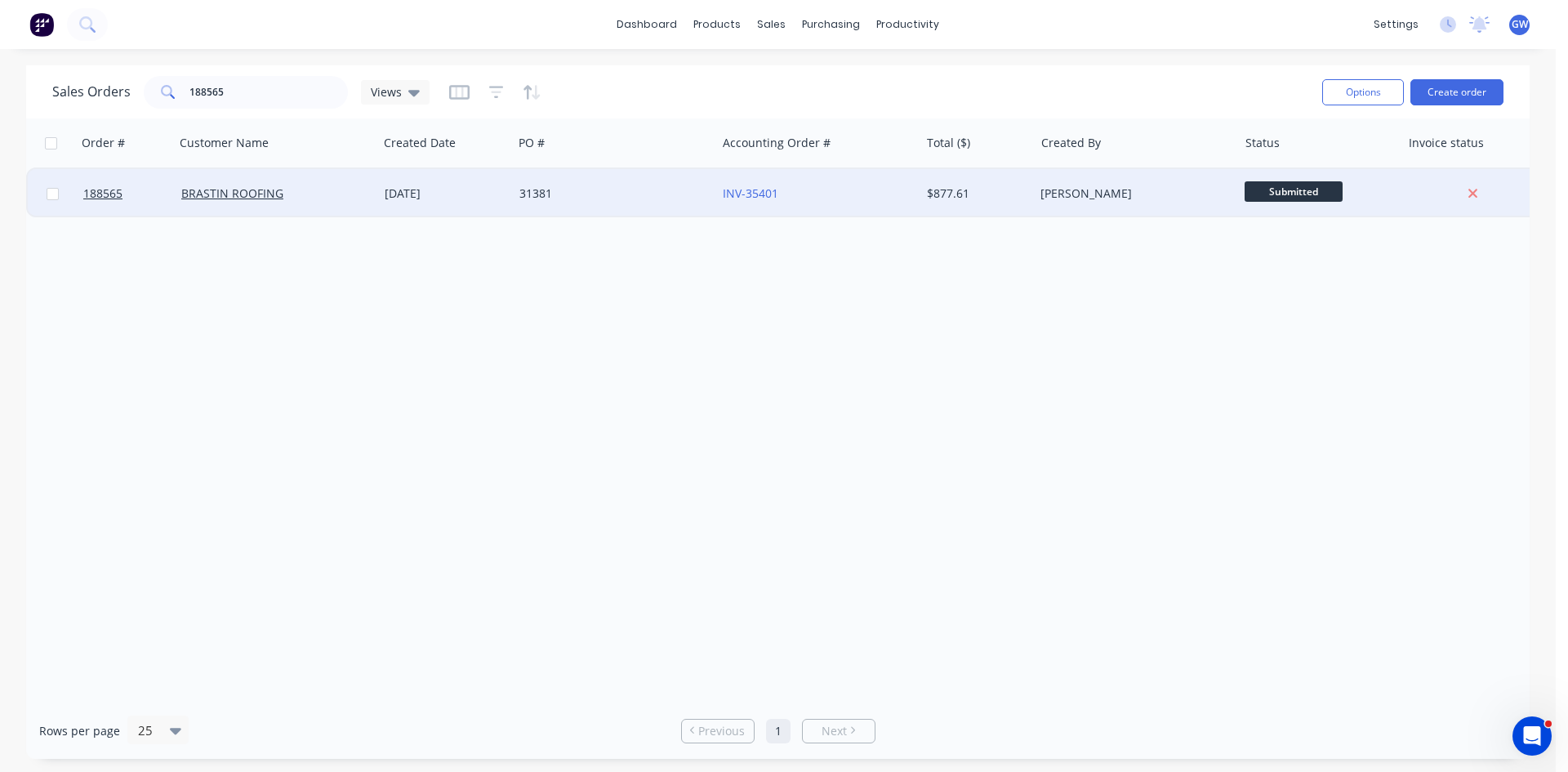
click at [909, 210] on div "INV-35401" at bounding box center [817, 193] width 203 height 49
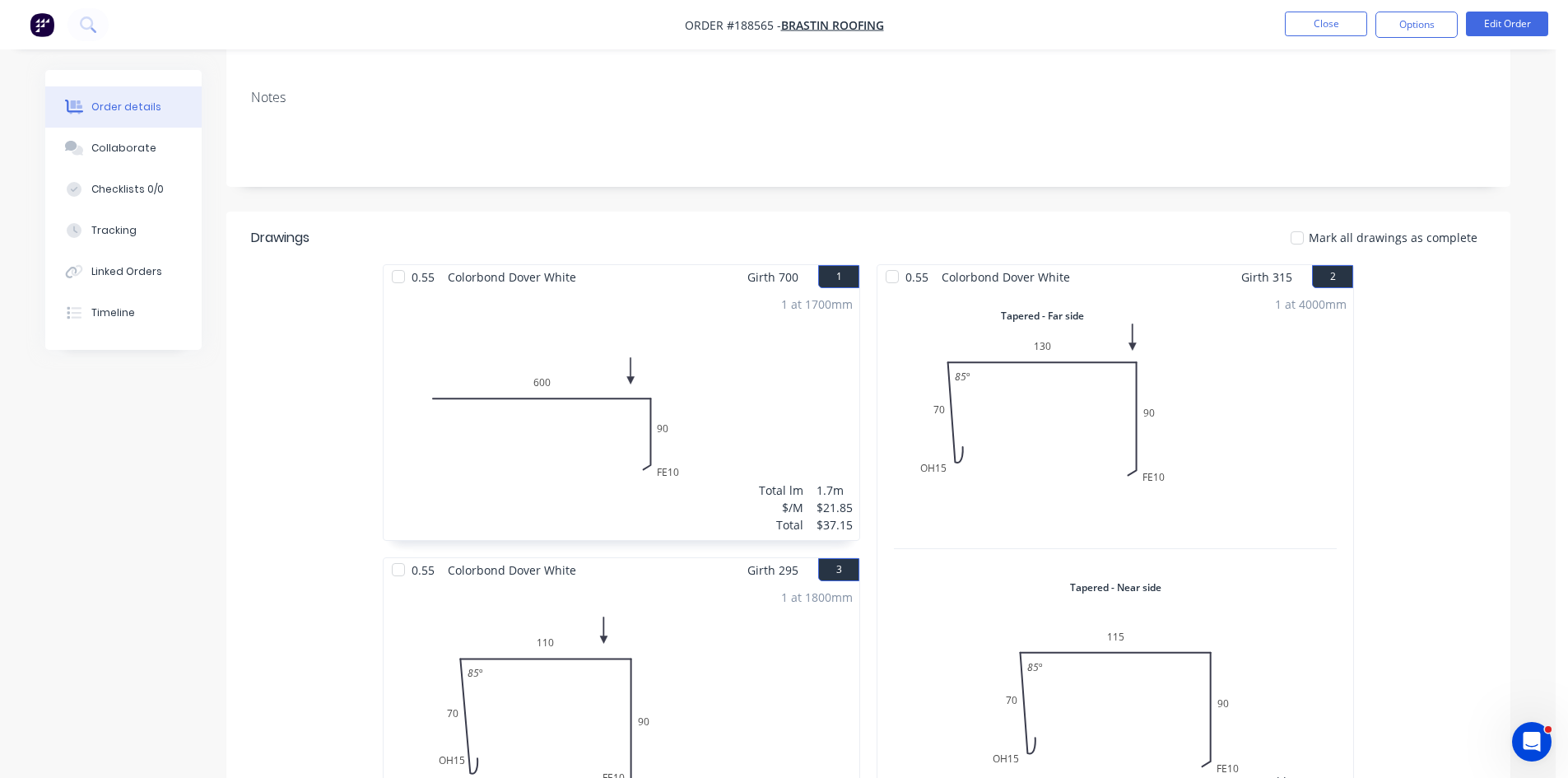
scroll to position [164, 0]
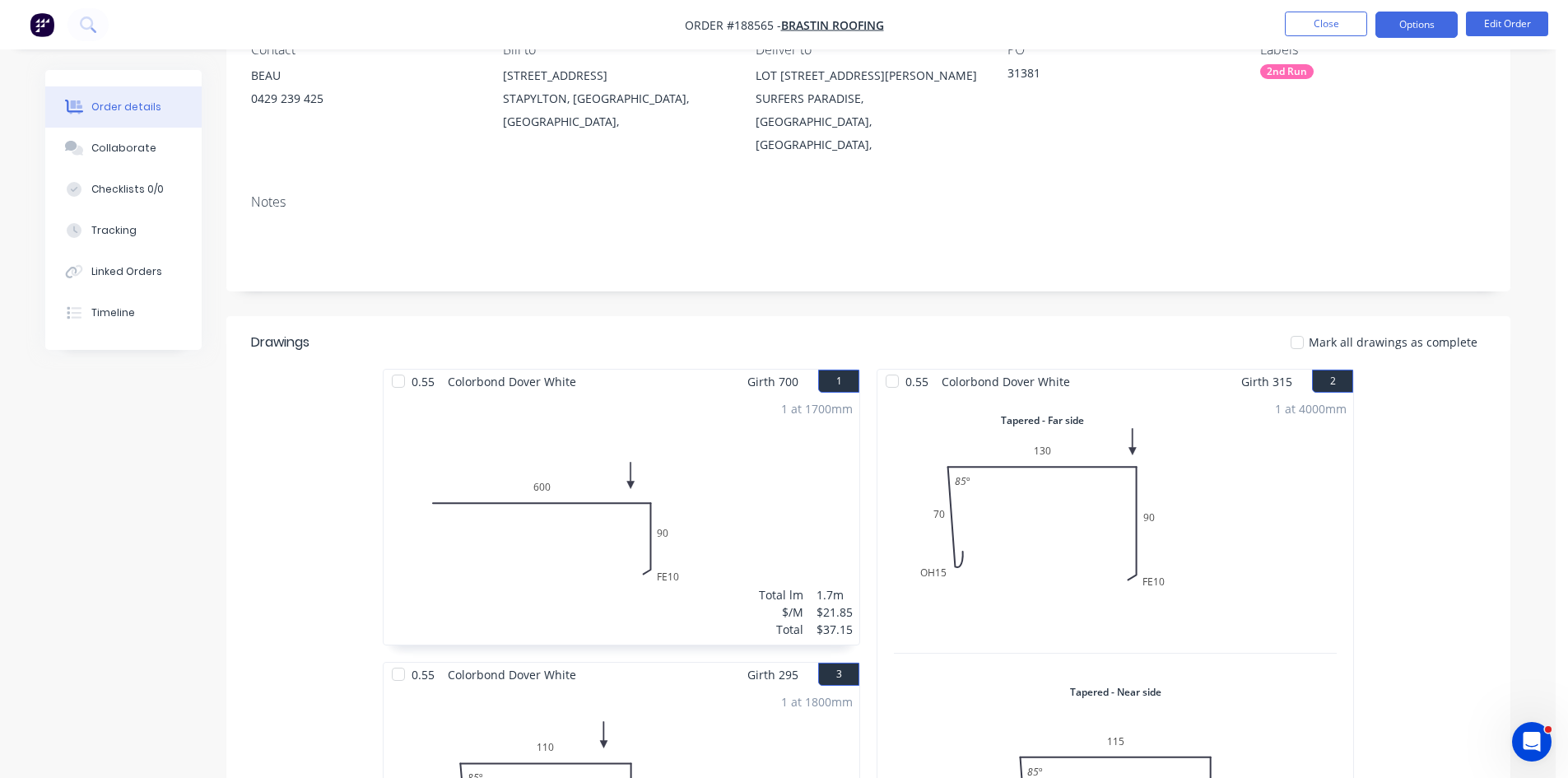
click at [1429, 22] on button "Options" at bounding box center [1416, 25] width 82 height 27
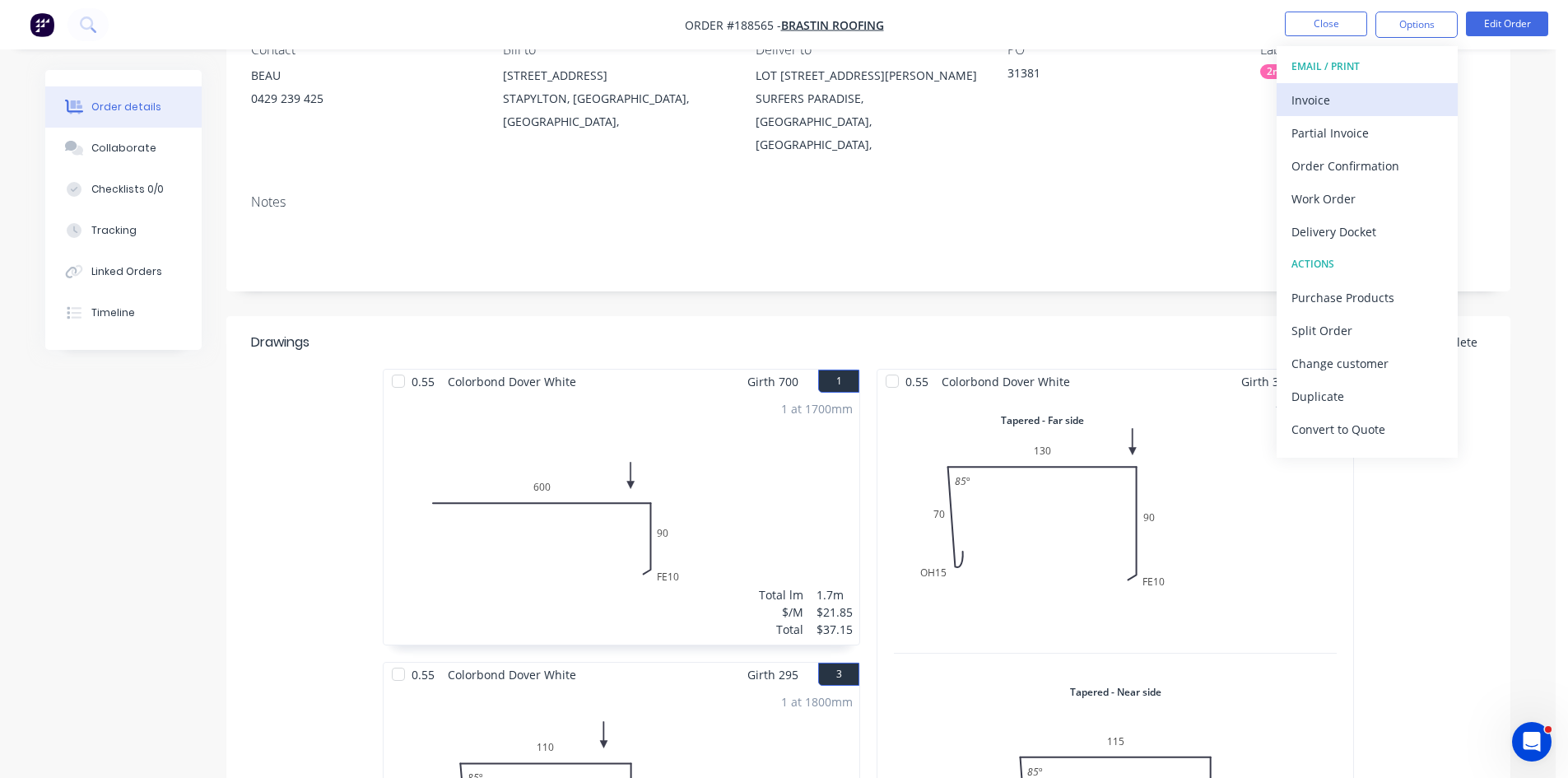
click at [1362, 88] on div "Invoice" at bounding box center [1366, 100] width 151 height 24
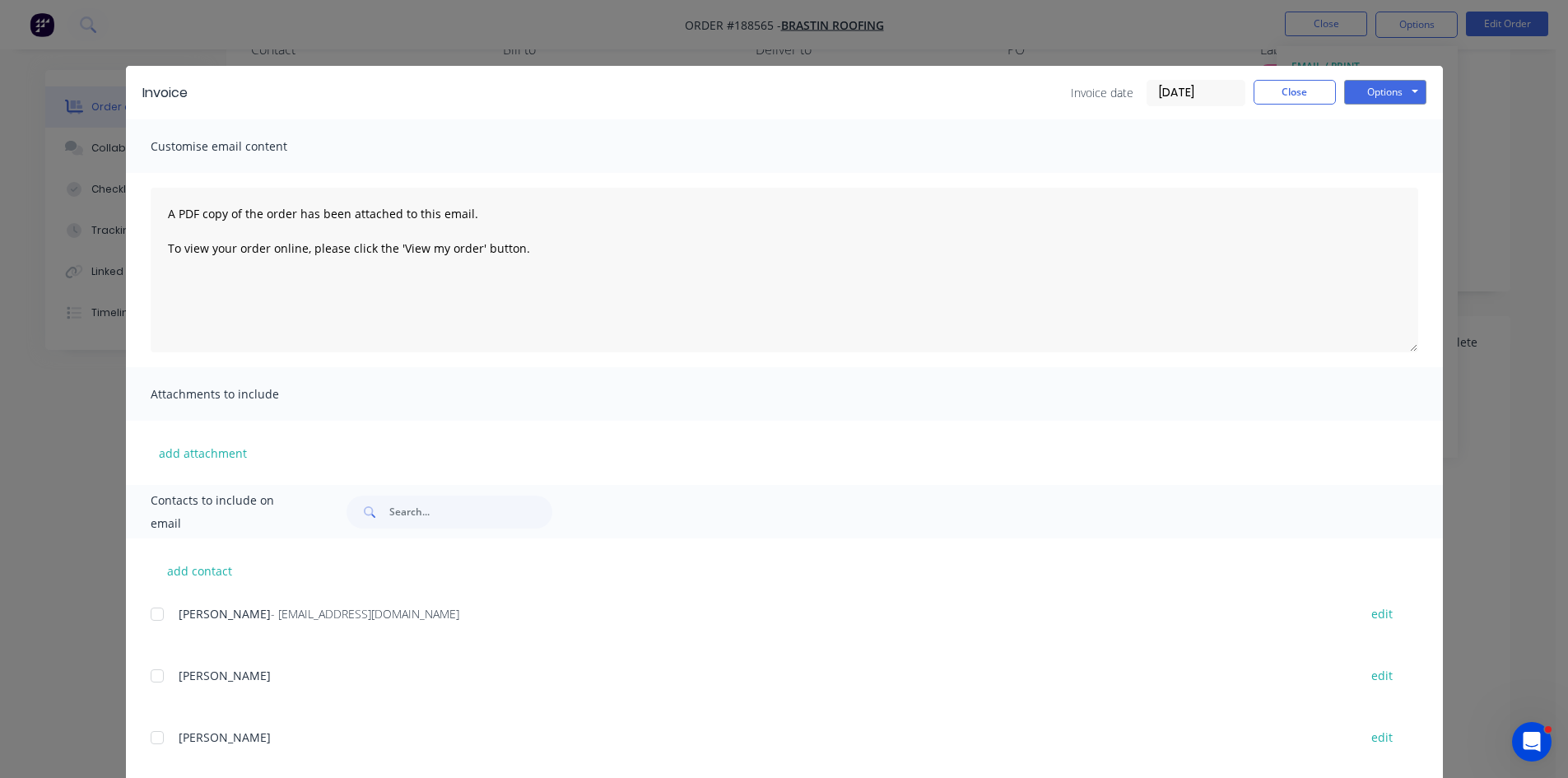
click at [153, 624] on div at bounding box center [156, 614] width 33 height 33
click at [1409, 95] on button "Options" at bounding box center [1385, 92] width 82 height 25
click at [1397, 168] on button "Email" at bounding box center [1397, 175] width 105 height 27
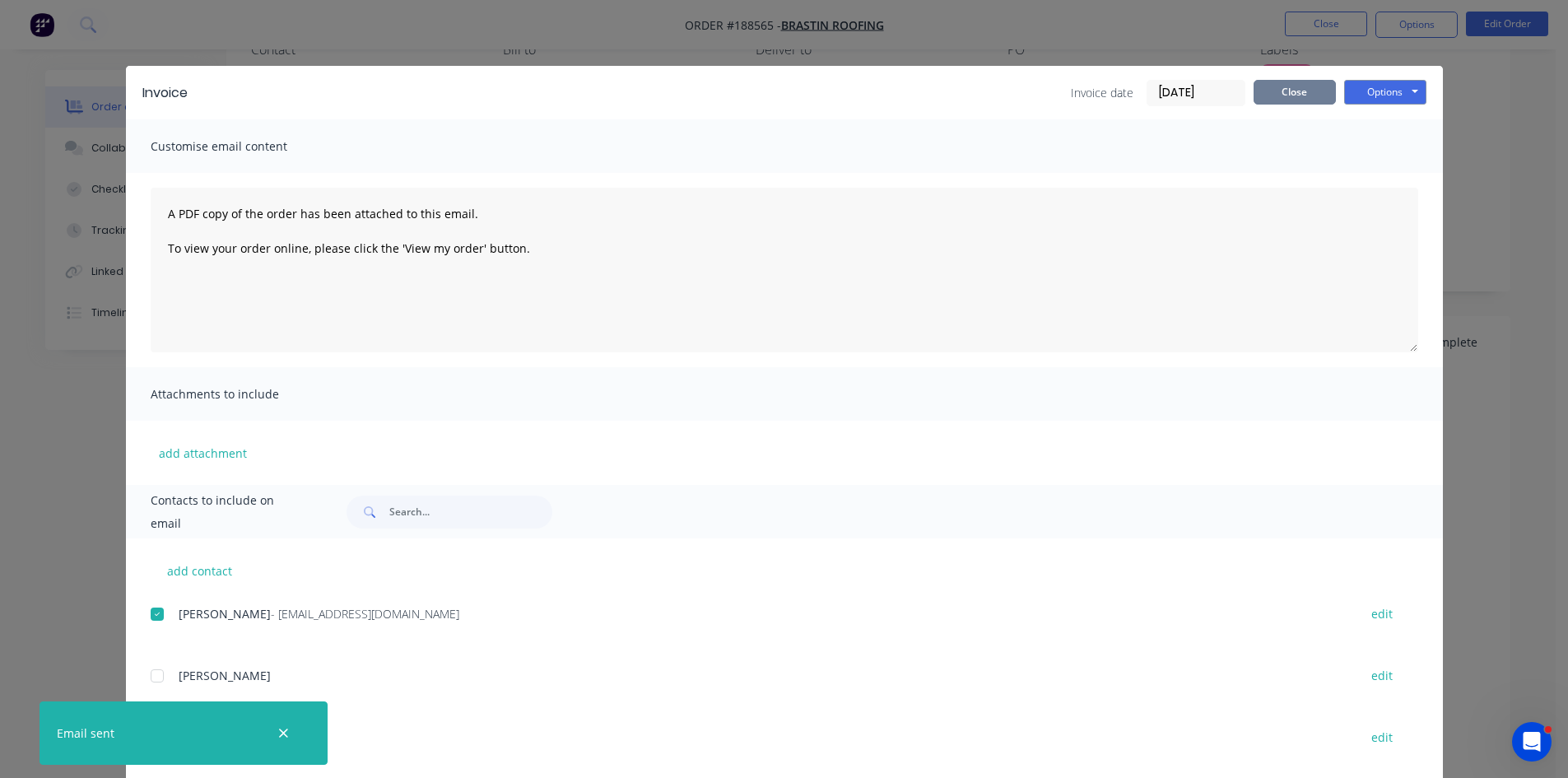
click at [1281, 91] on button "Close" at bounding box center [1294, 92] width 82 height 25
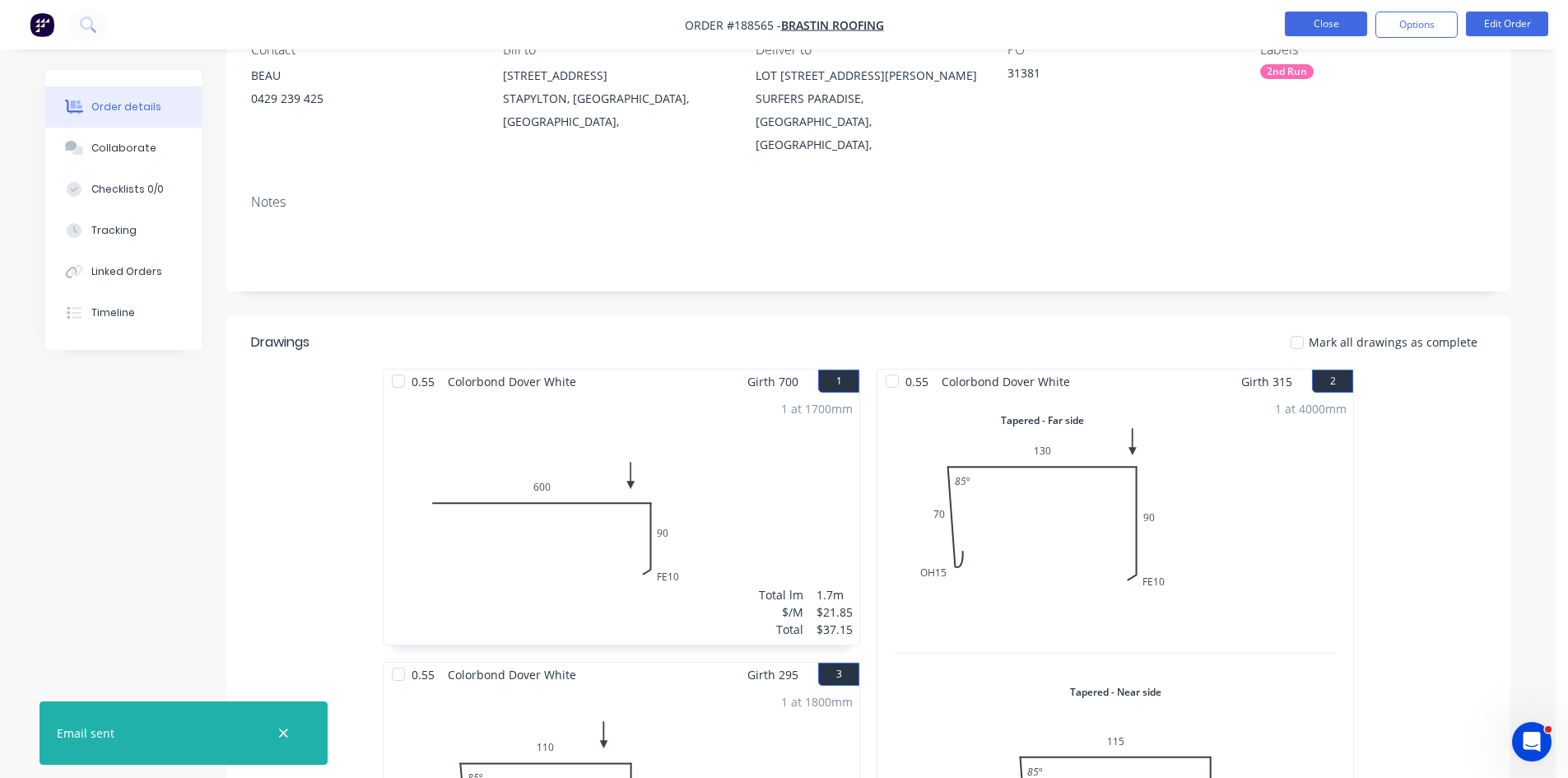
click at [1357, 28] on button "Close" at bounding box center [1325, 24] width 82 height 25
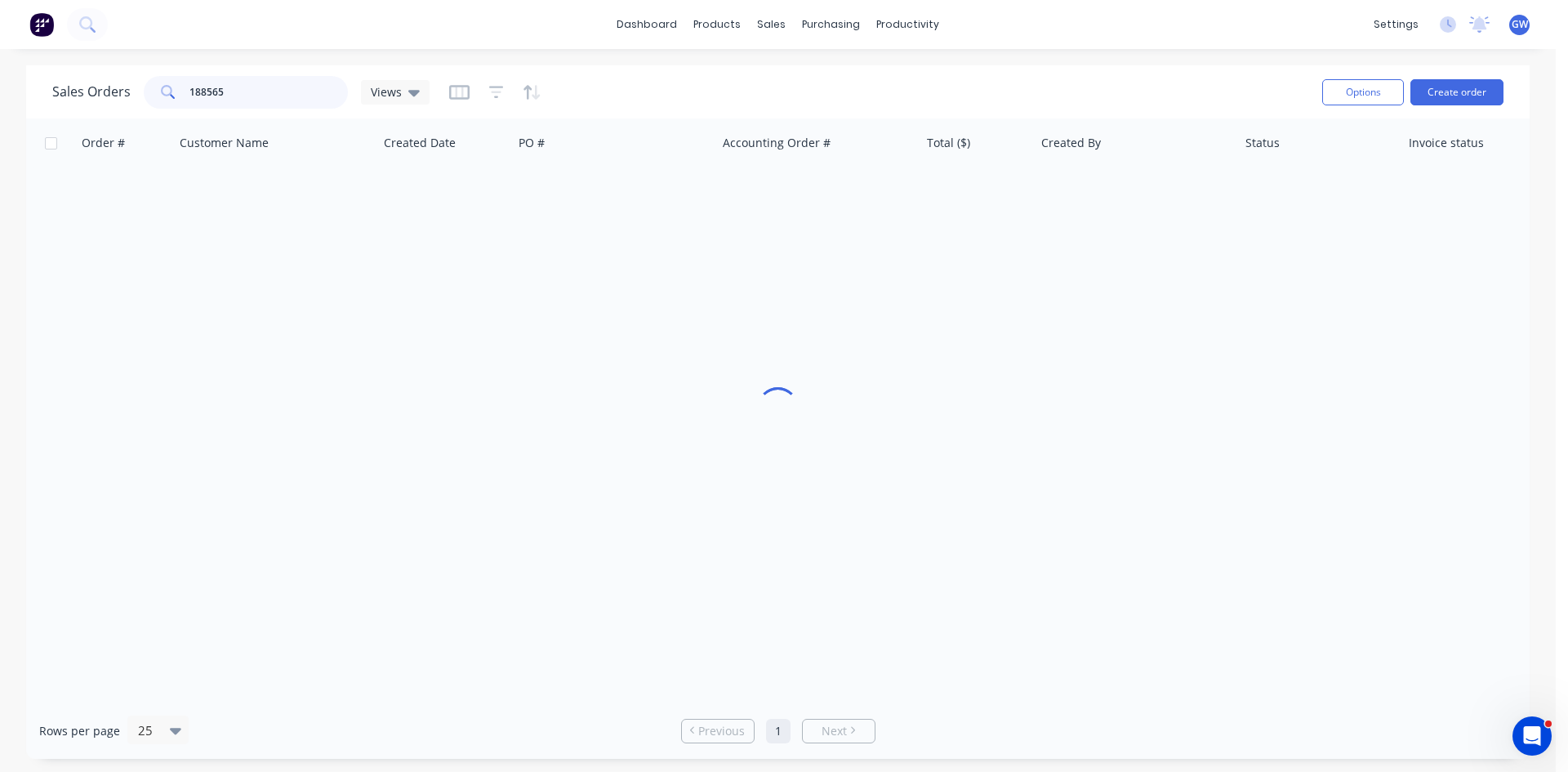
click at [290, 95] on input "188565" at bounding box center [269, 91] width 159 height 32
type input "189070"
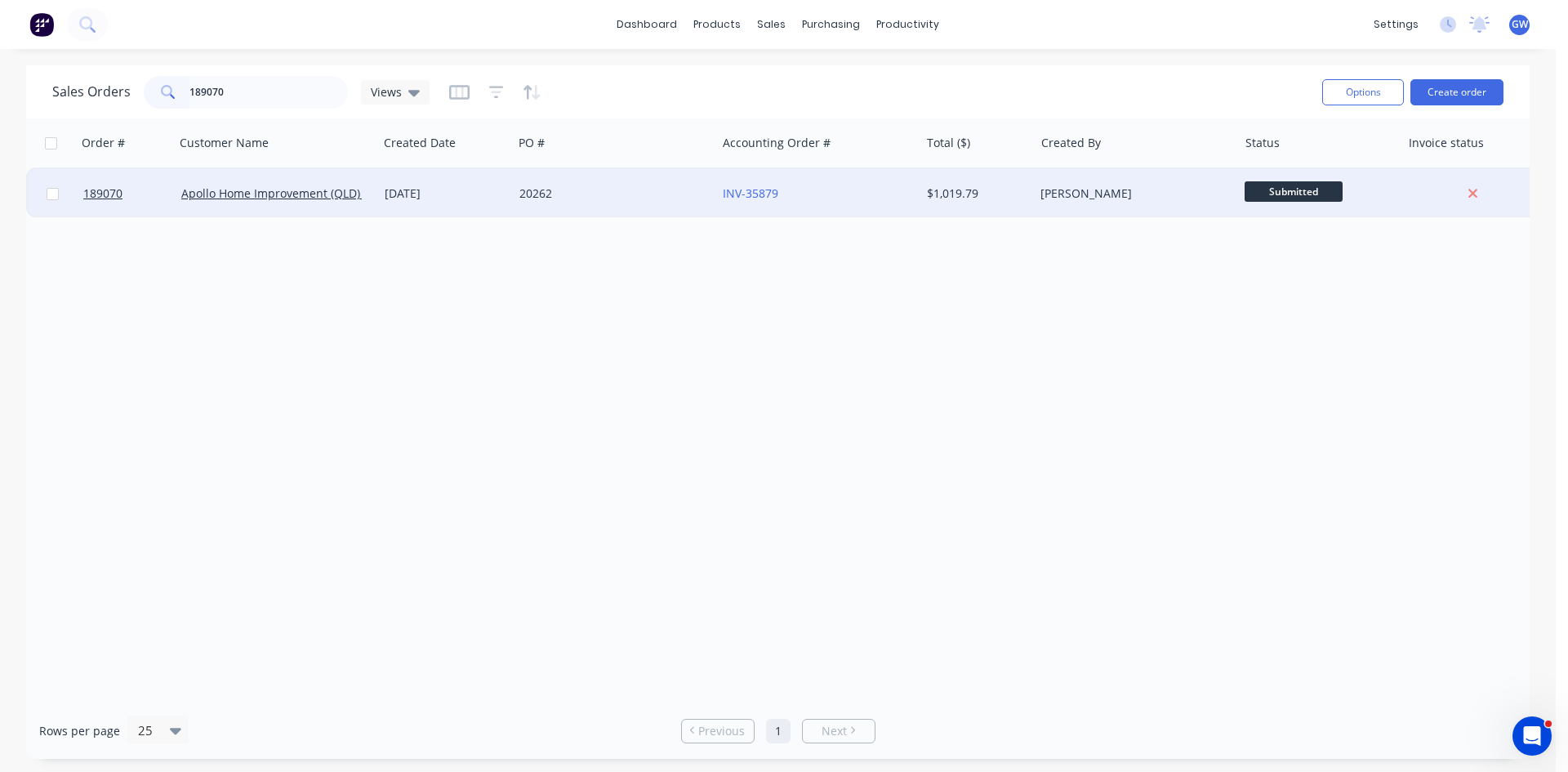
click at [916, 198] on div "INV-35879" at bounding box center [817, 193] width 203 height 49
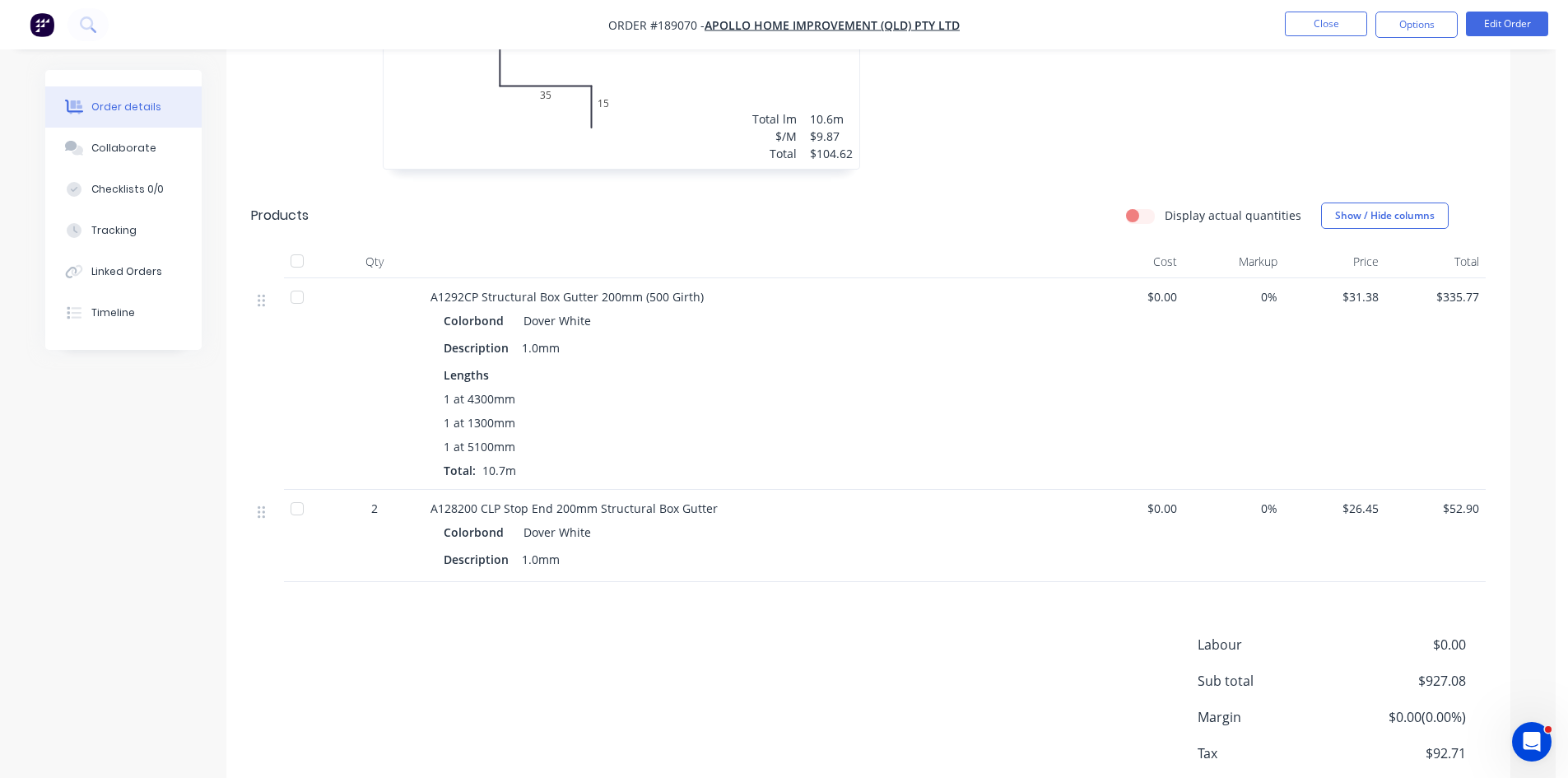
scroll to position [988, 0]
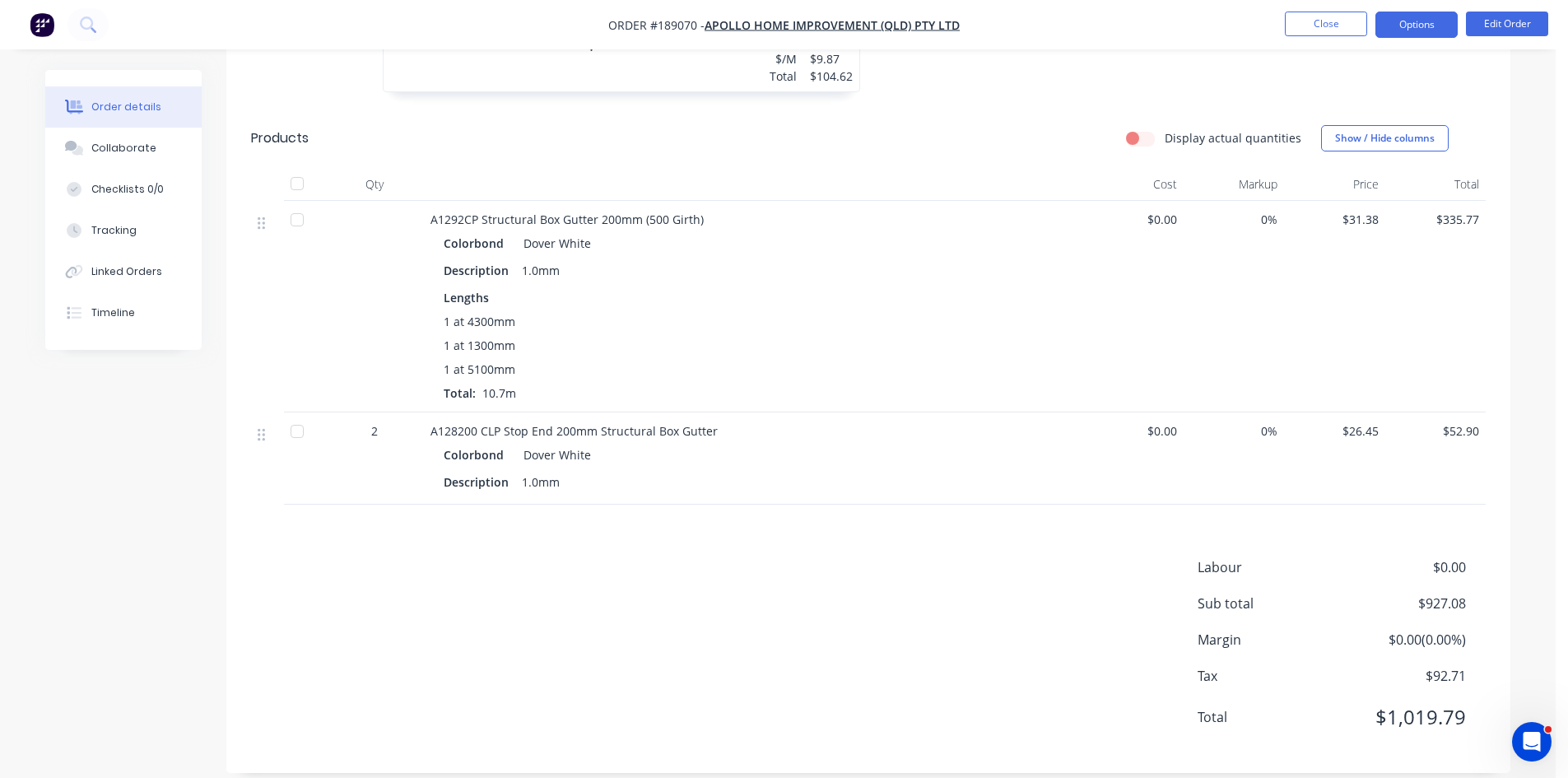
click at [1427, 30] on button "Options" at bounding box center [1416, 25] width 82 height 27
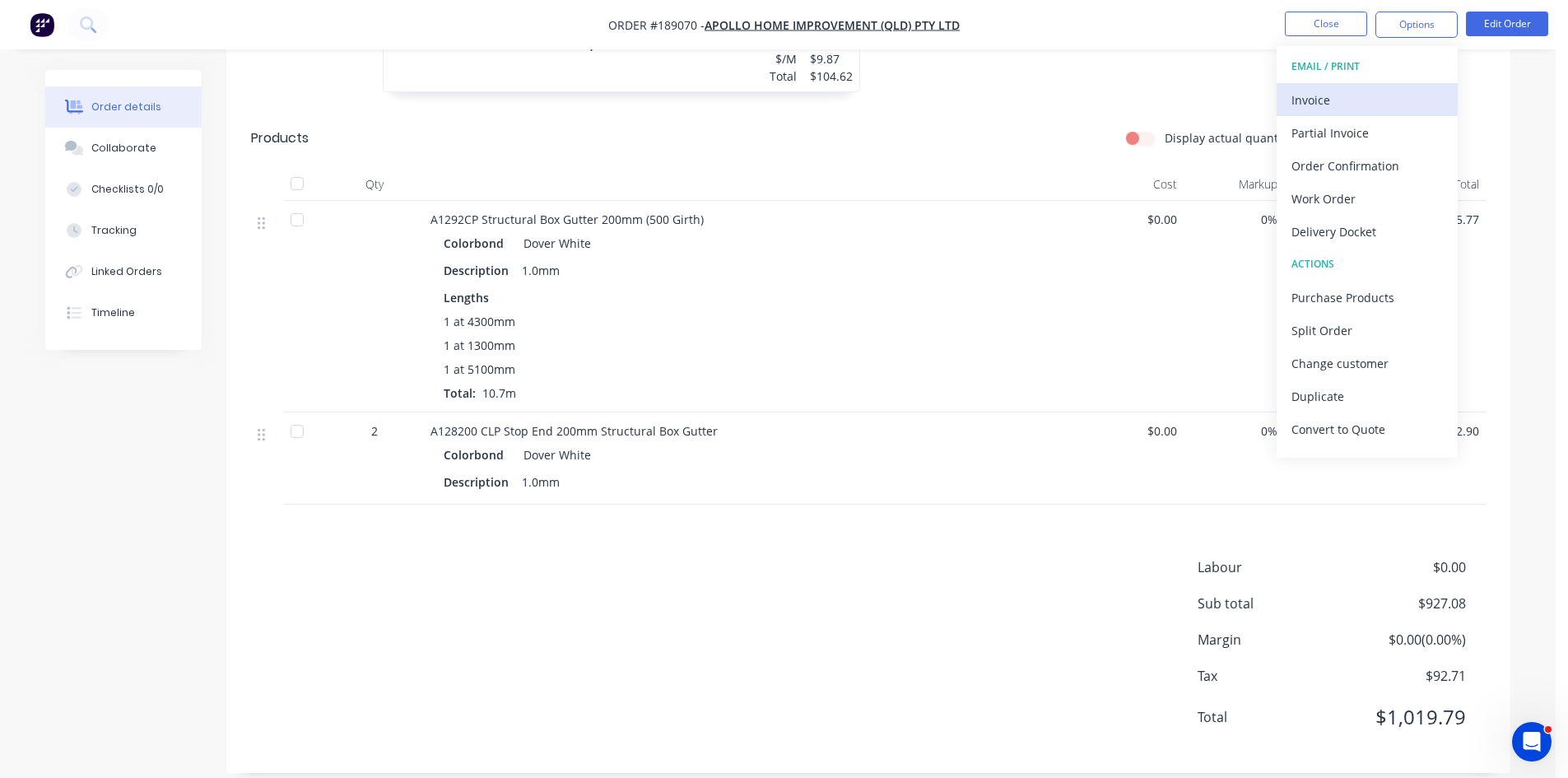
click at [1379, 99] on div "Invoice" at bounding box center [1366, 100] width 151 height 24
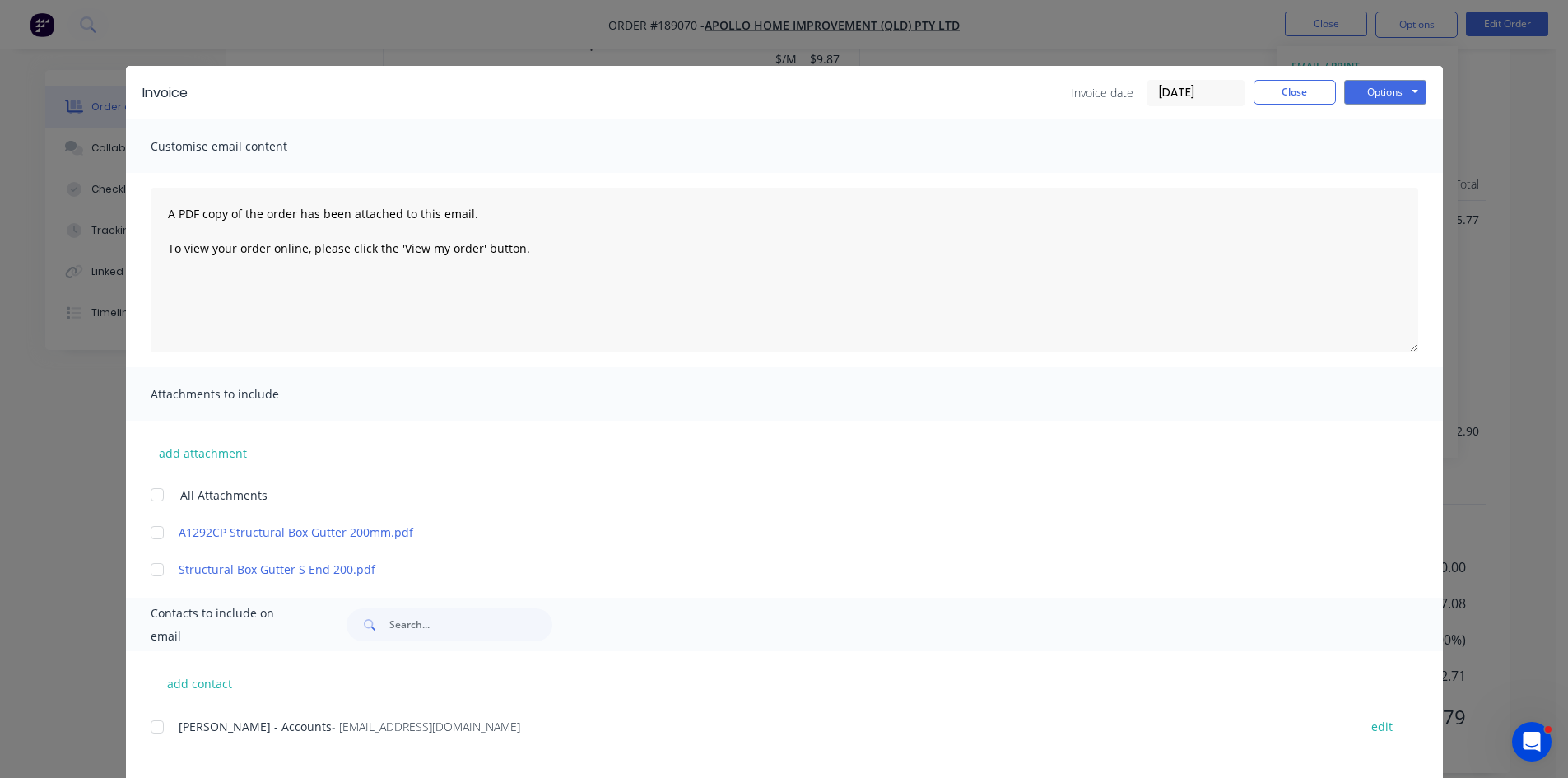
click at [155, 733] on div at bounding box center [156, 727] width 33 height 33
click at [1373, 90] on button "Options" at bounding box center [1385, 92] width 82 height 25
click at [1374, 183] on button "Email" at bounding box center [1397, 175] width 105 height 27
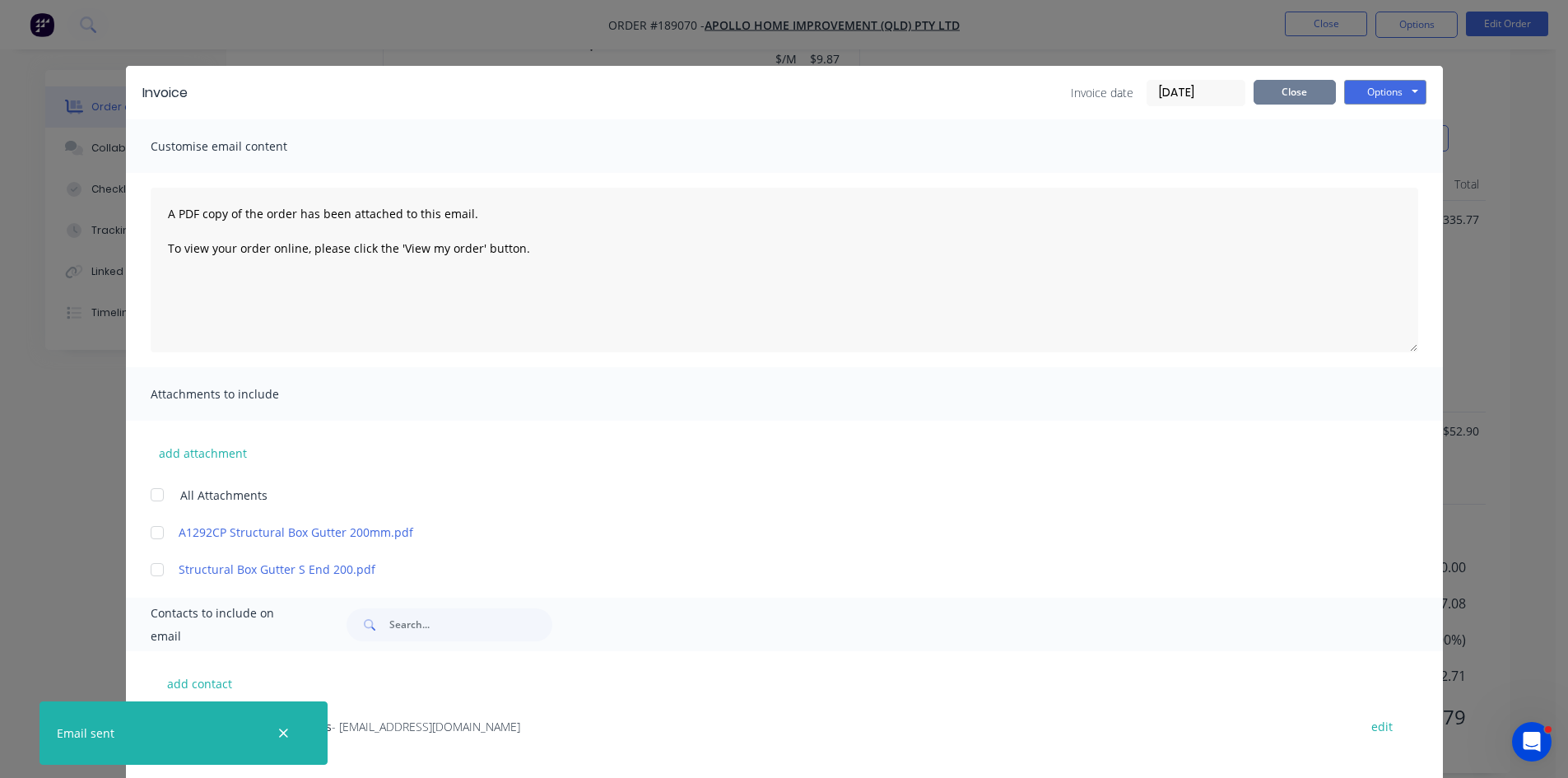
click at [1311, 88] on button "Close" at bounding box center [1294, 92] width 82 height 25
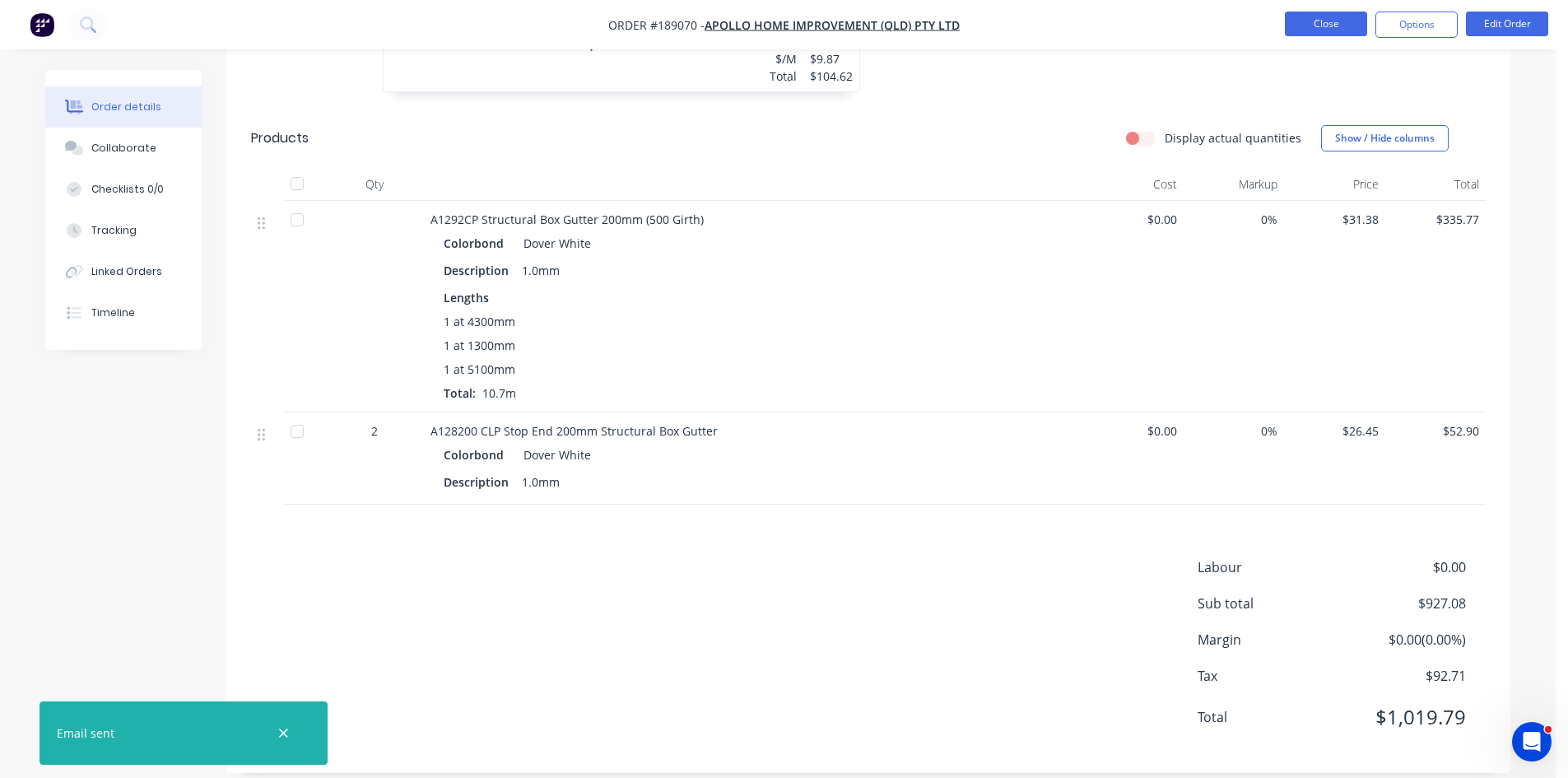
click at [1328, 22] on button "Close" at bounding box center [1325, 24] width 82 height 25
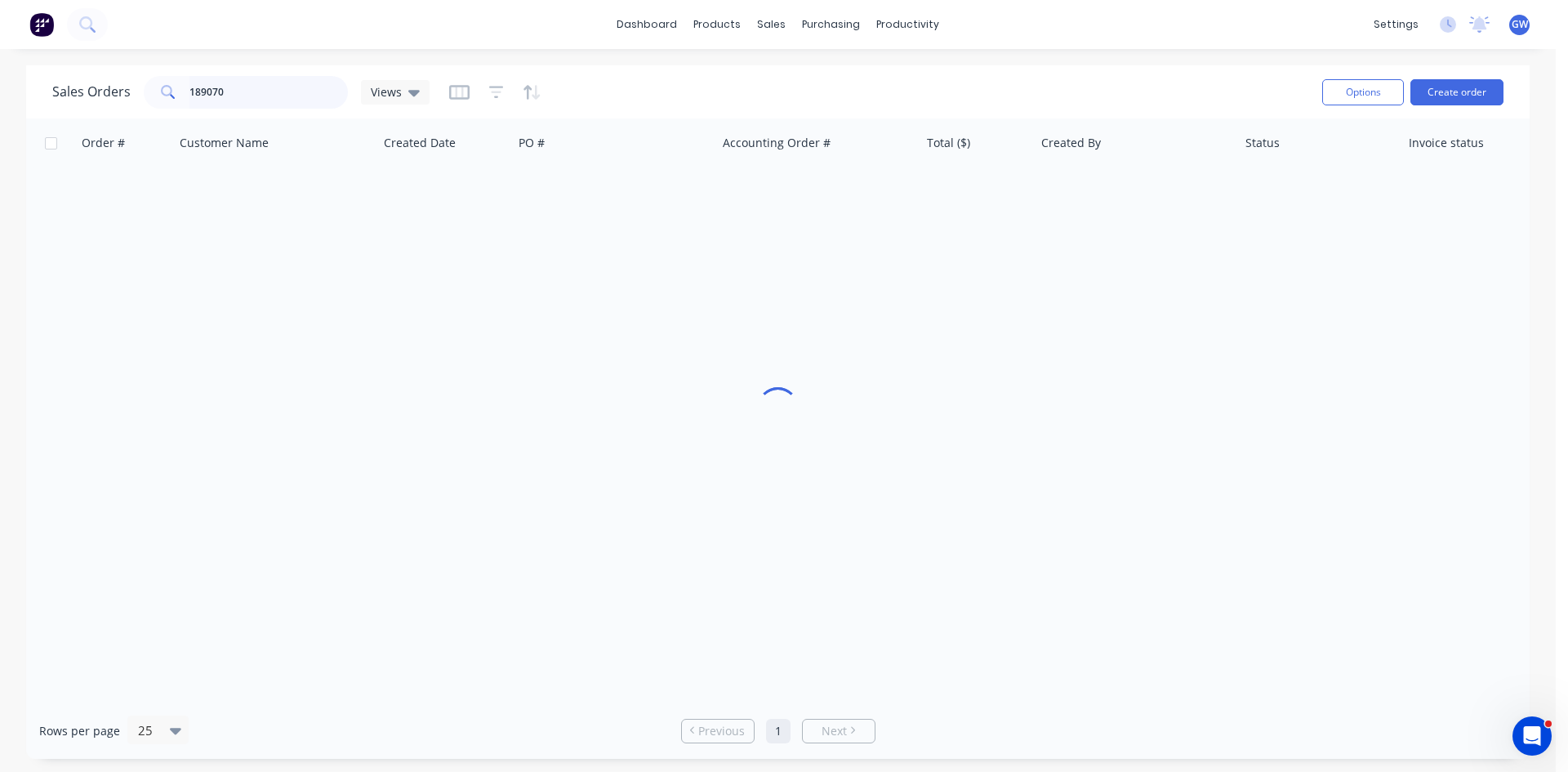
click at [252, 83] on input "189070" at bounding box center [269, 91] width 159 height 32
type input "188374"
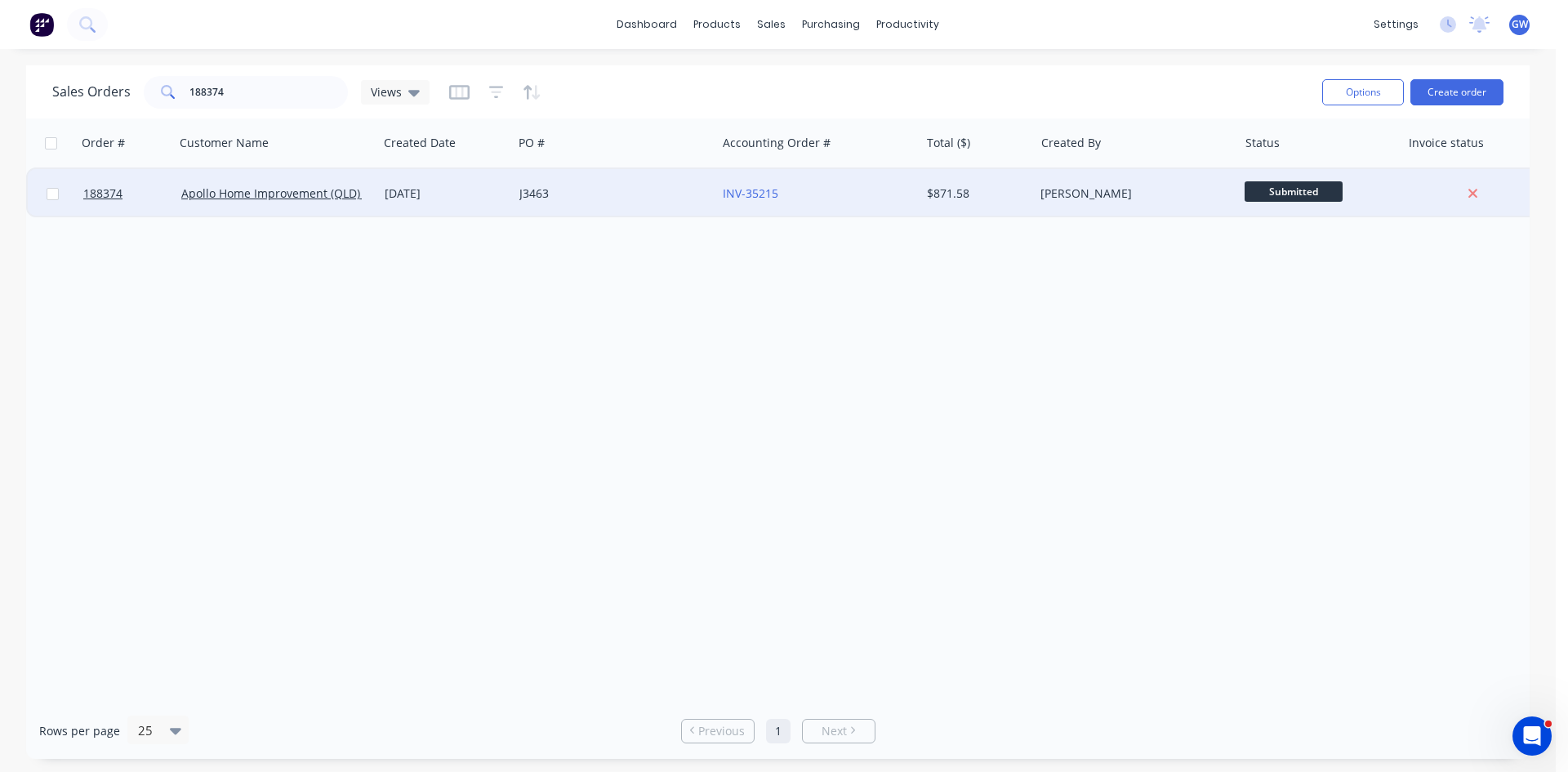
click at [952, 190] on div "$871.58" at bounding box center [975, 193] width 95 height 17
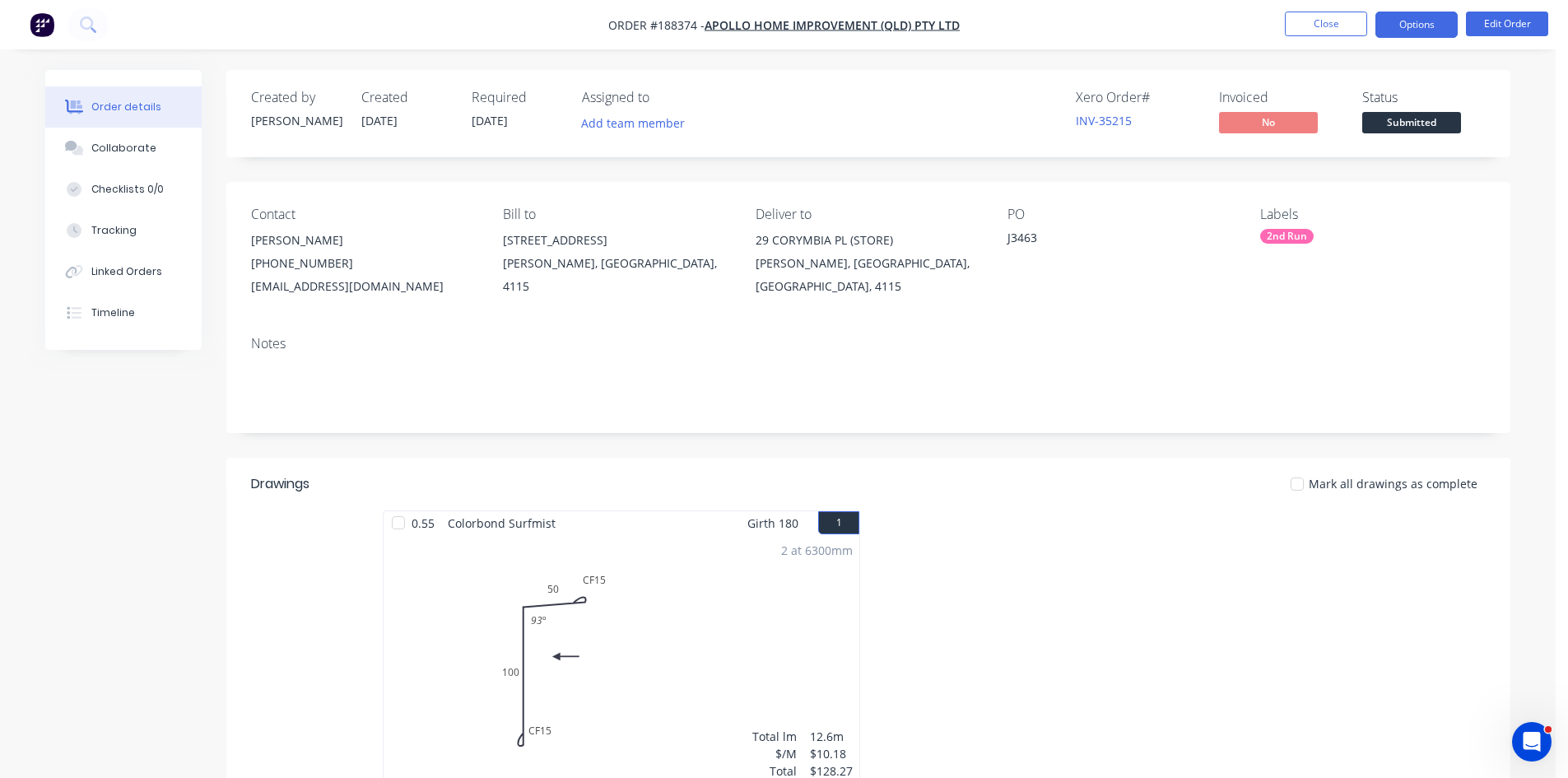
click at [1427, 25] on button "Options" at bounding box center [1416, 25] width 82 height 27
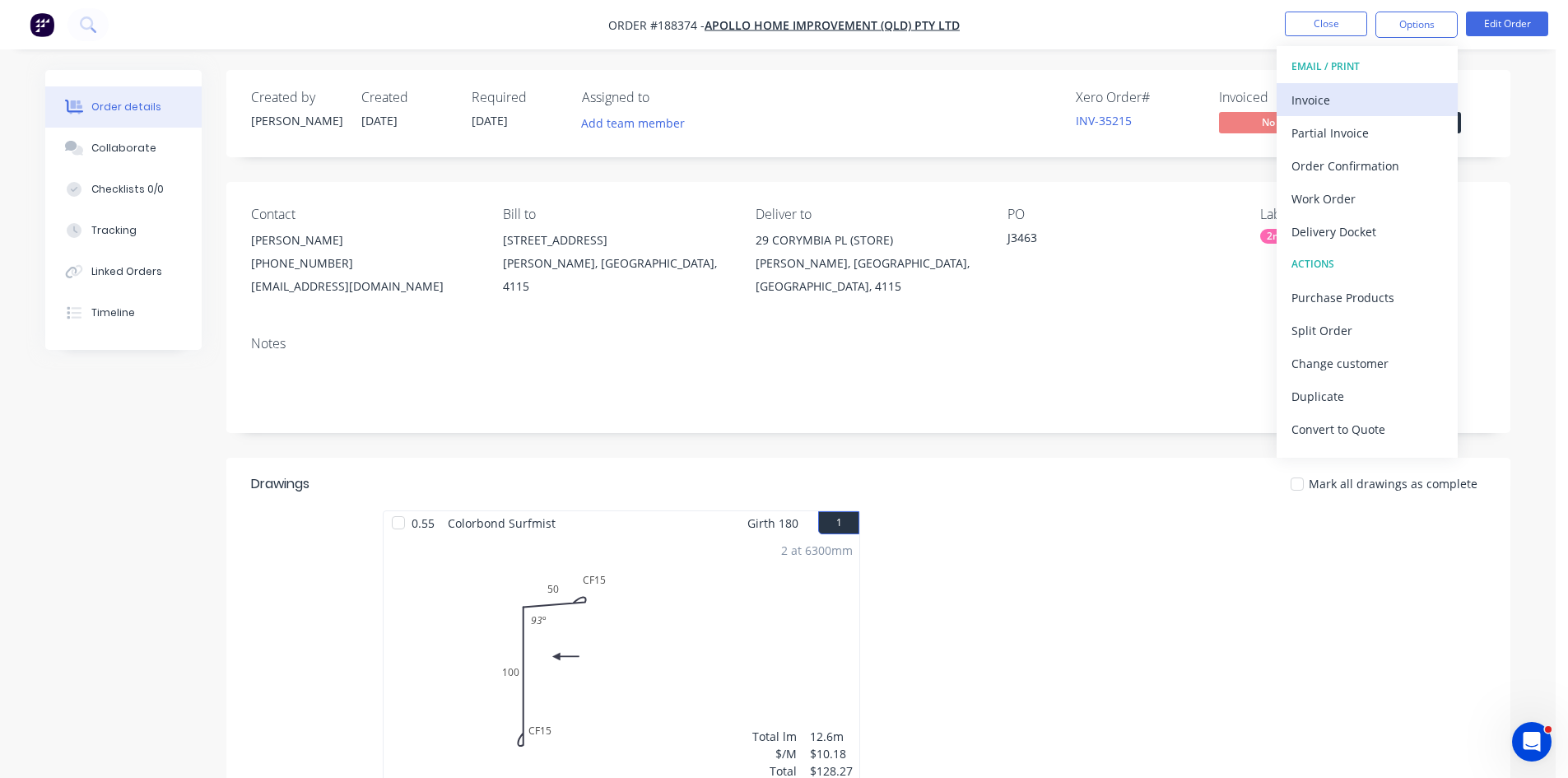
click at [1394, 93] on div "Invoice" at bounding box center [1366, 100] width 151 height 24
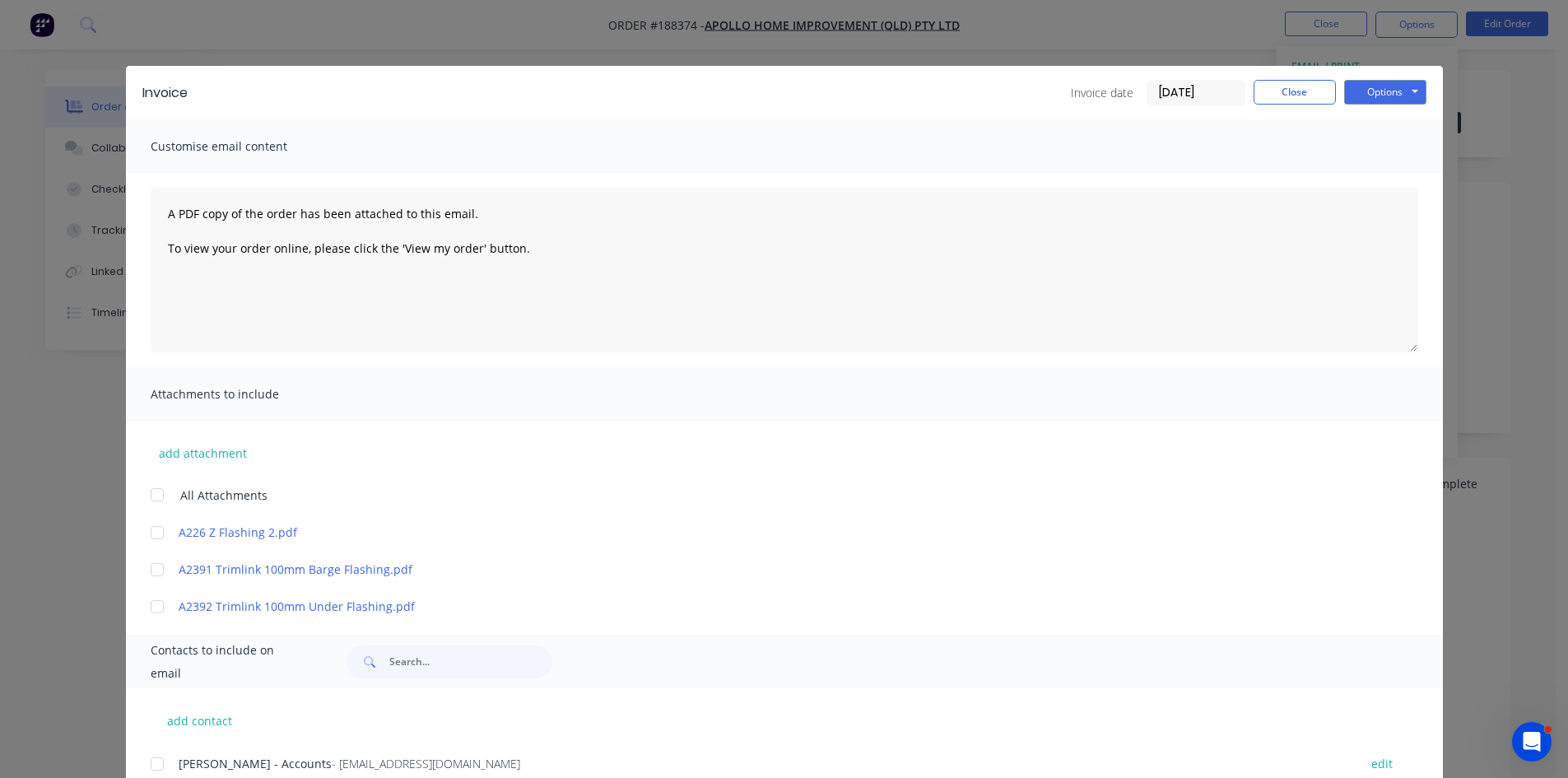
click at [148, 759] on div at bounding box center [156, 763] width 33 height 33
click at [1360, 95] on button "Options" at bounding box center [1385, 92] width 82 height 25
click at [1374, 168] on button "Email" at bounding box center [1397, 175] width 105 height 27
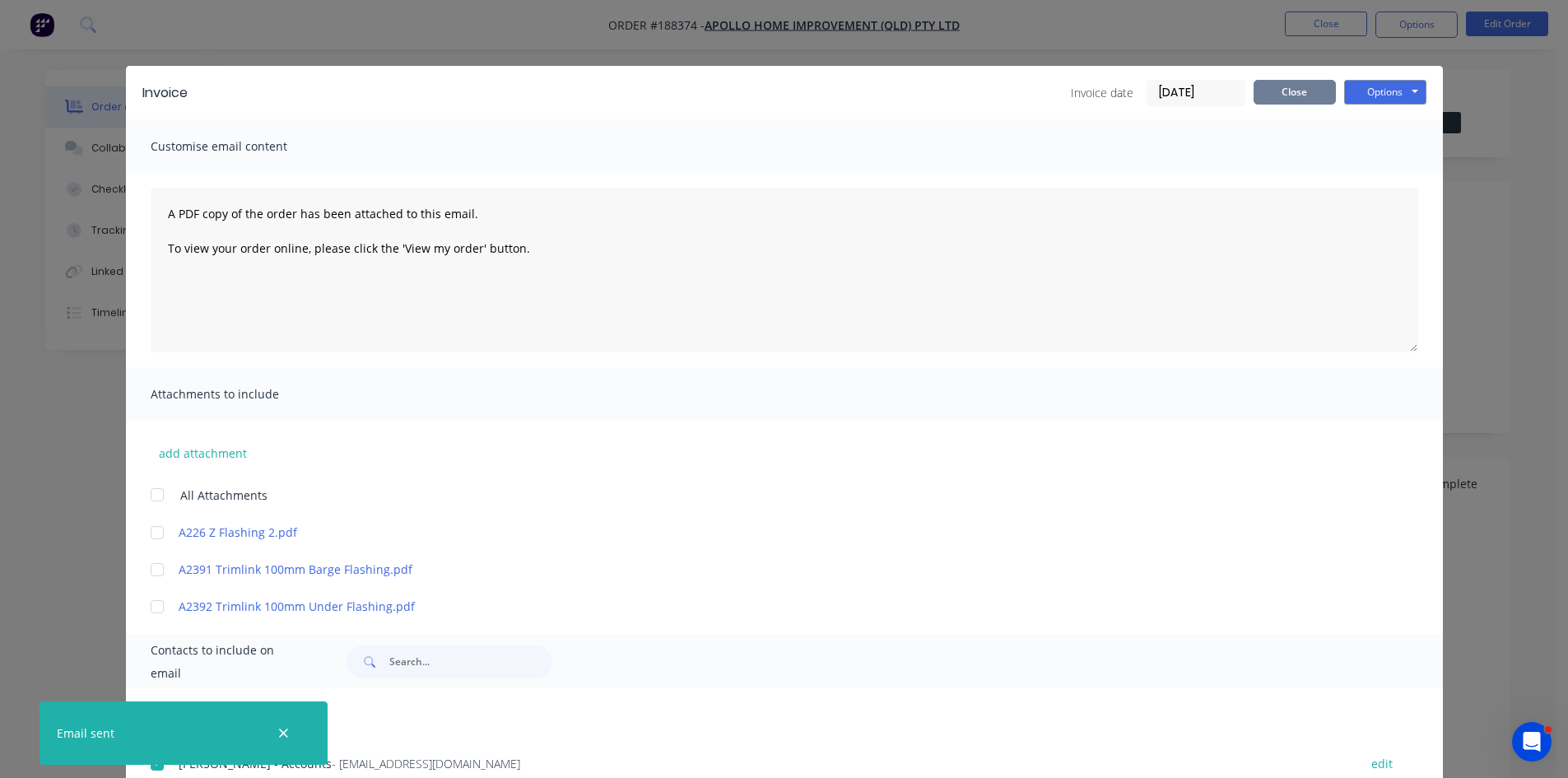
click at [1311, 101] on button "Close" at bounding box center [1294, 92] width 82 height 25
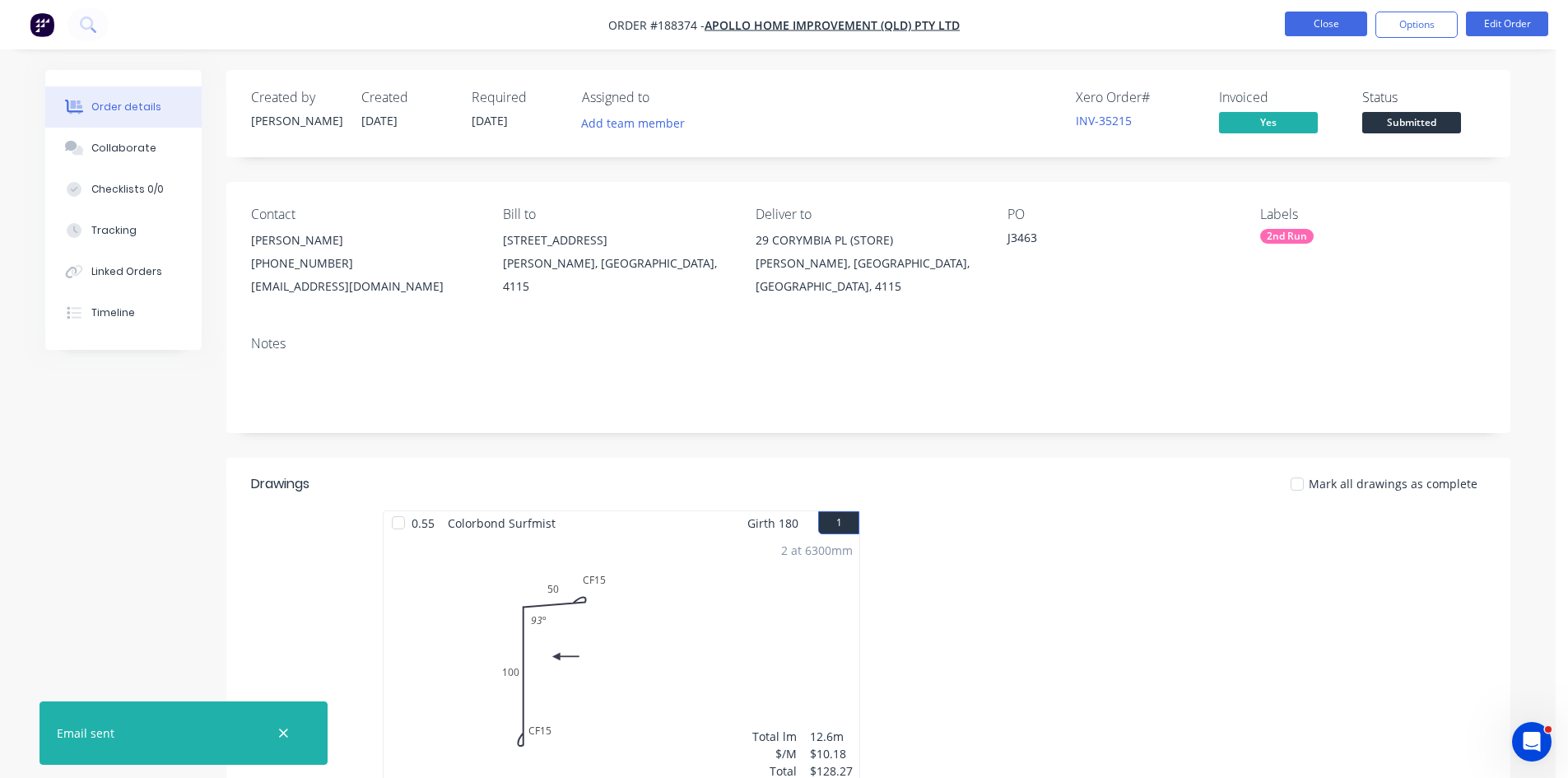
click at [1334, 33] on button "Close" at bounding box center [1325, 24] width 82 height 25
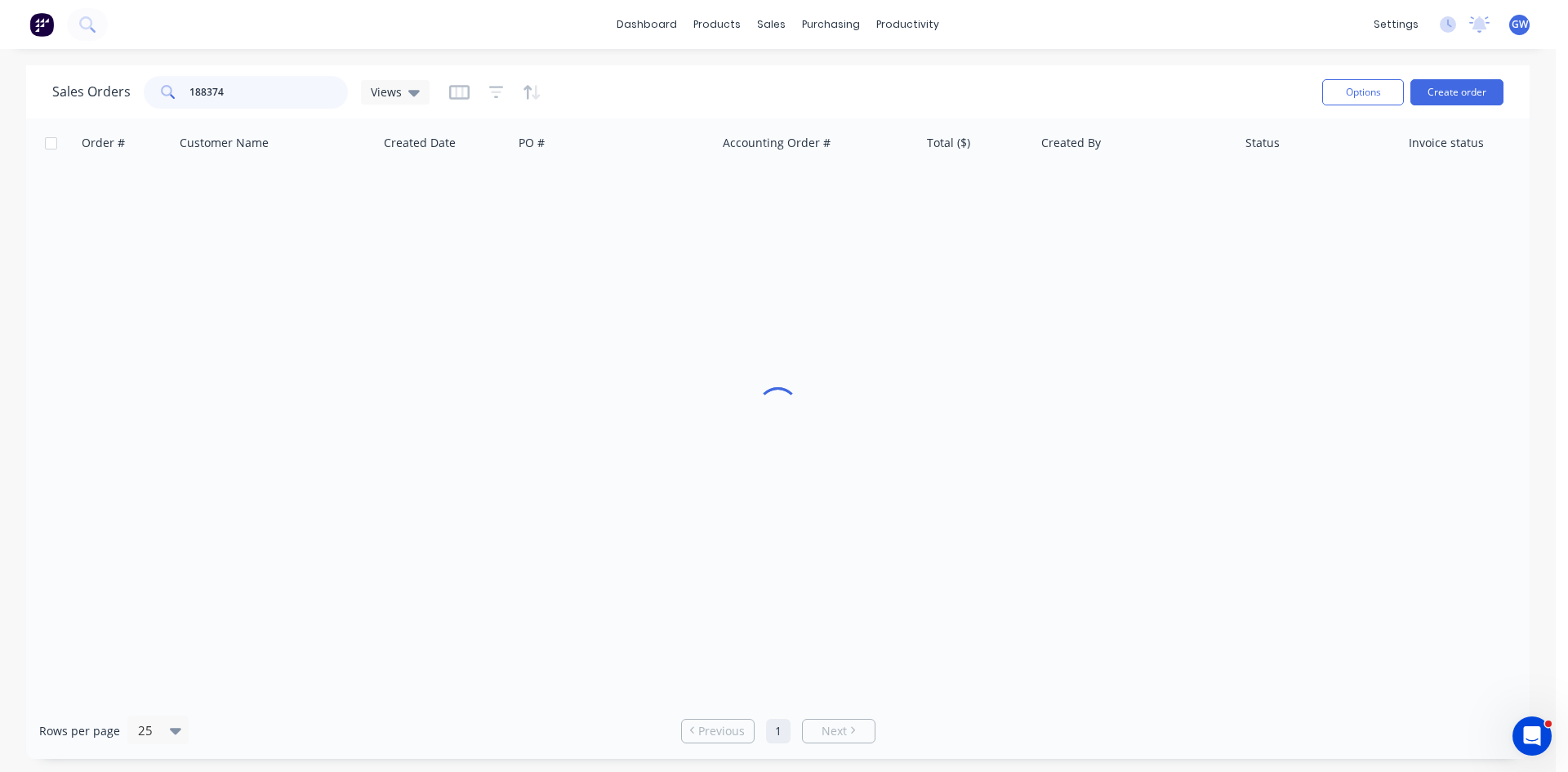
click at [230, 99] on input "188374" at bounding box center [269, 91] width 159 height 32
type input "188768"
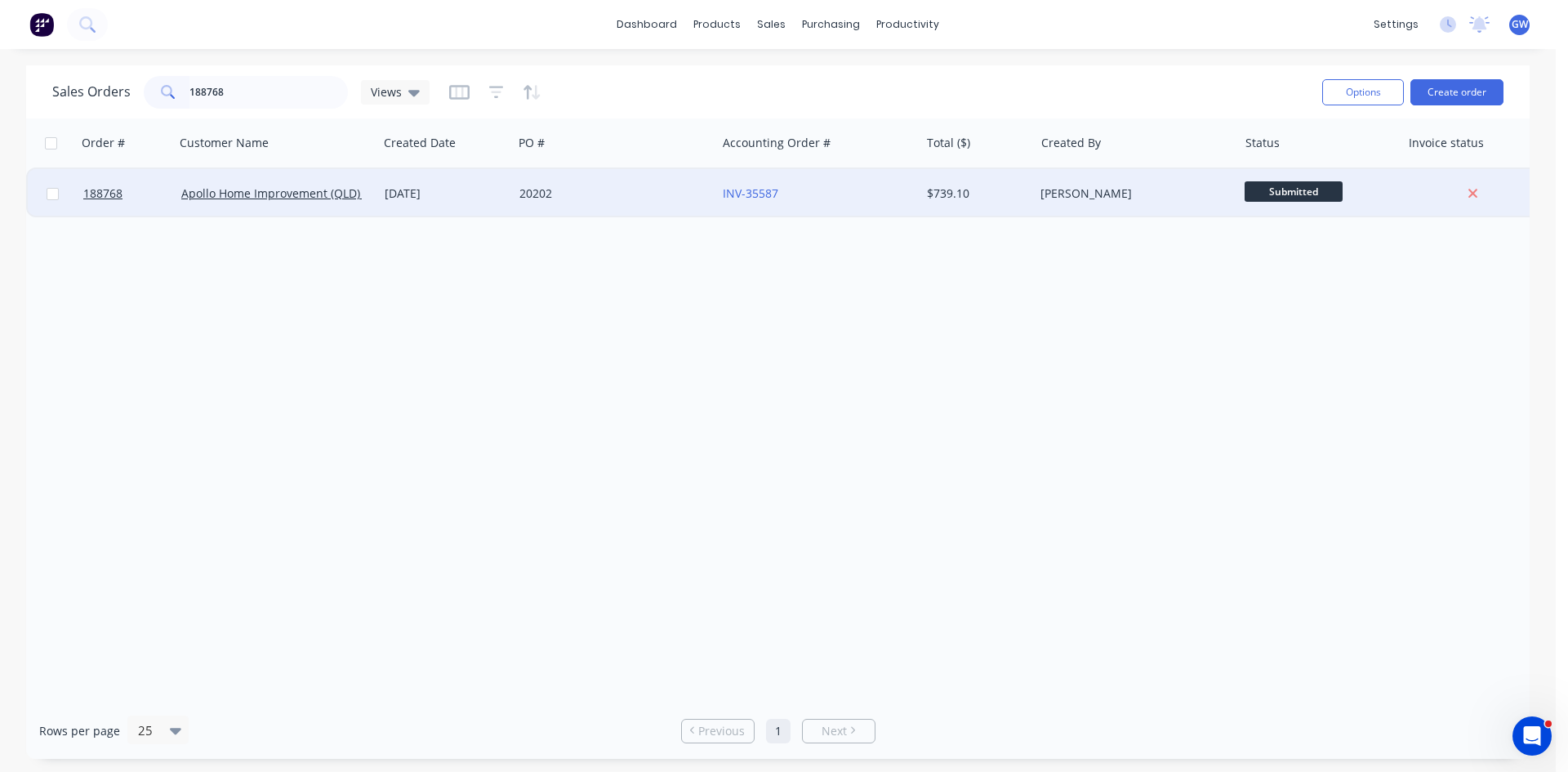
click at [1122, 194] on div "[PERSON_NAME]" at bounding box center [1131, 193] width 182 height 17
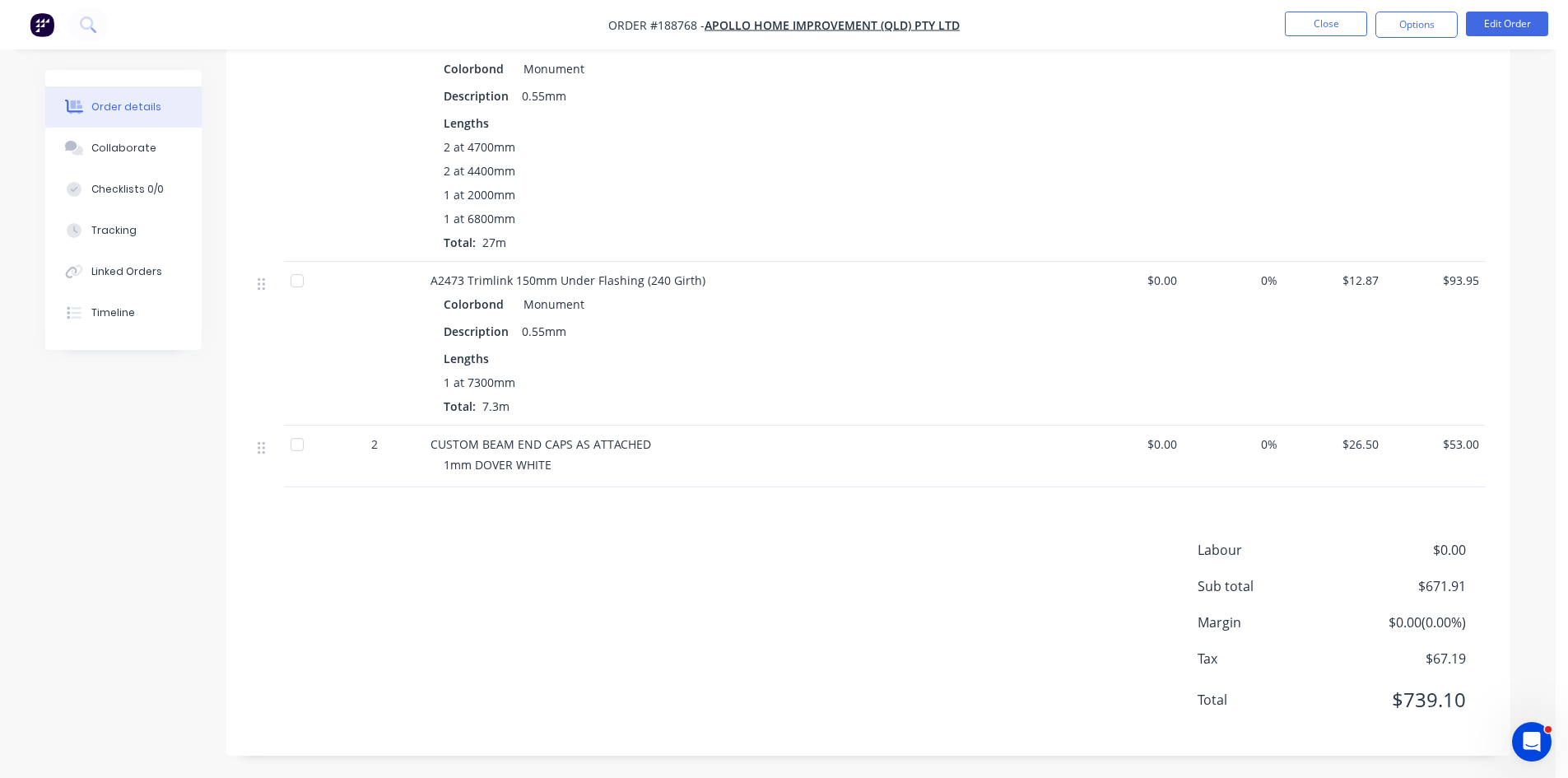
scroll to position [871, 0]
click at [1414, 25] on button "Options" at bounding box center [1416, 25] width 82 height 27
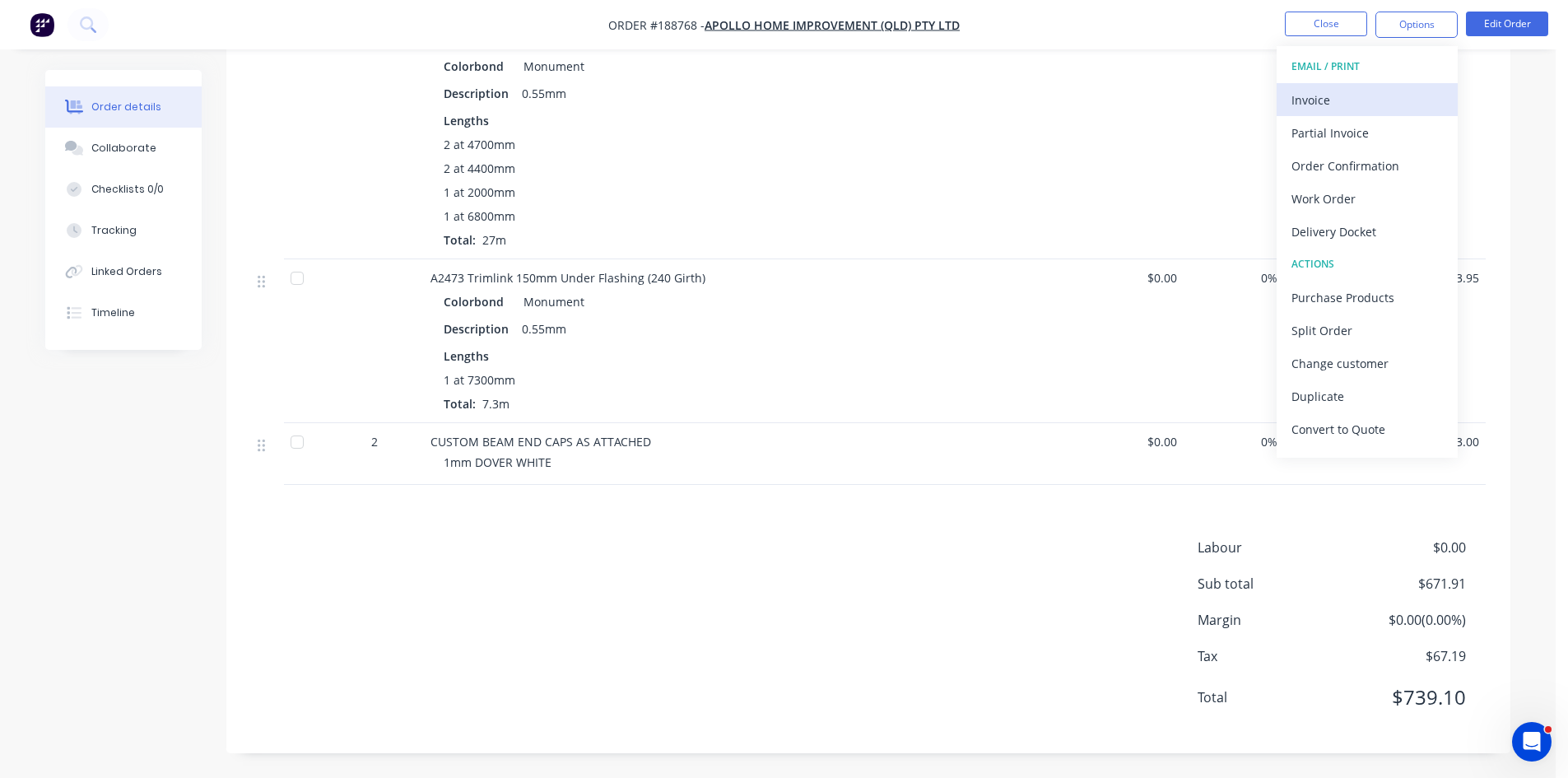
click at [1374, 85] on button "Invoice" at bounding box center [1367, 99] width 181 height 33
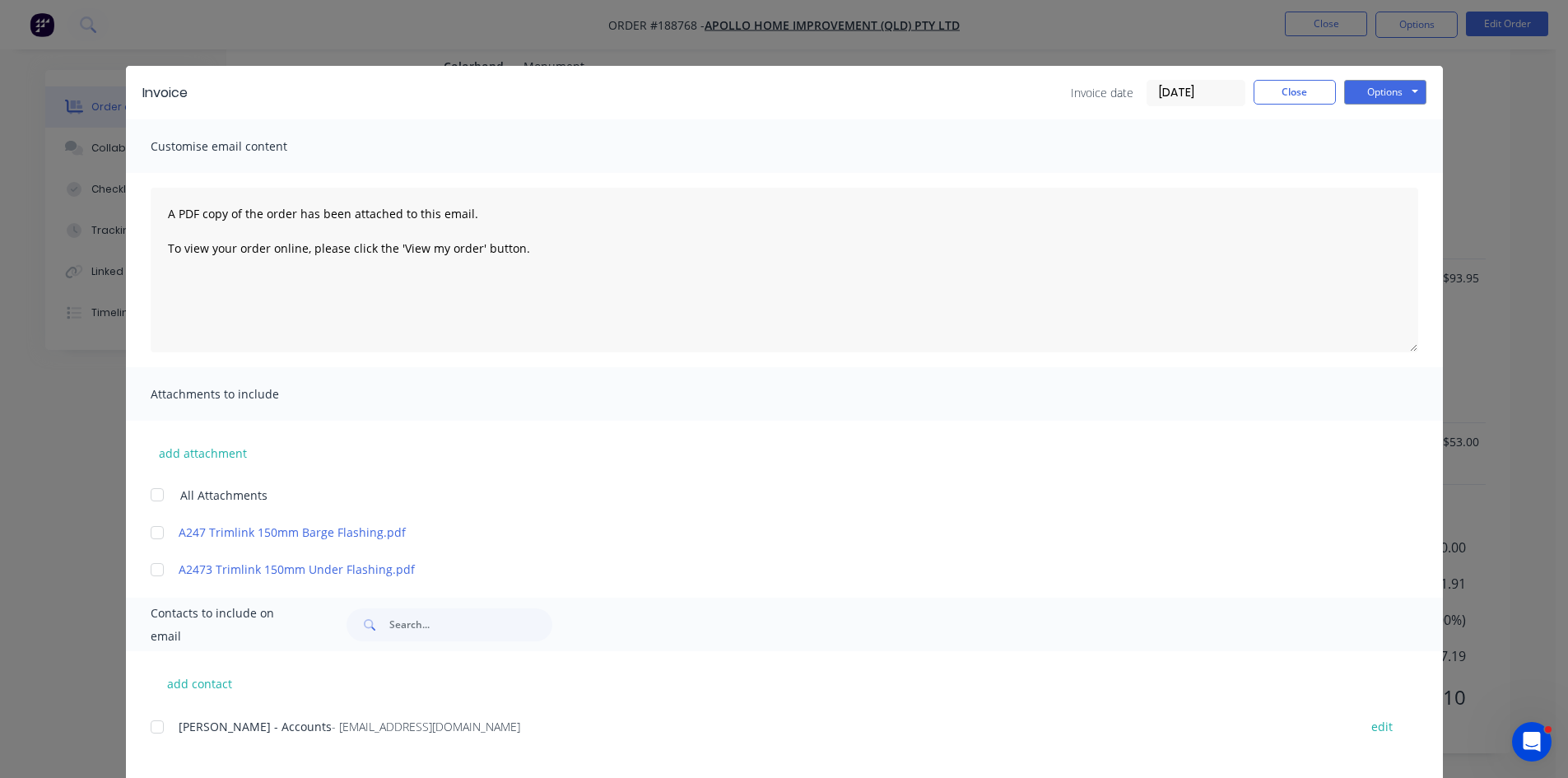
click at [163, 721] on div at bounding box center [156, 727] width 33 height 33
click at [1380, 85] on button "Options" at bounding box center [1385, 92] width 82 height 25
click at [1375, 169] on button "Email" at bounding box center [1397, 175] width 105 height 27
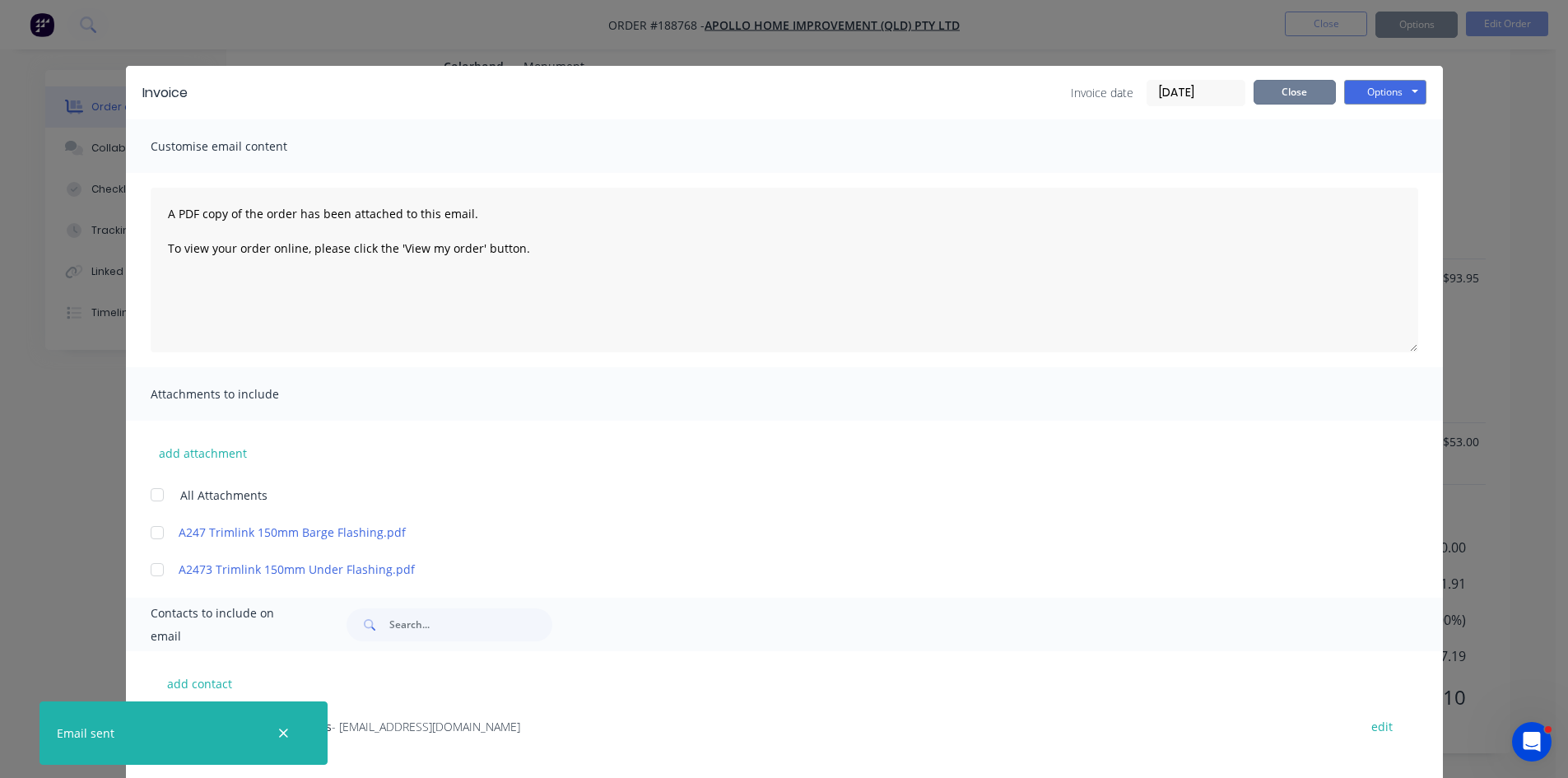
click at [1300, 90] on button "Close" at bounding box center [1294, 92] width 82 height 25
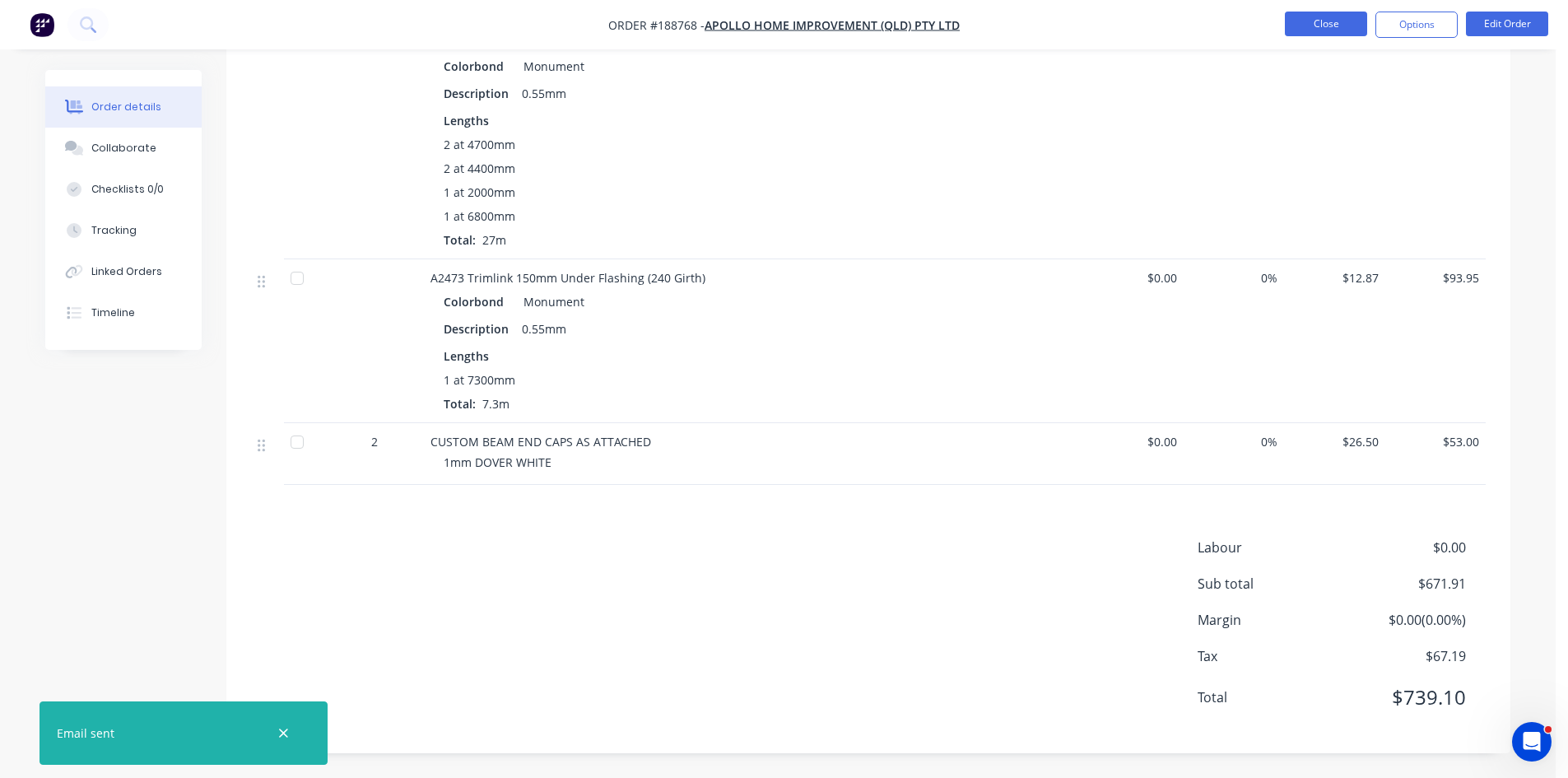
click at [1329, 26] on button "Close" at bounding box center [1325, 24] width 82 height 25
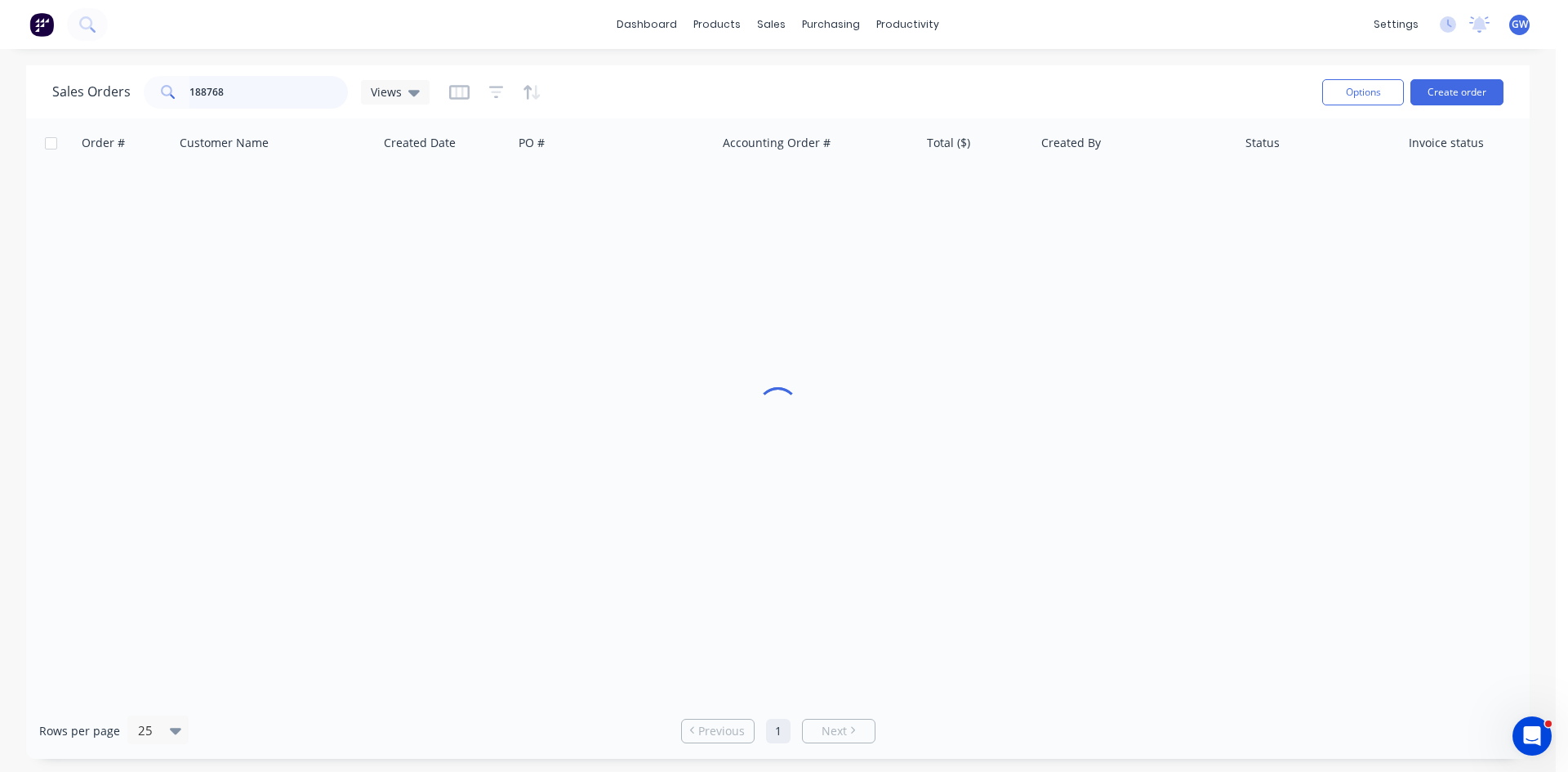
click at [254, 85] on input "188768" at bounding box center [269, 91] width 159 height 32
type input "189413"
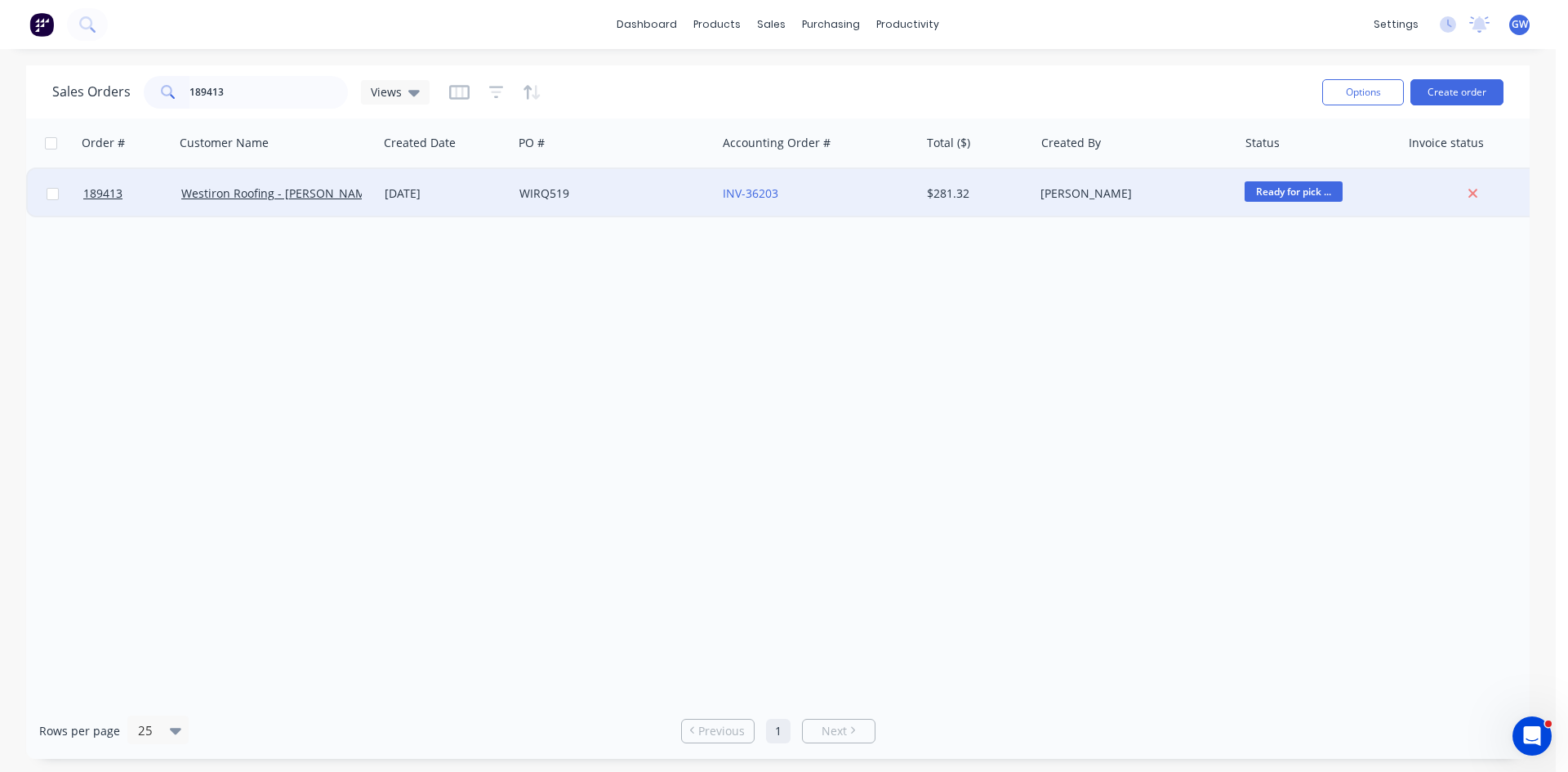
click at [892, 196] on div "INV-36203" at bounding box center [813, 193] width 182 height 17
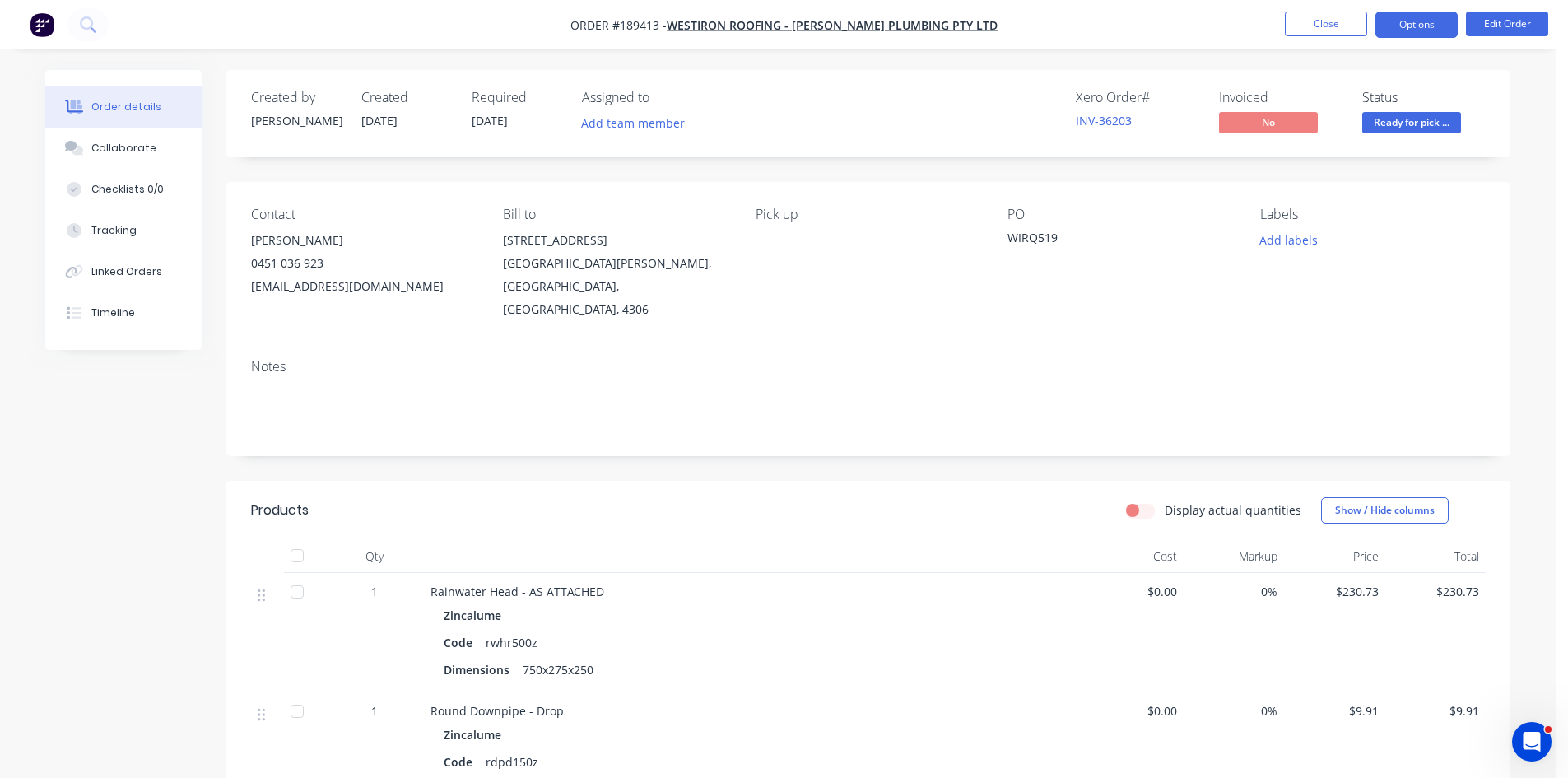
click at [1407, 25] on button "Options" at bounding box center [1416, 25] width 82 height 27
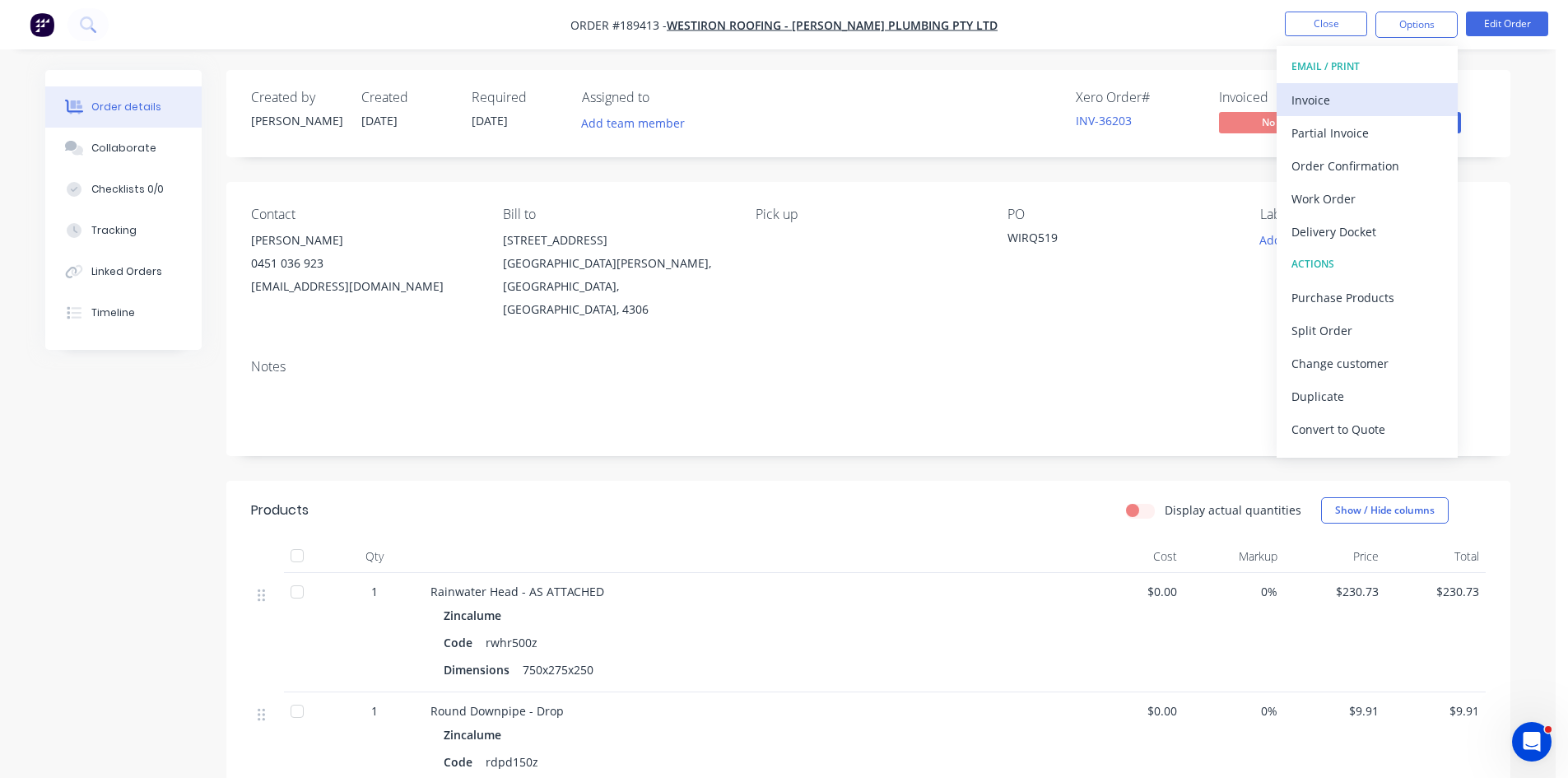
click at [1372, 88] on div "Invoice" at bounding box center [1366, 100] width 151 height 24
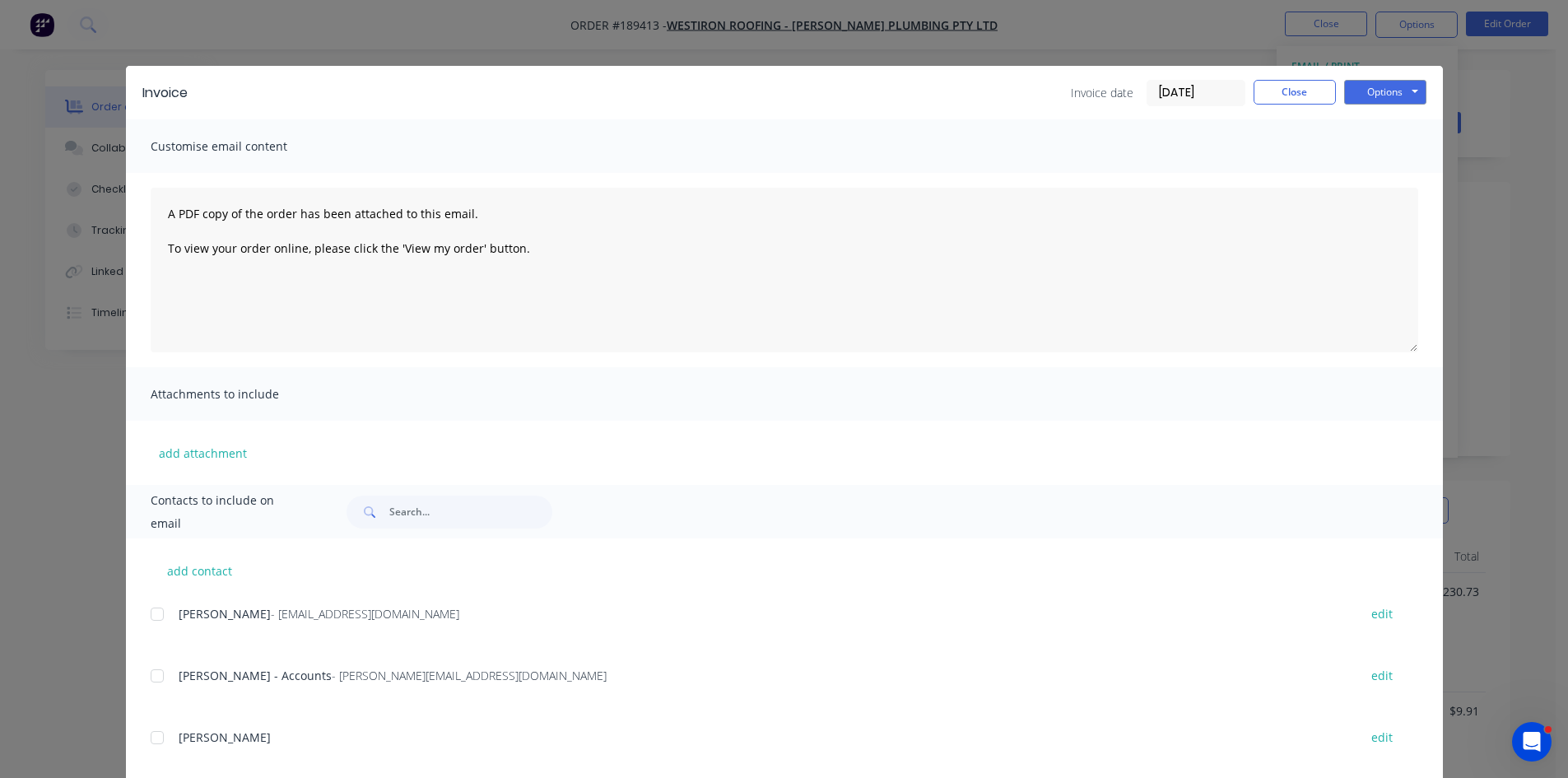
click at [154, 676] on div at bounding box center [156, 675] width 33 height 33
click at [150, 632] on div "[PERSON_NAME] - [EMAIL_ADDRESS][DOMAIN_NAME] edit" at bounding box center [796, 624] width 1292 height 42
click at [160, 614] on div at bounding box center [156, 614] width 33 height 33
click at [1352, 92] on button "Options" at bounding box center [1385, 92] width 82 height 25
click at [149, 616] on div at bounding box center [156, 614] width 33 height 33
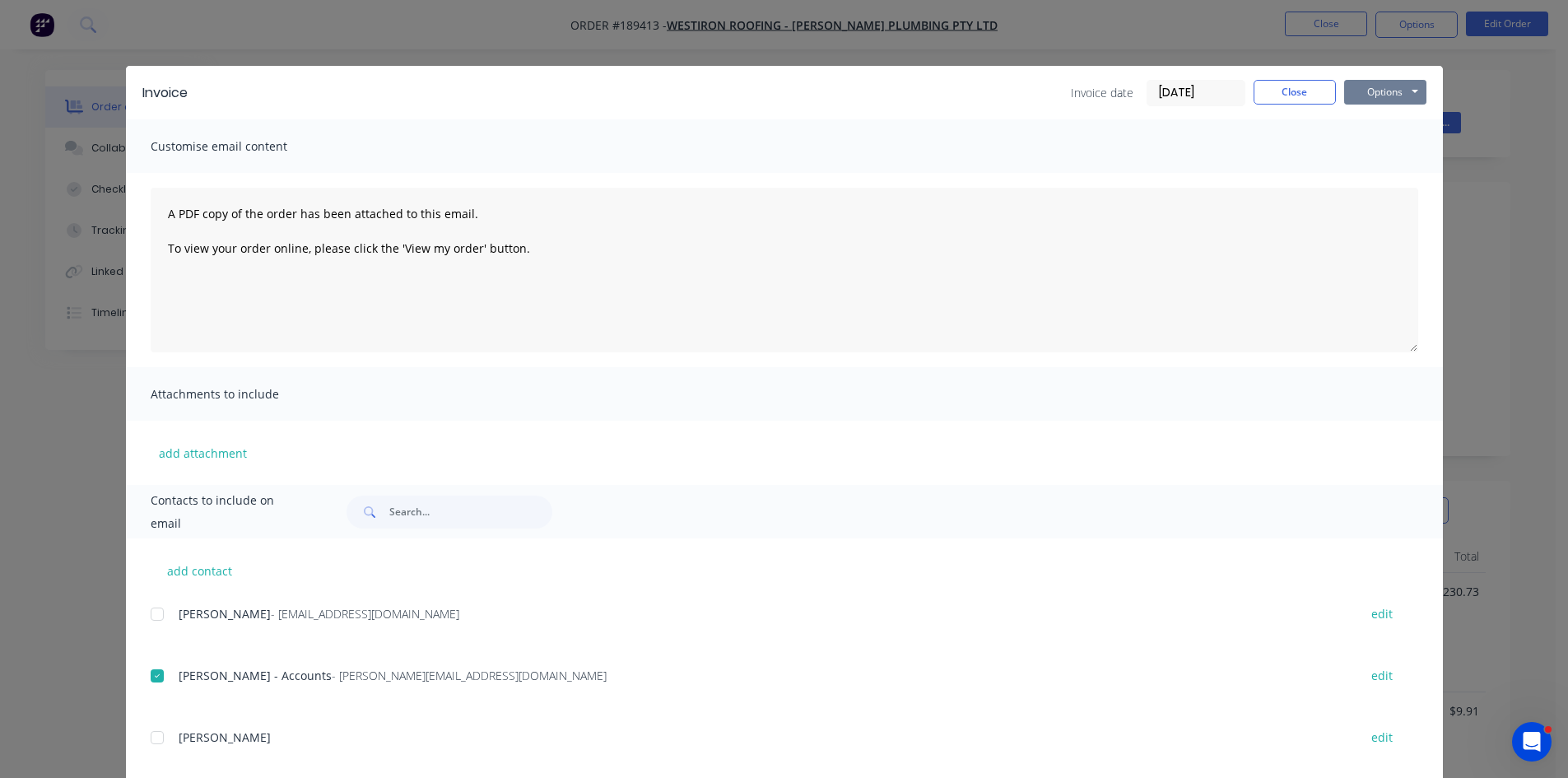
click at [1374, 93] on button "Options" at bounding box center [1385, 92] width 82 height 25
click at [1378, 175] on button "Email" at bounding box center [1397, 175] width 105 height 27
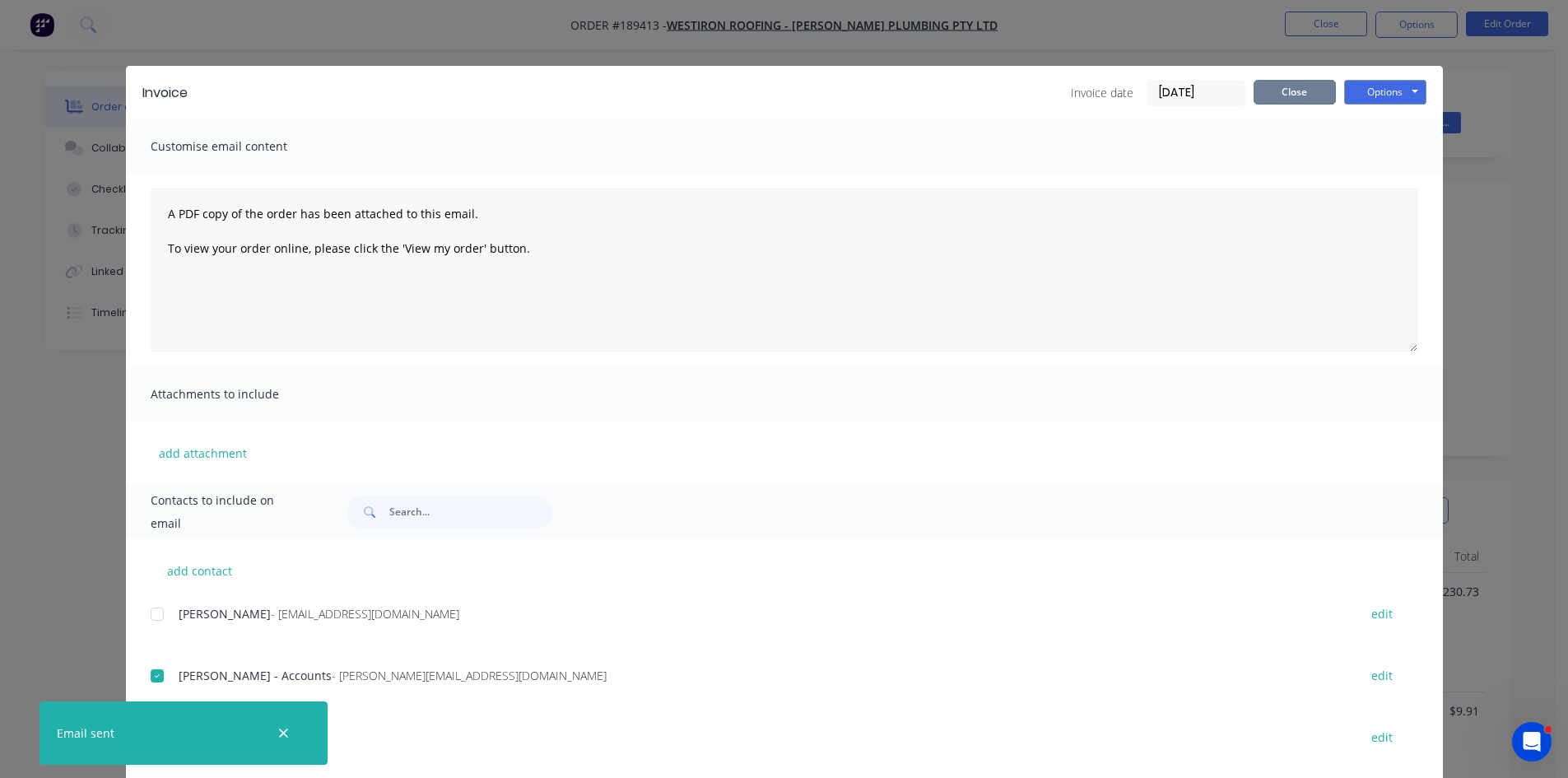
drag, startPoint x: 1298, startPoint y: 100, endPoint x: 1321, endPoint y: 49, distance: 55.9
click at [1298, 100] on button "Close" at bounding box center [1294, 92] width 82 height 25
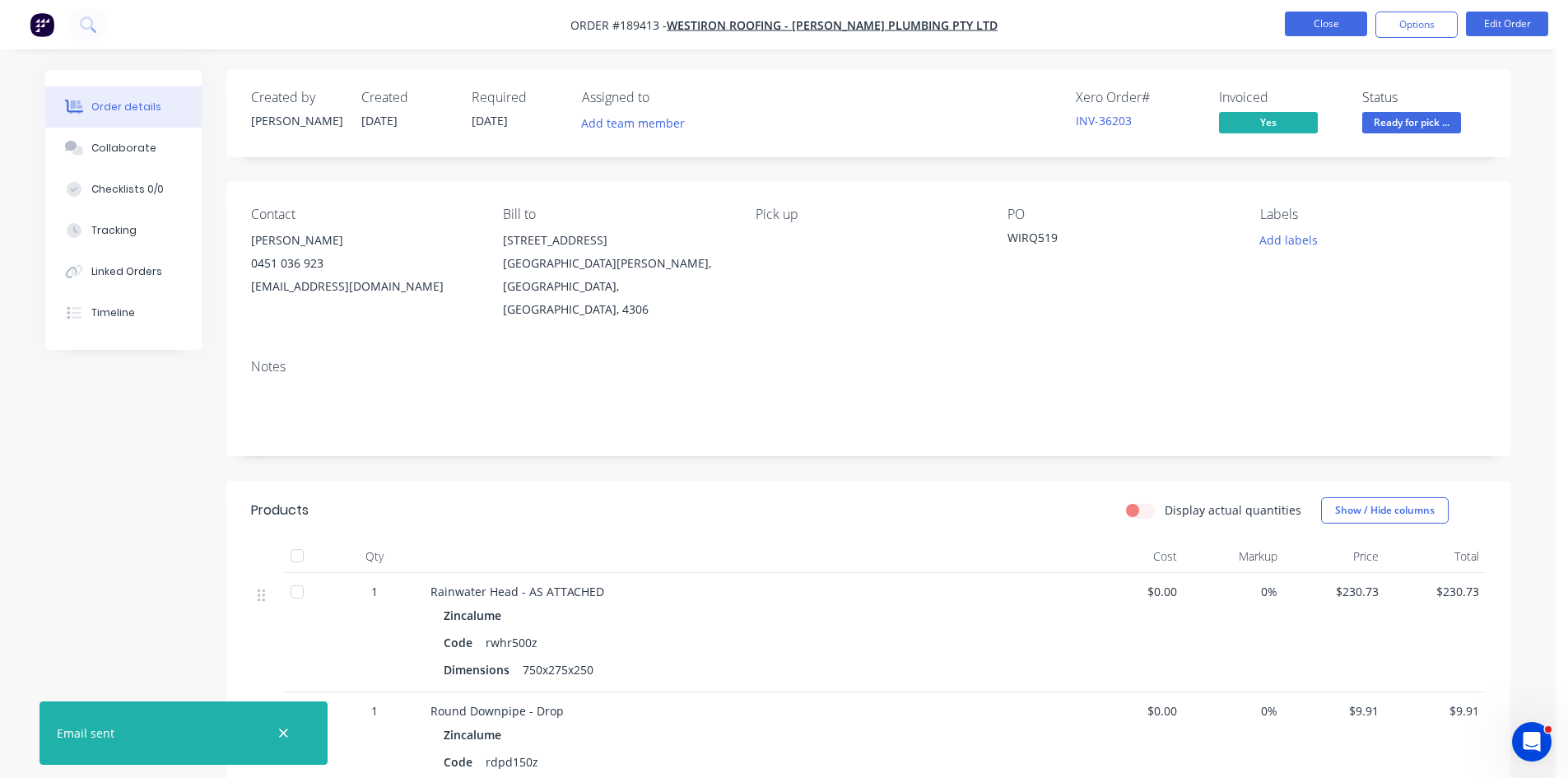
click at [1322, 23] on button "Close" at bounding box center [1325, 24] width 82 height 25
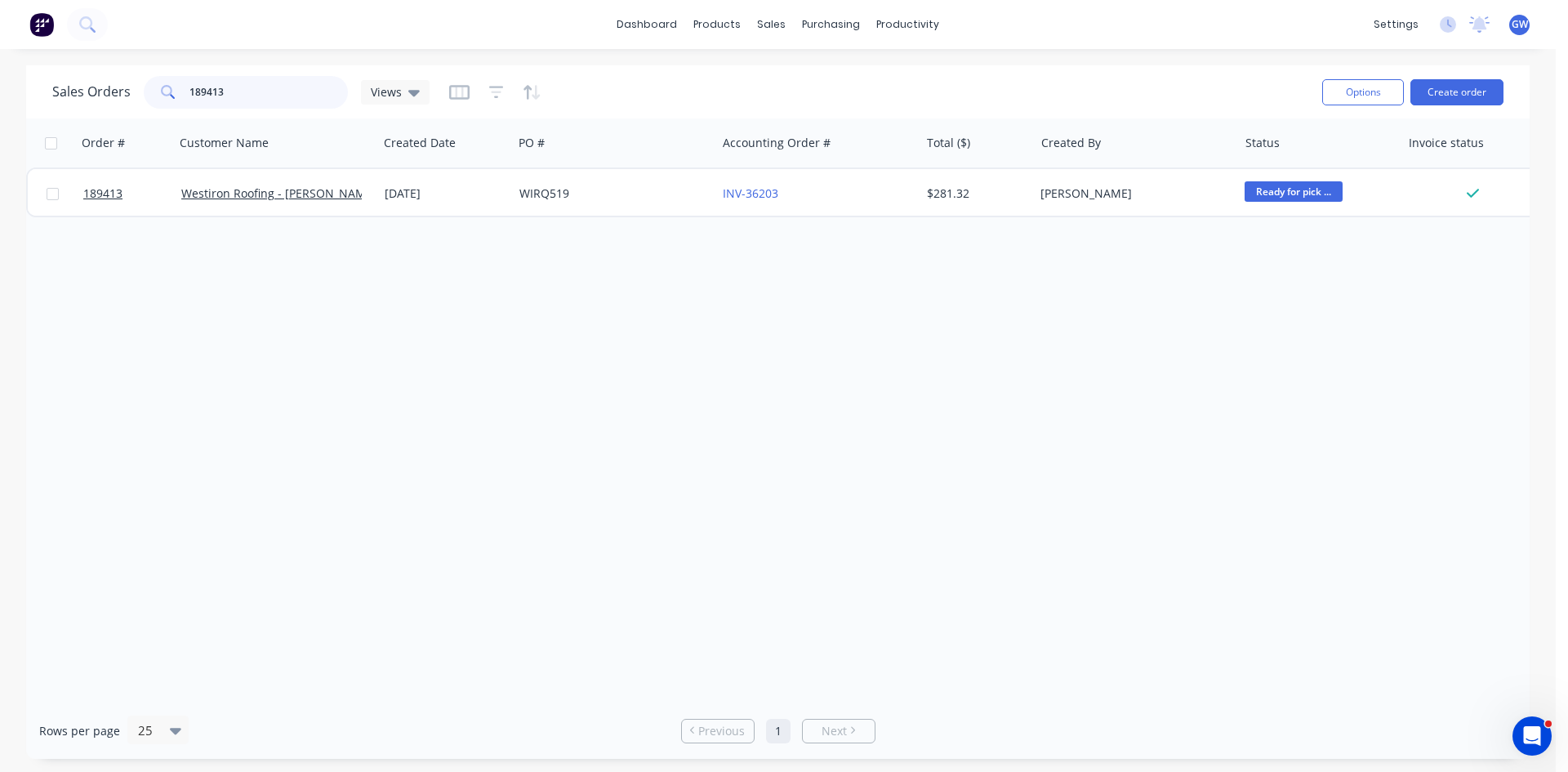
drag, startPoint x: 235, startPoint y: 88, endPoint x: 150, endPoint y: 88, distance: 85.0
click at [150, 88] on div "189413" at bounding box center [246, 91] width 204 height 32
click at [855, 84] on div "Sales Orders 187563 Views" at bounding box center [681, 91] width 1258 height 40
drag, startPoint x: 297, startPoint y: 84, endPoint x: 27, endPoint y: 82, distance: 270.0
click at [27, 82] on div "Sales Orders 187563 Views Options Create order" at bounding box center [778, 92] width 1504 height 53
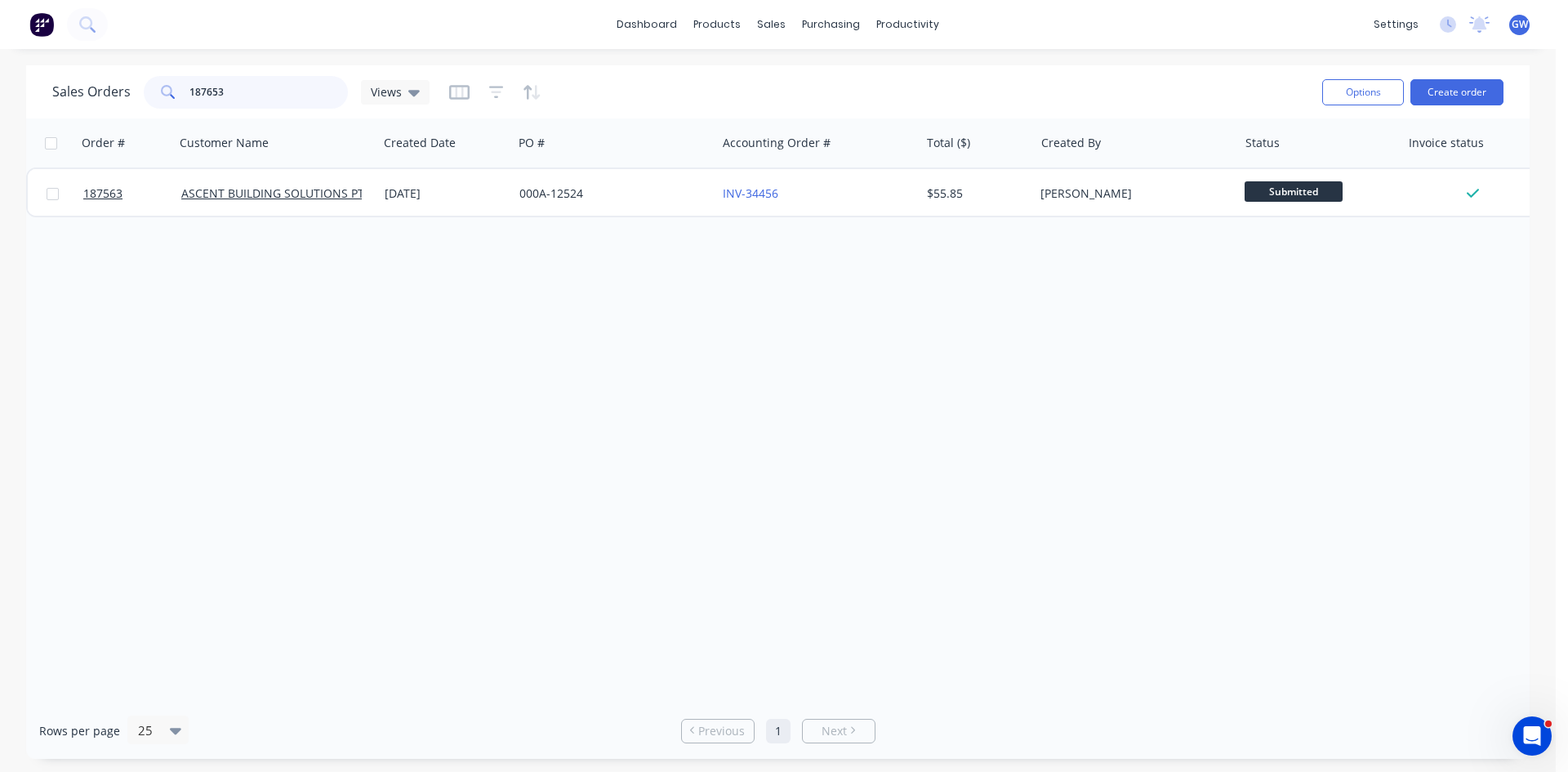
type input "187653"
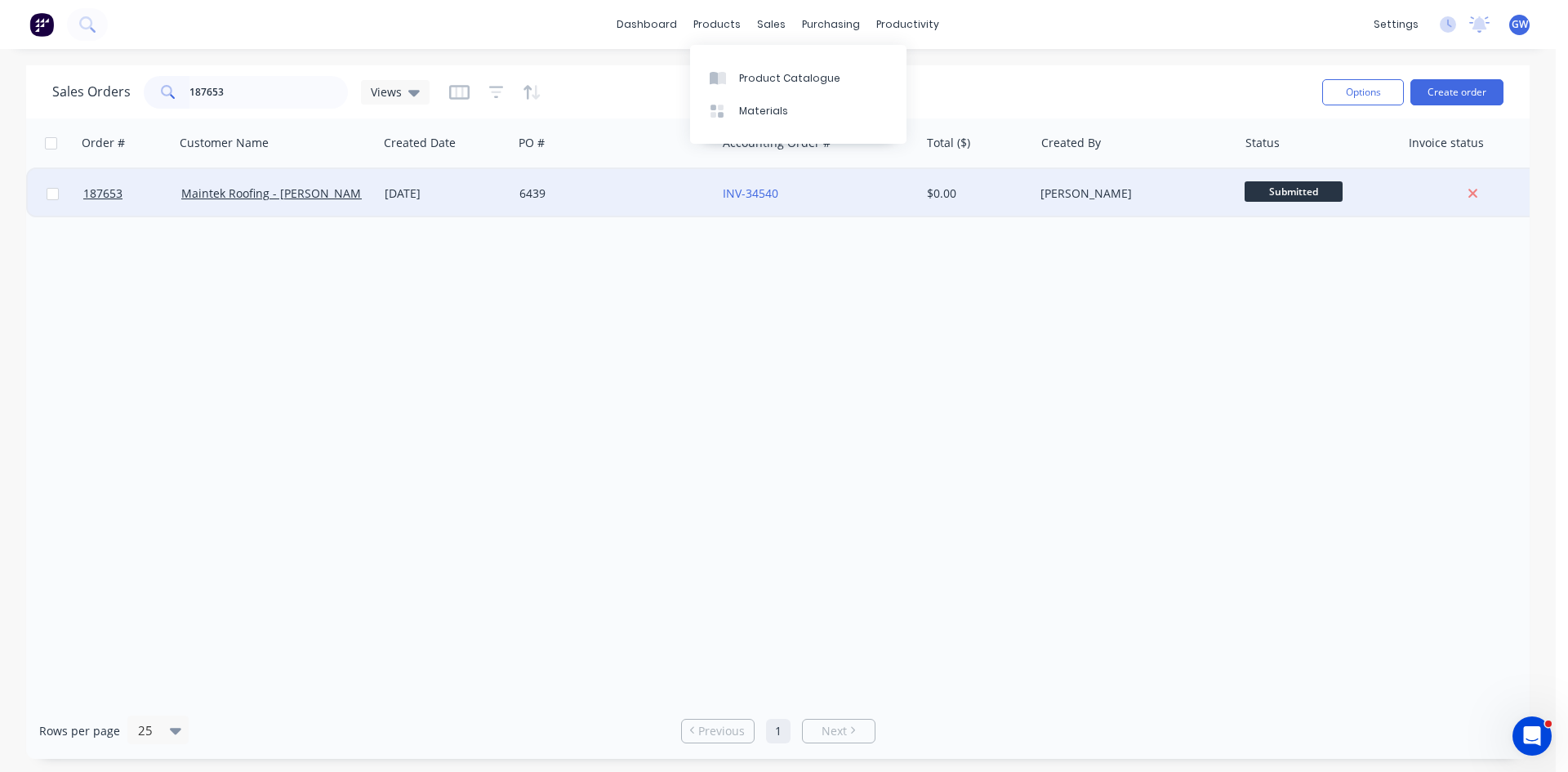
click at [1078, 203] on div "[PERSON_NAME]" at bounding box center [1136, 193] width 203 height 49
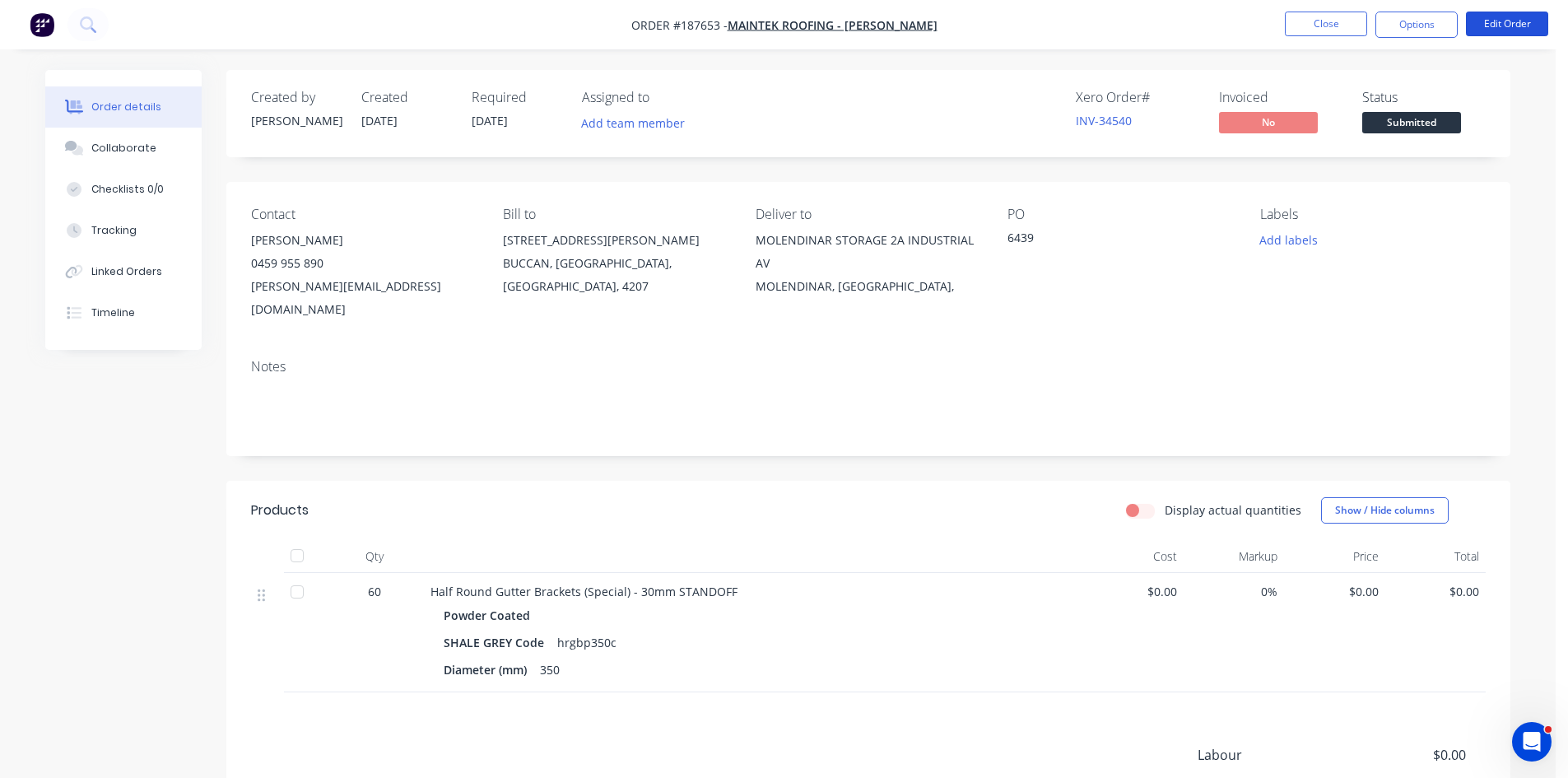
click at [1501, 31] on button "Edit Order" at bounding box center [1507, 24] width 82 height 25
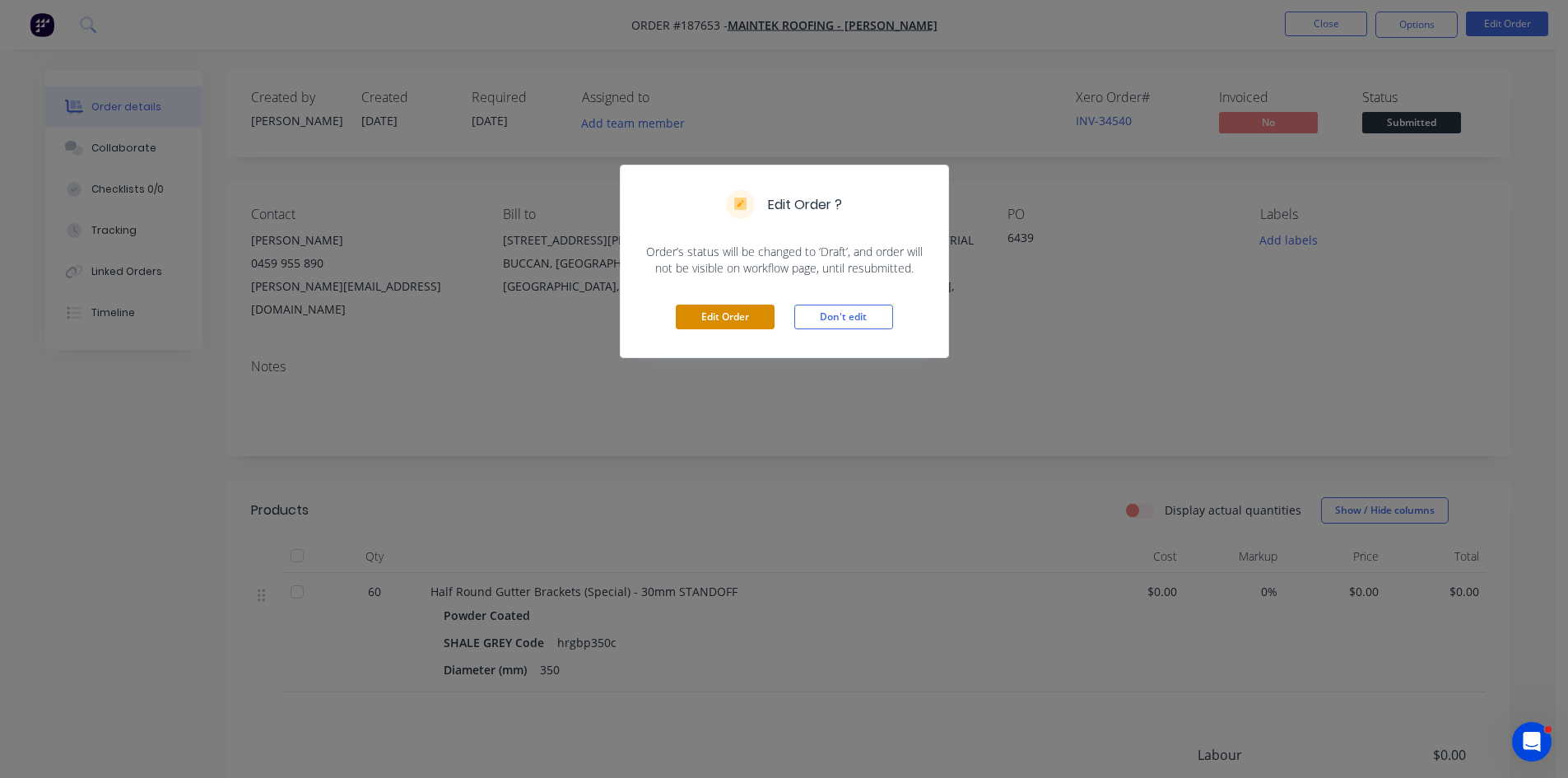
click at [713, 327] on button "Edit Order" at bounding box center [726, 317] width 99 height 25
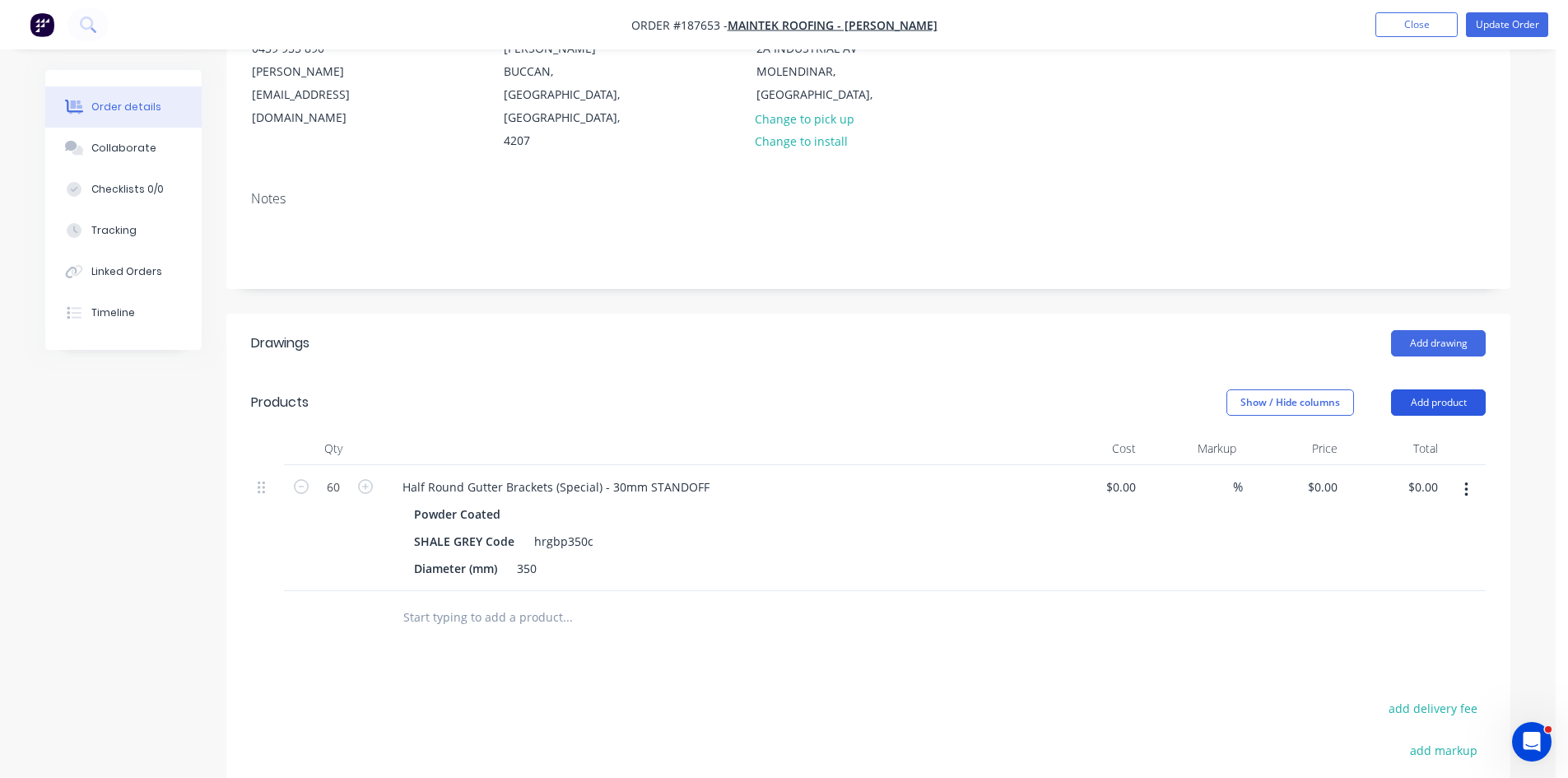
scroll to position [246, 0]
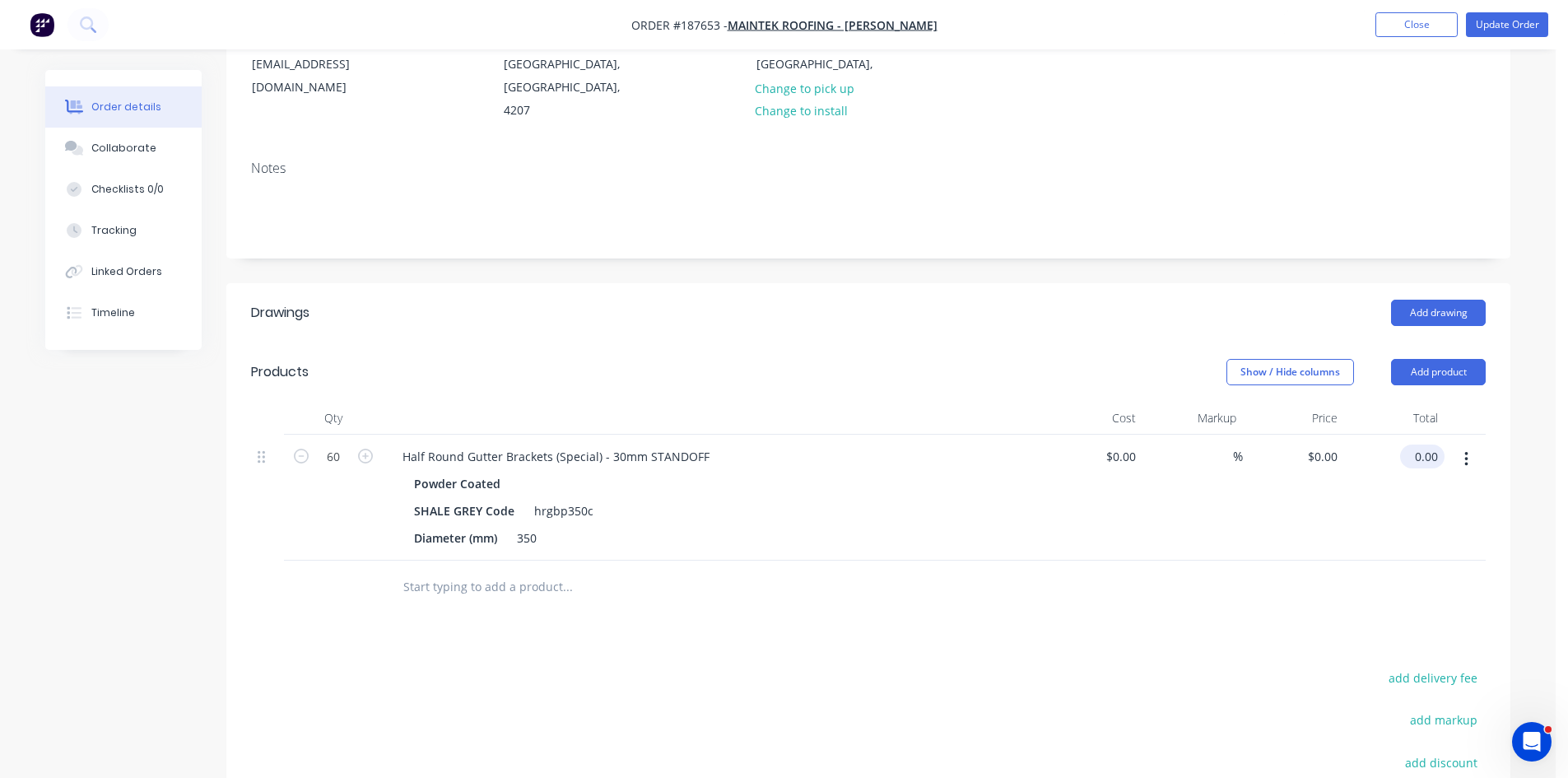
click at [1428, 444] on input "0.00" at bounding box center [1425, 456] width 38 height 24
type input "2568.60"
type input "$42.81"
type input "$2,568.60"
click at [1111, 560] on div at bounding box center [868, 587] width 1234 height 53
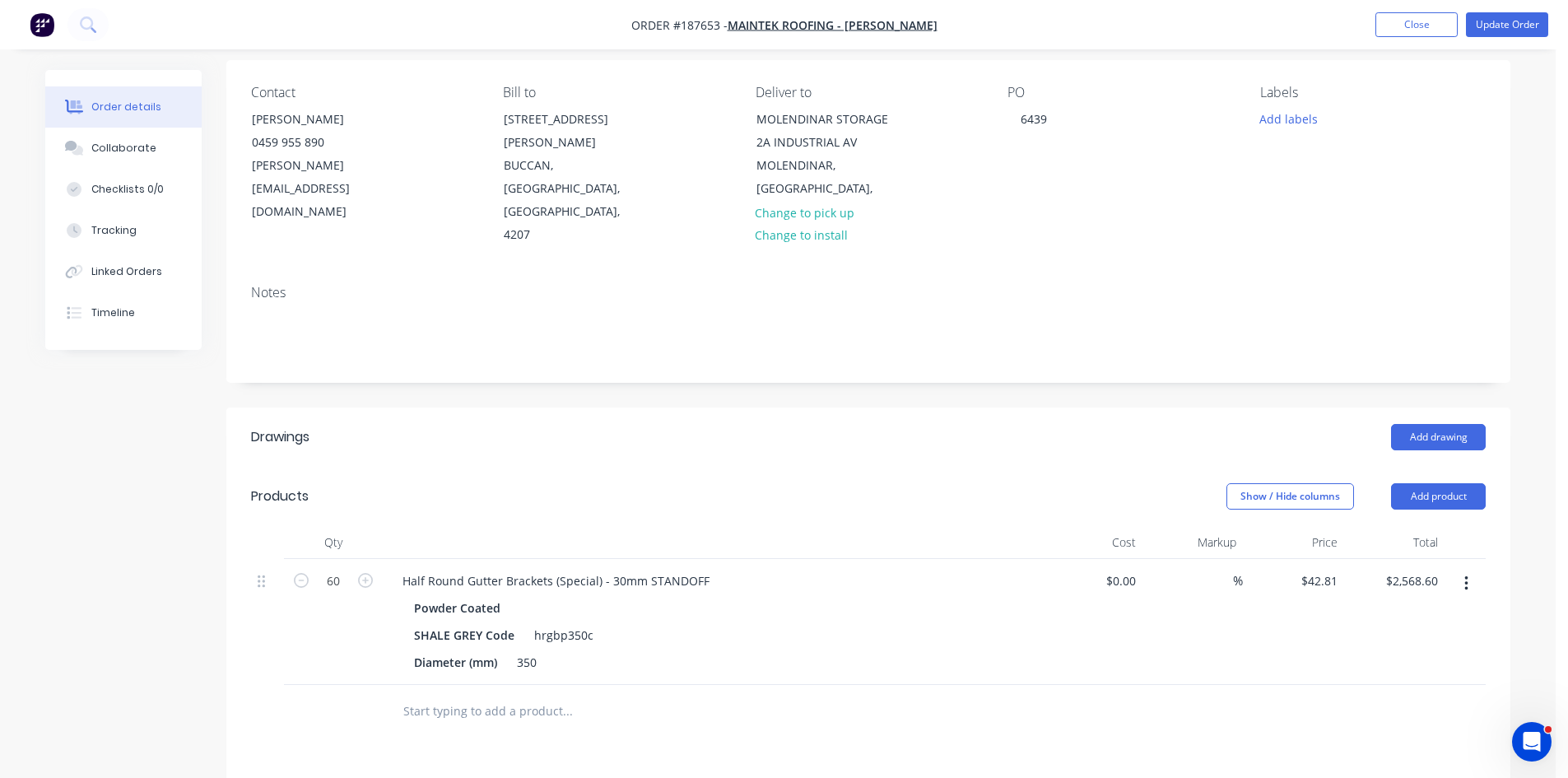
scroll to position [0, 0]
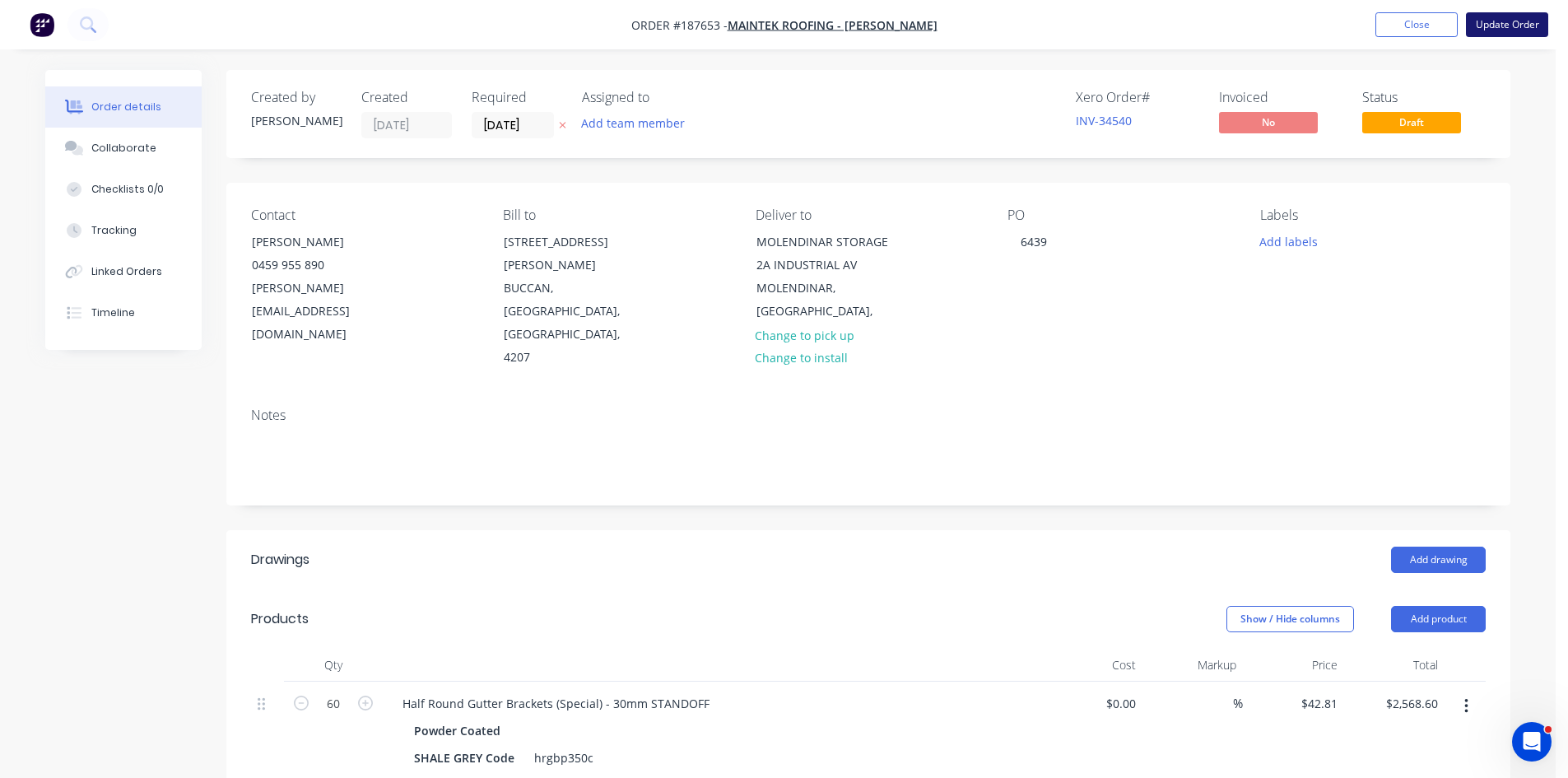
click at [1487, 27] on button "Update Order" at bounding box center [1507, 24] width 82 height 25
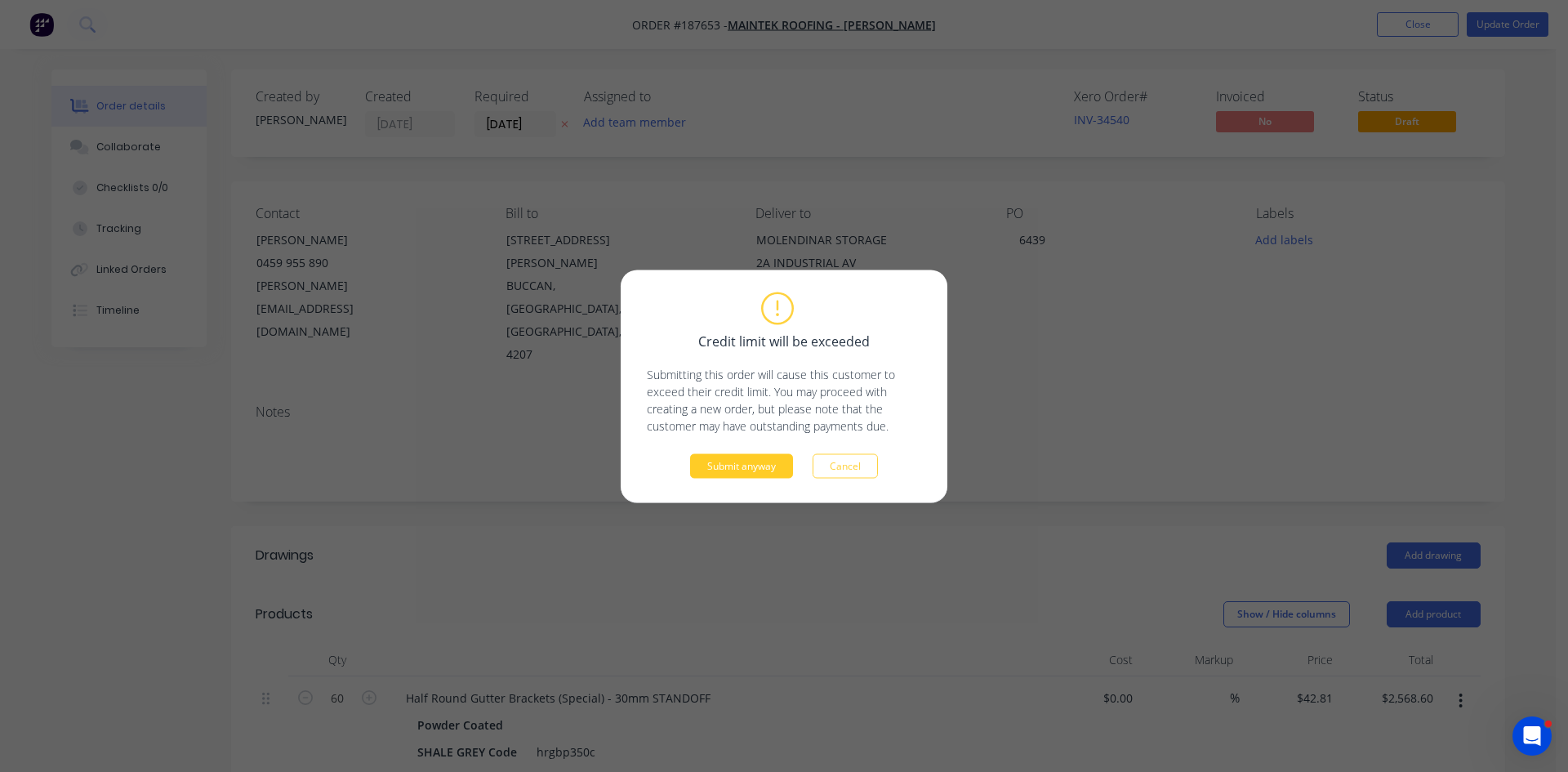
click at [731, 472] on button "Submit anyway" at bounding box center [742, 465] width 103 height 25
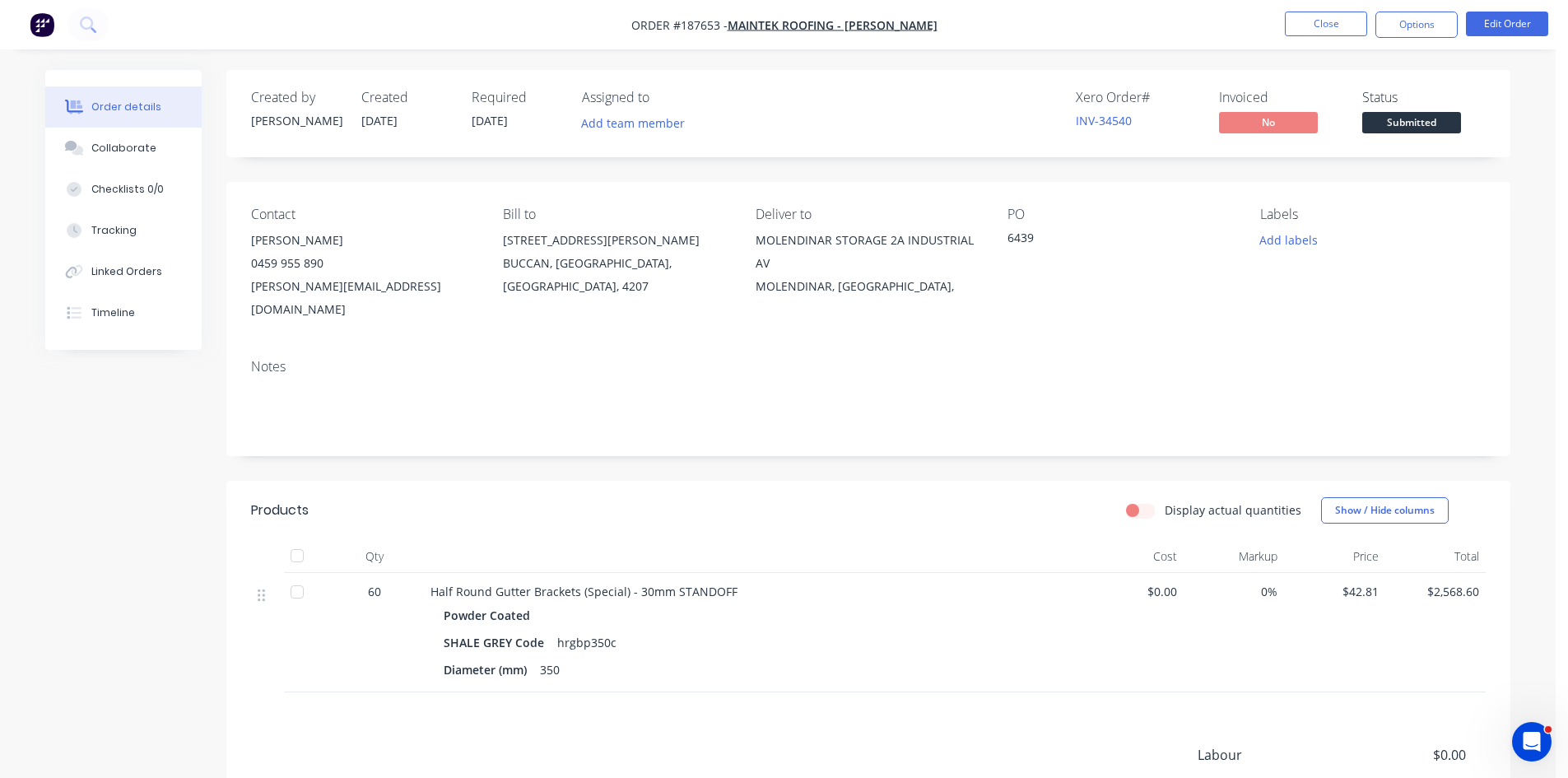
scroll to position [184, 0]
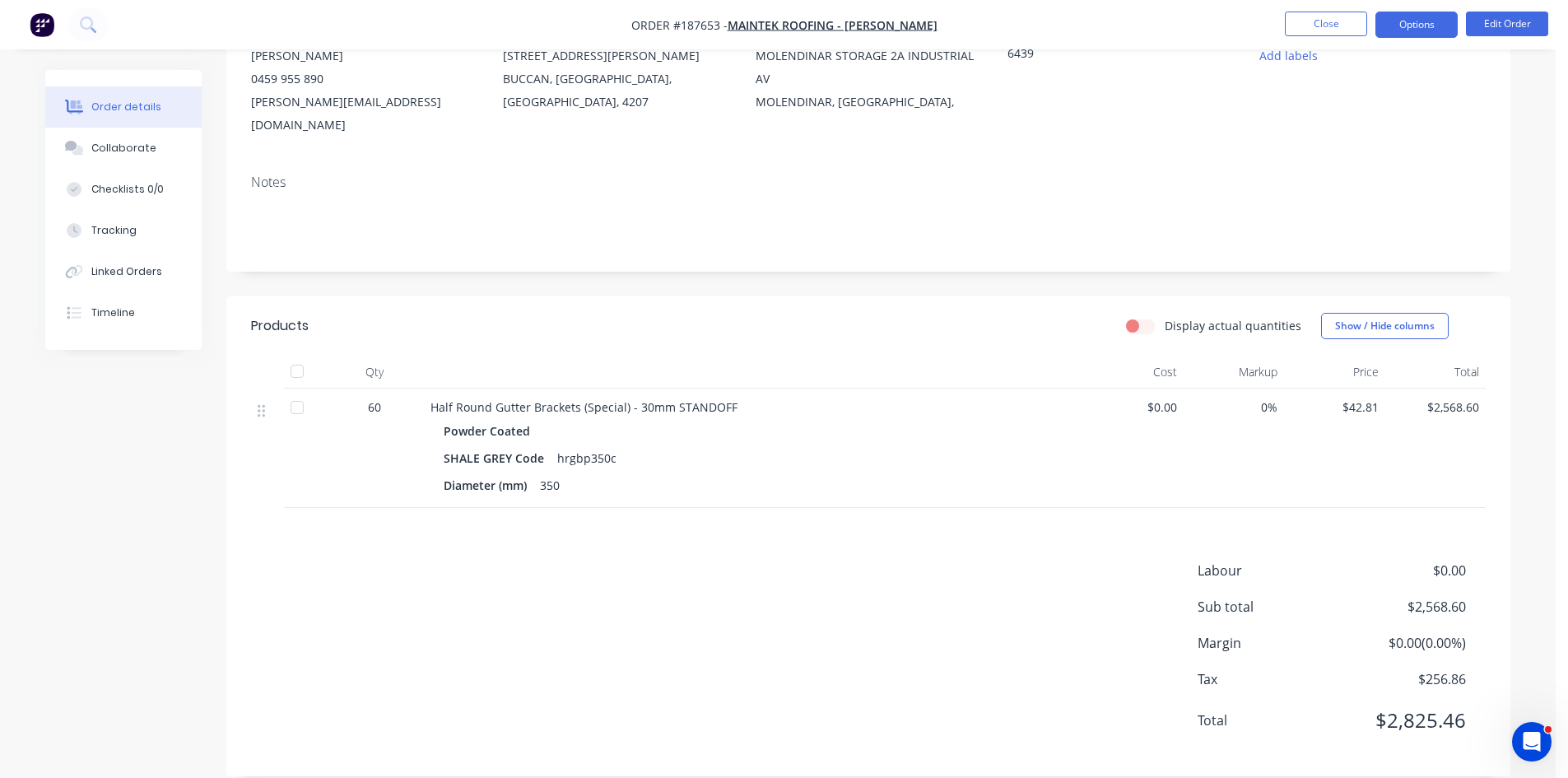
click at [1421, 32] on button "Options" at bounding box center [1416, 25] width 82 height 27
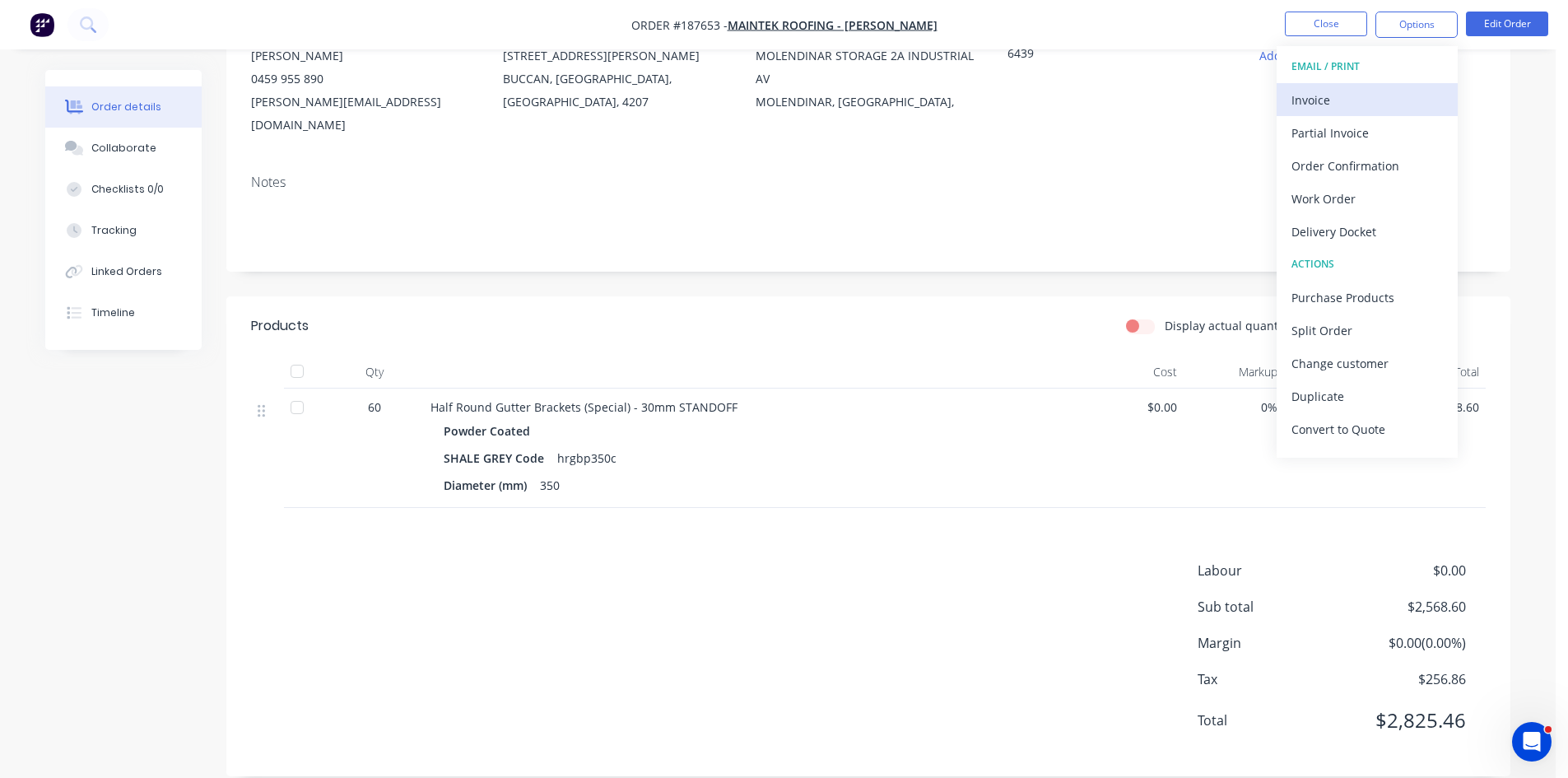
click at [1354, 106] on div "Invoice" at bounding box center [1366, 100] width 151 height 24
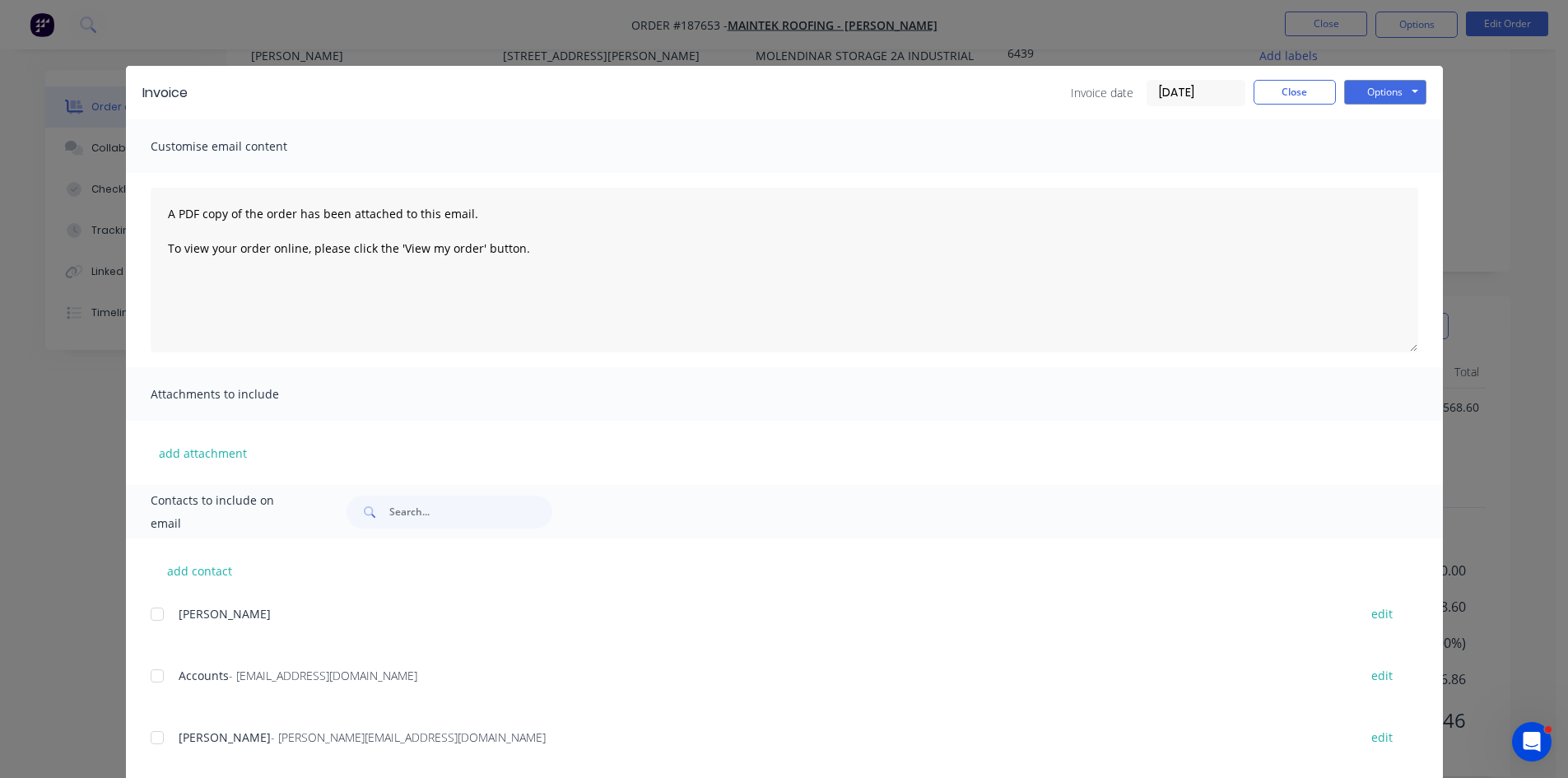
click at [157, 688] on div at bounding box center [156, 675] width 33 height 33
click at [142, 759] on div "add contact [PERSON_NAME] edit Accounts - [EMAIL_ADDRESS][DOMAIN_NAME] edit SHA…" at bounding box center [784, 765] width 1317 height 453
click at [146, 743] on div at bounding box center [156, 736] width 33 height 33
click at [1395, 94] on button "Options" at bounding box center [1385, 92] width 82 height 25
click at [1374, 173] on button "Email" at bounding box center [1397, 175] width 105 height 27
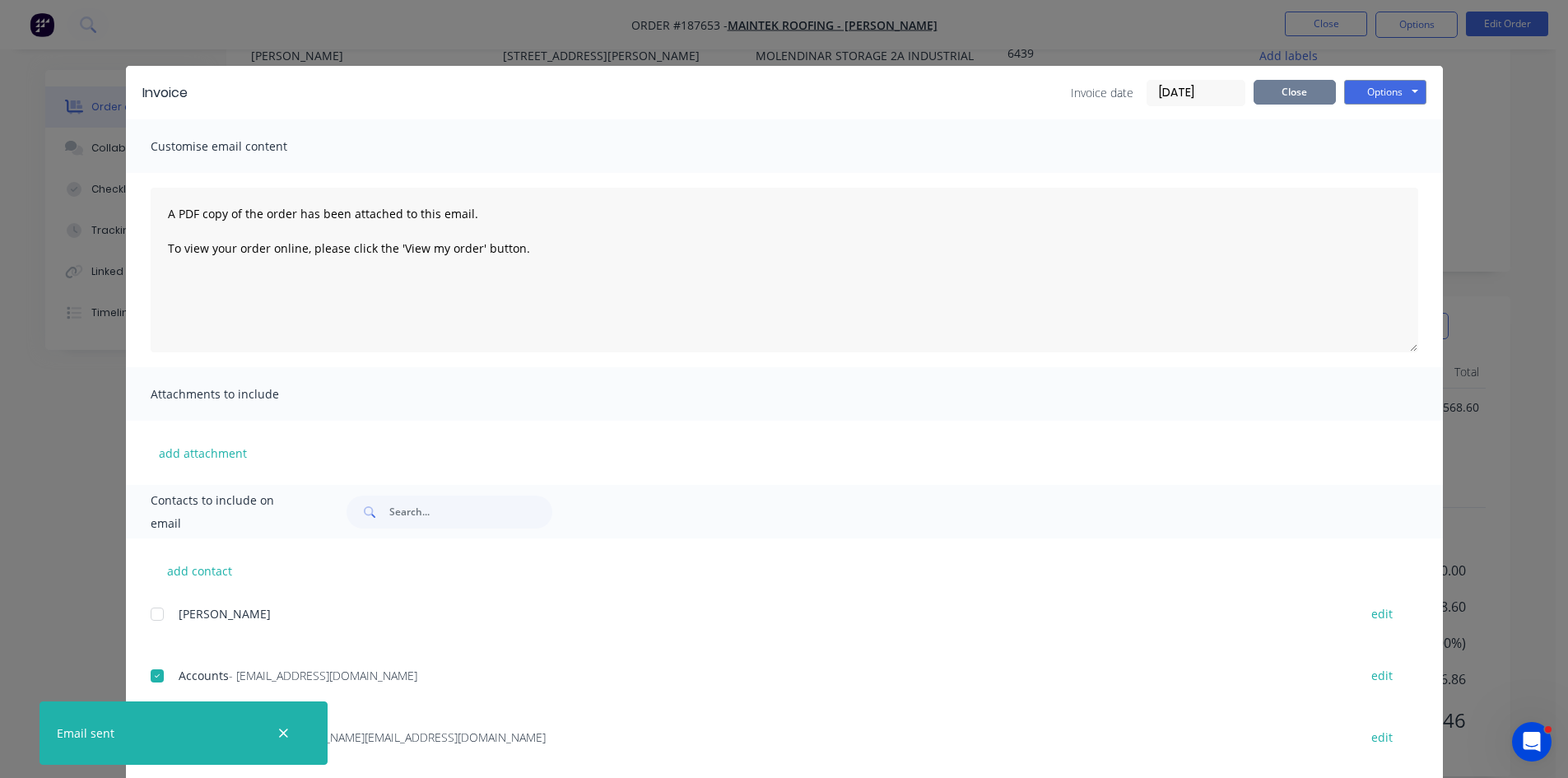
click at [1309, 97] on button "Close" at bounding box center [1294, 92] width 82 height 25
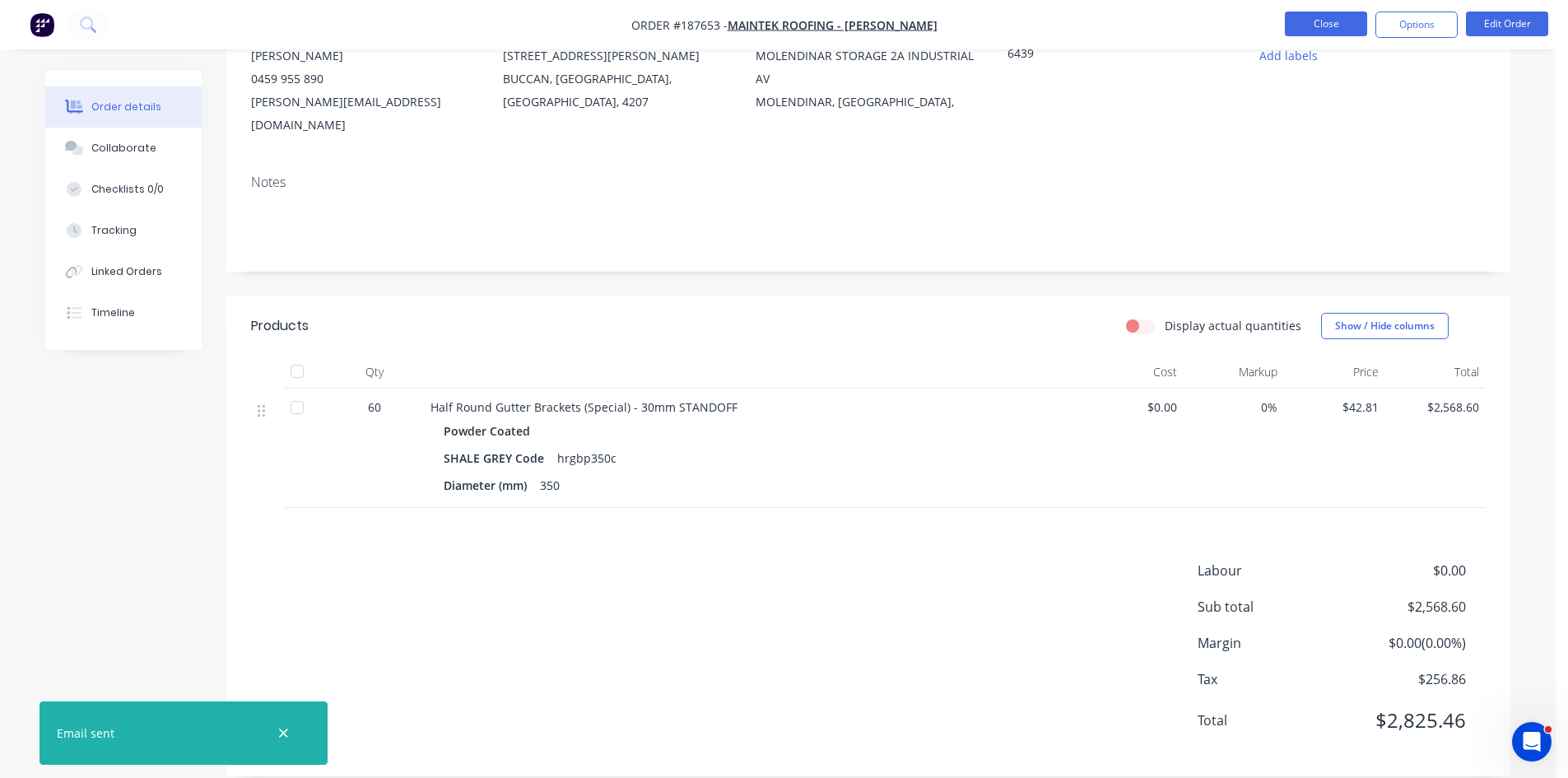
click at [1309, 27] on button "Close" at bounding box center [1325, 24] width 82 height 25
